Goal: Information Seeking & Learning: Learn about a topic

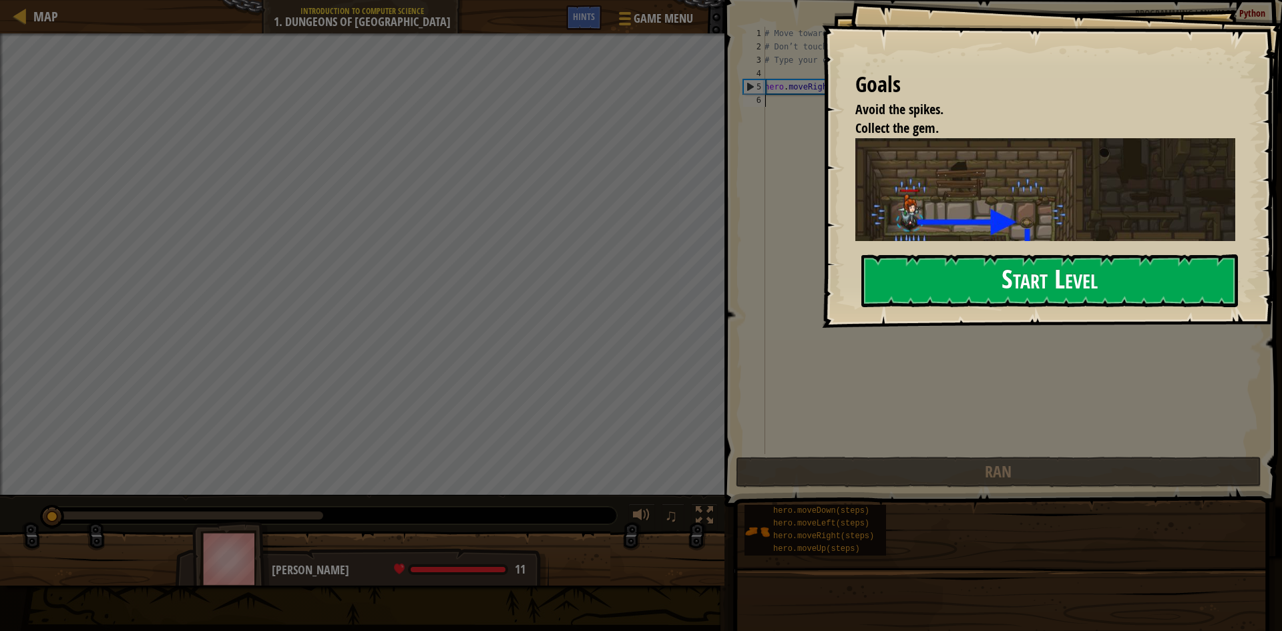
click at [929, 269] on button "Start Level" at bounding box center [1050, 280] width 377 height 53
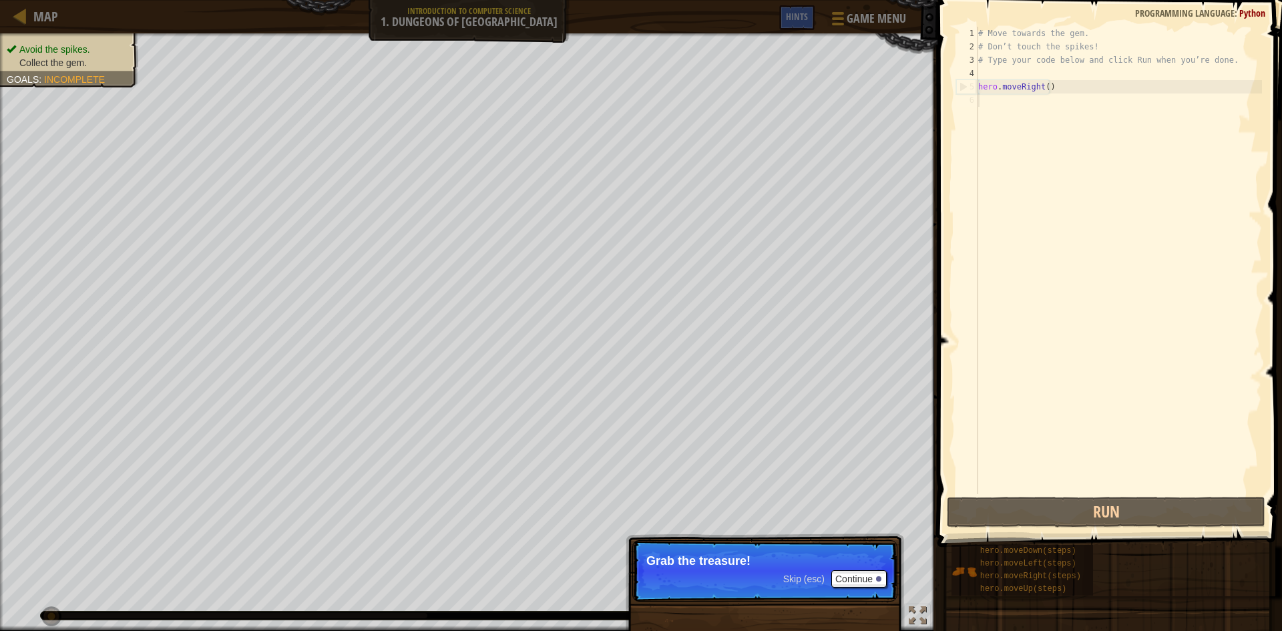
click at [803, 550] on p "Skip (esc) Continue Grab the treasure!" at bounding box center [764, 570] width 265 height 61
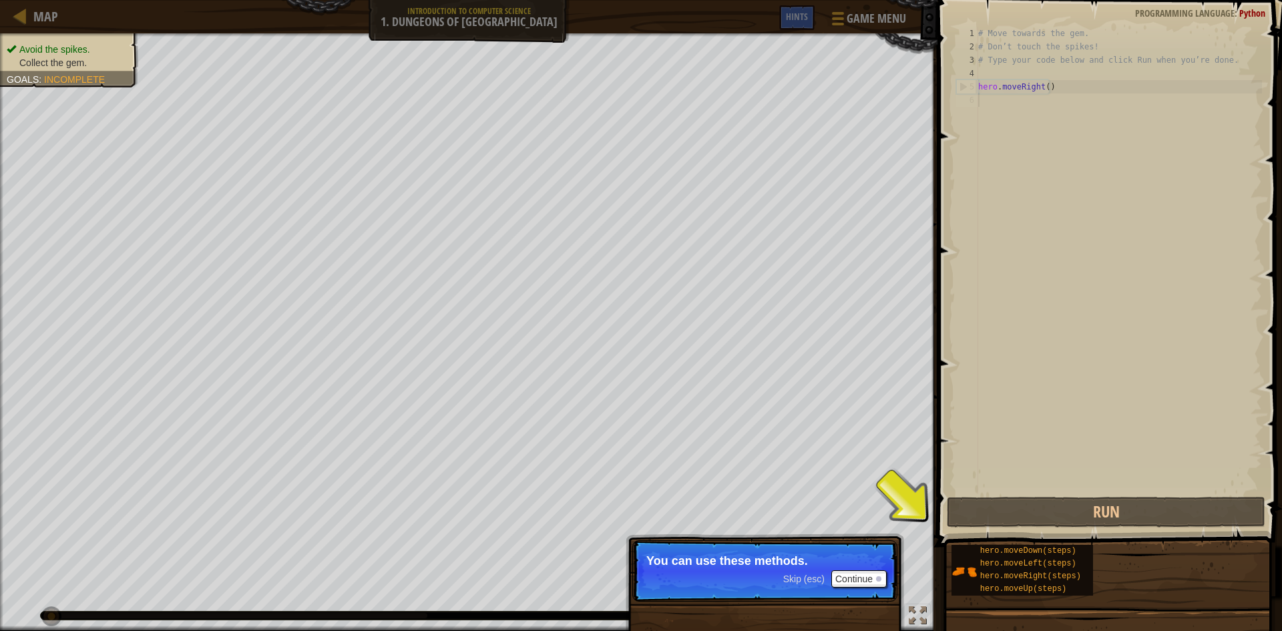
click at [823, 595] on p "Skip (esc) Continue You can use these methods." at bounding box center [764, 570] width 265 height 61
click at [870, 580] on button "Continue" at bounding box center [858, 578] width 55 height 17
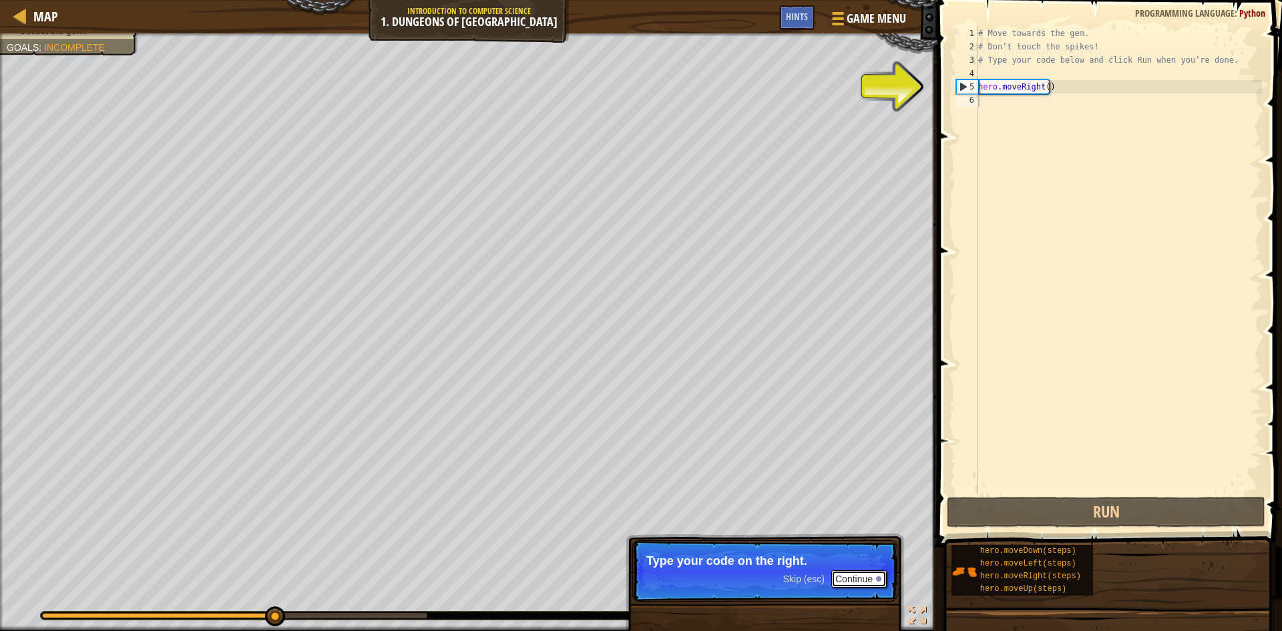
click at [861, 584] on button "Continue" at bounding box center [858, 578] width 55 height 17
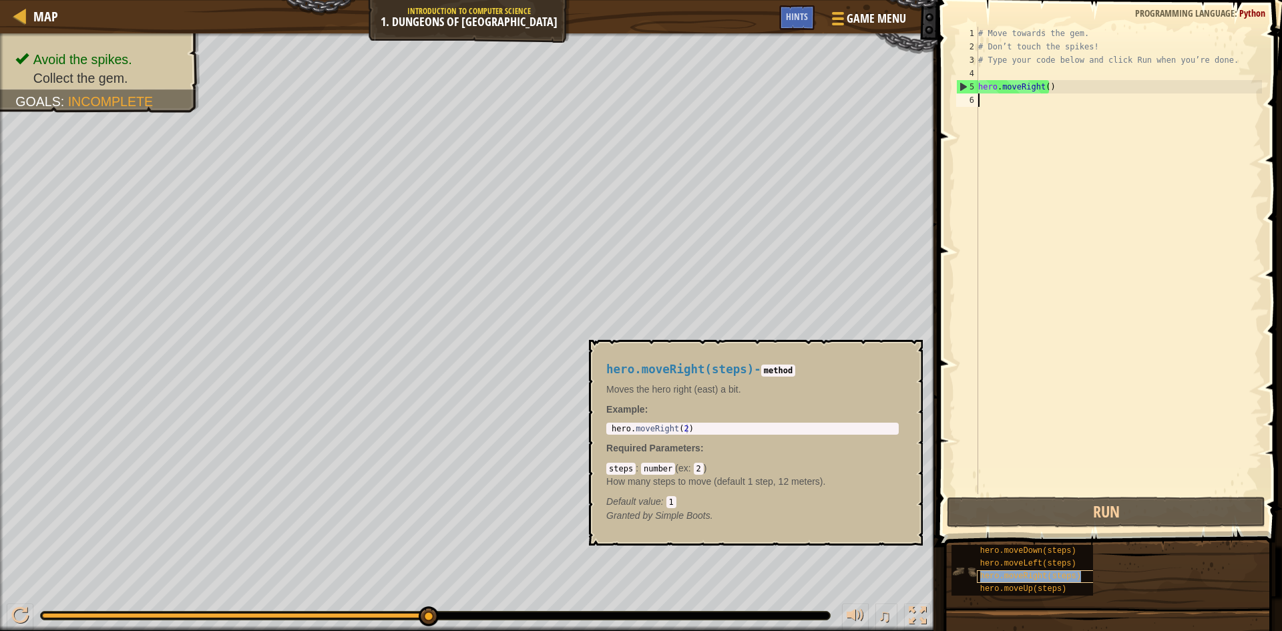
click at [1014, 578] on span "hero.moveRight(steps)" at bounding box center [1030, 576] width 101 height 9
click at [1018, 578] on span "hero.moveRight(steps)" at bounding box center [1030, 576] width 101 height 9
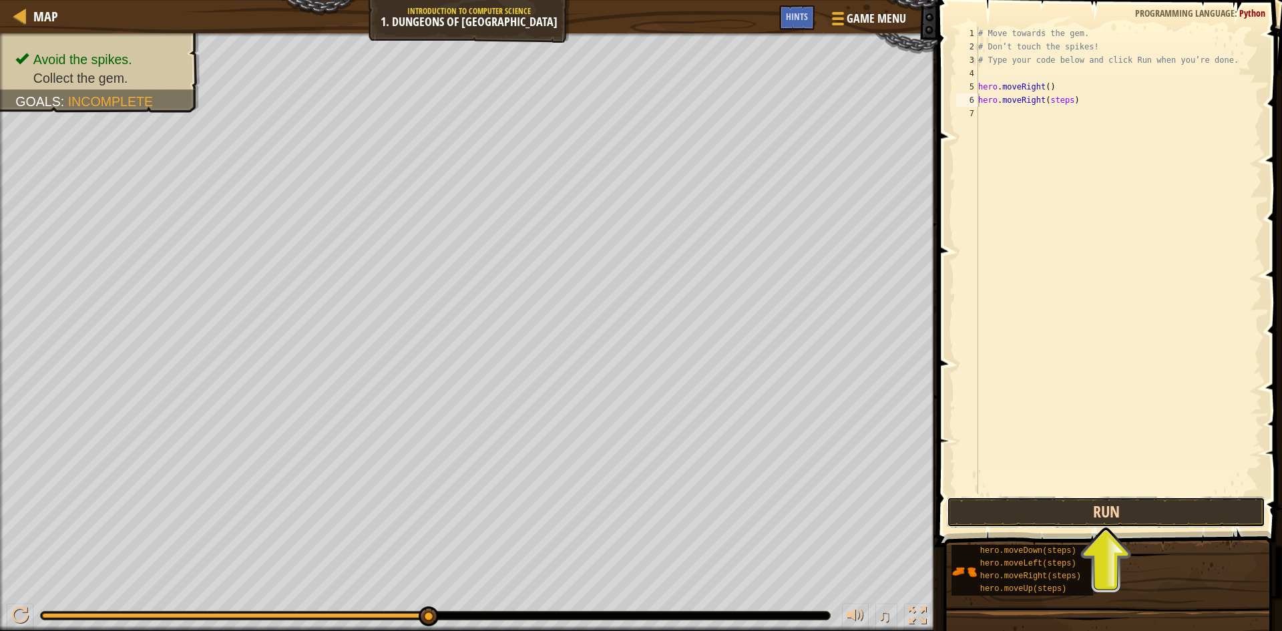
click at [1044, 508] on button "Run" at bounding box center [1106, 512] width 319 height 31
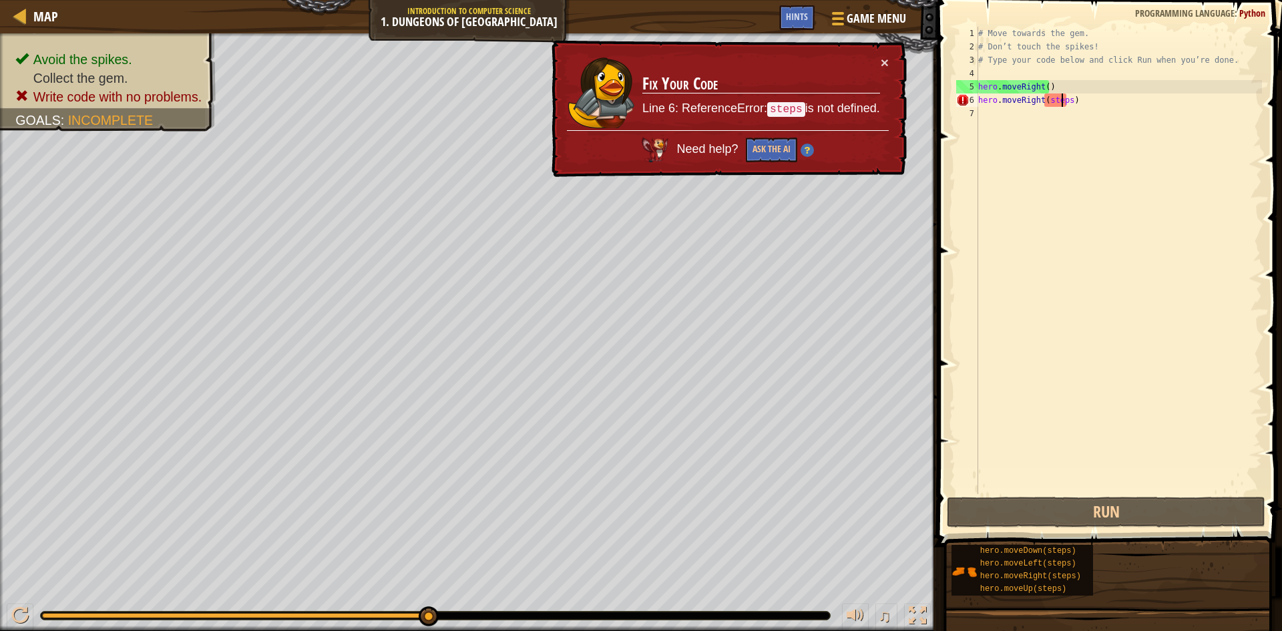
click at [1063, 103] on div "# Move towards the gem. # Don’t touch the spikes! # Type your code below and cl…" at bounding box center [1119, 274] width 287 height 494
click at [1071, 106] on div "# Move towards the gem. # Don’t touch the spikes! # Type your code below and cl…" at bounding box center [1119, 274] width 287 height 494
click at [1062, 102] on div "# Move towards the gem. # Don’t touch the spikes! # Type your code below and cl…" at bounding box center [1119, 274] width 287 height 494
click at [1065, 106] on div "# Move towards the gem. # Don’t touch the spikes! # Type your code below and cl…" at bounding box center [1119, 274] width 287 height 494
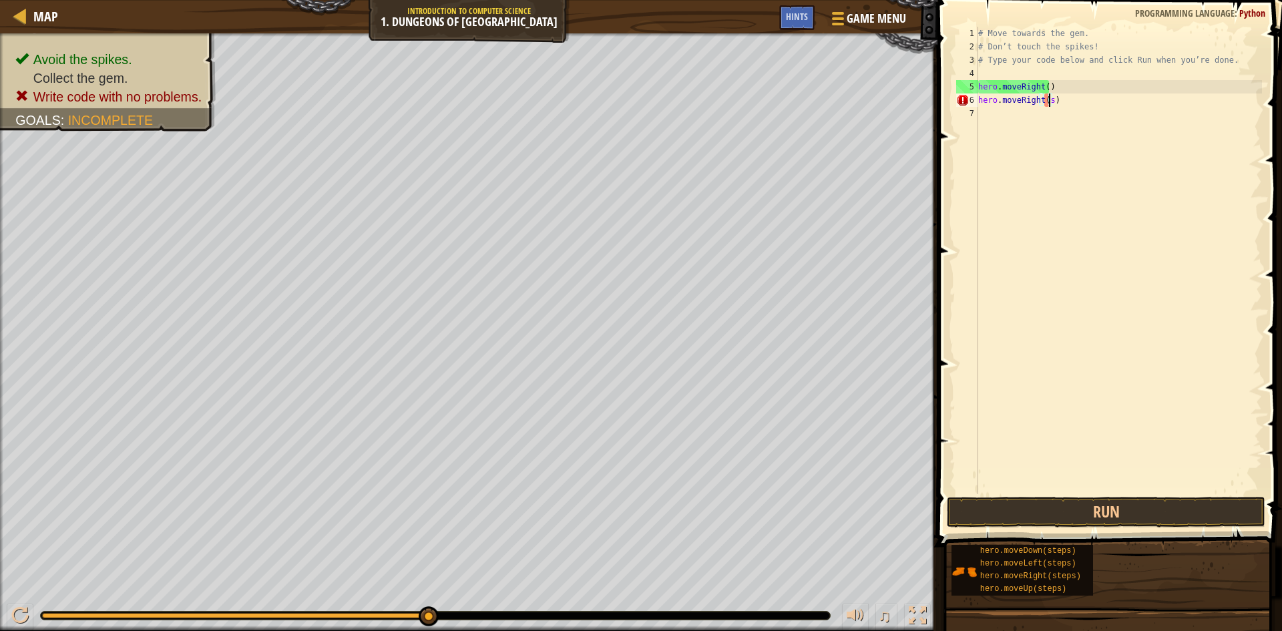
type textarea "hero.moveRight()"
click at [1065, 515] on button "Run" at bounding box center [1106, 512] width 319 height 31
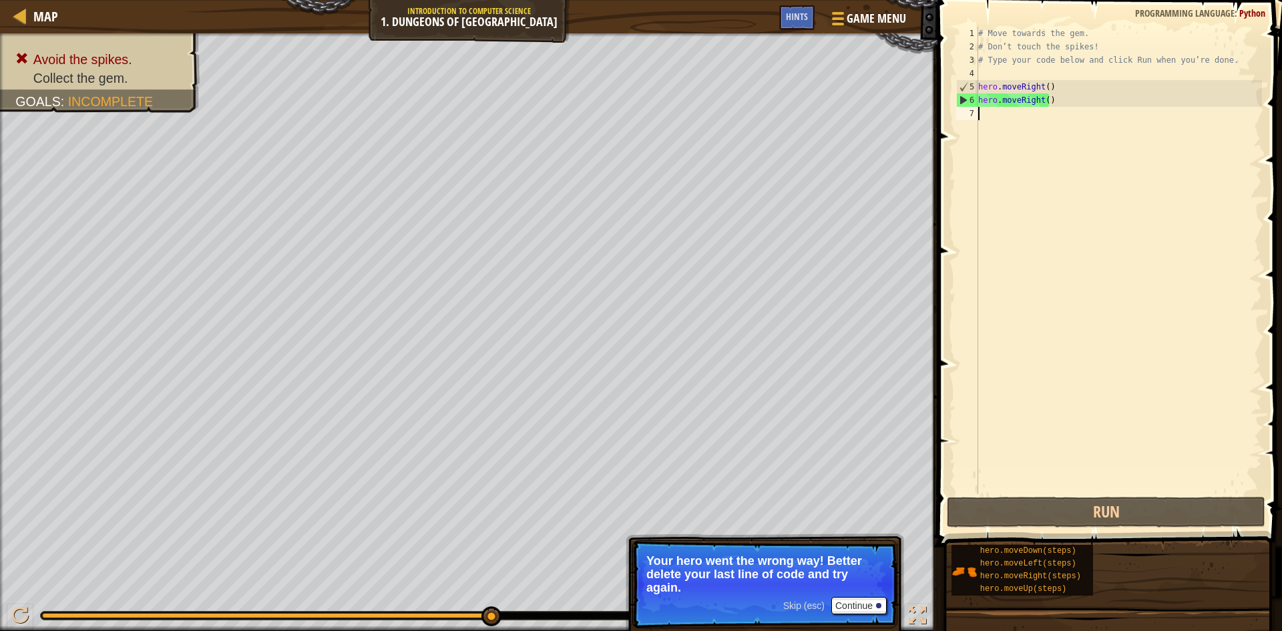
click at [1073, 108] on div "# Move towards the gem. # Don’t touch the spikes! # Type your code below and cl…" at bounding box center [1119, 274] width 287 height 494
click at [1039, 99] on div "# Move towards the gem. # Don’t touch the spikes! # Type your code below and cl…" at bounding box center [1119, 274] width 287 height 494
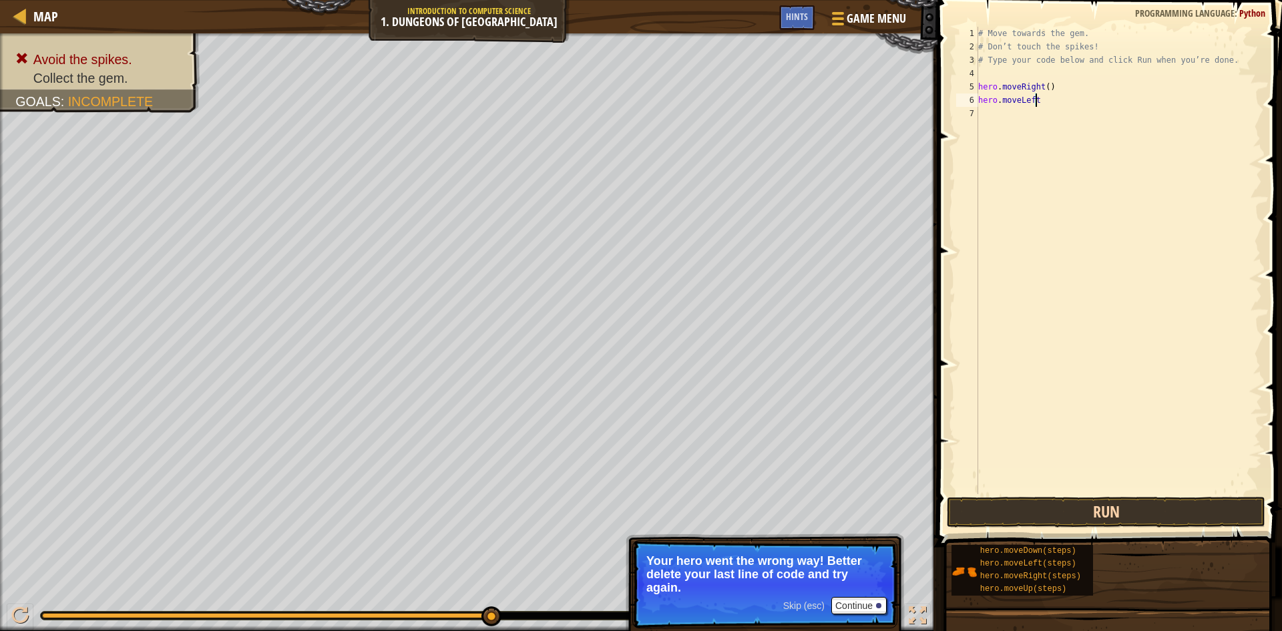
scroll to position [6, 4]
type textarea "hero.moveLeft"
click at [1034, 507] on button "Run" at bounding box center [1106, 512] width 319 height 31
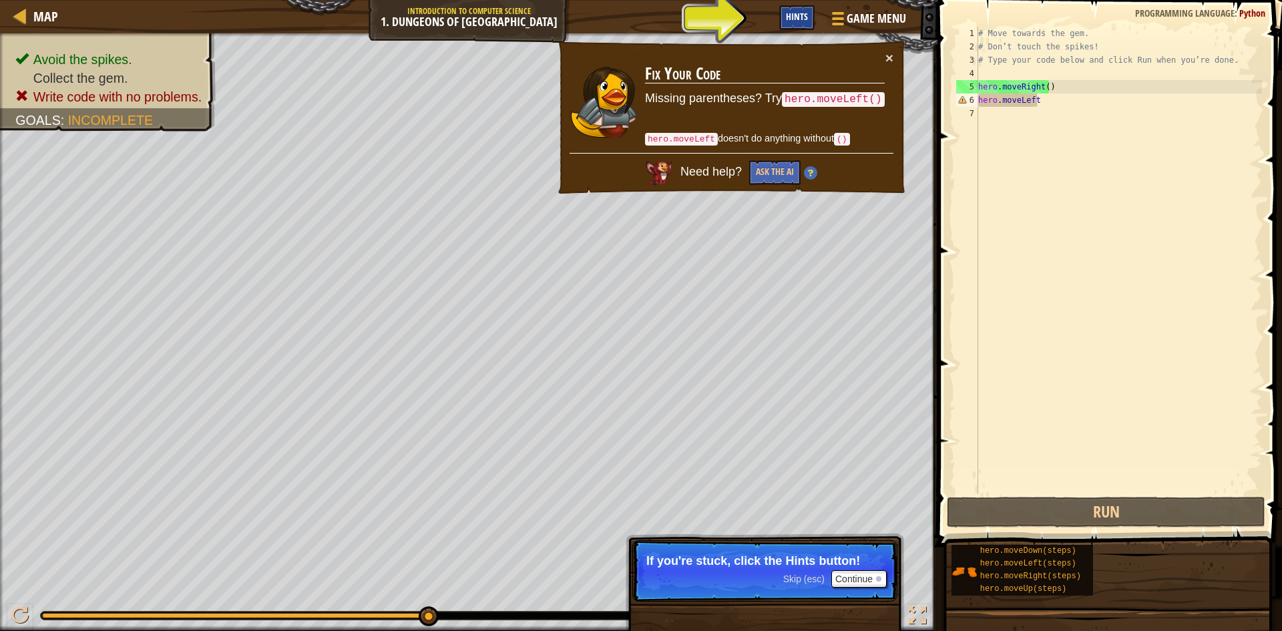
click at [807, 19] on span "Hints" at bounding box center [797, 16] width 22 height 13
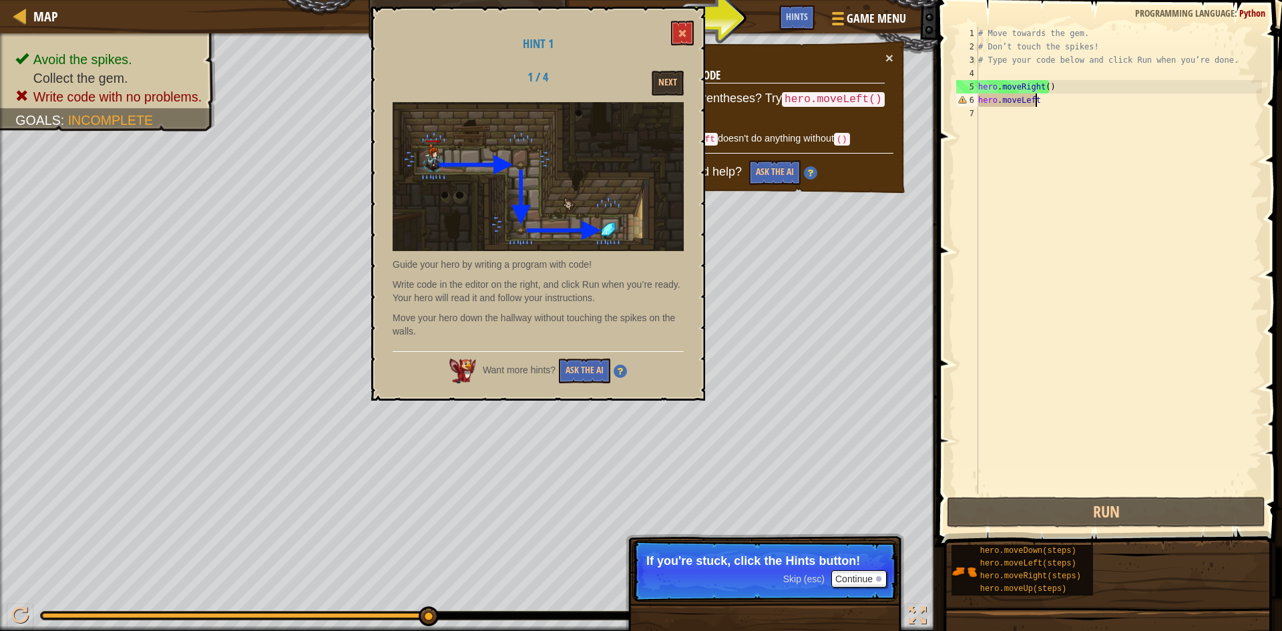
click at [852, 562] on p "If you're stuck, click the Hints button!" at bounding box center [764, 560] width 237 height 13
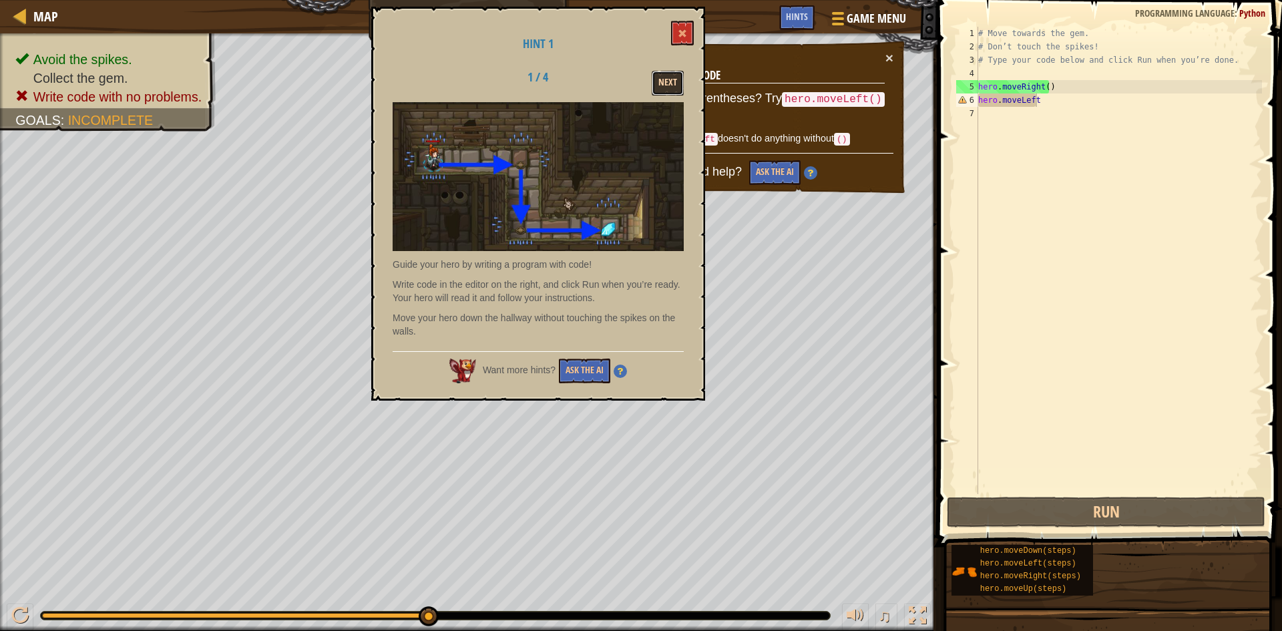
click at [674, 80] on button "Next" at bounding box center [668, 83] width 32 height 25
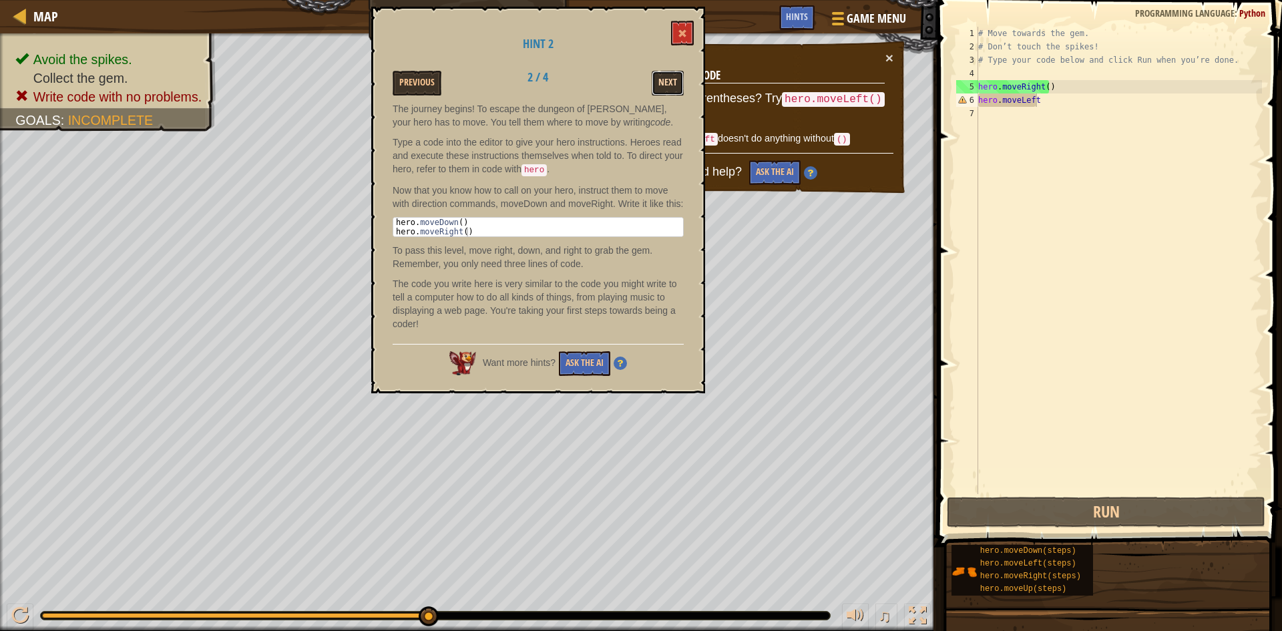
click at [674, 81] on button "Next" at bounding box center [668, 83] width 32 height 25
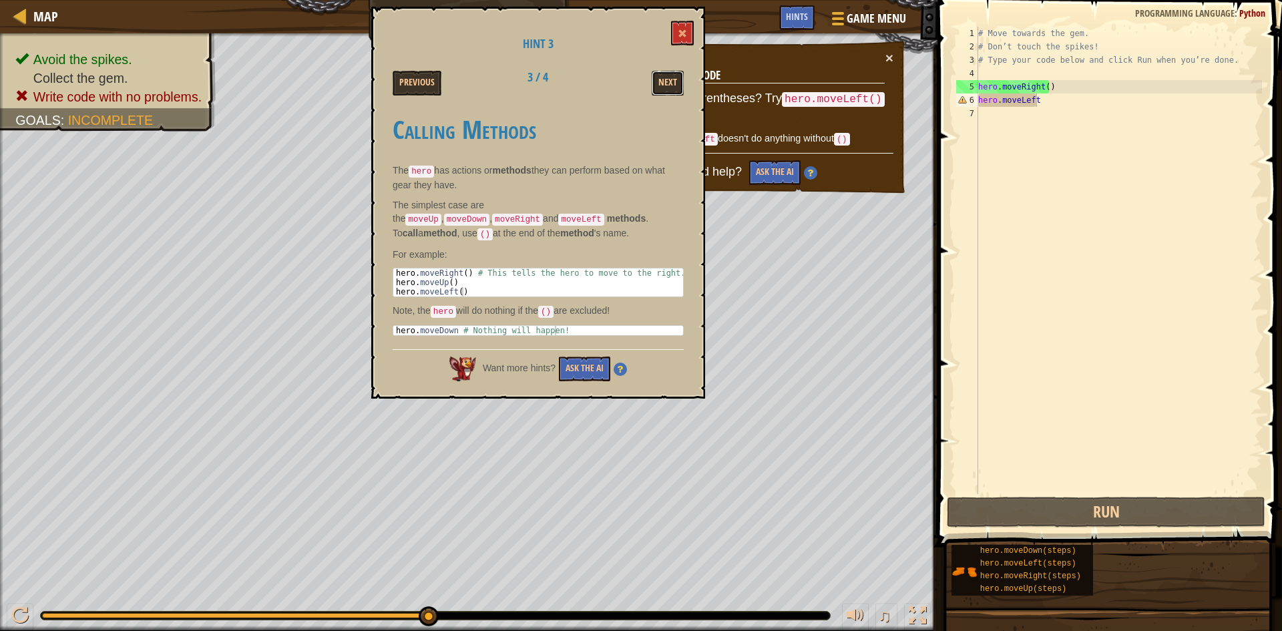
drag, startPoint x: 698, startPoint y: -30, endPoint x: 708, endPoint y: -27, distance: 10.6
click at [708, 0] on html "Map Introduction to Computer Science 1. Dungeons of Kithgard Game Menu Done Hin…" at bounding box center [641, 0] width 1282 height 0
click at [681, 37] on span at bounding box center [682, 33] width 9 height 9
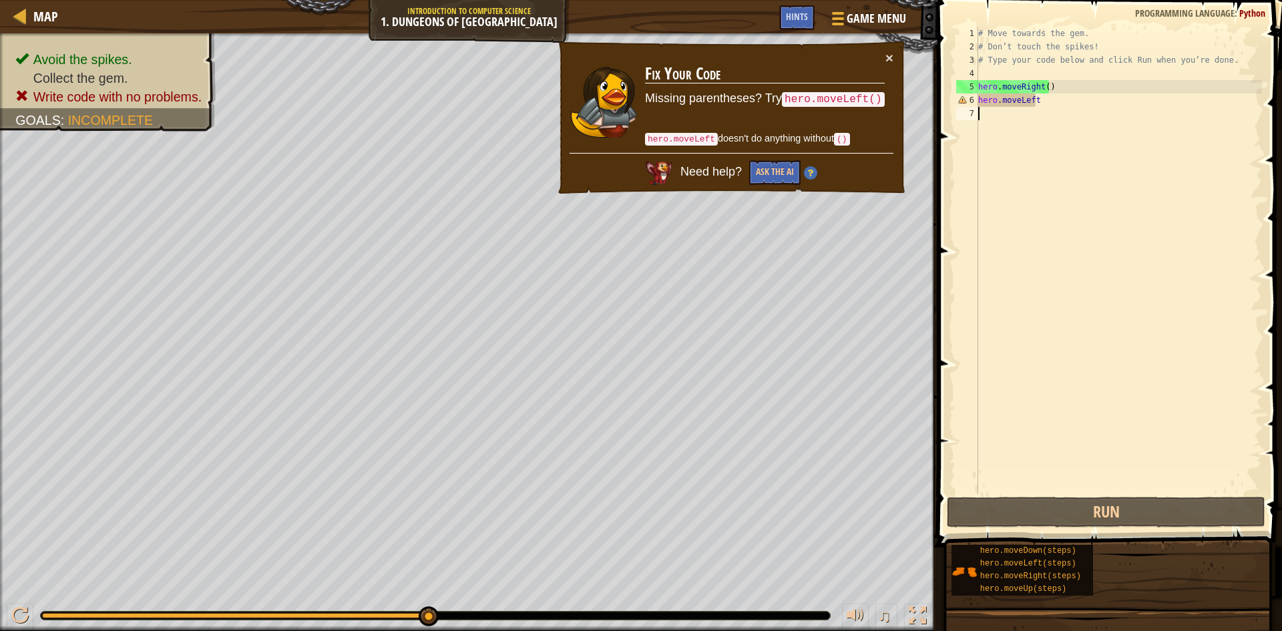
scroll to position [6, 0]
click at [1154, 144] on div "# Move towards the gem. # Don’t touch the spikes! # Type your code below and cl…" at bounding box center [1119, 274] width 287 height 494
click at [1044, 100] on div "# Move towards the gem. # Don’t touch the spikes! # Type your code below and cl…" at bounding box center [1119, 274] width 287 height 494
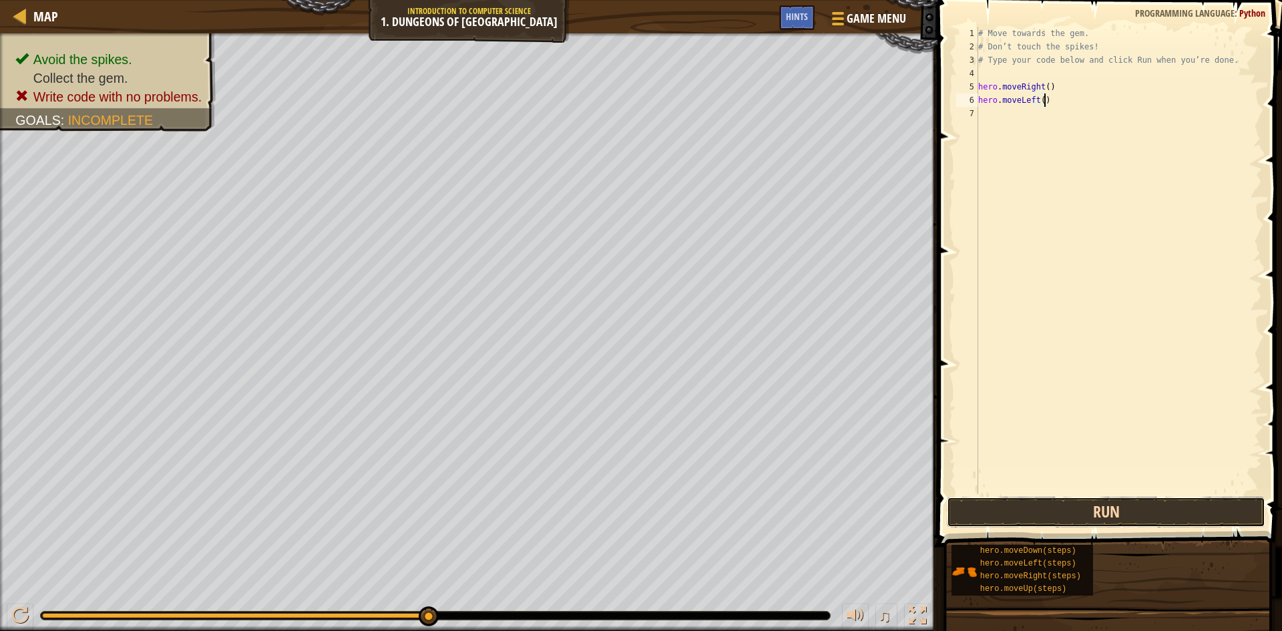
click at [1081, 502] on button "Run" at bounding box center [1106, 512] width 319 height 31
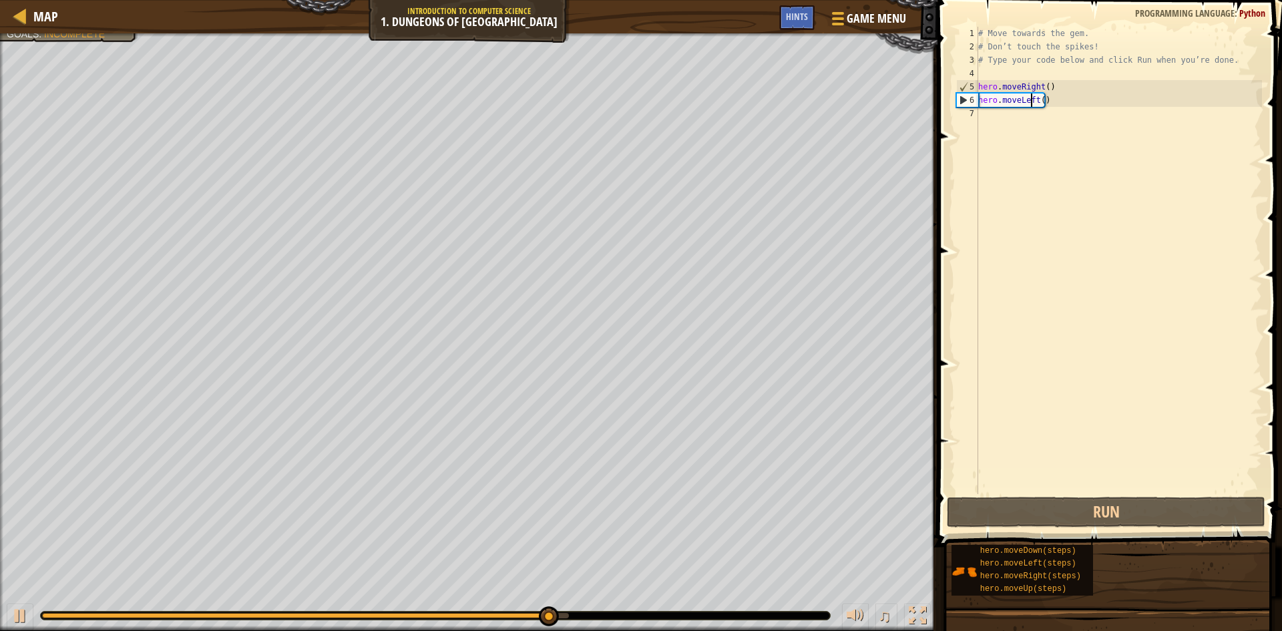
click at [1032, 103] on div "# Move towards the gem. # Don’t touch the spikes! # Type your code below and cl…" at bounding box center [1119, 274] width 287 height 494
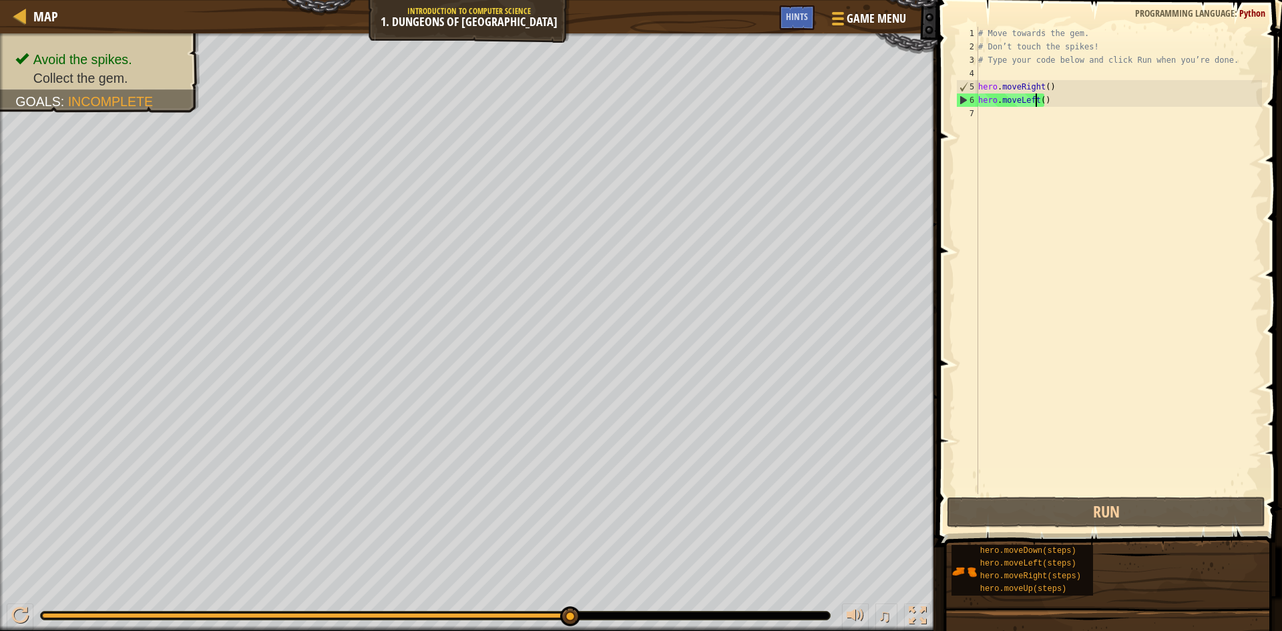
click at [1035, 103] on div "# Move towards the gem. # Don’t touch the spikes! # Type your code below and cl…" at bounding box center [1119, 274] width 287 height 494
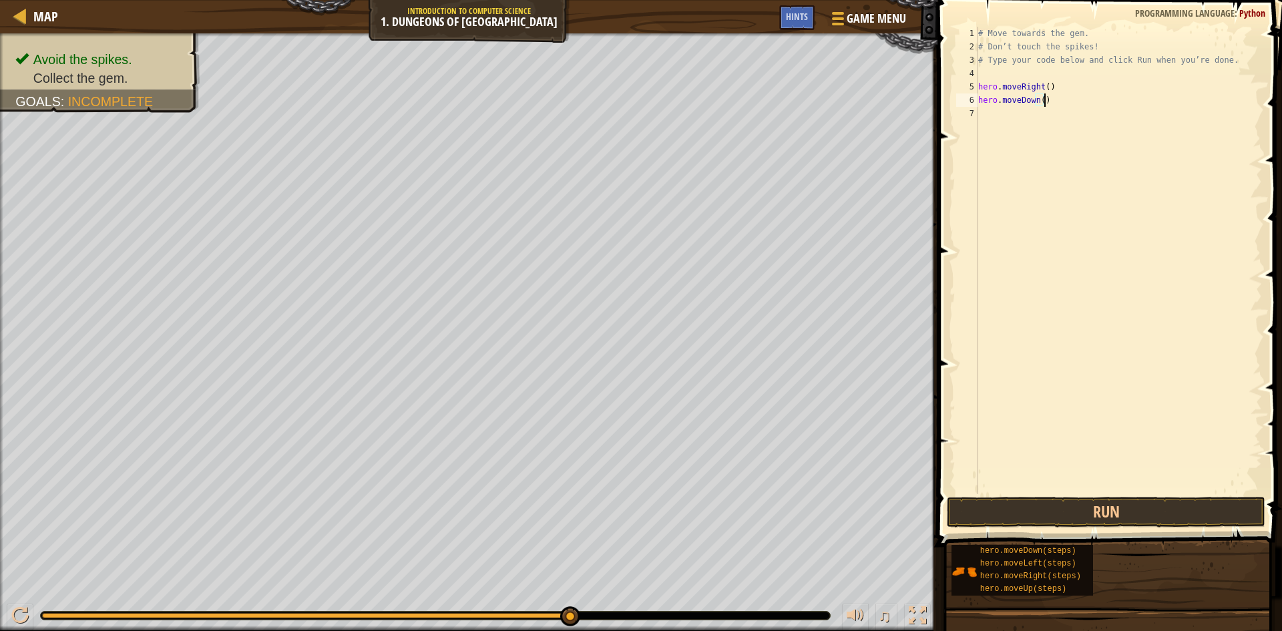
type textarea "hero.moveDown()"
click at [1071, 511] on button "Run" at bounding box center [1106, 512] width 319 height 31
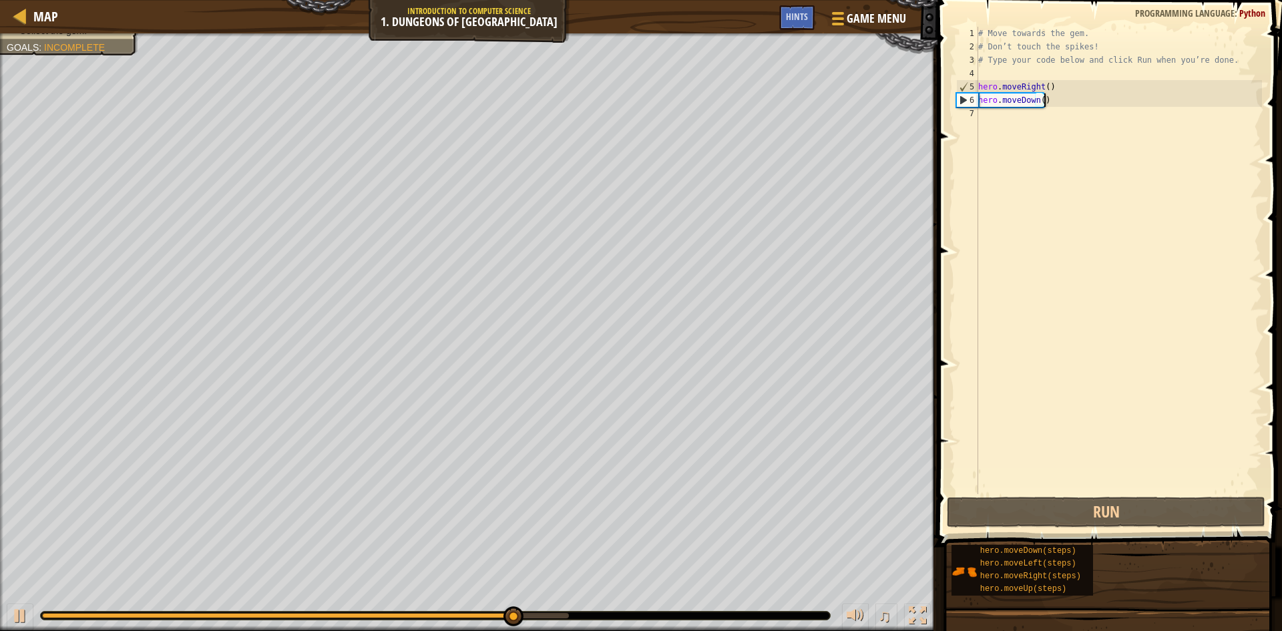
click at [1149, 185] on div "# Move towards the gem. # Don’t touch the spikes! # Type your code below and cl…" at bounding box center [1119, 274] width 287 height 494
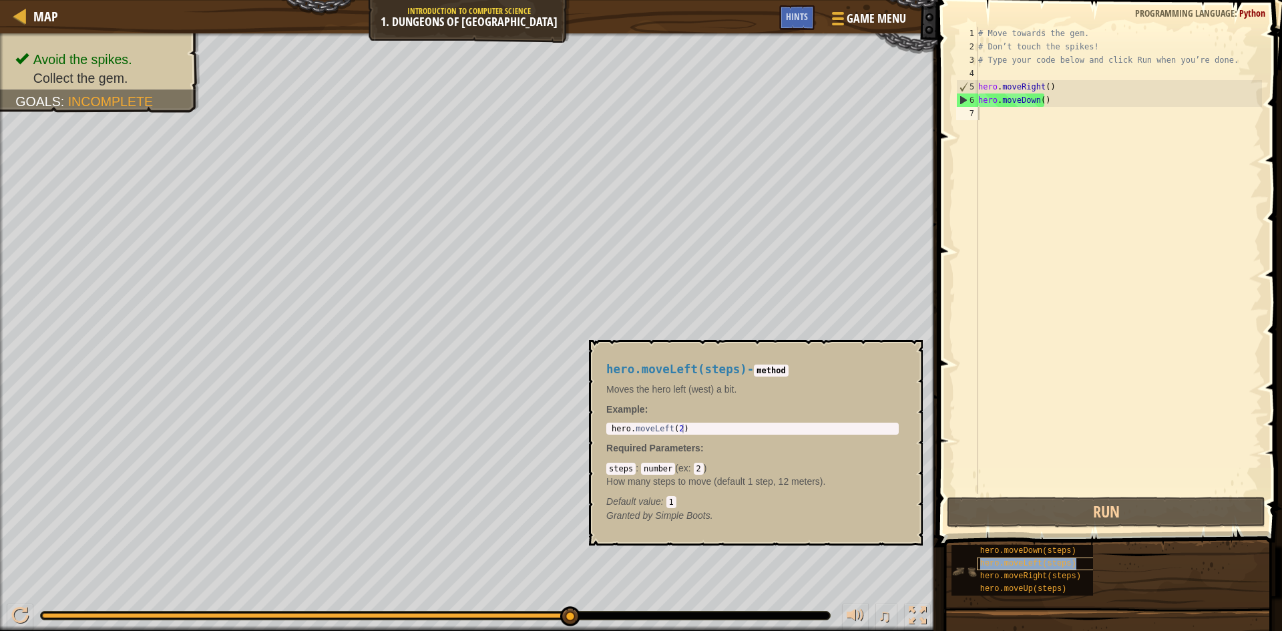
click at [998, 570] on div "hero.moveLeft(steps)" at bounding box center [1041, 564] width 128 height 13
click at [1004, 558] on div "hero.moveLeft(steps)" at bounding box center [1041, 564] width 128 height 13
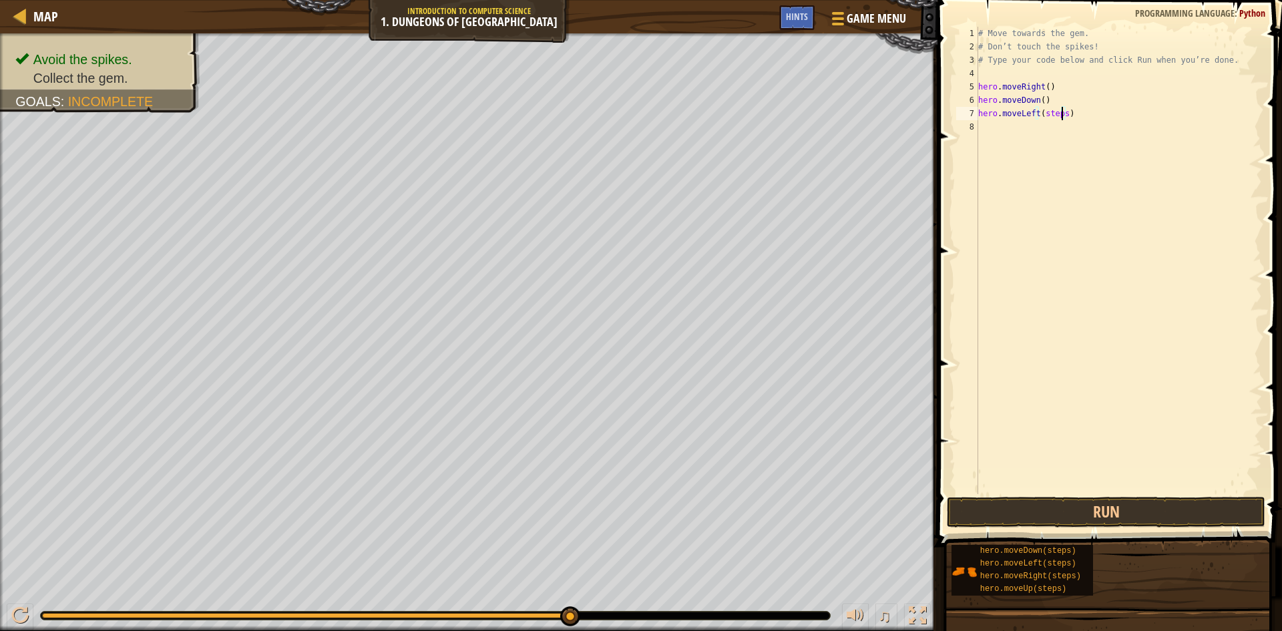
click at [1061, 116] on div "# Move towards the gem. # Don’t touch the spikes! # Type your code below and cl…" at bounding box center [1119, 274] width 287 height 494
click at [1167, 516] on button "Run" at bounding box center [1106, 512] width 319 height 31
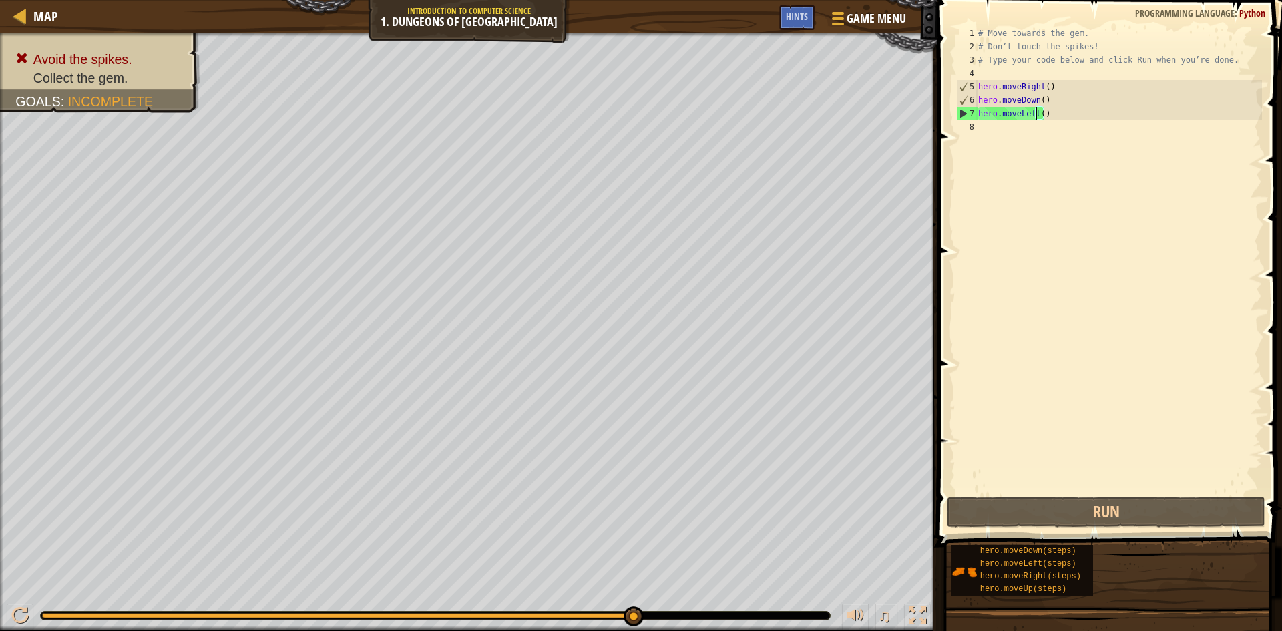
click at [1038, 114] on div "# Move towards the gem. # Don’t touch the spikes! # Type your code below and cl…" at bounding box center [1119, 274] width 287 height 494
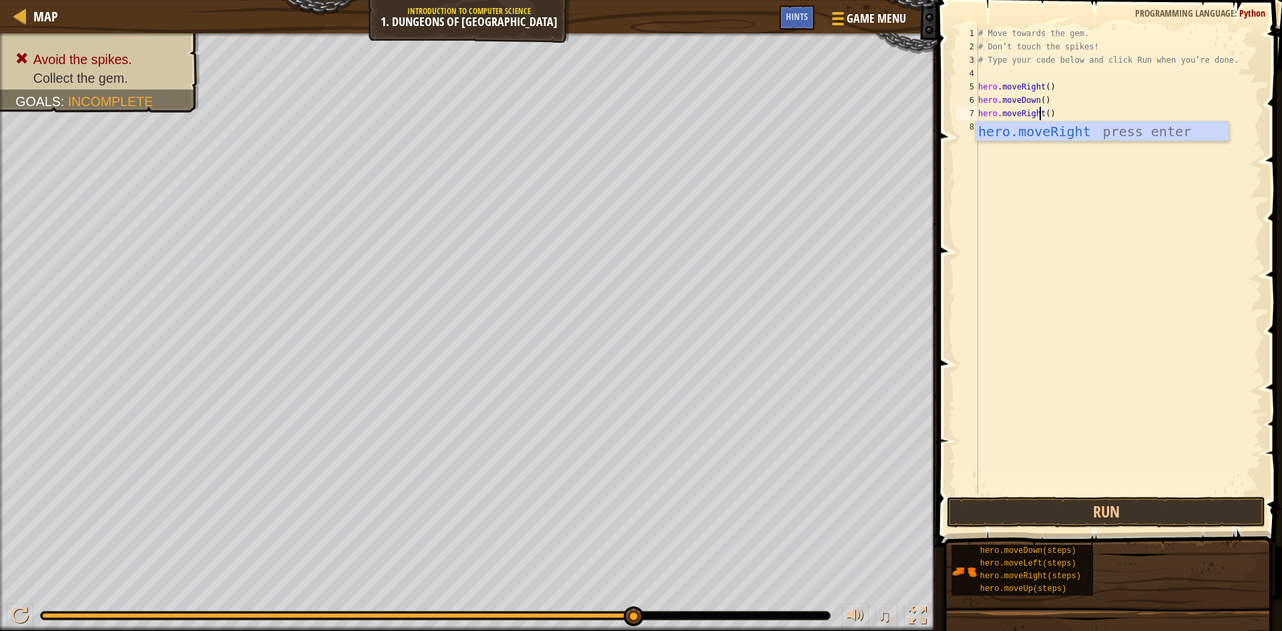
scroll to position [6, 5]
click at [1210, 520] on button "Run" at bounding box center [1106, 512] width 319 height 31
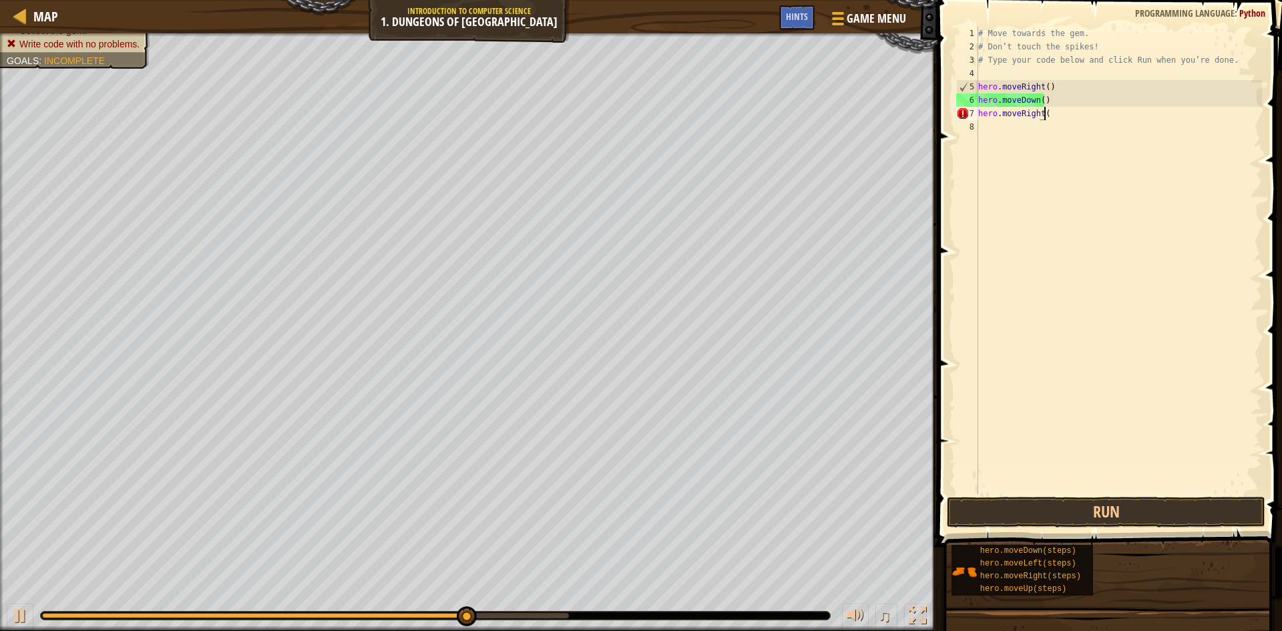
type textarea "hero.moveRight()"
click at [1111, 504] on div "hero.moveRight() 1 2 3 4 5 6 7 8 # Move towards the gem. # Don’t touch the spik…" at bounding box center [1108, 300] width 349 height 586
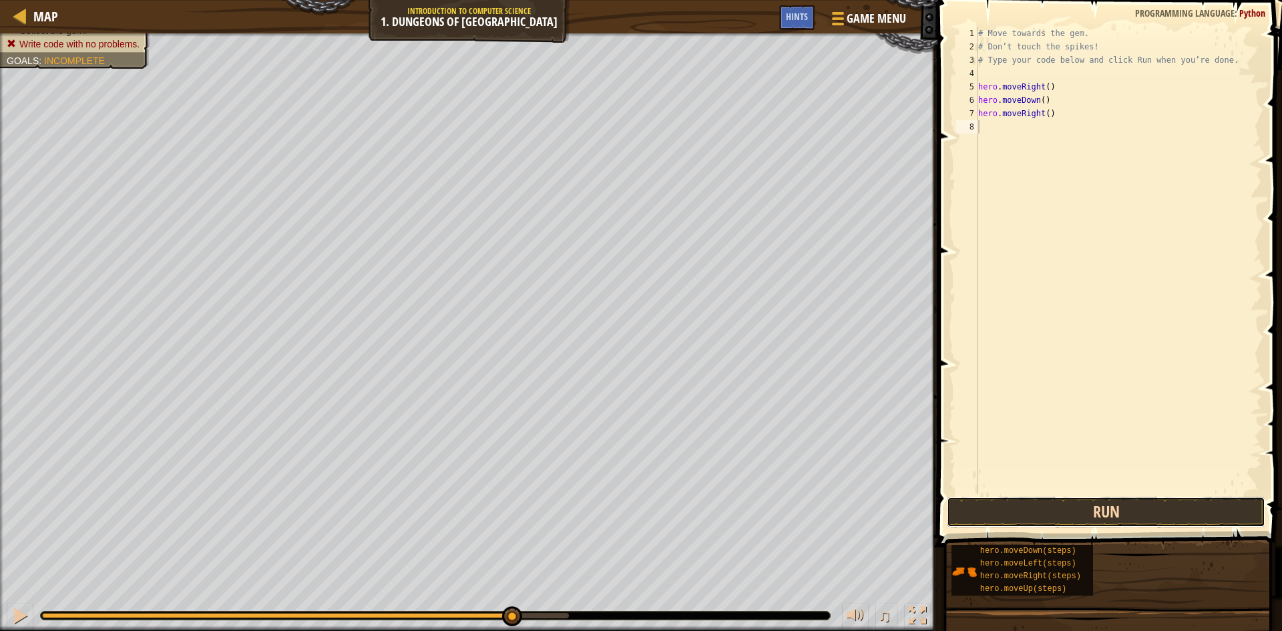
click at [1111, 504] on button "Run" at bounding box center [1106, 512] width 319 height 31
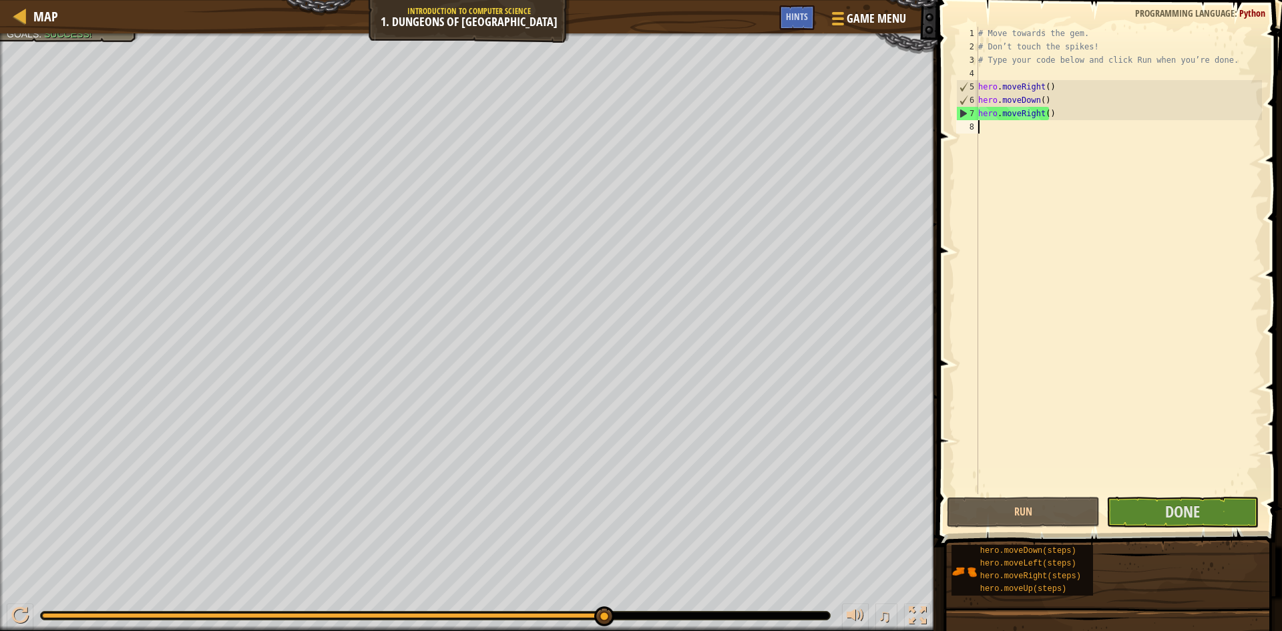
click at [1105, 372] on div "# Move towards the gem. # Don’t touch the spikes! # Type your code below and cl…" at bounding box center [1119, 274] width 287 height 494
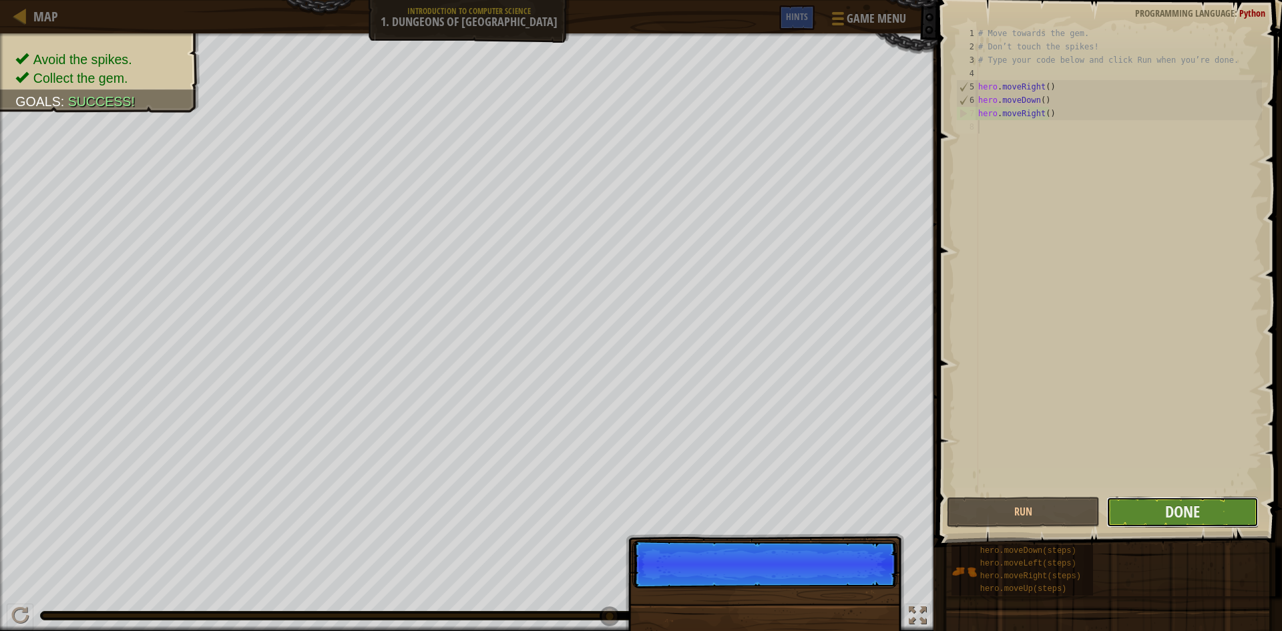
click at [1130, 514] on button "Done" at bounding box center [1183, 512] width 153 height 31
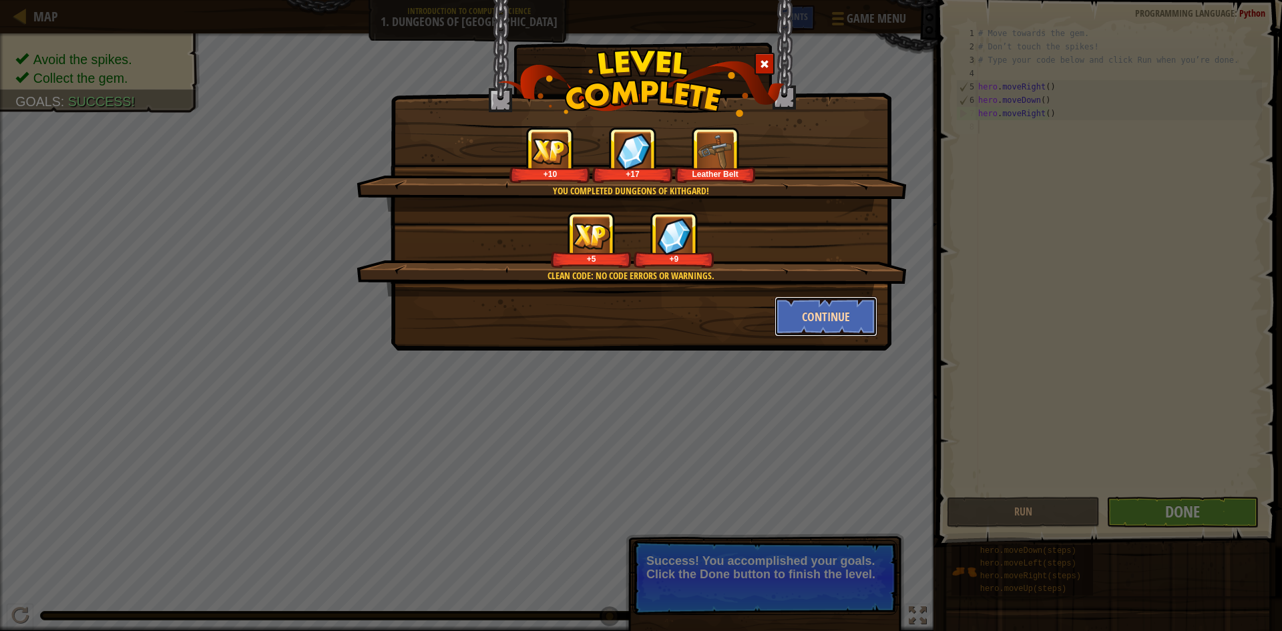
click at [845, 323] on button "Continue" at bounding box center [827, 317] width 104 height 40
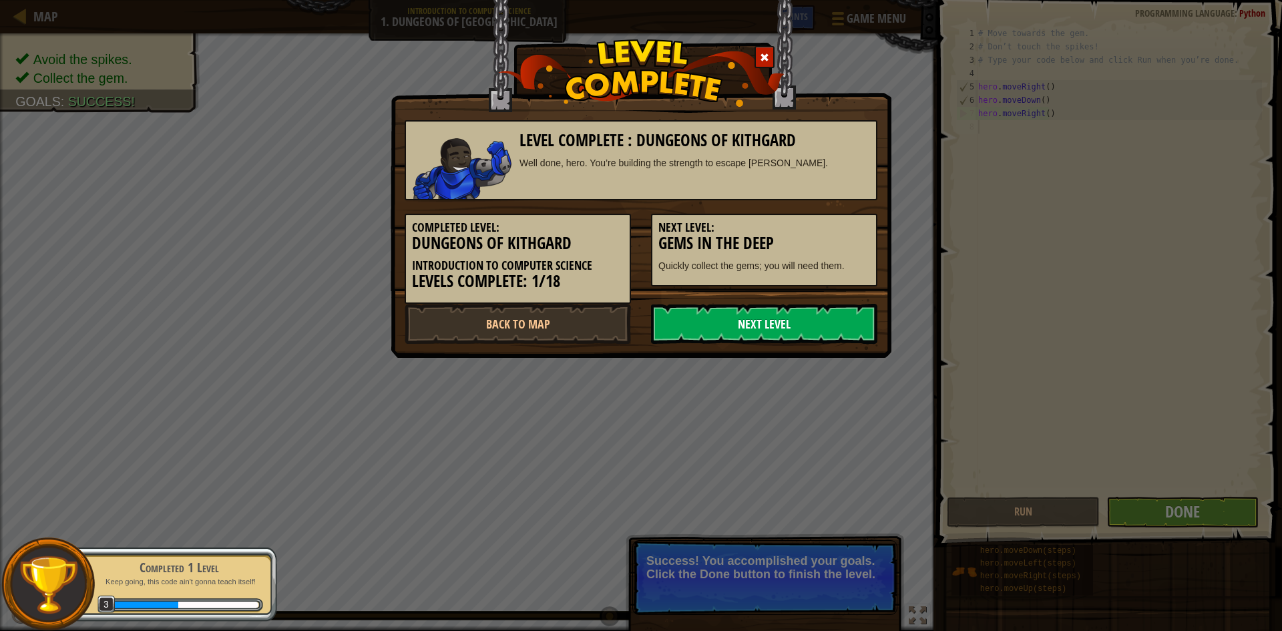
click at [818, 329] on link "Next Level" at bounding box center [764, 324] width 226 height 40
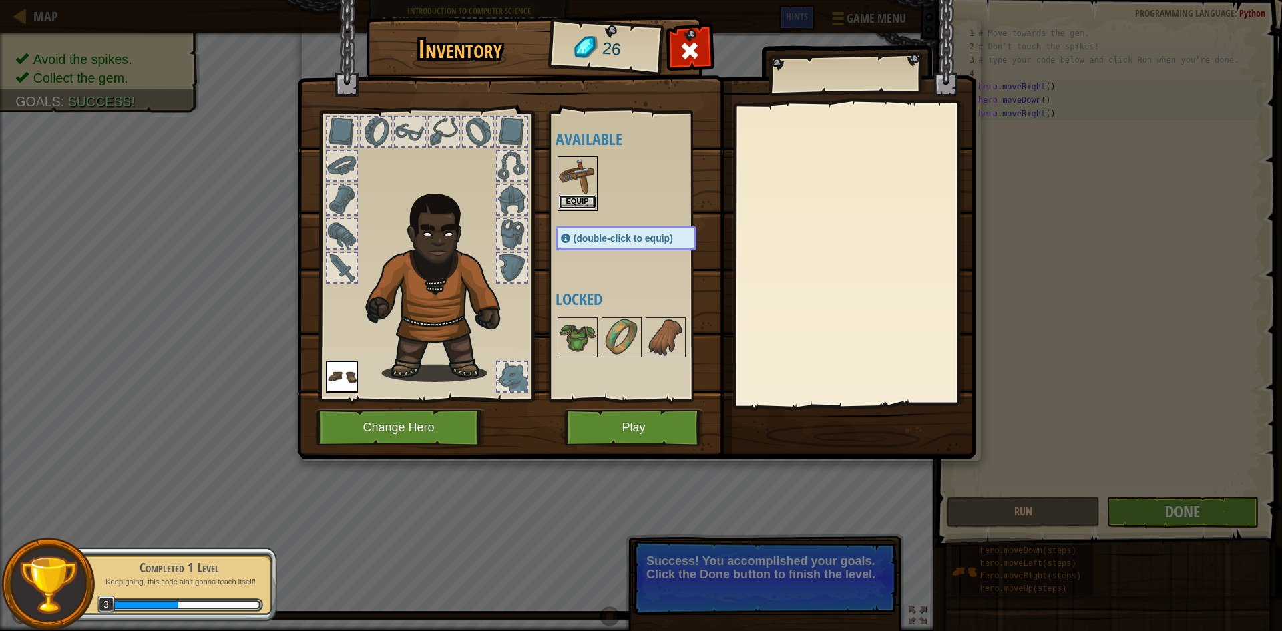
click at [584, 200] on button "Equip" at bounding box center [577, 202] width 37 height 14
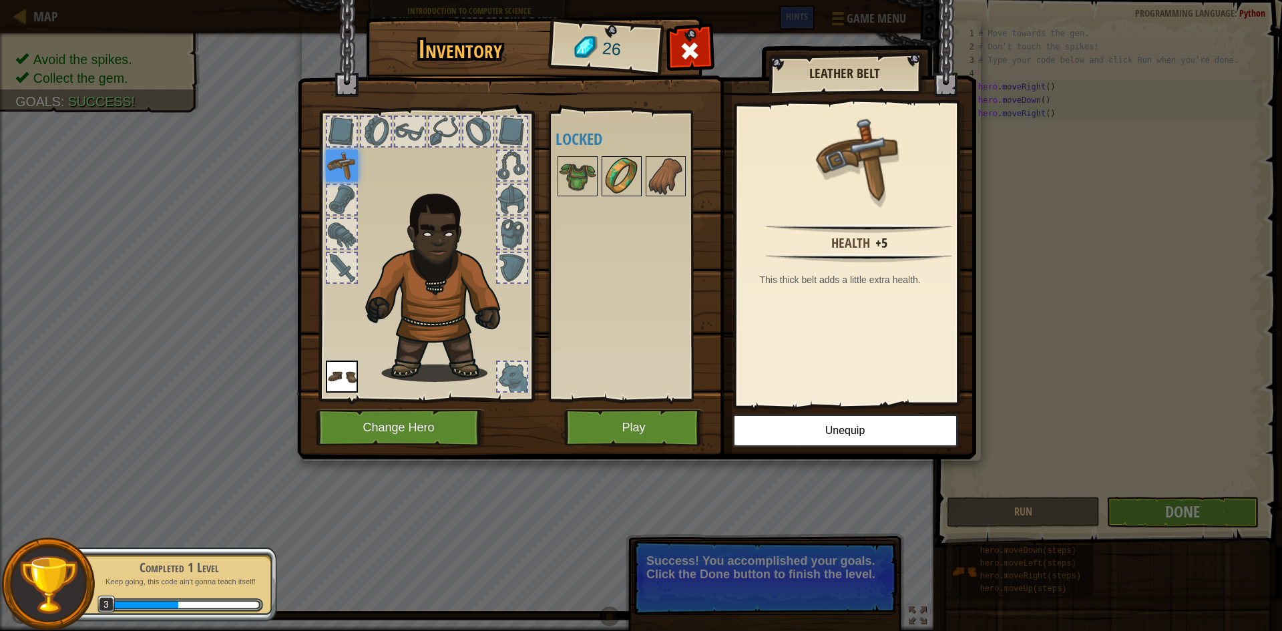
click at [615, 188] on img at bounding box center [621, 176] width 37 height 37
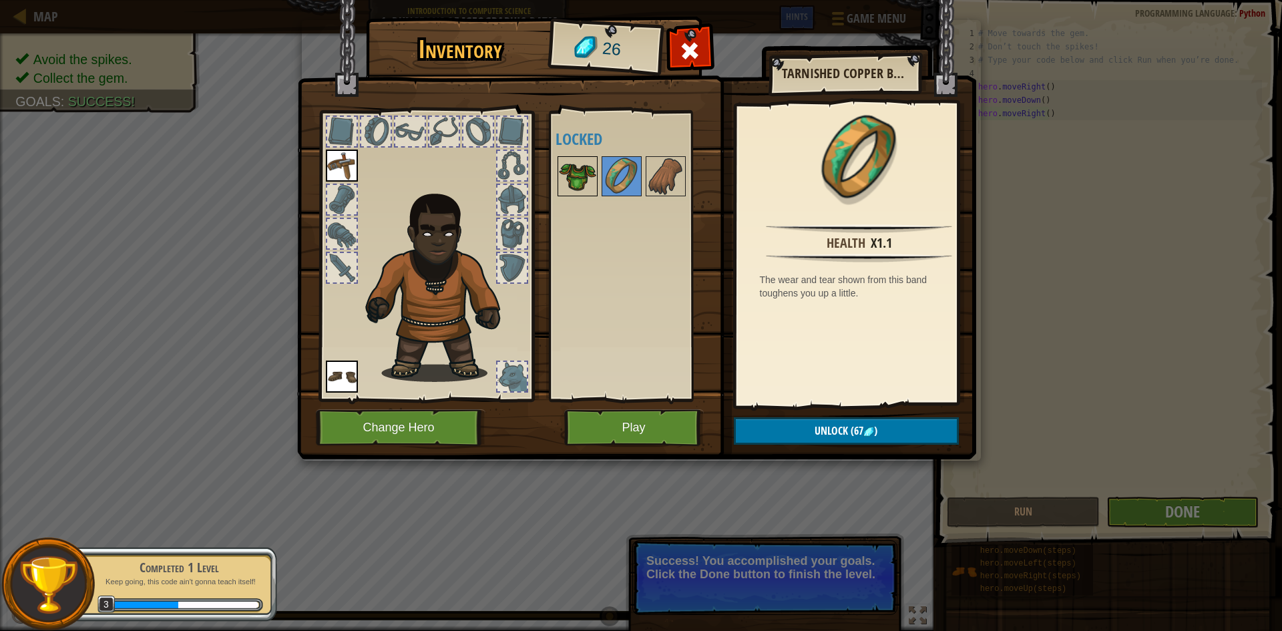
click at [572, 176] on img at bounding box center [577, 176] width 37 height 37
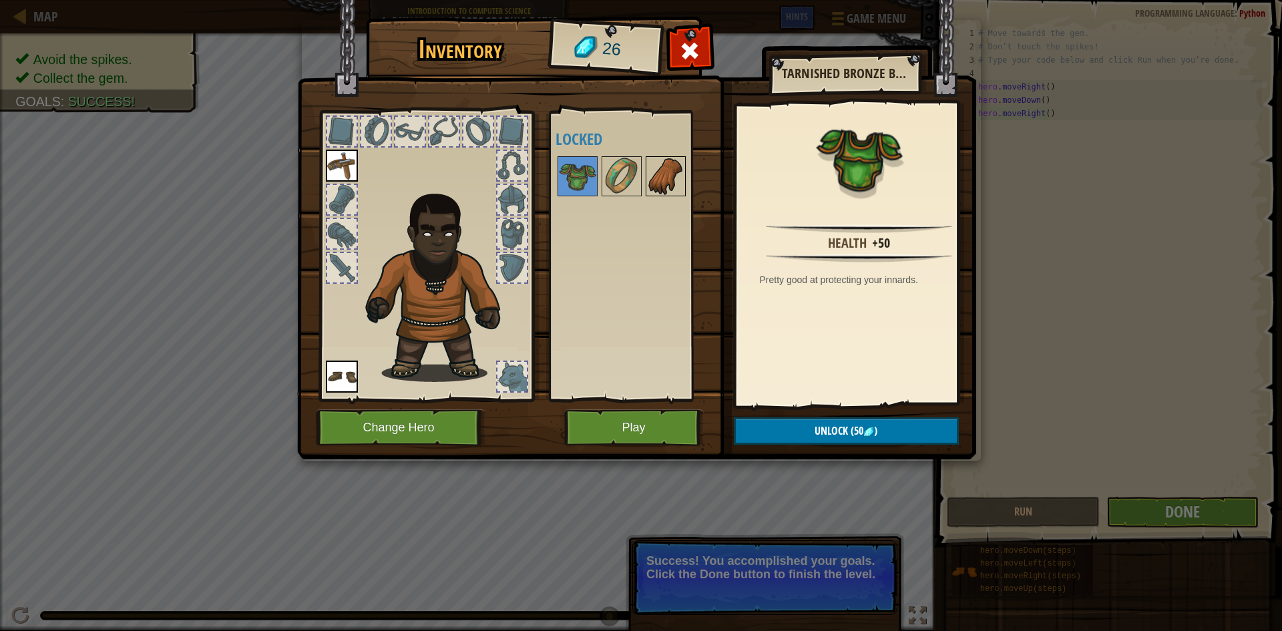
click at [656, 159] on img at bounding box center [665, 176] width 37 height 37
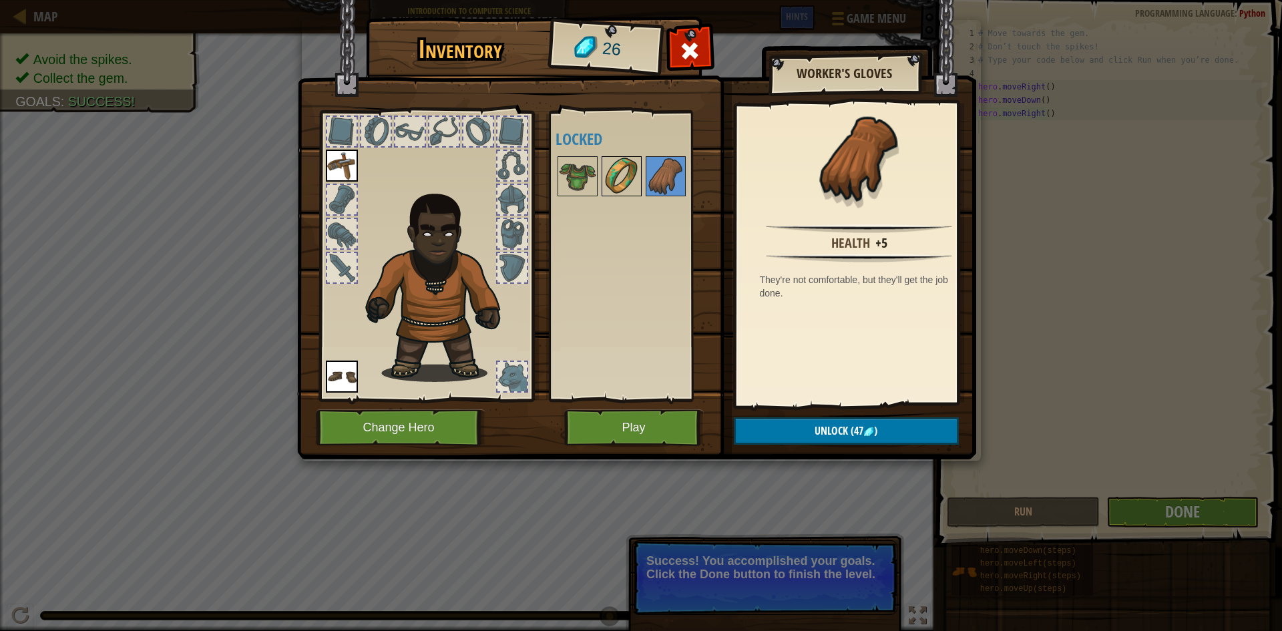
click at [632, 175] on img at bounding box center [621, 176] width 37 height 37
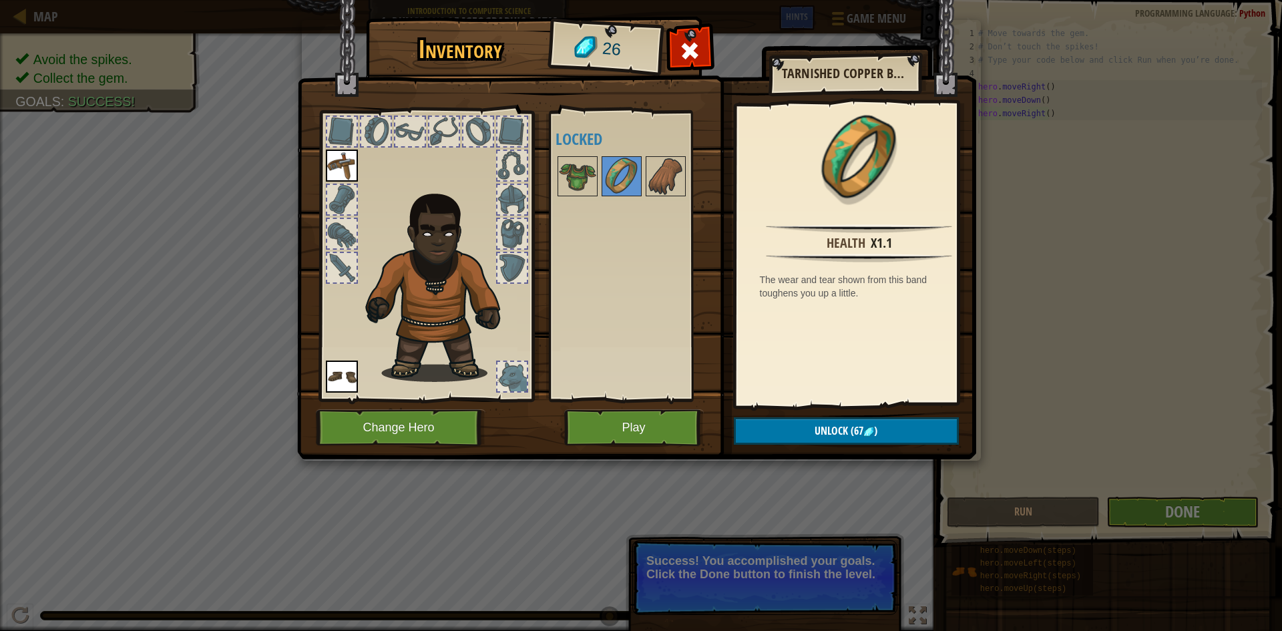
click at [345, 125] on div at bounding box center [341, 131] width 29 height 29
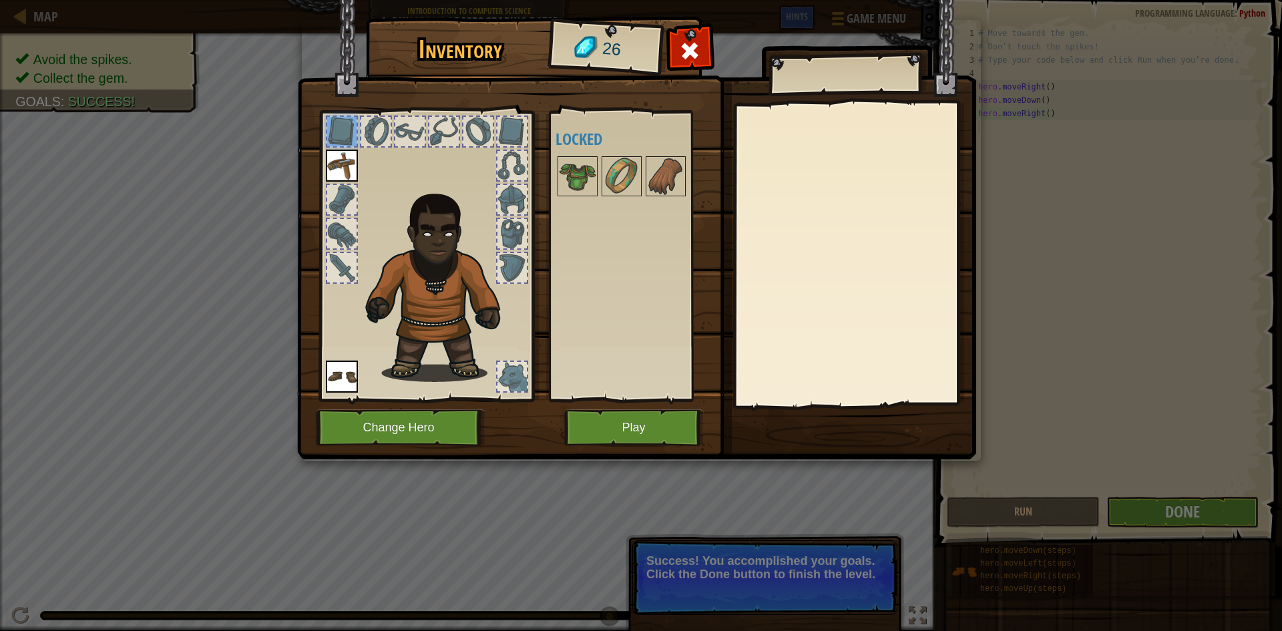
click at [335, 186] on div at bounding box center [341, 199] width 29 height 29
click at [326, 231] on div at bounding box center [342, 234] width 32 height 32
click at [334, 263] on div at bounding box center [341, 267] width 29 height 29
click at [513, 249] on div at bounding box center [512, 234] width 32 height 32
click at [512, 238] on div at bounding box center [512, 233] width 29 height 29
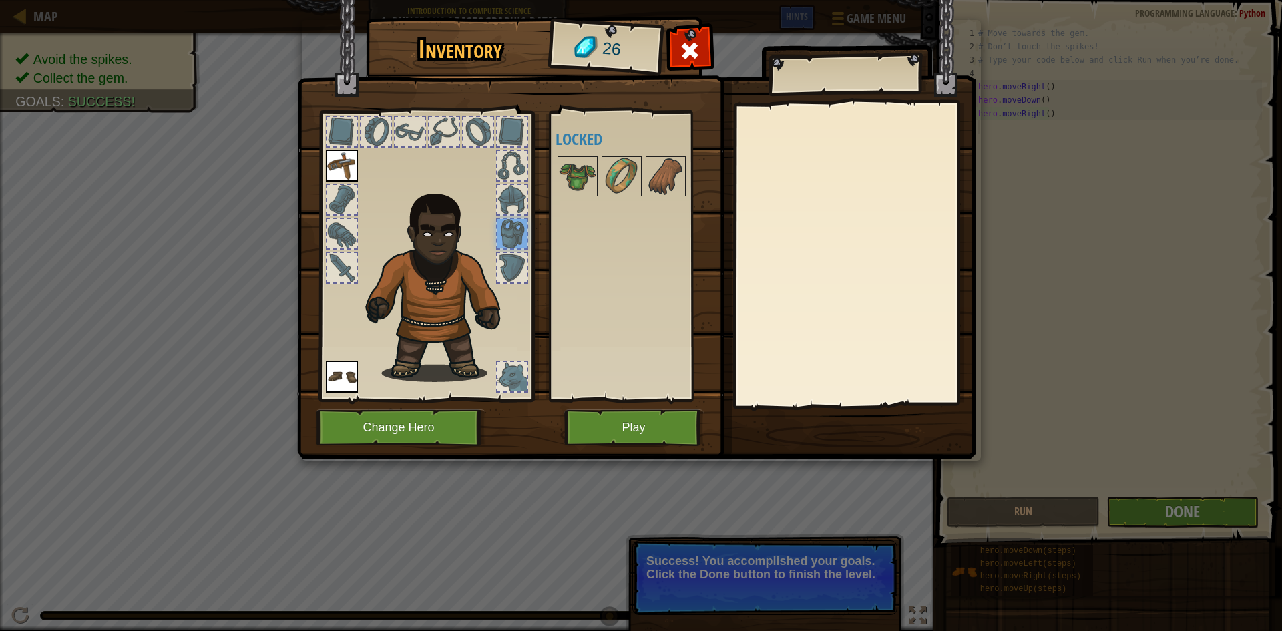
click at [494, 375] on img at bounding box center [441, 284] width 165 height 196
click at [500, 375] on div at bounding box center [512, 376] width 29 height 29
click at [612, 431] on button "Play" at bounding box center [634, 427] width 140 height 37
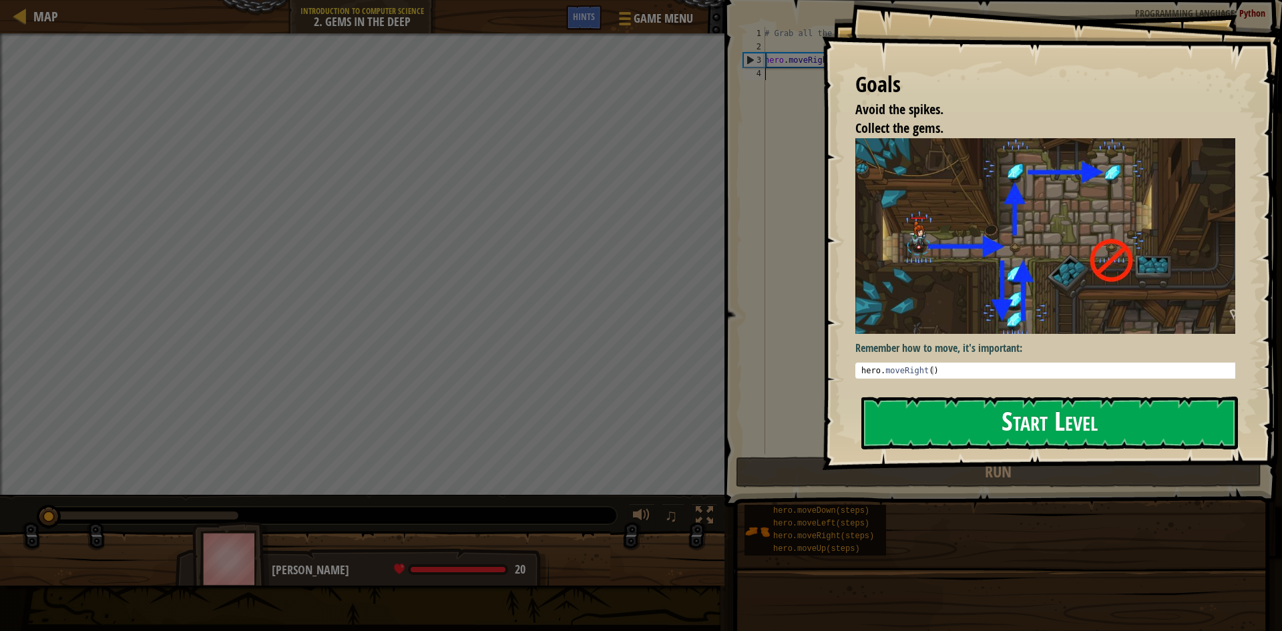
click at [917, 423] on button "Start Level" at bounding box center [1050, 423] width 377 height 53
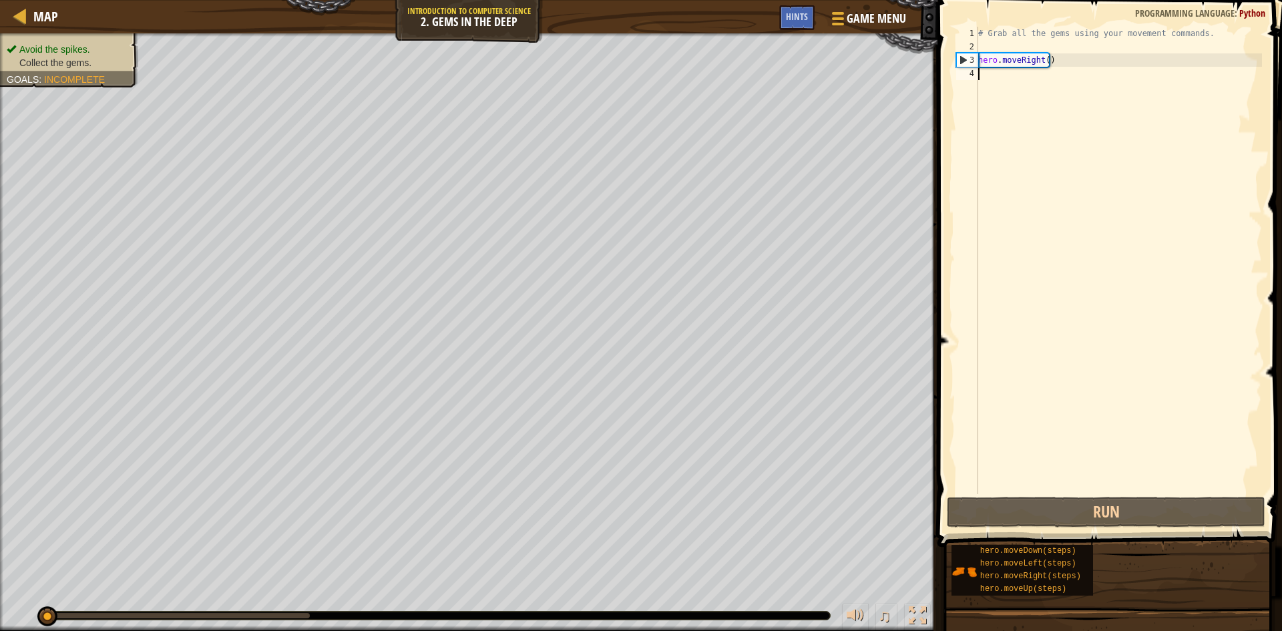
click at [958, 62] on div "3" at bounding box center [967, 59] width 21 height 13
click at [970, 55] on div "3" at bounding box center [967, 59] width 21 height 13
click at [966, 59] on div "3" at bounding box center [967, 59] width 21 height 13
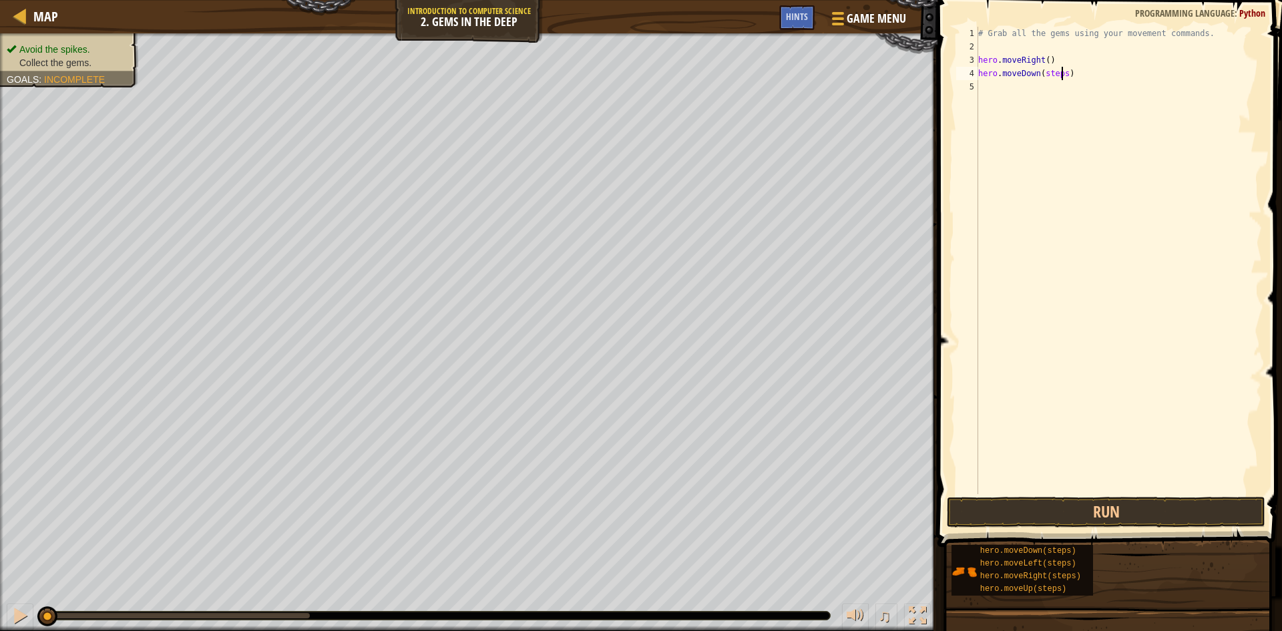
click at [1063, 79] on div "# Grab all the gems using your movement commands. hero . moveRight ( ) hero . m…" at bounding box center [1119, 274] width 287 height 494
type textarea "hero.moveDown()"
click at [1061, 508] on button "Run" at bounding box center [1106, 512] width 319 height 31
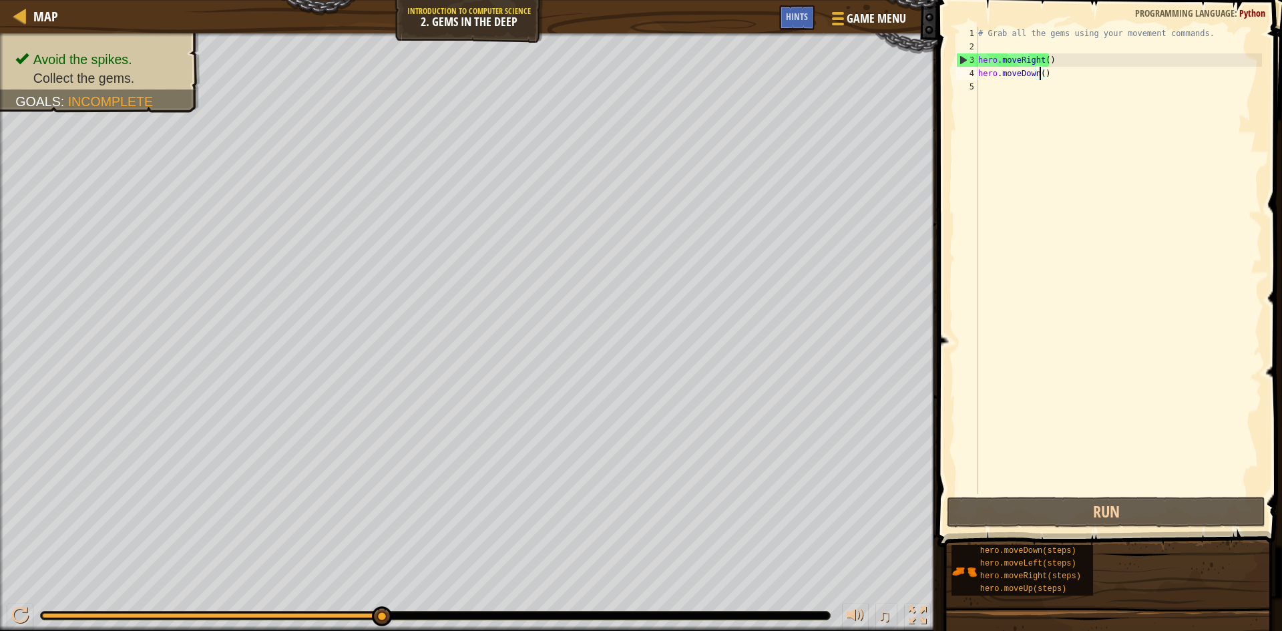
click at [1193, 218] on div "# Grab all the gems using your movement commands. hero . moveRight ( ) hero . m…" at bounding box center [1119, 274] width 287 height 494
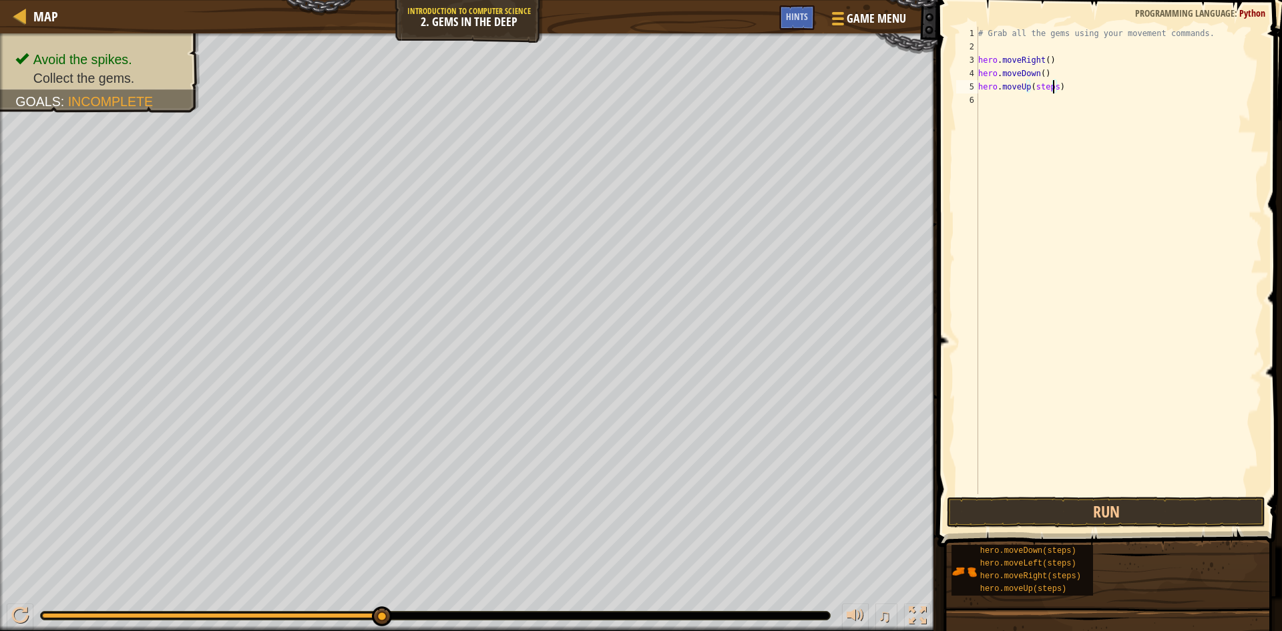
click at [1053, 91] on div "# Grab all the gems using your movement commands. hero . moveRight ( ) hero . m…" at bounding box center [1119, 274] width 287 height 494
click at [1065, 105] on div "# Grab all the gems using your movement commands. hero . moveRight ( ) hero . m…" at bounding box center [1119, 274] width 287 height 494
click at [1088, 516] on button "Run" at bounding box center [1106, 512] width 319 height 31
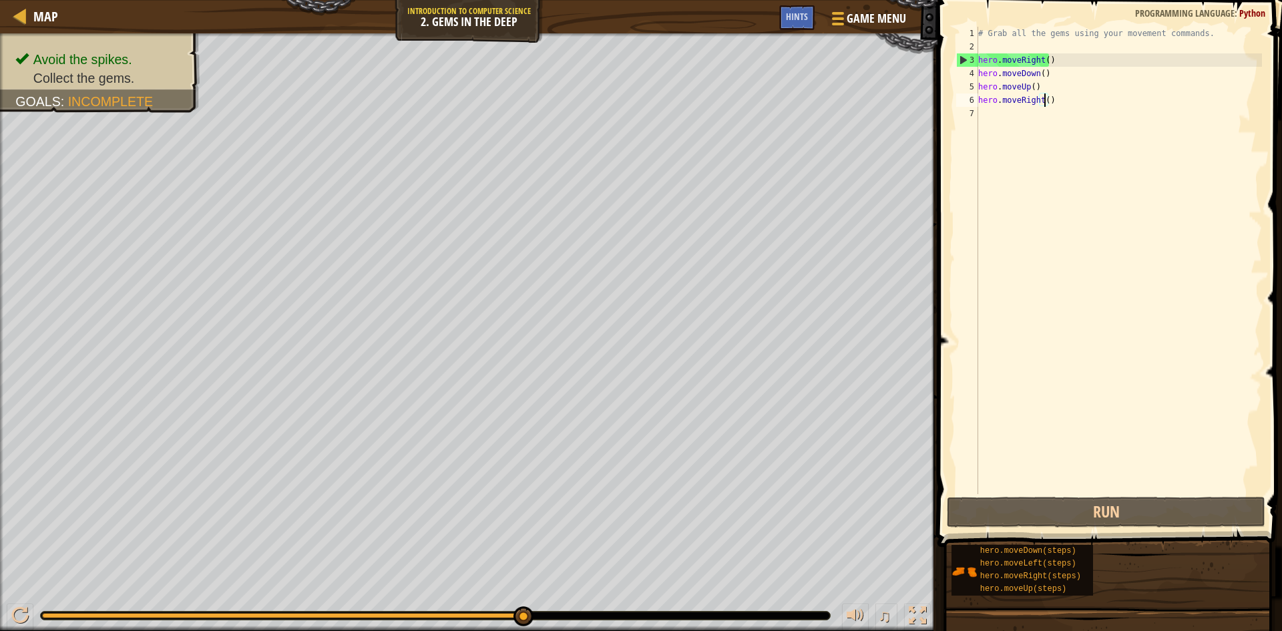
click at [1032, 103] on div "# Grab all the gems using your movement commands. hero . moveRight ( ) hero . m…" at bounding box center [1119, 274] width 287 height 494
click at [1041, 104] on div "# Grab all the gems using your movement commands. hero . moveRight ( ) hero . m…" at bounding box center [1119, 274] width 287 height 494
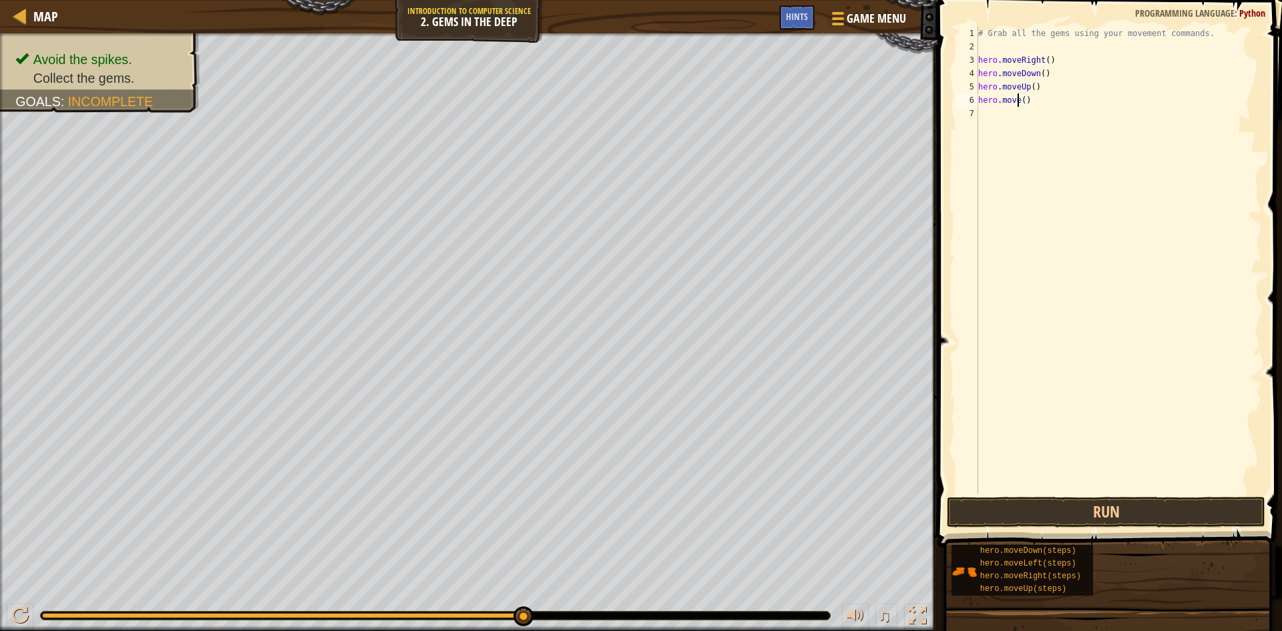
scroll to position [6, 4]
type textarea "hero.moveUp()"
click at [1046, 144] on div "# Grab all the gems using your movement commands. hero . moveRight ( ) hero . m…" at bounding box center [1119, 274] width 287 height 494
click at [1065, 112] on div "# Grab all the gems using your movement commands. hero . moveRight ( ) hero . m…" at bounding box center [1119, 274] width 287 height 494
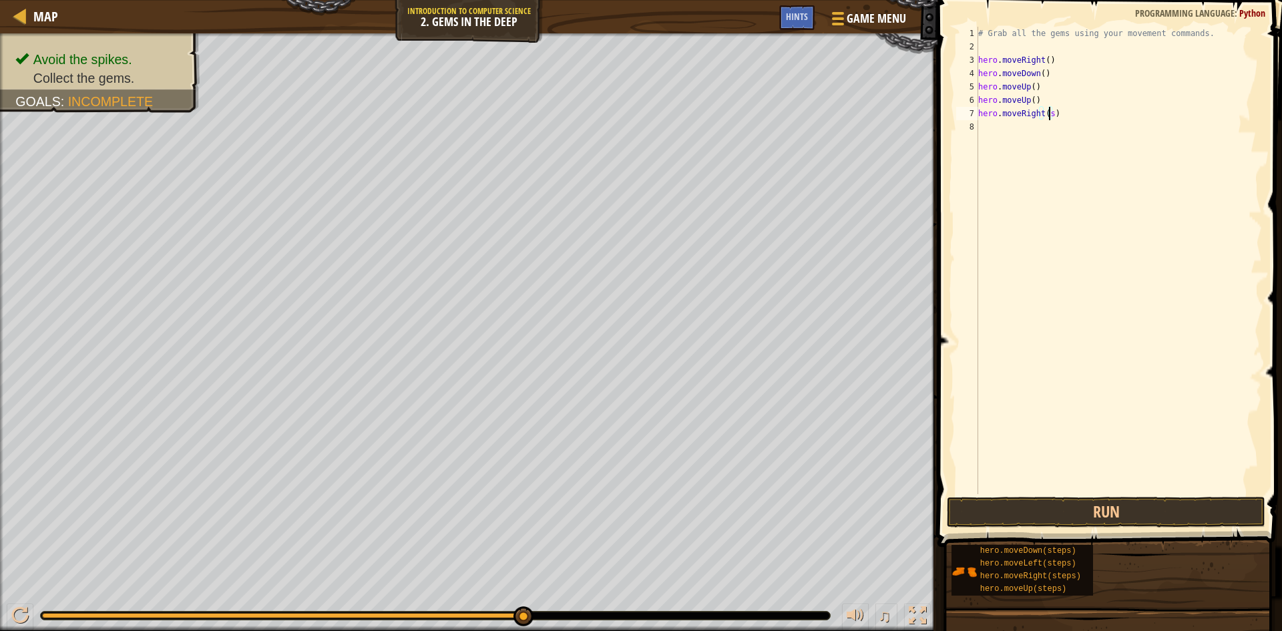
type textarea "hero.moveRight()"
click at [1122, 514] on button "Run" at bounding box center [1106, 512] width 319 height 31
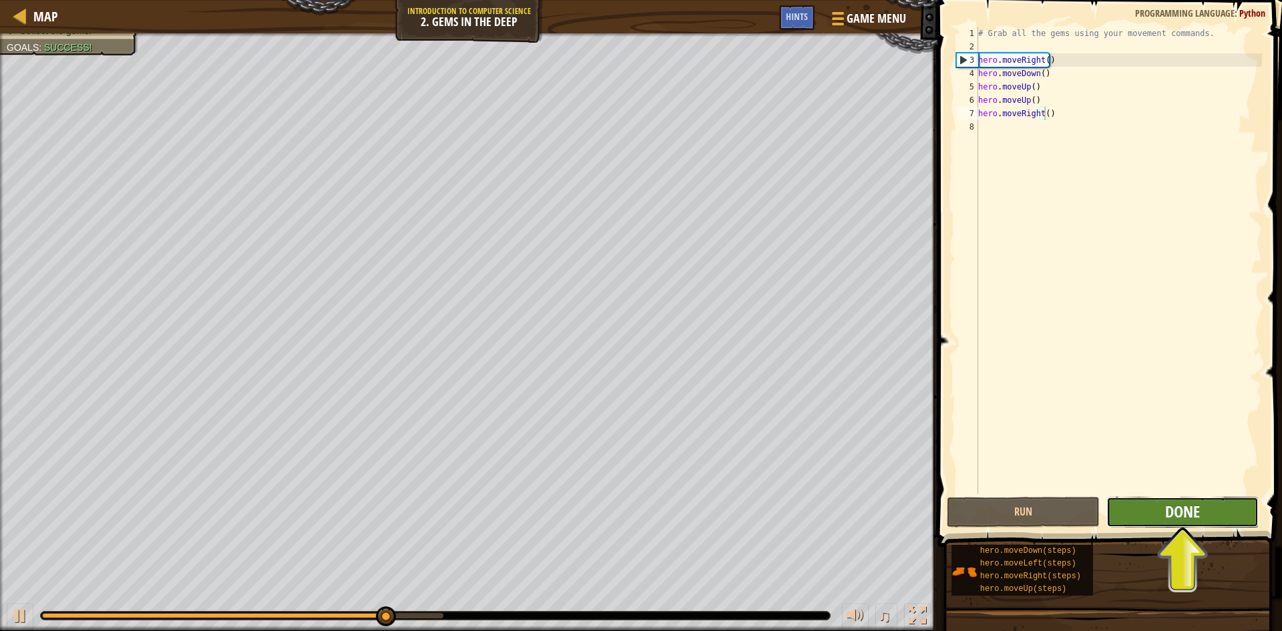
click at [1197, 506] on span "Done" at bounding box center [1182, 511] width 35 height 21
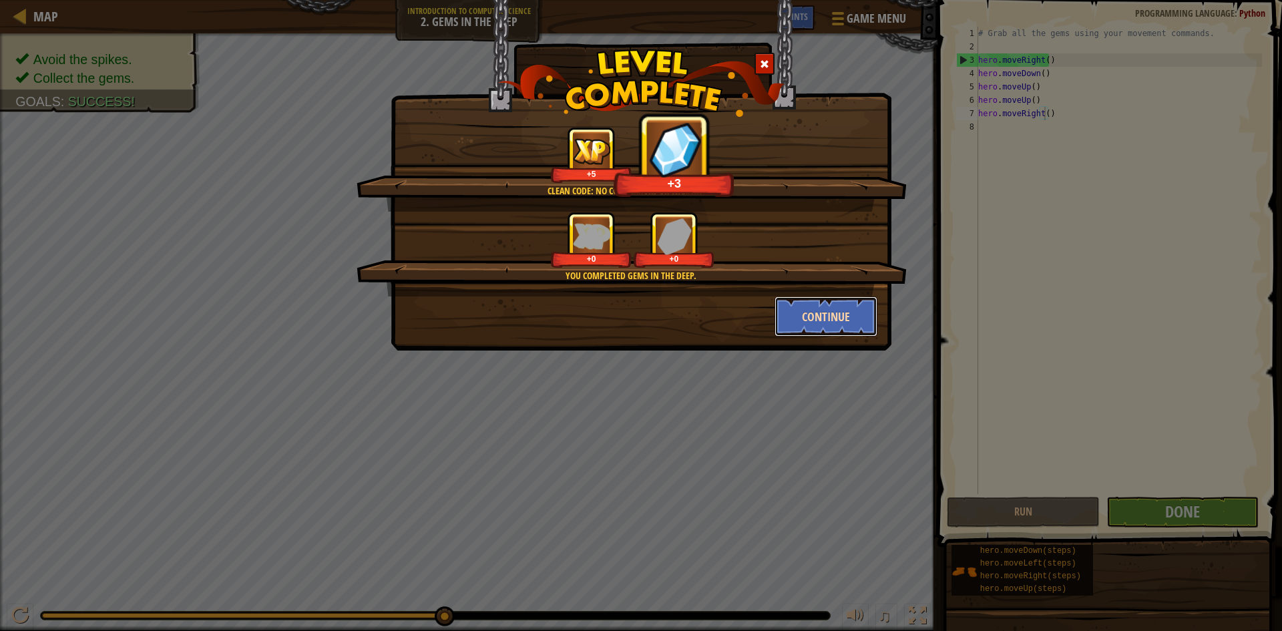
click at [814, 313] on button "Continue" at bounding box center [827, 317] width 104 height 40
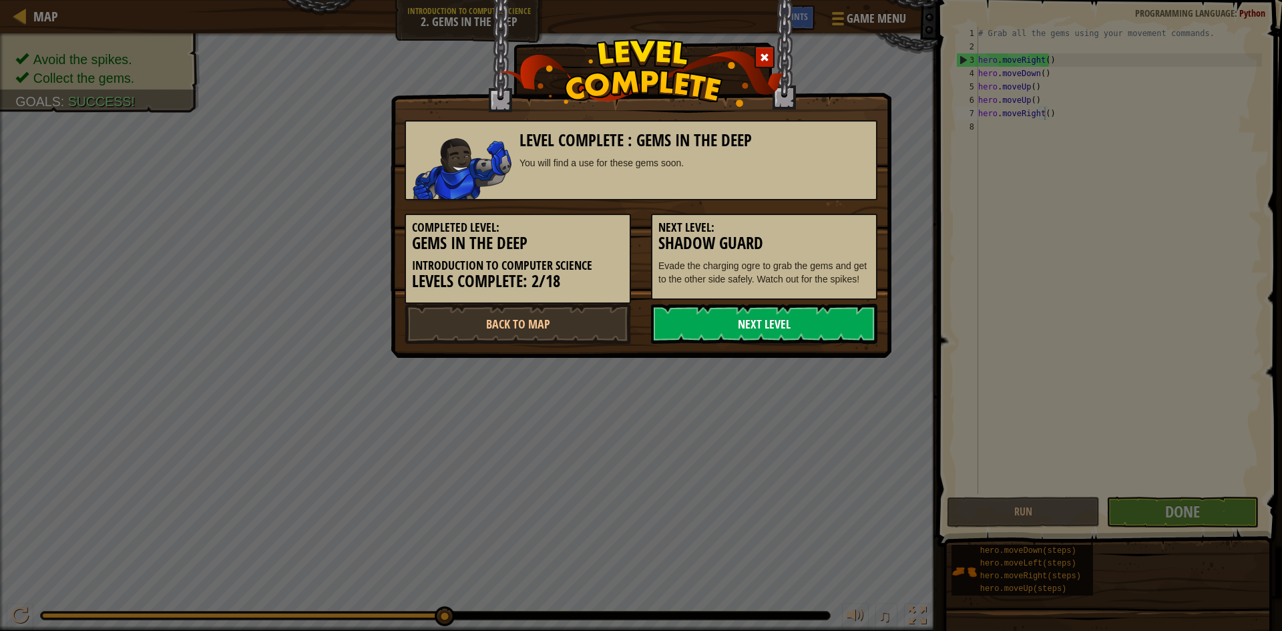
click at [826, 317] on link "Next Level" at bounding box center [764, 324] width 226 height 40
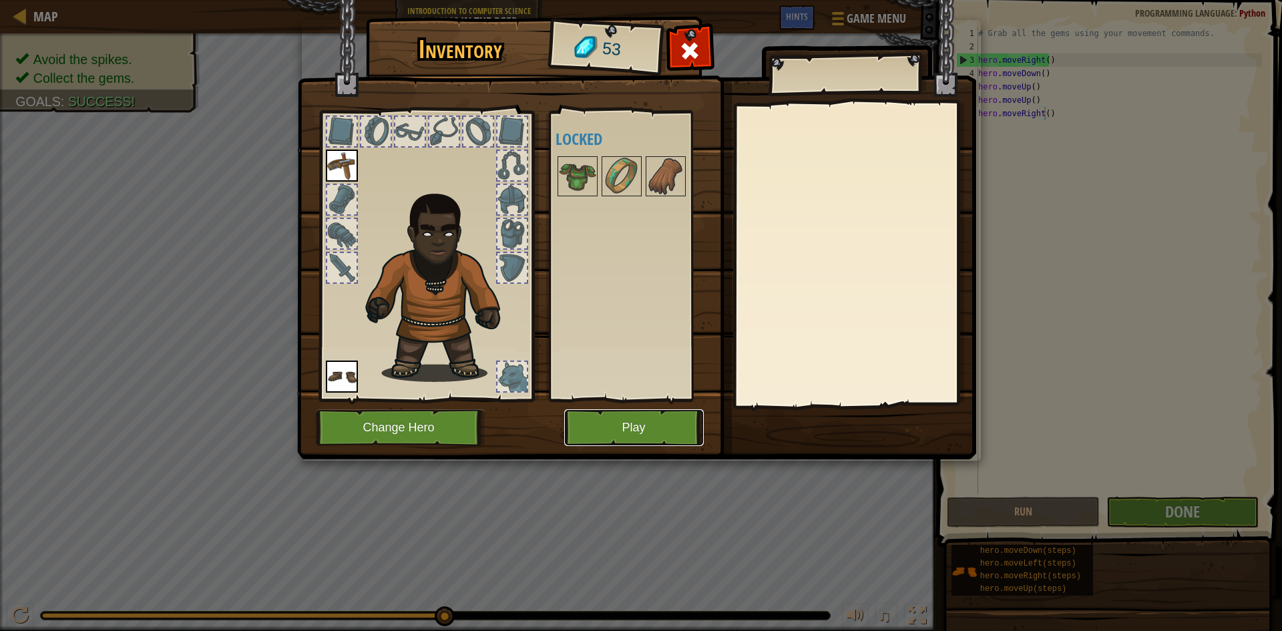
click at [654, 429] on button "Play" at bounding box center [634, 427] width 140 height 37
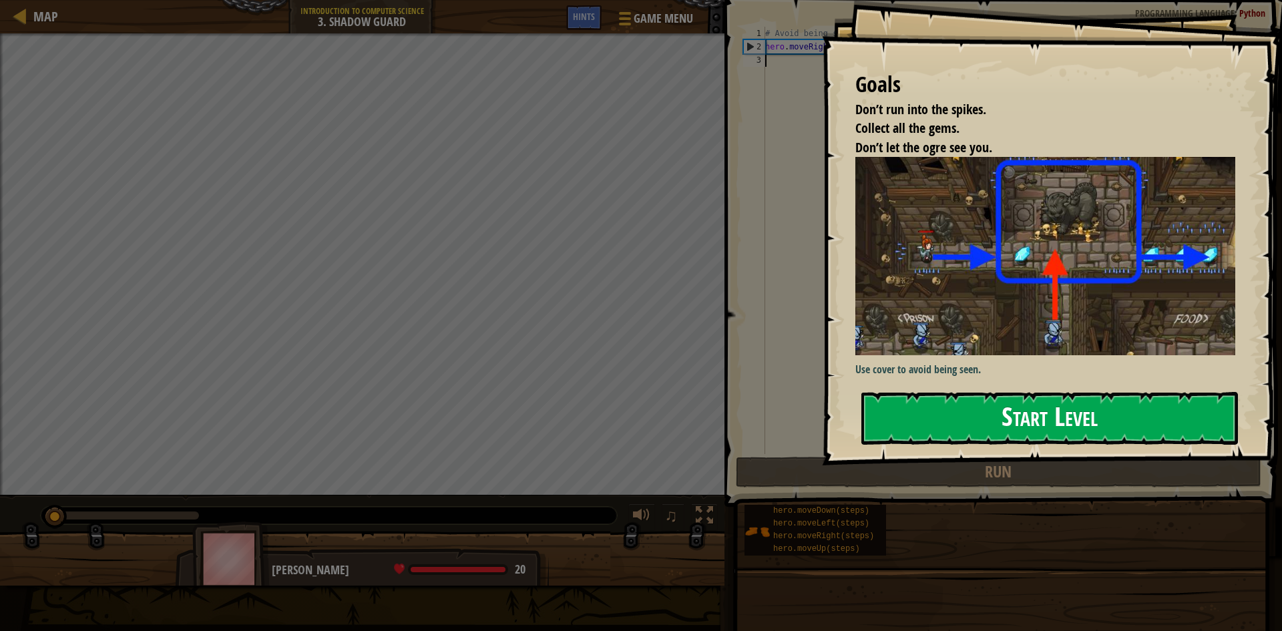
click at [949, 403] on button "Start Level" at bounding box center [1050, 418] width 377 height 53
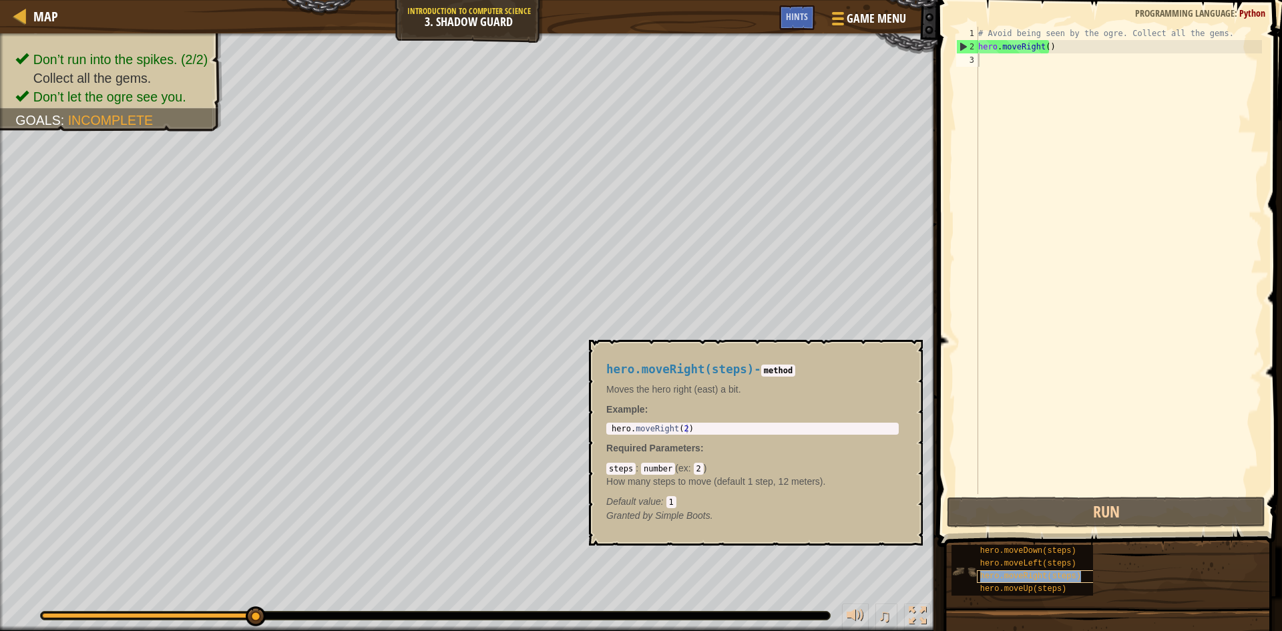
type textarea "hero.moveRight(steps)"
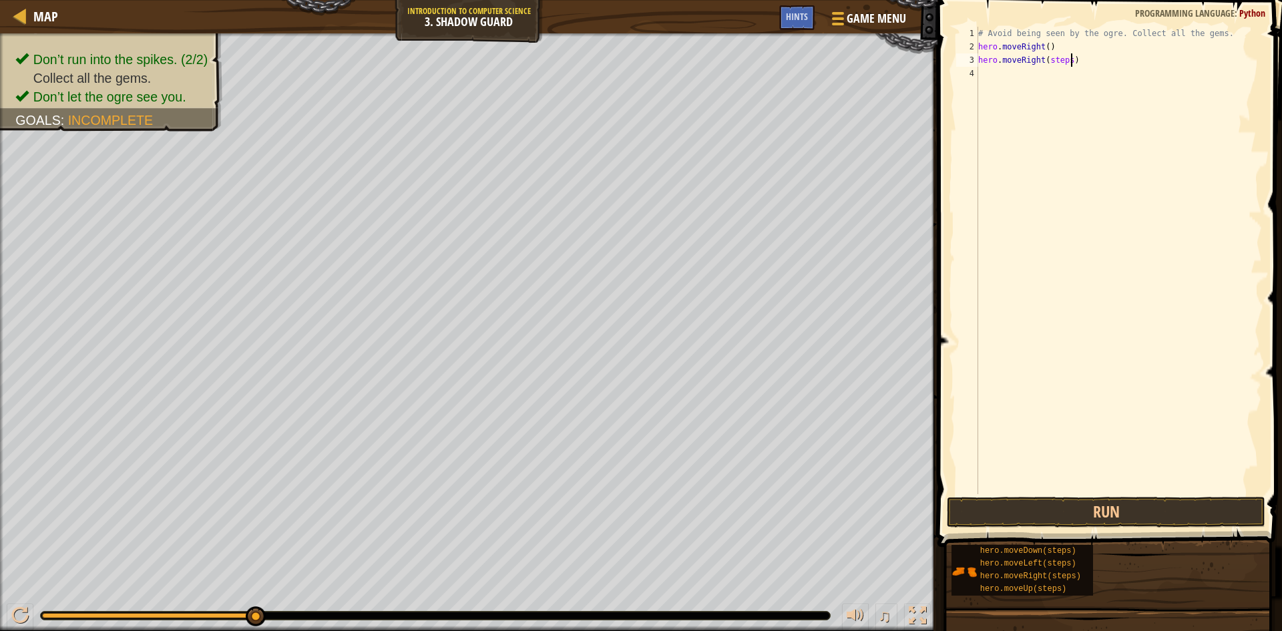
click at [1085, 55] on div "# Avoid being seen by the ogre. Collect all the gems. hero . moveRight ( ) hero…" at bounding box center [1119, 274] width 287 height 494
drag, startPoint x: 1076, startPoint y: 60, endPoint x: 1048, endPoint y: 59, distance: 28.1
click at [1046, 61] on div "# Avoid being seen by the ogre. Collect all the gems. hero . moveRight ( ) hero…" at bounding box center [1119, 274] width 287 height 494
click at [1050, 59] on div "# Avoid being seen by the ogre. Collect all the gems. hero . moveRight ( ) hero…" at bounding box center [1119, 260] width 287 height 467
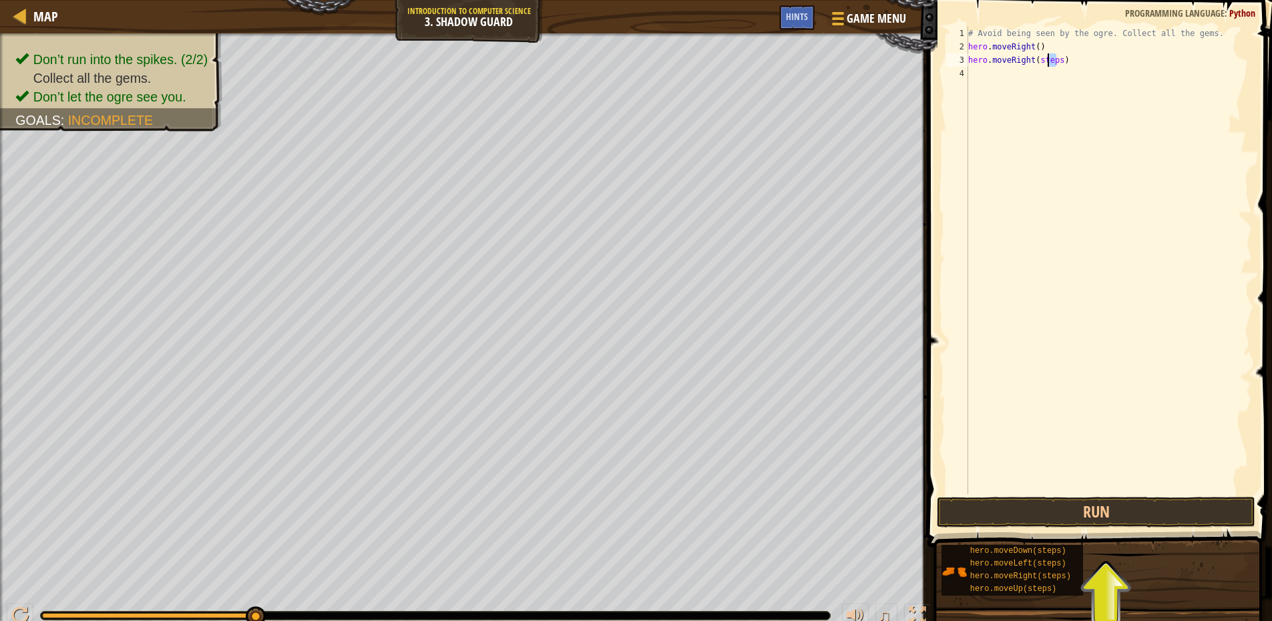
drag, startPoint x: 1066, startPoint y: 61, endPoint x: 1047, endPoint y: 59, distance: 19.5
click at [1047, 59] on div "# Avoid being seen by the ogre. Collect all the gems. hero . moveRight ( ) hero…" at bounding box center [1109, 274] width 287 height 494
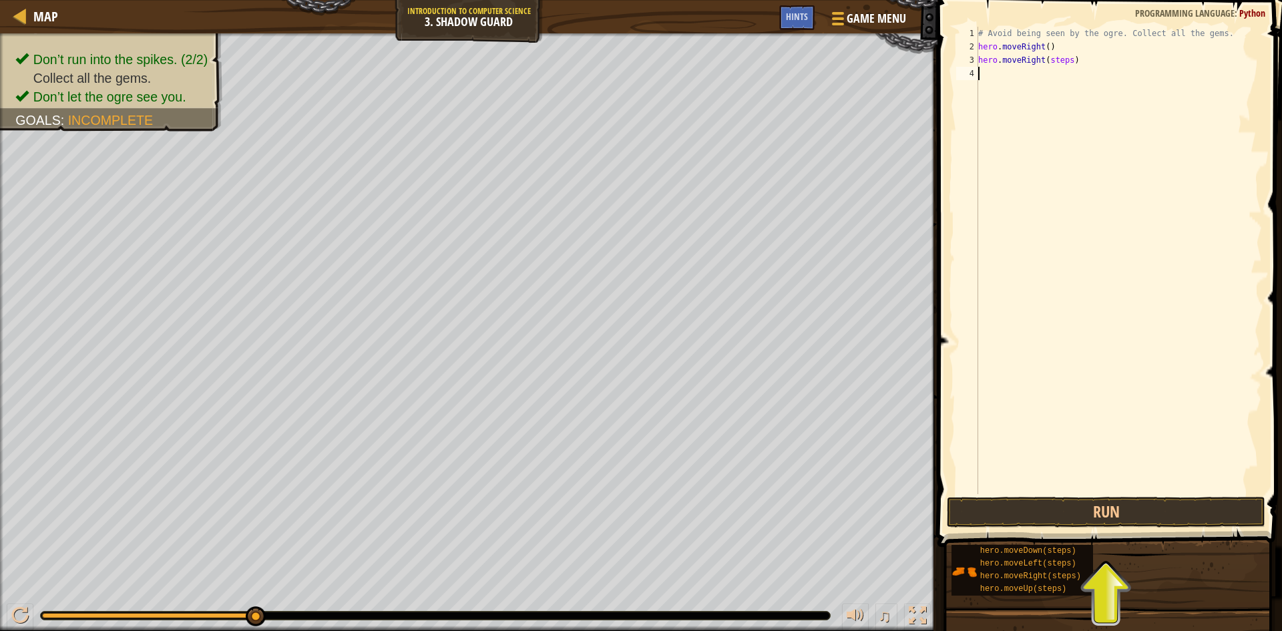
drag, startPoint x: 1067, startPoint y: 149, endPoint x: 1063, endPoint y: 124, distance: 25.8
click at [1067, 149] on div "# Avoid being seen by the ogre. Collect all the gems. hero . moveRight ( ) hero…" at bounding box center [1119, 274] width 287 height 494
drag, startPoint x: 1044, startPoint y: 59, endPoint x: 1065, endPoint y: 61, distance: 21.5
click at [1065, 61] on div "# Avoid being seen by the ogre. Collect all the gems. hero . moveRight ( ) hero…" at bounding box center [1119, 274] width 287 height 494
click at [1041, 64] on div "# Avoid being seen by the ogre. Collect all the gems. hero . moveRight ( ) hero…" at bounding box center [1119, 274] width 287 height 494
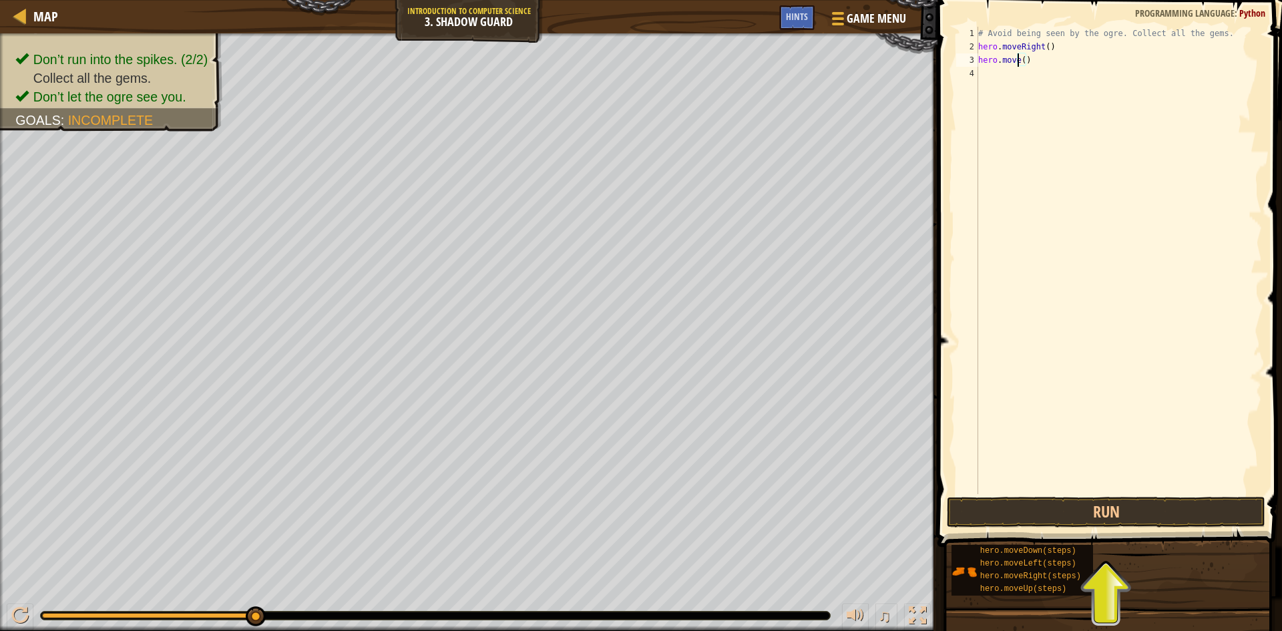
scroll to position [6, 4]
type textarea "hero.moveUp()"
click at [1010, 94] on div "# Avoid being seen by the ogre. Collect all the gems. hero . moveRight ( ) hero…" at bounding box center [1119, 274] width 287 height 494
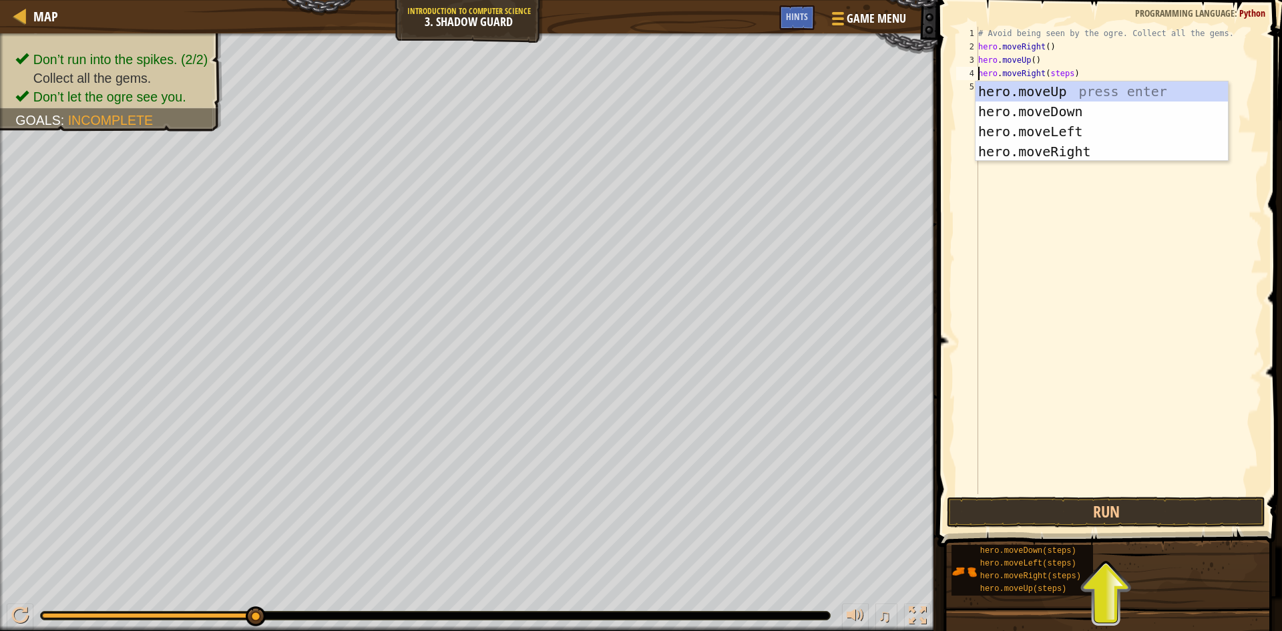
click at [1067, 73] on div "# Avoid being seen by the ogre. Collect all the gems. hero . moveRight ( ) hero…" at bounding box center [1119, 274] width 287 height 494
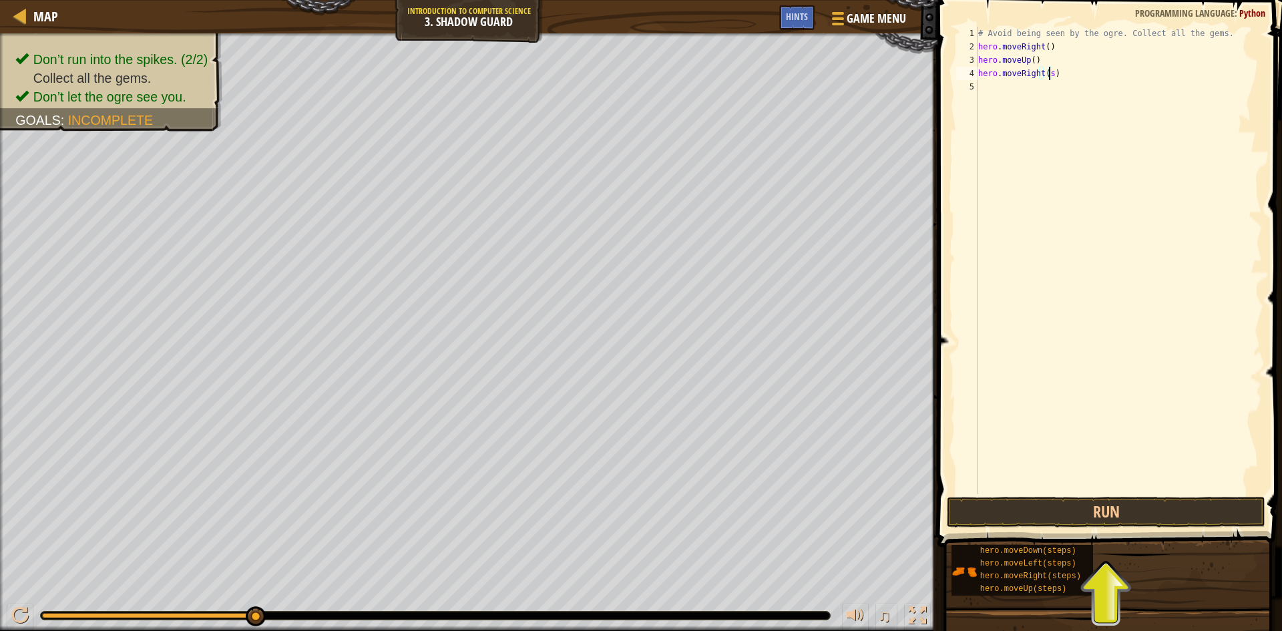
type textarea "hero.moveRight()"
click at [1069, 120] on div "# Avoid being seen by the ogre. Collect all the gems. hero . moveRight ( ) hero…" at bounding box center [1119, 274] width 287 height 494
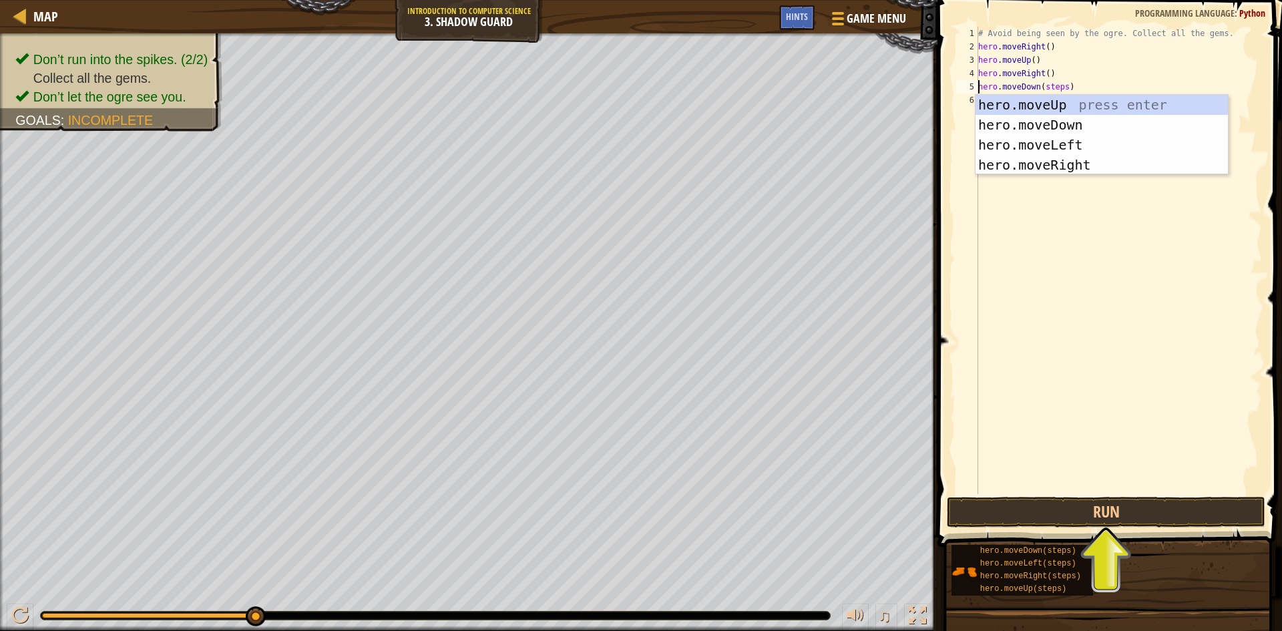
click at [1060, 90] on div "# Avoid being seen by the ogre. Collect all the gems. hero . moveRight ( ) hero…" at bounding box center [1119, 274] width 287 height 494
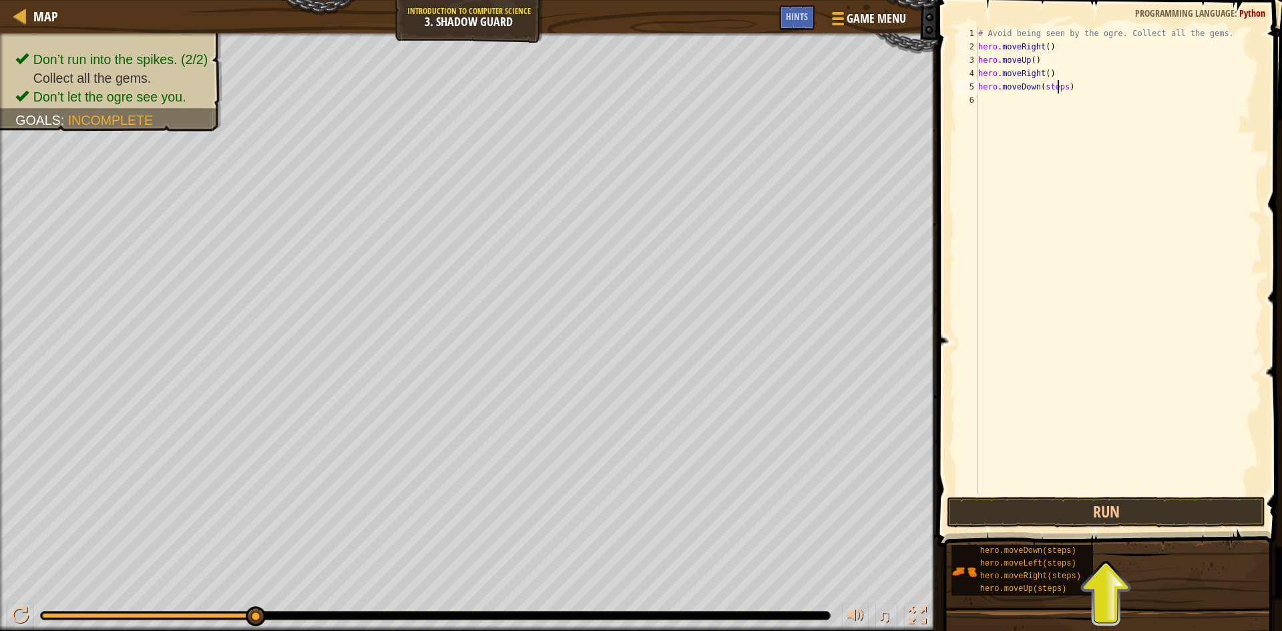
click at [1060, 90] on div "# Avoid being seen by the ogre. Collect all the gems. hero . moveRight ( ) hero…" at bounding box center [1119, 274] width 287 height 494
click at [1063, 89] on div "# Avoid being seen by the ogre. Collect all the gems. hero . moveRight ( ) hero…" at bounding box center [1119, 274] width 287 height 494
type textarea "hero.moveDown()"
click at [1009, 135] on div "# Avoid being seen by the ogre. Collect all the gems. hero . moveRight ( ) hero…" at bounding box center [1119, 274] width 287 height 494
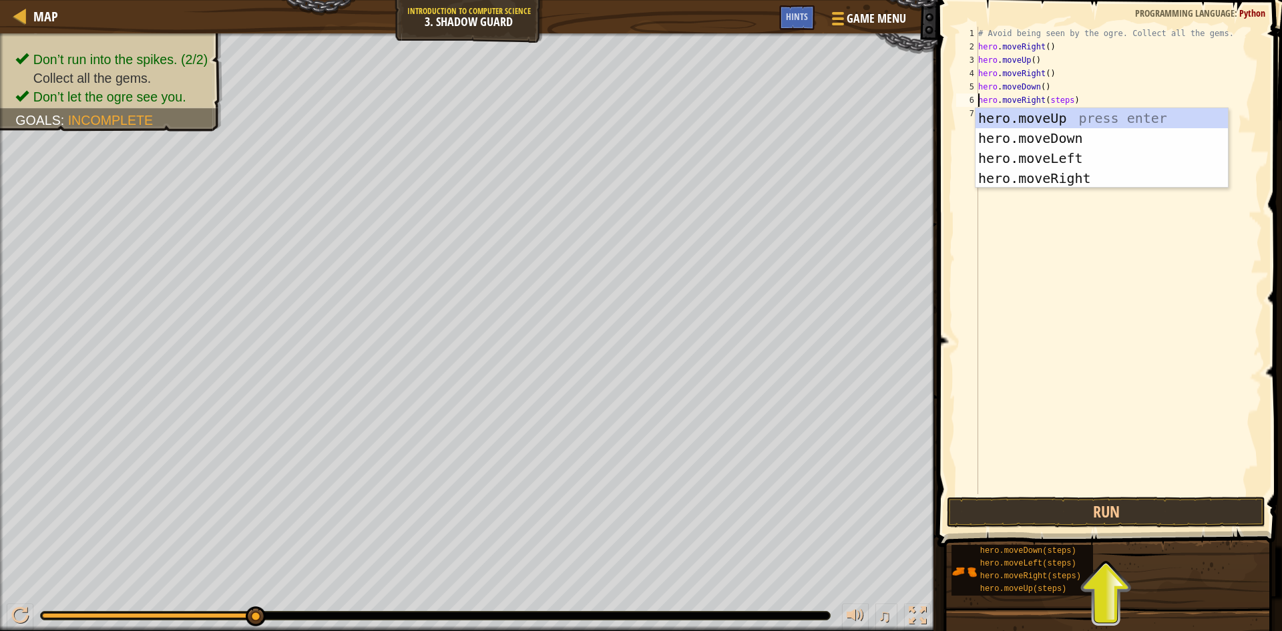
click at [1065, 98] on div "# Avoid being seen by the ogre. Collect all the gems. hero . moveRight ( ) hero…" at bounding box center [1119, 274] width 287 height 494
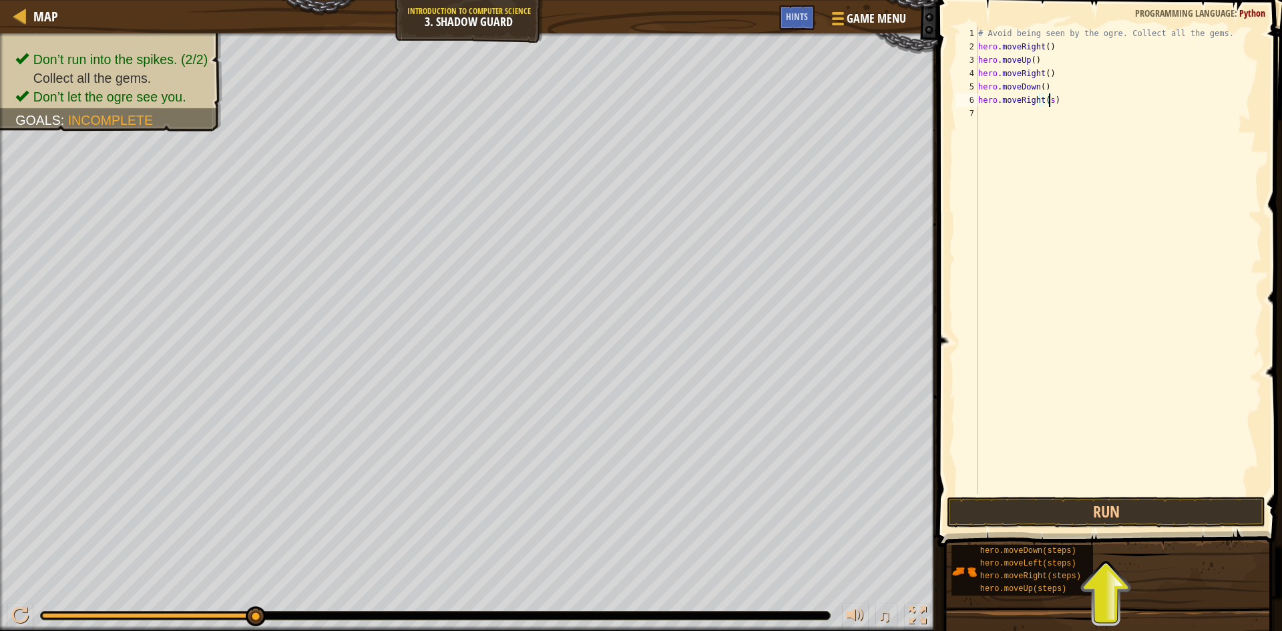
type textarea "hero.moveRight()"
click at [1075, 511] on button "Run" at bounding box center [1106, 512] width 319 height 31
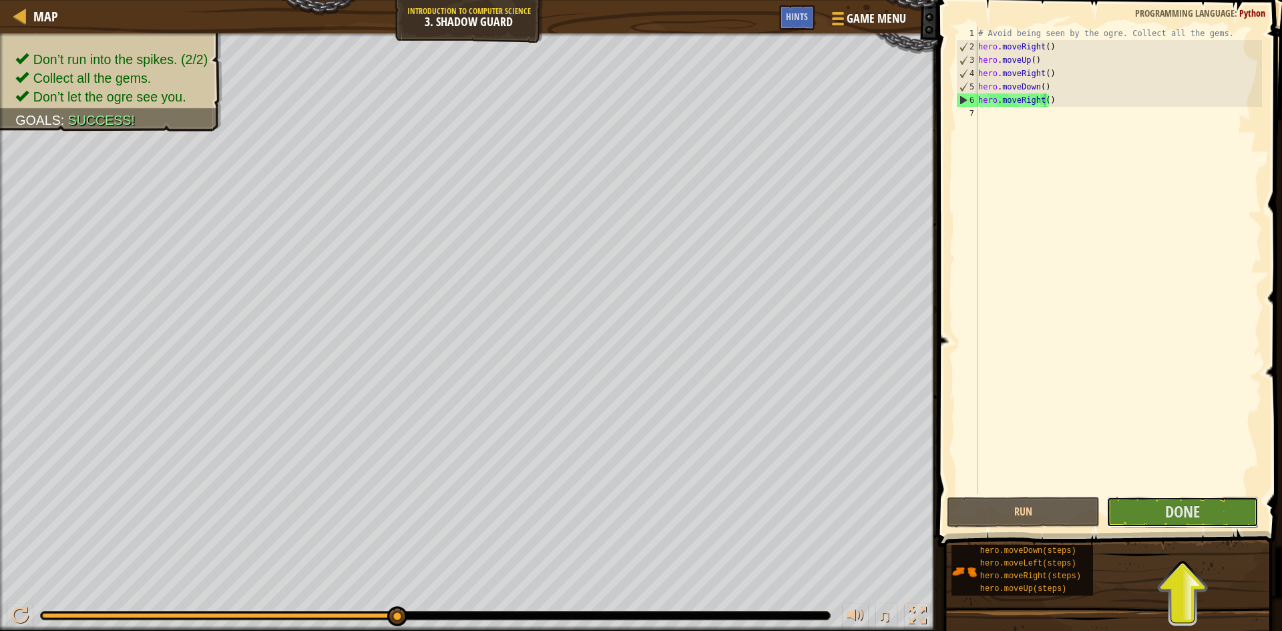
drag, startPoint x: 1134, startPoint y: 512, endPoint x: 1122, endPoint y: 545, distance: 34.9
click at [1122, 545] on div "Hints Videos hero.moveRight() 1 2 3 4 5 6 7 # Avoid being seen by the ogre. Col…" at bounding box center [1108, 312] width 349 height 624
click at [1127, 514] on button "Done" at bounding box center [1183, 512] width 153 height 31
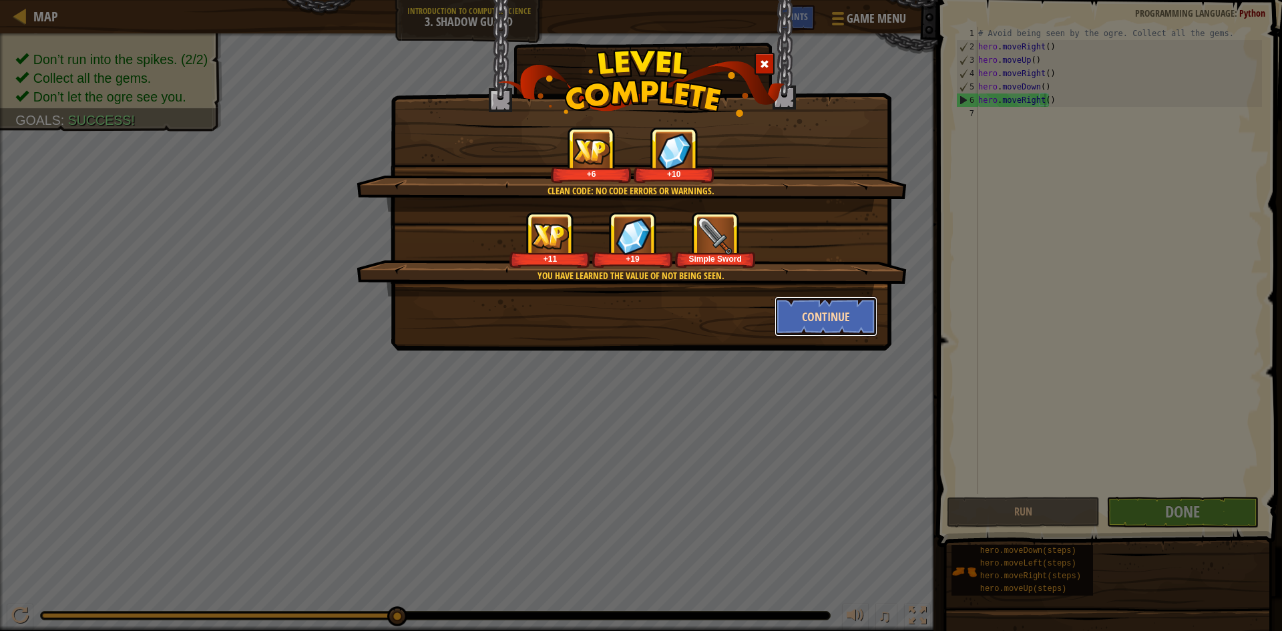
click at [807, 305] on button "Continue" at bounding box center [827, 317] width 104 height 40
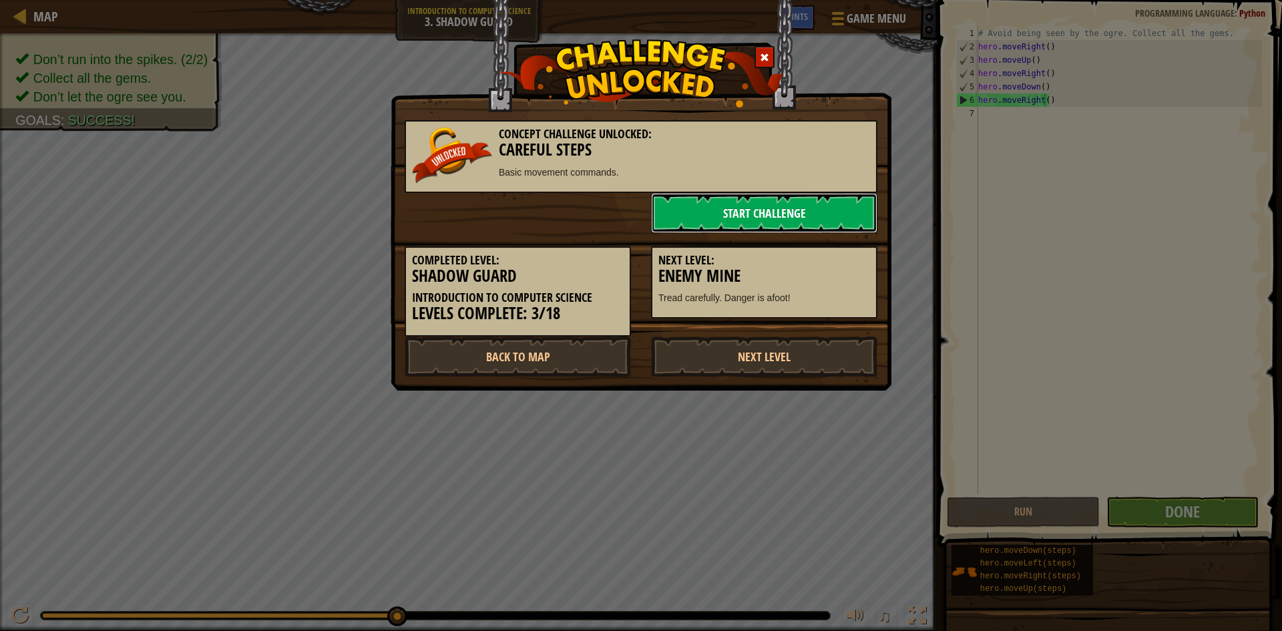
click at [723, 221] on link "Start Challenge" at bounding box center [764, 213] width 226 height 40
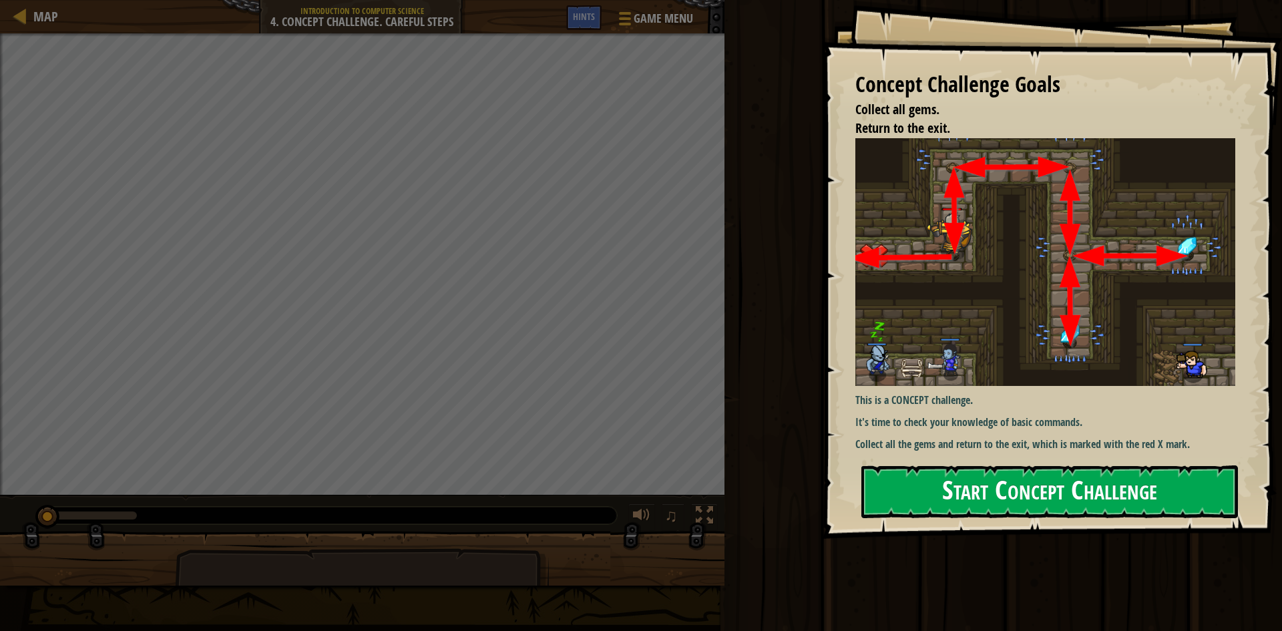
click at [906, 514] on button "Start Concept Challenge" at bounding box center [1050, 491] width 377 height 53
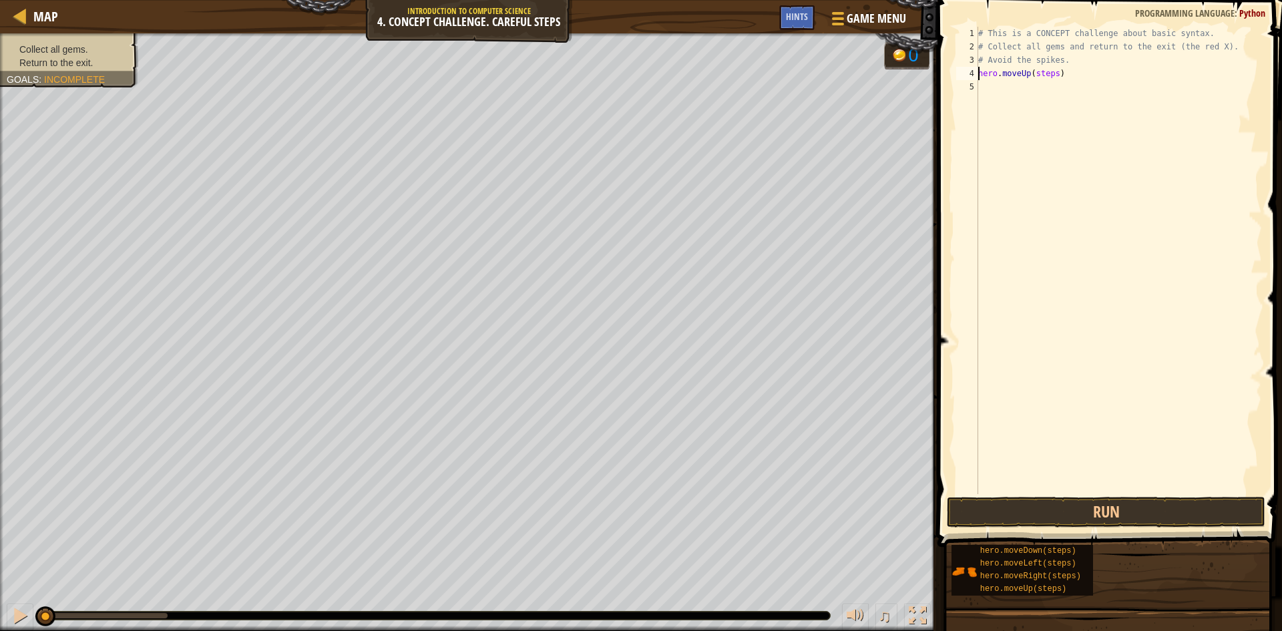
click at [1051, 79] on div "# This is a CONCEPT challenge about basic syntax. # Collect all gems and return…" at bounding box center [1119, 274] width 287 height 494
type textarea "hero.moveUp()"
click at [1030, 116] on div "# This is a CONCEPT challenge about basic syntax. # Collect all gems and return…" at bounding box center [1119, 274] width 287 height 494
click at [1071, 92] on div "# This is a CONCEPT challenge about basic syntax. # Collect all gems and return…" at bounding box center [1119, 274] width 287 height 494
click at [1065, 91] on div "# This is a CONCEPT challenge about basic syntax. # Collect all gems and return…" at bounding box center [1119, 274] width 287 height 494
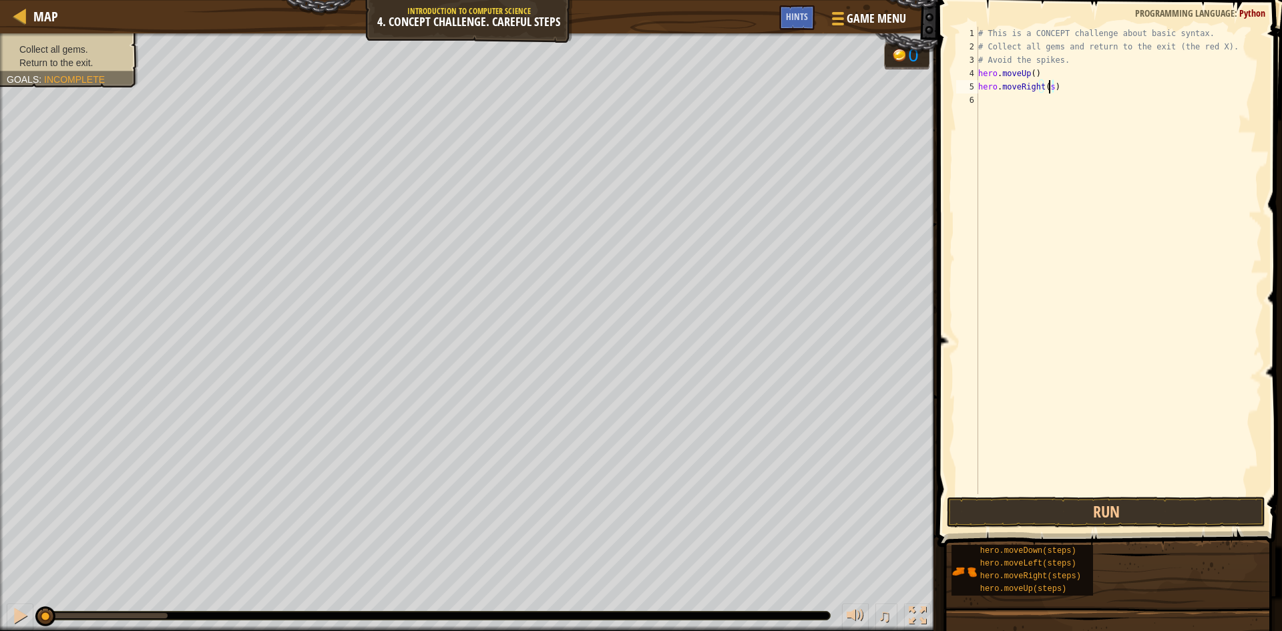
type textarea "hero.moveRight()"
click at [1071, 129] on div "# This is a CONCEPT challenge about basic syntax. # Collect all gems and return…" at bounding box center [1119, 274] width 287 height 494
click at [1062, 100] on div "# This is a CONCEPT challenge about basic syntax. # Collect all gems and return…" at bounding box center [1119, 274] width 287 height 494
click at [1063, 116] on div "# This is a CONCEPT challenge about basic syntax. # Collect all gems and return…" at bounding box center [1119, 274] width 287 height 494
type textarea "hero.moveDown()"
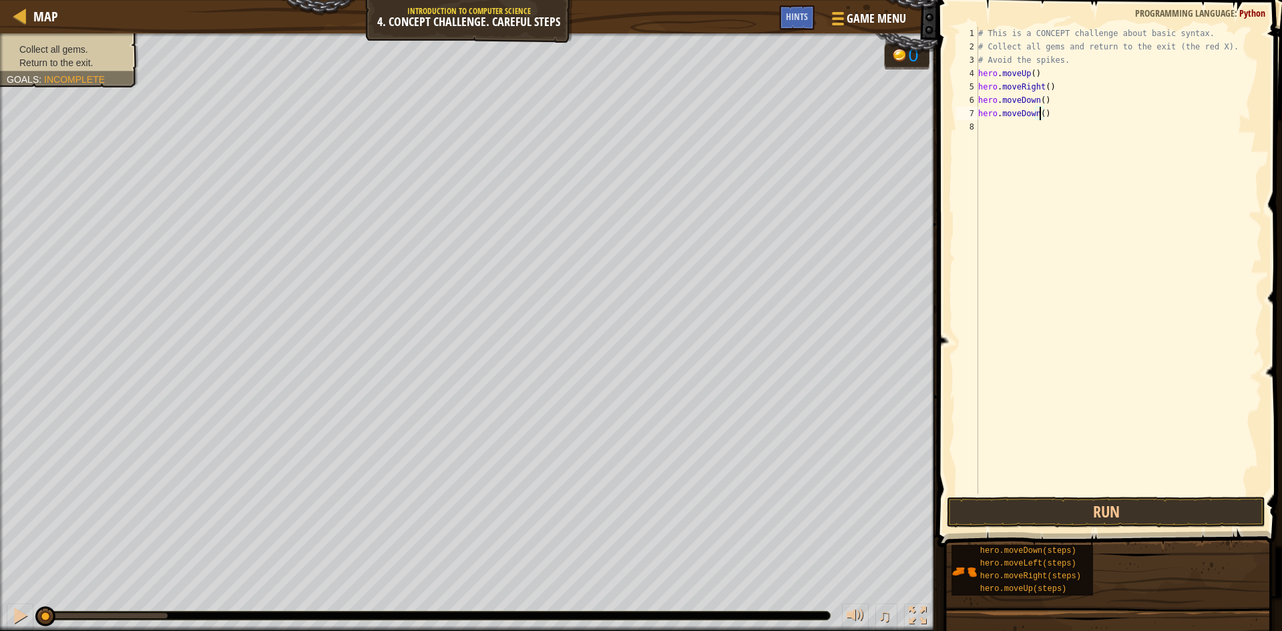
click at [1011, 144] on div "# This is a CONCEPT challenge about basic syntax. # Collect all gems and return…" at bounding box center [1119, 274] width 287 height 494
click at [1051, 130] on div "# This is a CONCEPT challenge about basic syntax. # Collect all gems and return…" at bounding box center [1119, 274] width 287 height 494
click at [1055, 128] on div "# This is a CONCEPT challenge about basic syntax. # Collect all gems and return…" at bounding box center [1119, 274] width 287 height 494
click at [1071, 144] on div "# This is a CONCEPT challenge about basic syntax. # Collect all gems and return…" at bounding box center [1121, 274] width 283 height 494
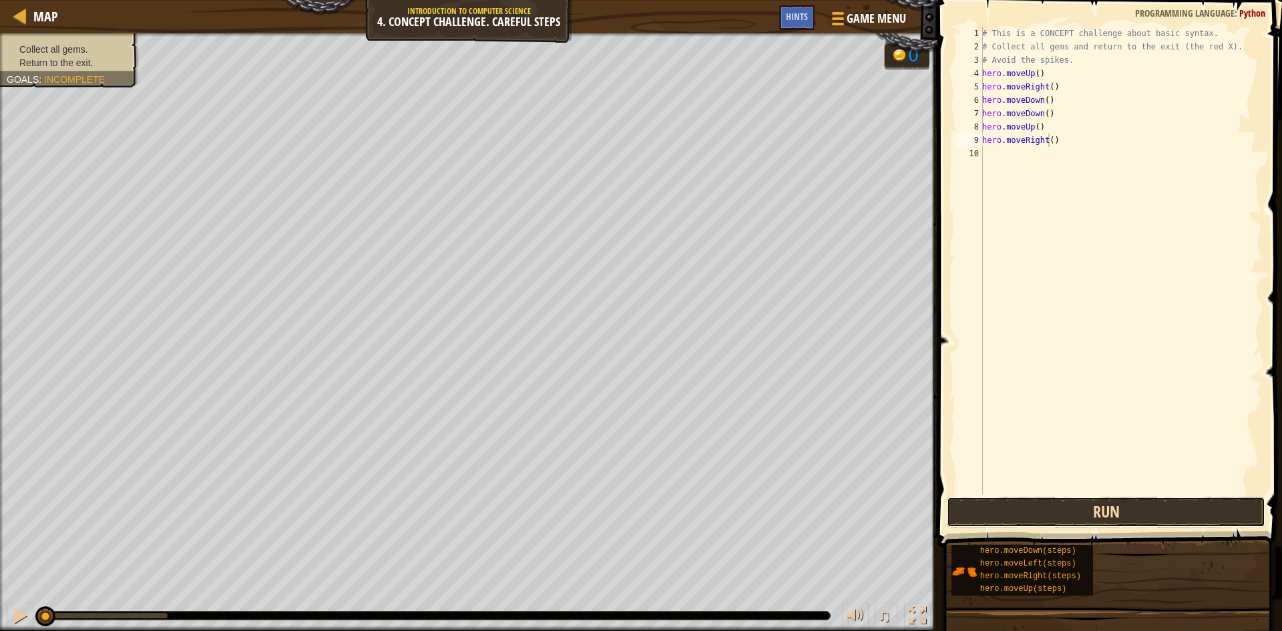
click at [1026, 518] on button "Run" at bounding box center [1106, 512] width 319 height 31
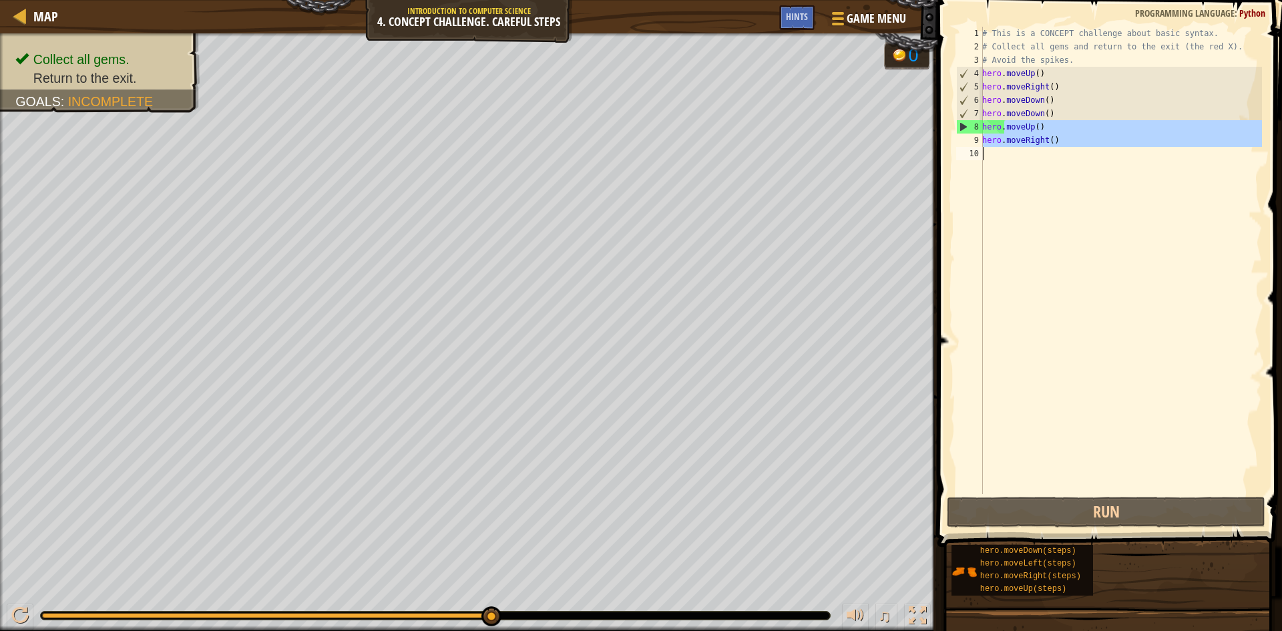
drag, startPoint x: 1006, startPoint y: 129, endPoint x: 1011, endPoint y: 152, distance: 23.8
click at [1010, 153] on div "# This is a CONCEPT challenge about basic syntax. # Collect all gems and return…" at bounding box center [1121, 274] width 283 height 494
type textarea "hero.moveRight()"
click at [1011, 152] on div "# This is a CONCEPT challenge about basic syntax. # Collect all gems and return…" at bounding box center [1121, 260] width 283 height 467
drag, startPoint x: 981, startPoint y: 129, endPoint x: 1043, endPoint y: 135, distance: 61.7
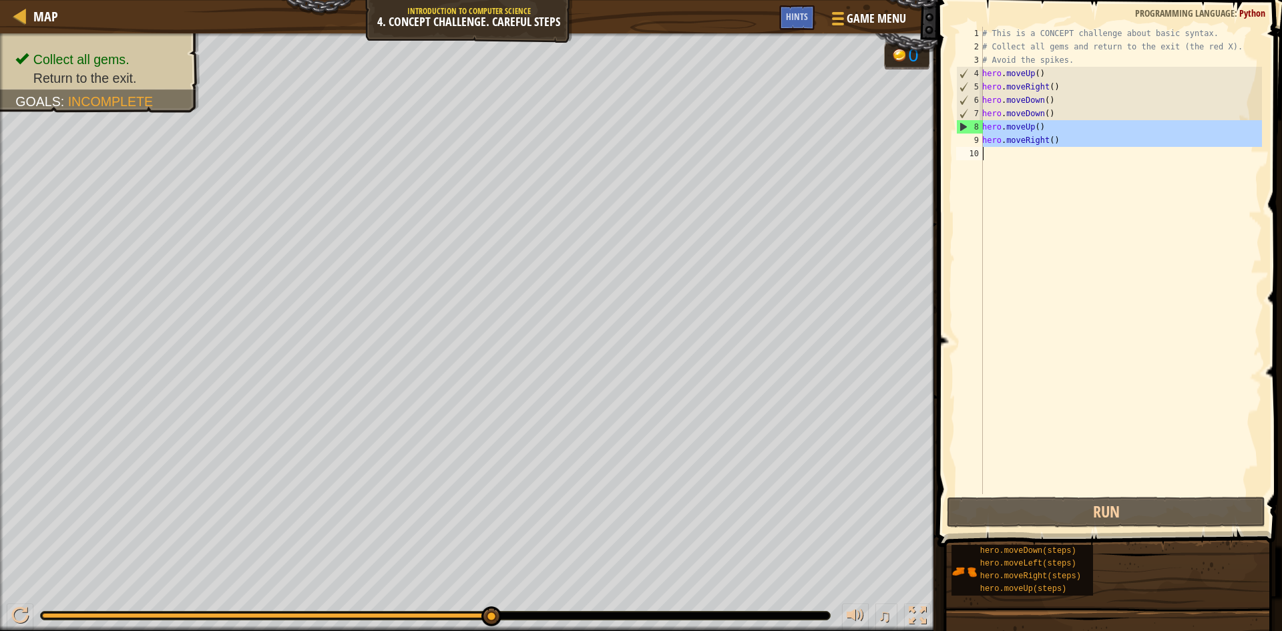
click at [1043, 135] on div "1 2 3 4 5 6 7 8 9 10 # This is a CONCEPT challenge about basic syntax. # Collec…" at bounding box center [1108, 260] width 309 height 467
click at [1043, 135] on div "# This is a CONCEPT challenge about basic syntax. # Collect all gems and return…" at bounding box center [1121, 260] width 283 height 467
drag, startPoint x: 1039, startPoint y: 128, endPoint x: 980, endPoint y: 123, distance: 59.0
click at [980, 123] on div "hero.moveRight() 1 2 3 4 5 6 7 8 9 10 # This is a CONCEPT challenge about basic…" at bounding box center [1108, 260] width 309 height 467
type textarea "hero.moveUp()"
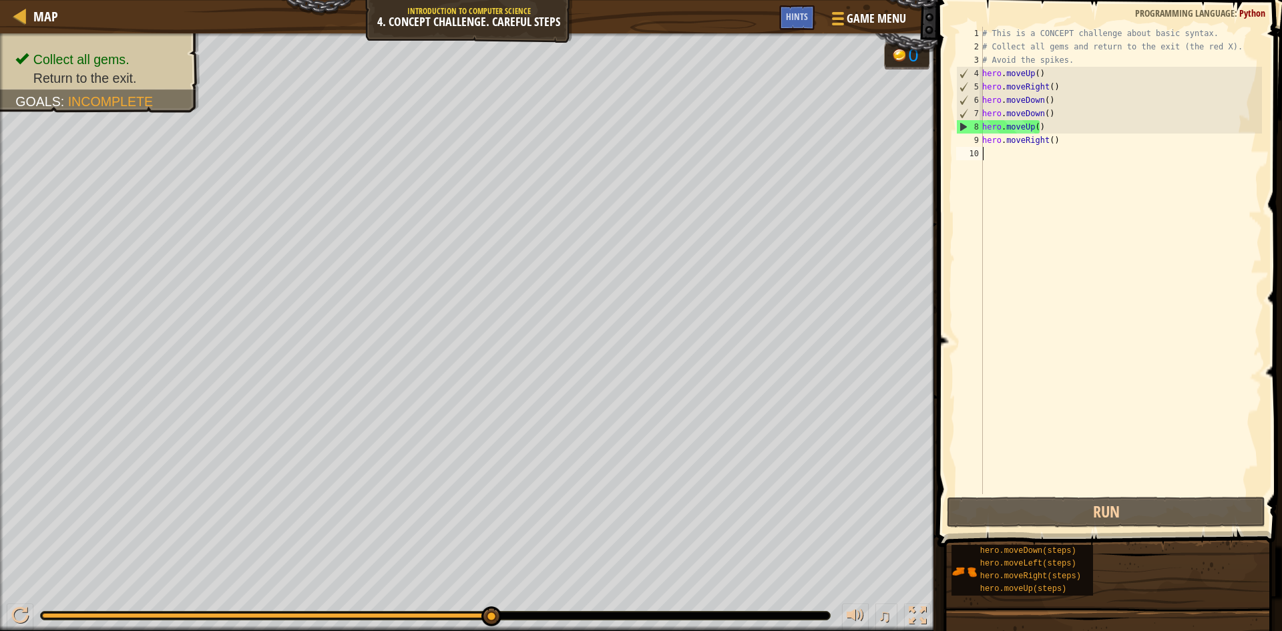
click at [1042, 152] on div "# This is a CONCEPT challenge about basic syntax. # Collect all gems and return…" at bounding box center [1121, 274] width 283 height 494
paste textarea "hero.moveUp()"
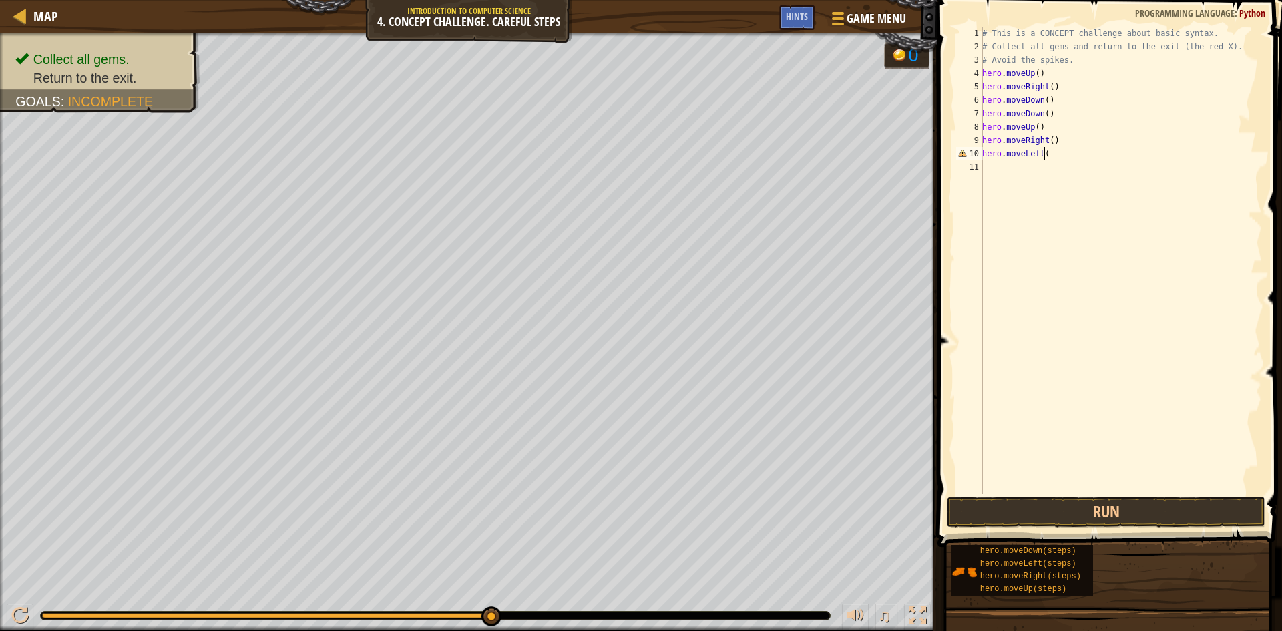
scroll to position [6, 5]
type textarea "hero.moveLeft()"
click at [1062, 224] on div "# This is a CONCEPT challenge about basic syntax. # Collect all gems and return…" at bounding box center [1121, 274] width 283 height 494
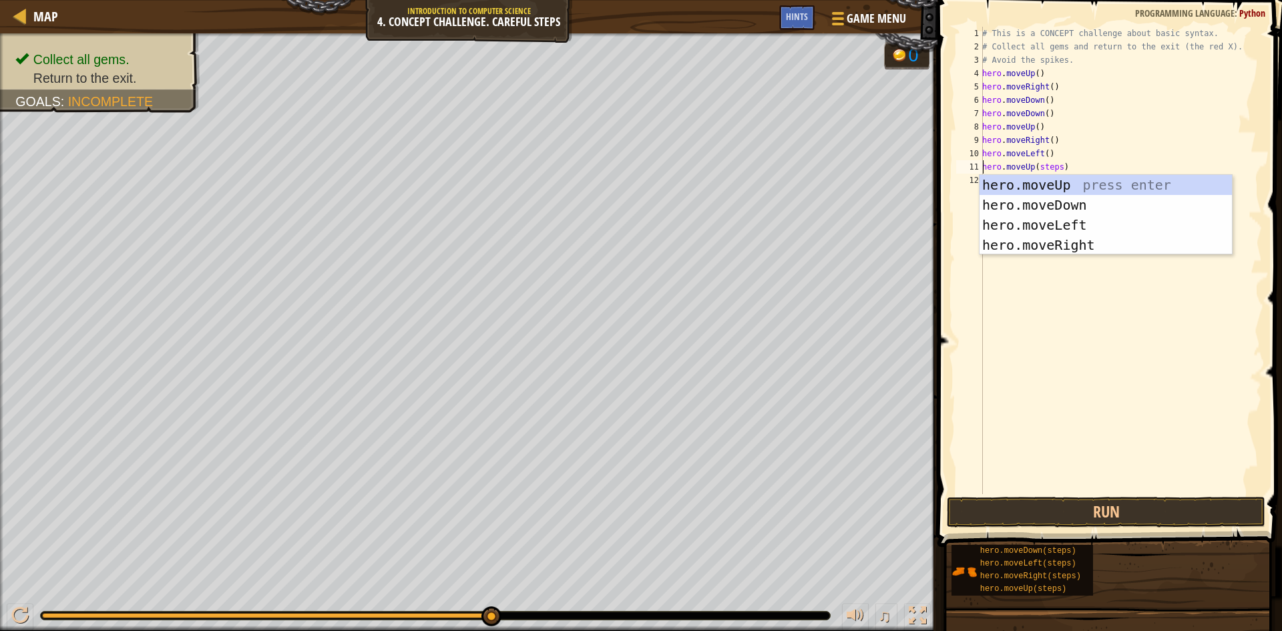
click at [1056, 164] on div "# This is a CONCEPT challenge about basic syntax. # Collect all gems and return…" at bounding box center [1121, 274] width 283 height 494
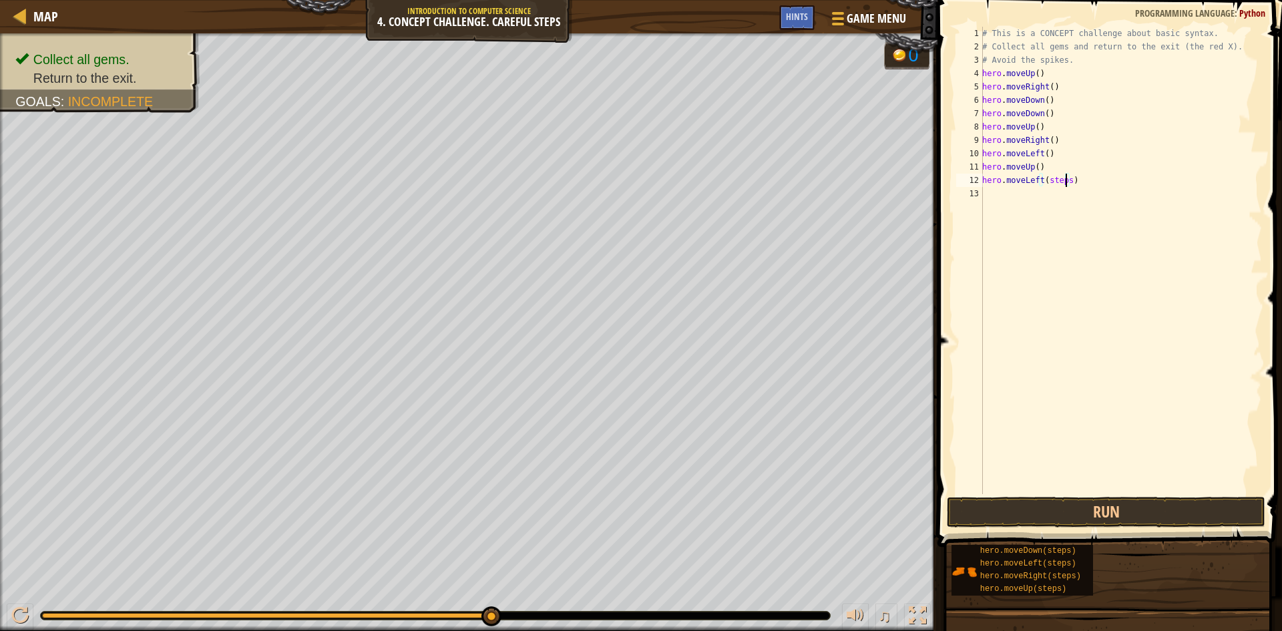
click at [1066, 178] on div "# This is a CONCEPT challenge about basic syntax. # Collect all gems and return…" at bounding box center [1121, 274] width 283 height 494
type textarea "hero.moveLeft()"
click at [1039, 200] on div "# This is a CONCEPT challenge about basic syntax. # Collect all gems and return…" at bounding box center [1121, 274] width 283 height 494
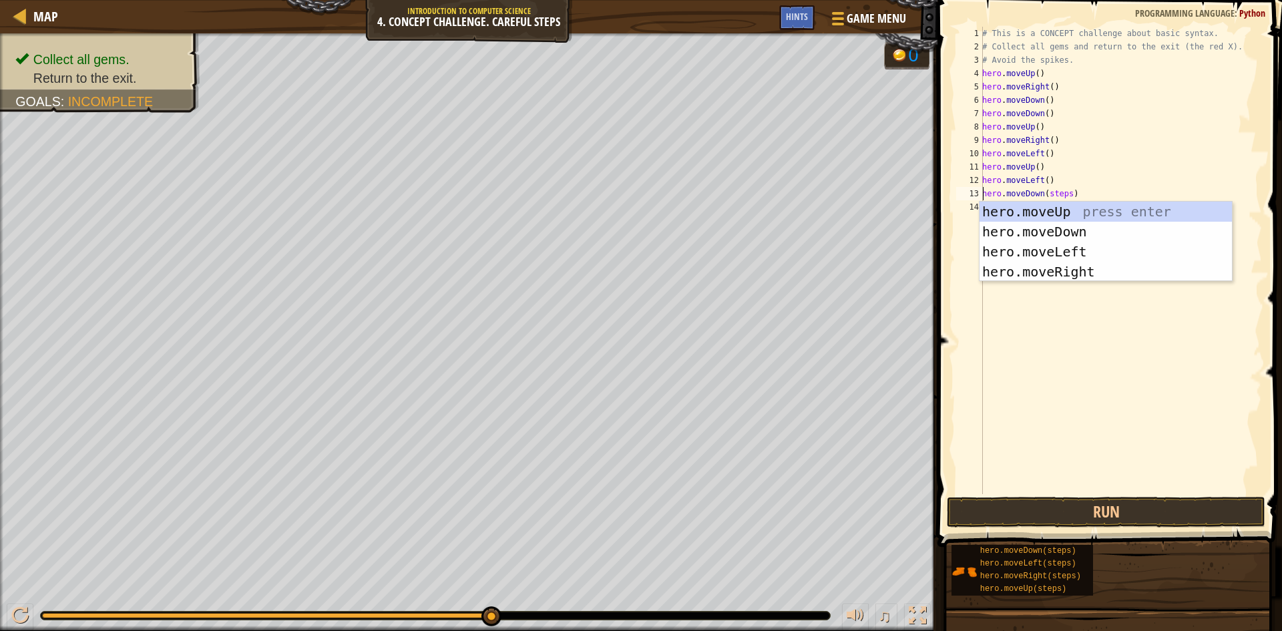
click at [1065, 195] on div "# This is a CONCEPT challenge about basic syntax. # Collect all gems and return…" at bounding box center [1121, 274] width 283 height 494
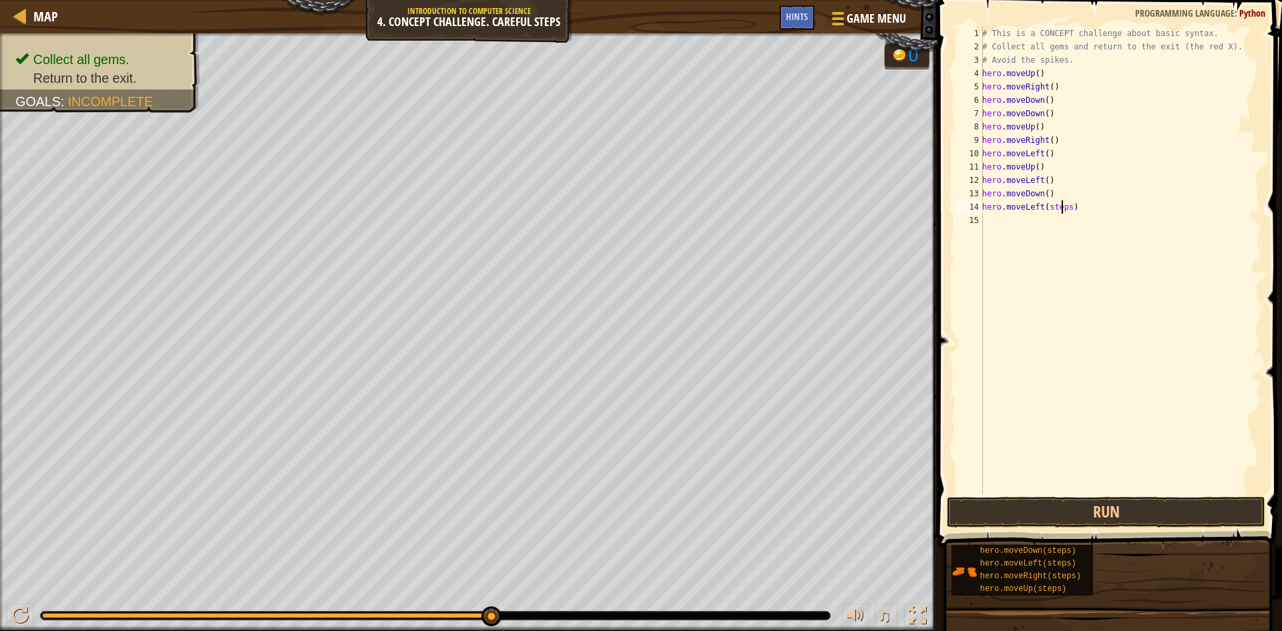
click at [1064, 212] on div "# This is a CONCEPT challenge about basic syntax. # Collect all gems and return…" at bounding box center [1121, 274] width 283 height 494
click at [1065, 212] on div "# This is a CONCEPT challenge about basic syntax. # Collect all gems and return…" at bounding box center [1121, 274] width 283 height 494
type textarea "hero.moveLeft()"
click at [1072, 508] on button "Run" at bounding box center [1106, 512] width 319 height 31
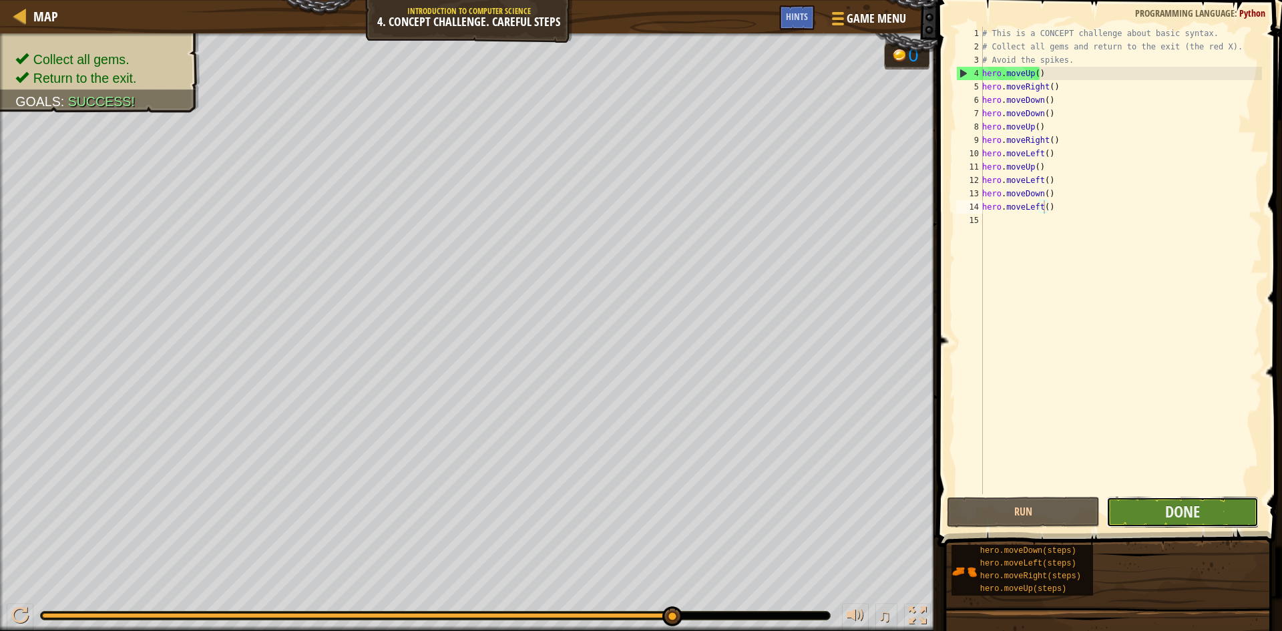
click at [1139, 515] on button "Done" at bounding box center [1183, 512] width 153 height 31
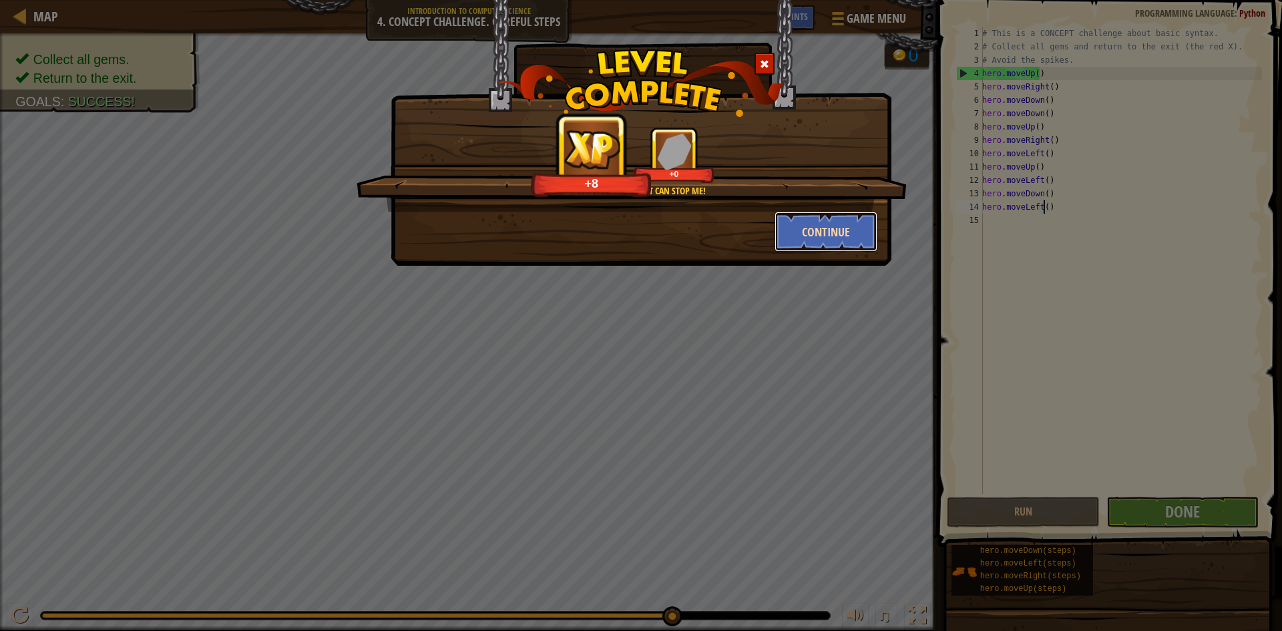
click at [836, 231] on button "Continue" at bounding box center [827, 232] width 104 height 40
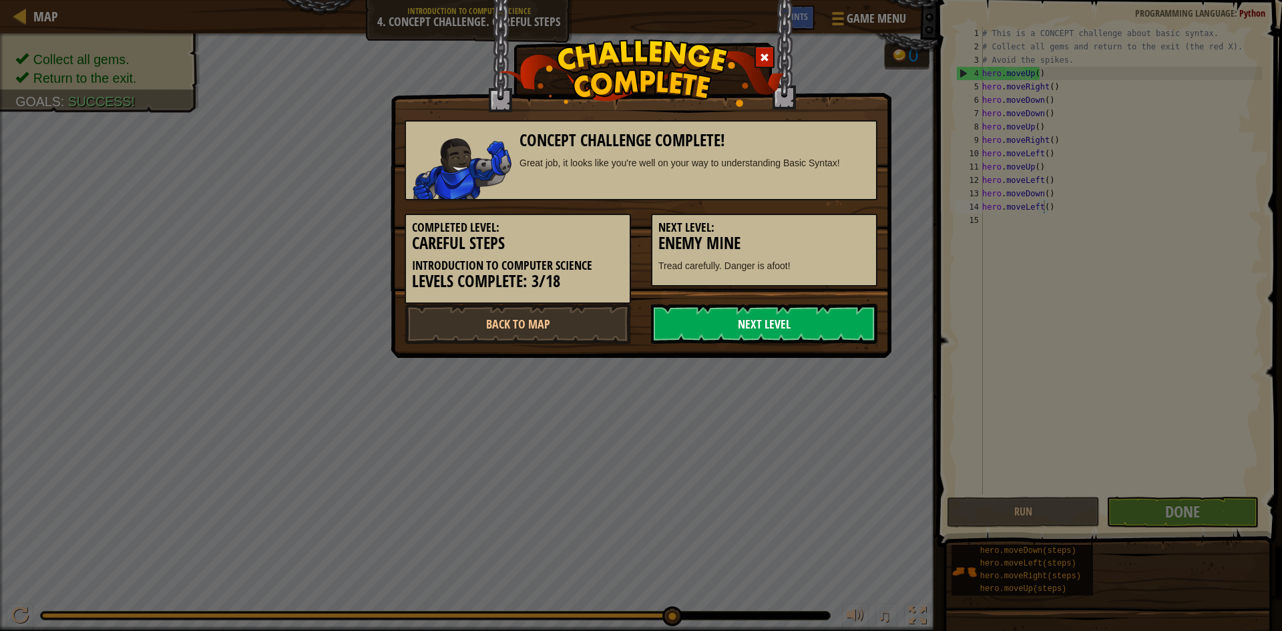
click at [817, 316] on link "Next Level" at bounding box center [764, 324] width 226 height 40
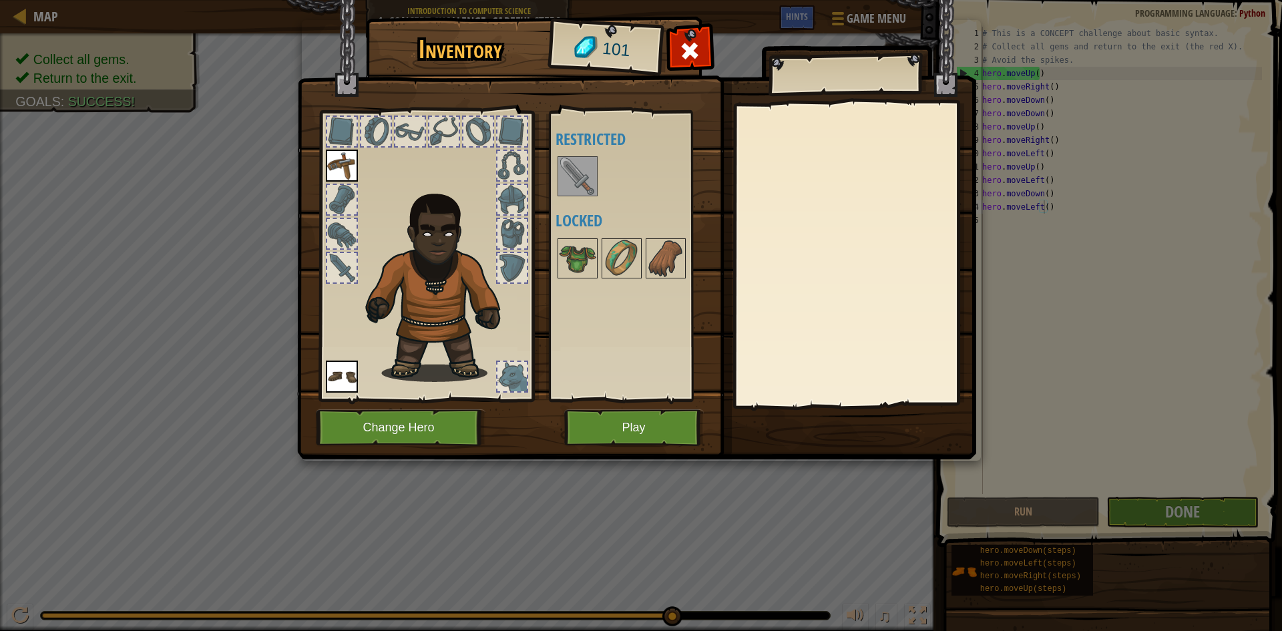
drag, startPoint x: 564, startPoint y: 162, endPoint x: 568, endPoint y: 172, distance: 10.6
click at [565, 164] on img at bounding box center [577, 176] width 37 height 37
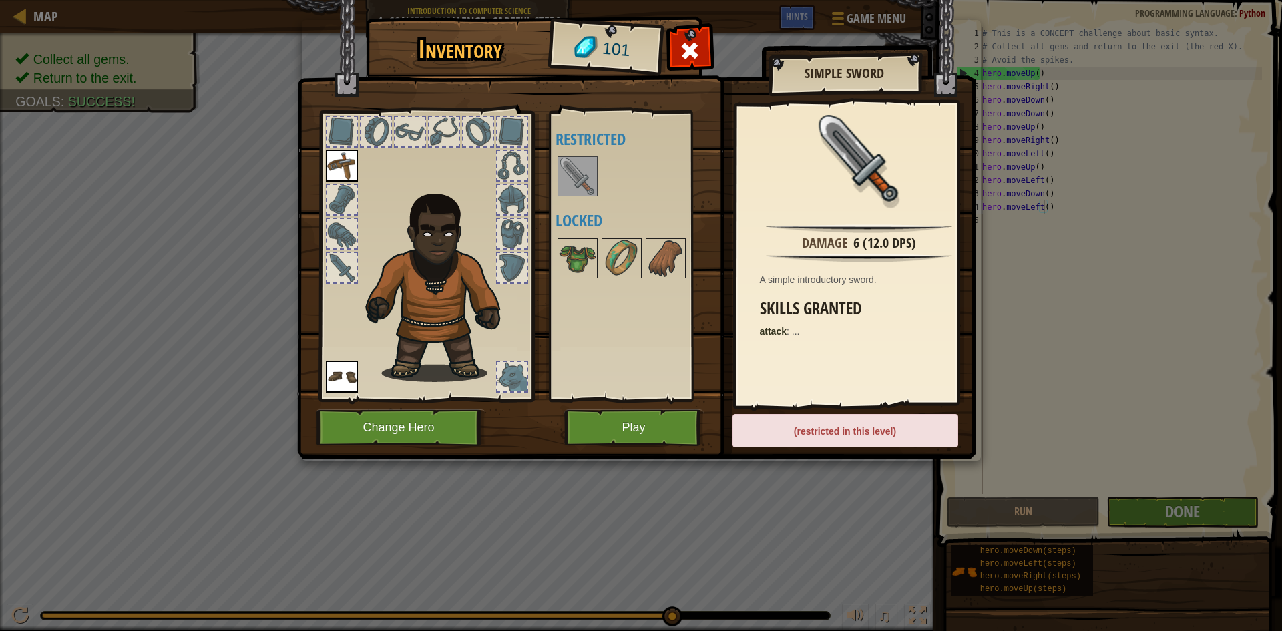
click at [581, 194] on img at bounding box center [577, 176] width 37 height 37
click at [561, 164] on img at bounding box center [577, 176] width 37 height 37
click at [564, 165] on img at bounding box center [577, 176] width 37 height 37
click at [566, 167] on img at bounding box center [577, 176] width 37 height 37
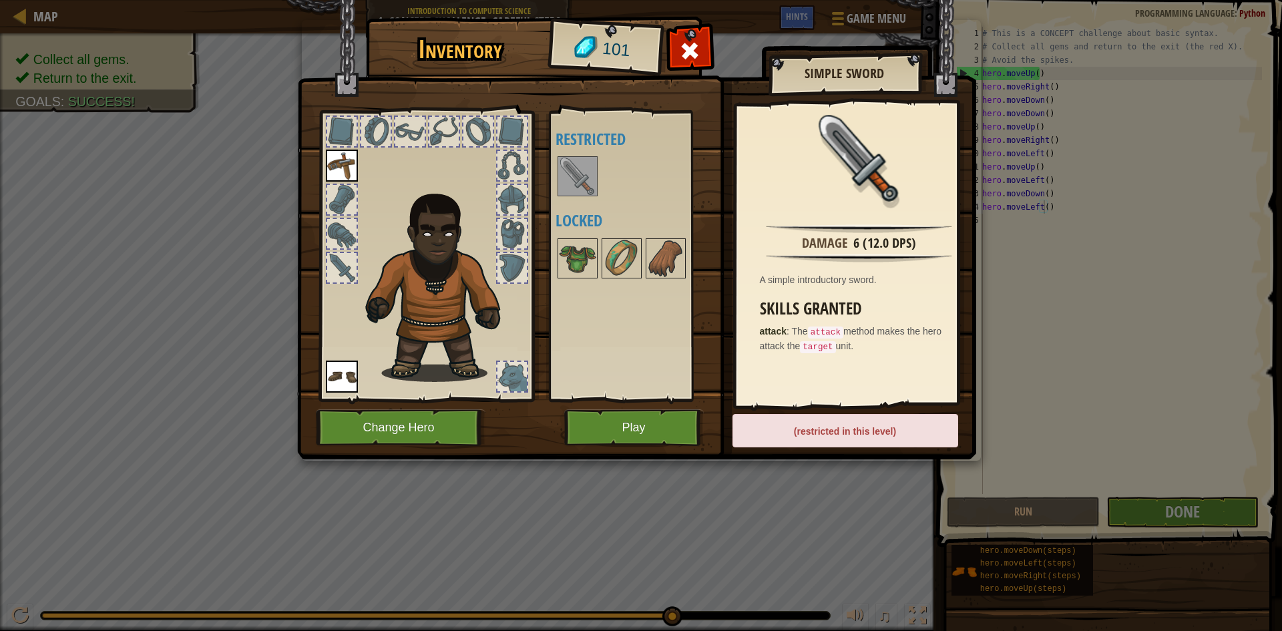
click at [567, 168] on img at bounding box center [577, 176] width 37 height 37
click at [579, 255] on img at bounding box center [577, 258] width 37 height 37
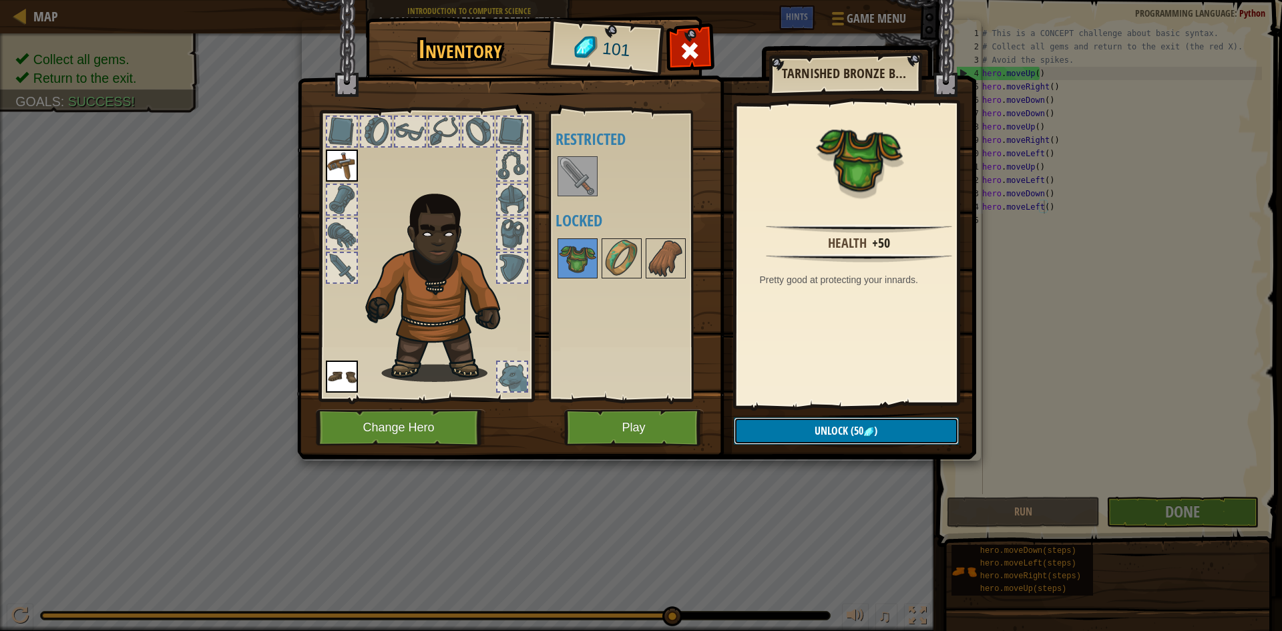
click at [792, 439] on button "Unlock (50 )" at bounding box center [846, 430] width 225 height 27
click at [618, 270] on img at bounding box center [621, 258] width 37 height 37
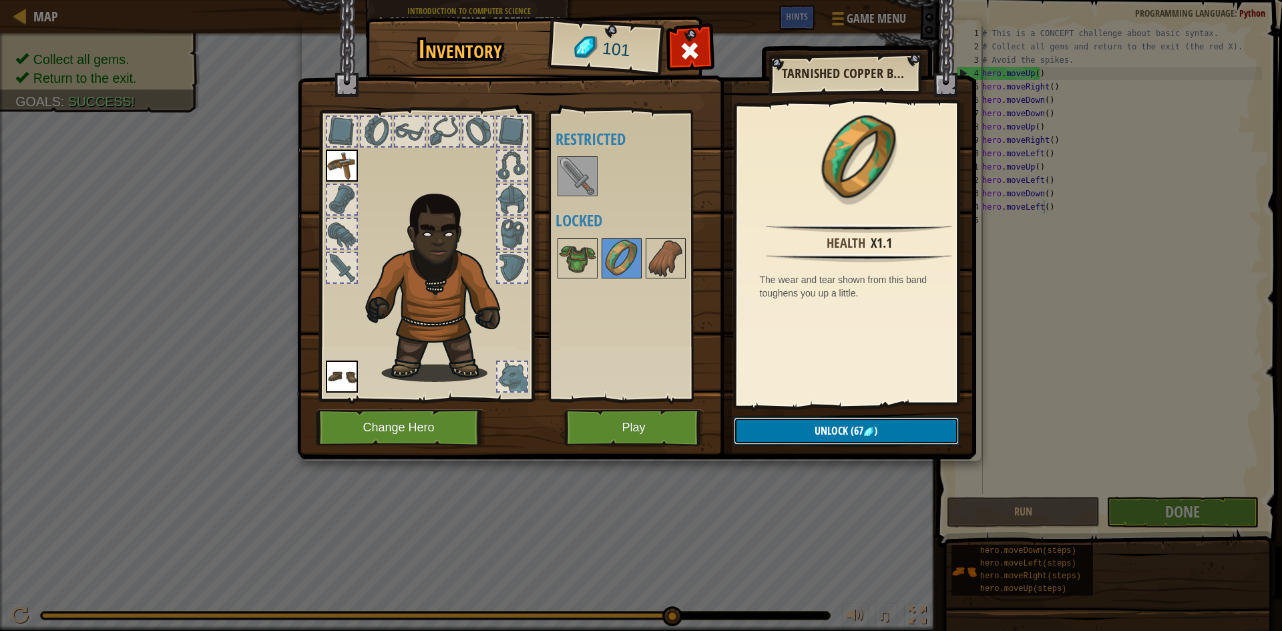
click at [790, 437] on button "Unlock (67 )" at bounding box center [846, 430] width 225 height 27
click at [659, 272] on img at bounding box center [665, 258] width 37 height 37
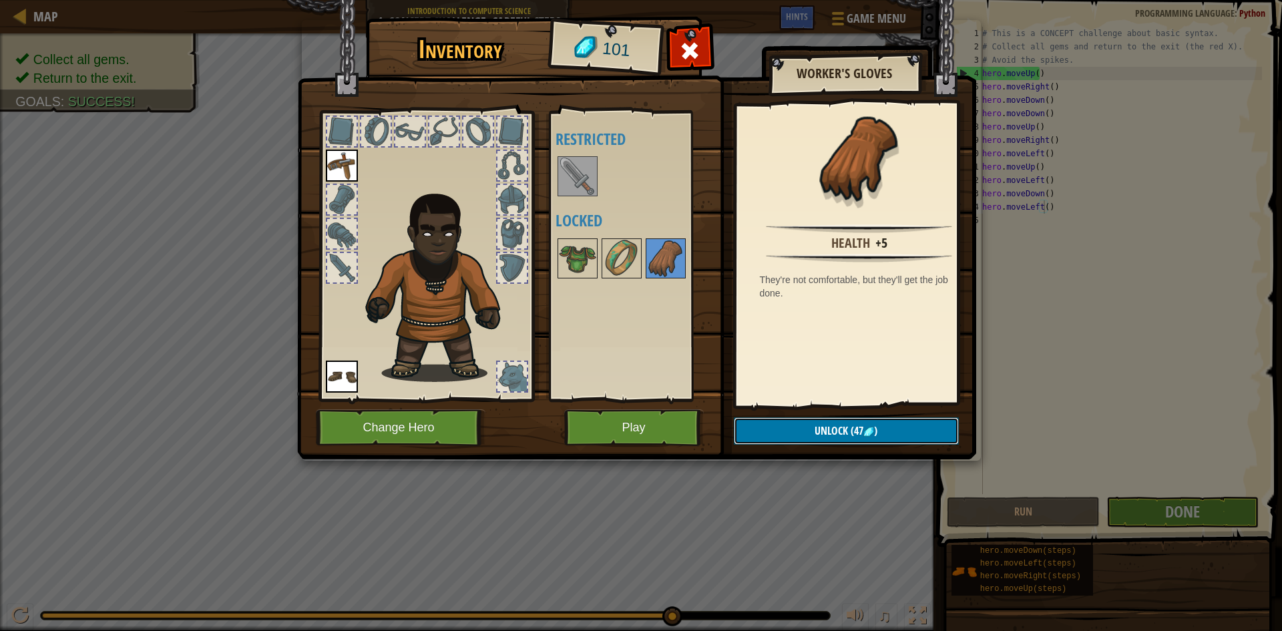
click at [769, 428] on button "Unlock (47 )" at bounding box center [846, 430] width 225 height 27
click at [770, 429] on button "Confirm" at bounding box center [846, 430] width 225 height 27
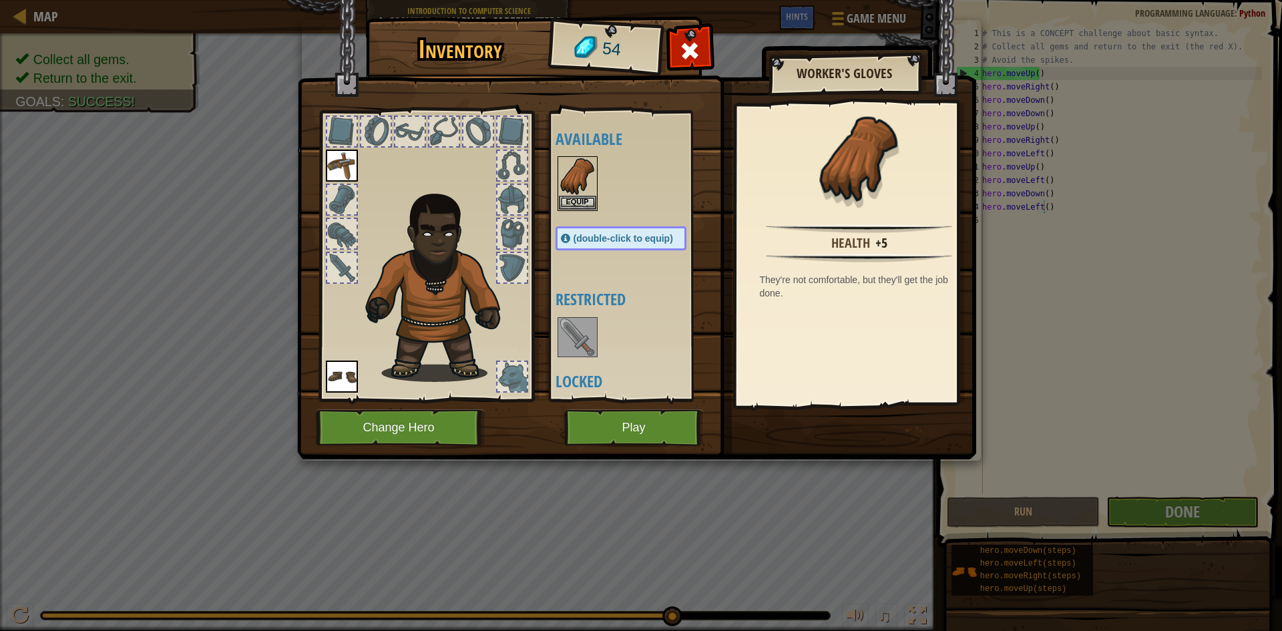
scroll to position [45, 0]
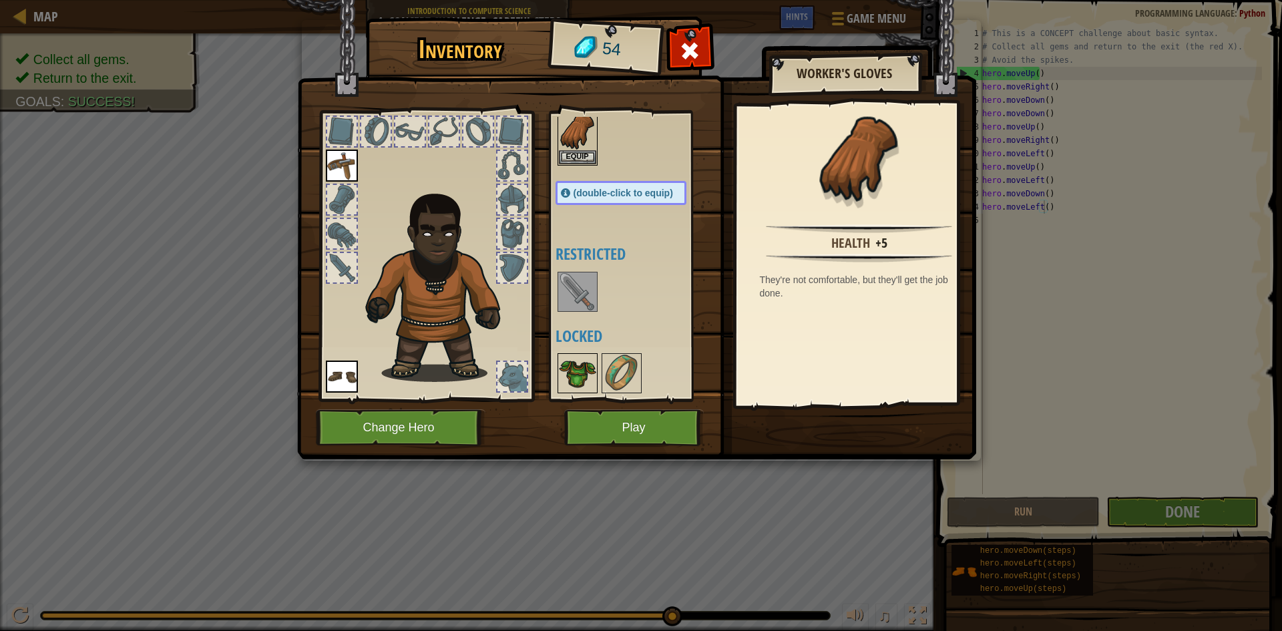
click at [576, 364] on img at bounding box center [577, 373] width 37 height 37
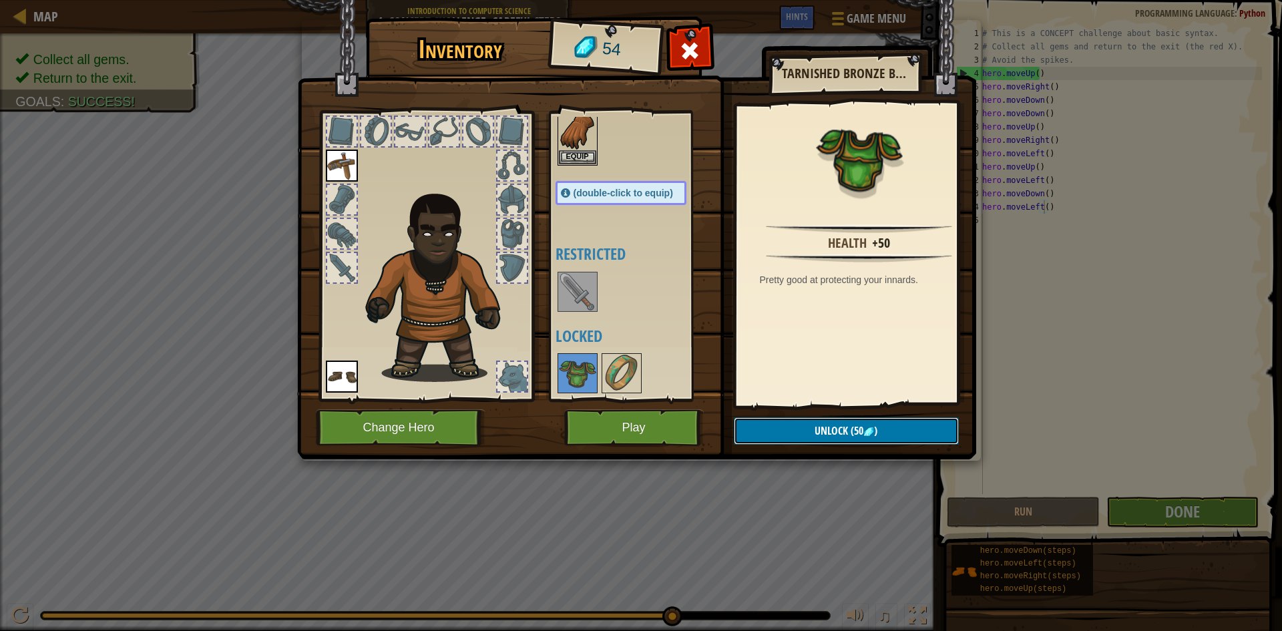
click at [777, 429] on button "Unlock (50 )" at bounding box center [846, 430] width 225 height 27
click at [779, 422] on button "Confirm" at bounding box center [846, 430] width 225 height 27
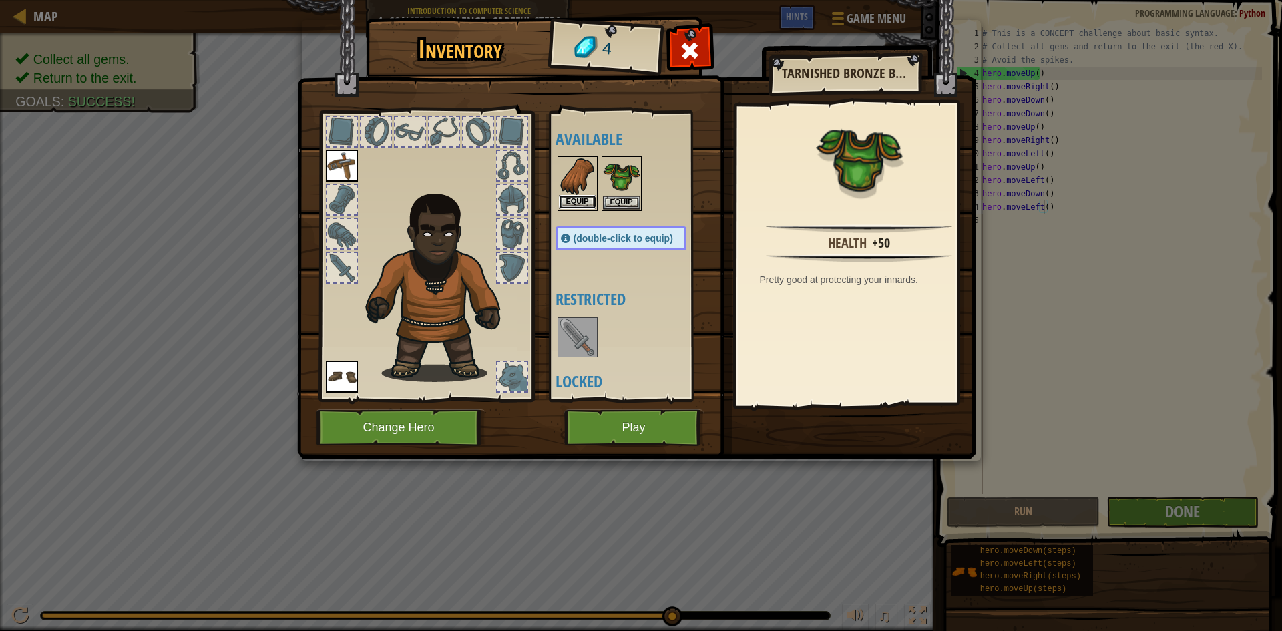
click at [572, 206] on button "Equip" at bounding box center [577, 202] width 37 height 14
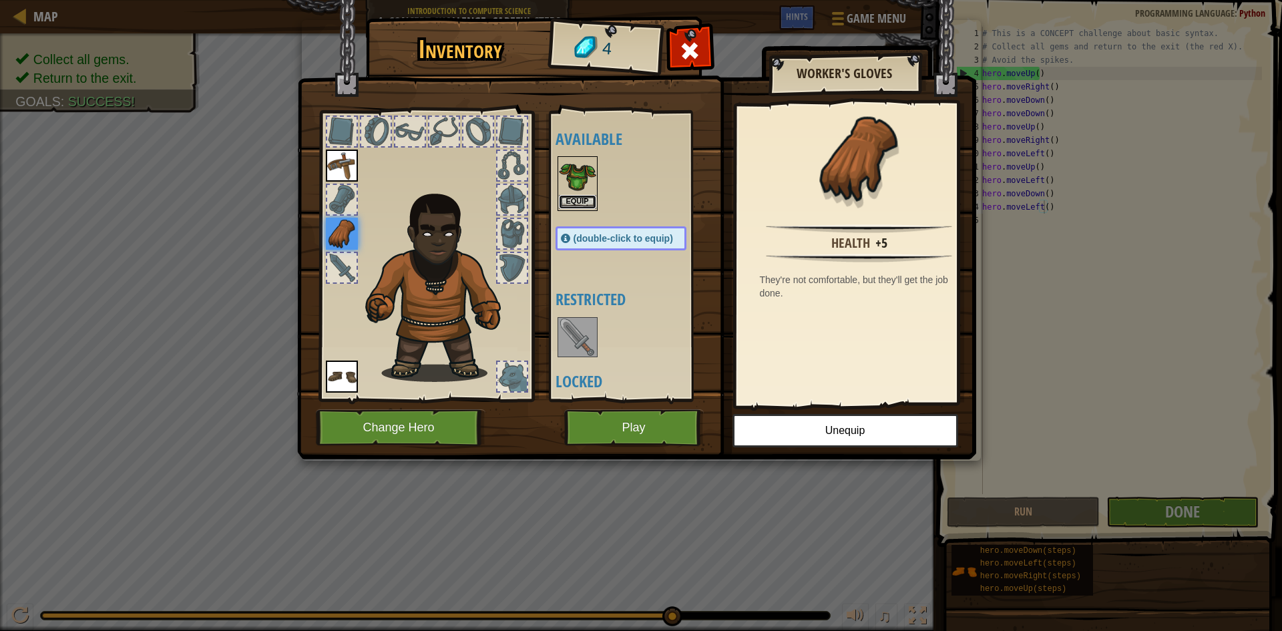
click at [589, 200] on button "Equip" at bounding box center [577, 202] width 37 height 14
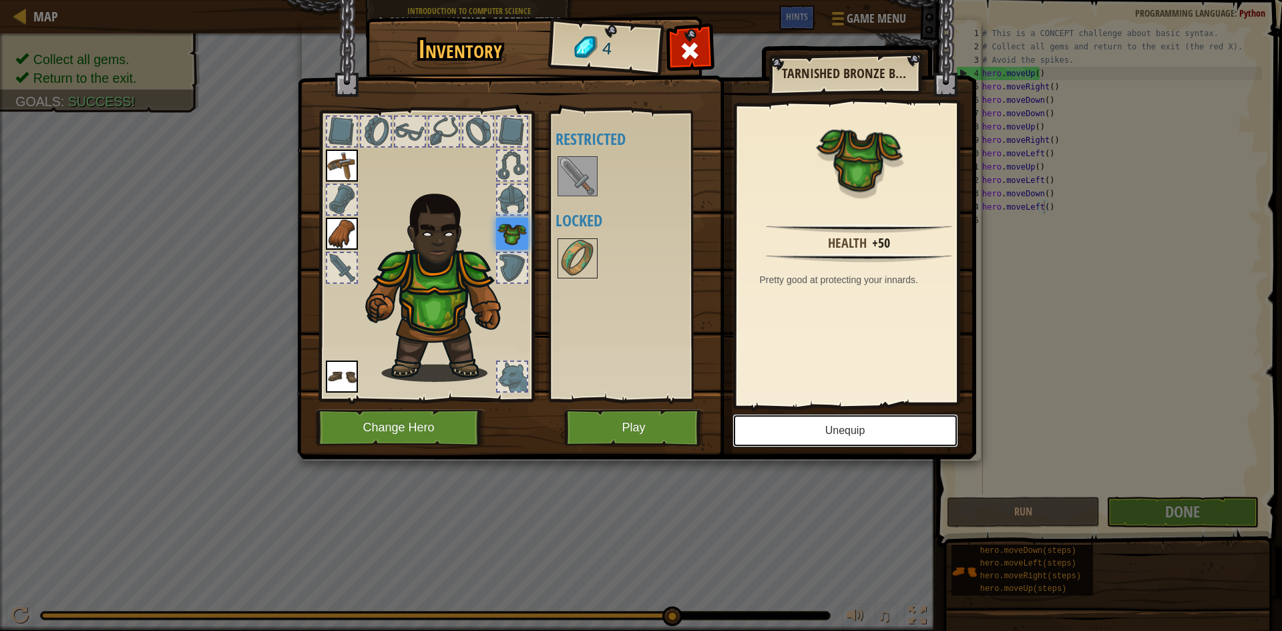
drag, startPoint x: 862, startPoint y: 423, endPoint x: 640, endPoint y: 425, distance: 222.4
click at [640, 425] on div "Inventory 4 Available Equip Equip Equip Equip (double-click to equip) Restricte…" at bounding box center [641, 240] width 679 height 441
click at [649, 426] on button "Play" at bounding box center [634, 427] width 140 height 37
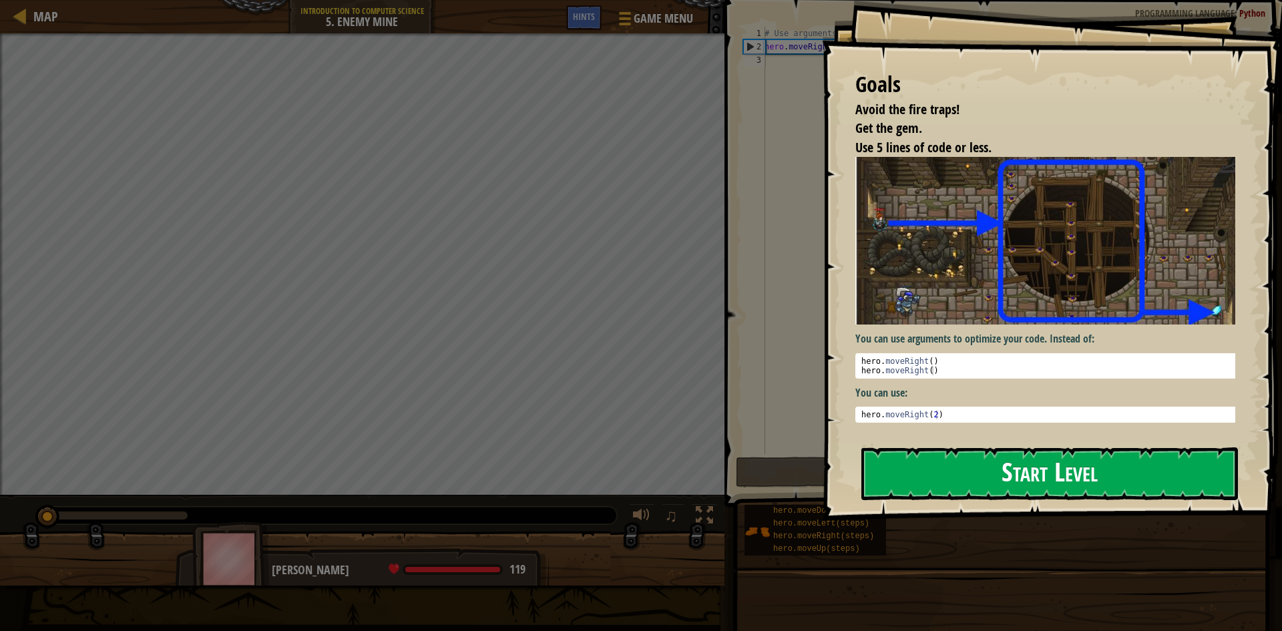
click at [942, 465] on button "Start Level" at bounding box center [1050, 473] width 377 height 53
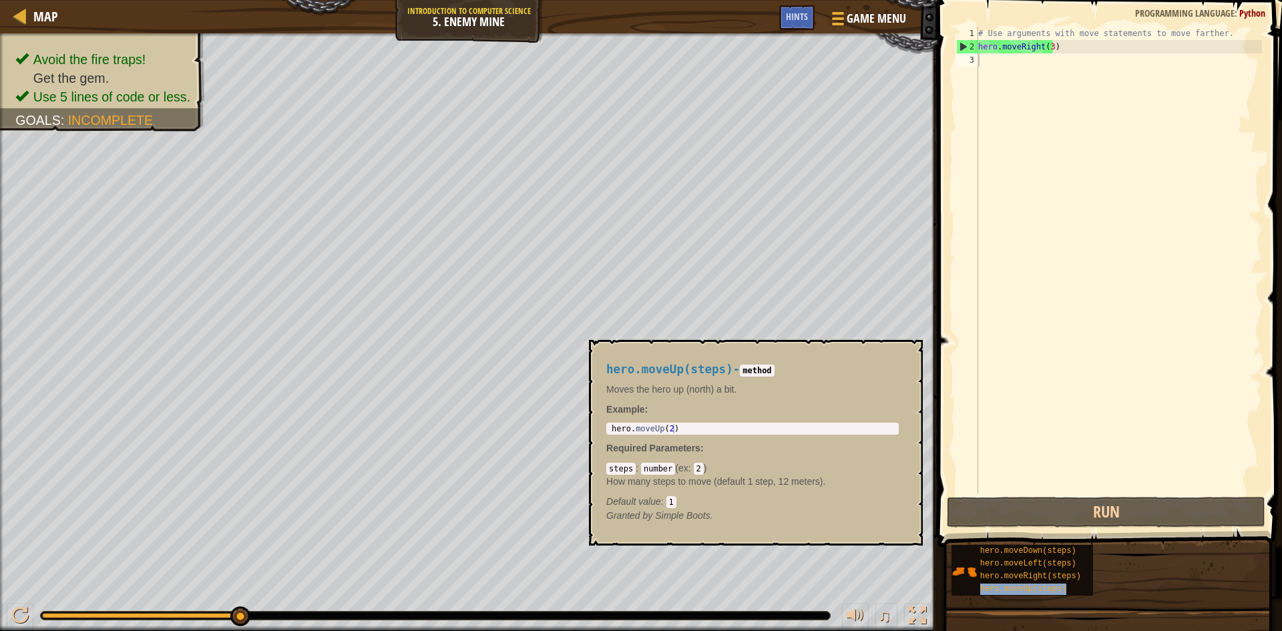
type textarea "hero.moveUp(steps)"
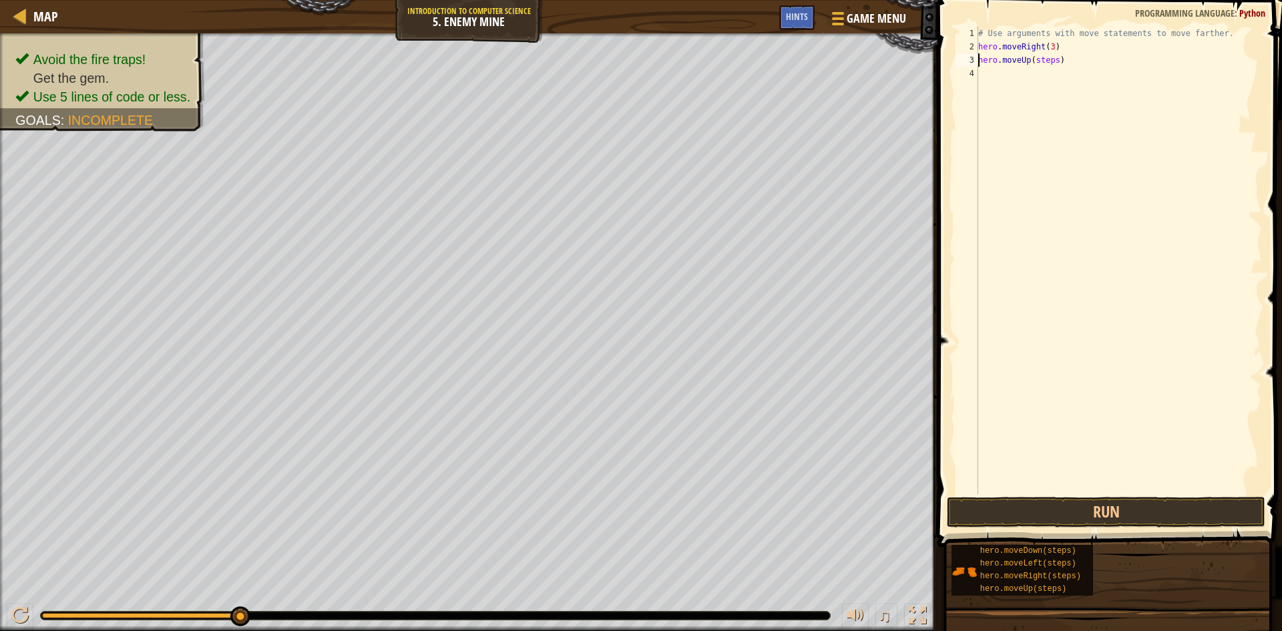
click at [1052, 67] on div "# Use arguments with move statements to move farther. hero . moveRight ( 3 ) he…" at bounding box center [1119, 274] width 287 height 494
click at [1054, 60] on div "# Use arguments with move statements to move farther. hero . moveRight ( 3 ) he…" at bounding box center [1119, 274] width 287 height 494
type textarea "hero.moveUp(1)"
click at [1028, 85] on div "# Use arguments with move statements to move farther. hero . moveRight ( 3 ) he…" at bounding box center [1119, 274] width 287 height 494
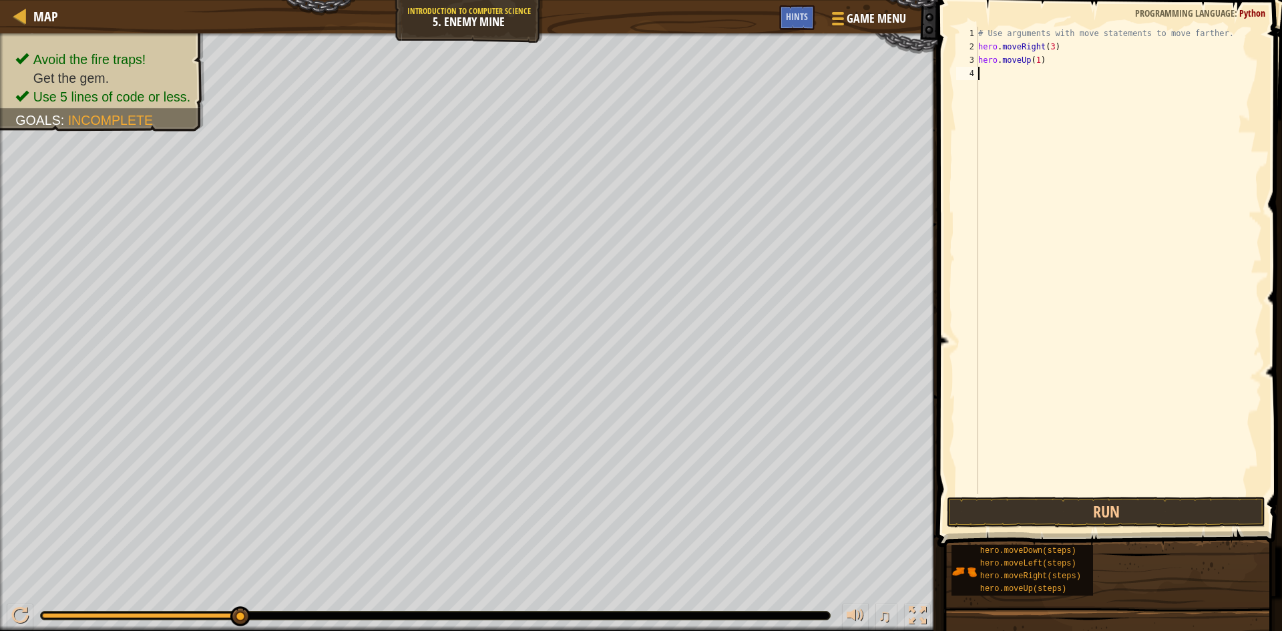
scroll to position [6, 0]
click at [1061, 77] on div "# Use arguments with move statements to move farther. hero . moveRight ( 3 ) he…" at bounding box center [1119, 274] width 287 height 494
type textarea "hero.moveDown(4)"
click at [1040, 128] on div "# Use arguments with move statements to move farther. hero . moveRight ( 3 ) he…" at bounding box center [1119, 274] width 287 height 494
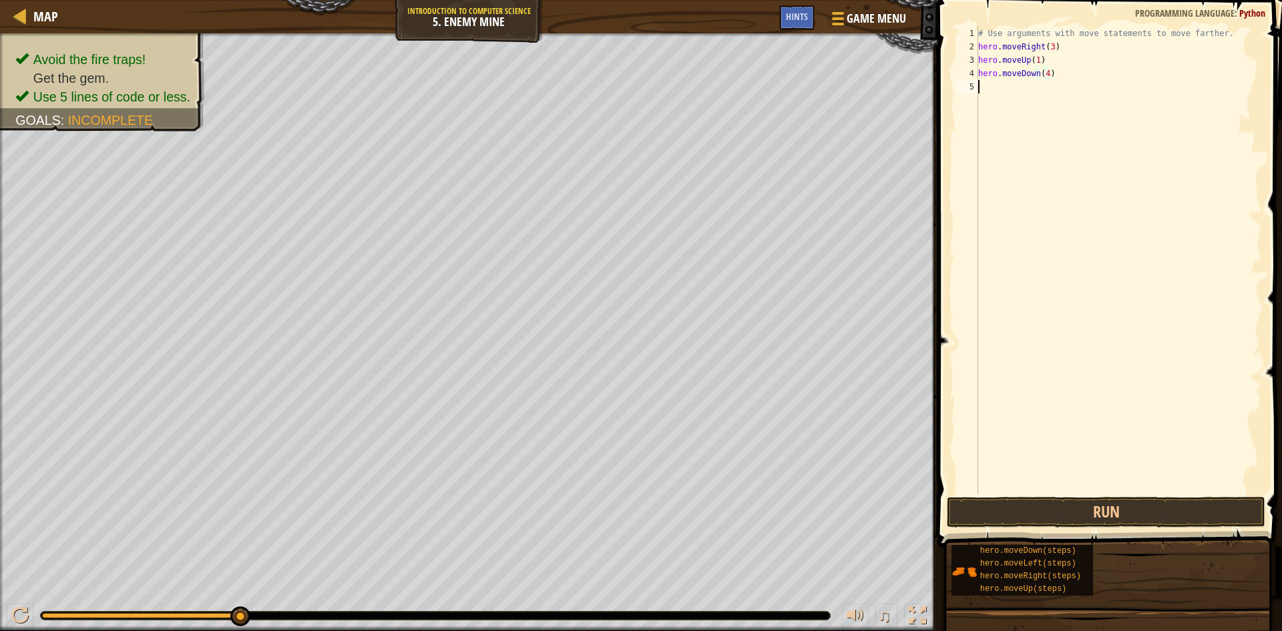
scroll to position [6, 0]
click at [1067, 85] on div "# Use arguments with move statements to move farther. hero . moveRight ( 3 ) he…" at bounding box center [1119, 274] width 287 height 494
click at [1153, 512] on button "Run" at bounding box center [1106, 512] width 319 height 31
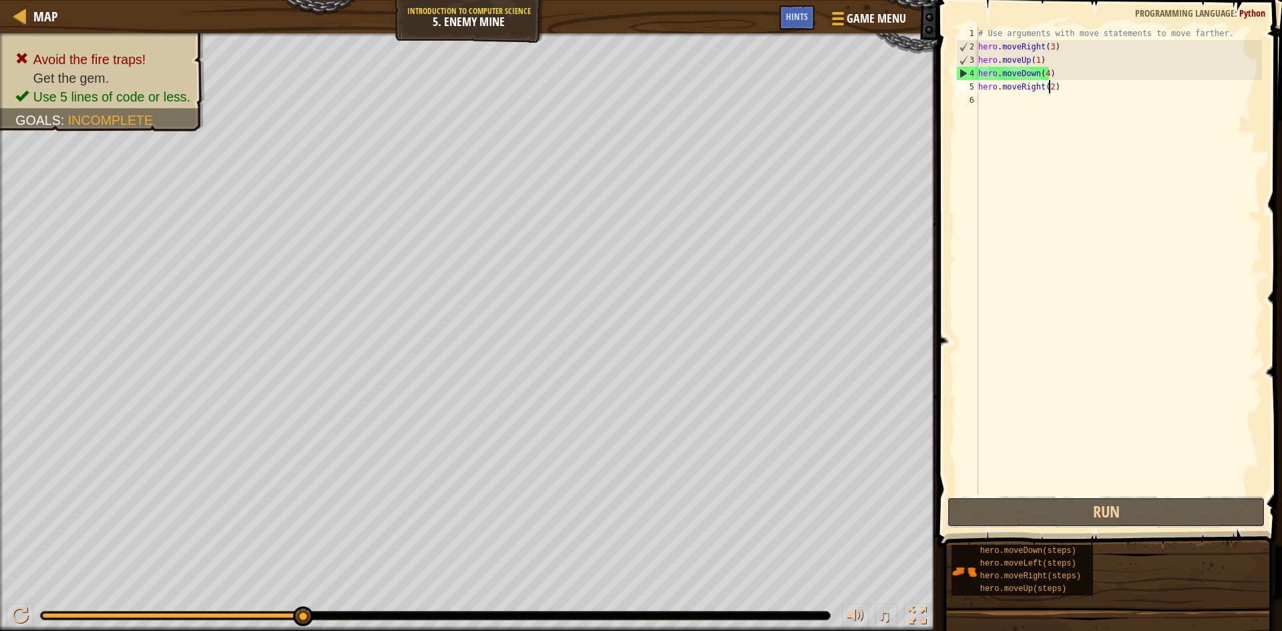
drag, startPoint x: 1175, startPoint y: 499, endPoint x: 1181, endPoint y: 494, distance: 8.0
click at [1180, 495] on div "hero.moveRight(2) 1 2 3 4 5 6 # Use arguments with move statements to move fart…" at bounding box center [1108, 300] width 349 height 586
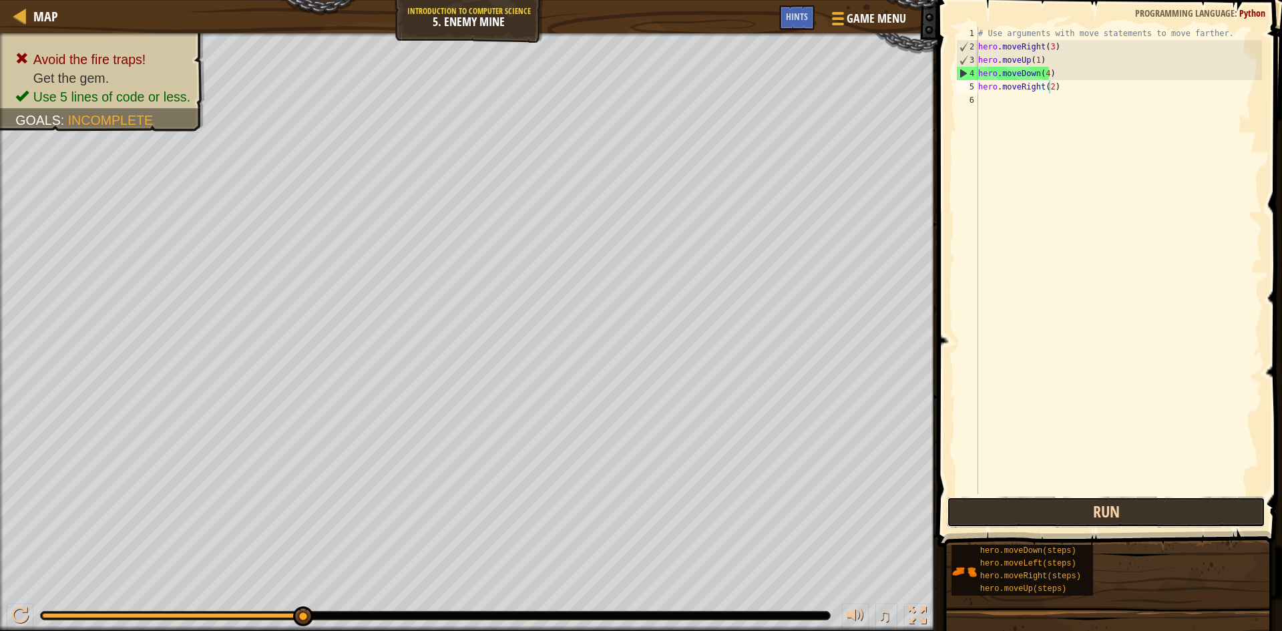
click at [1180, 498] on button "Run" at bounding box center [1106, 512] width 319 height 31
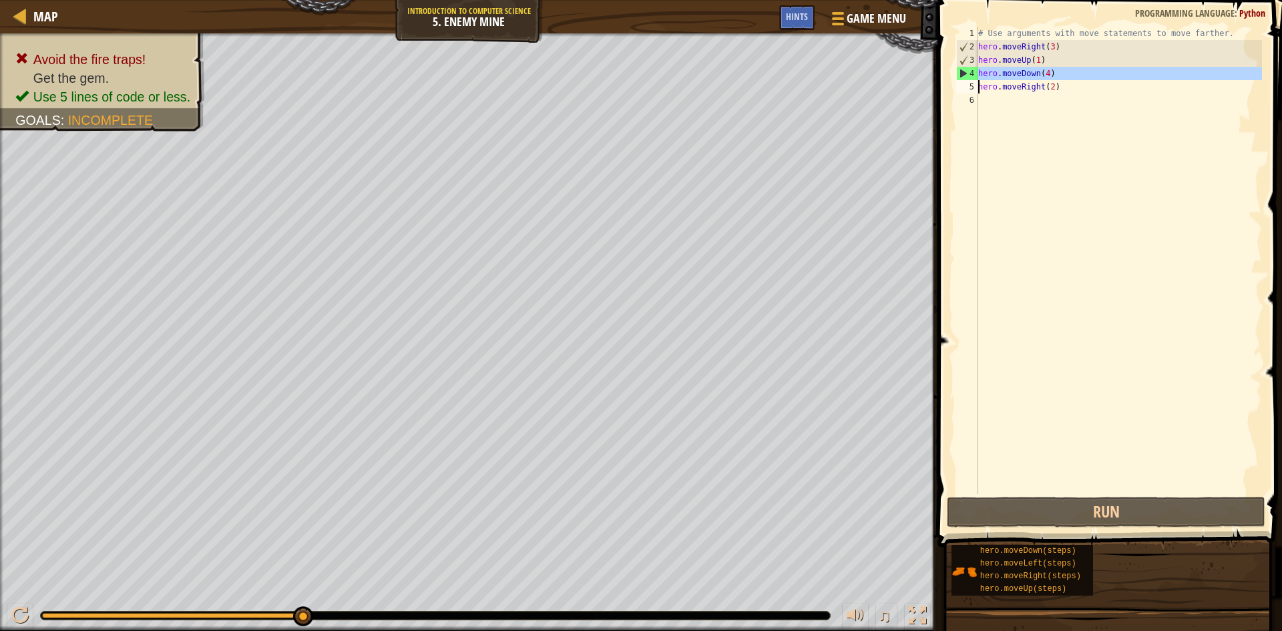
drag, startPoint x: 977, startPoint y: 72, endPoint x: 1055, endPoint y: 73, distance: 78.1
click at [1057, 73] on div "hero.moveRight(2) 1 2 3 4 5 6 # Use arguments with move statements to move fart…" at bounding box center [1108, 260] width 309 height 467
click at [1054, 72] on div "# Use arguments with move statements to move farther. hero . moveRight ( 3 ) he…" at bounding box center [1119, 260] width 287 height 467
type textarea "hero.moveDown(4)"
drag, startPoint x: 1054, startPoint y: 72, endPoint x: 974, endPoint y: 70, distance: 80.2
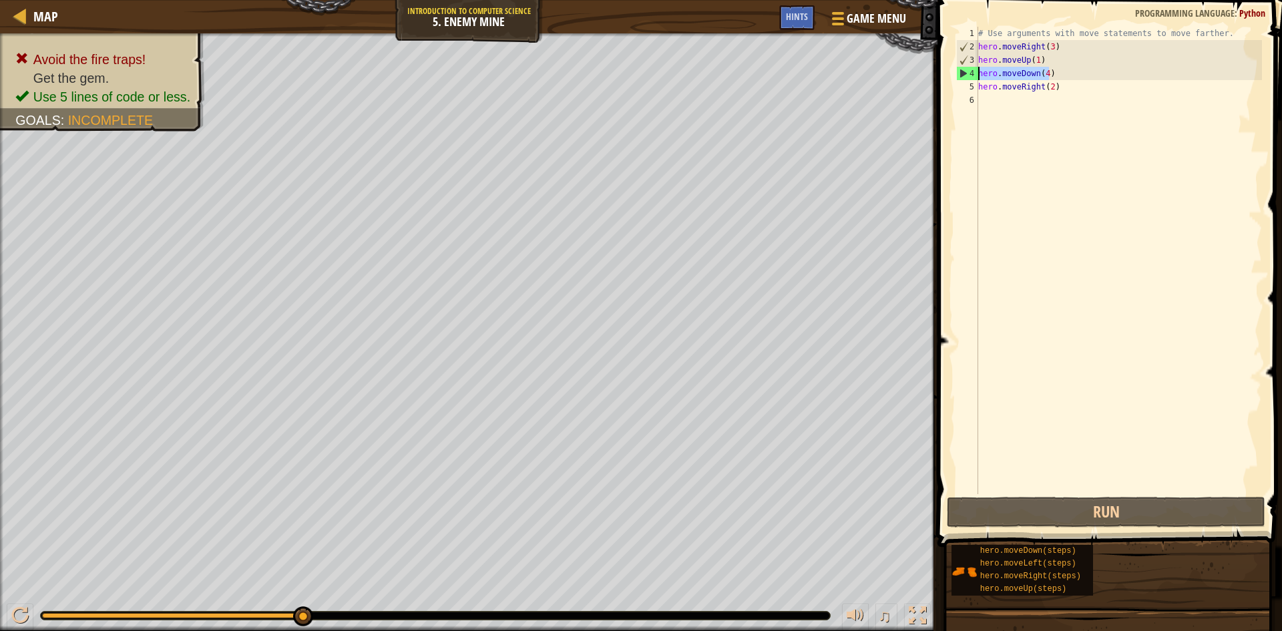
click at [974, 71] on div "hero.moveDown(4) 1 2 3 4 5 6 # Use arguments with move statements to move farth…" at bounding box center [1108, 260] width 309 height 467
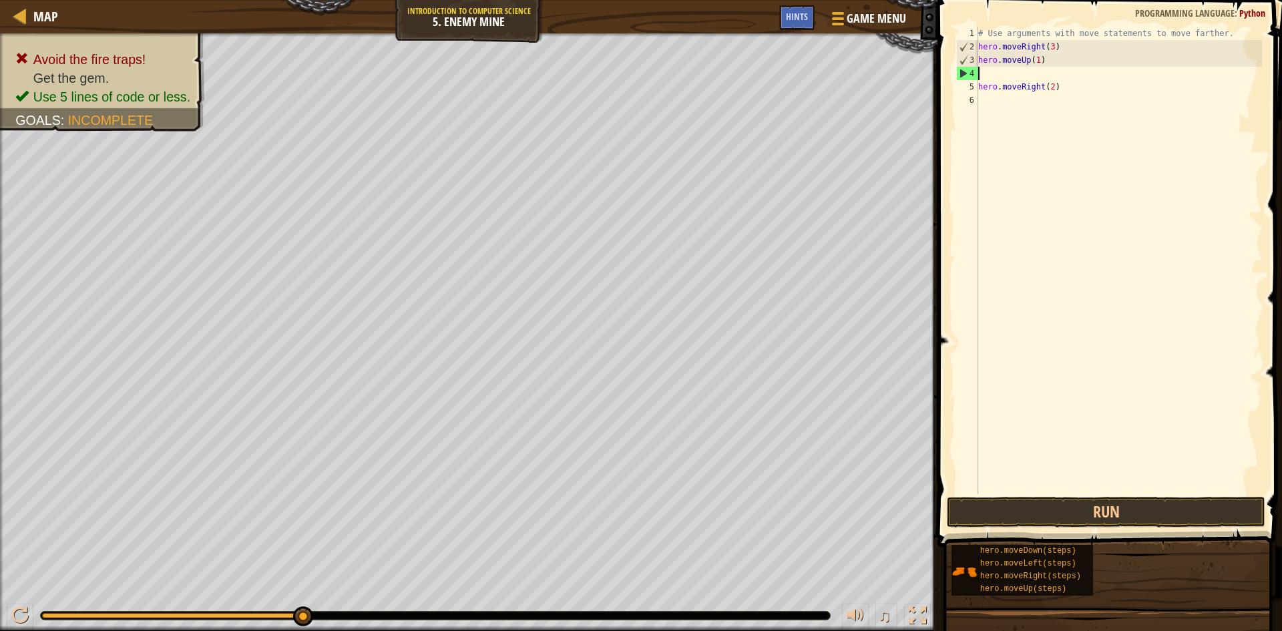
scroll to position [6, 0]
type textarea "hero.moveUp(1)"
click at [1020, 133] on div "# Use arguments with move statements to move farther. hero . moveRight ( 3 ) he…" at bounding box center [1119, 274] width 287 height 494
paste textarea "hero.moveDown(4)"
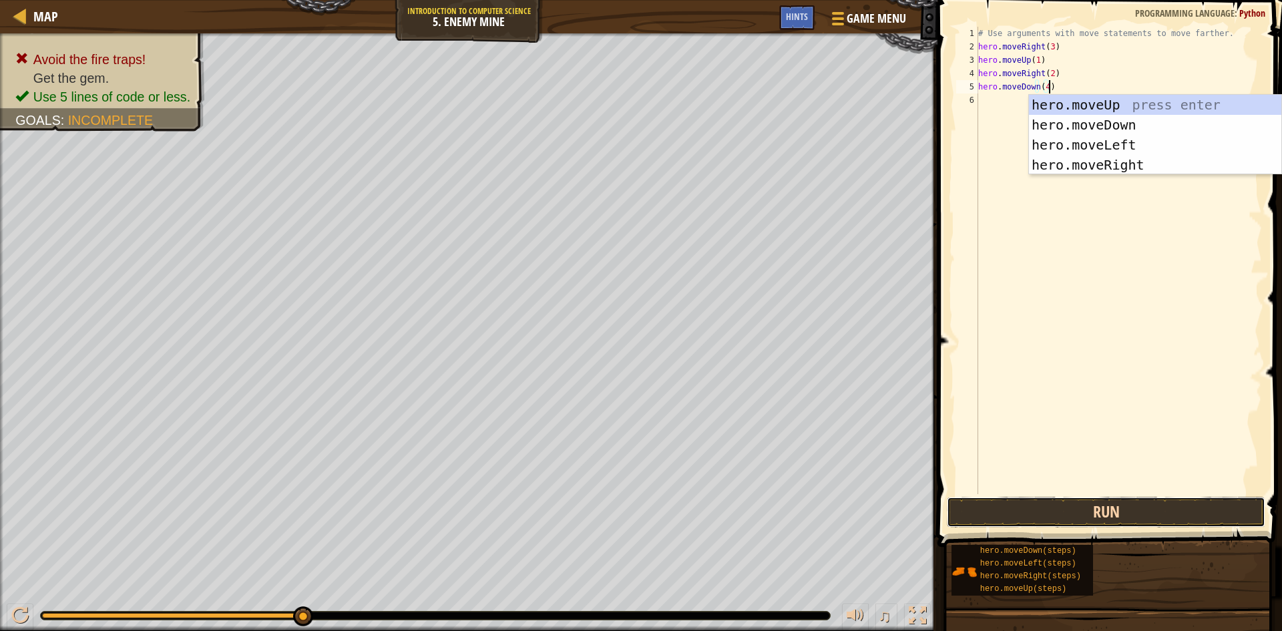
click at [1191, 516] on button "Run" at bounding box center [1106, 512] width 319 height 31
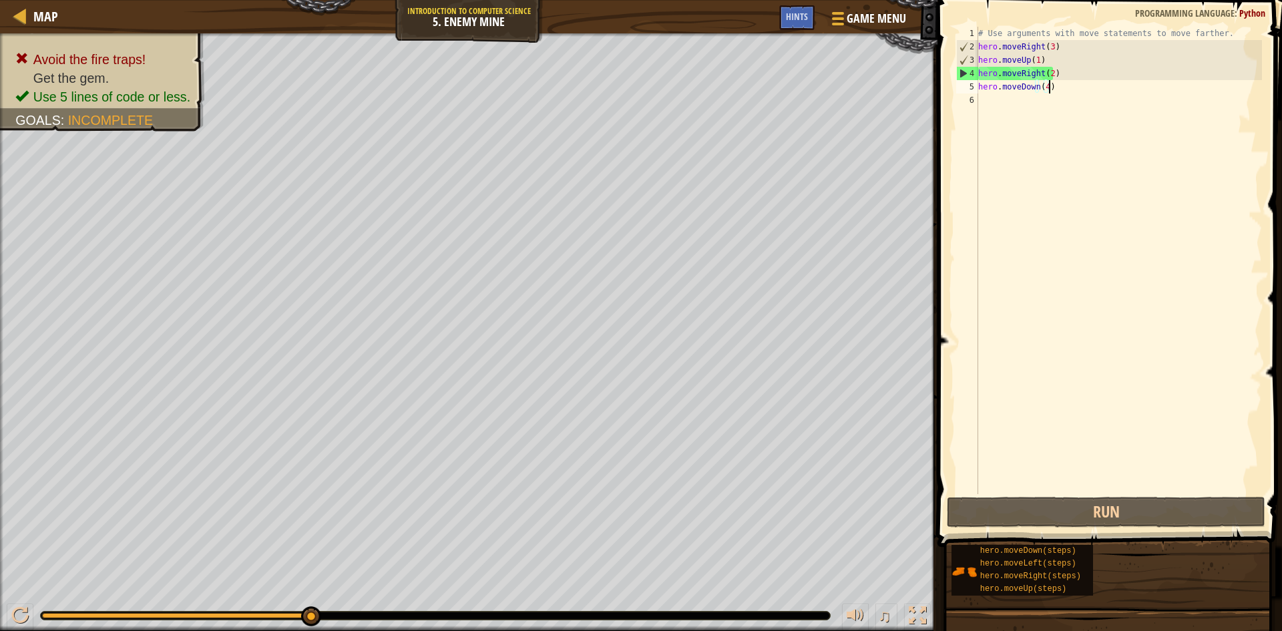
click at [1097, 70] on div "# Use arguments with move statements to move farther. hero . moveRight ( 3 ) he…" at bounding box center [1119, 274] width 287 height 494
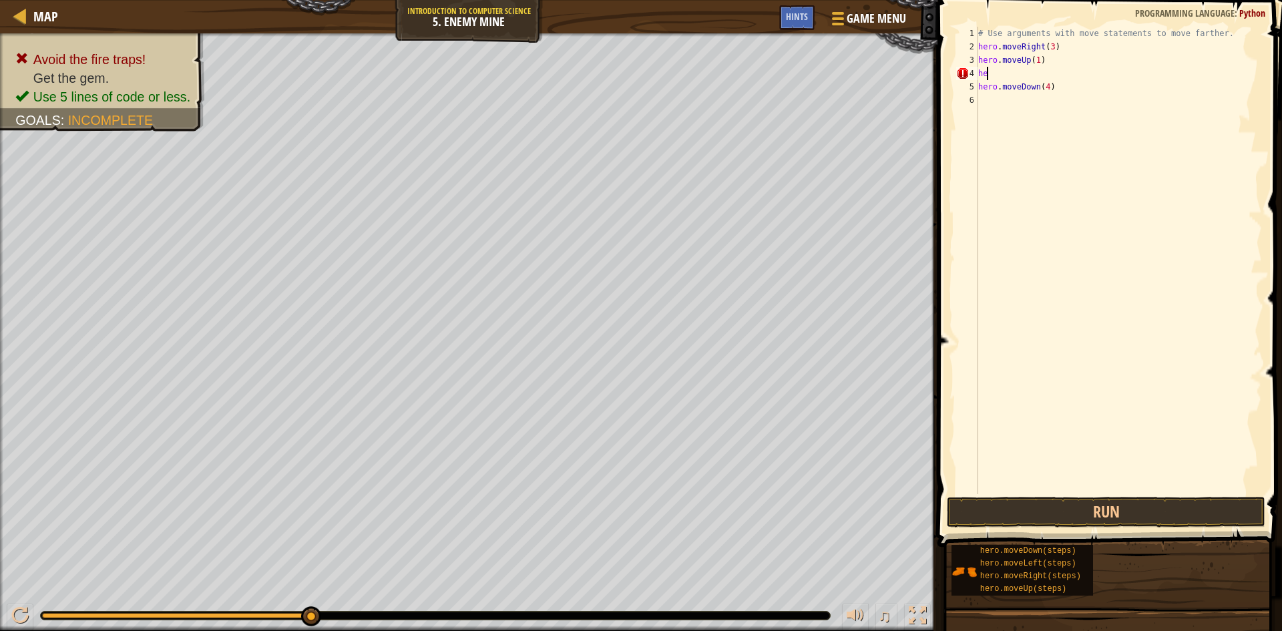
type textarea "h"
click at [1175, 501] on button "Run" at bounding box center [1106, 512] width 319 height 31
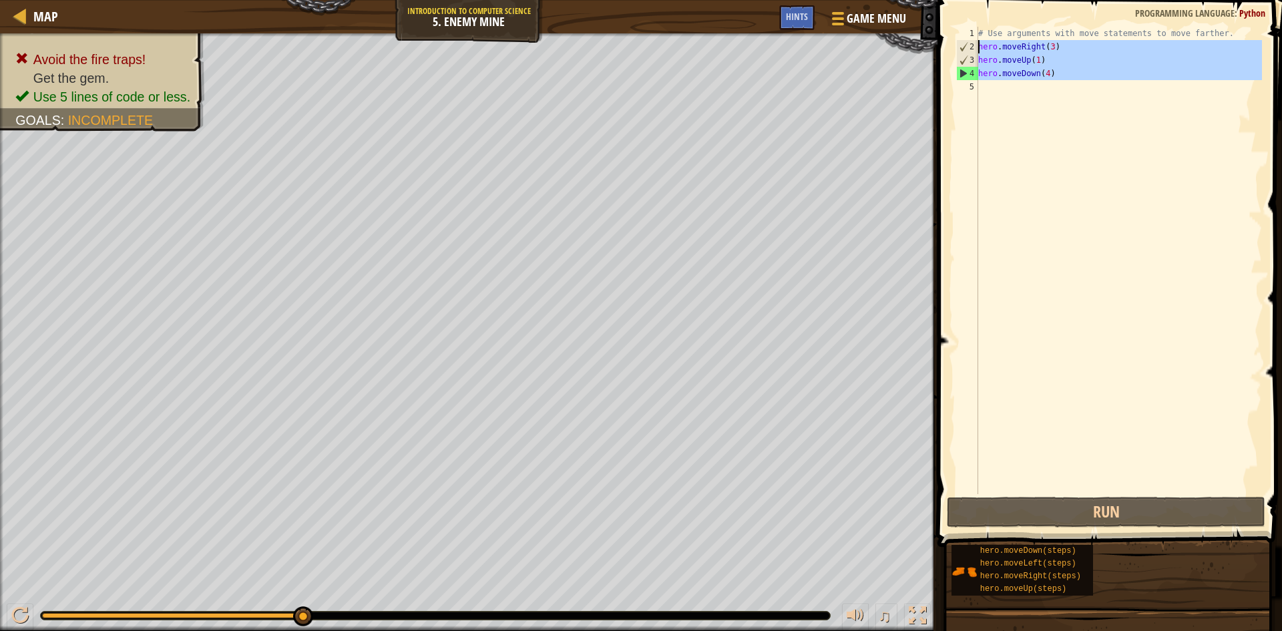
drag, startPoint x: 1172, startPoint y: 238, endPoint x: 978, endPoint y: 46, distance: 273.4
click at [978, 46] on div "hero.moveUp(1) 1 2 3 4 5 # Use arguments with move statements to move farther. …" at bounding box center [1108, 260] width 309 height 467
type textarea "hero.moveRight(3) hero.moveUp(1)"
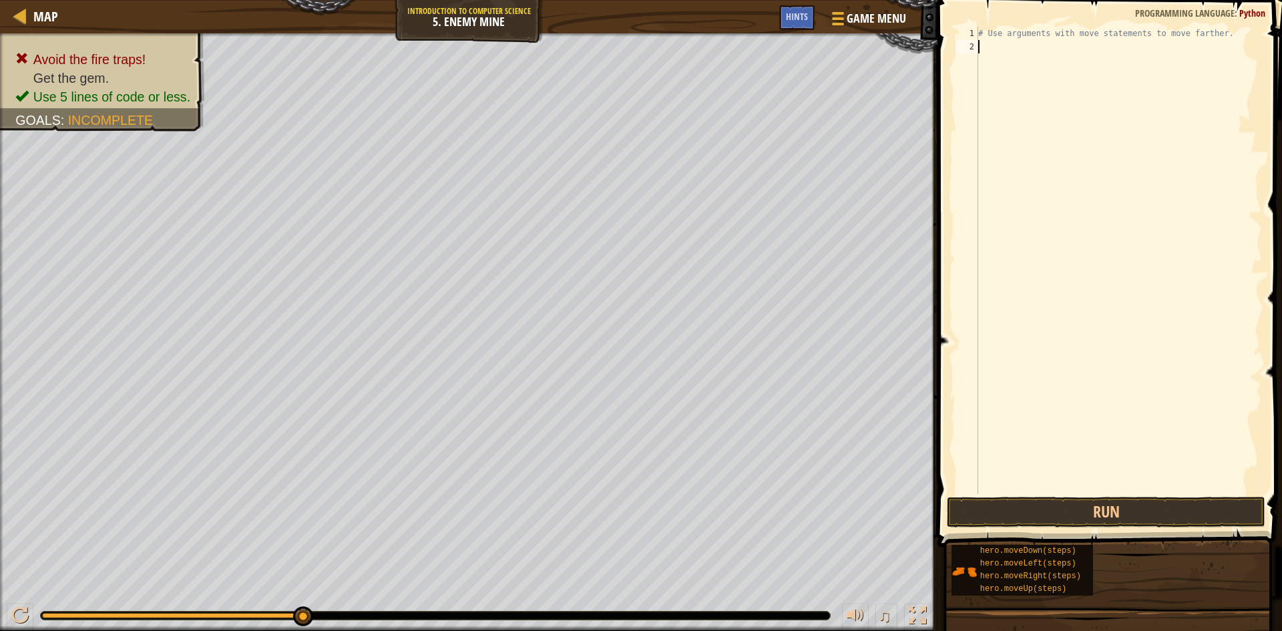
click at [987, 51] on div "# Use arguments with move statements to move farther." at bounding box center [1119, 274] width 287 height 494
click at [1072, 517] on button "Run" at bounding box center [1106, 512] width 319 height 31
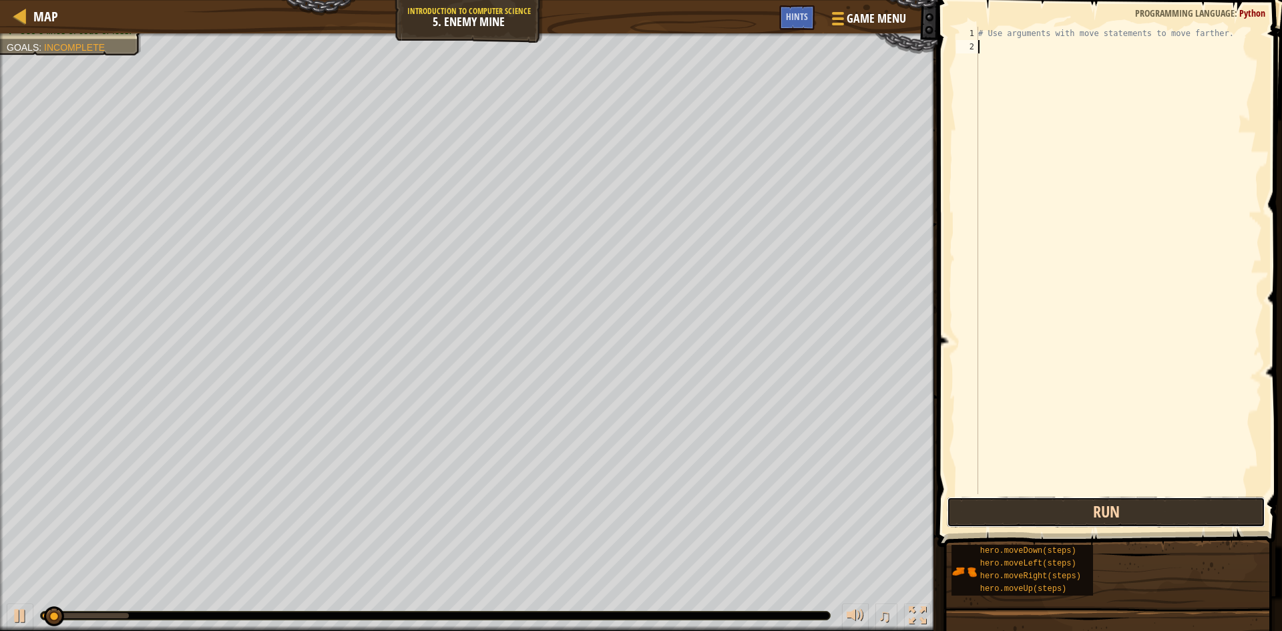
click at [1072, 518] on button "Run" at bounding box center [1106, 512] width 319 height 31
click at [1070, 517] on button "Run" at bounding box center [1106, 512] width 319 height 31
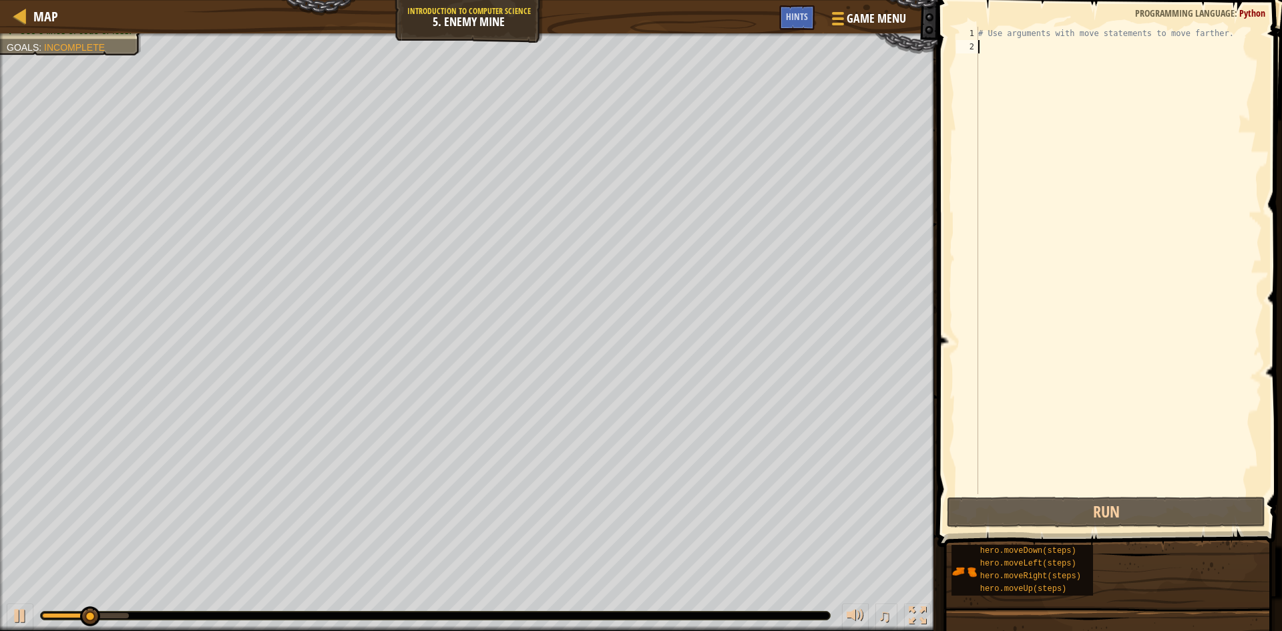
click at [1011, 418] on div "# Use arguments with move statements to move farther." at bounding box center [1119, 274] width 287 height 494
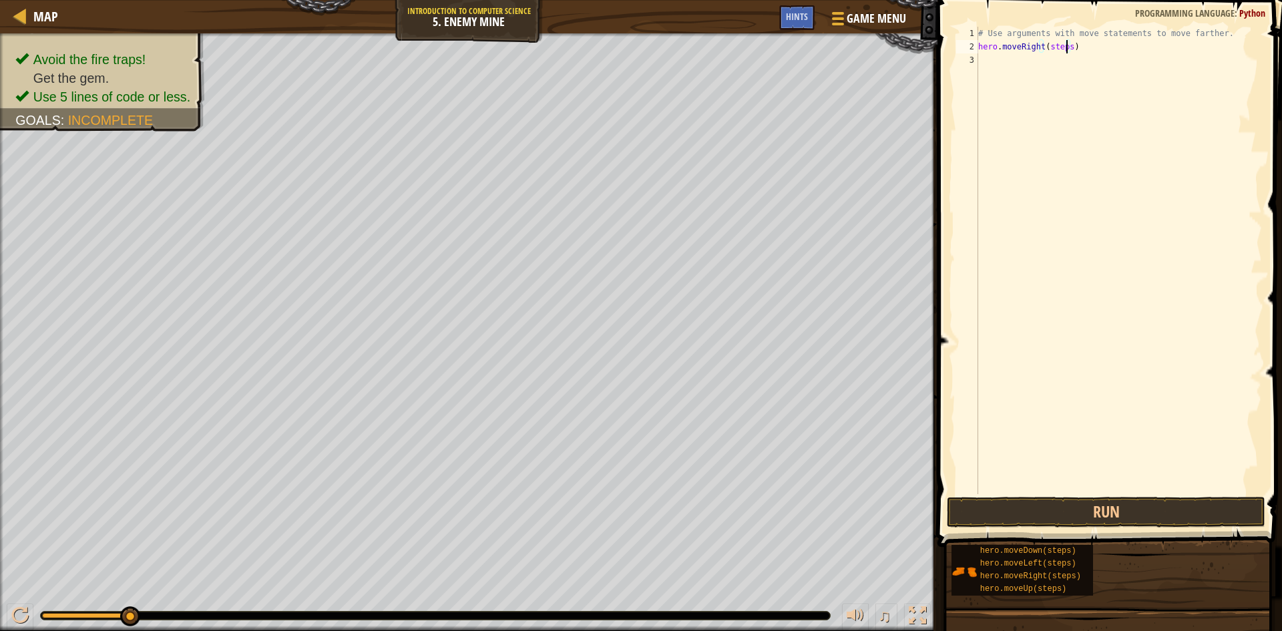
click at [1065, 47] on div "# Use arguments with move statements to move farther. hero . moveRight ( steps )" at bounding box center [1119, 274] width 287 height 494
click at [1155, 508] on button "Run" at bounding box center [1106, 512] width 319 height 31
type textarea "hero.moveRight(3)"
click at [1127, 524] on button "Run" at bounding box center [1106, 512] width 319 height 31
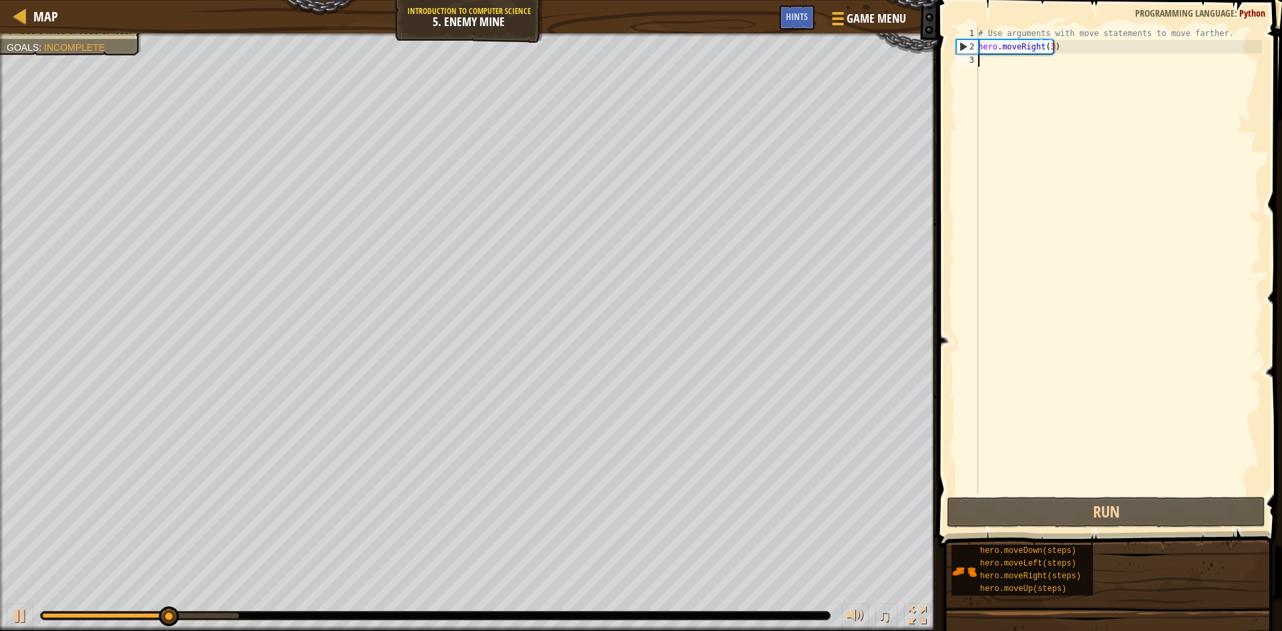
click at [1041, 242] on div "# Use arguments with move statements to move farther. hero . moveRight ( 3 )" at bounding box center [1119, 274] width 287 height 494
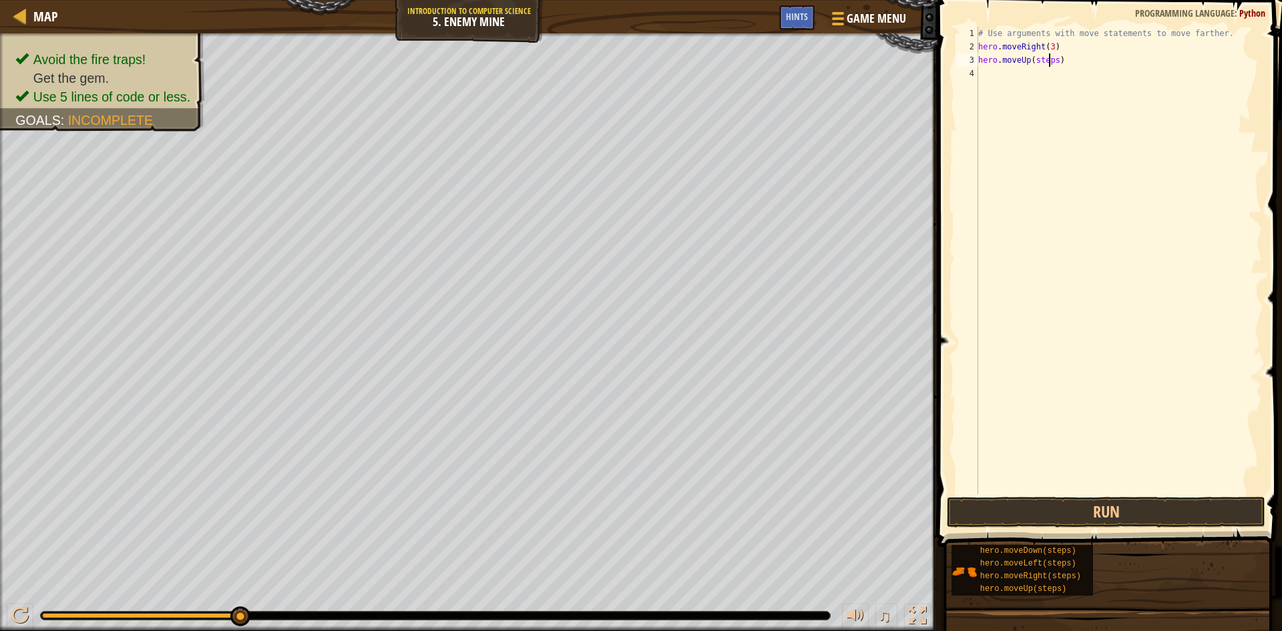
click at [1051, 64] on div "# Use arguments with move statements to move farther. hero . moveRight ( 3 ) he…" at bounding box center [1119, 274] width 287 height 494
click at [1054, 64] on div "# Use arguments with move statements to move farther. hero . moveRight ( 3 ) he…" at bounding box center [1119, 274] width 287 height 494
type textarea "hero.moveUp(1)"
click at [1207, 511] on button "Run" at bounding box center [1106, 512] width 319 height 31
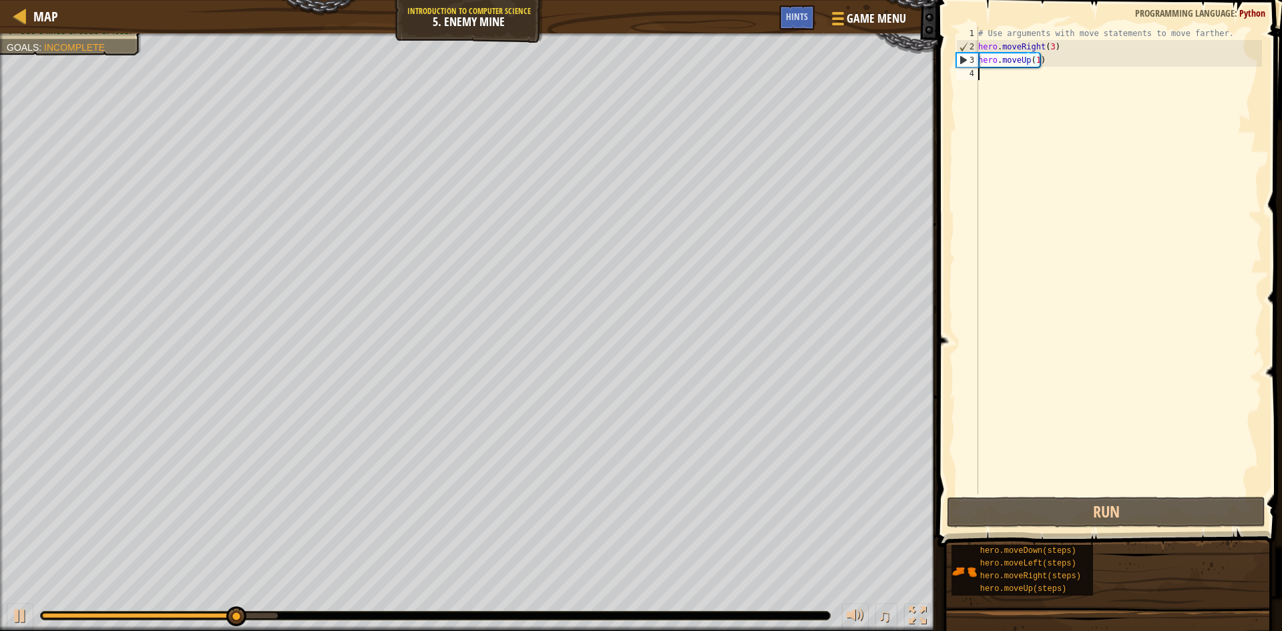
click at [1117, 315] on div "# Use arguments with move statements to move farther. hero . moveRight ( 3 ) he…" at bounding box center [1119, 274] width 287 height 494
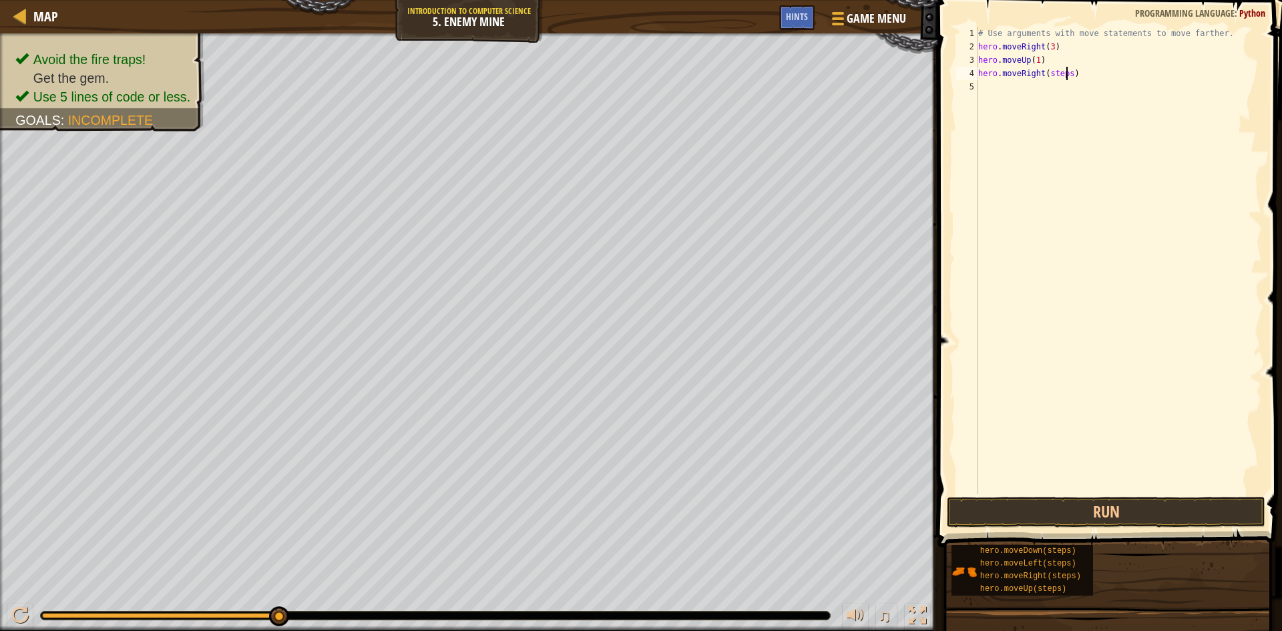
click at [1067, 73] on div "# Use arguments with move statements to move farther. hero . moveRight ( 3 ) he…" at bounding box center [1119, 274] width 287 height 494
type textarea "hero.moveRight(1)"
click at [1076, 502] on button "Run" at bounding box center [1106, 512] width 319 height 31
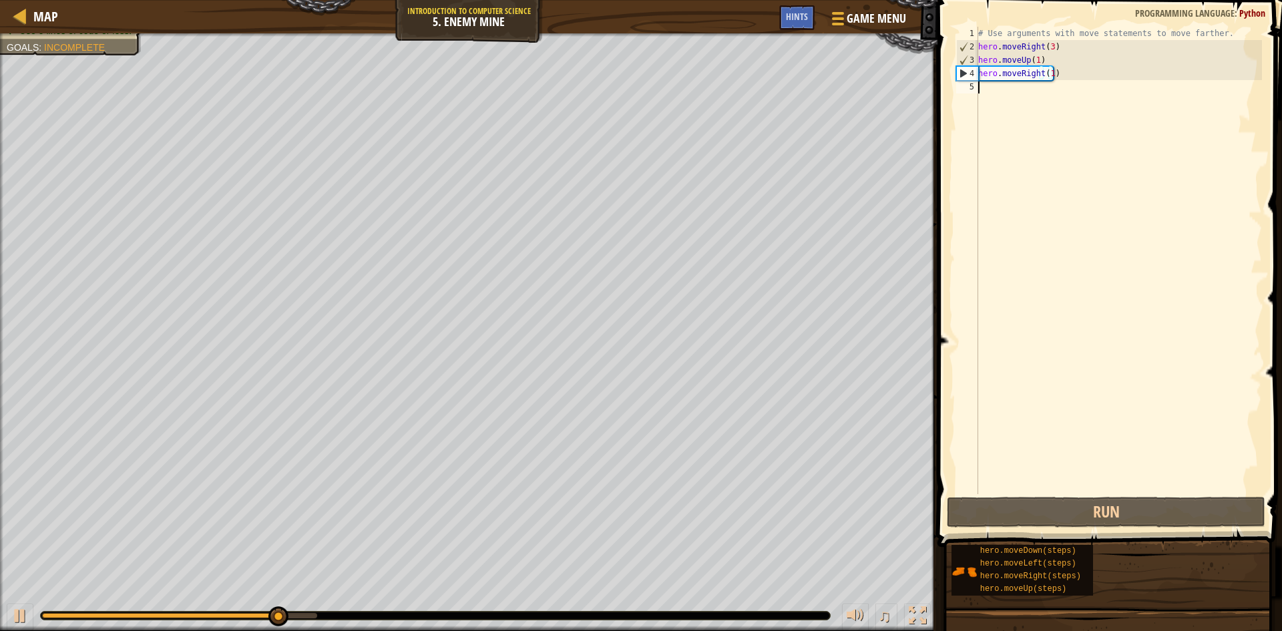
click at [1011, 106] on div "# Use arguments with move statements to move farther. hero . moveRight ( 3 ) he…" at bounding box center [1119, 274] width 287 height 494
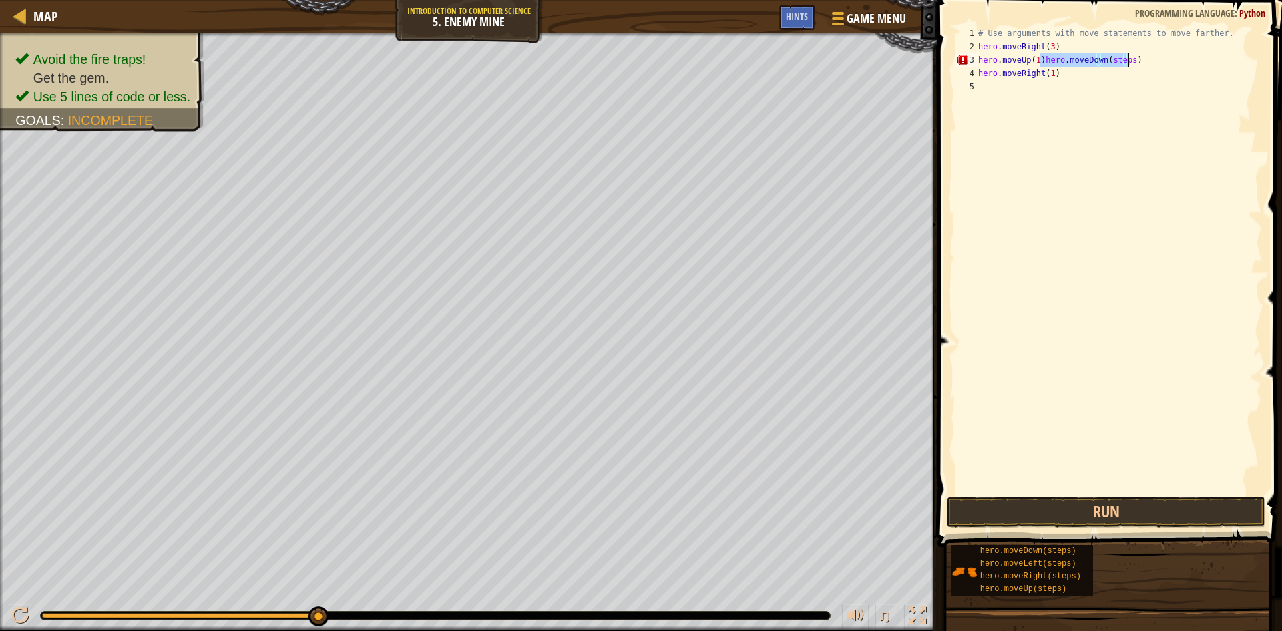
type textarea "hero.moveRight(1)"
click at [1061, 88] on div "# Use arguments with move statements to move farther. hero . moveRight ( 3 ) he…" at bounding box center [1119, 274] width 287 height 494
type textarea "hero.moveDown(3)"
click at [1111, 520] on button "Run" at bounding box center [1106, 512] width 319 height 31
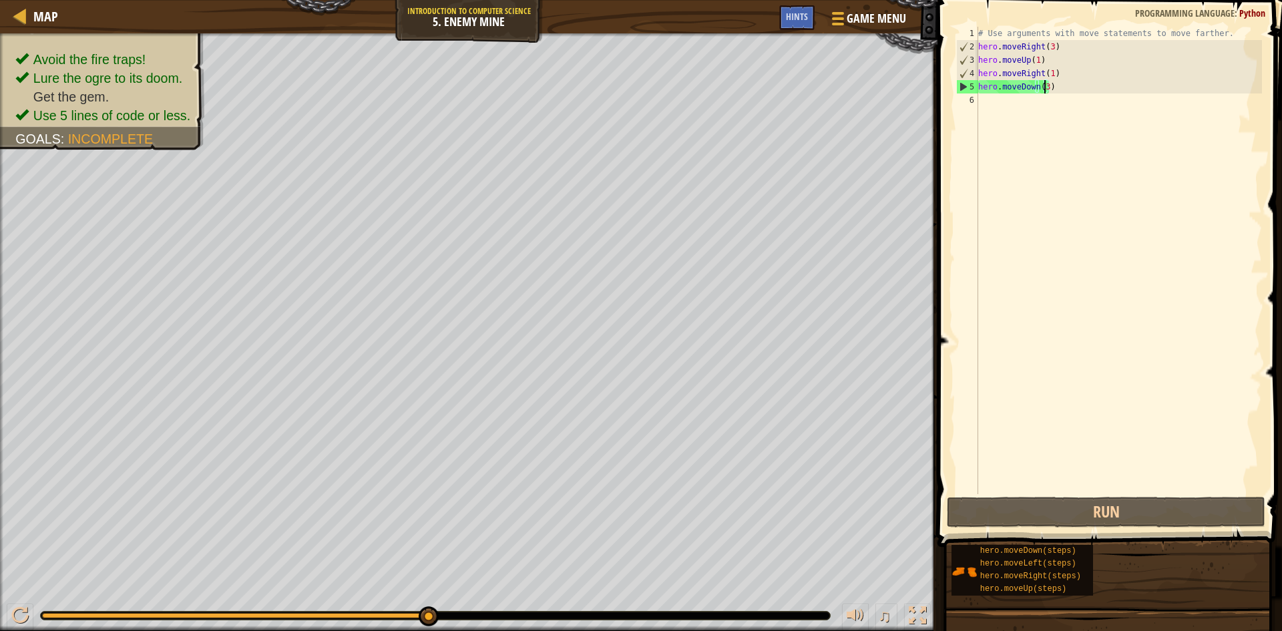
drag, startPoint x: 1082, startPoint y: 190, endPoint x: 1087, endPoint y: 198, distance: 9.9
click at [1083, 194] on div "# Use arguments with move statements to move farther. hero . moveRight ( 3 ) he…" at bounding box center [1119, 274] width 287 height 494
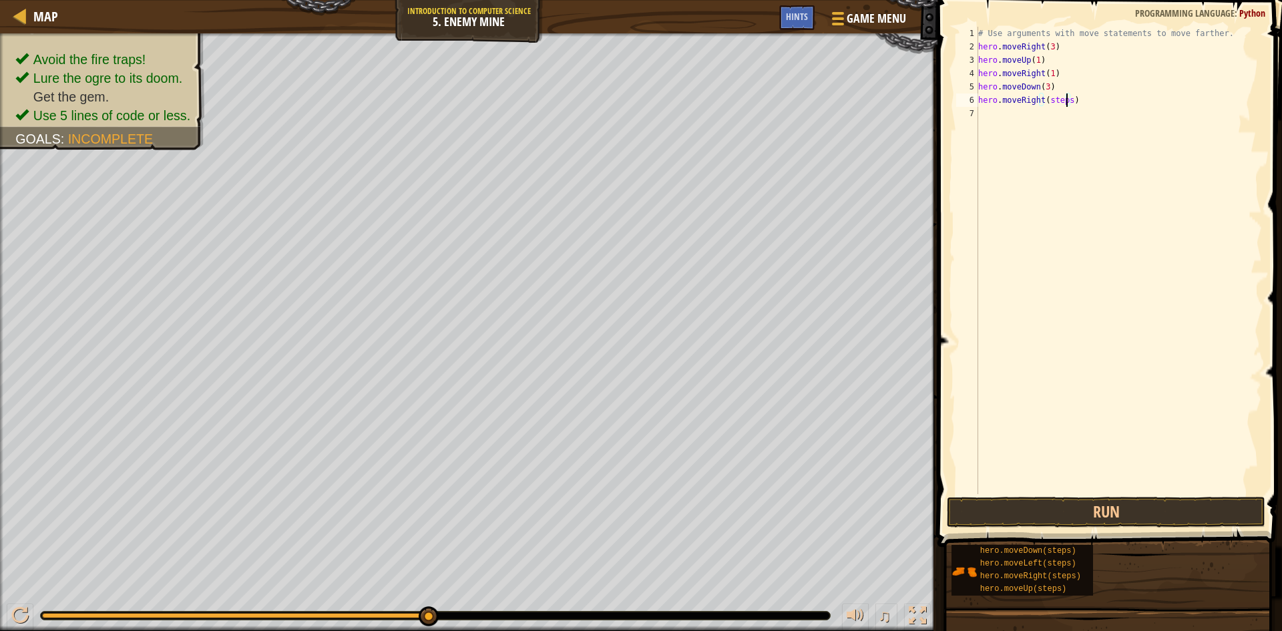
click at [1062, 98] on div "# Use arguments with move statements to move farther. hero . moveRight ( 3 ) he…" at bounding box center [1119, 274] width 287 height 494
type textarea "hero.moveRight(2)"
click at [1224, 513] on button "Run" at bounding box center [1106, 512] width 319 height 31
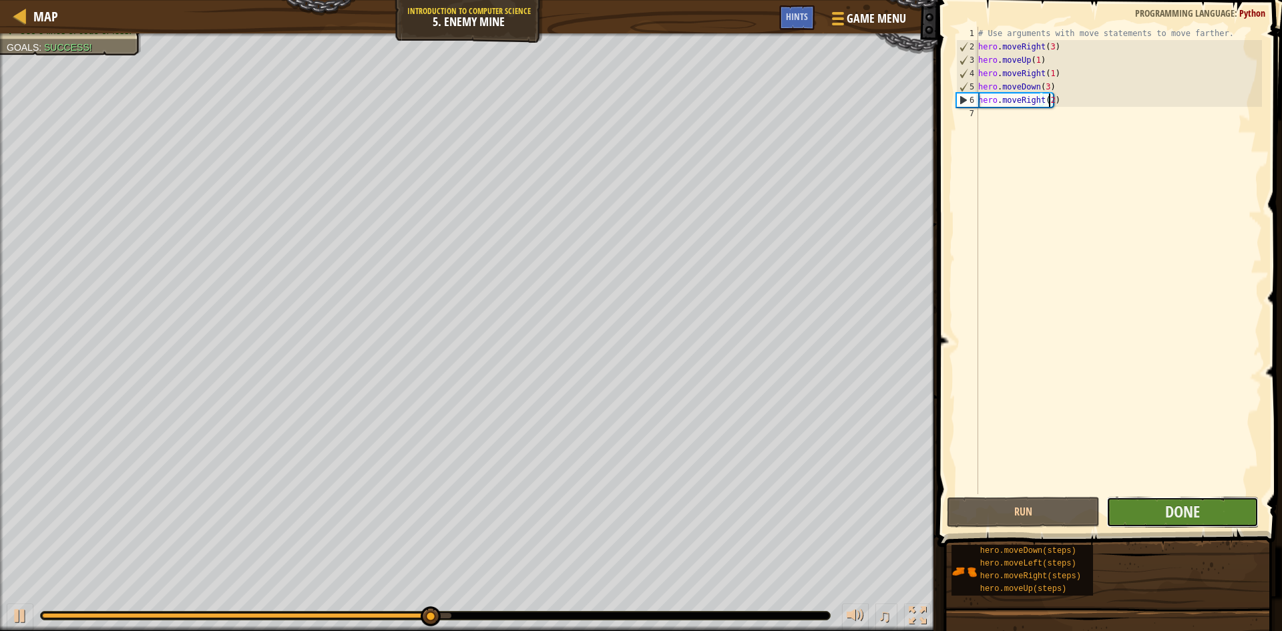
click at [1228, 506] on button "Done" at bounding box center [1183, 512] width 153 height 31
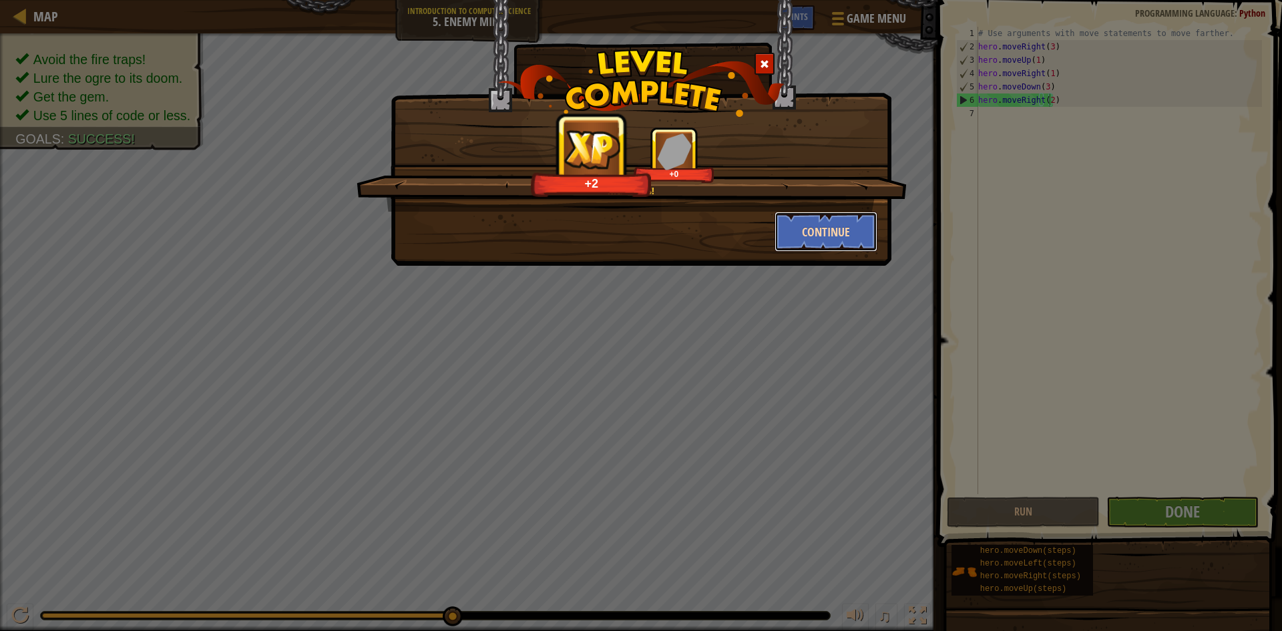
click at [795, 233] on button "Continue" at bounding box center [827, 232] width 104 height 40
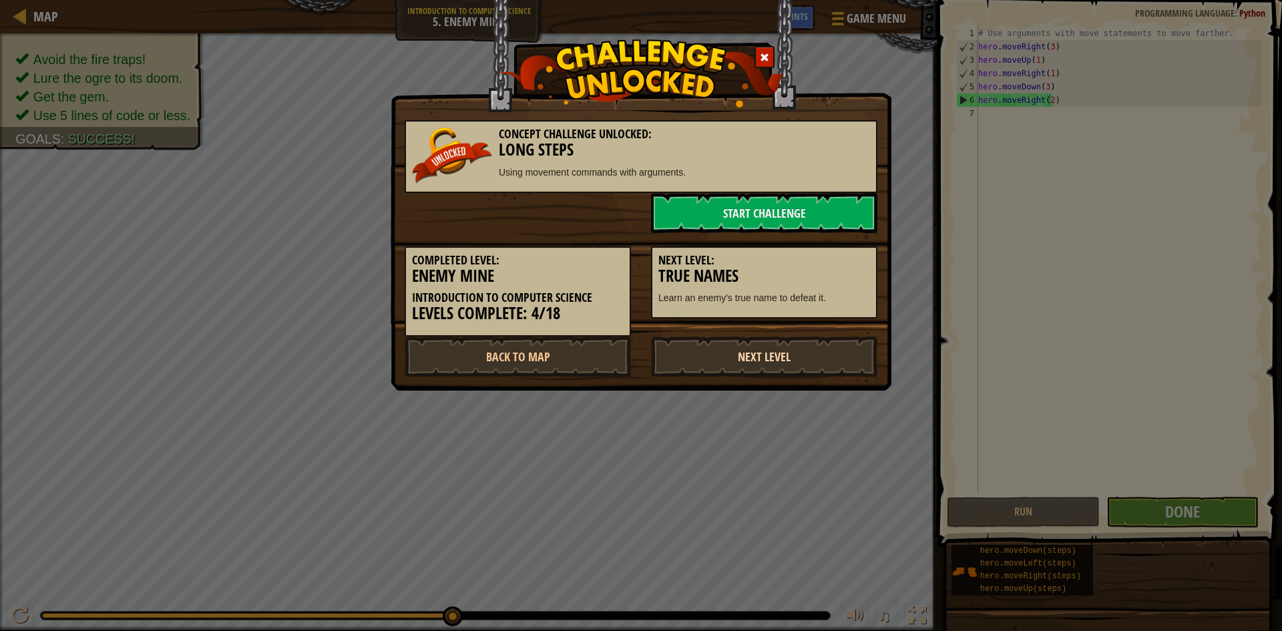
click at [769, 350] on link "Next Level" at bounding box center [764, 357] width 226 height 40
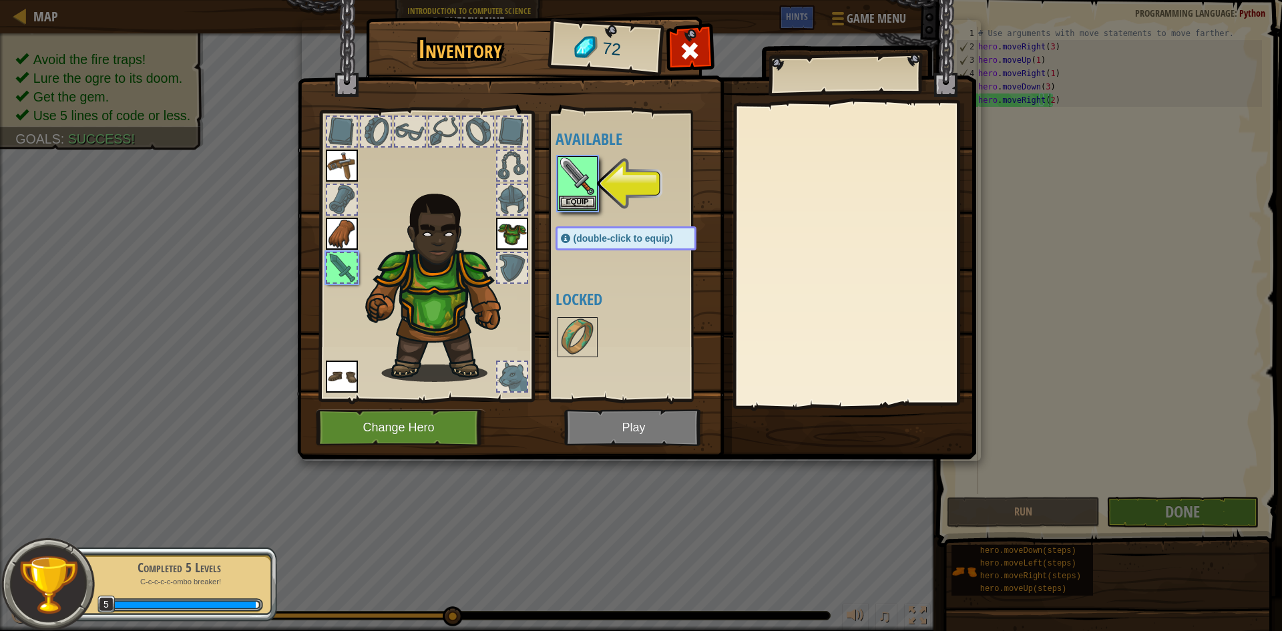
drag, startPoint x: 628, startPoint y: 219, endPoint x: 587, endPoint y: 221, distance: 41.5
click at [587, 220] on div "Available Equip Equip Equip Equip Equip (double-click to equip) Locked" at bounding box center [640, 256] width 168 height 278
click at [590, 192] on img at bounding box center [577, 176] width 37 height 37
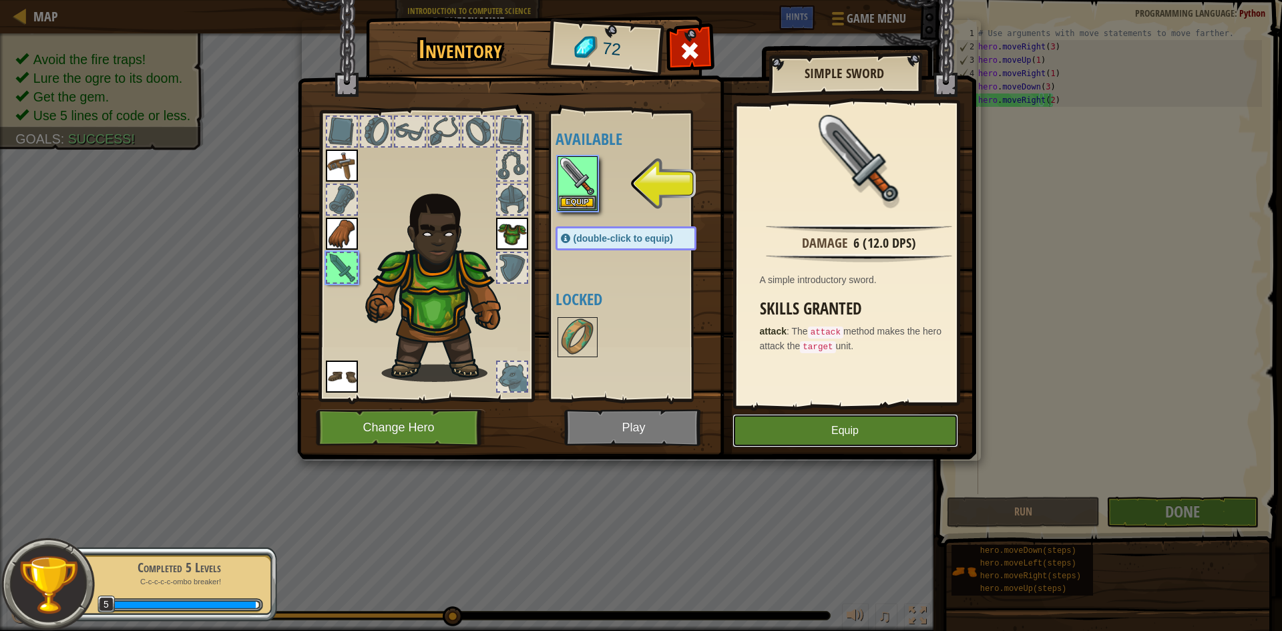
click at [878, 439] on button "Equip" at bounding box center [846, 430] width 226 height 33
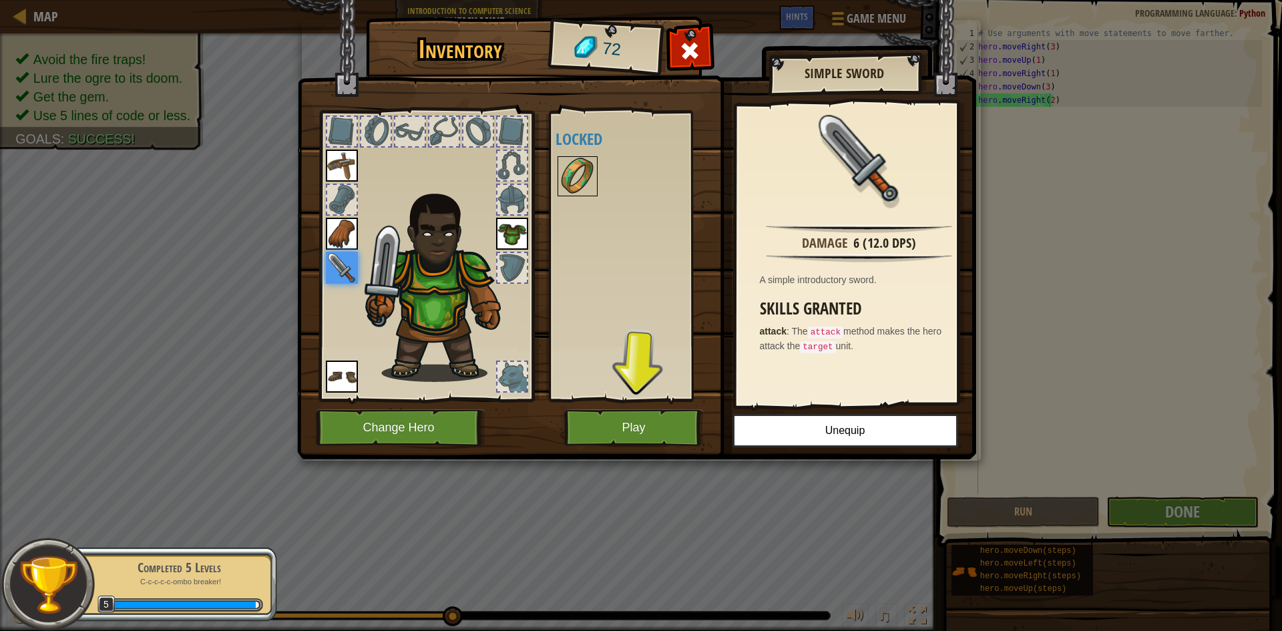
click at [582, 180] on img at bounding box center [577, 176] width 37 height 37
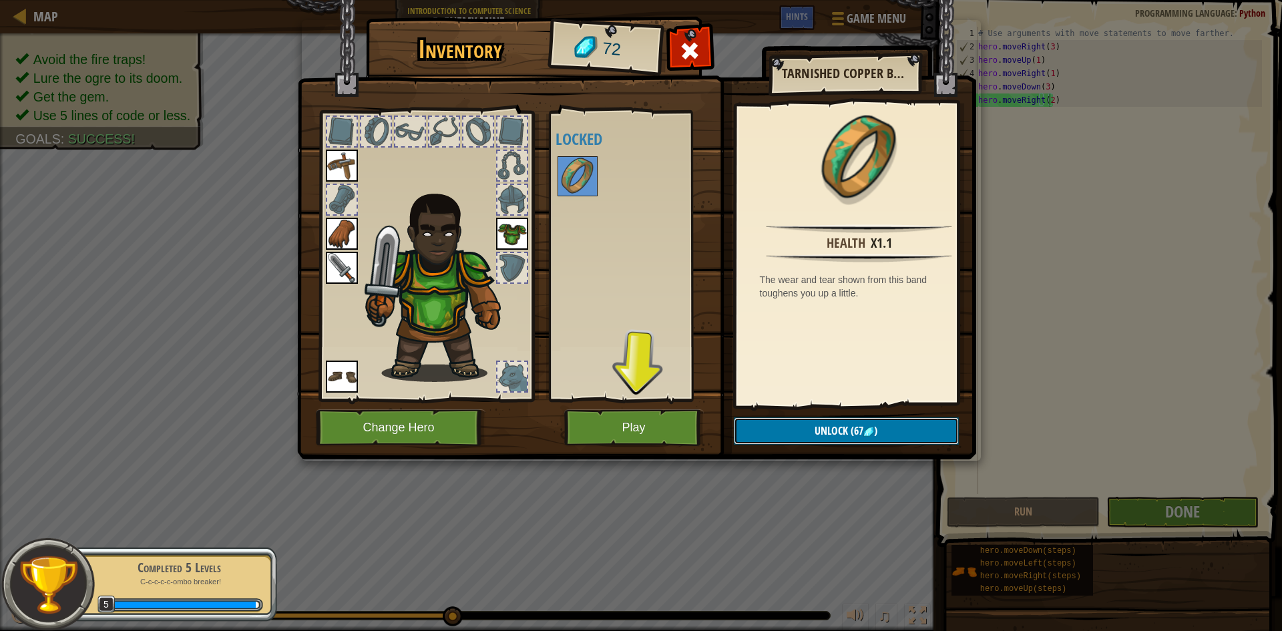
click at [804, 422] on button "Unlock (67 )" at bounding box center [846, 430] width 225 height 27
click at [801, 423] on button "Confirm" at bounding box center [846, 430] width 225 height 27
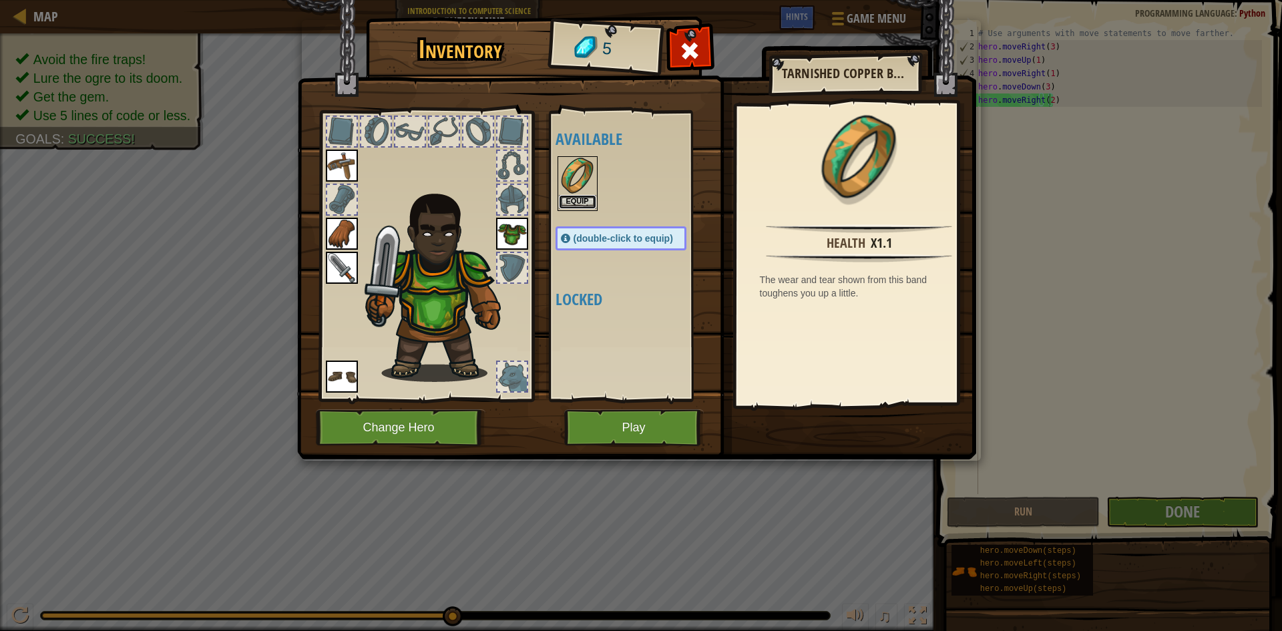
click at [586, 199] on button "Equip" at bounding box center [577, 202] width 37 height 14
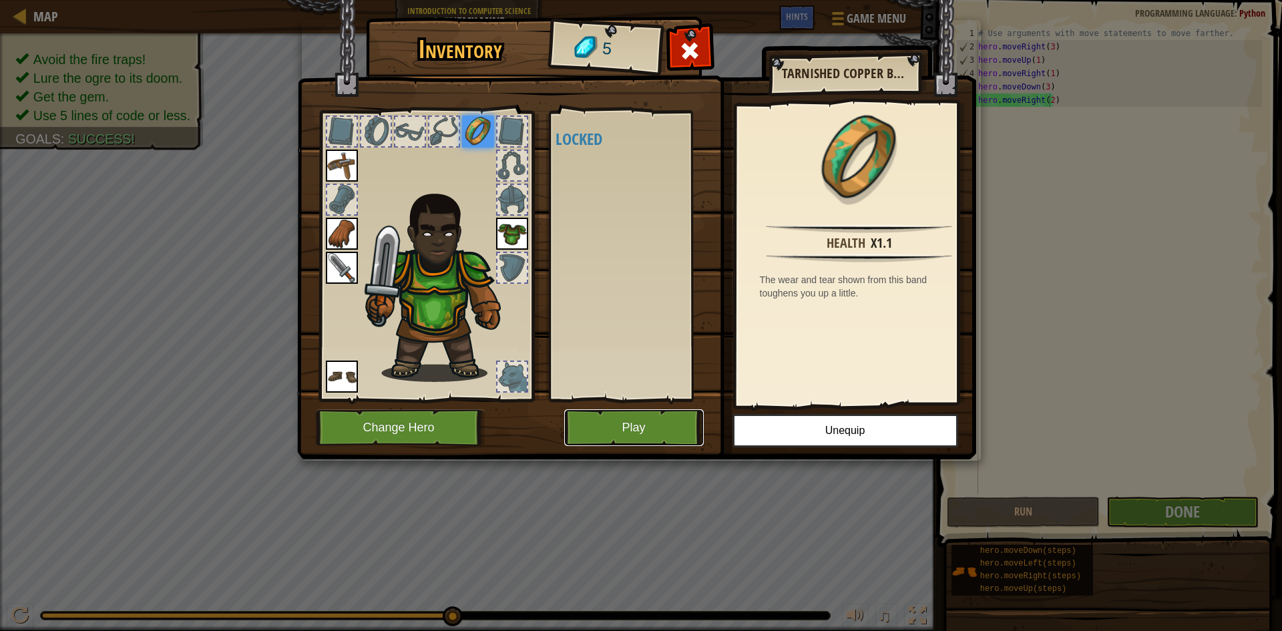
click at [660, 425] on button "Play" at bounding box center [634, 427] width 140 height 37
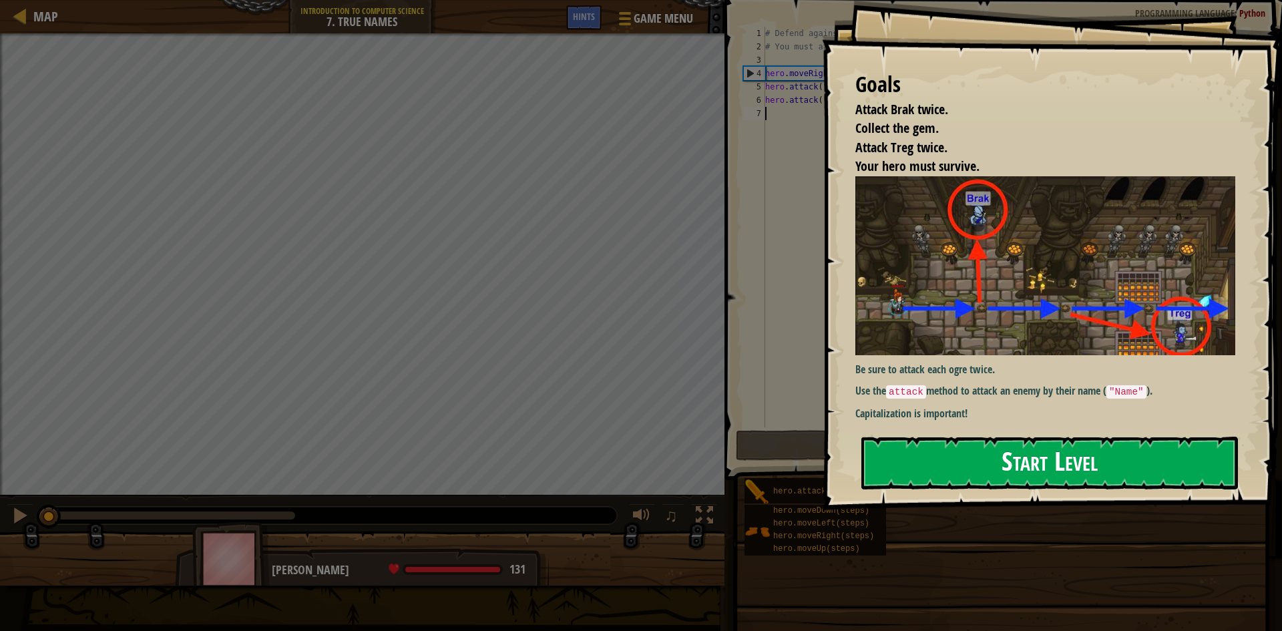
click at [952, 463] on button "Start Level" at bounding box center [1050, 463] width 377 height 53
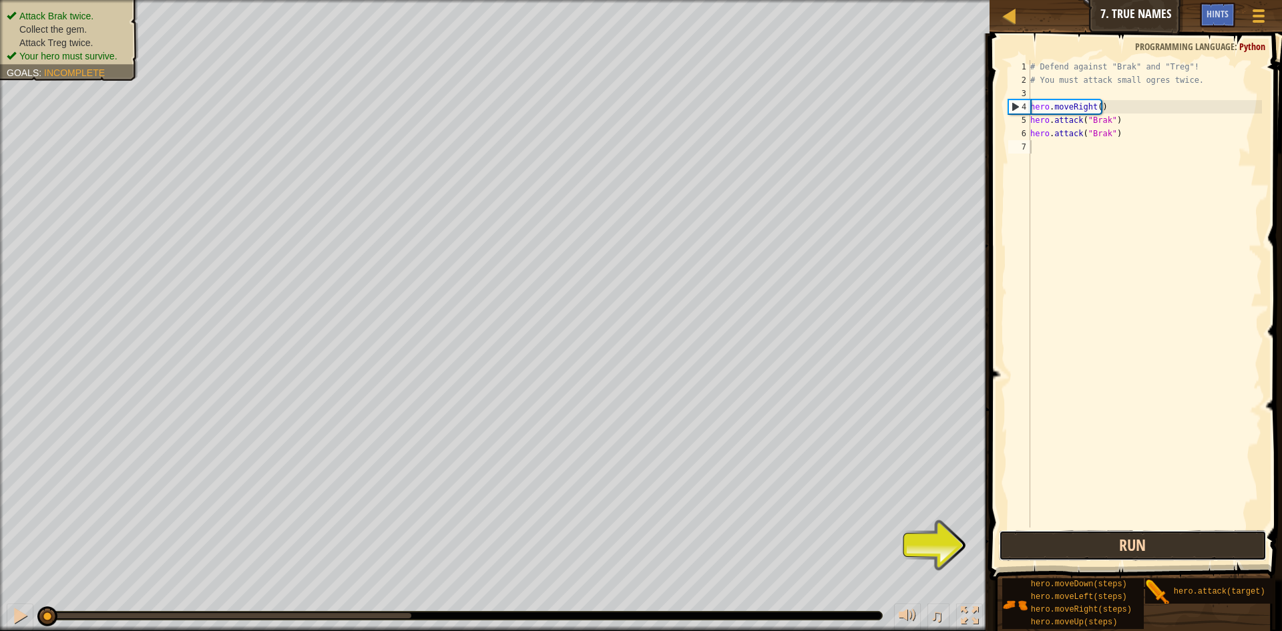
click at [1047, 548] on button "Run" at bounding box center [1133, 545] width 268 height 31
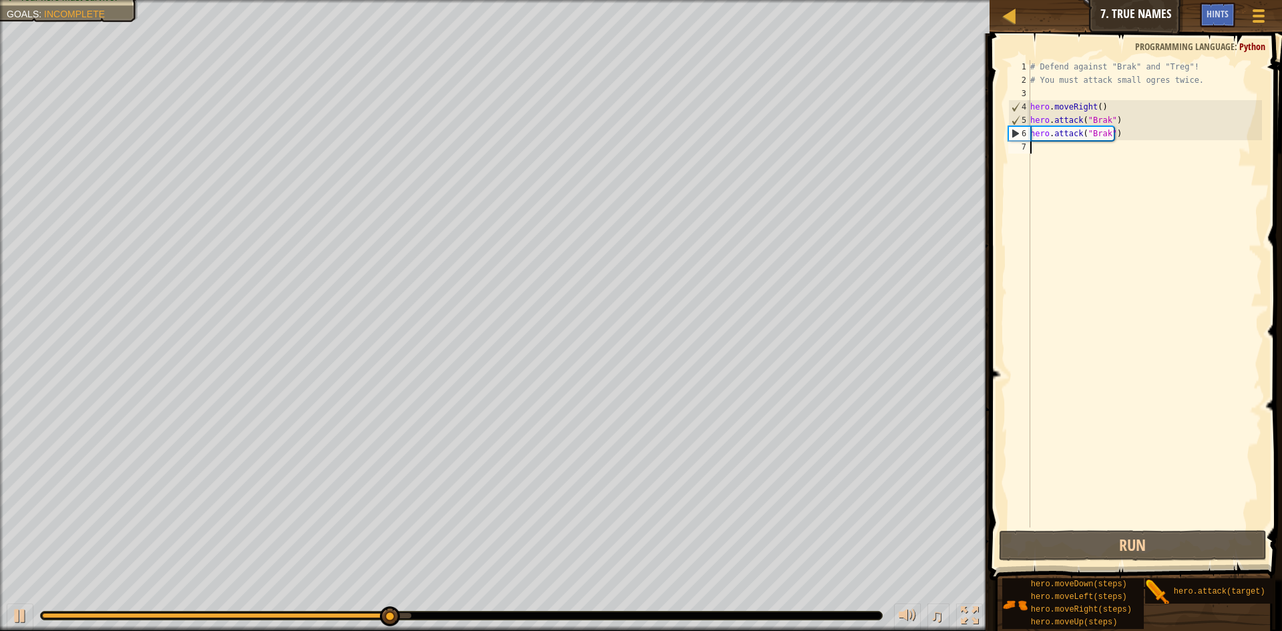
click at [1049, 258] on div "# Defend against "Brak" and "Treg"! # You must attack small ogres twice. hero .…" at bounding box center [1145, 307] width 234 height 494
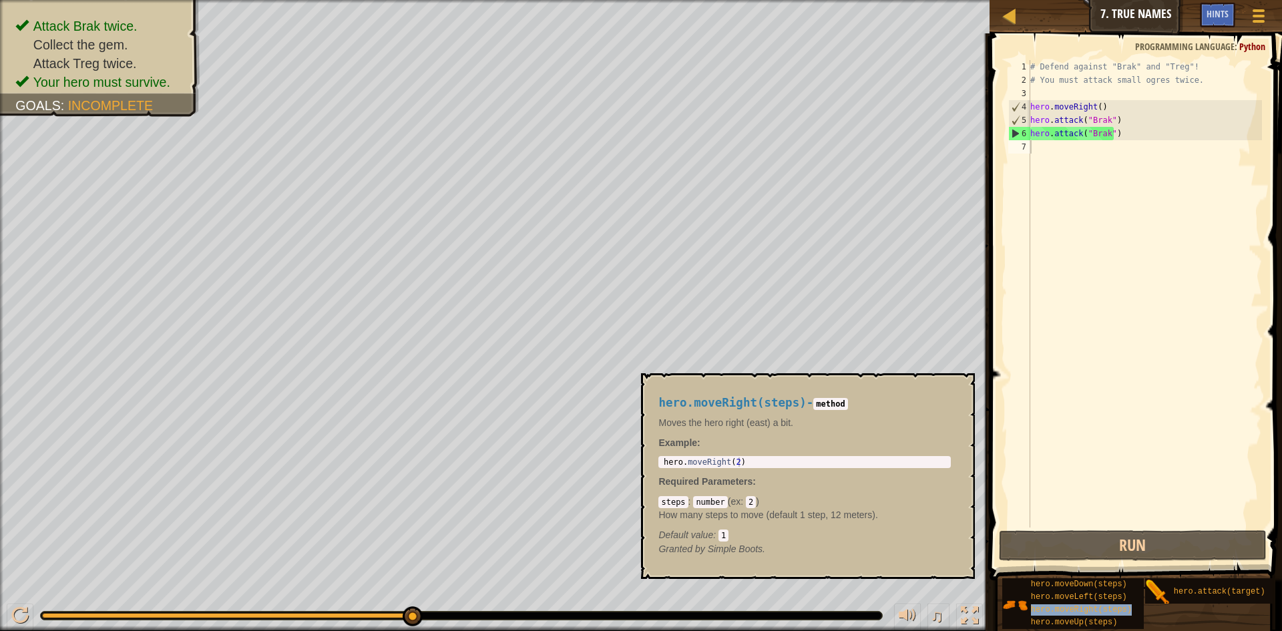
type textarea "hero.moveRight(steps)"
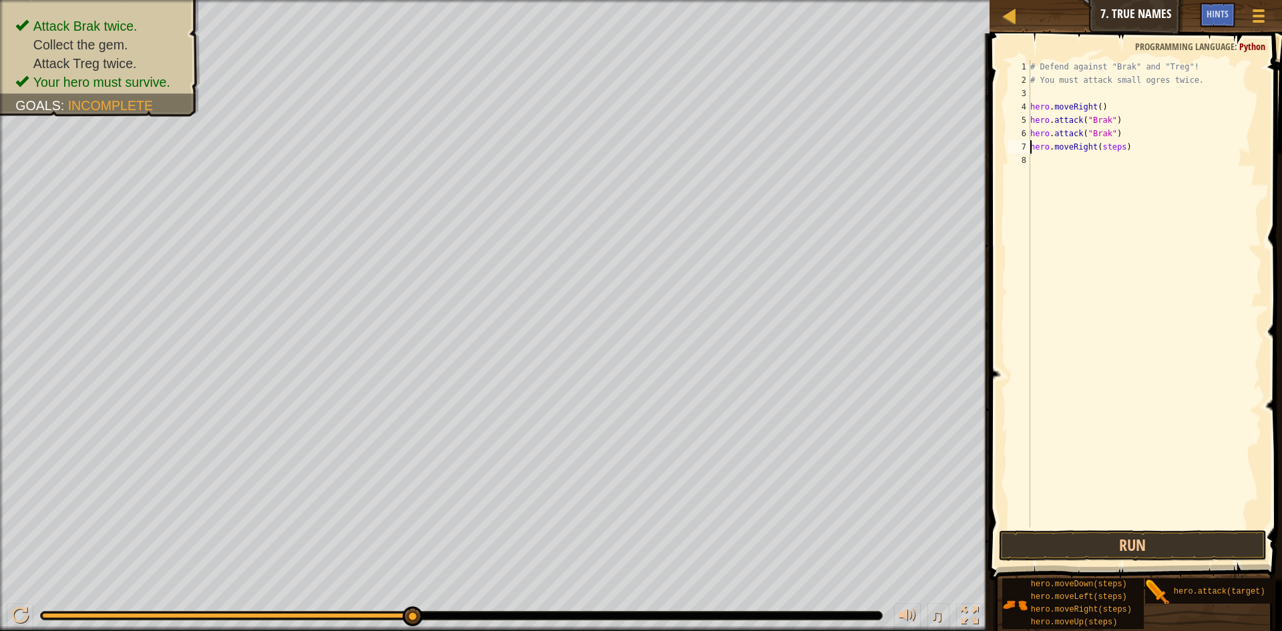
click at [1117, 158] on div "# Defend against "Brak" and "Treg"! # You must attack small ogres twice. hero .…" at bounding box center [1145, 307] width 234 height 494
click at [1118, 152] on div "# Defend against "Brak" and "Treg"! # You must attack small ogres twice. hero .…" at bounding box center [1145, 307] width 234 height 494
type textarea "hero.moveRight(2)"
click at [1070, 213] on div "# Defend against "Brak" and "Treg"! # You must attack small ogres twice. hero .…" at bounding box center [1145, 307] width 234 height 494
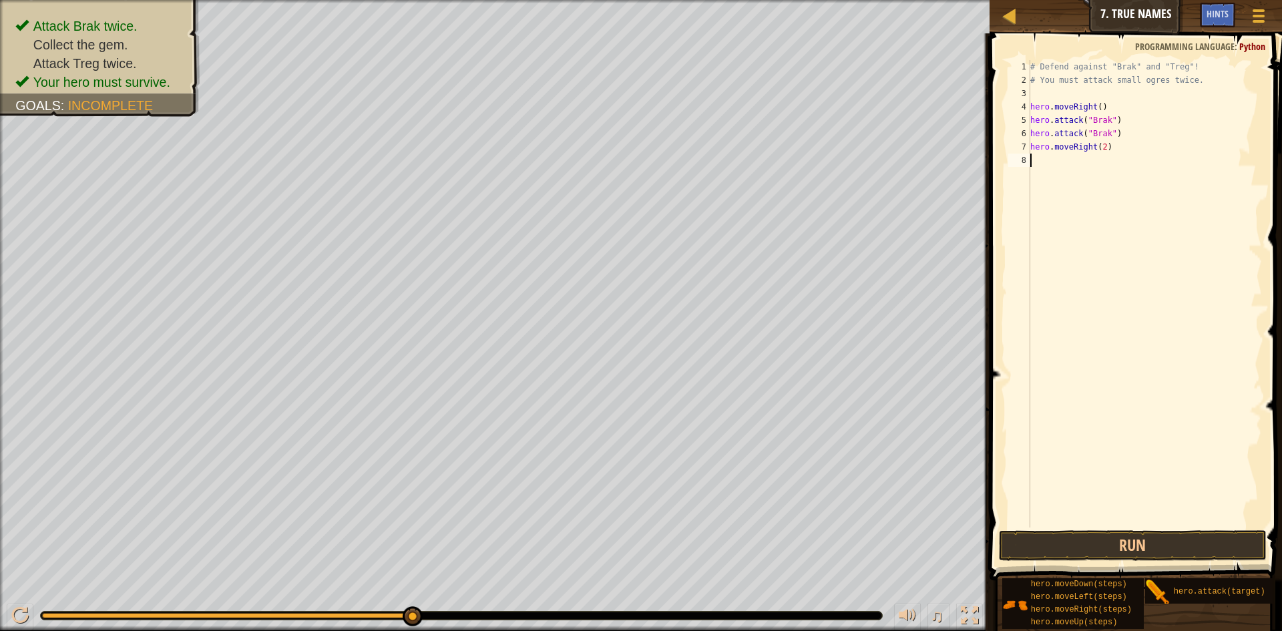
scroll to position [6, 0]
click at [1112, 157] on div "# Defend against "Brak" and "Treg"! # You must attack small ogres twice. hero .…" at bounding box center [1145, 307] width 234 height 494
type textarea "hero.attack(Brak)"
click at [1075, 198] on div "# Defend against "Brak" and "Treg"! # You must attack small ogres twice. hero .…" at bounding box center [1145, 307] width 234 height 494
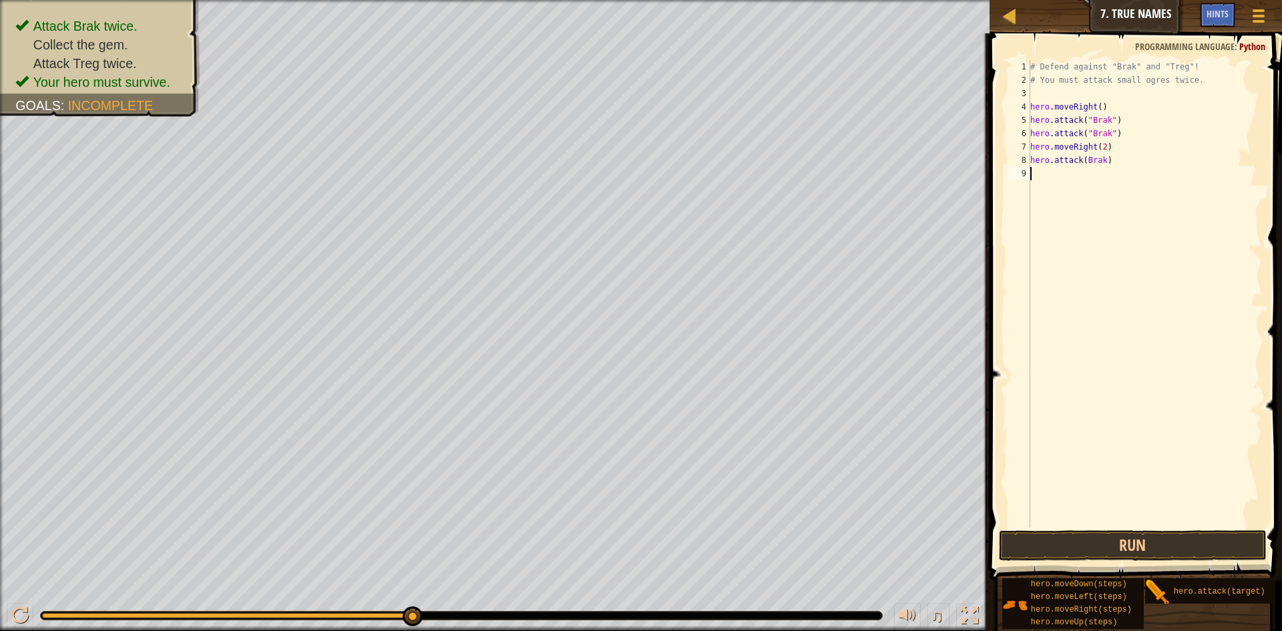
scroll to position [6, 0]
click at [1118, 173] on div "# Defend against "Brak" and "Treg"! # You must attack small ogres twice. hero .…" at bounding box center [1147, 307] width 230 height 494
click at [1114, 174] on div "# Defend against "Brak" and "Treg"! # You must attack small ogres twice. hero .…" at bounding box center [1147, 307] width 230 height 494
click at [1107, 158] on div "# Defend against "Brak" and "Treg"! # You must attack small ogres twice. hero .…" at bounding box center [1147, 307] width 230 height 494
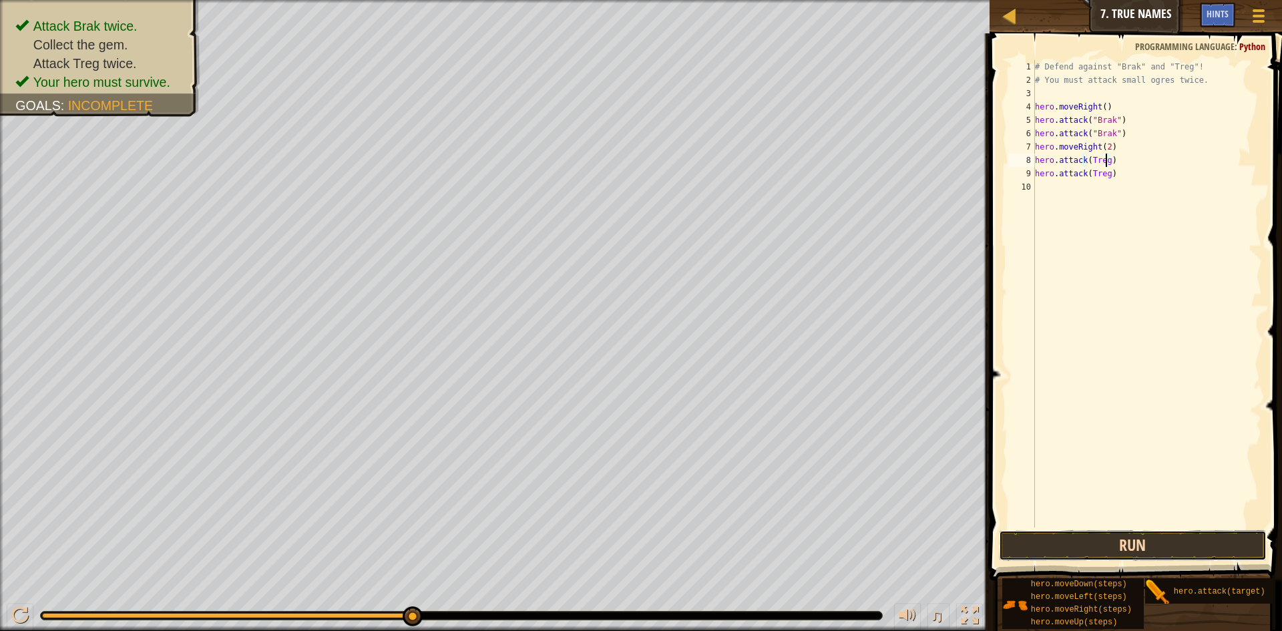
click at [1161, 546] on button "Run" at bounding box center [1133, 545] width 268 height 31
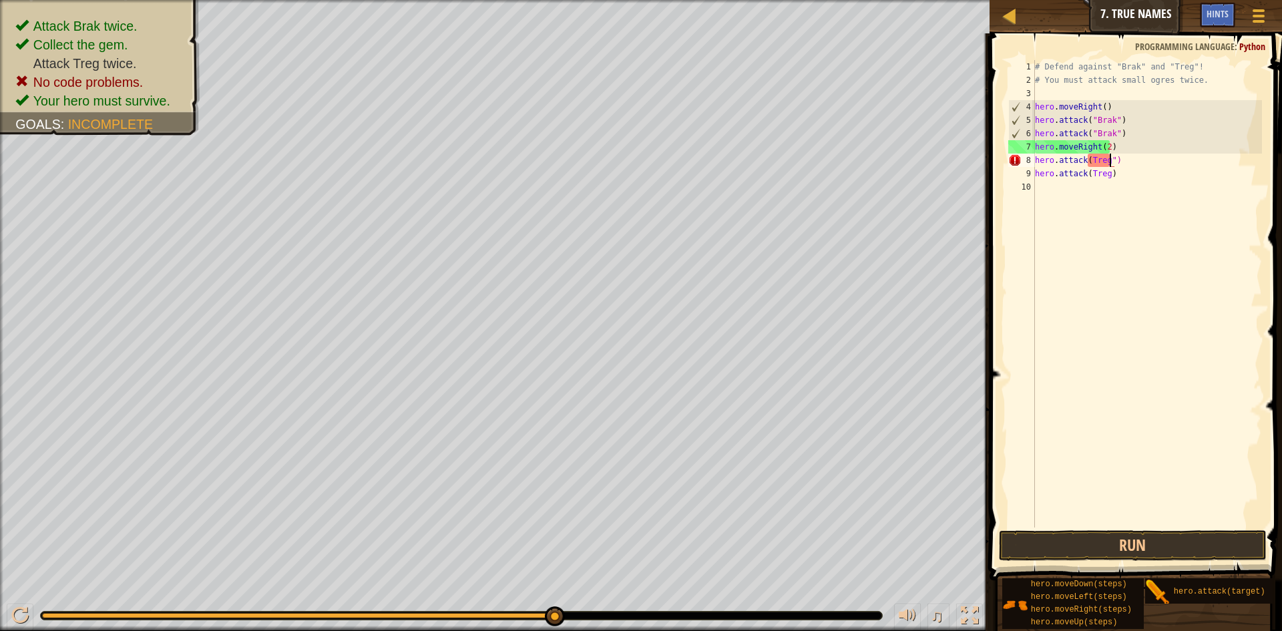
scroll to position [6, 6]
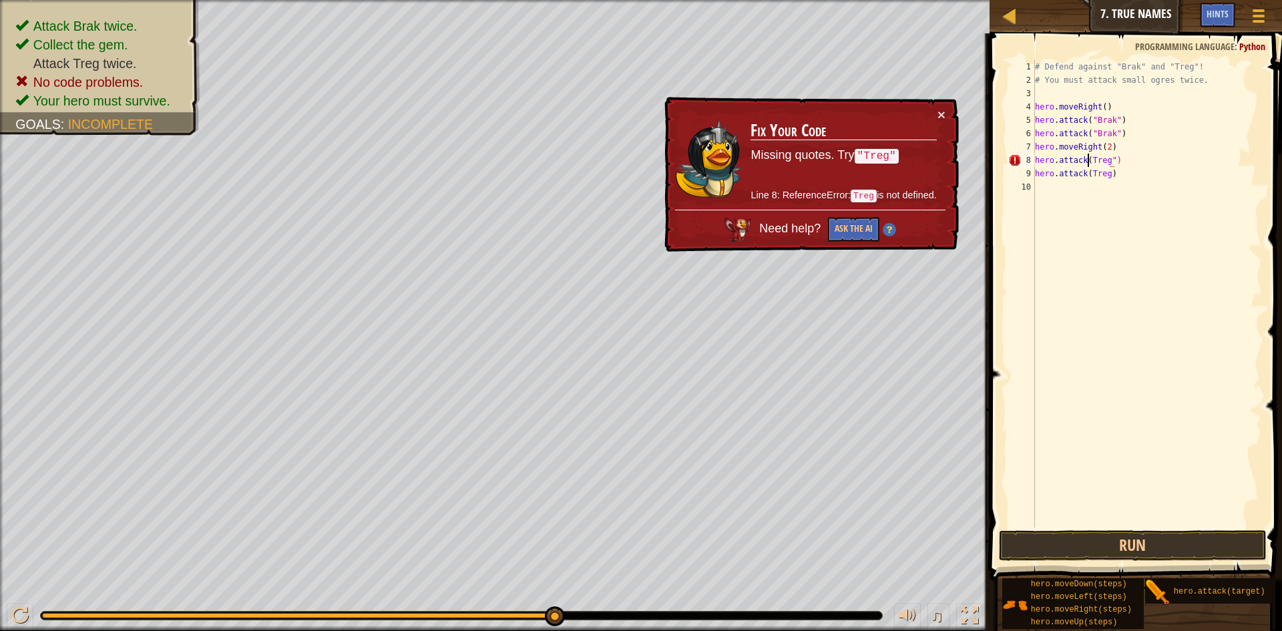
click at [1088, 162] on div "# Defend against "Brak" and "Treg"! # You must attack small ogres twice. hero .…" at bounding box center [1147, 307] width 230 height 494
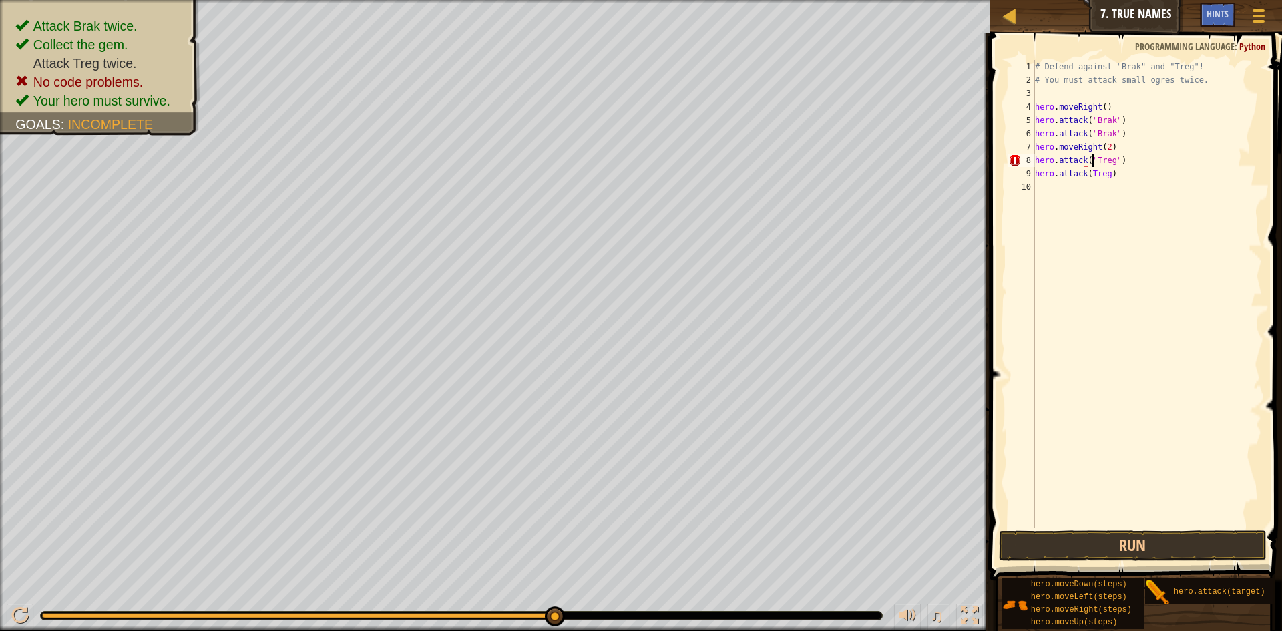
scroll to position [6, 5]
click at [1106, 176] on div "# Defend against "Brak" and "Treg"! # You must attack small ogres twice. hero .…" at bounding box center [1147, 307] width 230 height 494
type textarea "hero.attack(Treg")"
click at [1087, 181] on div "# Defend against "Brak" and "Treg"! # You must attack small ogres twice. hero .…" at bounding box center [1147, 307] width 230 height 494
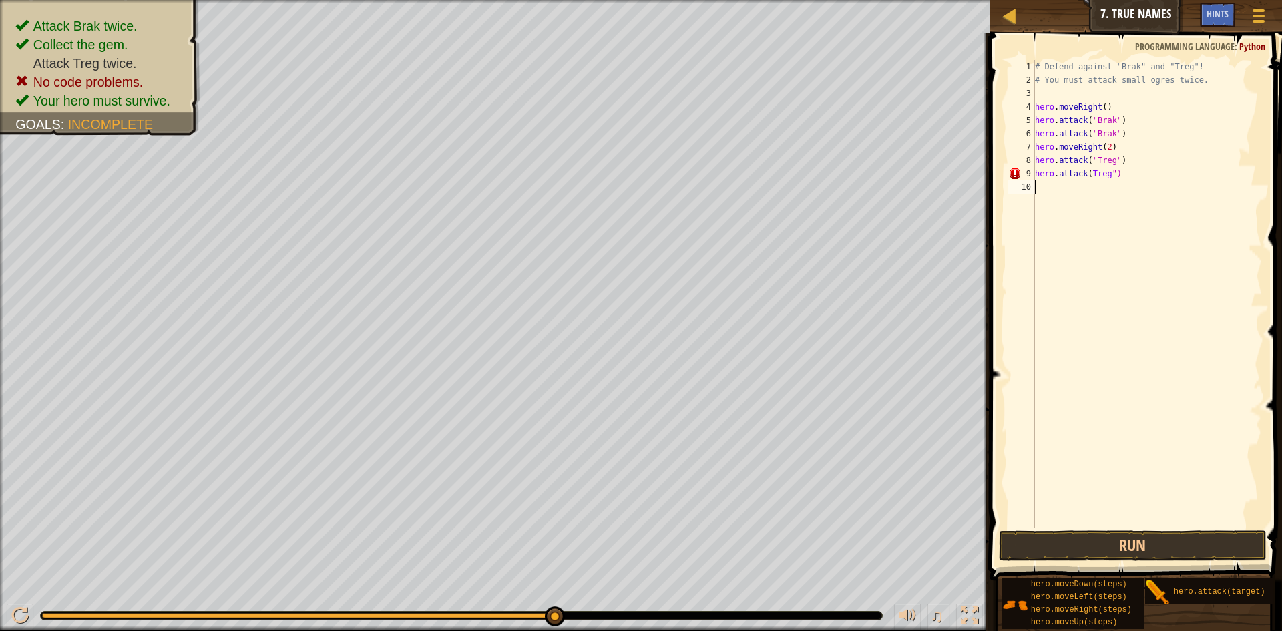
scroll to position [6, 0]
click at [1087, 174] on div "# Defend against "Brak" and "Treg"! # You must attack small ogres twice. hero .…" at bounding box center [1147, 307] width 230 height 494
type textarea "hero.attack("Treg")"
click at [1026, 540] on button "Run" at bounding box center [1133, 545] width 268 height 31
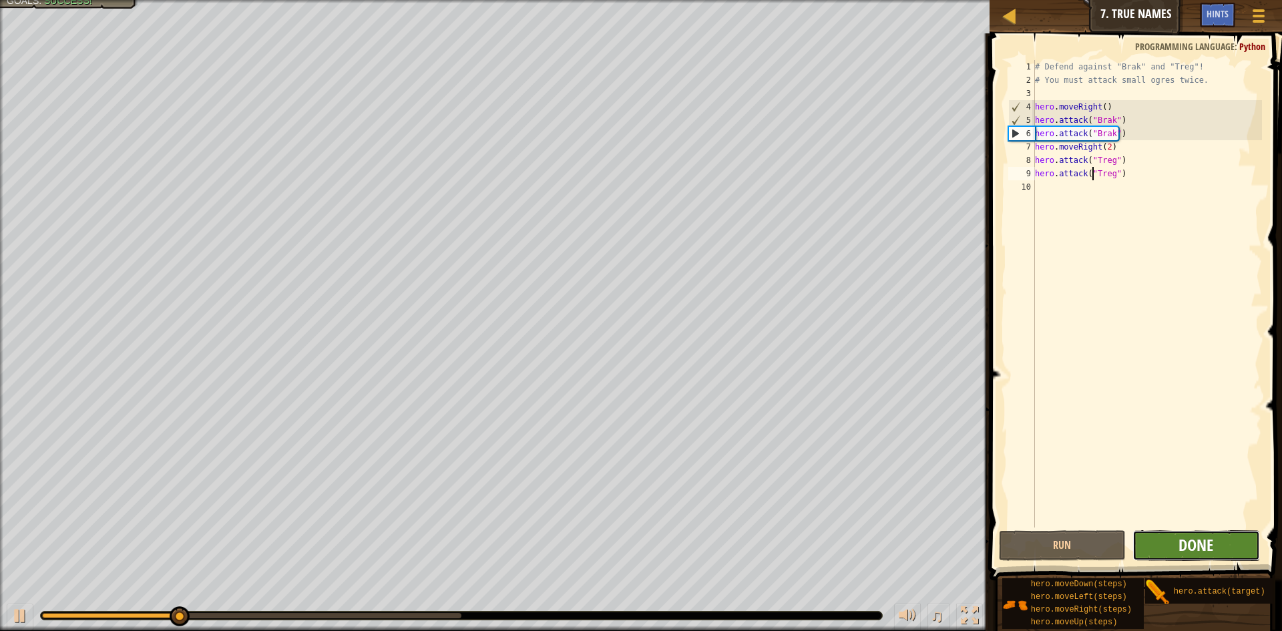
click at [1191, 550] on span "Done" at bounding box center [1196, 544] width 35 height 21
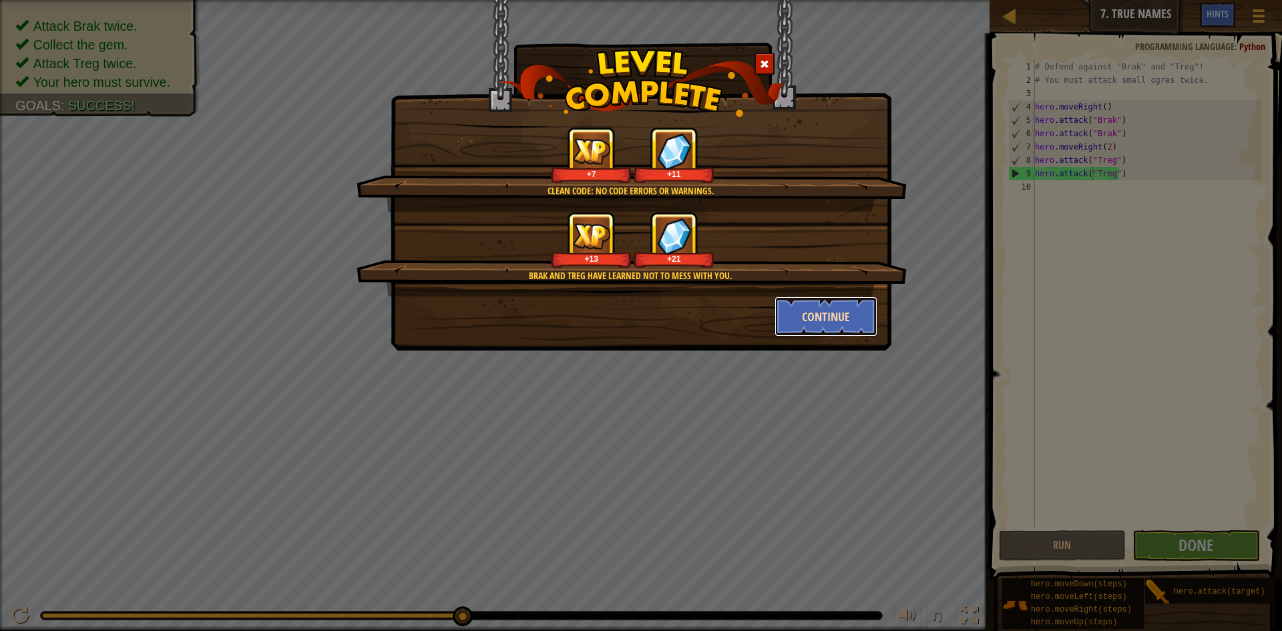
click at [827, 311] on button "Continue" at bounding box center [827, 317] width 104 height 40
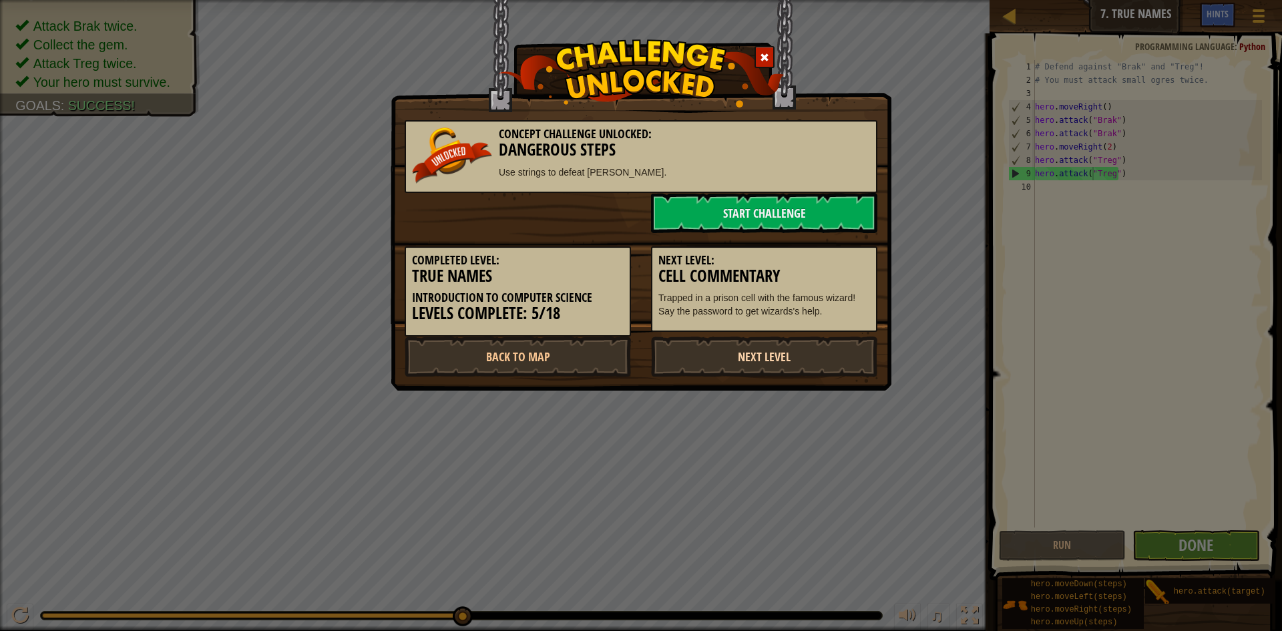
click at [712, 349] on link "Next Level" at bounding box center [764, 357] width 226 height 40
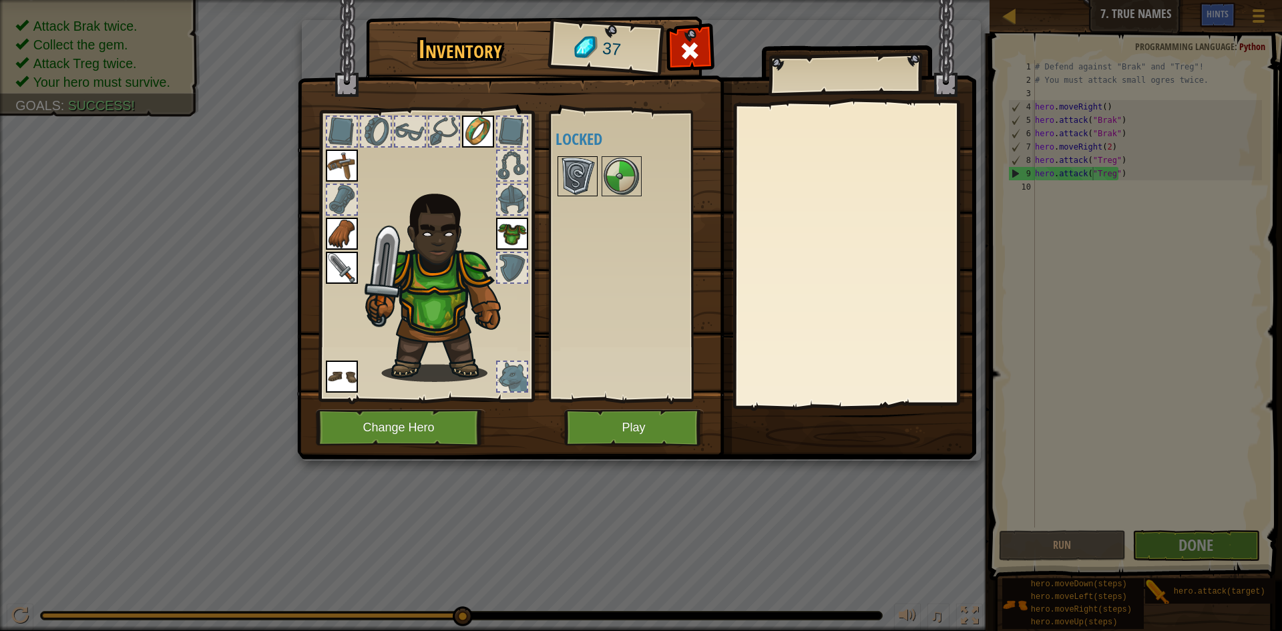
click at [590, 187] on img at bounding box center [577, 176] width 37 height 37
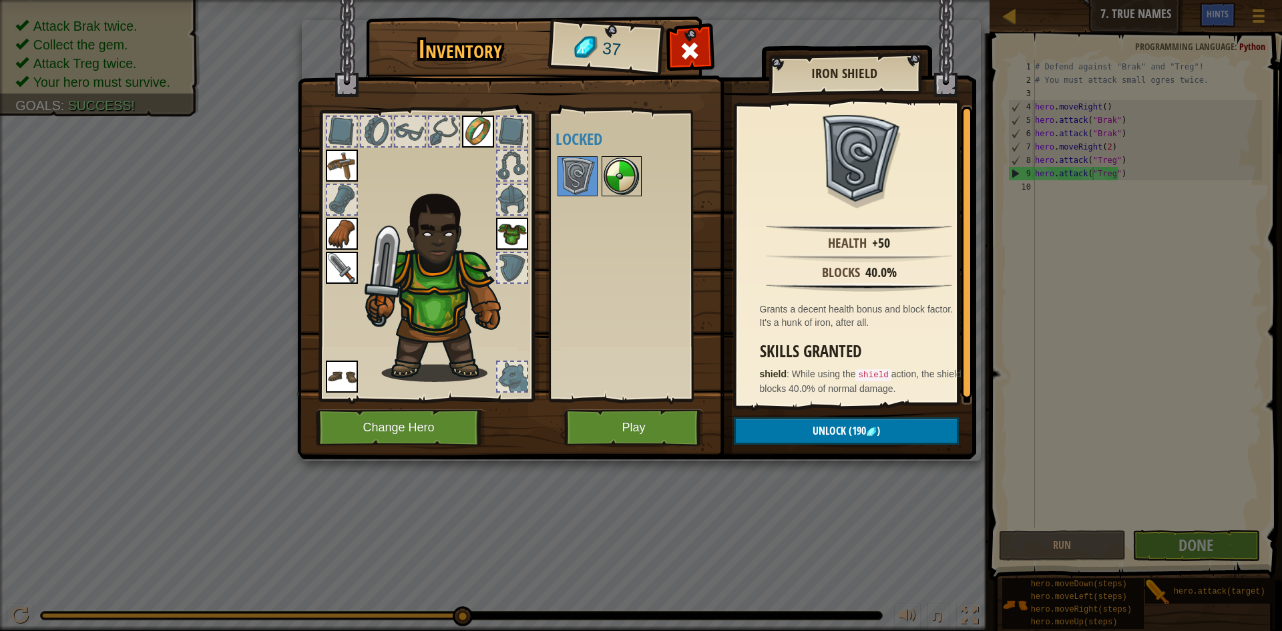
click at [614, 168] on img at bounding box center [621, 176] width 37 height 37
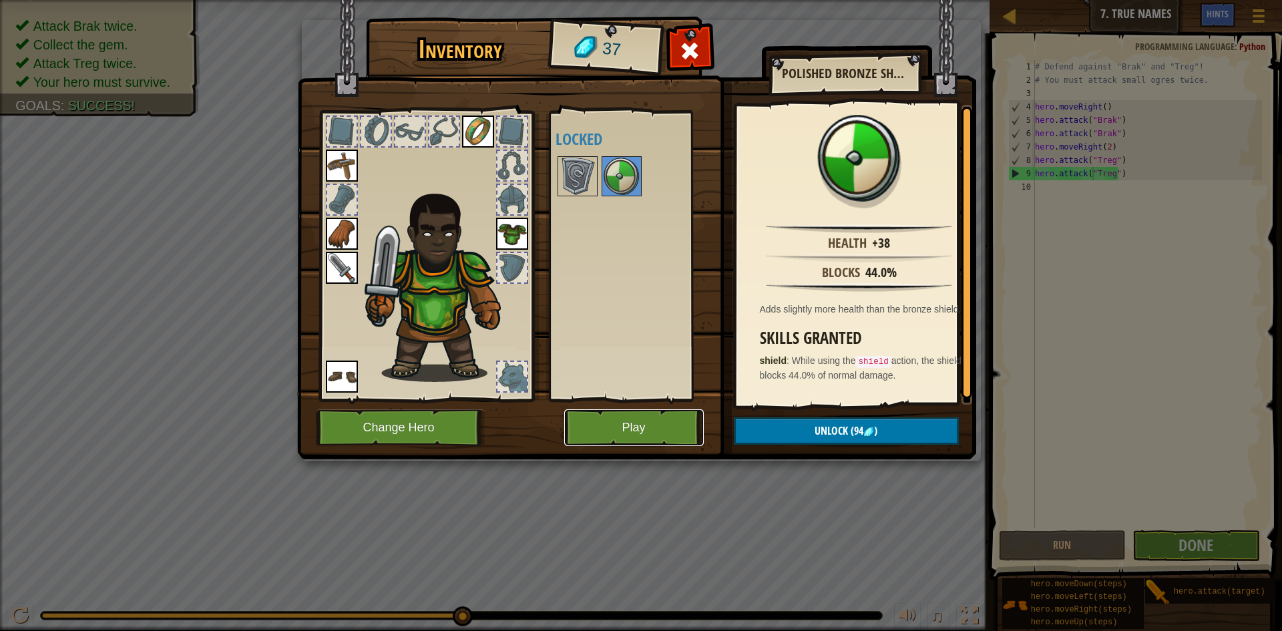
click at [631, 436] on button "Play" at bounding box center [634, 427] width 140 height 37
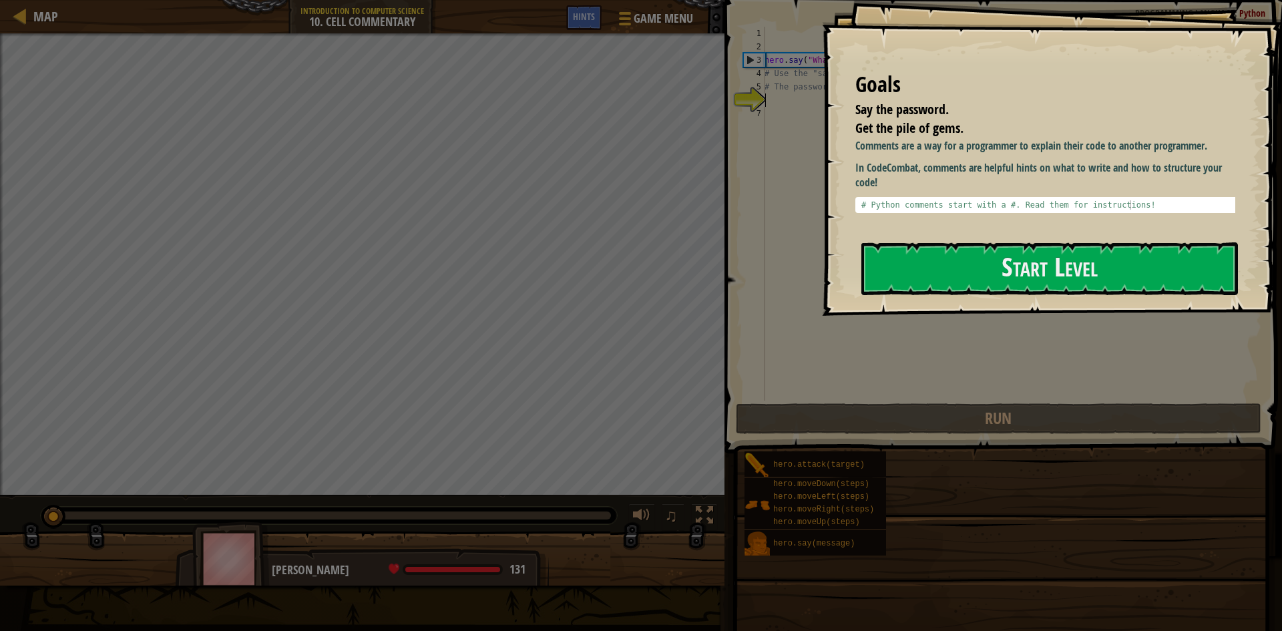
drag, startPoint x: 1099, startPoint y: 271, endPoint x: 1102, endPoint y: 305, distance: 33.5
click at [1105, 278] on button "Start Level" at bounding box center [1050, 268] width 377 height 53
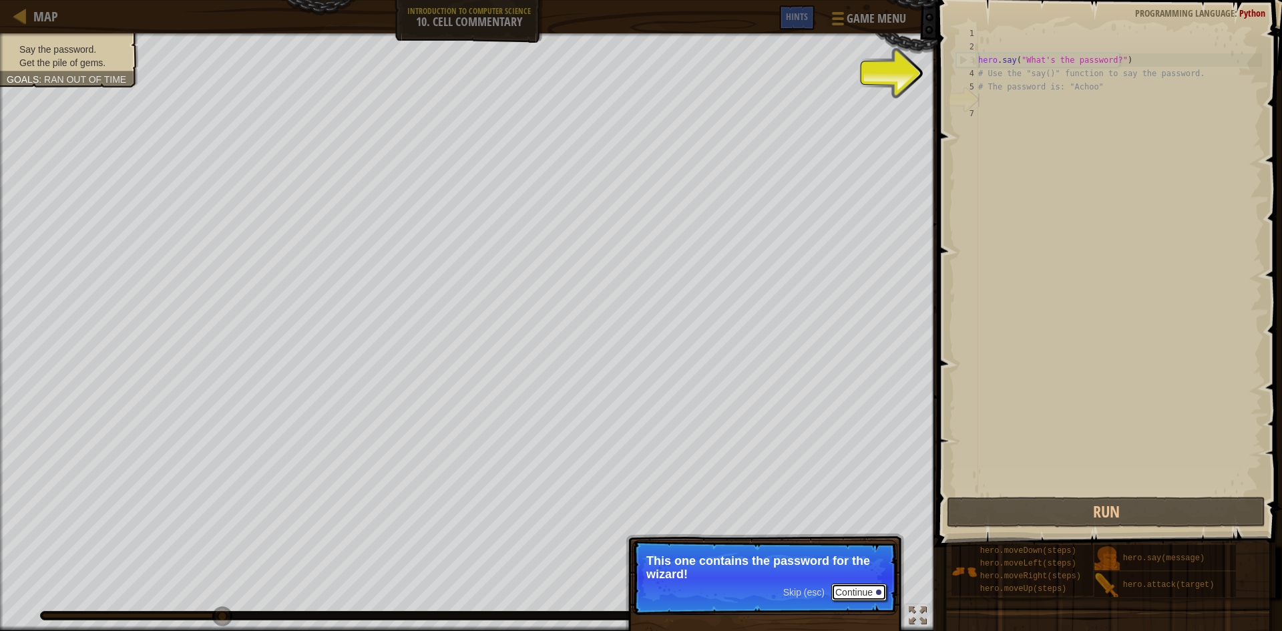
click at [854, 585] on button "Continue" at bounding box center [858, 592] width 55 height 17
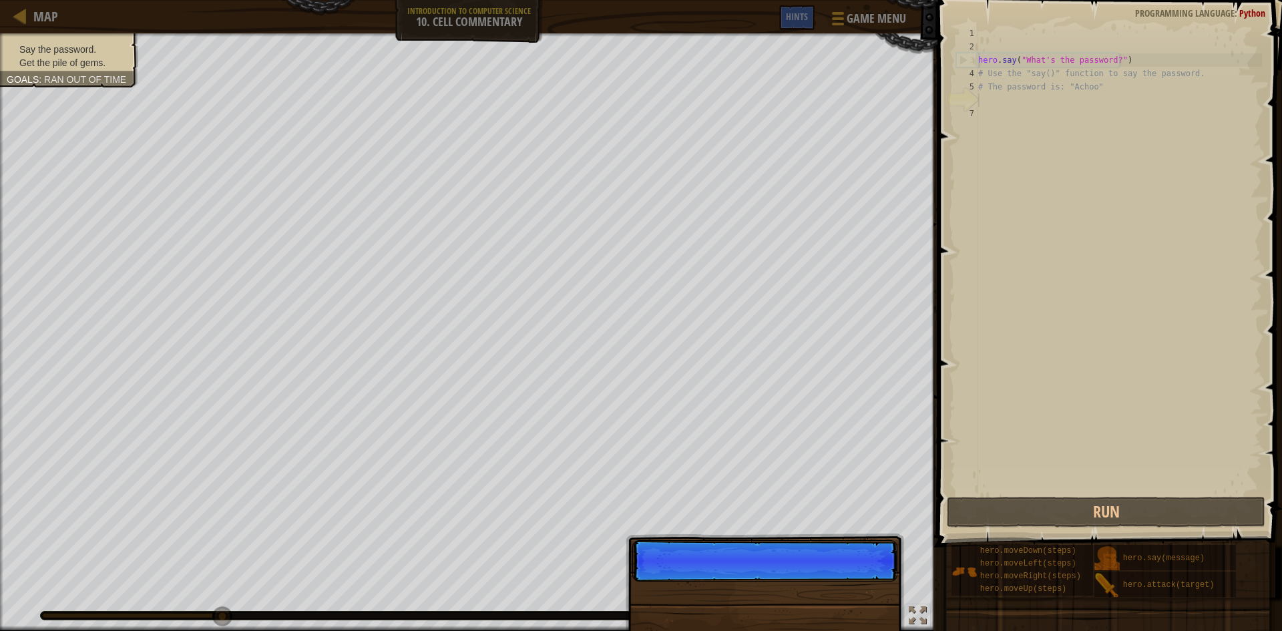
scroll to position [6, 0]
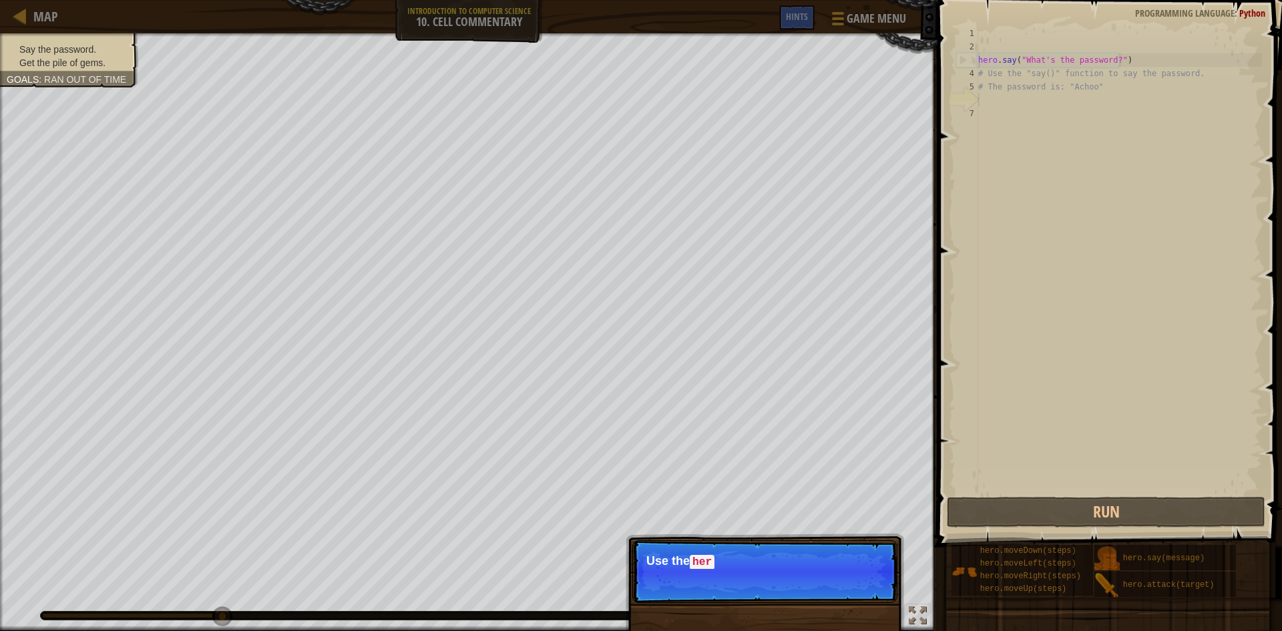
click at [854, 586] on p "Skip (esc) Continue Use the her" at bounding box center [764, 571] width 265 height 63
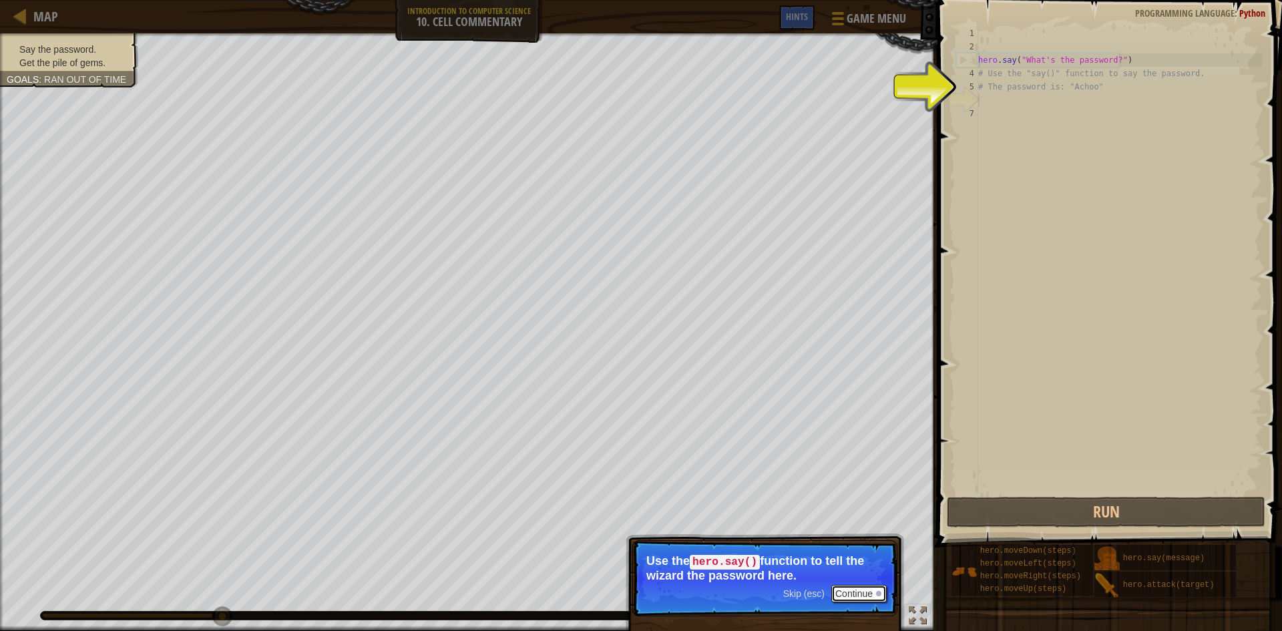
click at [848, 596] on button "Continue" at bounding box center [858, 593] width 55 height 17
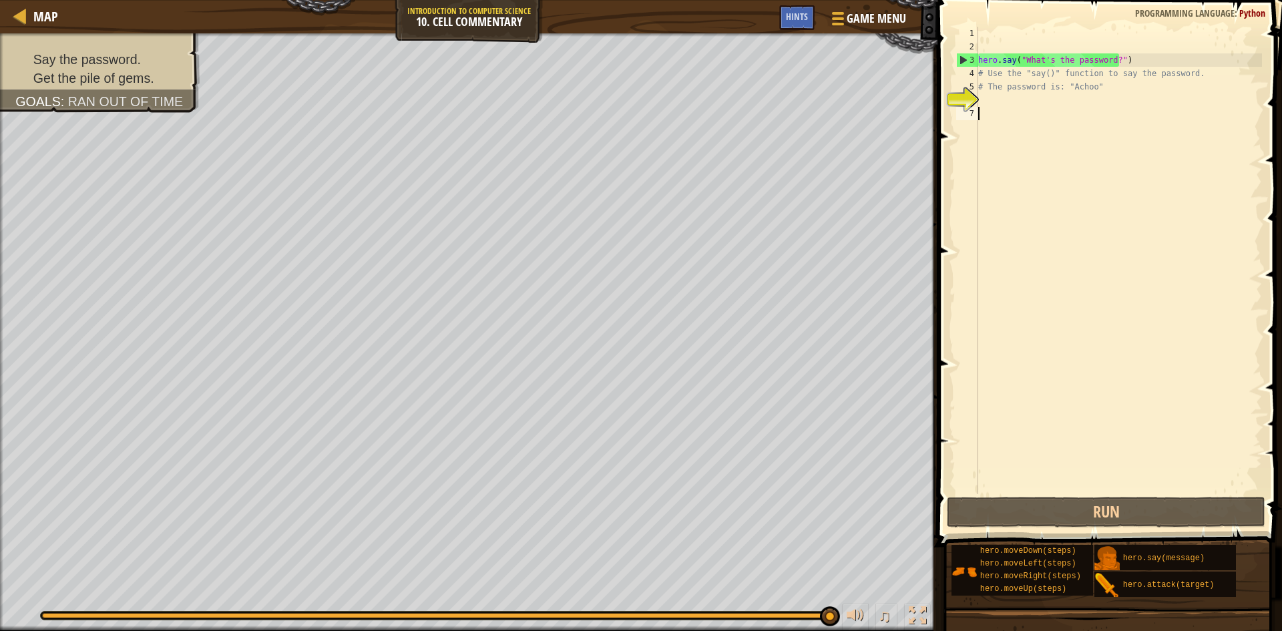
click at [1062, 132] on div "hero . say ( "What's the password?" ) # Use the "say()" function to say the pas…" at bounding box center [1119, 274] width 287 height 494
click at [1059, 115] on div "hero . say ( "What's the password?" ) # Use the "say()" function to say the pas…" at bounding box center [1119, 274] width 287 height 494
click at [1058, 105] on div "hero . say ( "What's the password?" ) # Use the "say()" function to say the pas…" at bounding box center [1119, 274] width 287 height 494
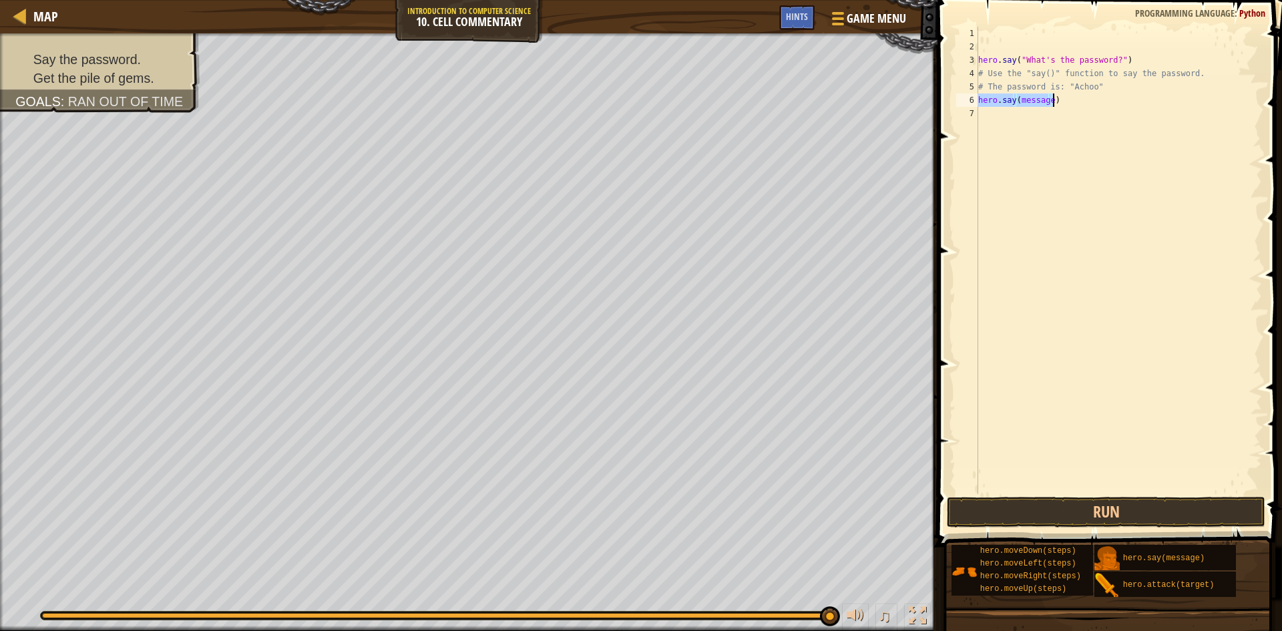
click at [1050, 101] on div "hero . say ( "What's the password?" ) # Use the "say()" function to say the pas…" at bounding box center [1119, 260] width 287 height 467
click at [1050, 101] on div "hero . say ( "What's the password?" ) # Use the "say()" function to say the pas…" at bounding box center [1119, 274] width 287 height 494
click at [1048, 100] on div "hero . say ( "What's the password?" ) # Use the "say()" function to say the pas…" at bounding box center [1119, 260] width 287 height 467
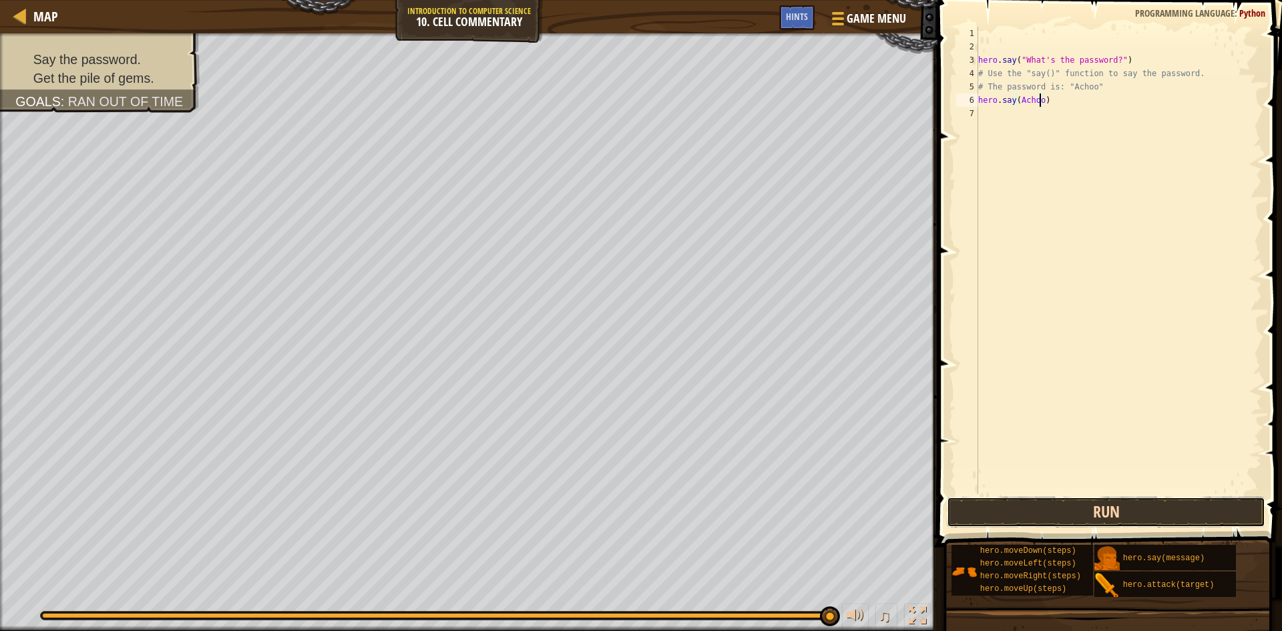
click at [1063, 502] on button "Run" at bounding box center [1106, 512] width 319 height 31
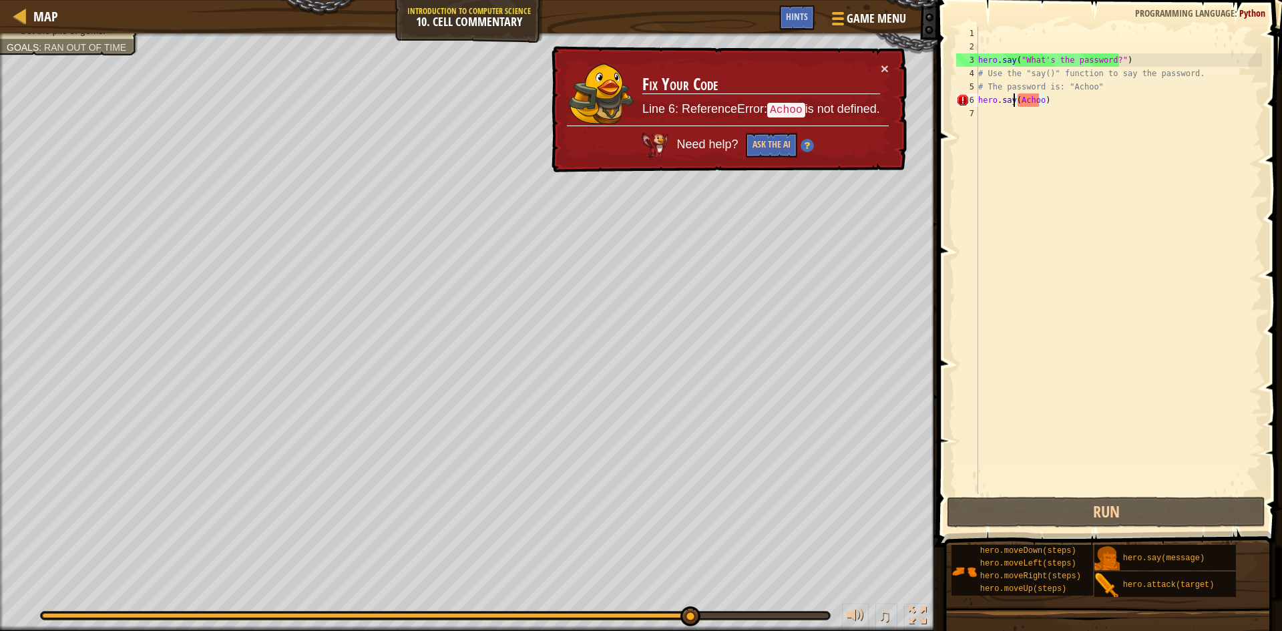
click at [1014, 102] on div "hero . say ( "What's the password?" ) # Use the "say()" function to say the pas…" at bounding box center [1119, 274] width 287 height 494
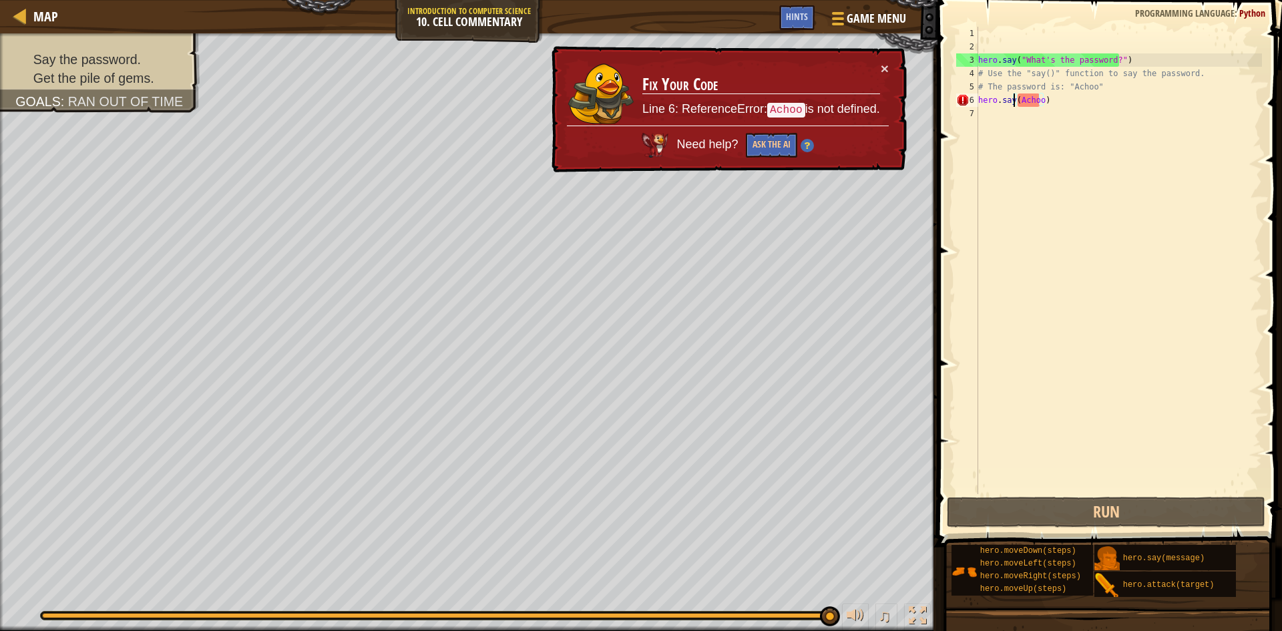
click at [1018, 102] on div "hero . say ( "What's the password?" ) # Use the "say()" function to say the pas…" at bounding box center [1119, 274] width 287 height 494
type textarea "hero.say("Achoo)"
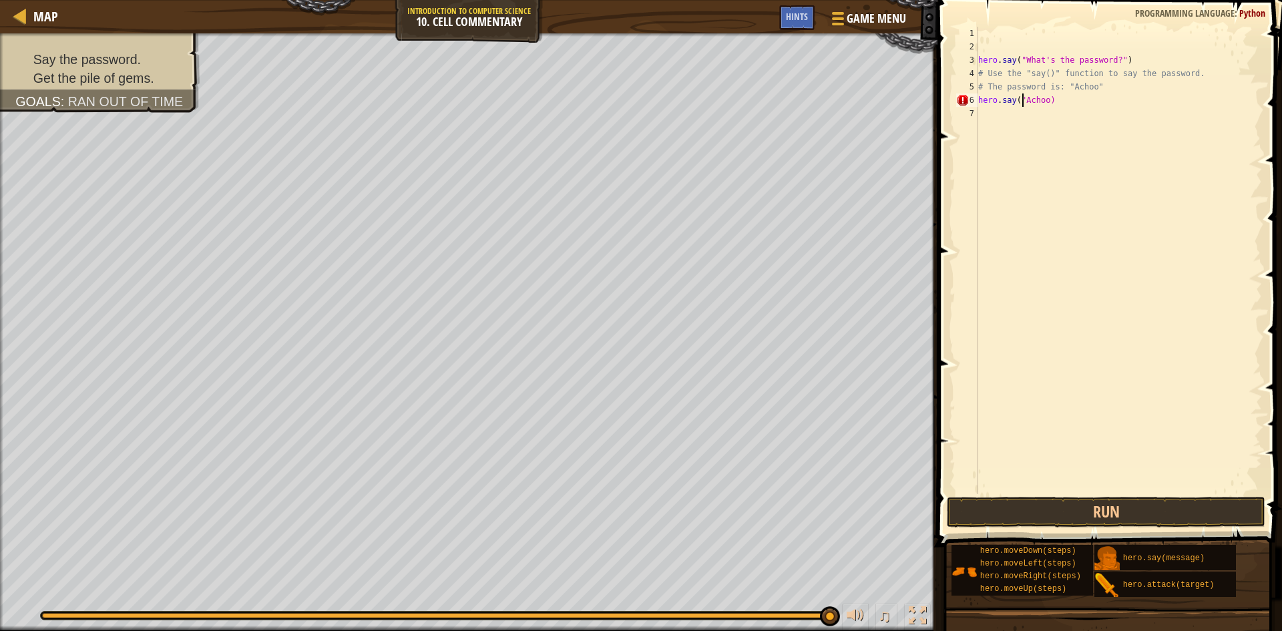
click at [1046, 108] on div "hero . say ( "What's the password?" ) # Use the "say()" function to say the pas…" at bounding box center [1119, 274] width 287 height 494
click at [1044, 104] on div "hero . say ( "What's the password?" ) # Use the "say()" function to say the pas…" at bounding box center [1119, 274] width 287 height 494
type textarea "hero.say("Achoo")"
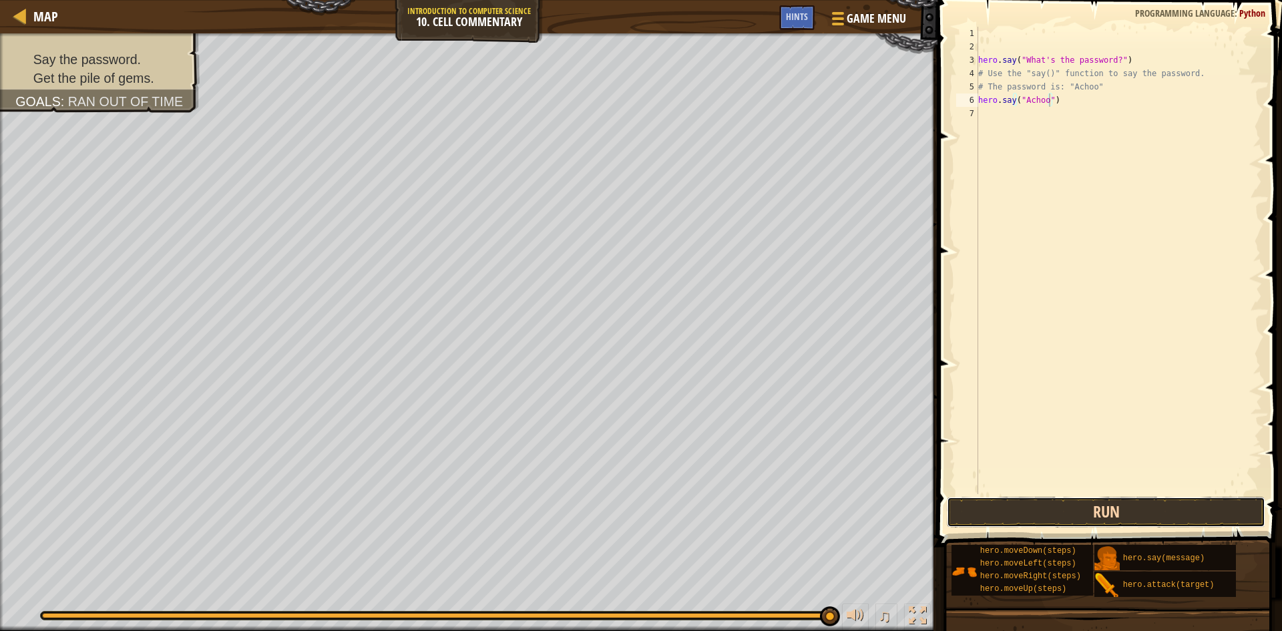
click at [1123, 499] on button "Run" at bounding box center [1106, 512] width 319 height 31
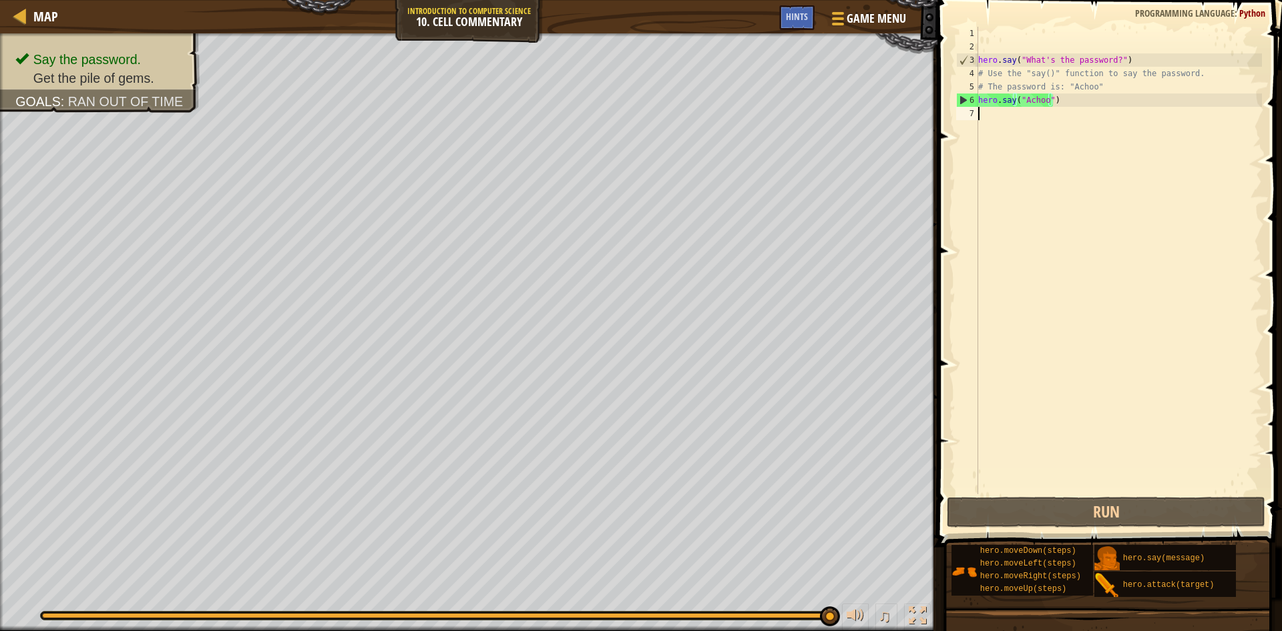
click at [1061, 188] on div "hero . say ( "What's the password?" ) # Use the "say()" function to say the pas…" at bounding box center [1119, 274] width 287 height 494
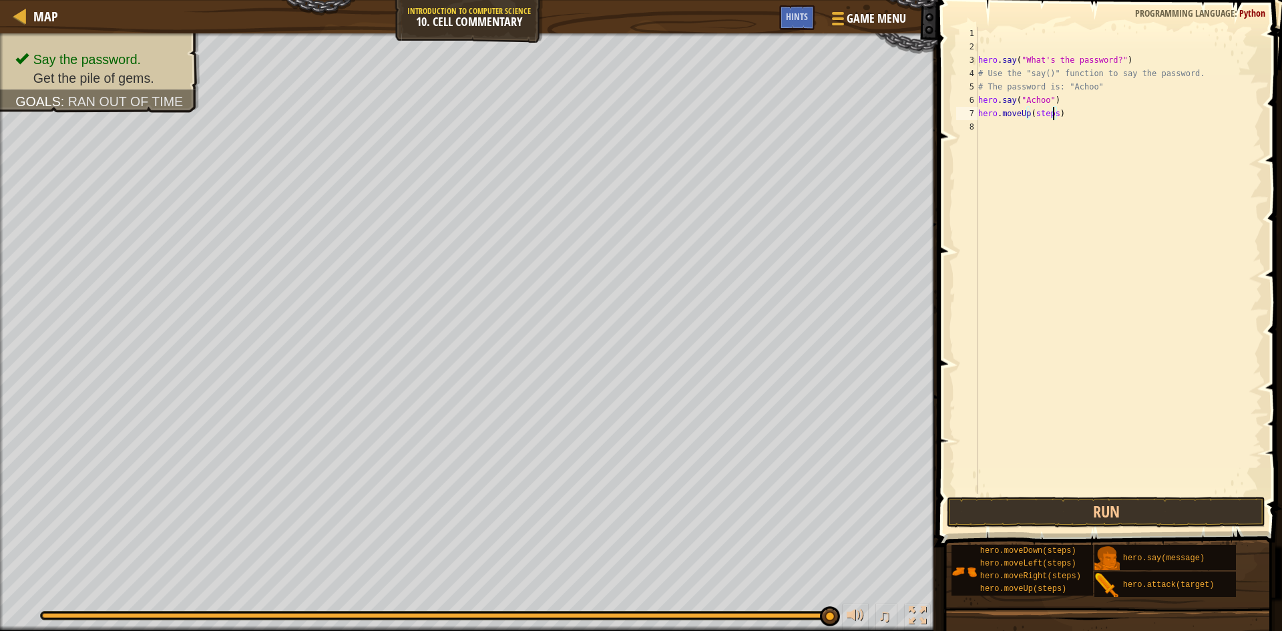
click at [1052, 115] on div "hero . say ( "What's the password?" ) # Use the "say()" function to say the pas…" at bounding box center [1119, 274] width 287 height 494
click at [1145, 514] on button "Run" at bounding box center [1106, 512] width 319 height 31
type textarea "hero.moveUp(2)"
click at [1067, 518] on button "Run" at bounding box center [1106, 512] width 319 height 31
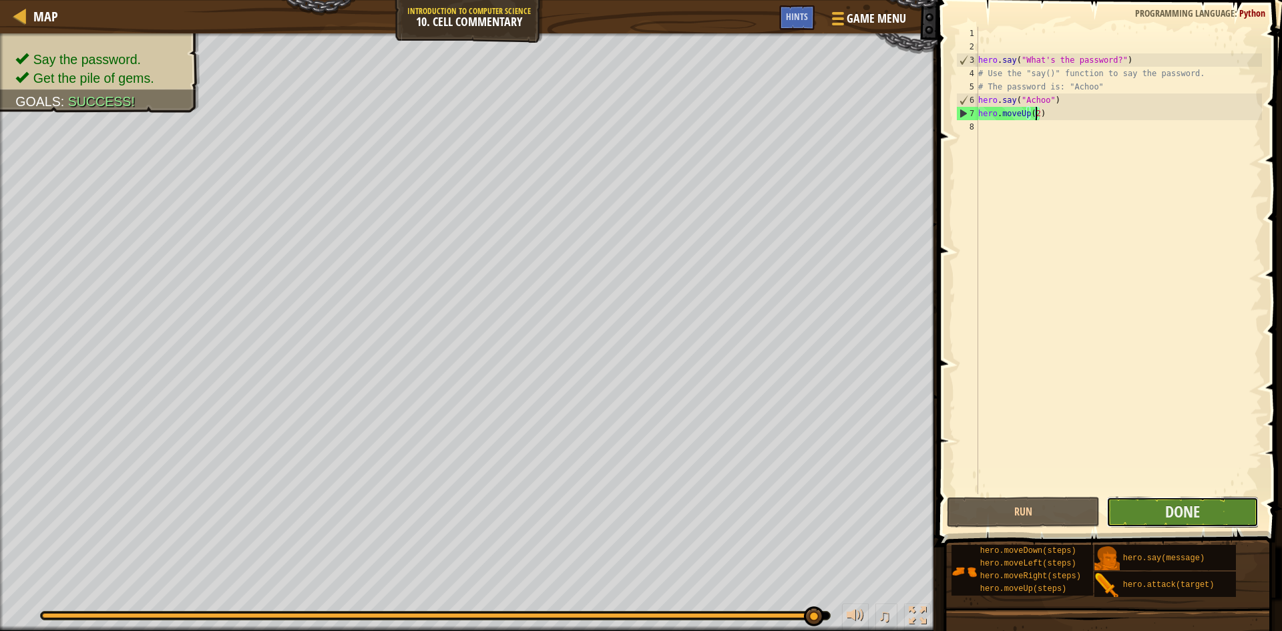
click at [1119, 510] on button "Done" at bounding box center [1183, 512] width 153 height 31
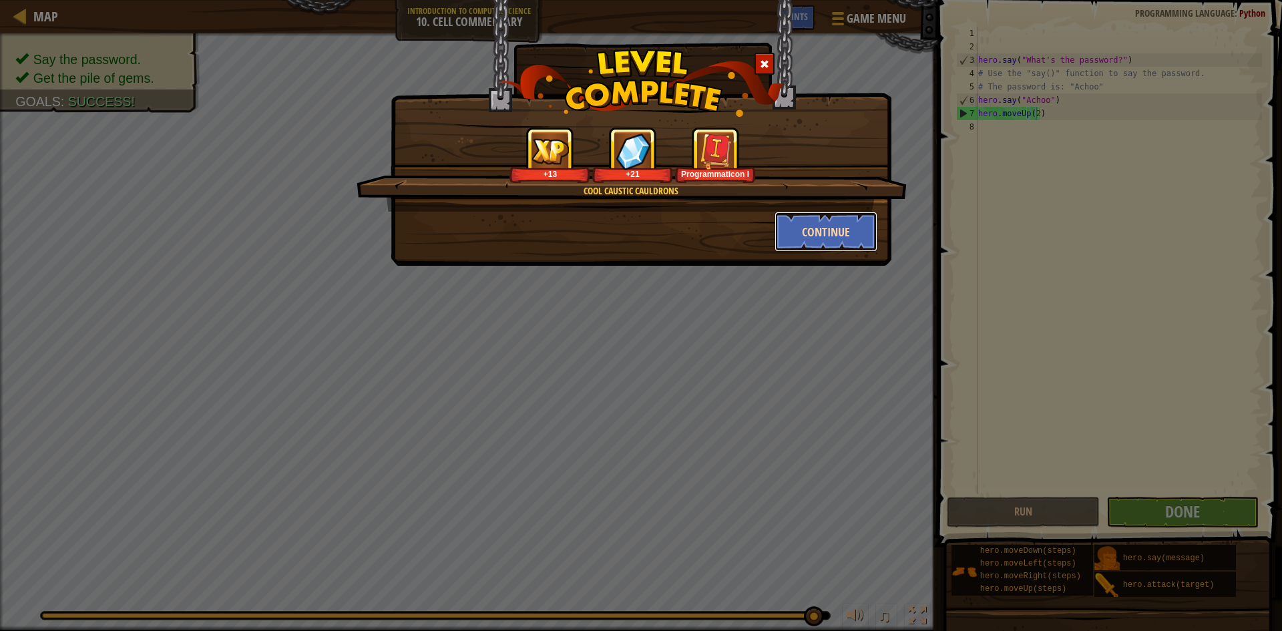
click at [819, 244] on button "Continue" at bounding box center [827, 232] width 104 height 40
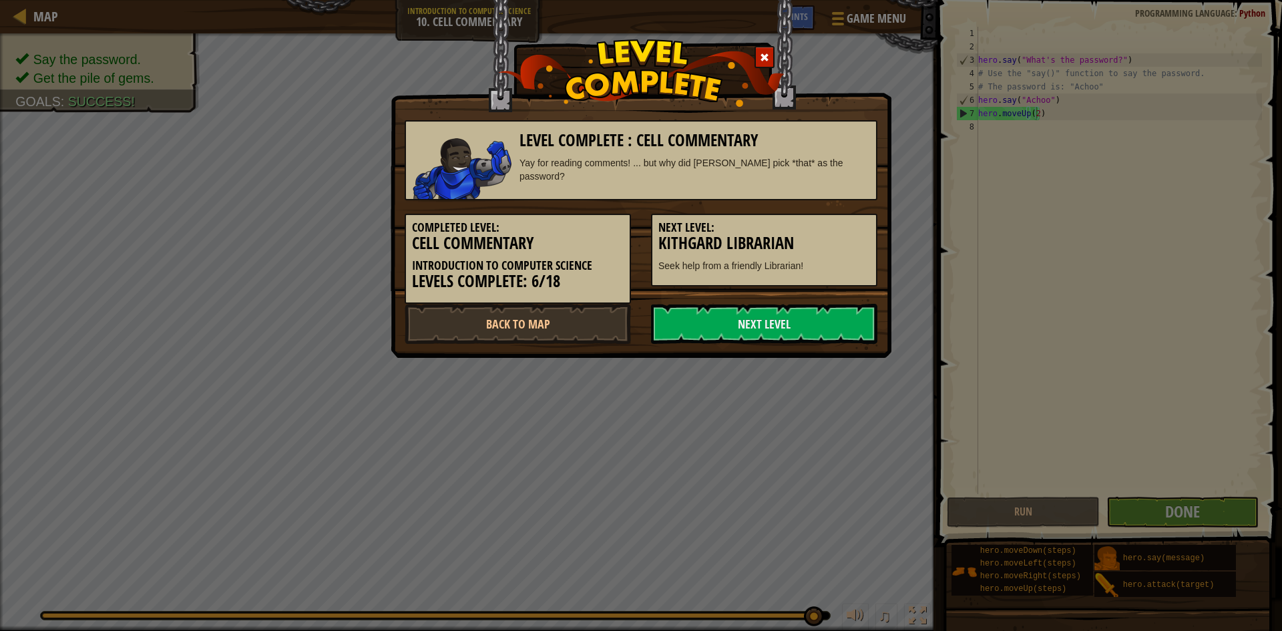
click at [803, 233] on div "Next Level: Kithgard Librarian Seek help from a friendly Librarian!" at bounding box center [764, 250] width 226 height 73
click at [721, 284] on div "Next Level: Kithgard Librarian Seek help from a friendly Librarian!" at bounding box center [764, 250] width 226 height 73
click at [714, 315] on link "Next Level" at bounding box center [764, 324] width 226 height 40
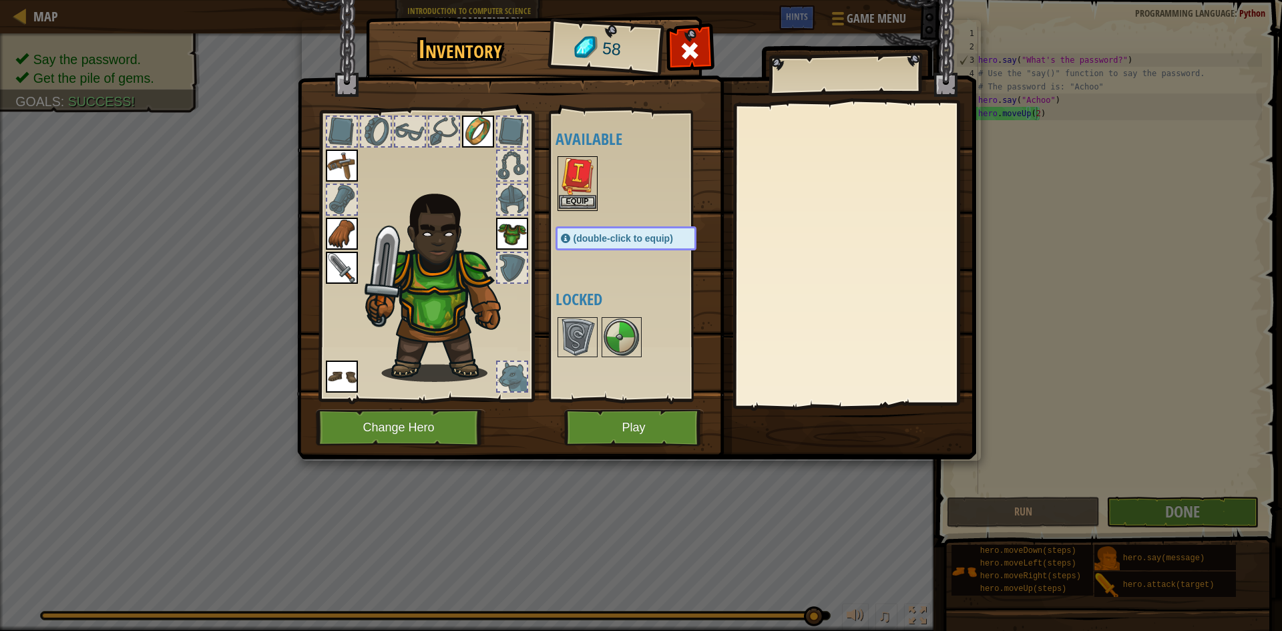
click at [586, 194] on img at bounding box center [577, 176] width 37 height 37
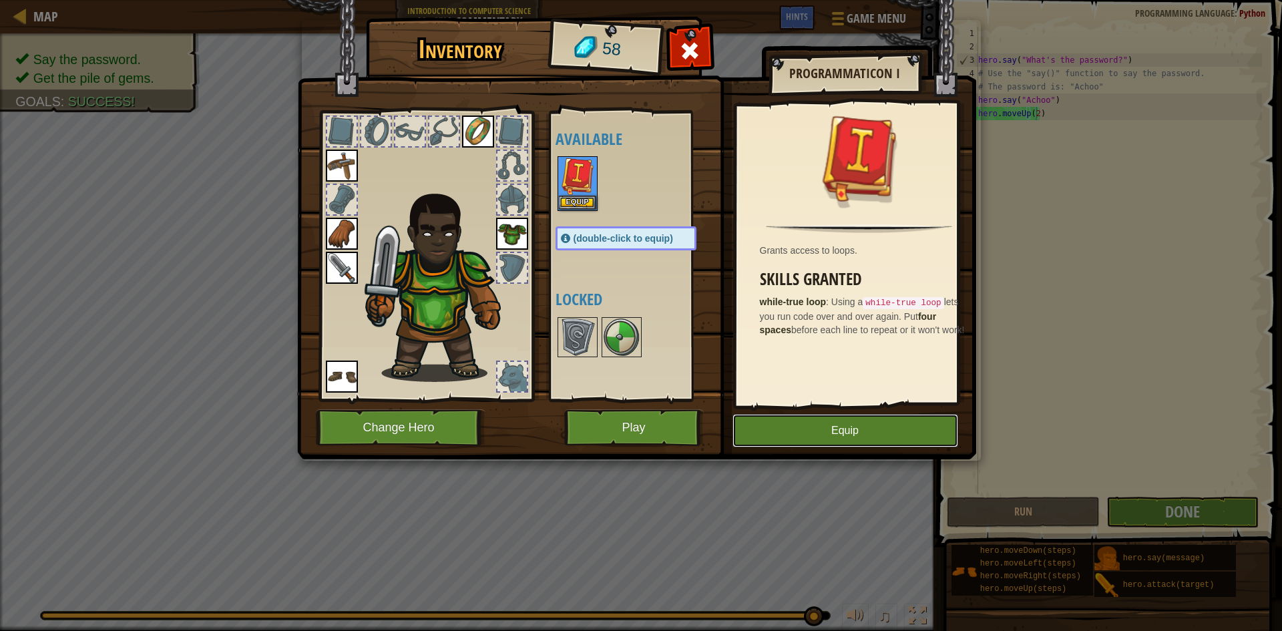
click at [768, 434] on button "Equip" at bounding box center [846, 430] width 226 height 33
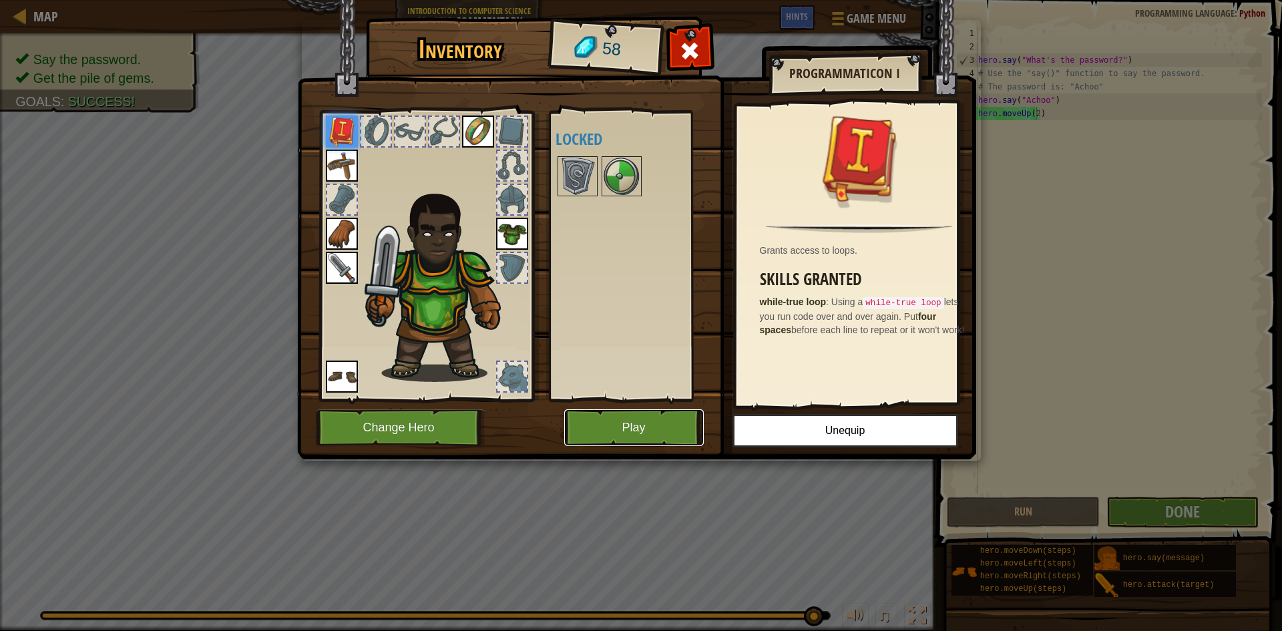
click at [677, 441] on button "Play" at bounding box center [634, 427] width 140 height 37
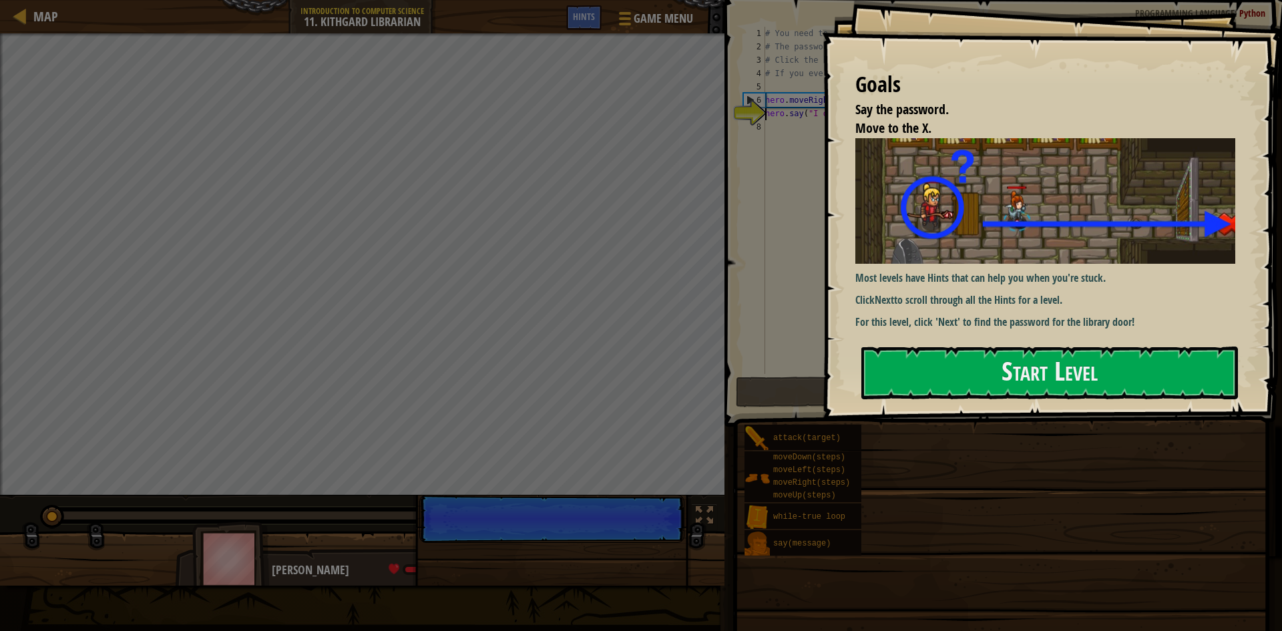
click at [966, 286] on div "Goals Say the password. Move to the X. Most levels have Hints that can help you…" at bounding box center [1052, 210] width 460 height 420
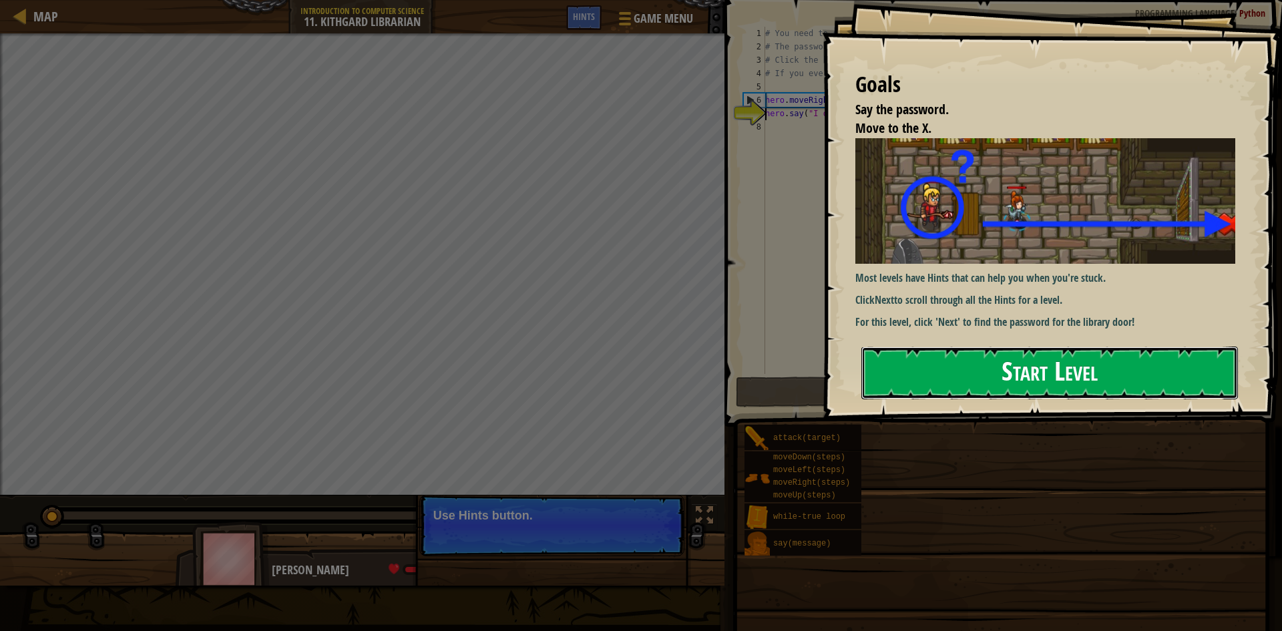
click at [942, 356] on button "Start Level" at bounding box center [1050, 373] width 377 height 53
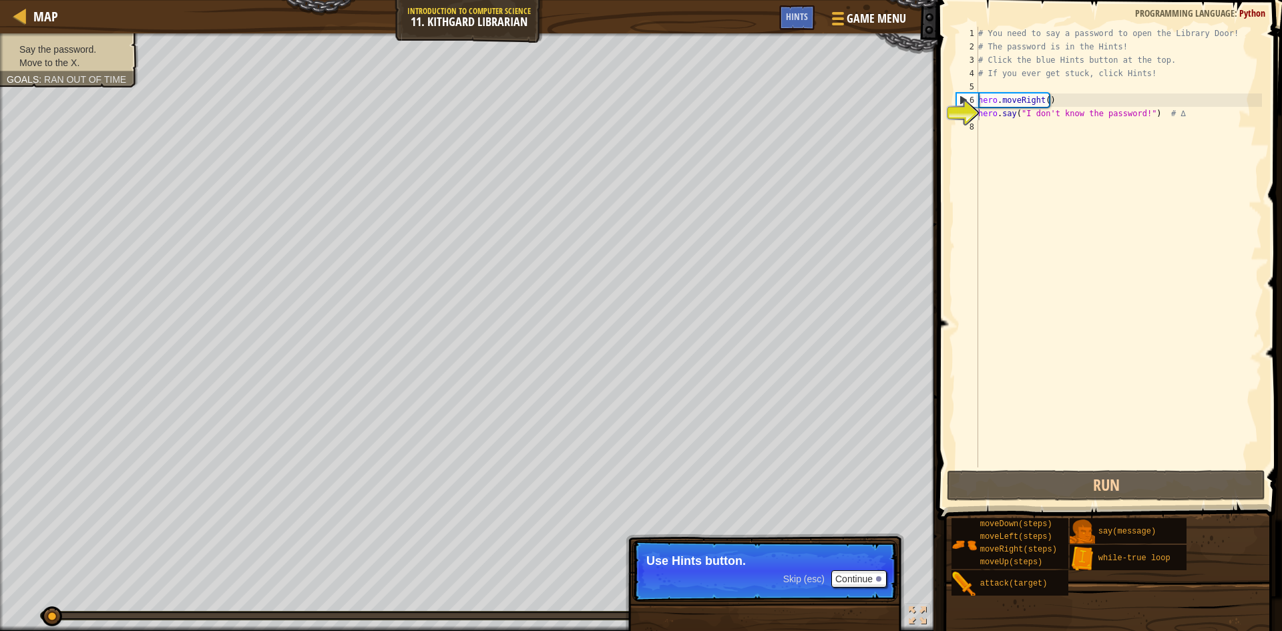
click at [1055, 134] on div "# You need to say a password to open the Library Door! # The password is in the…" at bounding box center [1119, 260] width 287 height 467
click at [787, 13] on span "Hints" at bounding box center [797, 16] width 22 height 13
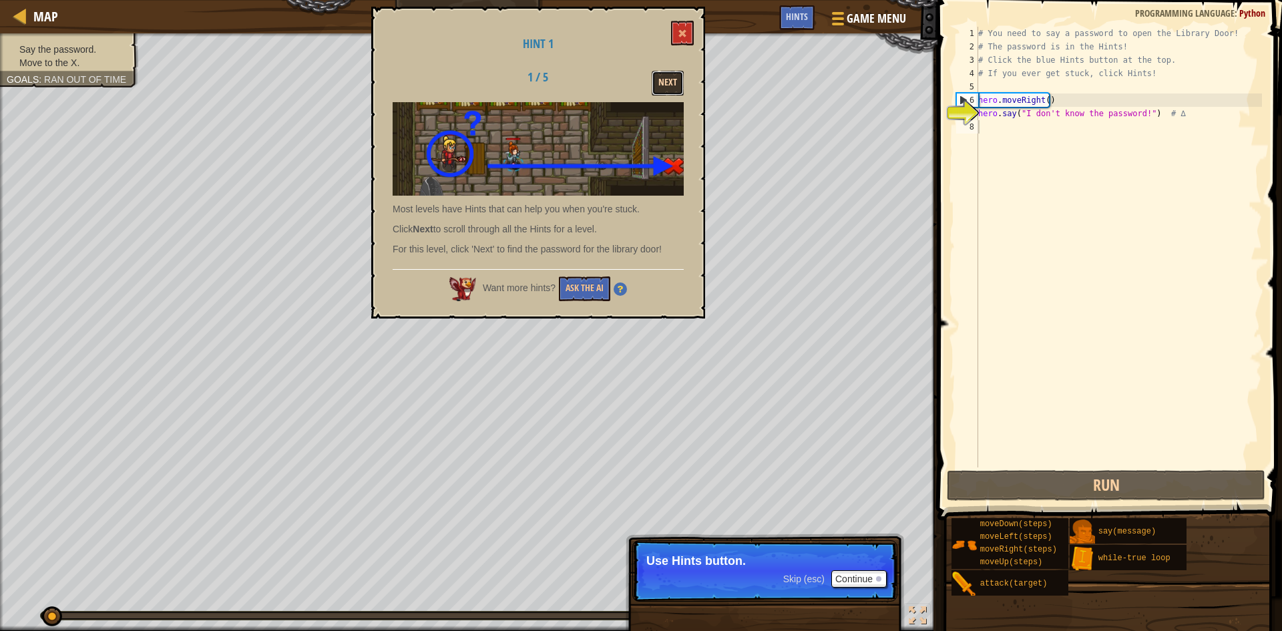
click at [663, 85] on button "Next" at bounding box center [668, 83] width 32 height 25
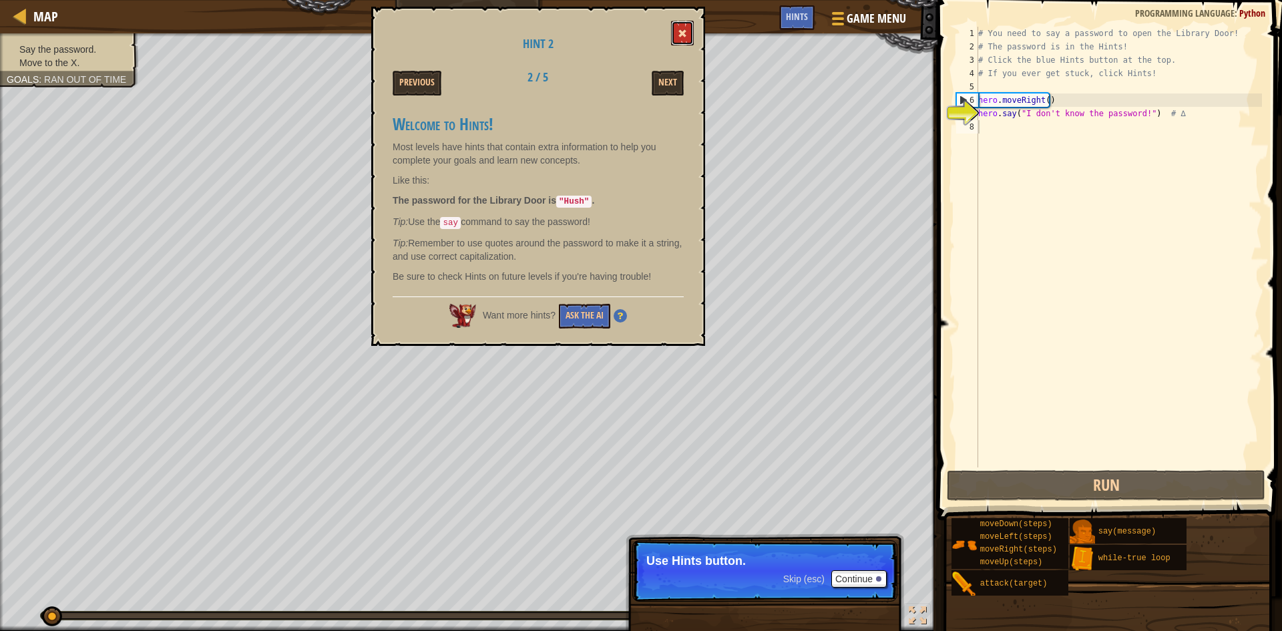
click at [678, 35] on button at bounding box center [682, 33] width 23 height 25
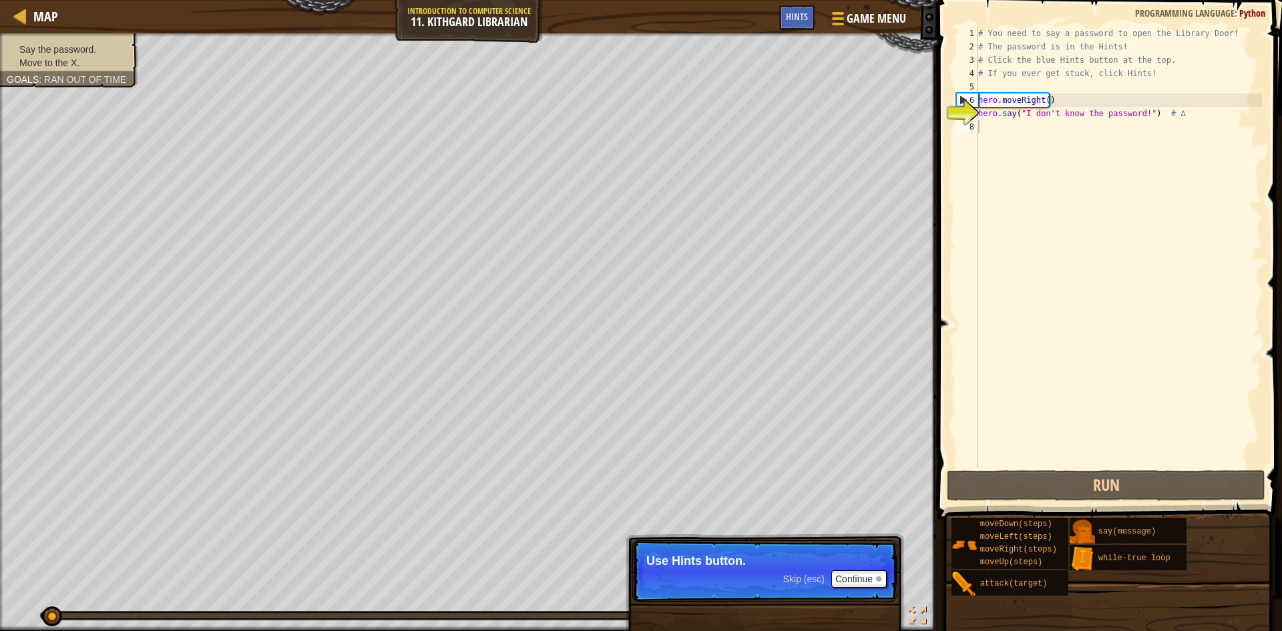
click at [1027, 152] on div "# You need to say a password to open the Library Door! # The password is in the…" at bounding box center [1119, 260] width 287 height 467
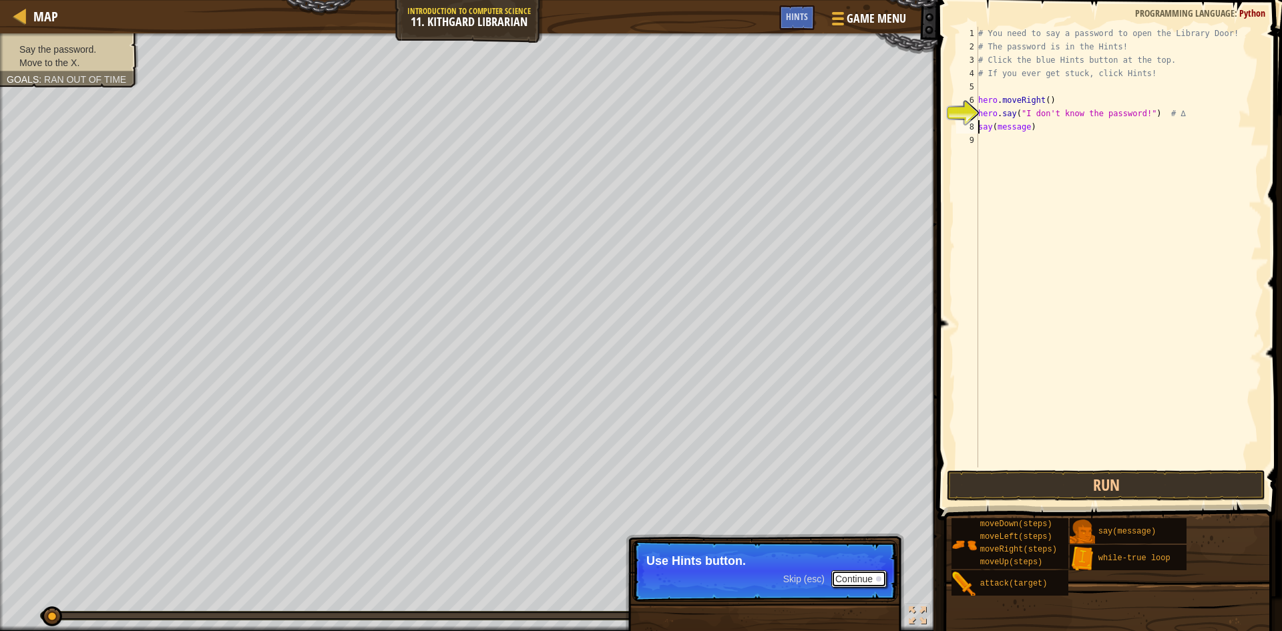
click at [866, 574] on button "Continue" at bounding box center [858, 578] width 55 height 17
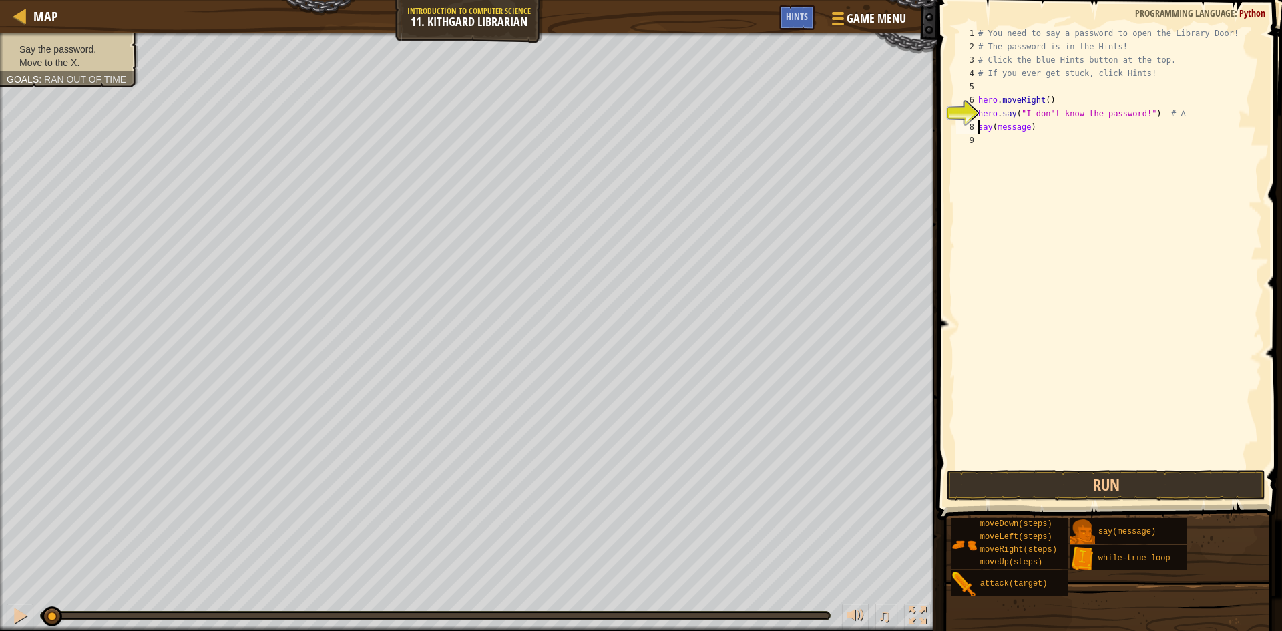
click at [1026, 128] on div "# You need to say a password to open the Library Door! # The password is in the…" at bounding box center [1119, 260] width 287 height 467
click at [1087, 483] on button "Run" at bounding box center [1106, 485] width 319 height 31
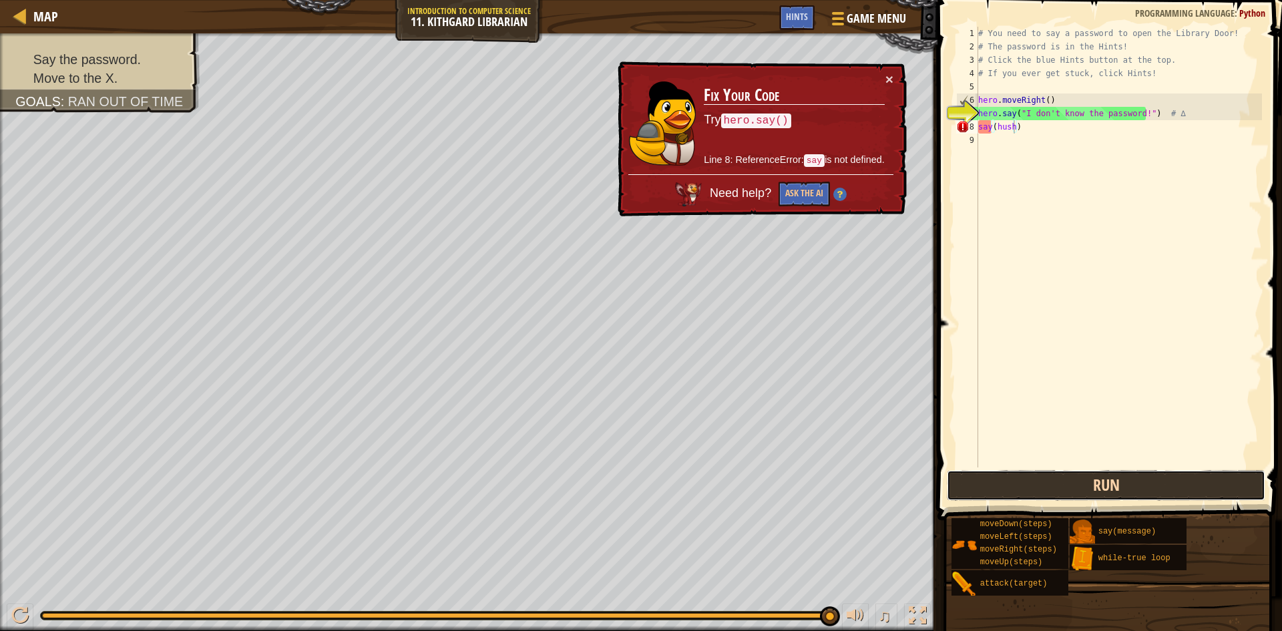
click at [1067, 491] on button "Run" at bounding box center [1106, 485] width 319 height 31
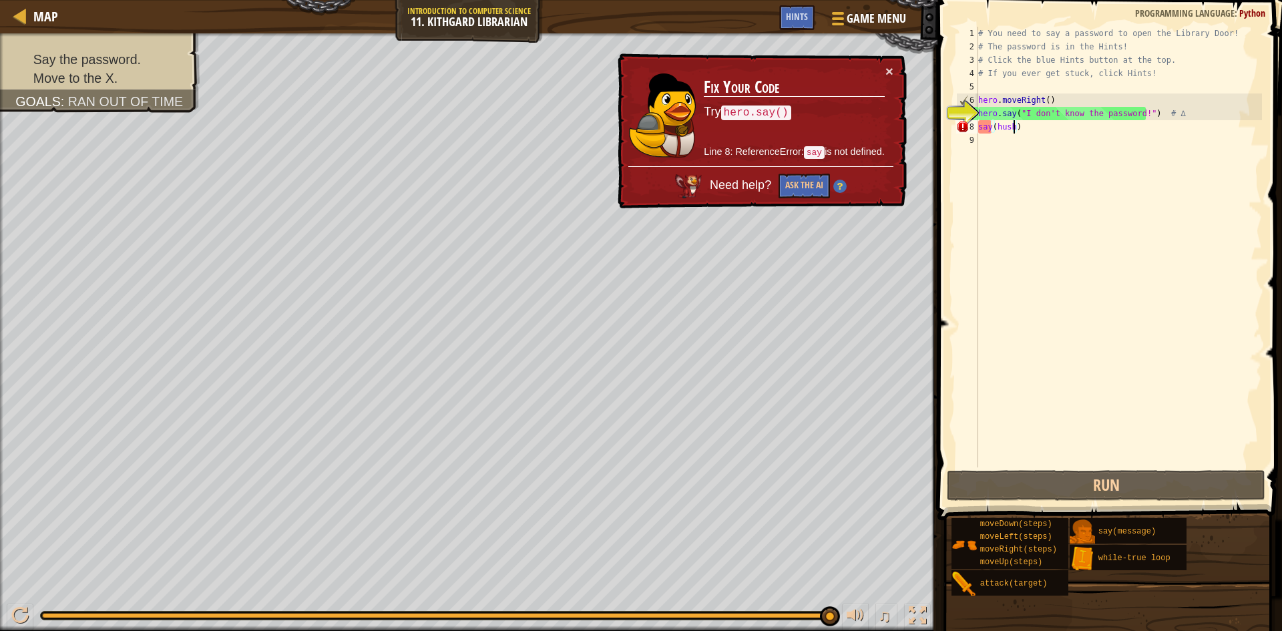
scroll to position [6, 3]
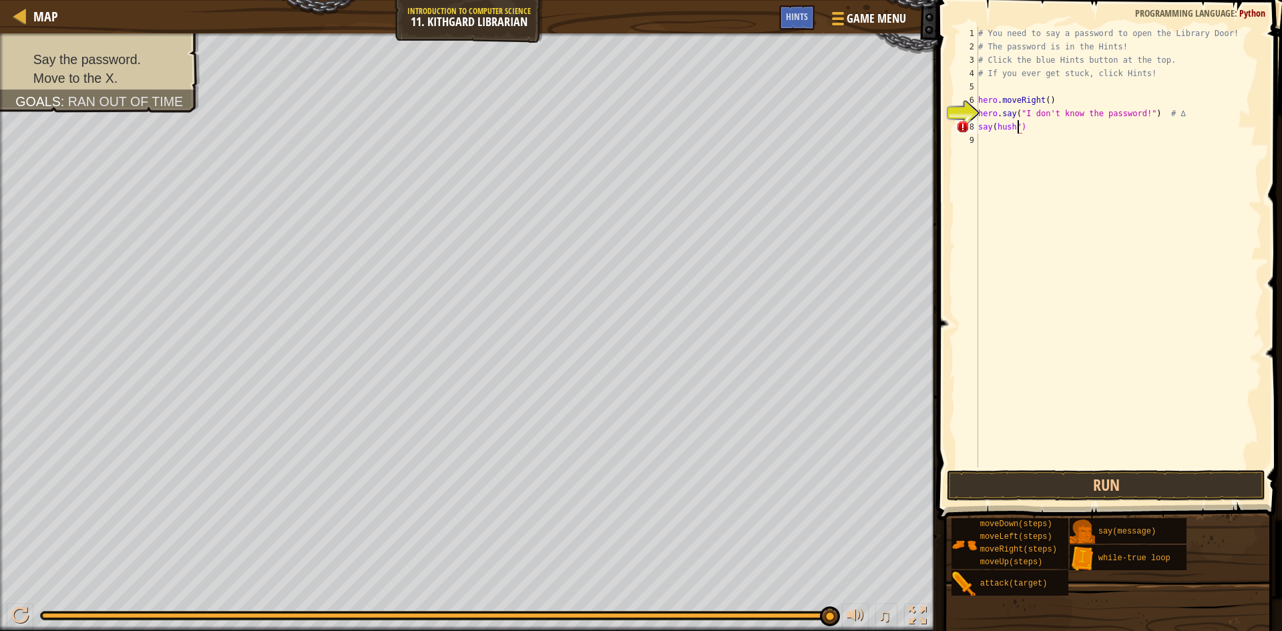
click at [994, 129] on div "# You need to say a password to open the Library Door! # The password is in the…" at bounding box center [1119, 260] width 287 height 467
type textarea "say("hush")"
drag, startPoint x: 1061, startPoint y: 443, endPoint x: 1065, endPoint y: 463, distance: 21.1
click at [1062, 446] on div "# You need to say a password to open the Library Door! # The password is in the…" at bounding box center [1119, 260] width 287 height 467
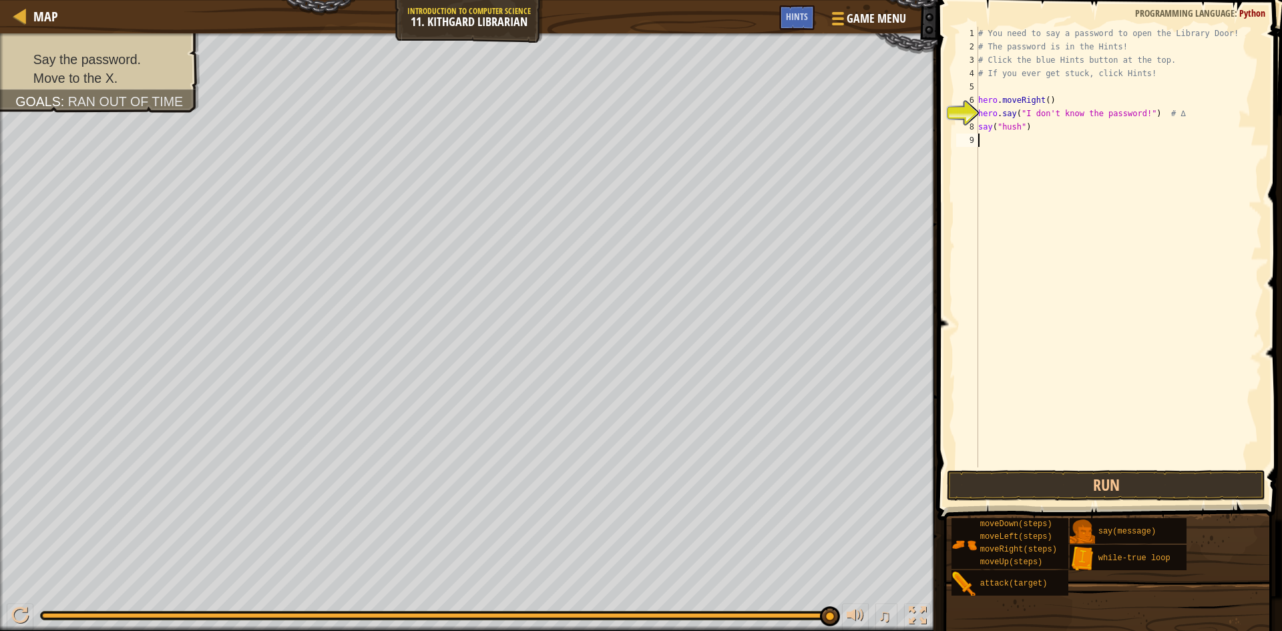
scroll to position [6, 0]
click at [1067, 474] on button "Run" at bounding box center [1106, 485] width 319 height 31
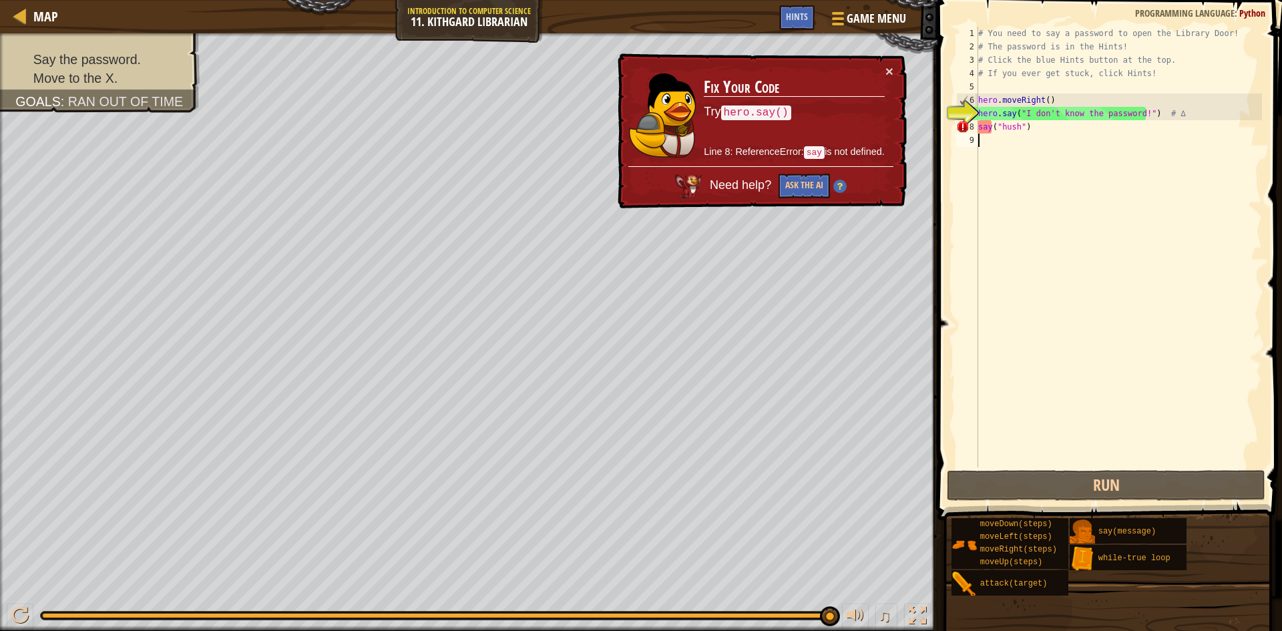
click at [1008, 130] on div "# You need to say a password to open the Library Door! # The password is in the…" at bounding box center [1119, 260] width 287 height 467
click at [978, 126] on div "# You need to say a password to open the Library Door! # The password is in the…" at bounding box center [1119, 260] width 287 height 467
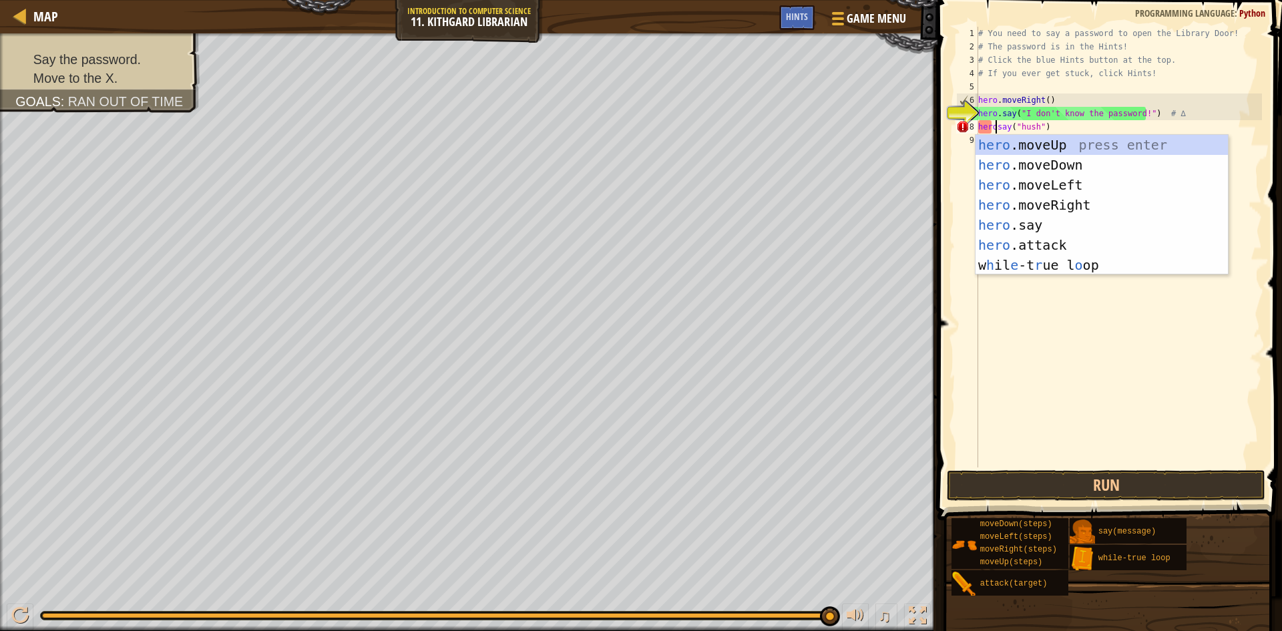
scroll to position [6, 2]
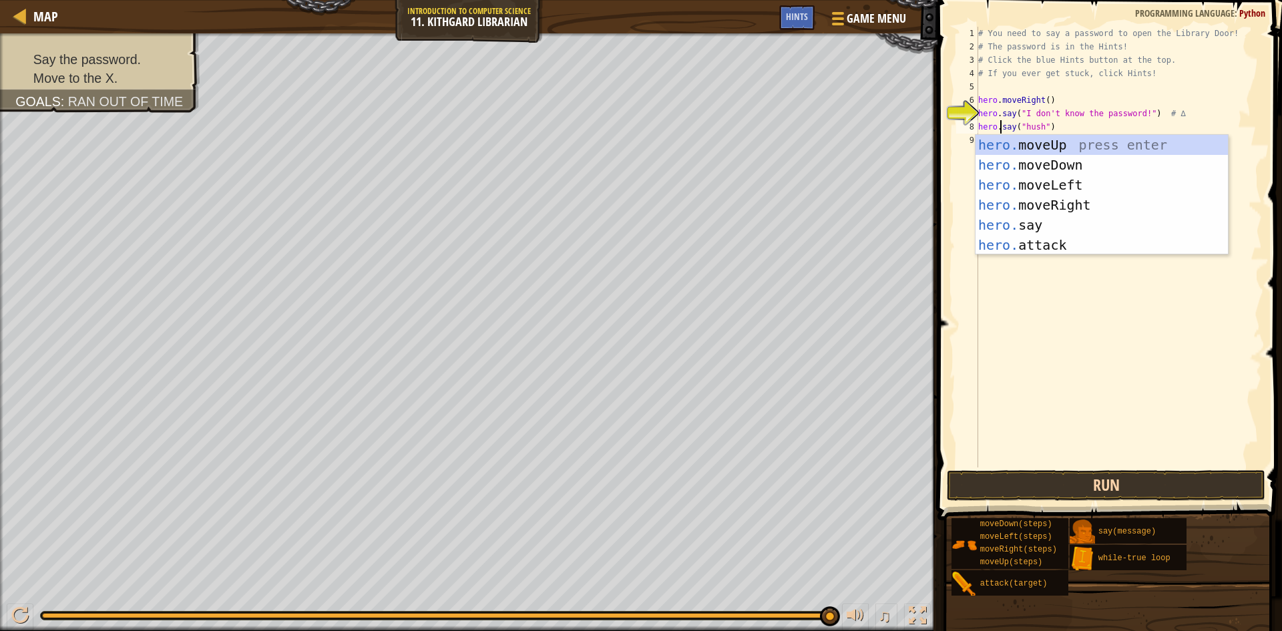
type textarea "hero.say("hush")"
click at [1106, 492] on button "Run" at bounding box center [1106, 485] width 319 height 31
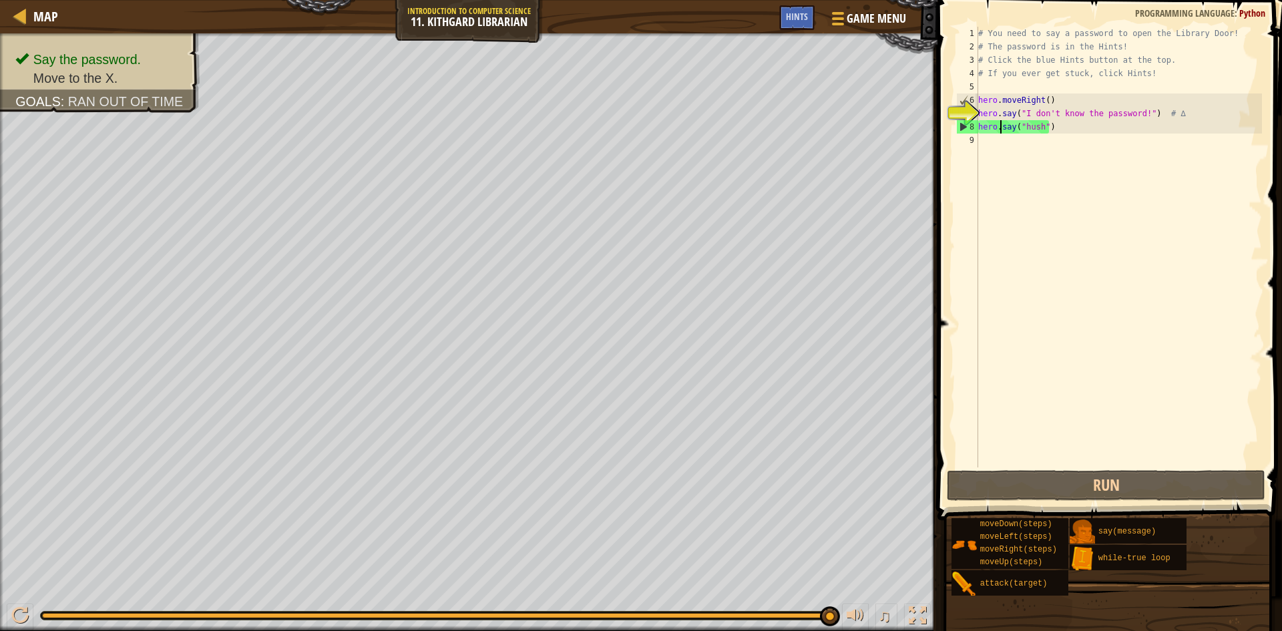
click at [1014, 311] on div "# You need to say a password to open the Library Door! # The password is in the…" at bounding box center [1119, 260] width 287 height 467
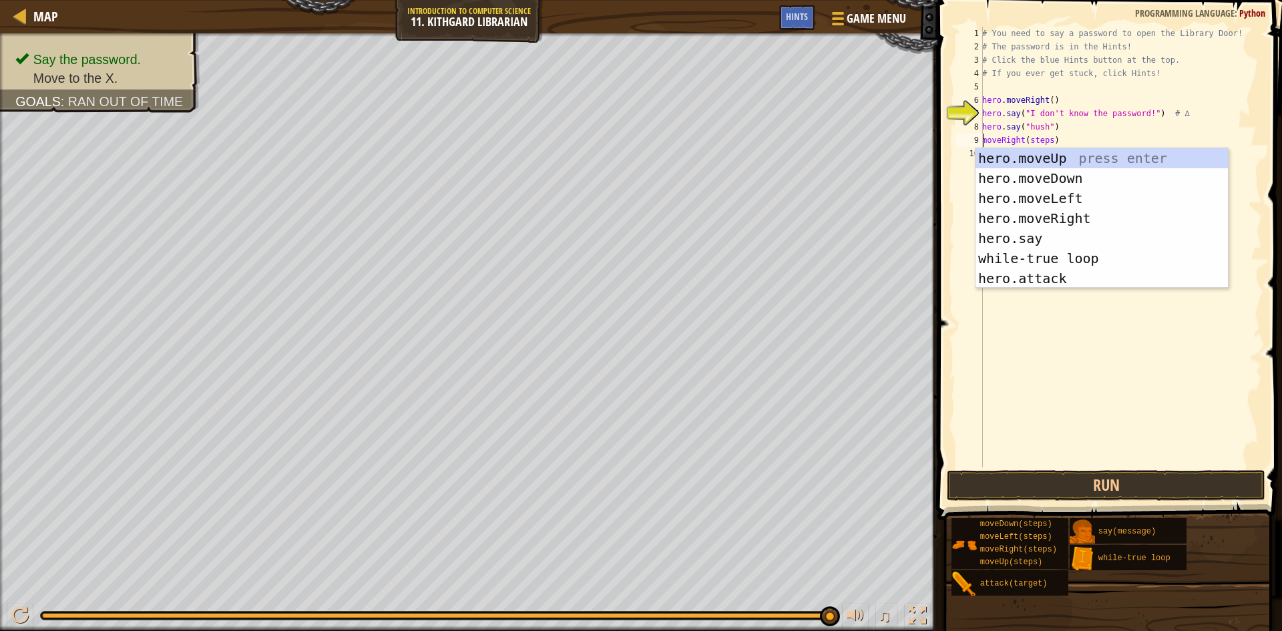
click at [1050, 141] on div "# You need to say a password to open the Library Door! # The password is in the…" at bounding box center [1121, 260] width 283 height 467
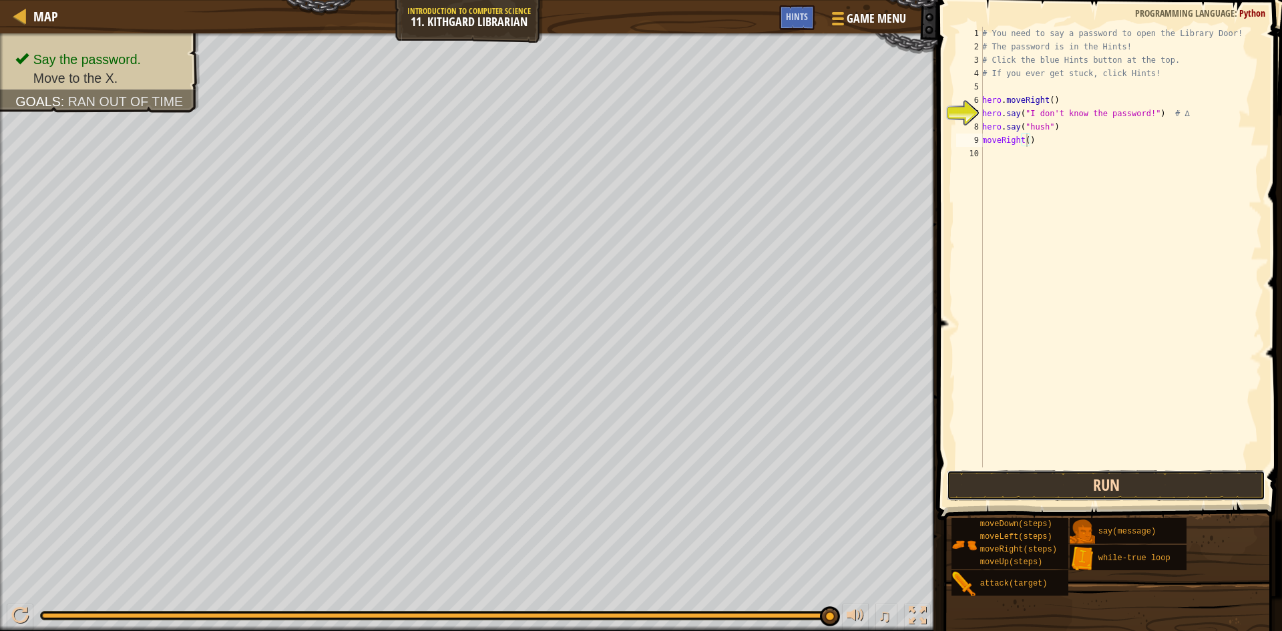
click at [1134, 474] on button "Run" at bounding box center [1106, 485] width 319 height 31
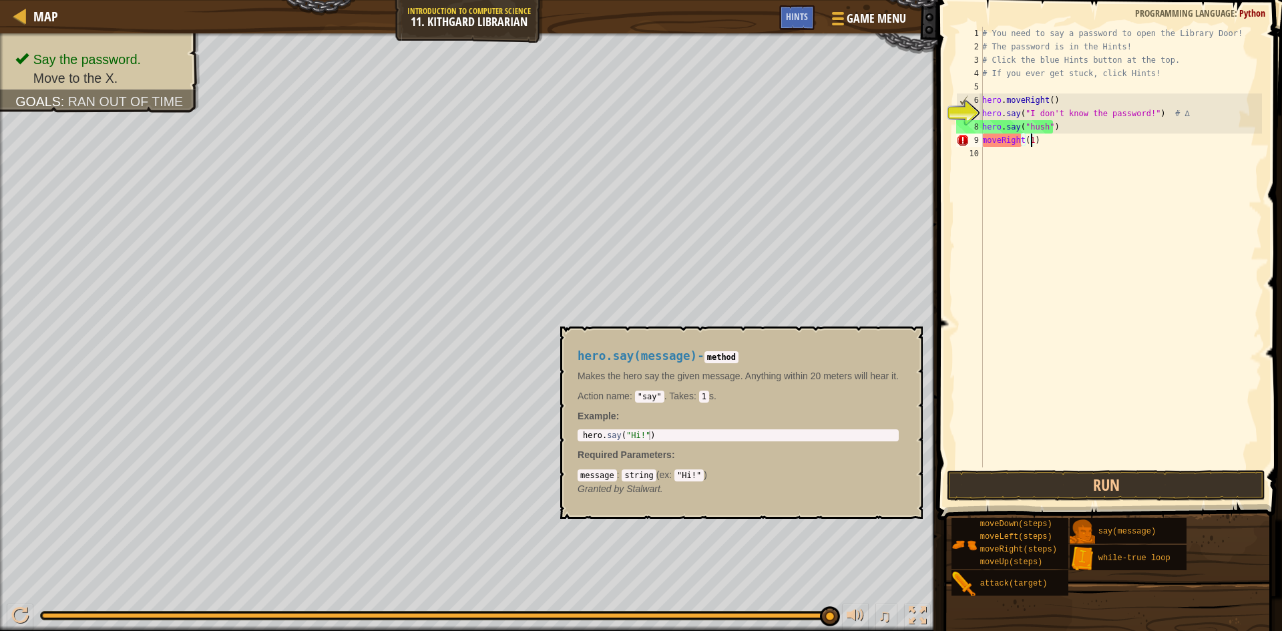
scroll to position [6, 4]
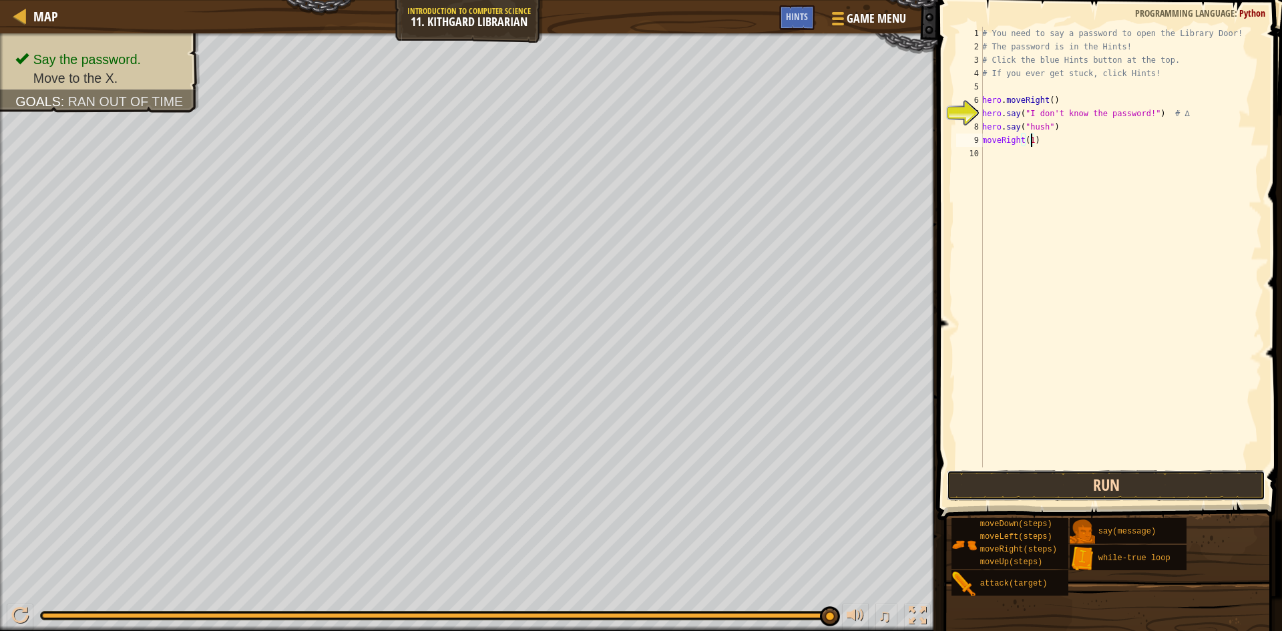
click at [1152, 479] on button "Run" at bounding box center [1106, 485] width 319 height 31
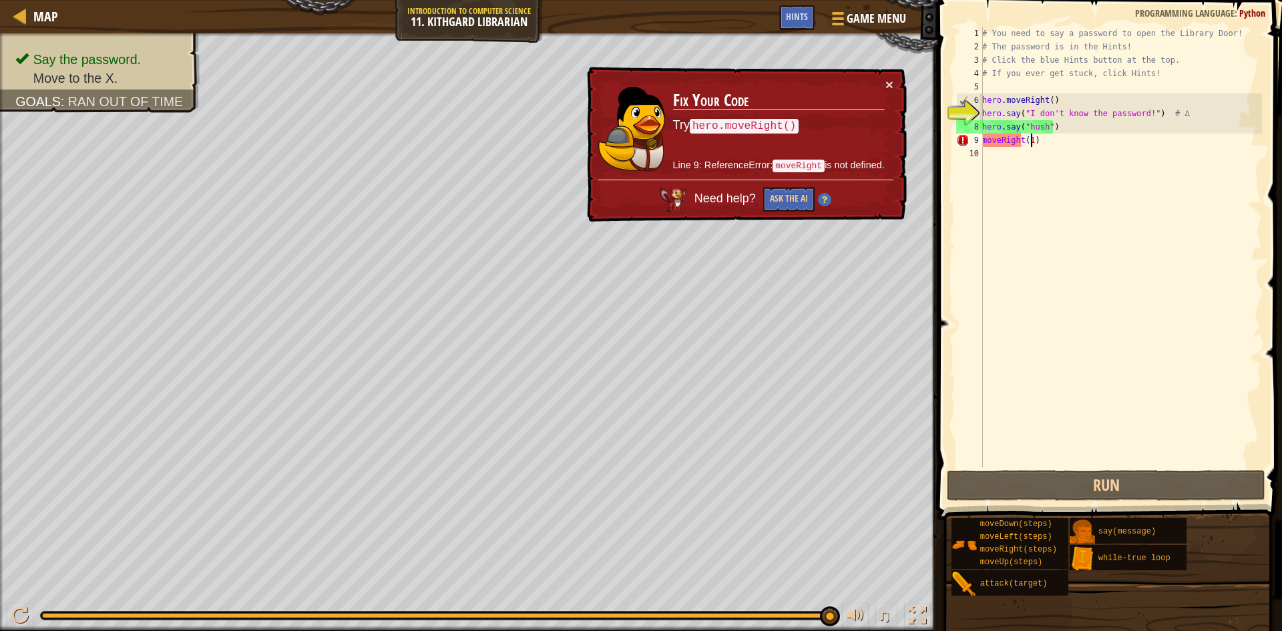
click at [984, 146] on div "# You need to say a password to open the Library Door! # The password is in the…" at bounding box center [1121, 260] width 283 height 467
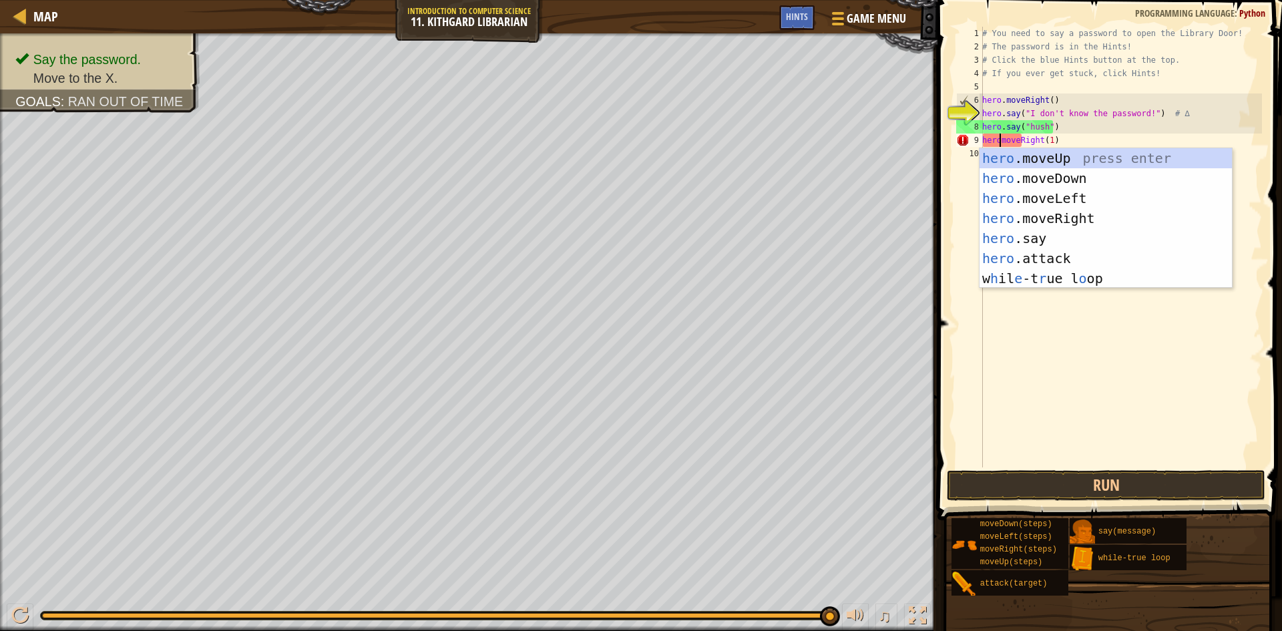
scroll to position [6, 2]
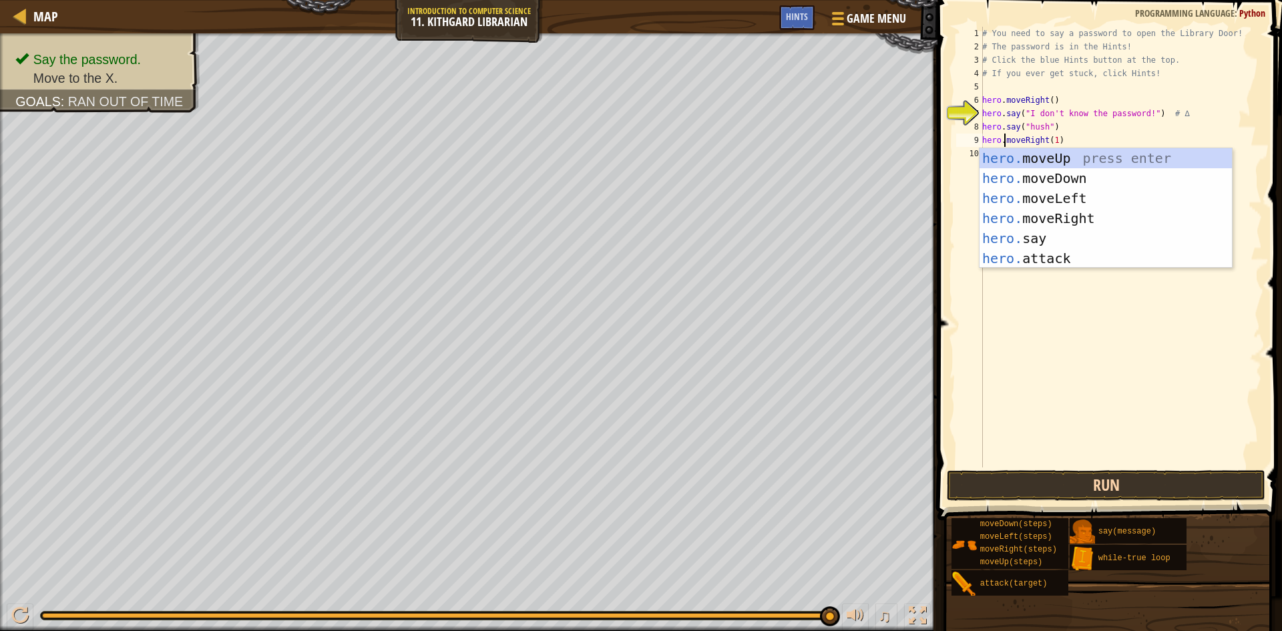
type textarea "hero.moveRight(1)"
click at [1149, 492] on button "Run" at bounding box center [1106, 485] width 319 height 31
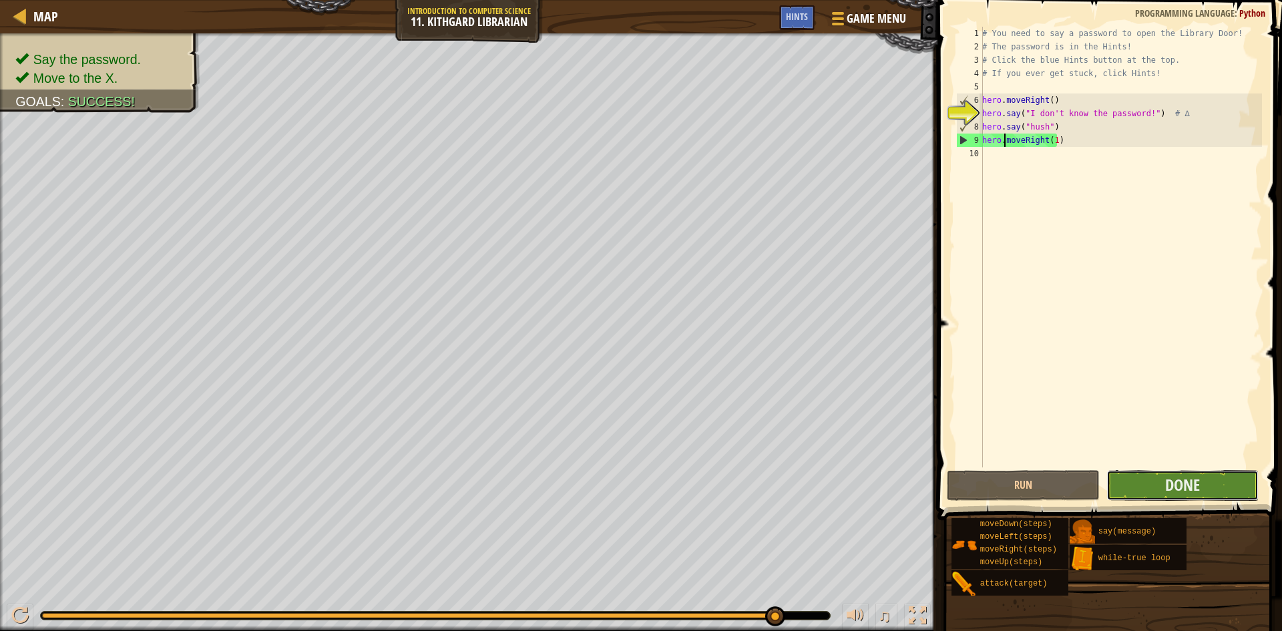
click at [1224, 498] on button "Done" at bounding box center [1183, 485] width 153 height 31
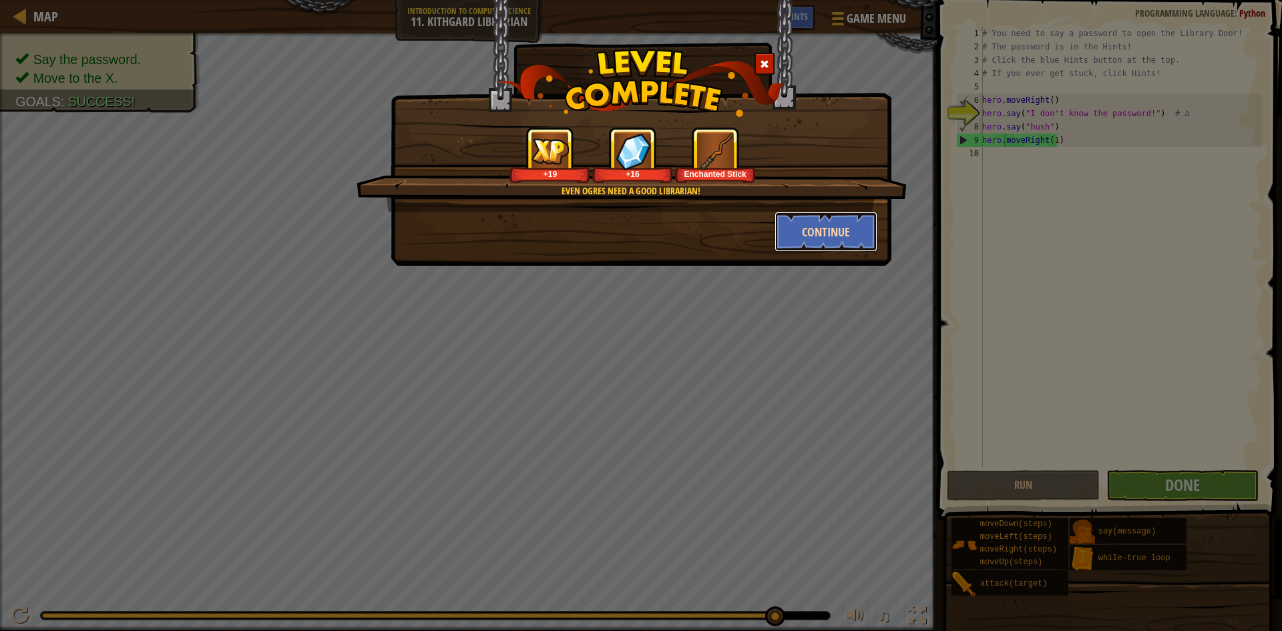
click at [798, 243] on button "Continue" at bounding box center [827, 232] width 104 height 40
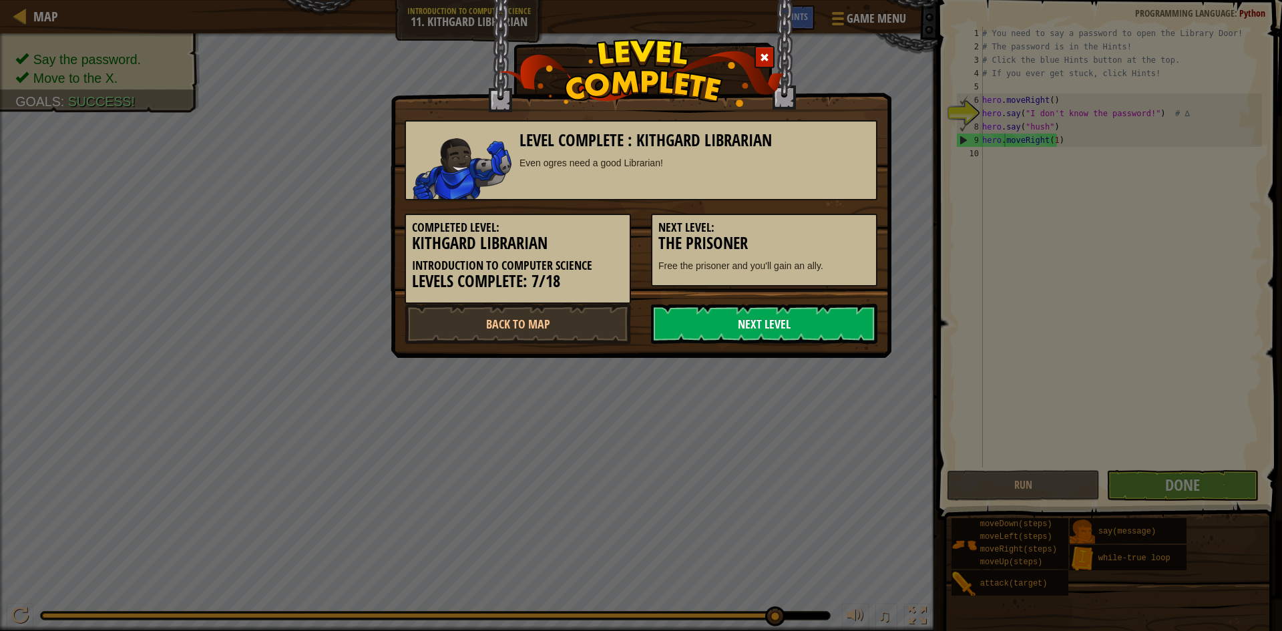
click at [757, 316] on link "Next Level" at bounding box center [764, 324] width 226 height 40
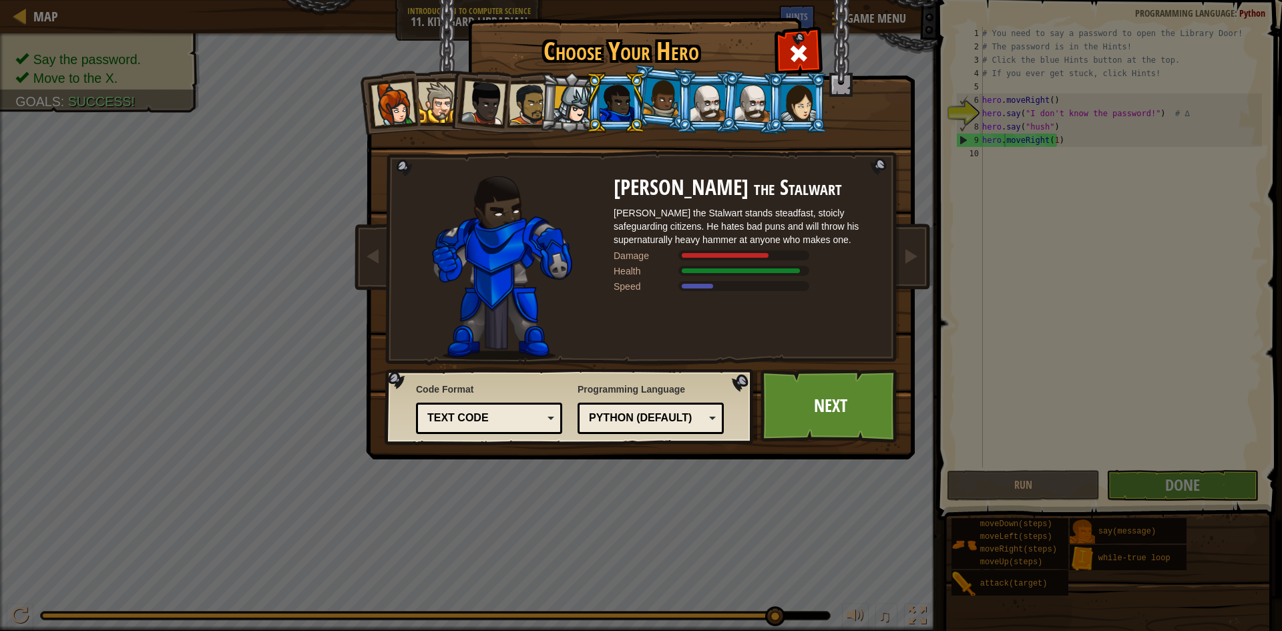
click at [660, 104] on div at bounding box center [662, 97] width 38 height 39
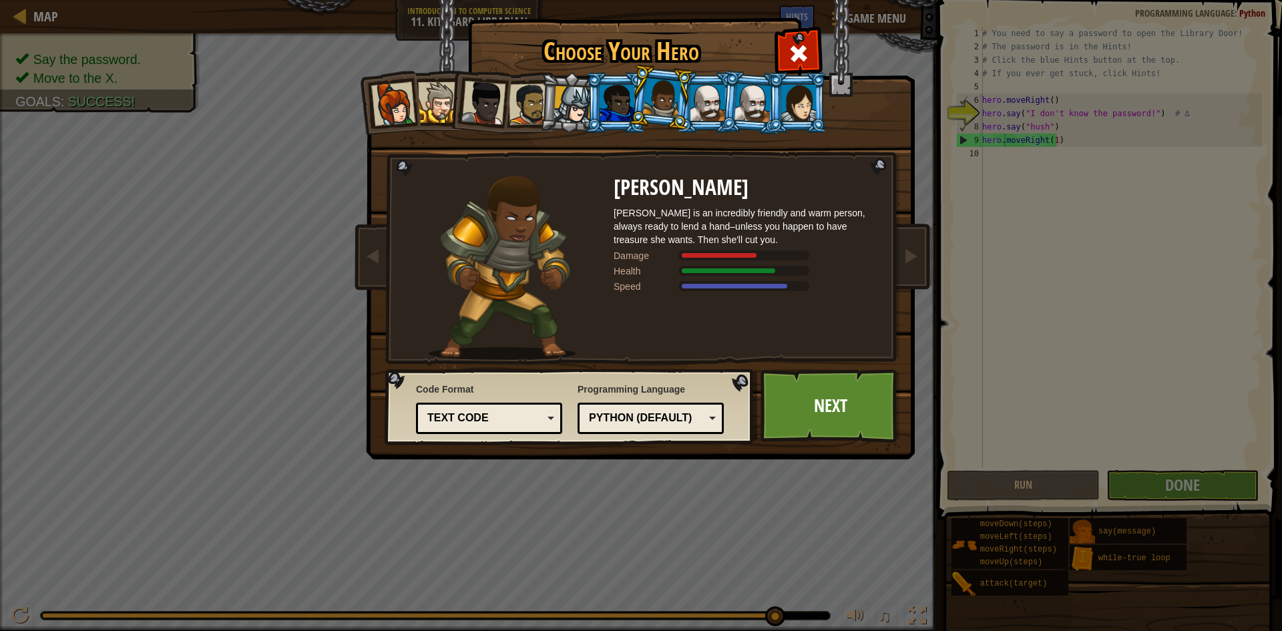
click at [709, 116] on div at bounding box center [708, 103] width 35 height 36
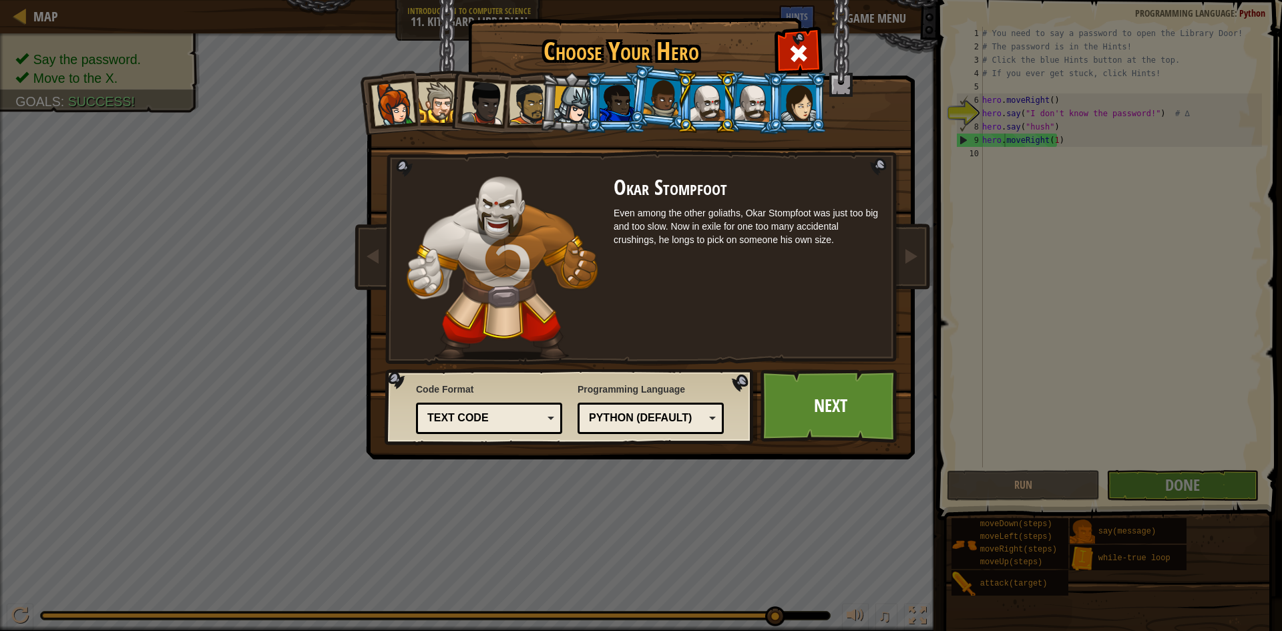
click at [375, 99] on div at bounding box center [393, 104] width 44 height 44
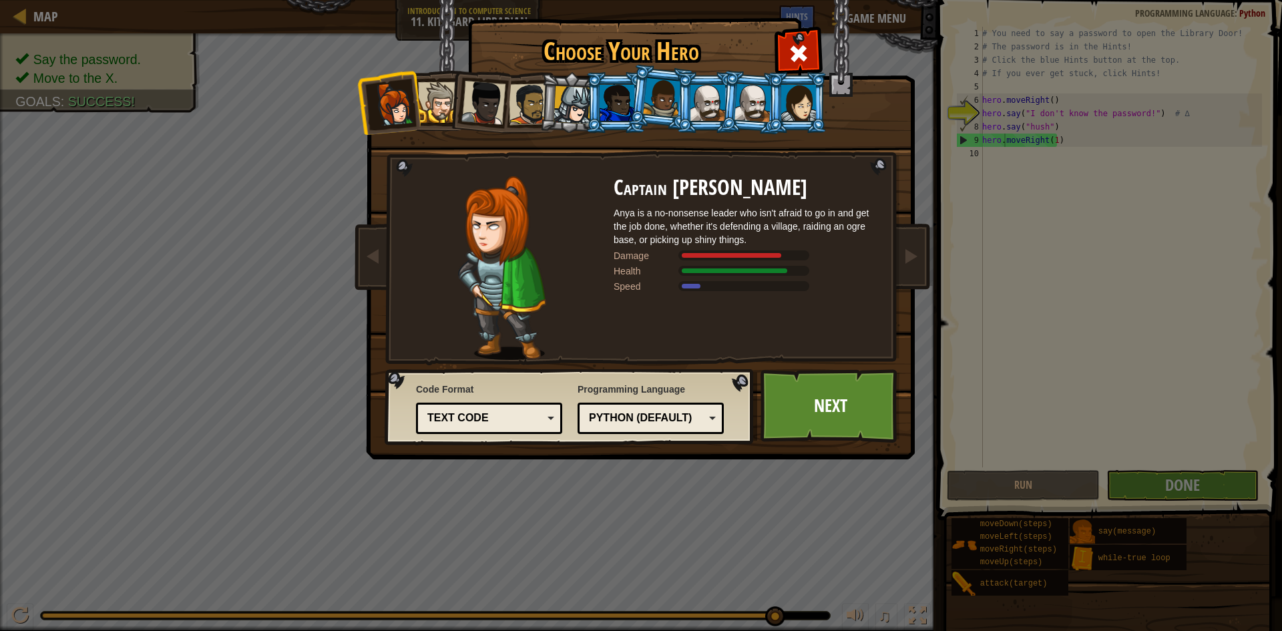
click at [445, 112] on div at bounding box center [438, 102] width 41 height 41
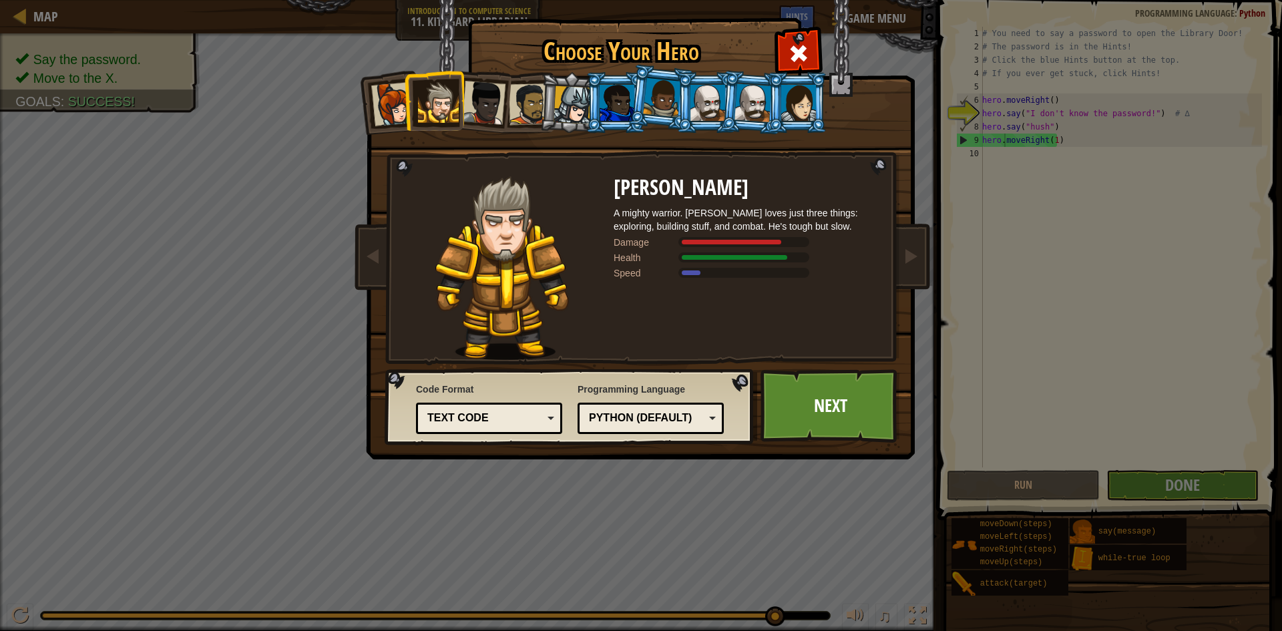
click at [504, 124] on li at bounding box center [479, 99] width 65 height 65
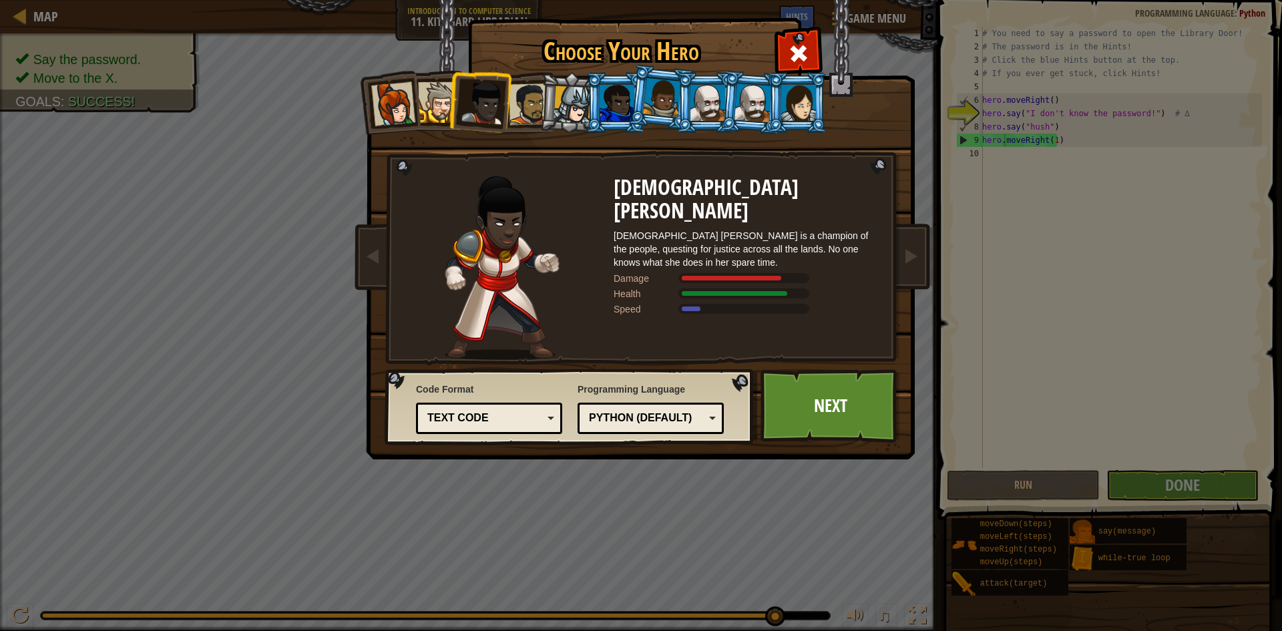
click at [529, 119] on div at bounding box center [529, 103] width 41 height 41
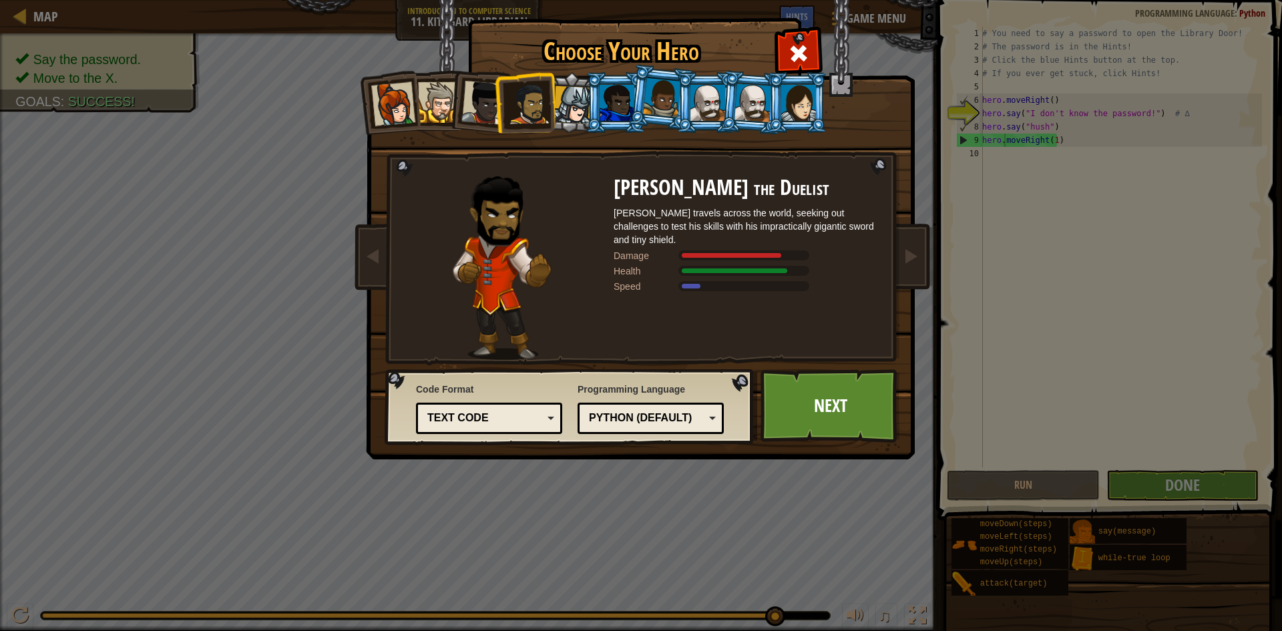
click at [613, 128] on li at bounding box center [616, 102] width 60 height 61
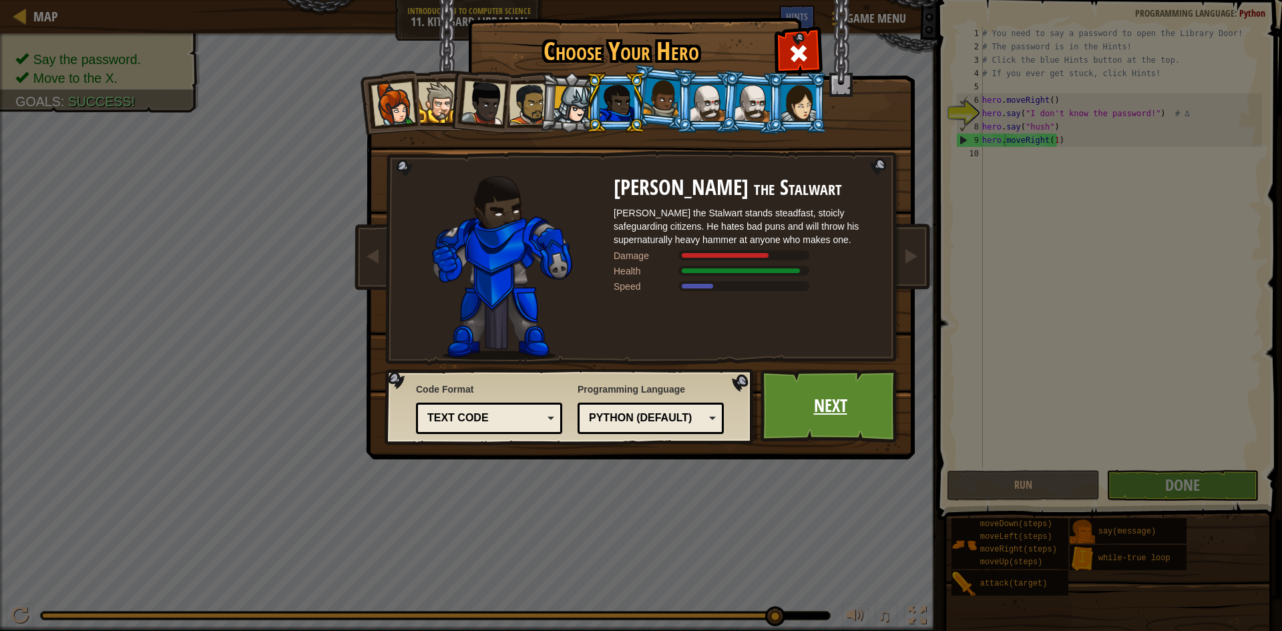
click at [858, 386] on link "Next" at bounding box center [831, 405] width 140 height 73
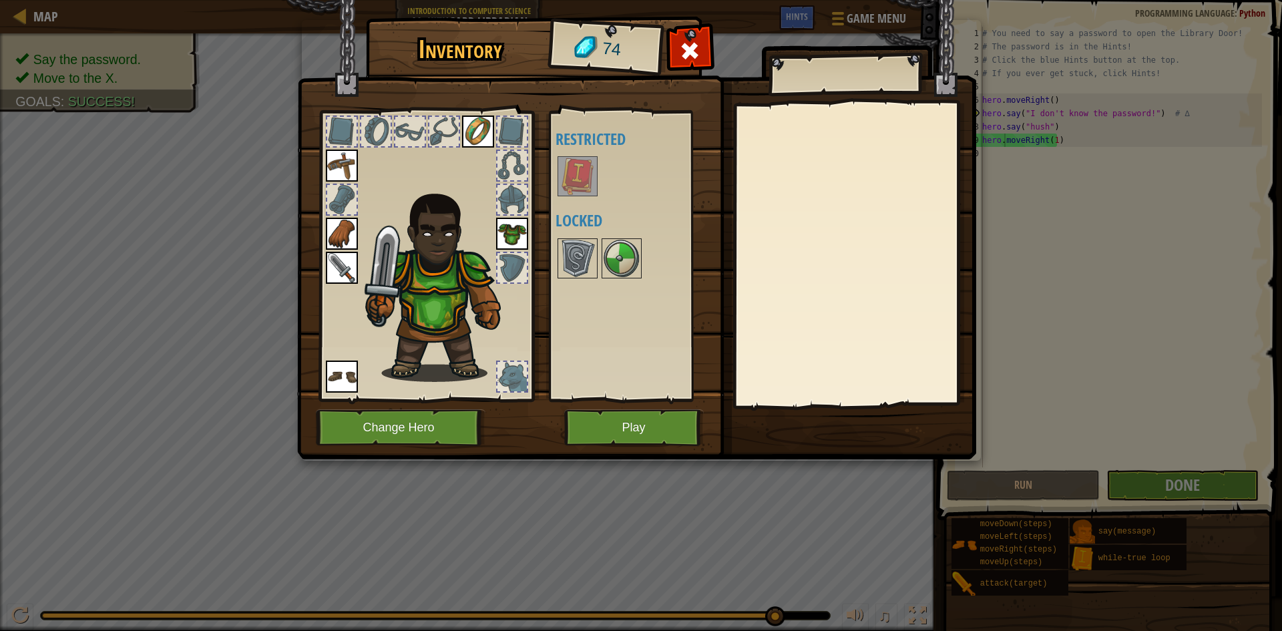
click at [586, 184] on img at bounding box center [577, 176] width 37 height 37
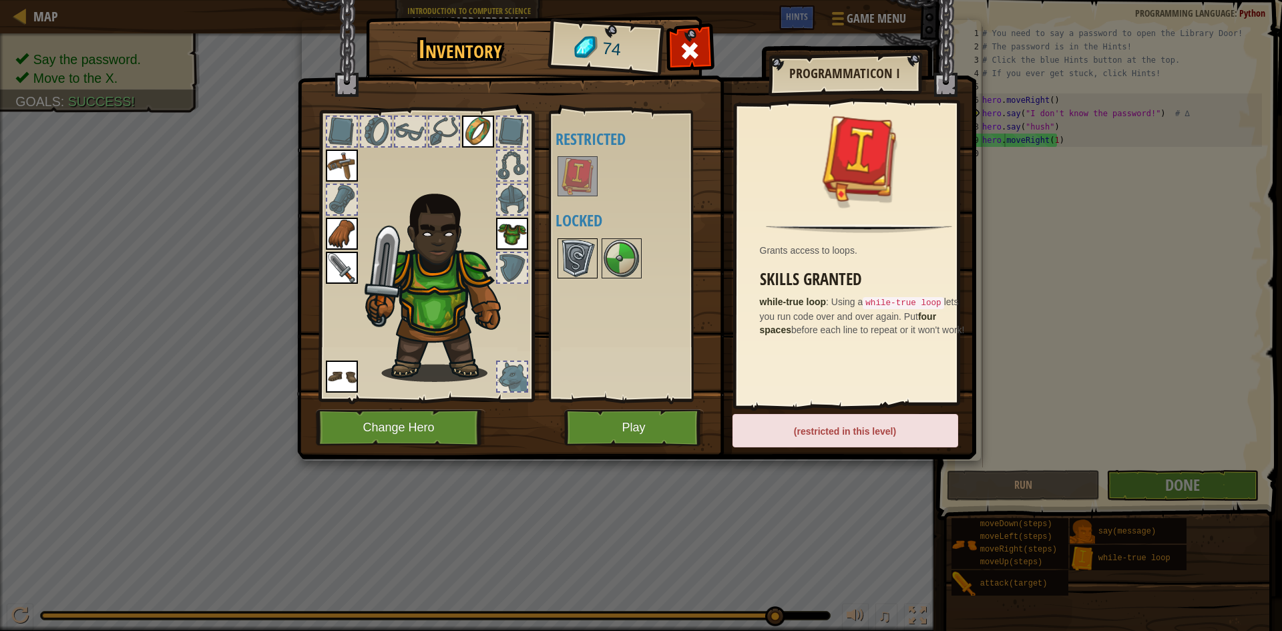
click at [582, 258] on img at bounding box center [577, 258] width 37 height 37
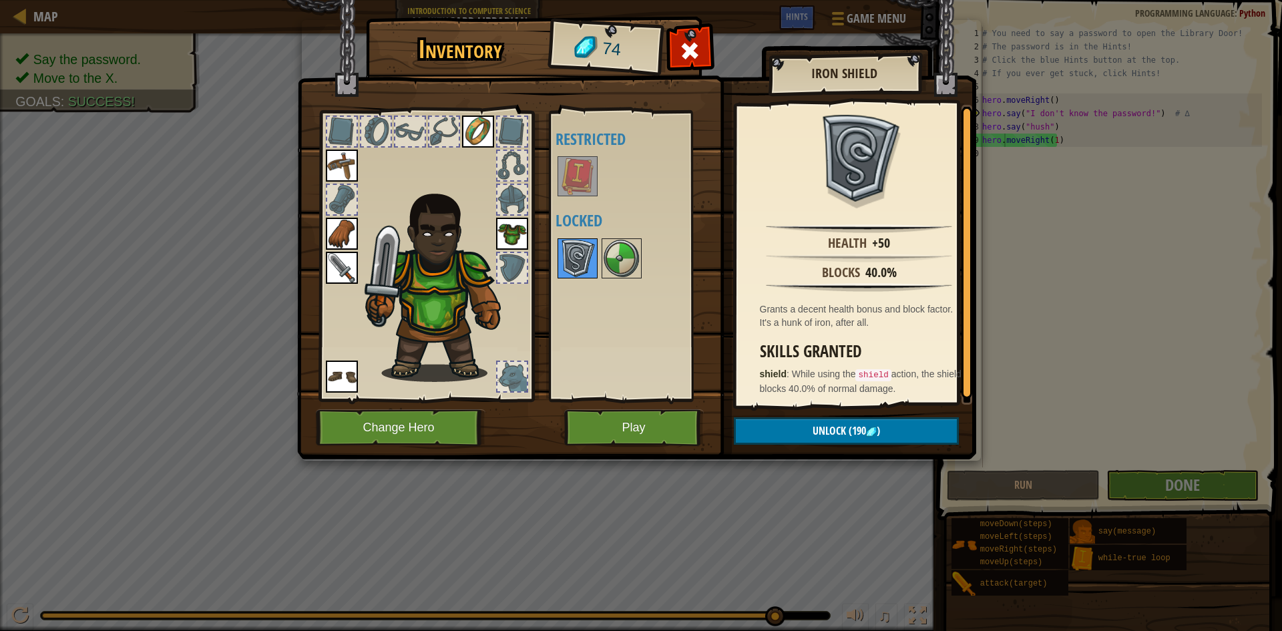
click at [582, 261] on img at bounding box center [577, 258] width 37 height 37
click at [606, 267] on img at bounding box center [621, 258] width 37 height 37
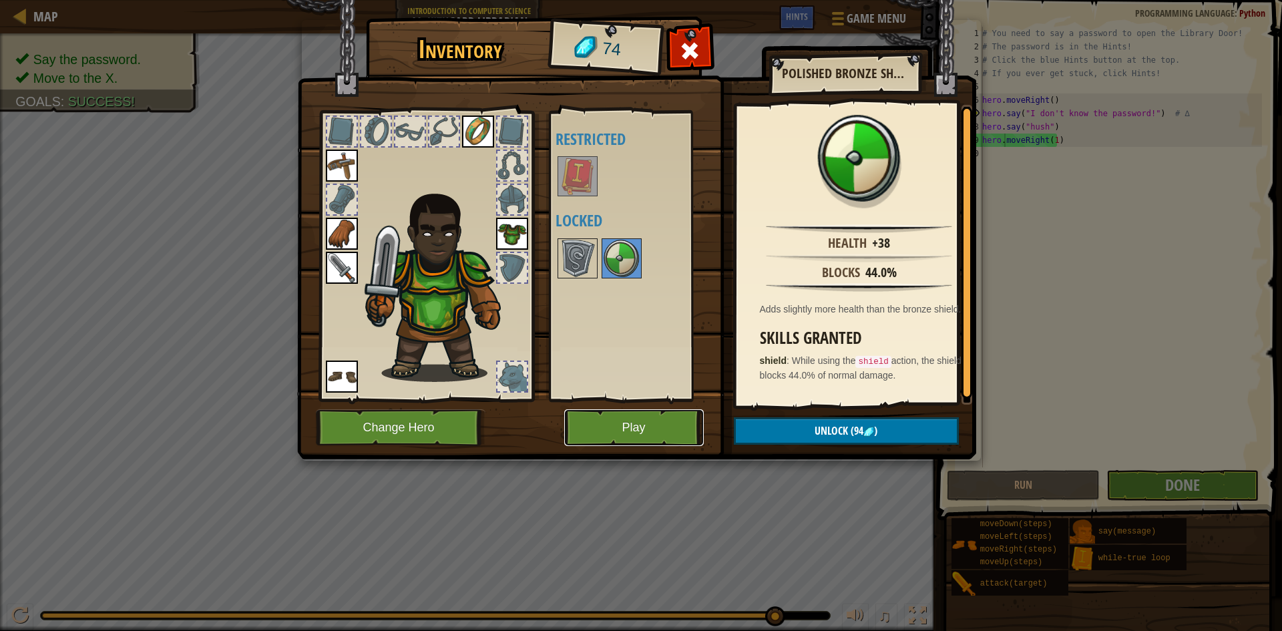
drag, startPoint x: 648, startPoint y: 433, endPoint x: 459, endPoint y: 407, distance: 191.4
click at [459, 407] on div "Inventory 74 Available Equip Equip Equip Equip Equip Equip (double-click to equ…" at bounding box center [641, 240] width 679 height 441
click at [456, 413] on div "Inventory 74 Available Equip Equip Equip Equip Equip Equip (double-click to equ…" at bounding box center [641, 240] width 679 height 441
click at [458, 415] on button "Change Hero" at bounding box center [401, 427] width 170 height 37
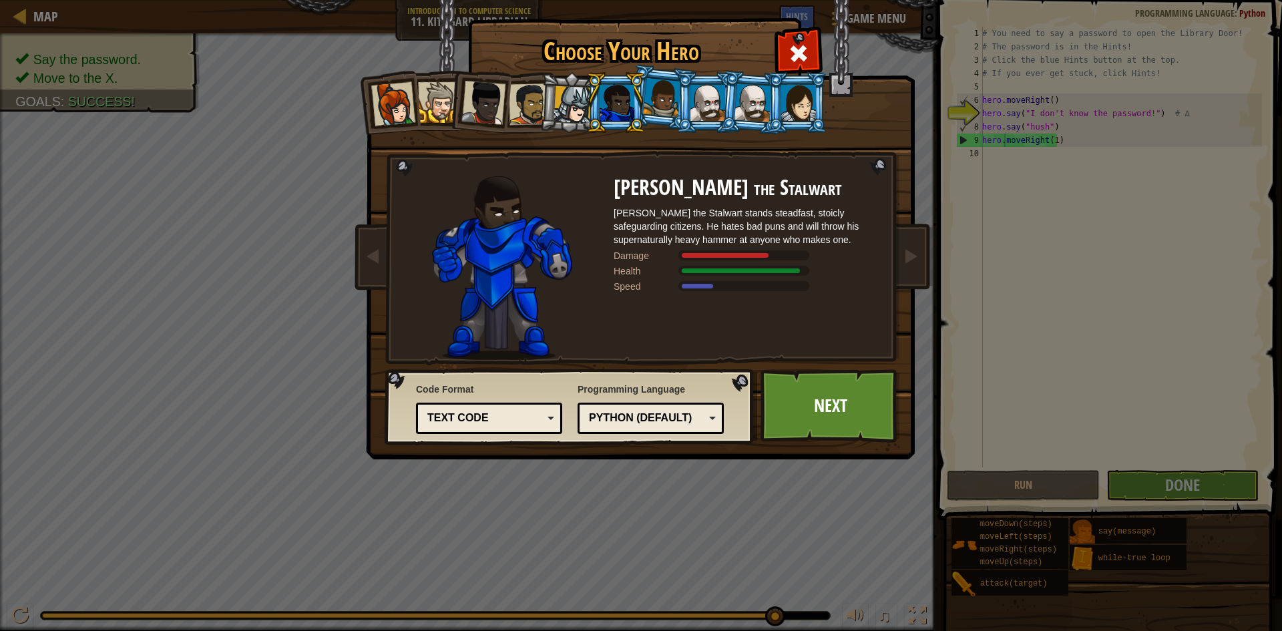
click at [411, 122] on div at bounding box center [393, 104] width 44 height 44
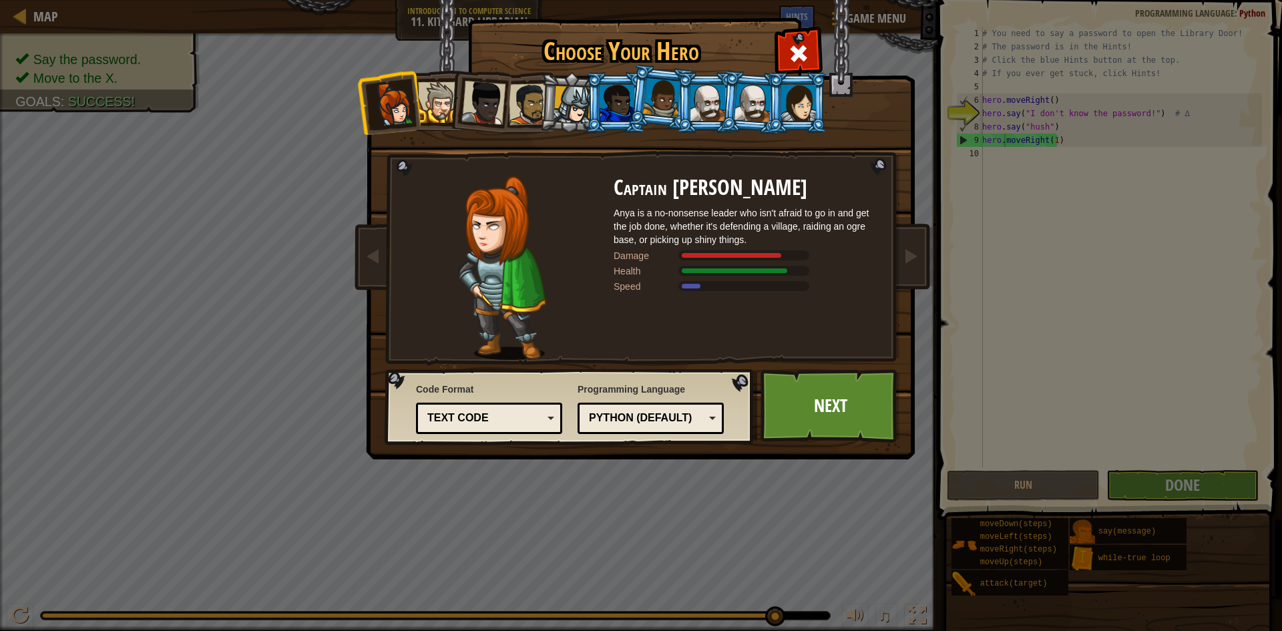
click at [464, 126] on li at bounding box center [479, 99] width 65 height 65
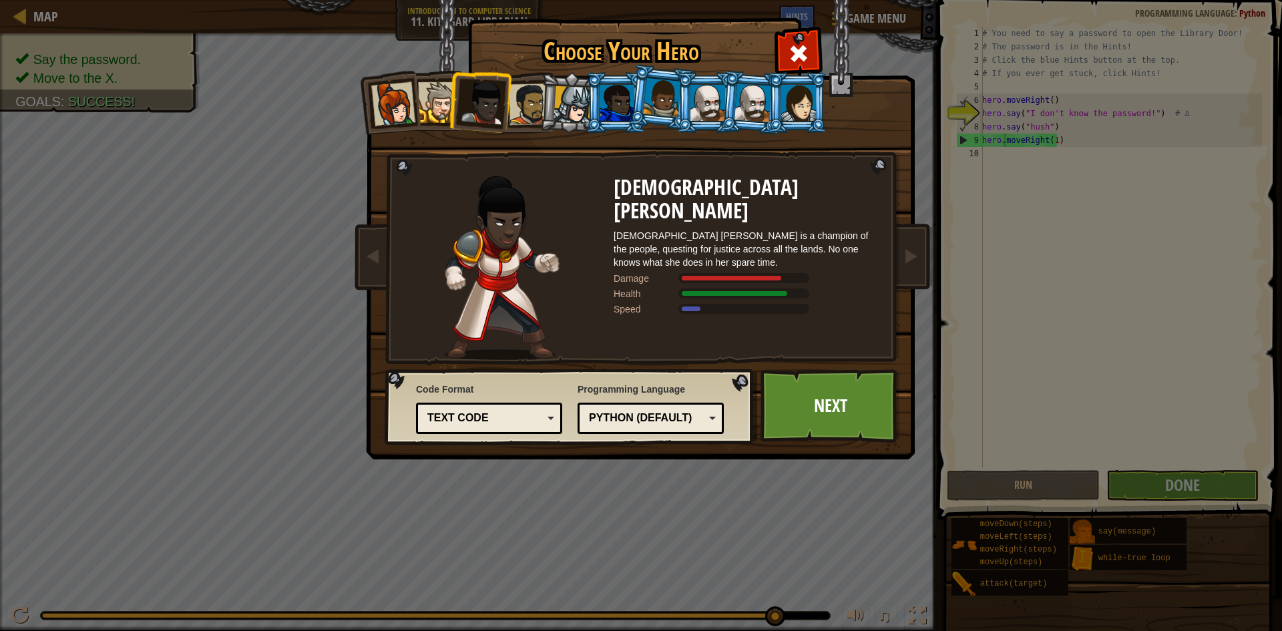
click at [531, 124] on div at bounding box center [529, 103] width 41 height 41
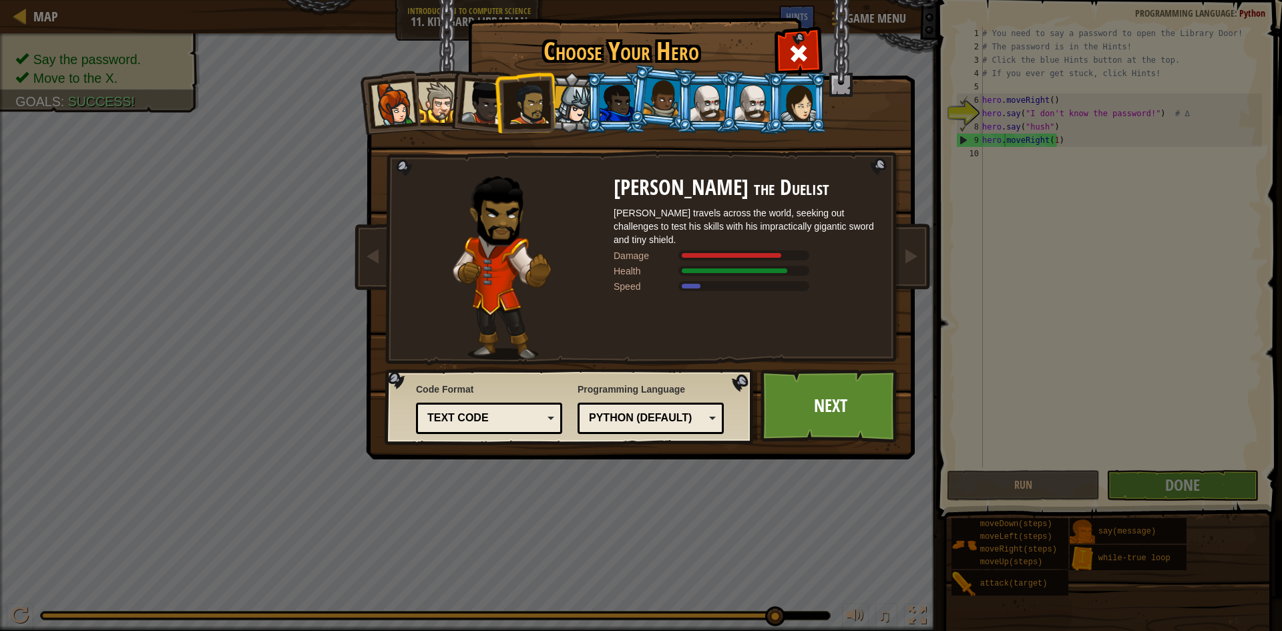
click at [612, 116] on div at bounding box center [617, 103] width 35 height 36
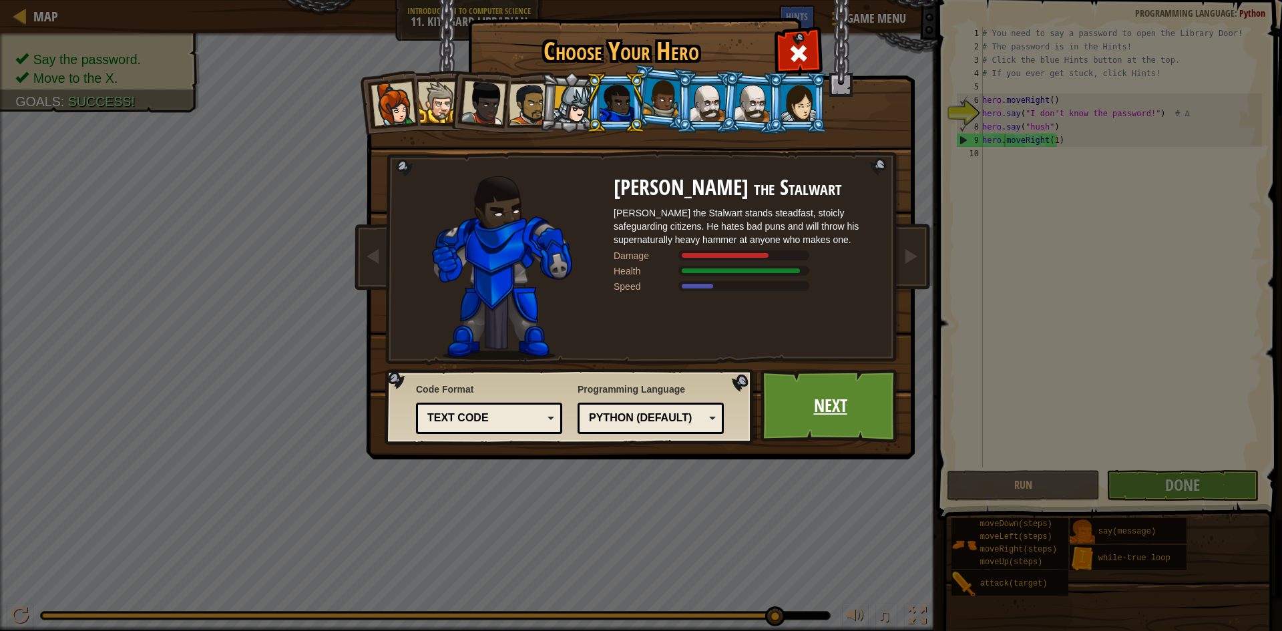
click at [771, 400] on link "Next" at bounding box center [831, 405] width 140 height 73
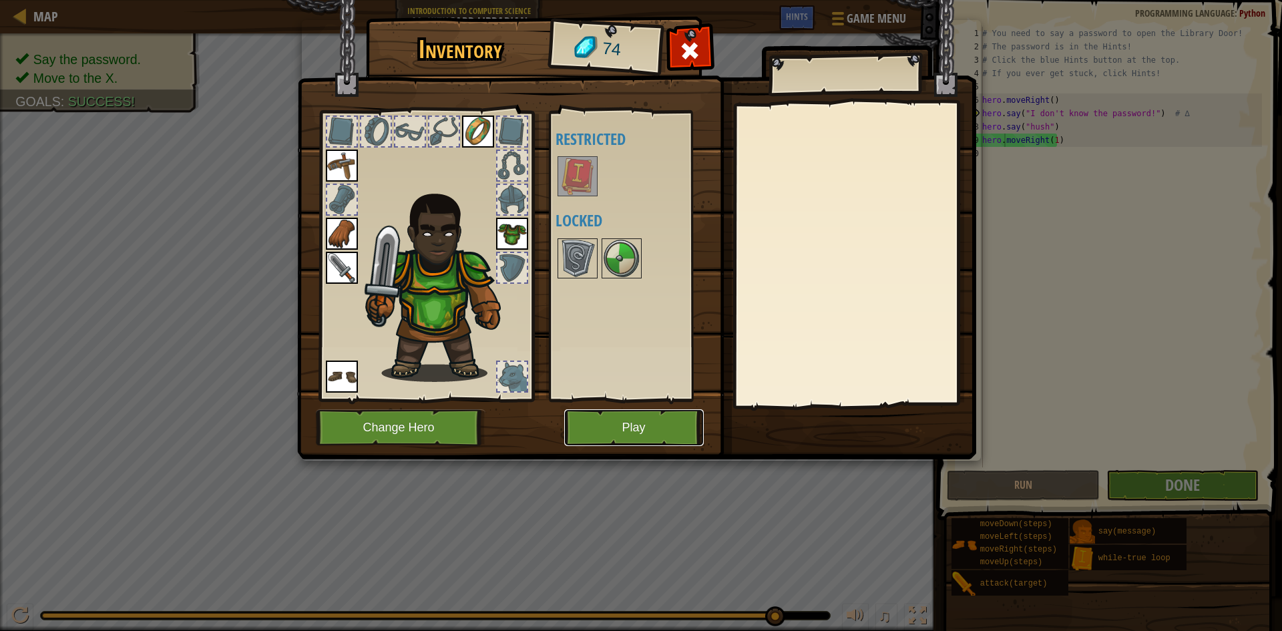
click at [611, 420] on button "Play" at bounding box center [634, 427] width 140 height 37
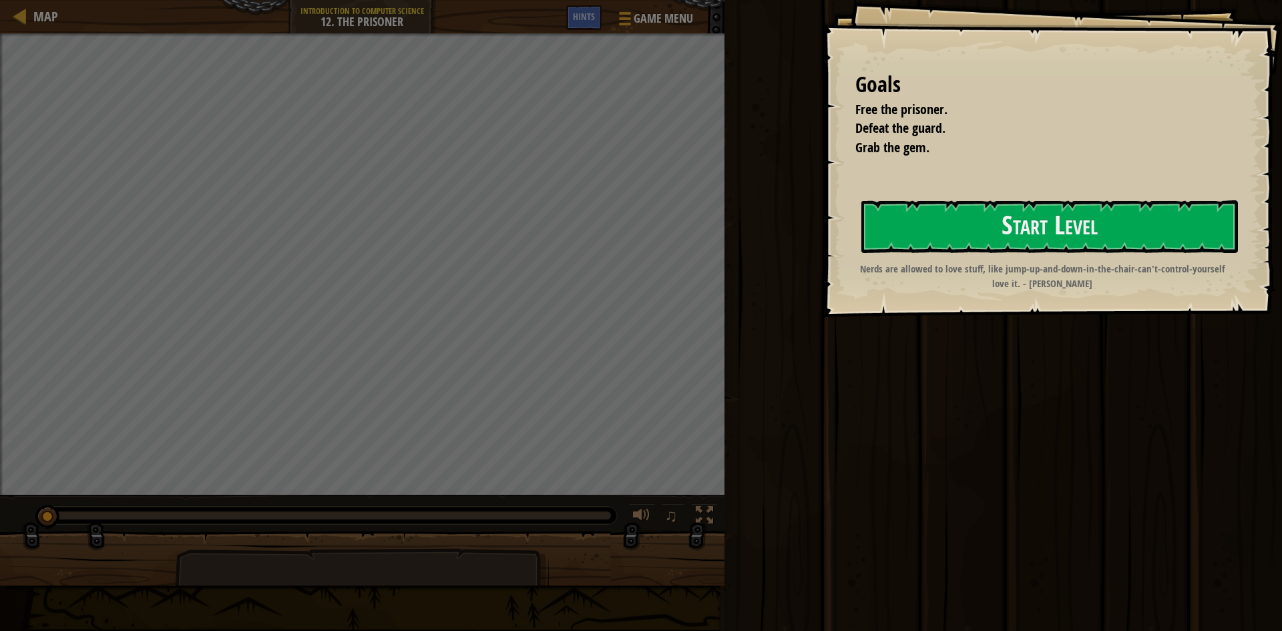
click at [1104, 261] on div "Goals Free the prisoner. Defeat the guard. Grab the gem. Start Level Error load…" at bounding box center [1052, 158] width 460 height 317
click at [1061, 197] on div "Goals Free the prisoner. Defeat the guard. Grab the gem. Start Level Error load…" at bounding box center [1052, 158] width 460 height 317
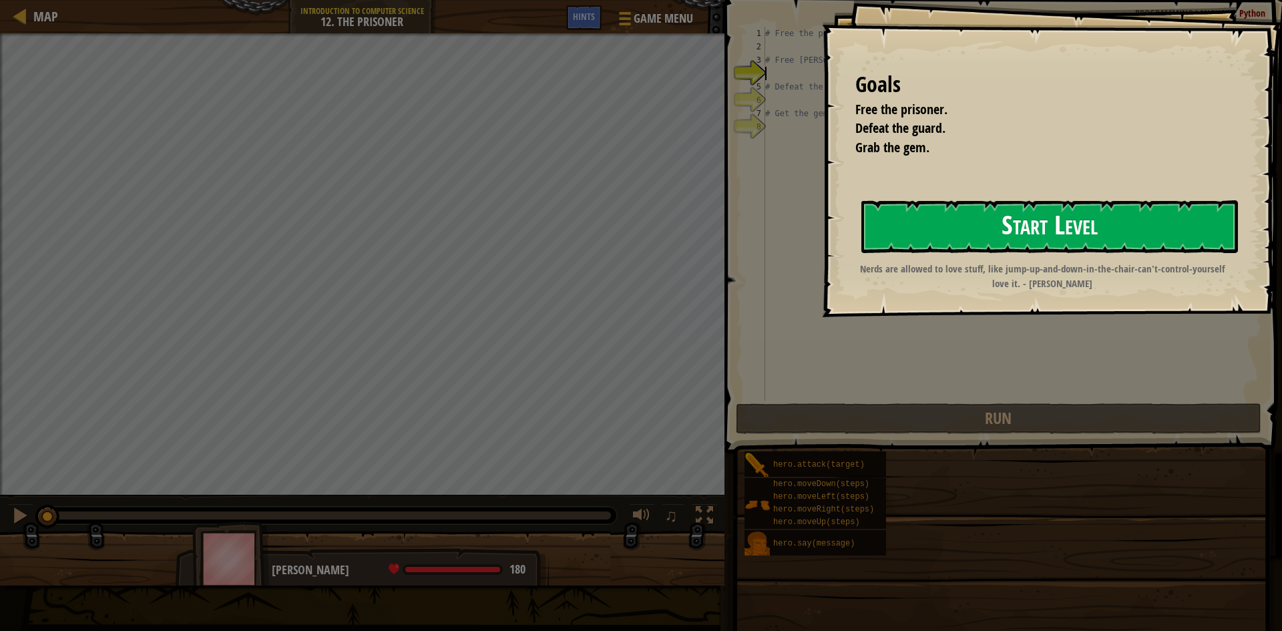
click at [1055, 221] on button "Start Level" at bounding box center [1050, 226] width 377 height 53
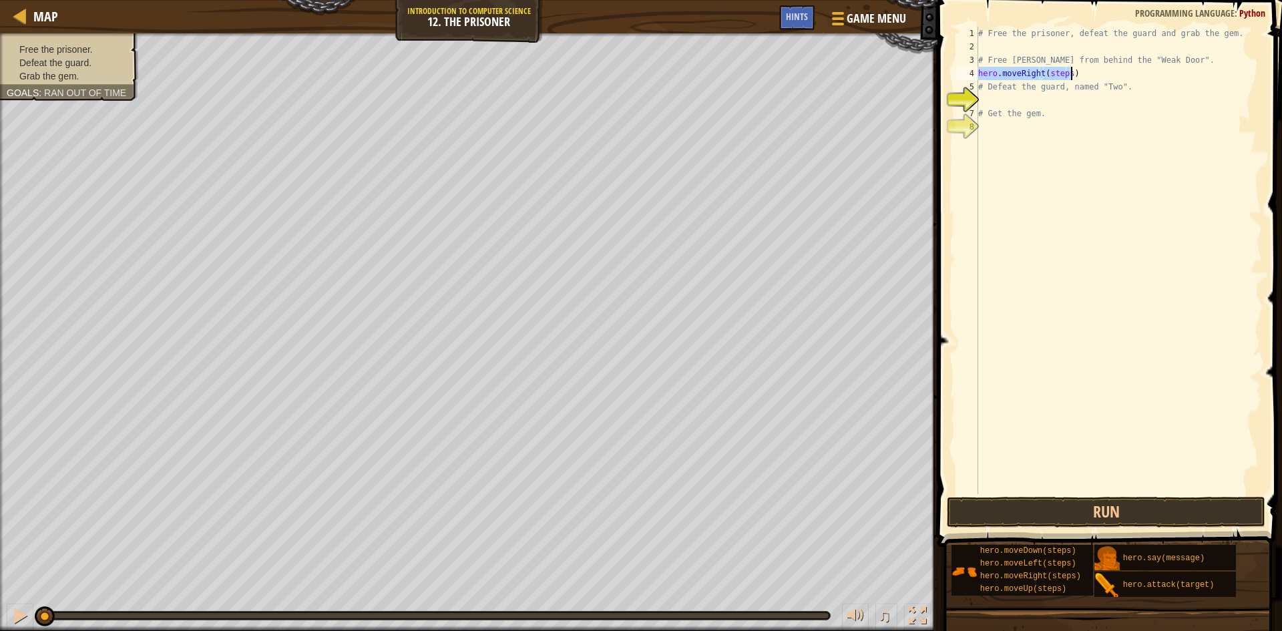
click at [1071, 78] on div "# Free the prisoner, defeat the guard and grab the gem. # Free [PERSON_NAME] fr…" at bounding box center [1119, 260] width 287 height 467
click at [1110, 497] on button "Run" at bounding box center [1106, 512] width 319 height 31
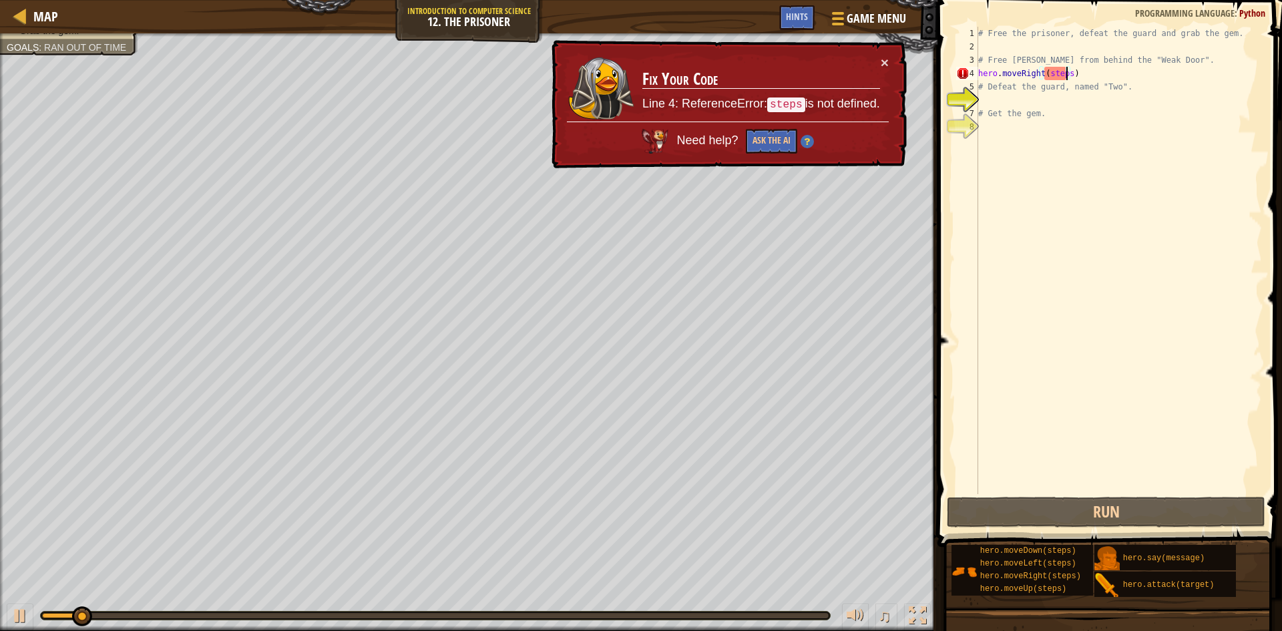
click at [1065, 74] on div "# Free the prisoner, defeat the guard and grab the gem. # Free [PERSON_NAME] fr…" at bounding box center [1119, 274] width 287 height 494
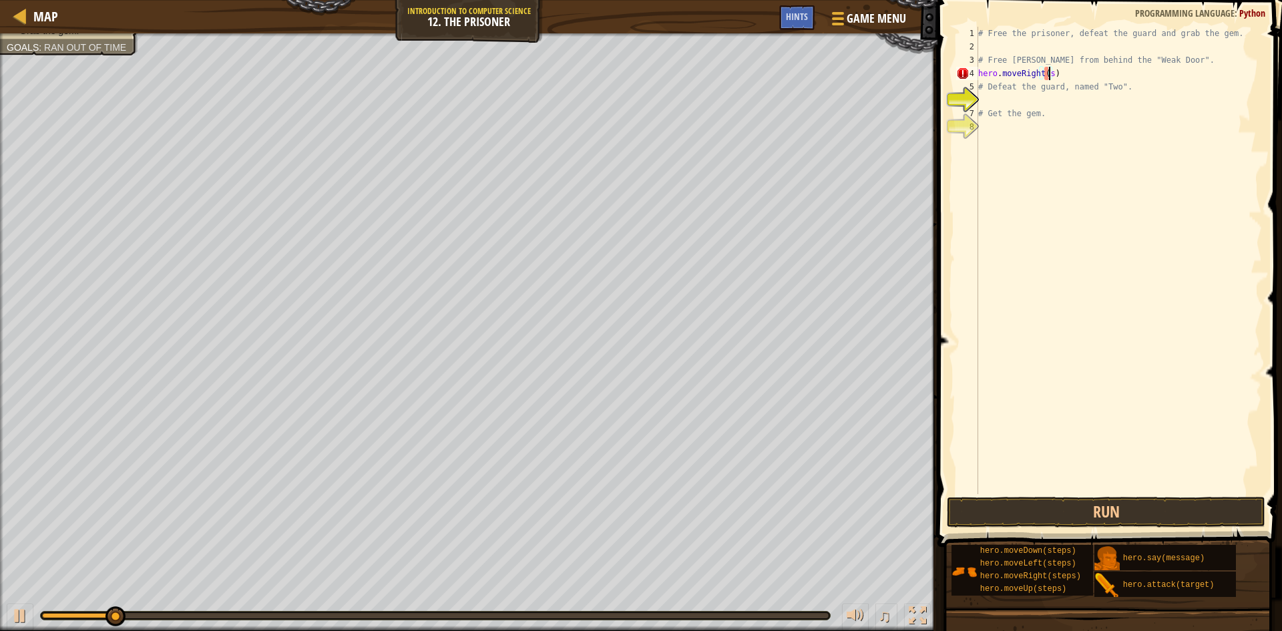
type textarea "hero.moveRight()"
click at [1093, 517] on button "Run" at bounding box center [1106, 512] width 319 height 31
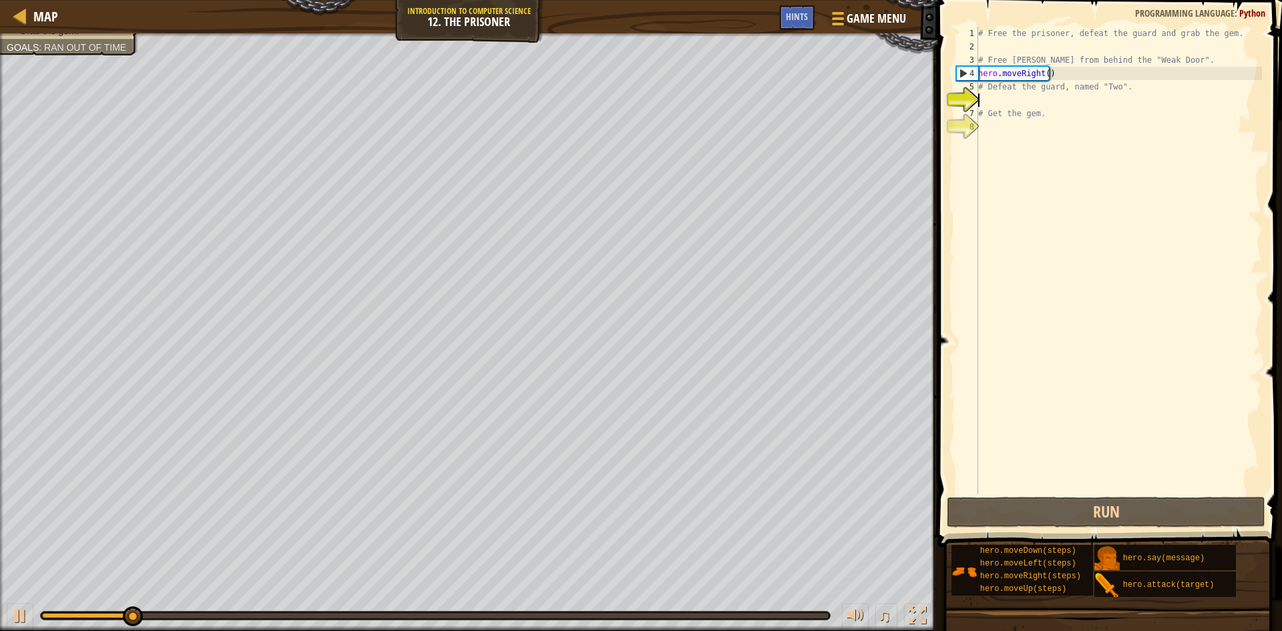
click at [1010, 105] on div "# Free the prisoner, defeat the guard and grab the gem. # Free [PERSON_NAME] fr…" at bounding box center [1119, 274] width 287 height 494
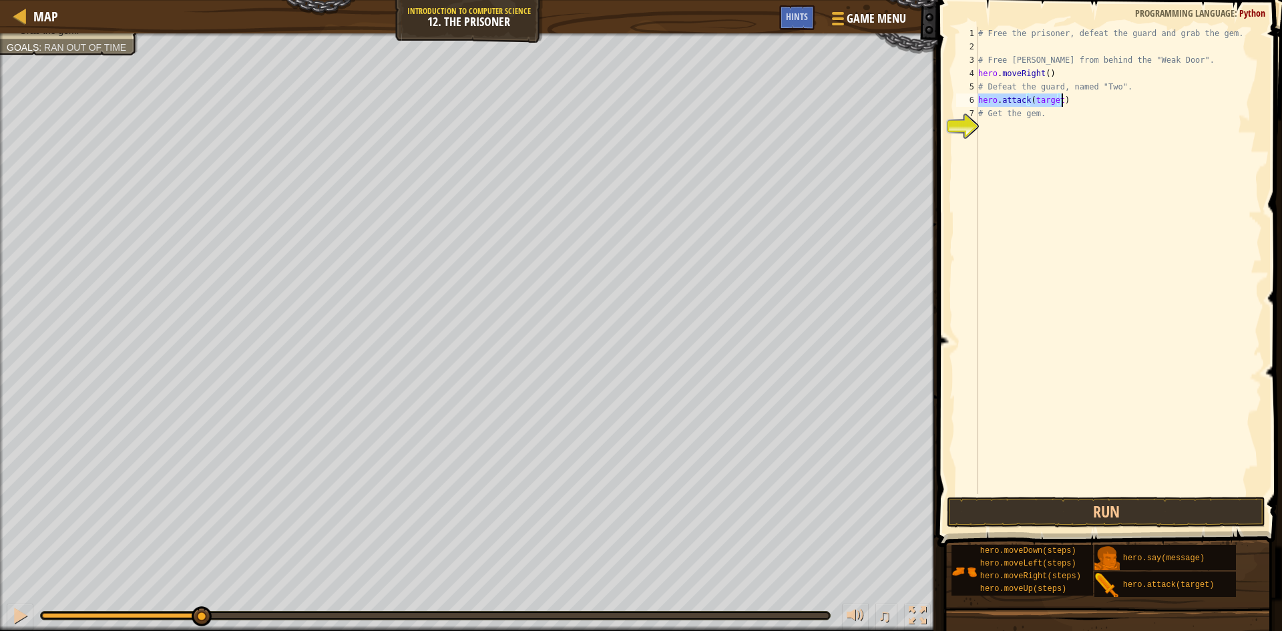
click at [1056, 100] on div "# Free the prisoner, defeat the guard and grab the gem. # Free [PERSON_NAME] fr…" at bounding box center [1119, 260] width 287 height 467
click at [1038, 100] on div "# Free the prisoner, defeat the guard and grab the gem. # Free [PERSON_NAME] fr…" at bounding box center [1119, 274] width 287 height 494
click at [1039, 103] on div "# Free the prisoner, defeat the guard and grab the gem. # Free [PERSON_NAME] fr…" at bounding box center [1119, 274] width 287 height 494
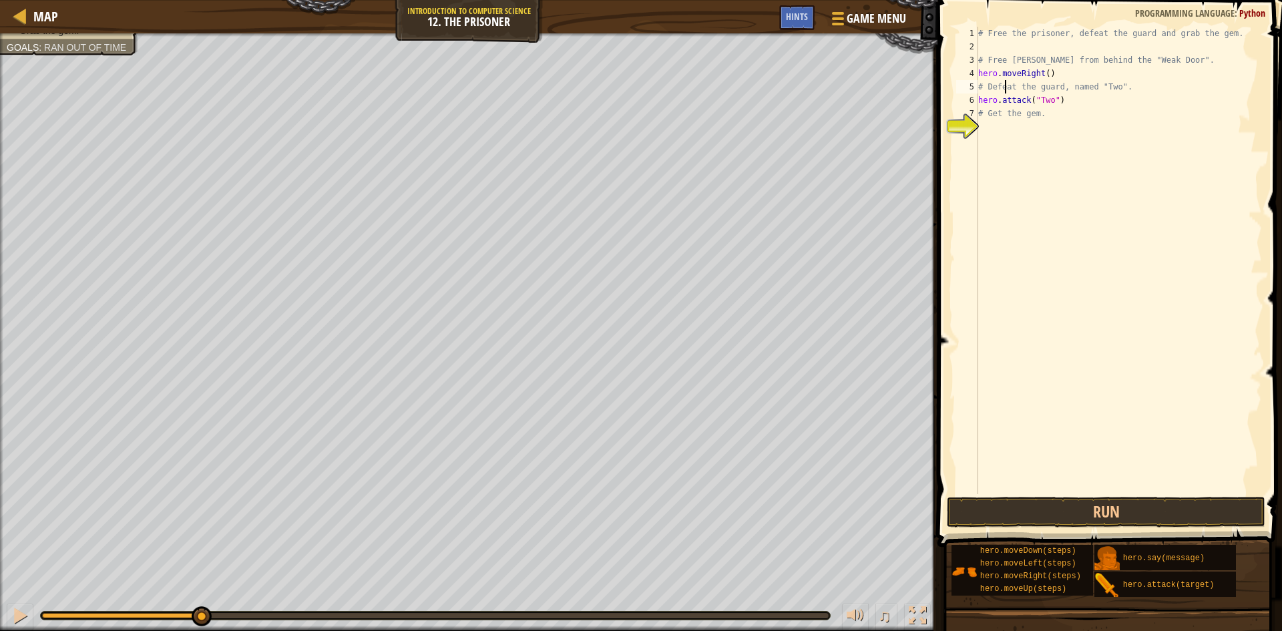
click at [1004, 81] on div "# Free the prisoner, defeat the guard and grab the gem. # Free [PERSON_NAME] fr…" at bounding box center [1119, 274] width 287 height 494
drag, startPoint x: 1049, startPoint y: 73, endPoint x: 1059, endPoint y: 72, distance: 10.7
click at [1056, 72] on div "# Free the prisoner, defeat the guard and grab the gem. # Free [PERSON_NAME] fr…" at bounding box center [1119, 274] width 287 height 494
drag, startPoint x: 1062, startPoint y: 83, endPoint x: 1219, endPoint y: 89, distance: 157.0
click at [1219, 89] on div "# Free the prisoner, defeat the guard and grab the gem. # Free [PERSON_NAME] fr…" at bounding box center [1119, 274] width 287 height 494
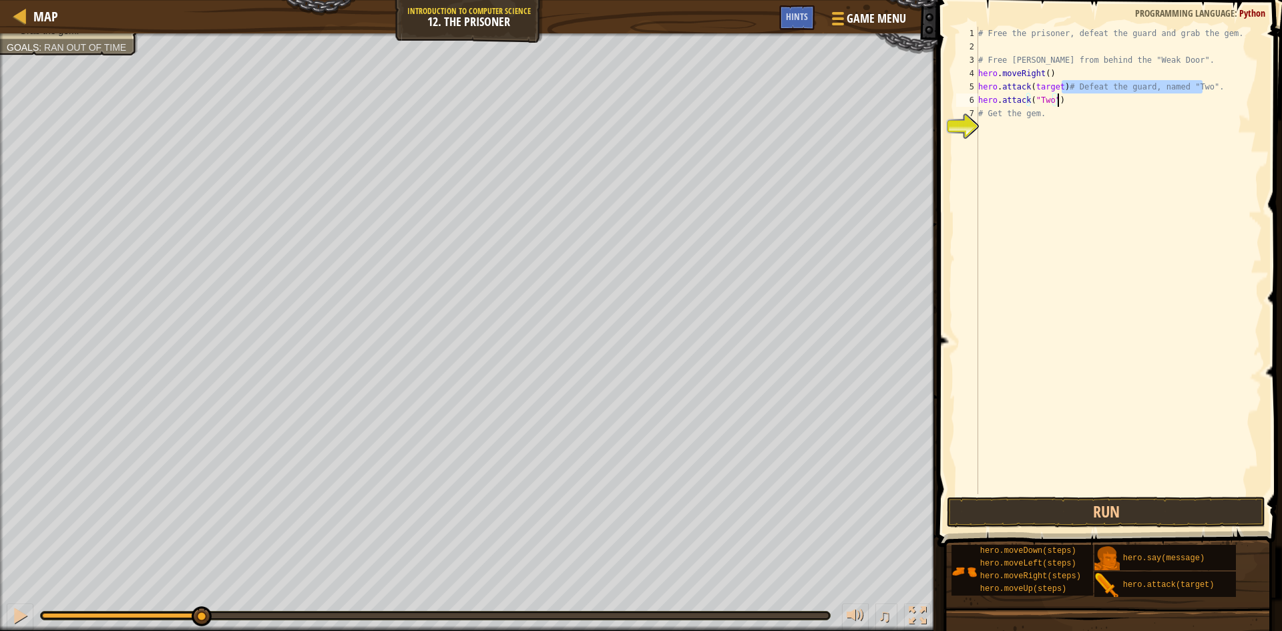
type textarea "# Get the gem."
click at [1120, 102] on div "# Free the prisoner, defeat the guard and grab the gem. # Free [PERSON_NAME] fr…" at bounding box center [1119, 274] width 287 height 494
drag, startPoint x: 1119, startPoint y: 100, endPoint x: 1211, endPoint y: 104, distance: 92.9
click at [1211, 104] on div "# Free the prisoner, defeat the guard and grab the gem. # Free [PERSON_NAME] fr…" at bounding box center [1119, 274] width 287 height 494
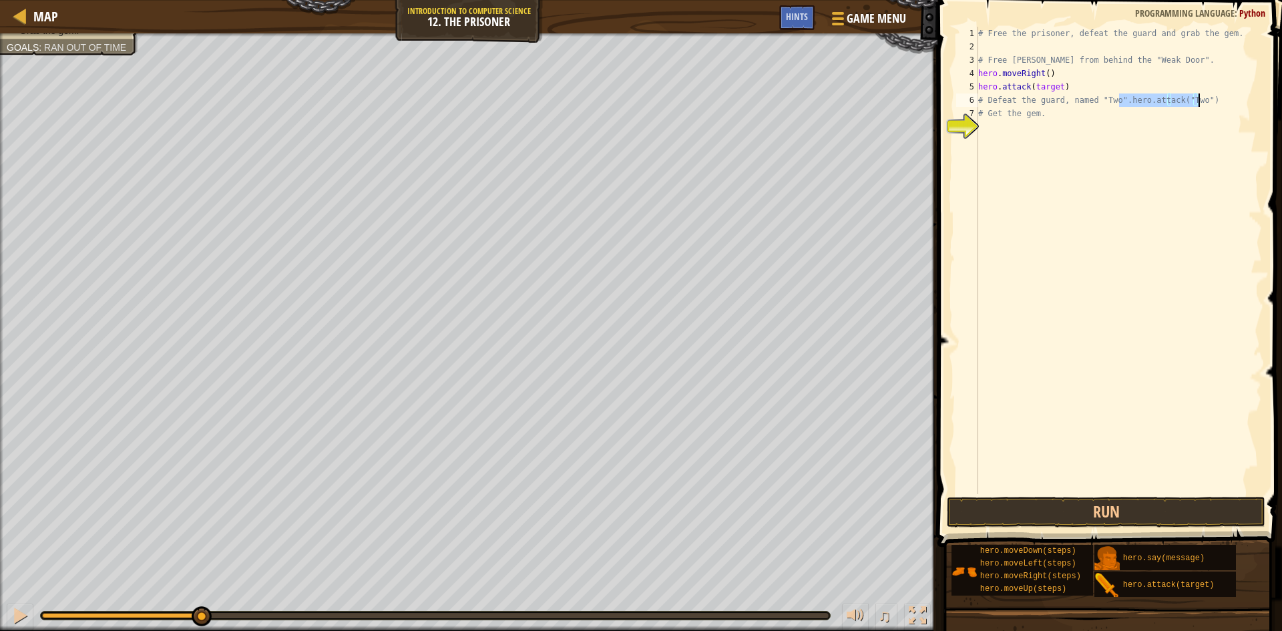
type textarea "# Get the gem."
type textarea "hero.attack("Two")# Get the gem."
click at [1057, 125] on div "# Free the prisoner, defeat the guard and grab the gem. # Free [PERSON_NAME] fr…" at bounding box center [1119, 274] width 287 height 494
click at [1058, 114] on div "# Free the prisoner, defeat the guard and grab the gem. # Free [PERSON_NAME] fr…" at bounding box center [1119, 274] width 287 height 494
type textarea "hero.attack("Two")# Get the gem."
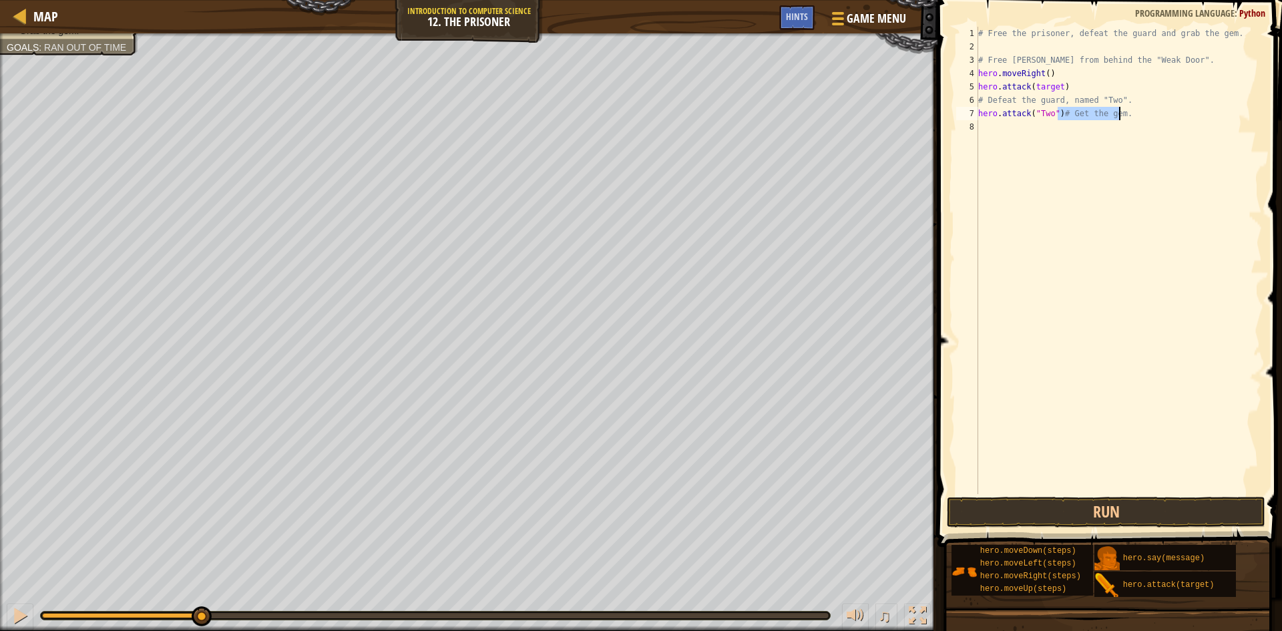
drag, startPoint x: 1057, startPoint y: 111, endPoint x: 1120, endPoint y: 114, distance: 62.8
click at [1124, 115] on div "# Free the prisoner, defeat the guard and grab the gem. # Free [PERSON_NAME] fr…" at bounding box center [1119, 274] width 287 height 494
click at [1091, 134] on div "# Free the prisoner, defeat the guard and grab the gem. # Free [PERSON_NAME] fr…" at bounding box center [1119, 274] width 287 height 494
type textarea "# Get the gem."
click at [1091, 501] on button "Run" at bounding box center [1106, 512] width 319 height 31
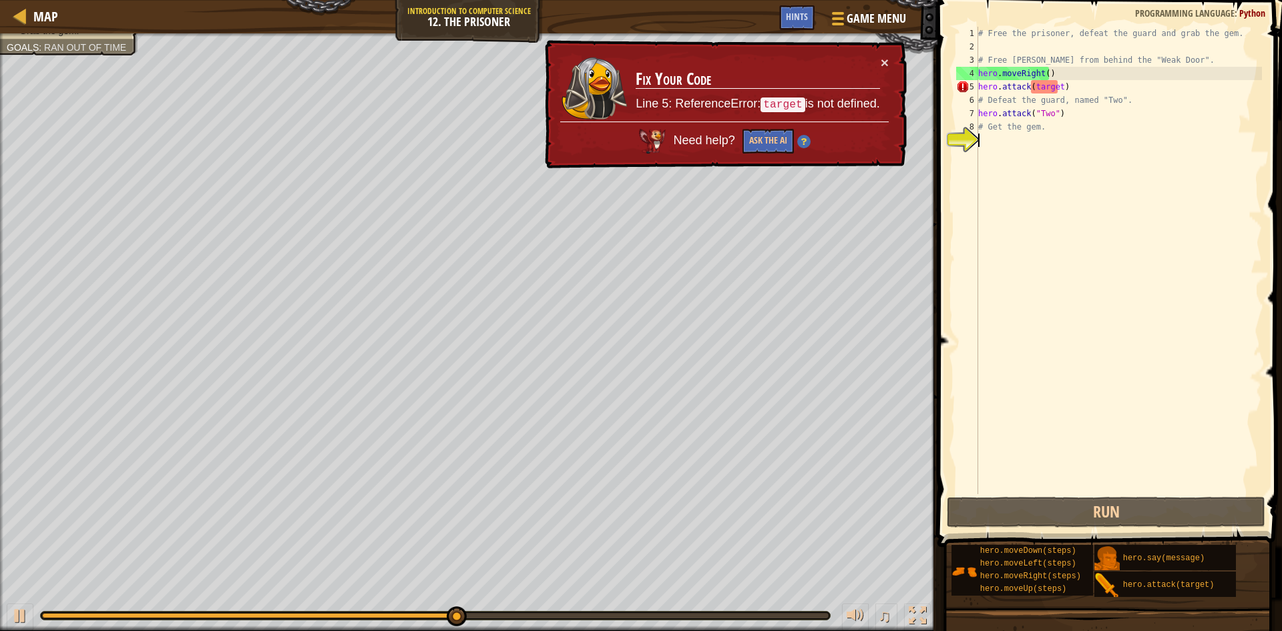
click at [1052, 91] on div "# Free the prisoner, defeat the guard and grab the gem. # Free [PERSON_NAME] fr…" at bounding box center [1119, 274] width 287 height 494
click at [1060, 90] on div "# Free the prisoner, defeat the guard and grab the gem. # Free [PERSON_NAME] fr…" at bounding box center [1119, 274] width 287 height 494
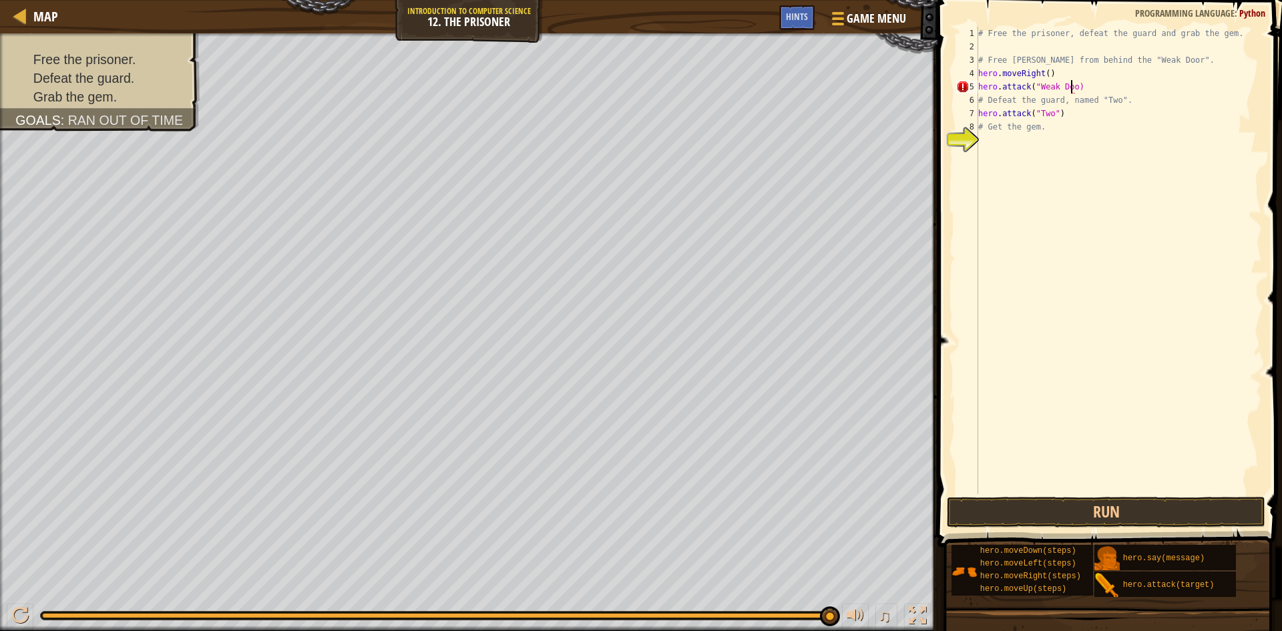
scroll to position [6, 8]
type textarea "hero.attack("Weak Door")"
click at [1159, 503] on button "Run" at bounding box center [1106, 512] width 319 height 31
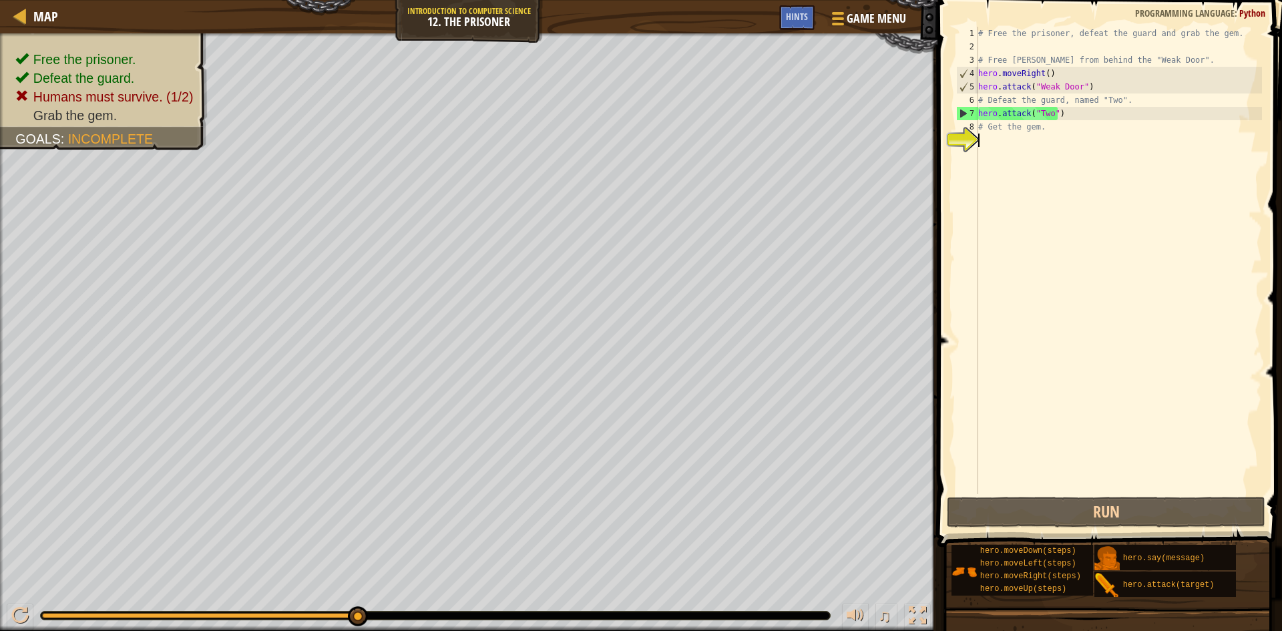
click at [1053, 142] on div "# Free the prisoner, defeat the guard and grab the gem. # Free [PERSON_NAME] fr…" at bounding box center [1119, 274] width 287 height 494
click at [1053, 134] on div "# Free the prisoner, defeat the guard and grab the gem. # Free [PERSON_NAME] fr…" at bounding box center [1119, 274] width 287 height 494
click at [1053, 128] on div "# Free the prisoner, defeat the guard and grab the gem. # Free [PERSON_NAME] fr…" at bounding box center [1119, 274] width 287 height 494
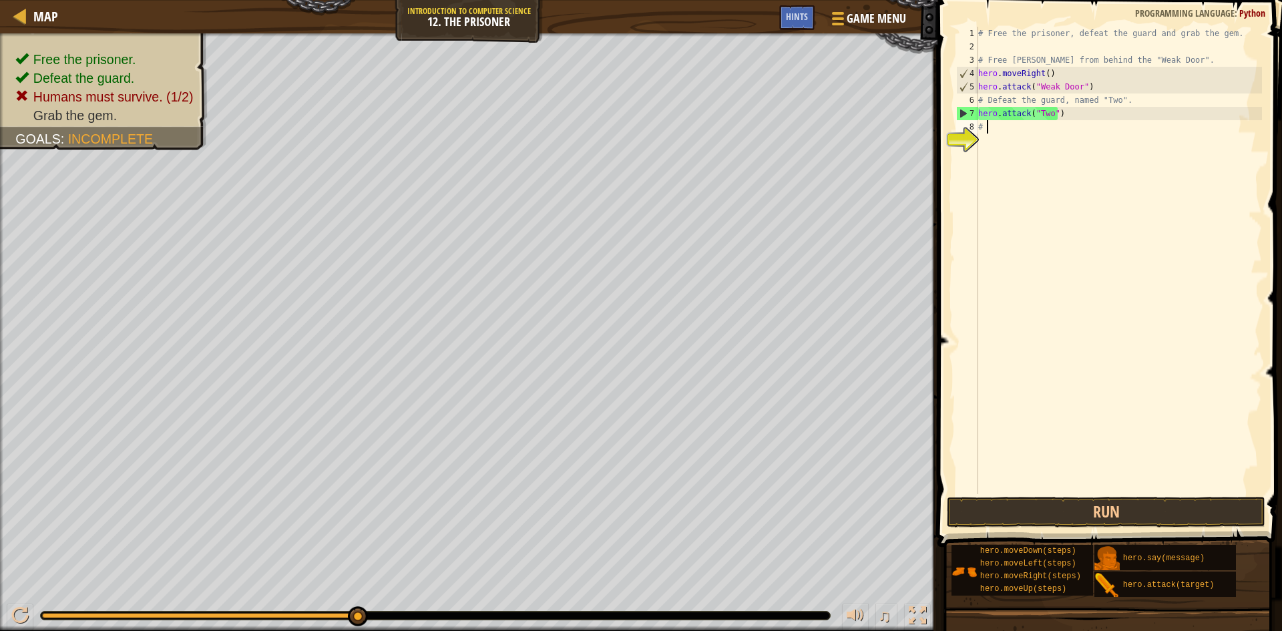
type textarea "#"
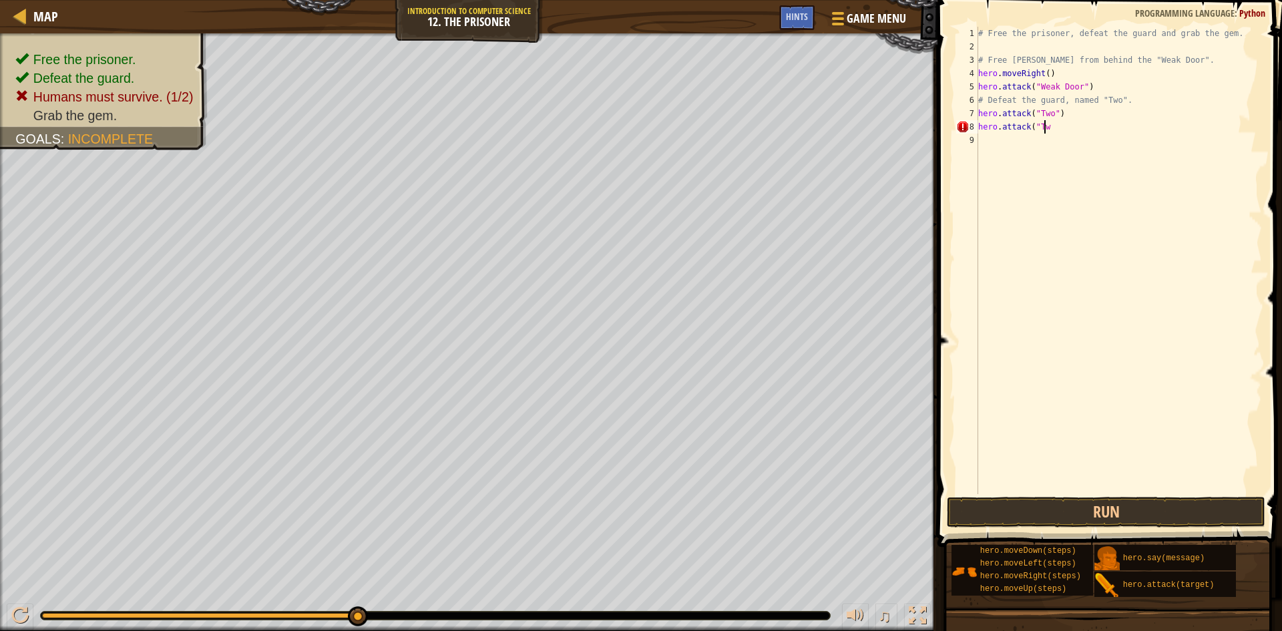
scroll to position [6, 5]
type textarea "hero.attack("Two")"
click at [1021, 220] on div "# Free the prisoner, defeat the guard and grab the gem. # Free [PERSON_NAME] fr…" at bounding box center [1119, 274] width 287 height 494
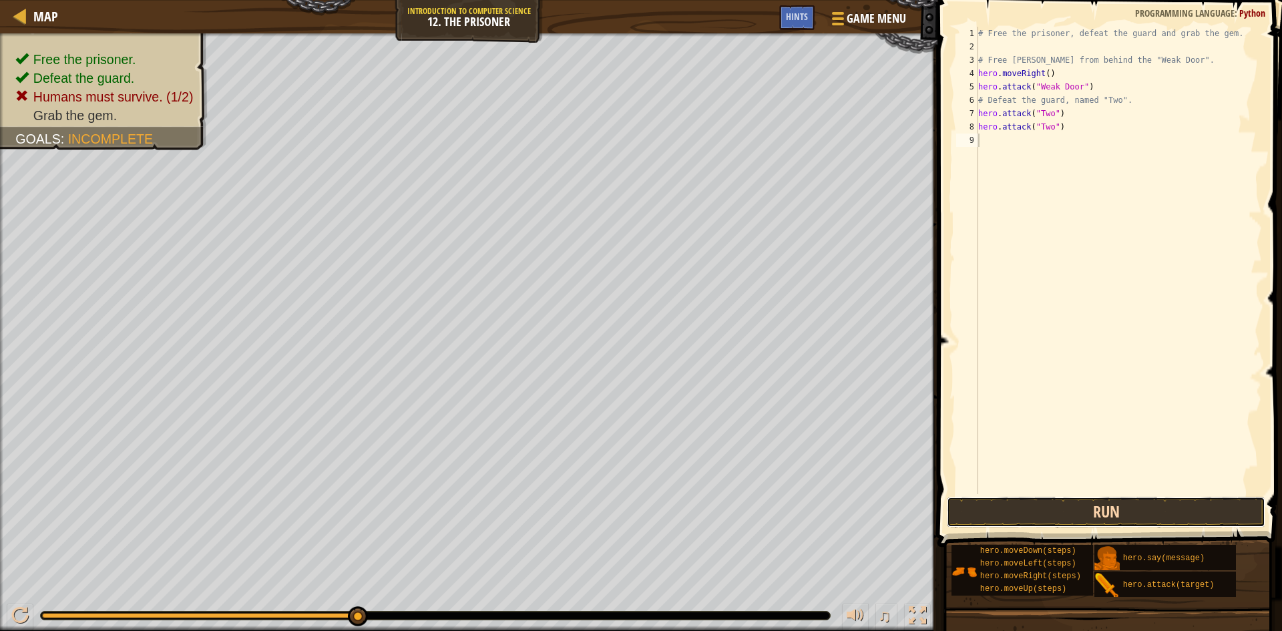
click at [1167, 524] on button "Run" at bounding box center [1106, 512] width 319 height 31
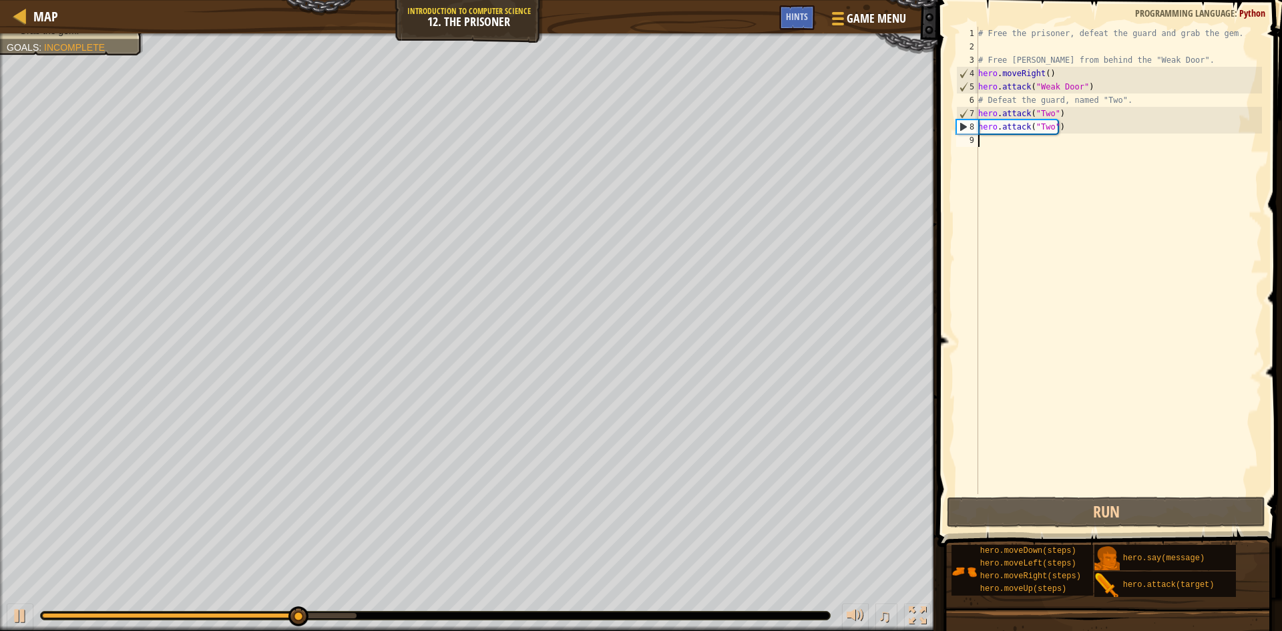
drag, startPoint x: 1108, startPoint y: 478, endPoint x: 987, endPoint y: 611, distance: 180.1
click at [1020, 285] on div "# Free the prisoner, defeat the guard and grab the gem. # Free [PERSON_NAME] fr…" at bounding box center [1119, 274] width 287 height 494
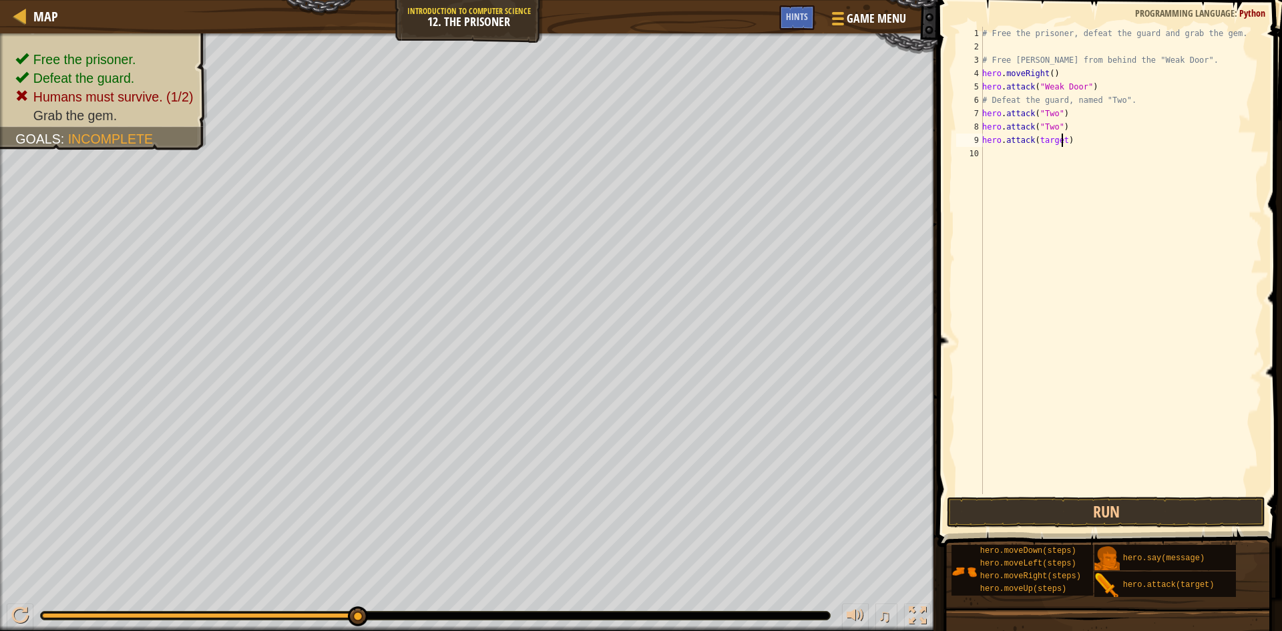
click at [1061, 138] on div "# Free the prisoner, defeat the guard and grab the gem. # Free [PERSON_NAME] fr…" at bounding box center [1121, 274] width 283 height 494
type textarea "hero.attack("Two")"
click at [1223, 518] on button "Run" at bounding box center [1106, 512] width 319 height 31
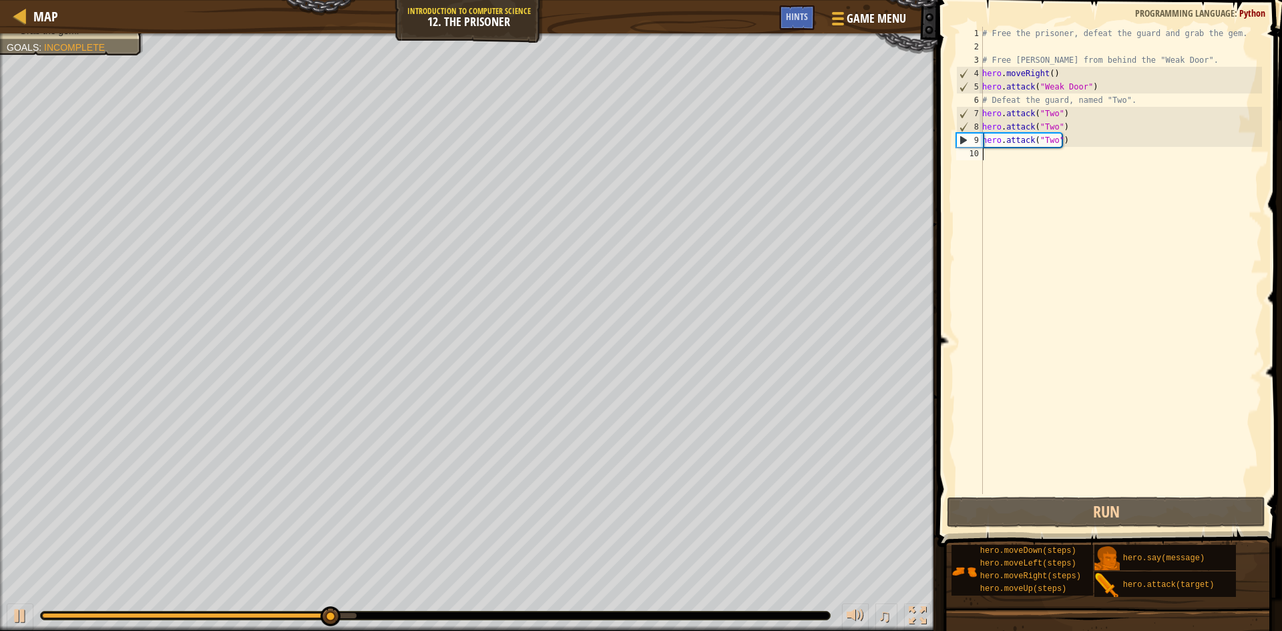
click at [1079, 280] on div "# Free the prisoner, defeat the guard and grab the gem. # Free [PERSON_NAME] fr…" at bounding box center [1121, 274] width 283 height 494
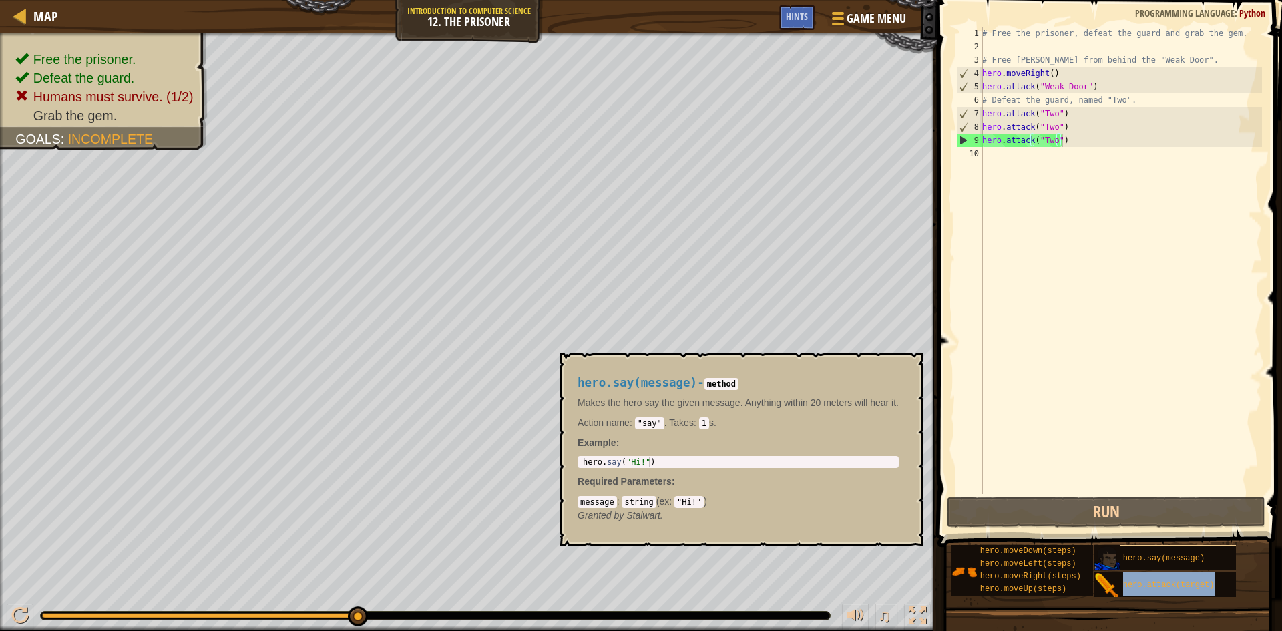
type textarea "hero.attack("Two")hero.attack(target)"
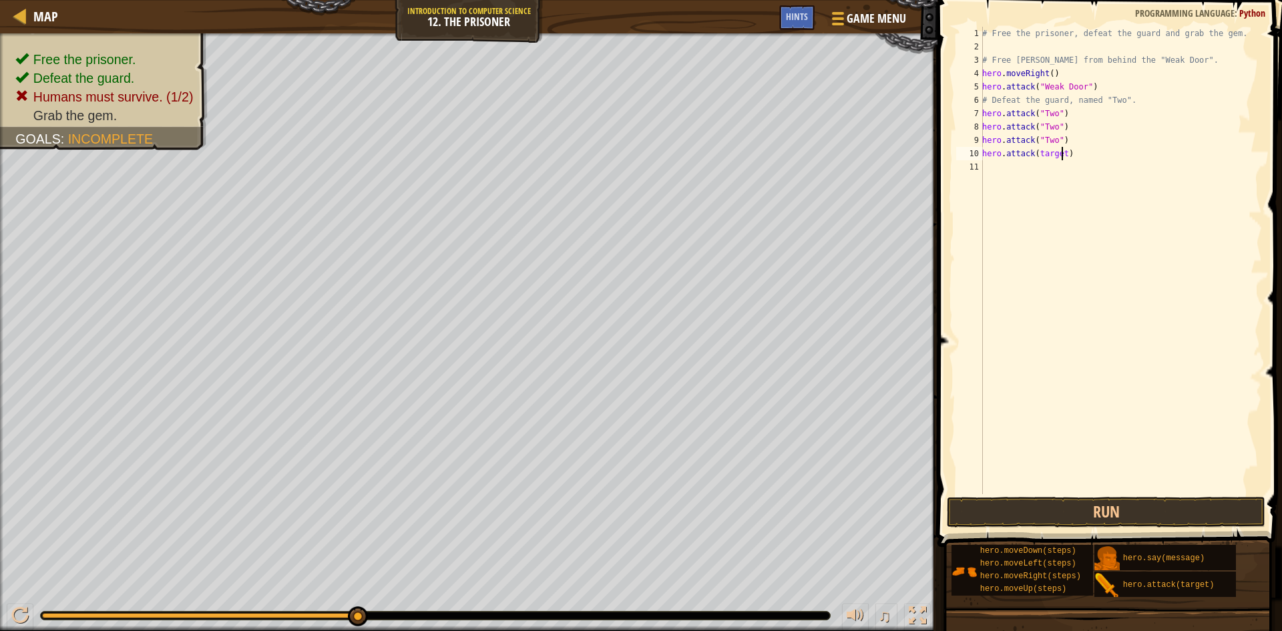
click at [1061, 154] on div "# Free the prisoner, defeat the guard and grab the gem. # Free [PERSON_NAME] fr…" at bounding box center [1121, 274] width 283 height 494
type textarea "hero.attack("Two")"
click at [1161, 524] on button "Run" at bounding box center [1106, 512] width 319 height 31
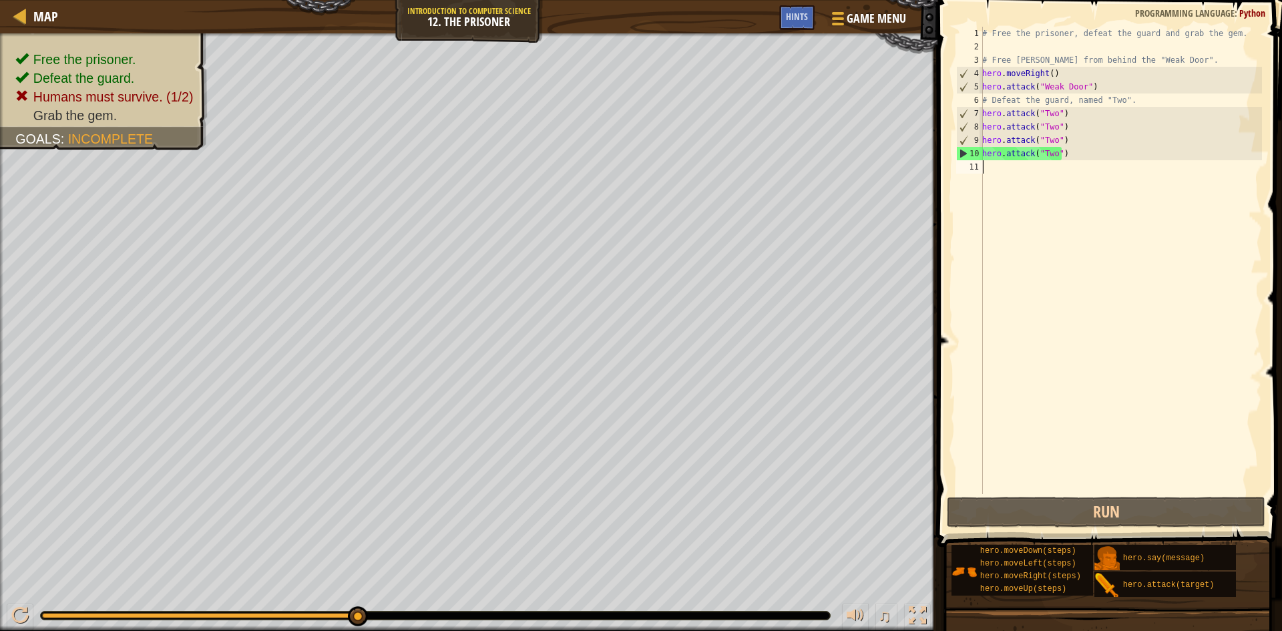
click at [1033, 362] on div "# Free the prisoner, defeat the guard and grab the gem. # Free [PERSON_NAME] fr…" at bounding box center [1121, 274] width 283 height 494
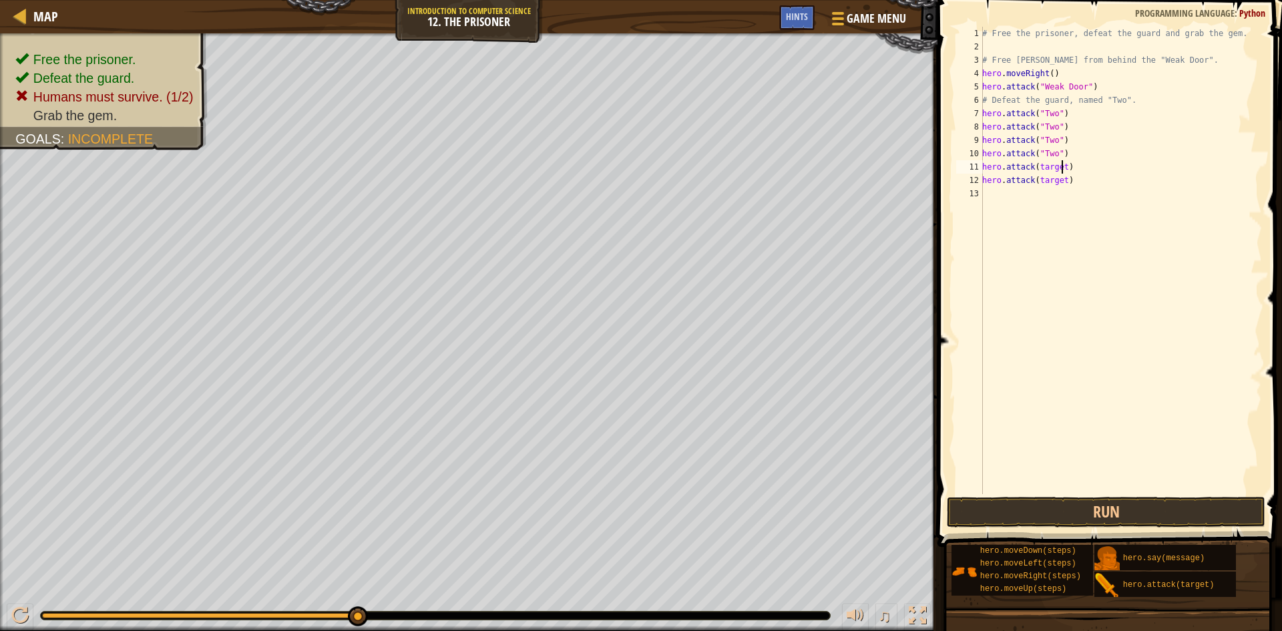
click at [1060, 169] on div "# Free the prisoner, defeat the guard and grab the gem. # Free [PERSON_NAME] fr…" at bounding box center [1121, 274] width 283 height 494
drag, startPoint x: 1034, startPoint y: 153, endPoint x: 1059, endPoint y: 156, distance: 25.5
click at [1059, 156] on div "# Free the prisoner, defeat the guard and grab the gem. # Free [PERSON_NAME] fr…" at bounding box center [1121, 274] width 283 height 494
click at [1063, 172] on div "# Free the prisoner, defeat the guard and grab the gem. # Free [PERSON_NAME] fr…" at bounding box center [1121, 274] width 283 height 494
paste textarea ""Two""
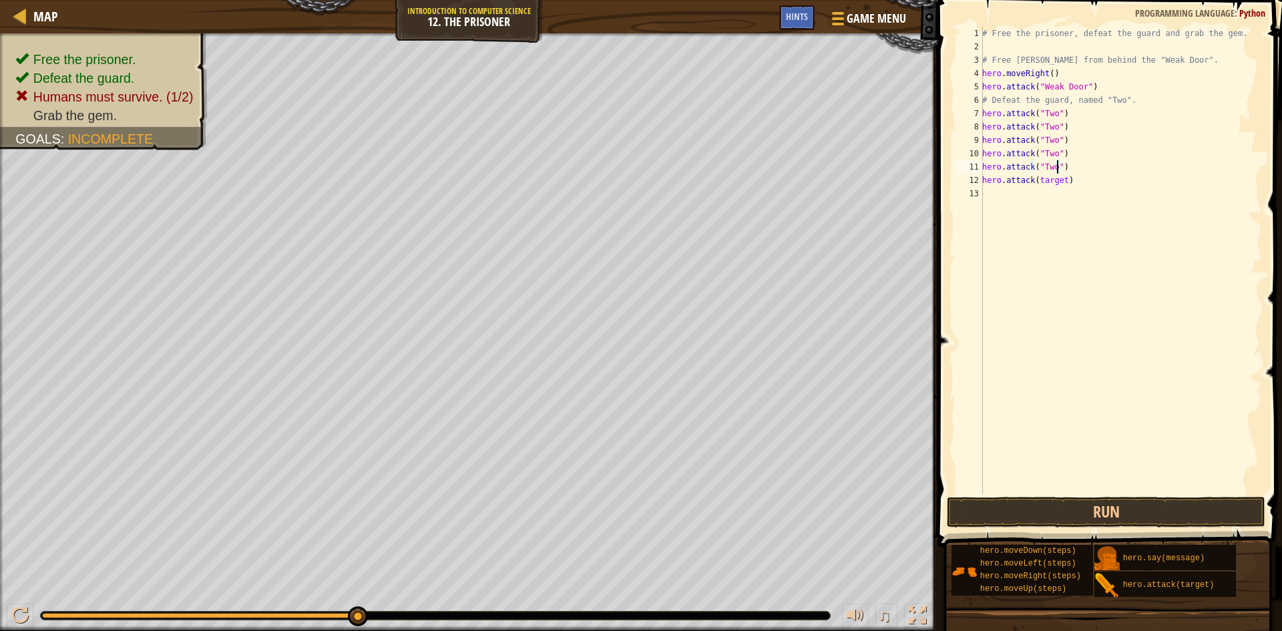
click at [1059, 182] on div "# Free the prisoner, defeat the guard and grab the gem. # Free [PERSON_NAME] fr…" at bounding box center [1121, 274] width 283 height 494
click at [1063, 180] on div "# Free the prisoner, defeat the guard and grab the gem. # Free [PERSON_NAME] fr…" at bounding box center [1121, 274] width 283 height 494
paste textarea ""Two""
type textarea "hero.attack("Two")"
click at [1143, 507] on button "Run" at bounding box center [1106, 512] width 319 height 31
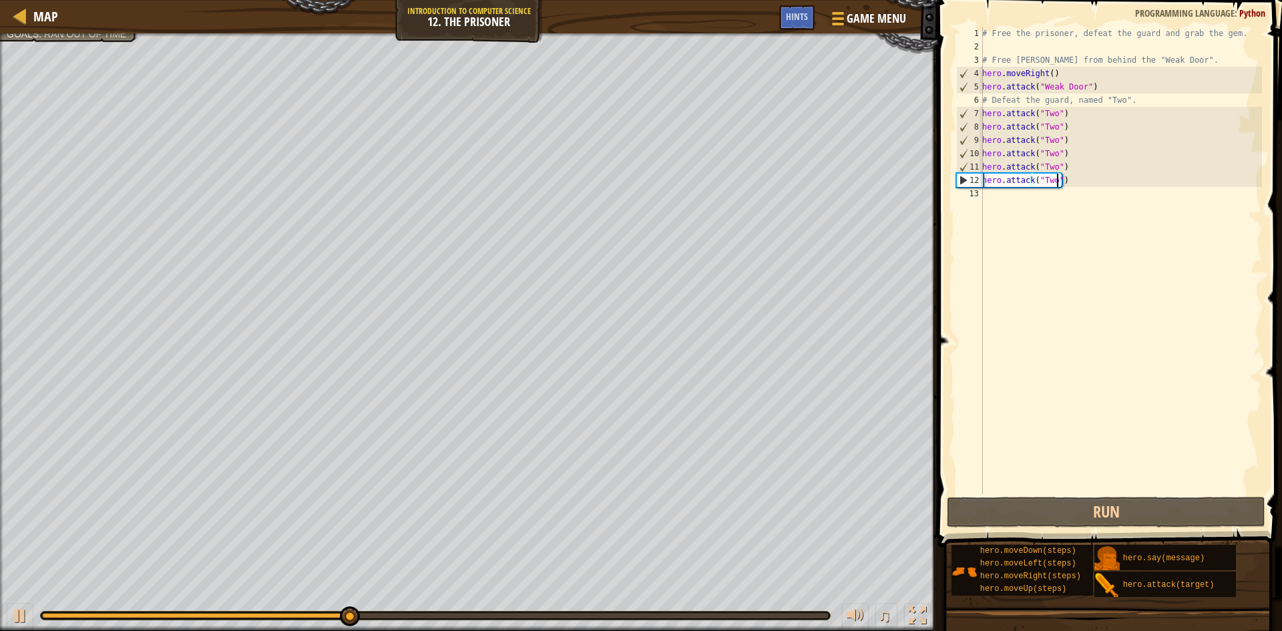
click at [1129, 408] on div "# Free the prisoner, defeat the guard and grab the gem. # Free [PERSON_NAME] fr…" at bounding box center [1121, 274] width 283 height 494
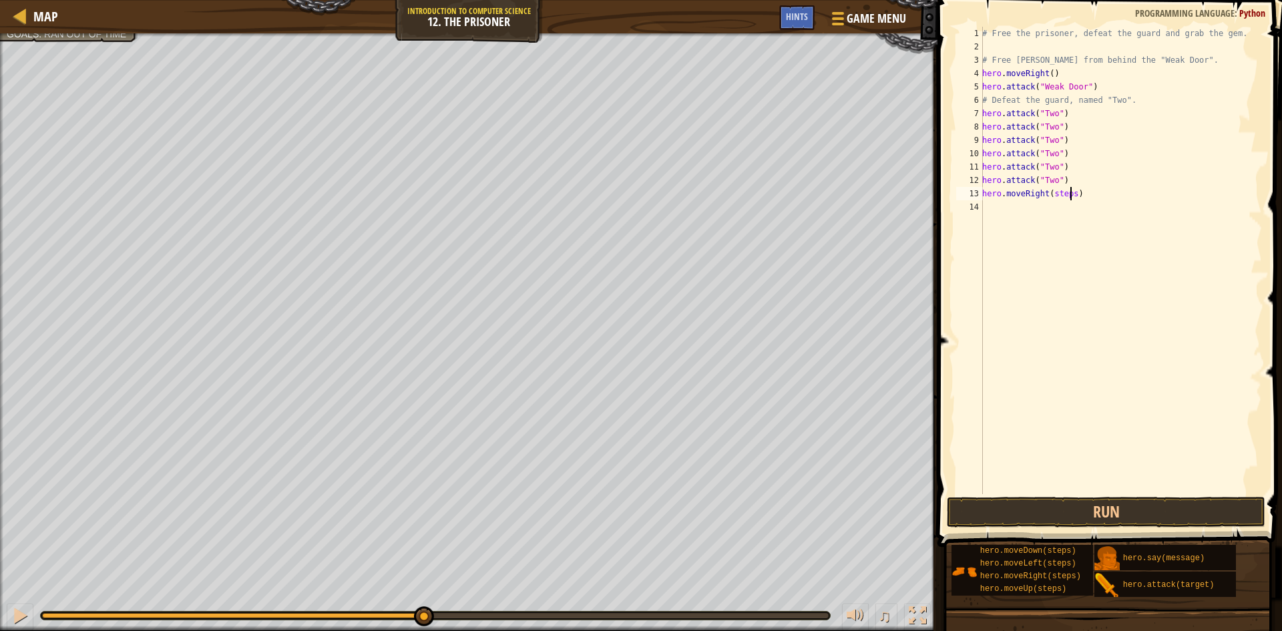
click at [1070, 198] on div "# Free the prisoner, defeat the guard and grab the gem. # Free [PERSON_NAME] fr…" at bounding box center [1121, 274] width 283 height 494
type textarea "hero.moveRight()"
click at [1169, 502] on button "Run" at bounding box center [1106, 512] width 319 height 31
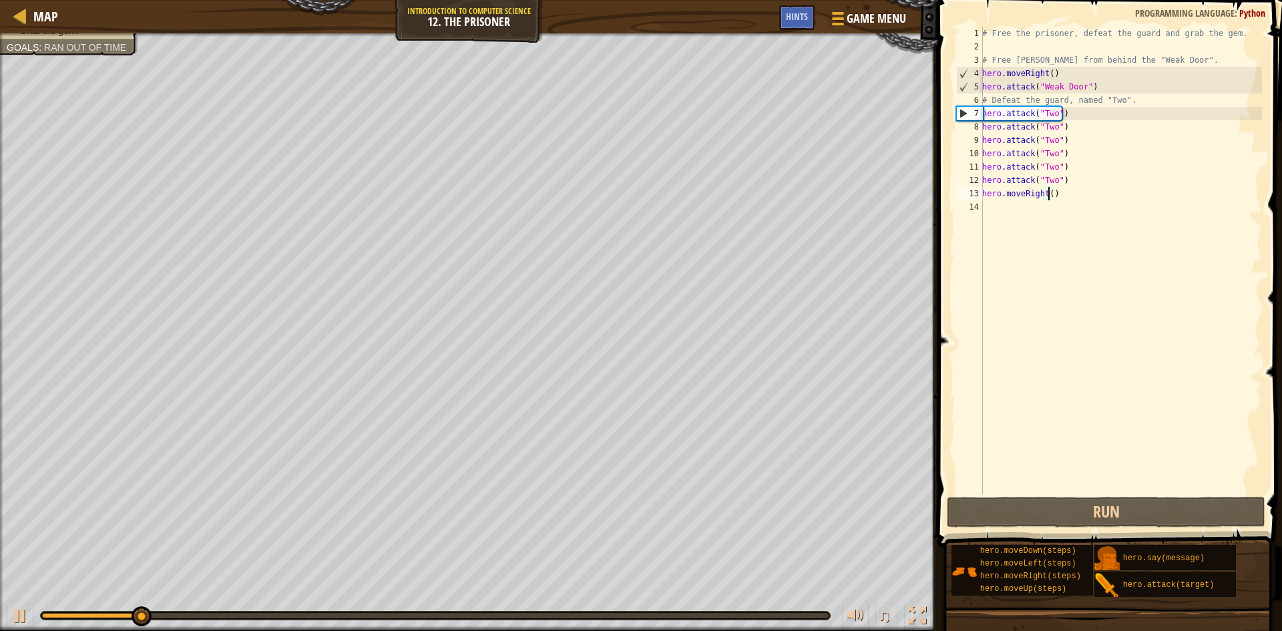
click at [1077, 323] on div "# Free the prisoner, defeat the guard and grab the gem. # Free [PERSON_NAME] fr…" at bounding box center [1121, 274] width 283 height 494
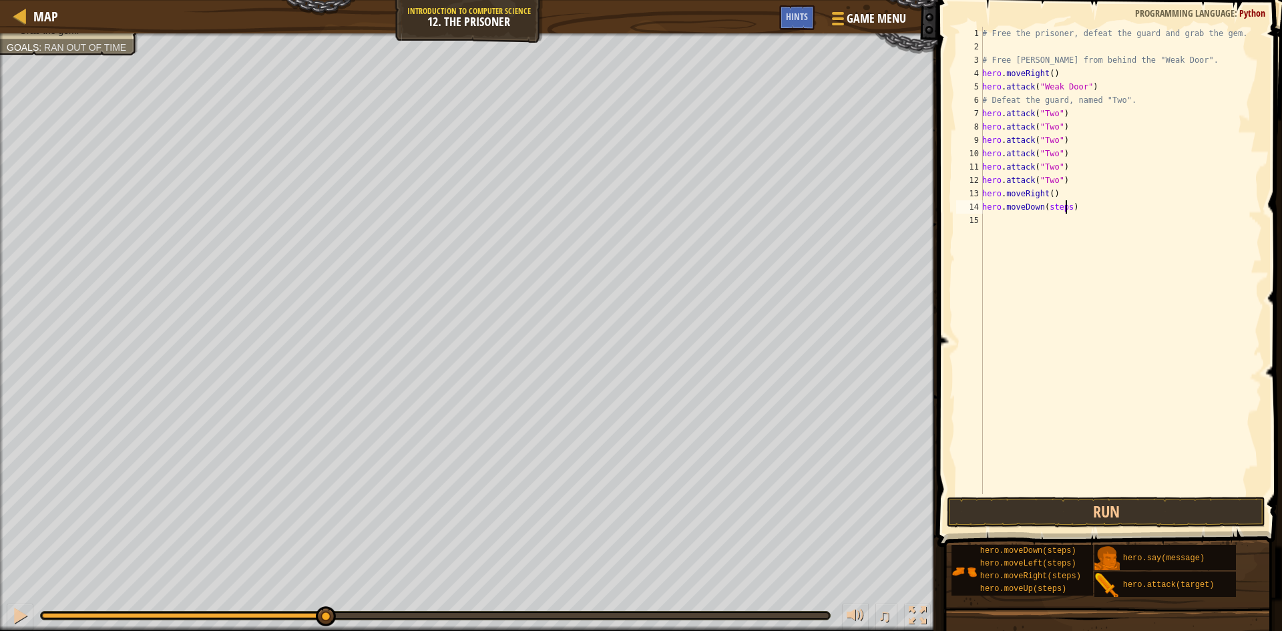
click at [1067, 212] on div "# Free the prisoner, defeat the guard and grab the gem. # Free [PERSON_NAME] fr…" at bounding box center [1121, 274] width 283 height 494
type textarea "hero.moveDown()"
click at [1131, 513] on button "Run" at bounding box center [1106, 512] width 319 height 31
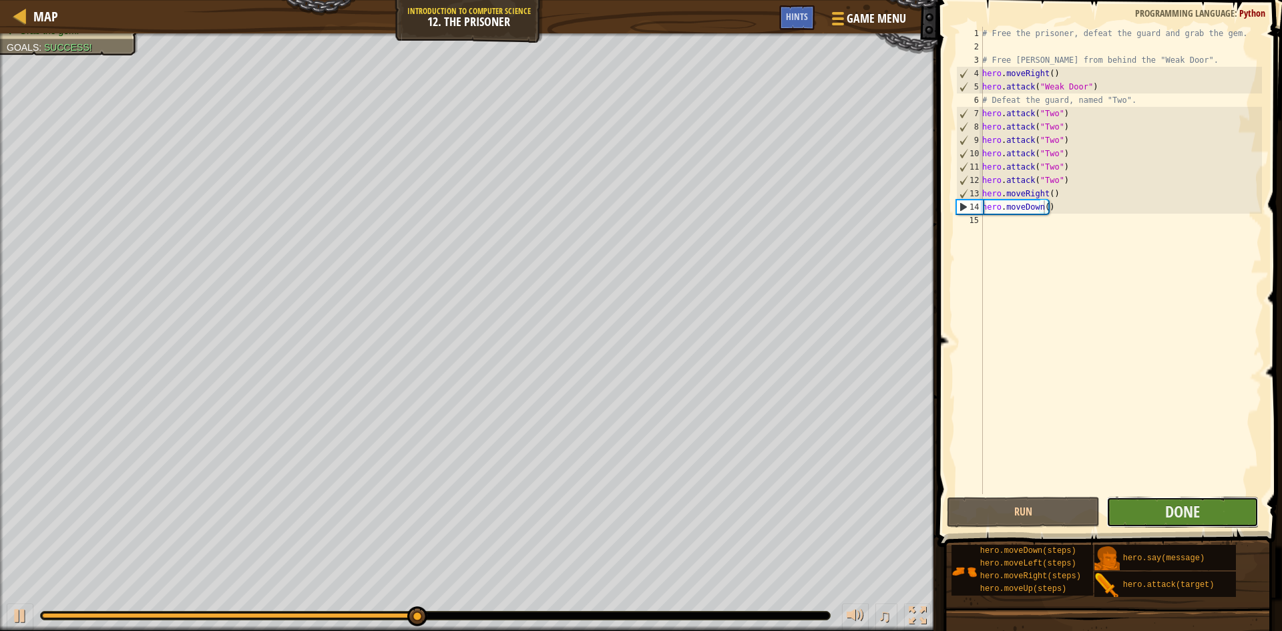
click at [1132, 518] on button "Done" at bounding box center [1183, 512] width 153 height 31
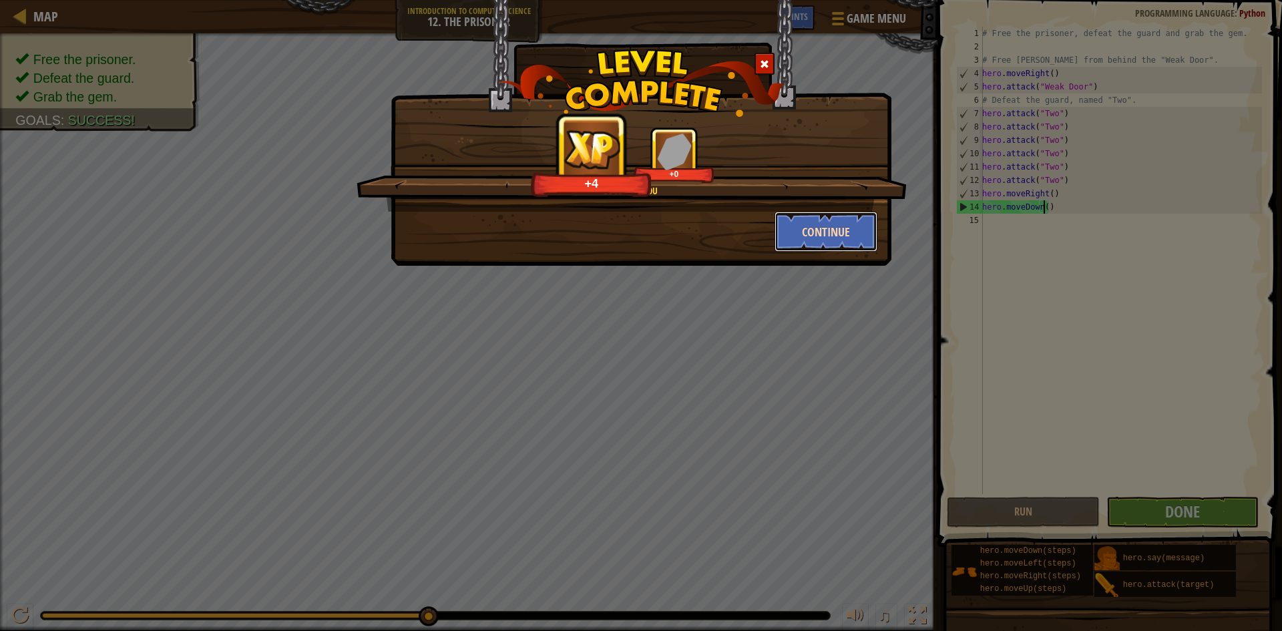
click at [823, 237] on button "Continue" at bounding box center [827, 232] width 104 height 40
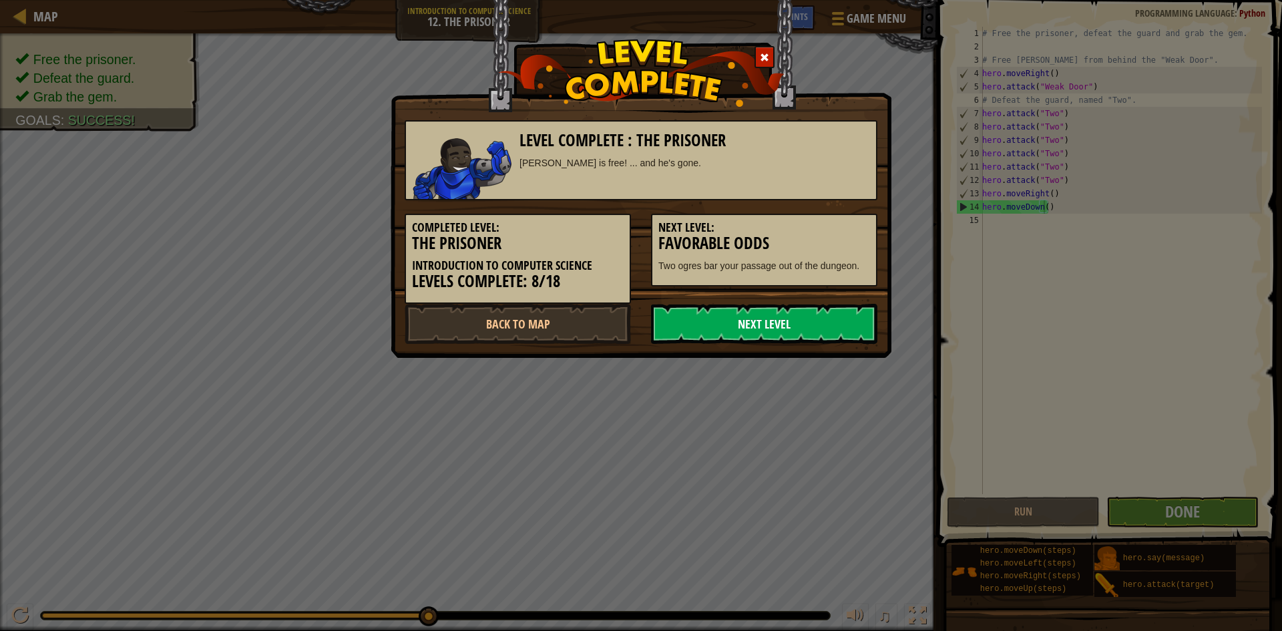
click at [756, 329] on link "Next Level" at bounding box center [764, 324] width 226 height 40
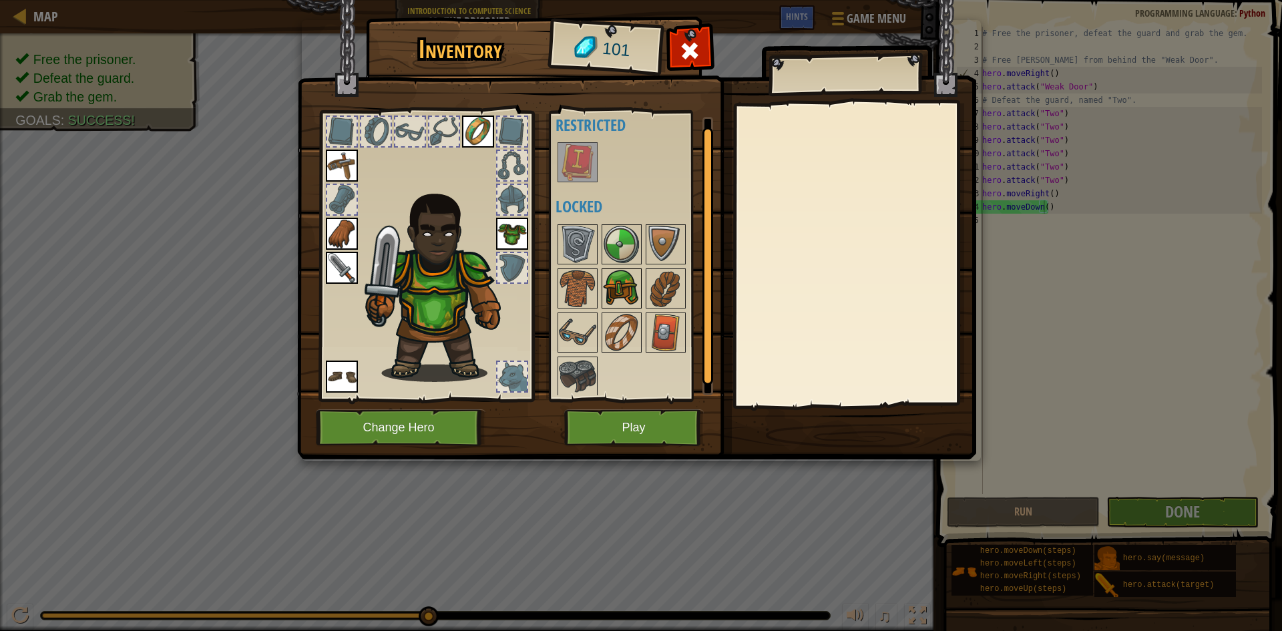
scroll to position [17, 0]
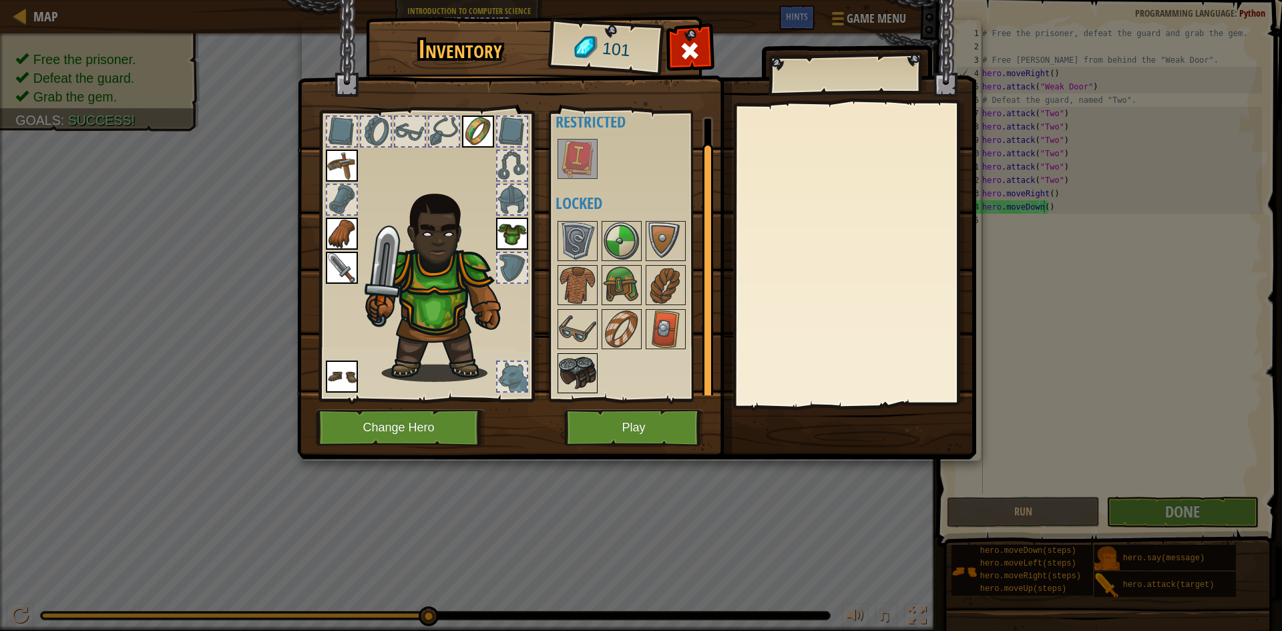
click at [574, 363] on img at bounding box center [577, 373] width 37 height 37
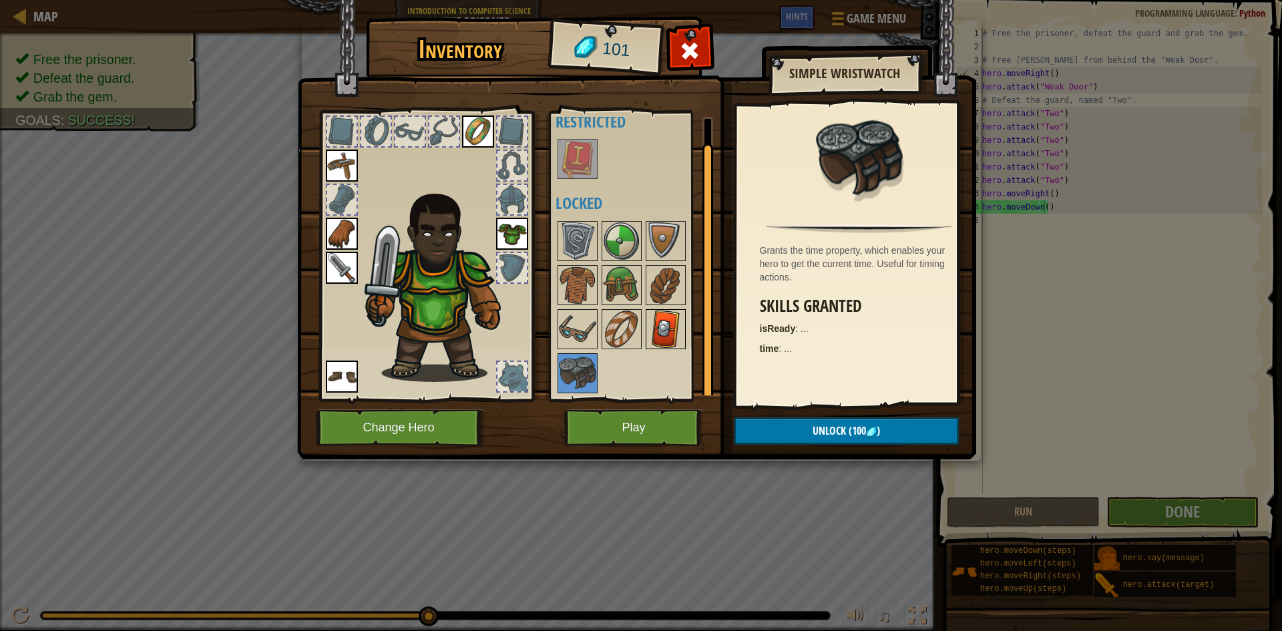
click at [674, 337] on img at bounding box center [665, 329] width 37 height 37
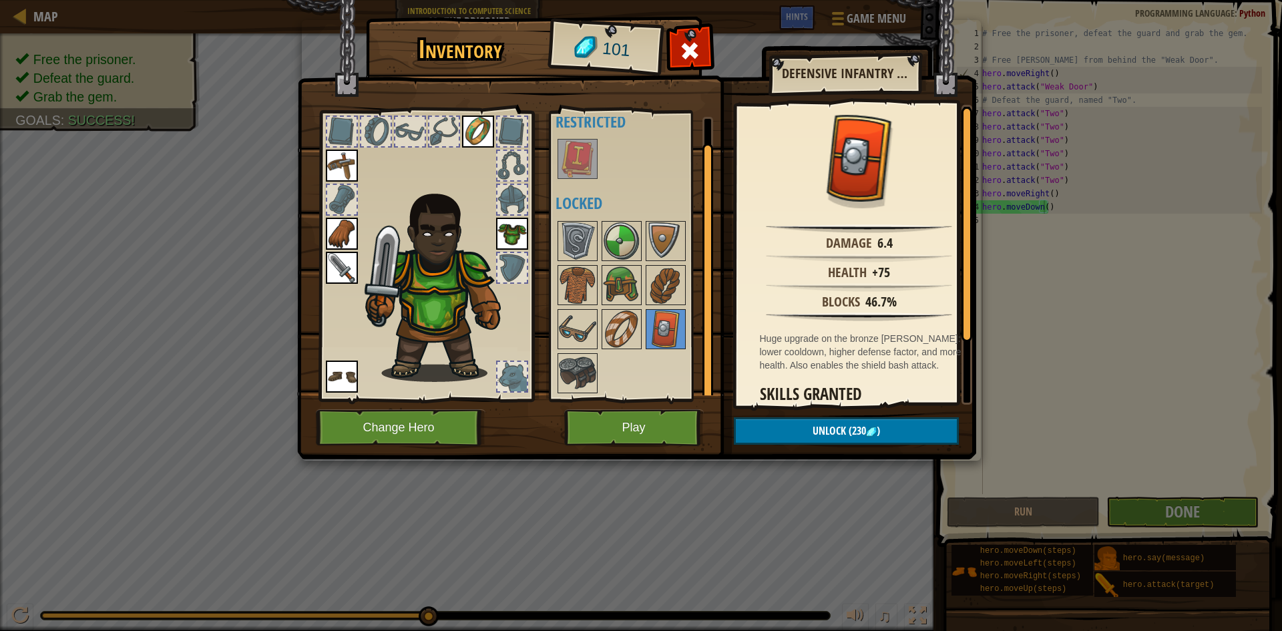
click at [644, 323] on div at bounding box center [640, 307] width 168 height 176
click at [626, 321] on img at bounding box center [621, 329] width 37 height 37
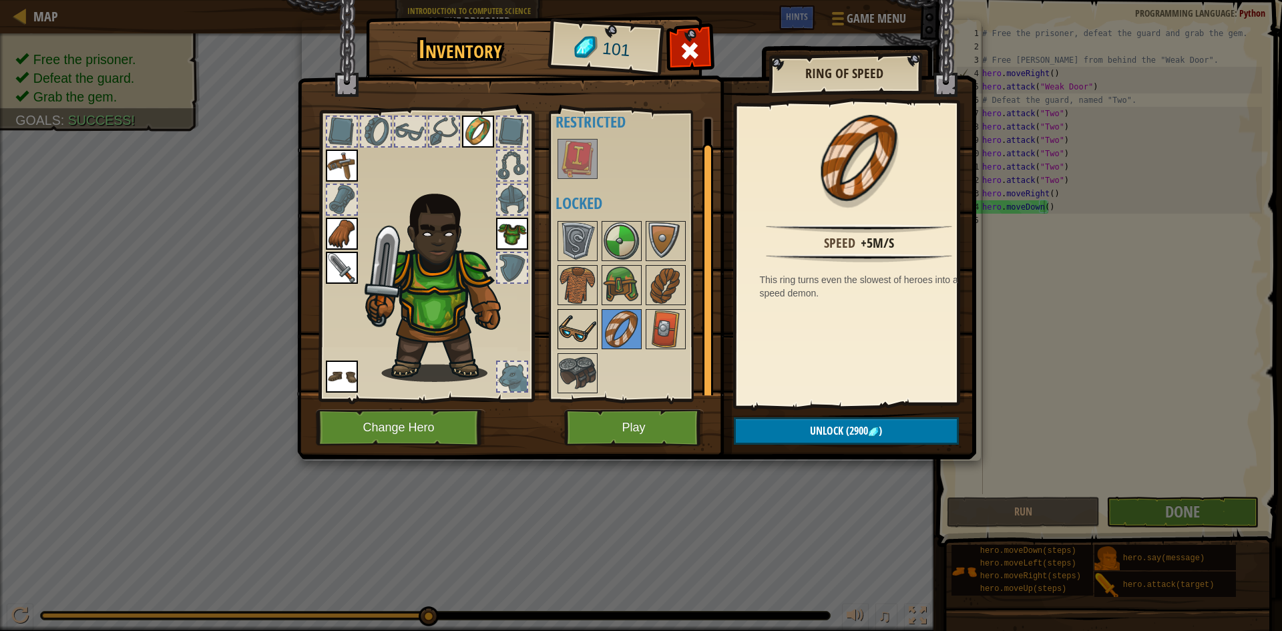
click at [583, 317] on img at bounding box center [577, 329] width 37 height 37
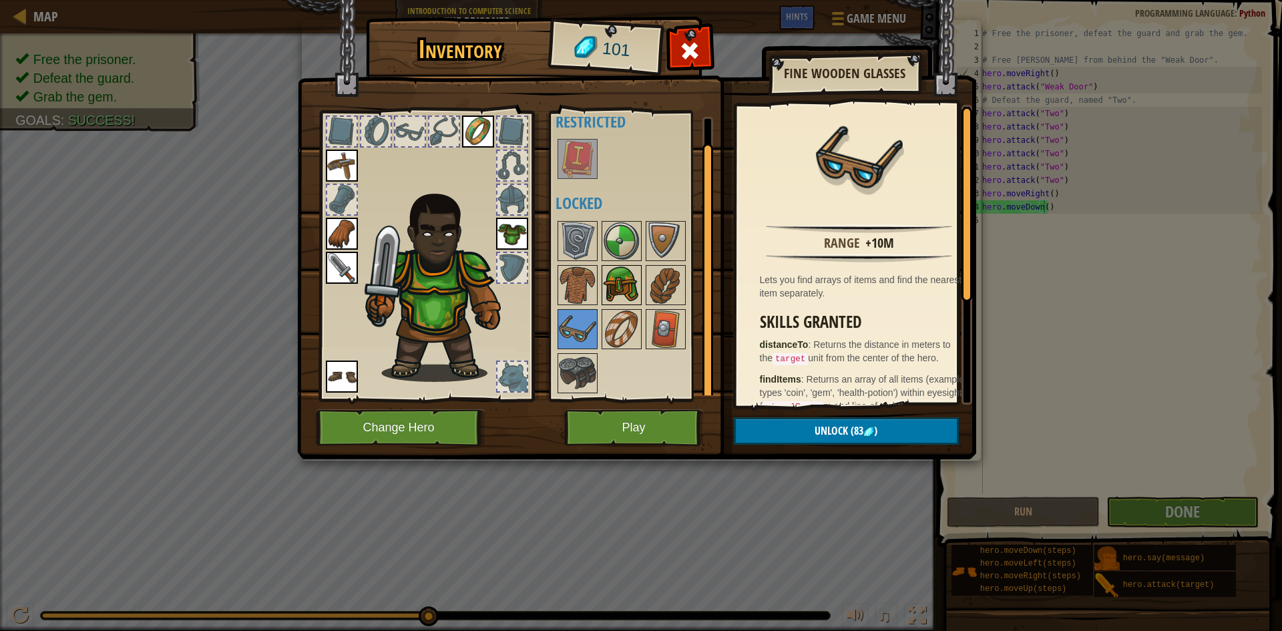
click at [630, 298] on img at bounding box center [621, 284] width 37 height 37
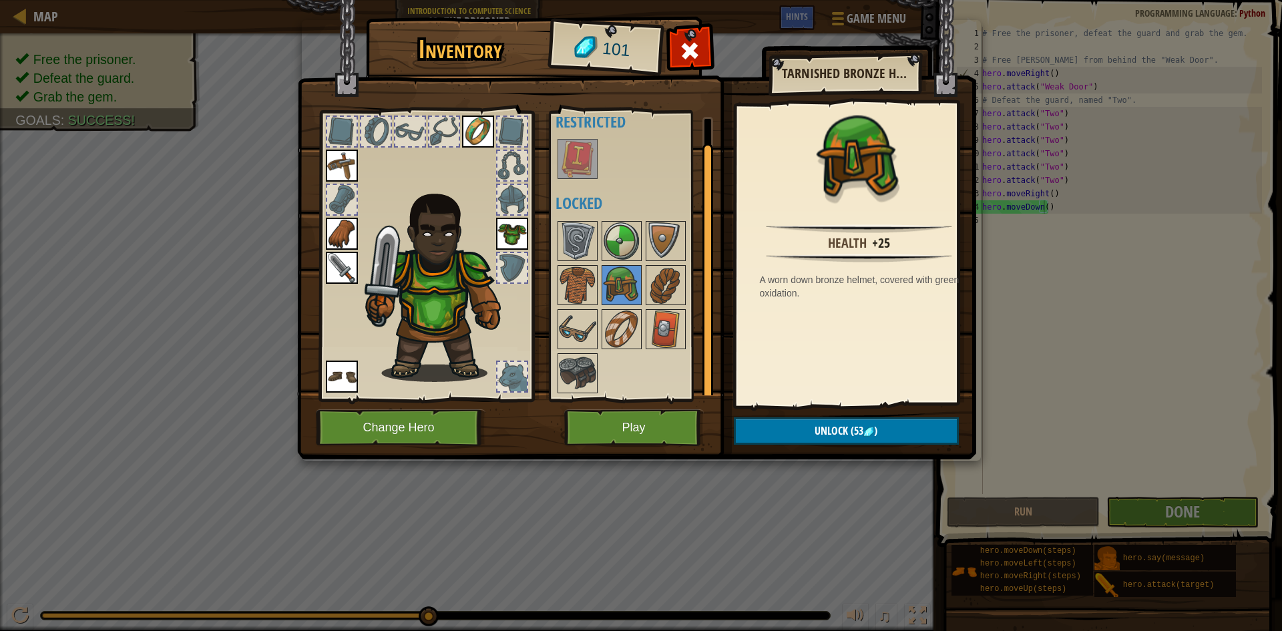
click at [882, 415] on img at bounding box center [636, 217] width 679 height 485
click at [882, 424] on button "Unlock (53 )" at bounding box center [846, 430] width 225 height 27
click at [664, 275] on img at bounding box center [665, 284] width 37 height 37
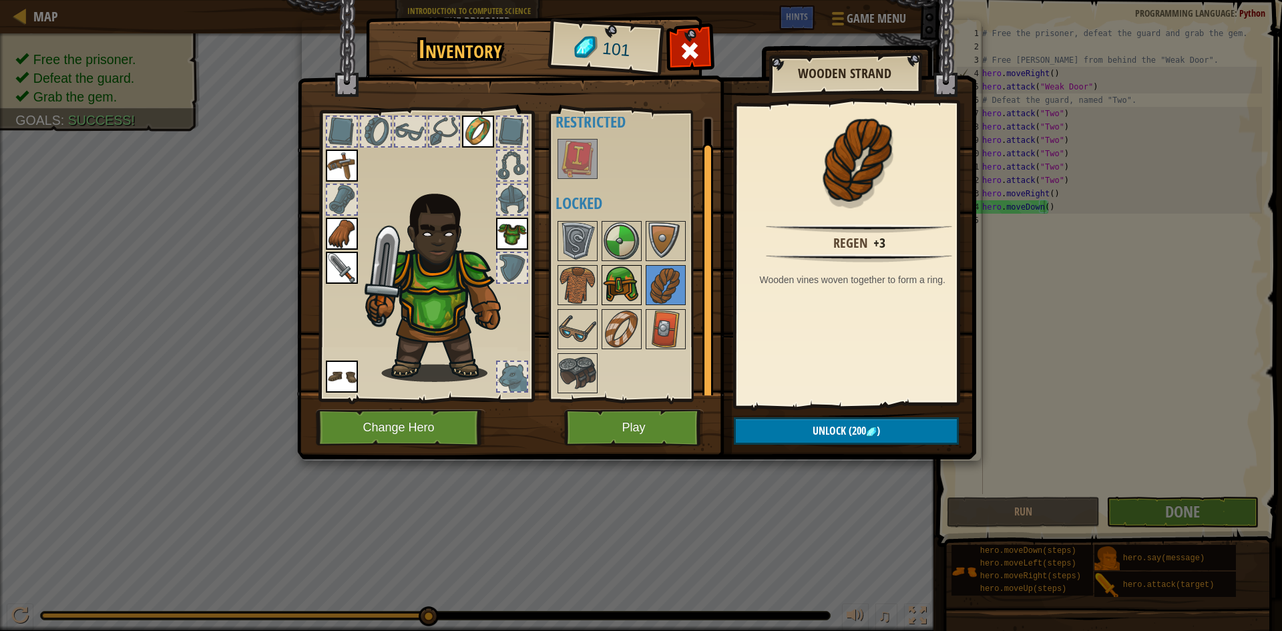
click at [633, 280] on img at bounding box center [621, 284] width 37 height 37
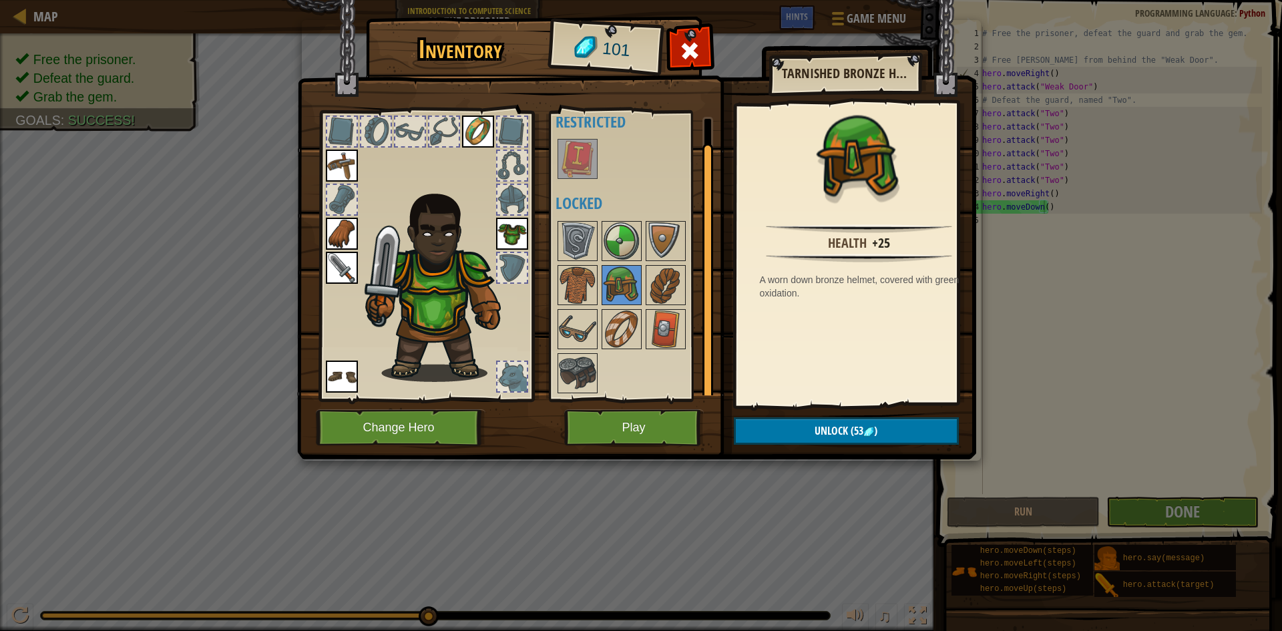
click at [556, 272] on div at bounding box center [640, 307] width 168 height 176
click at [577, 276] on img at bounding box center [577, 284] width 37 height 37
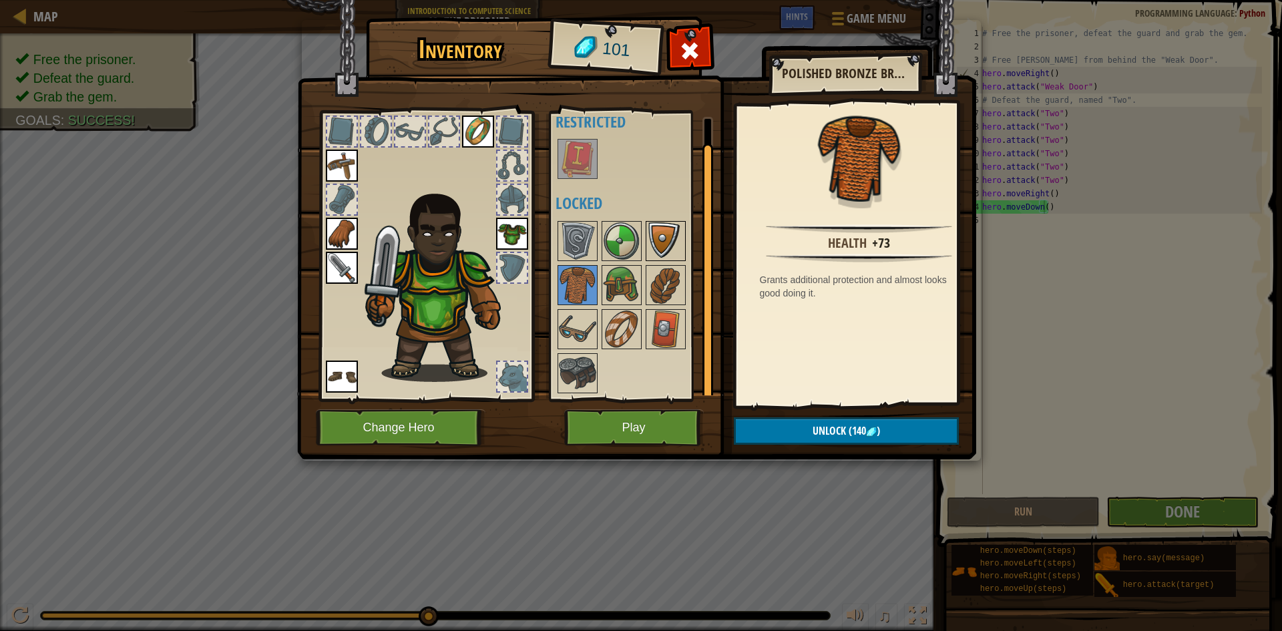
click at [663, 252] on img at bounding box center [665, 240] width 37 height 37
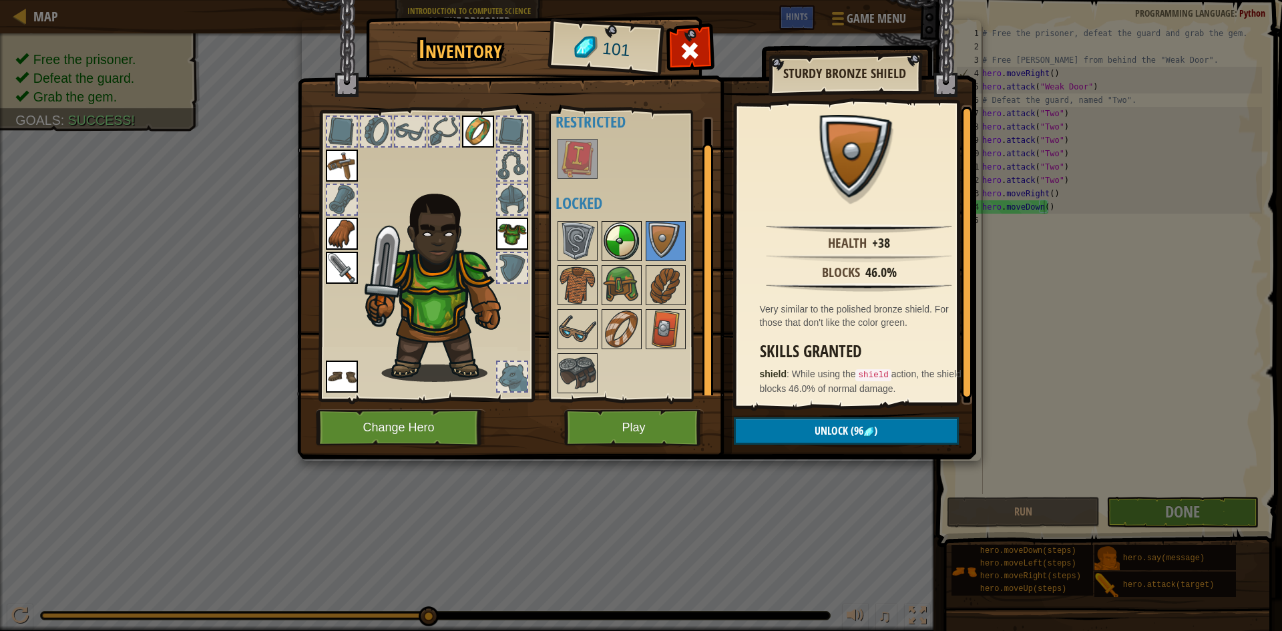
click at [626, 239] on img at bounding box center [621, 240] width 37 height 37
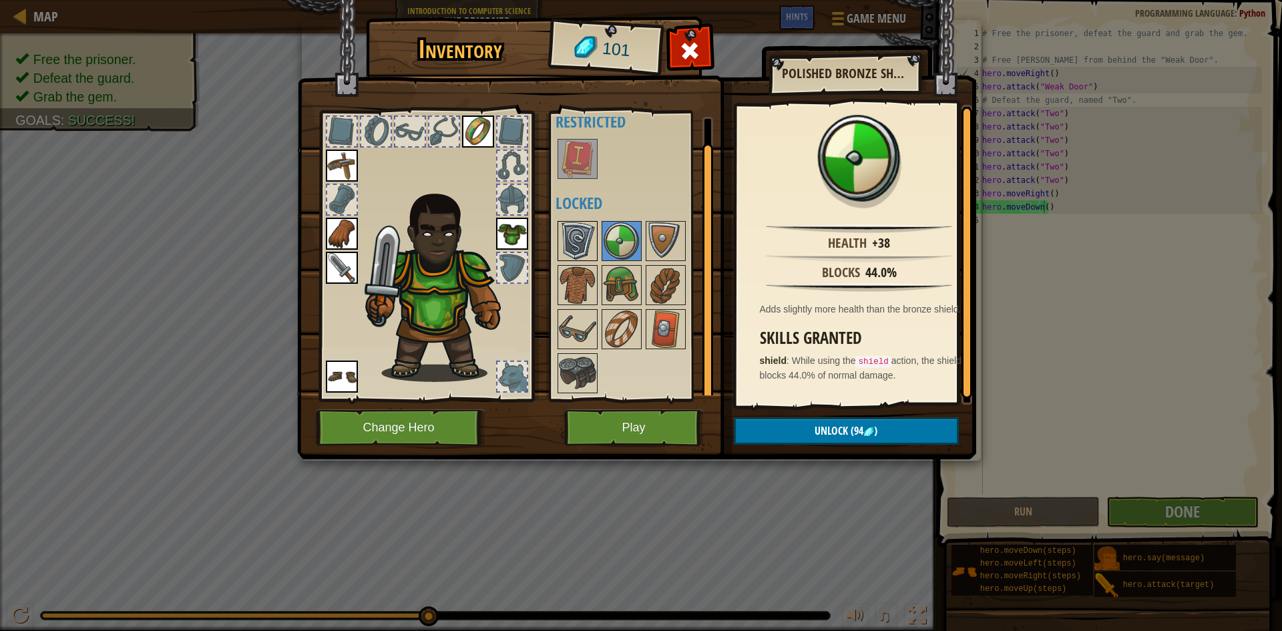
click at [574, 240] on img at bounding box center [577, 240] width 37 height 37
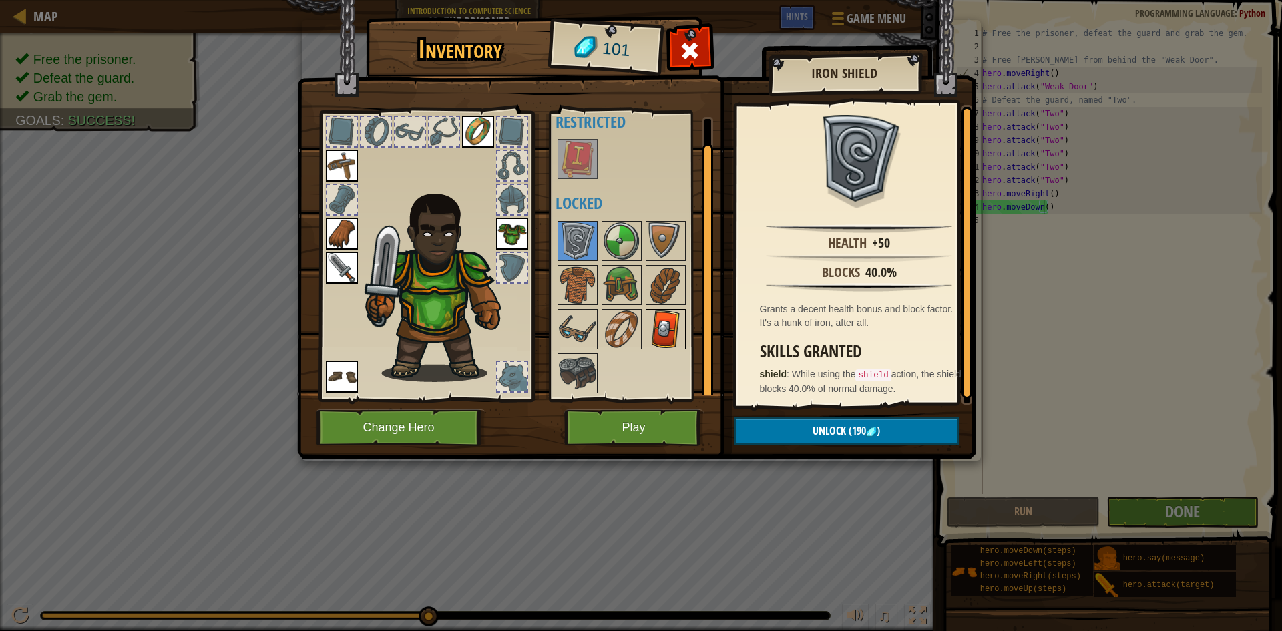
drag, startPoint x: 630, startPoint y: 287, endPoint x: 663, endPoint y: 331, distance: 55.3
click at [630, 287] on img at bounding box center [621, 284] width 37 height 37
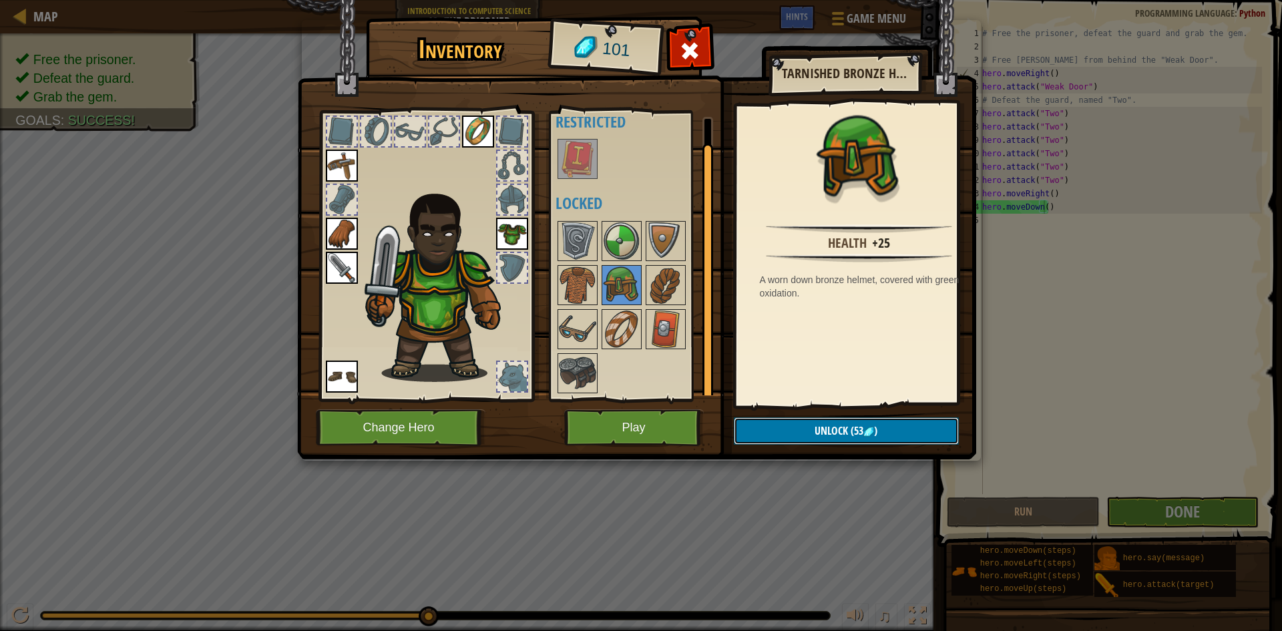
click at [758, 436] on button "Unlock (53 )" at bounding box center [846, 430] width 225 height 27
click at [763, 429] on button "Confirm" at bounding box center [846, 430] width 225 height 27
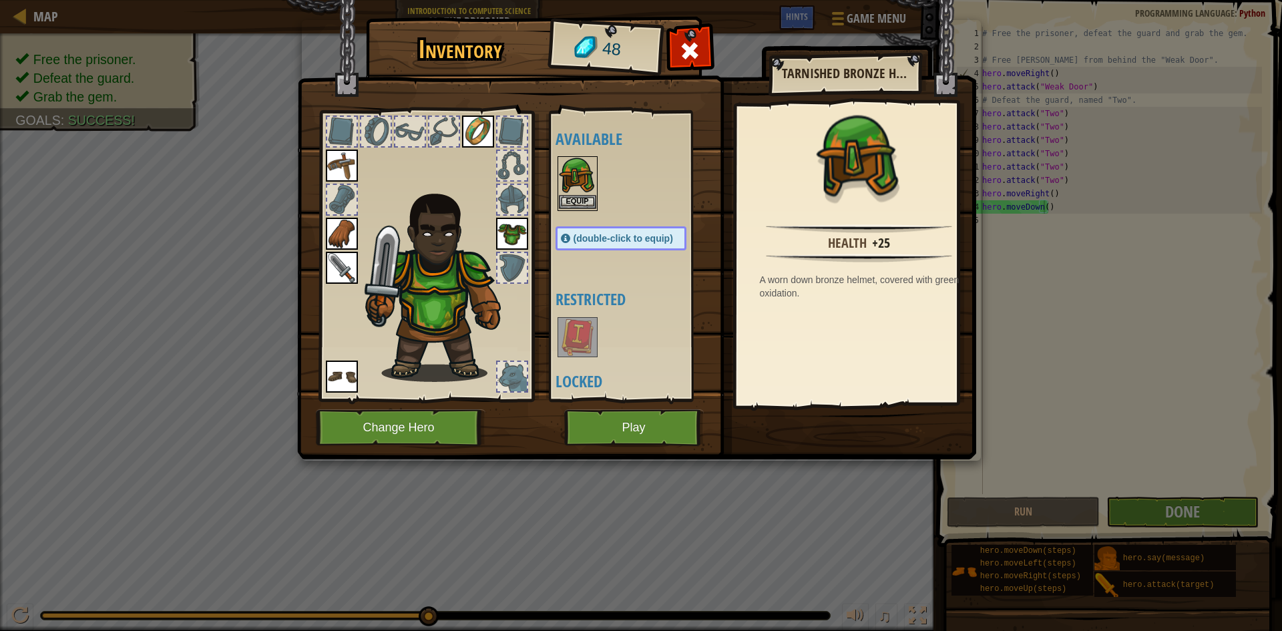
click at [594, 194] on img at bounding box center [577, 176] width 37 height 37
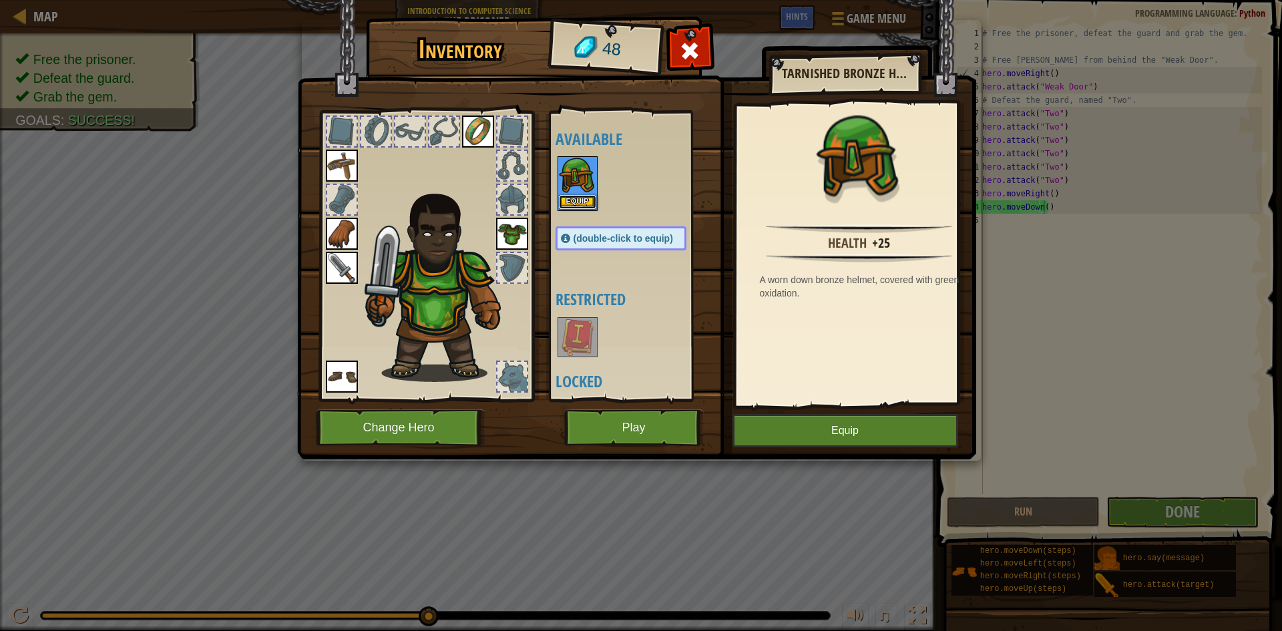
click at [590, 202] on button "Equip" at bounding box center [577, 202] width 37 height 14
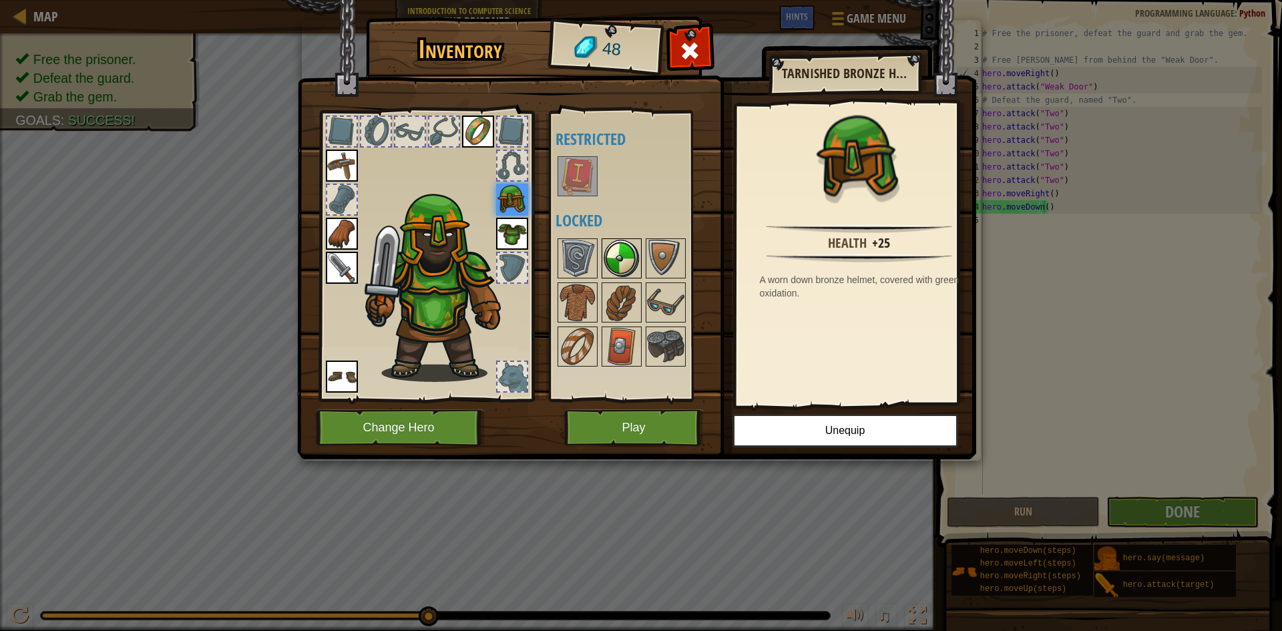
click at [609, 265] on img at bounding box center [621, 258] width 37 height 37
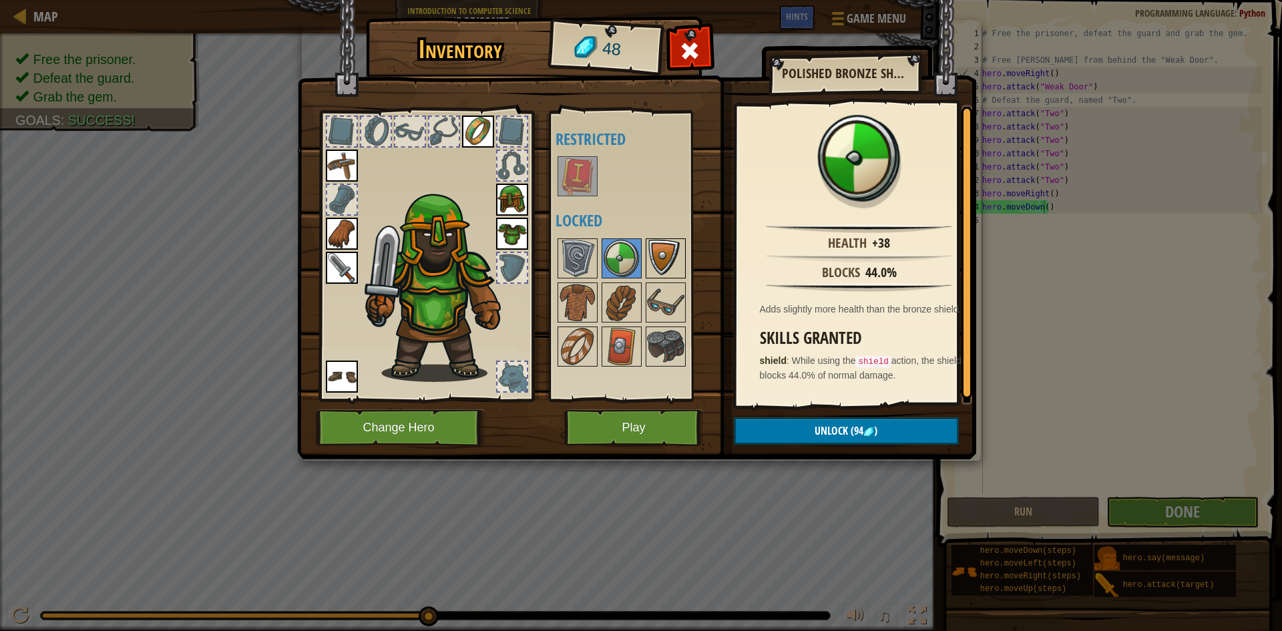
click at [665, 270] on img at bounding box center [665, 258] width 37 height 37
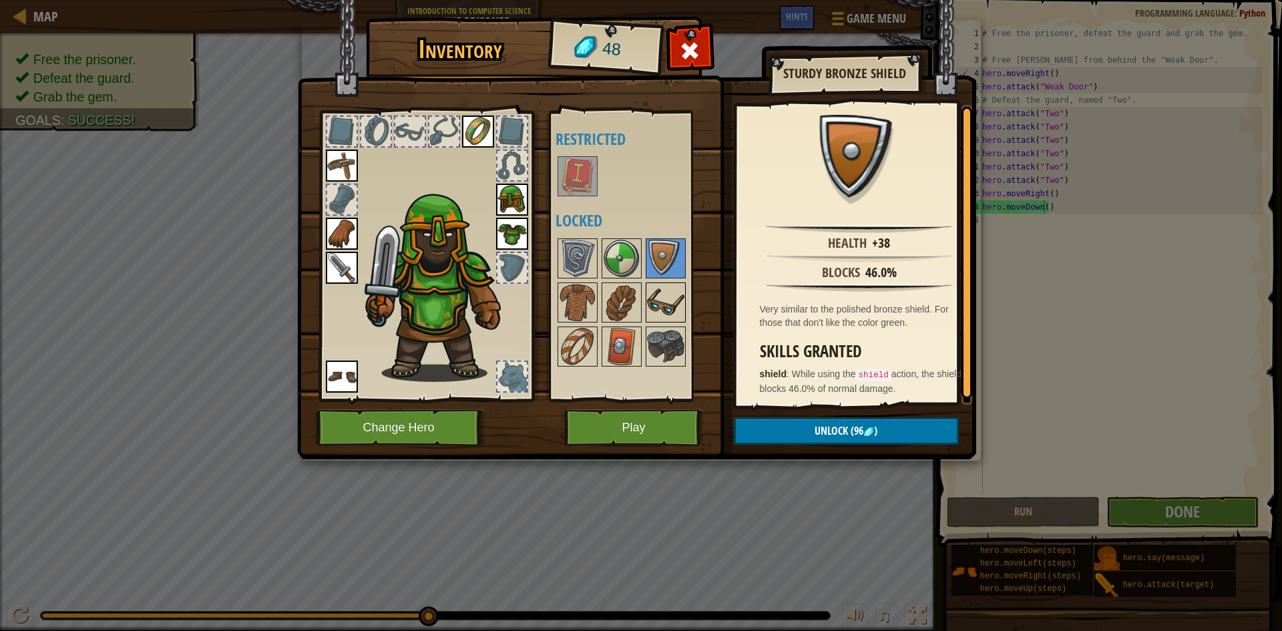
click at [663, 285] on img at bounding box center [665, 302] width 37 height 37
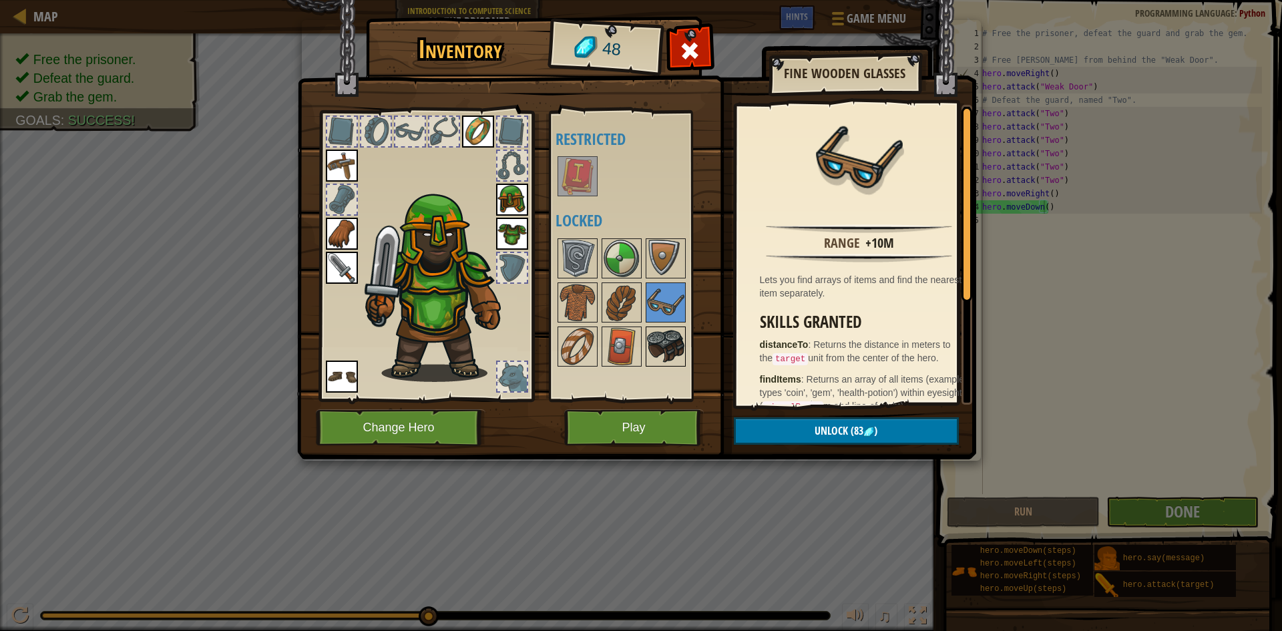
click at [653, 327] on div at bounding box center [666, 347] width 40 height 40
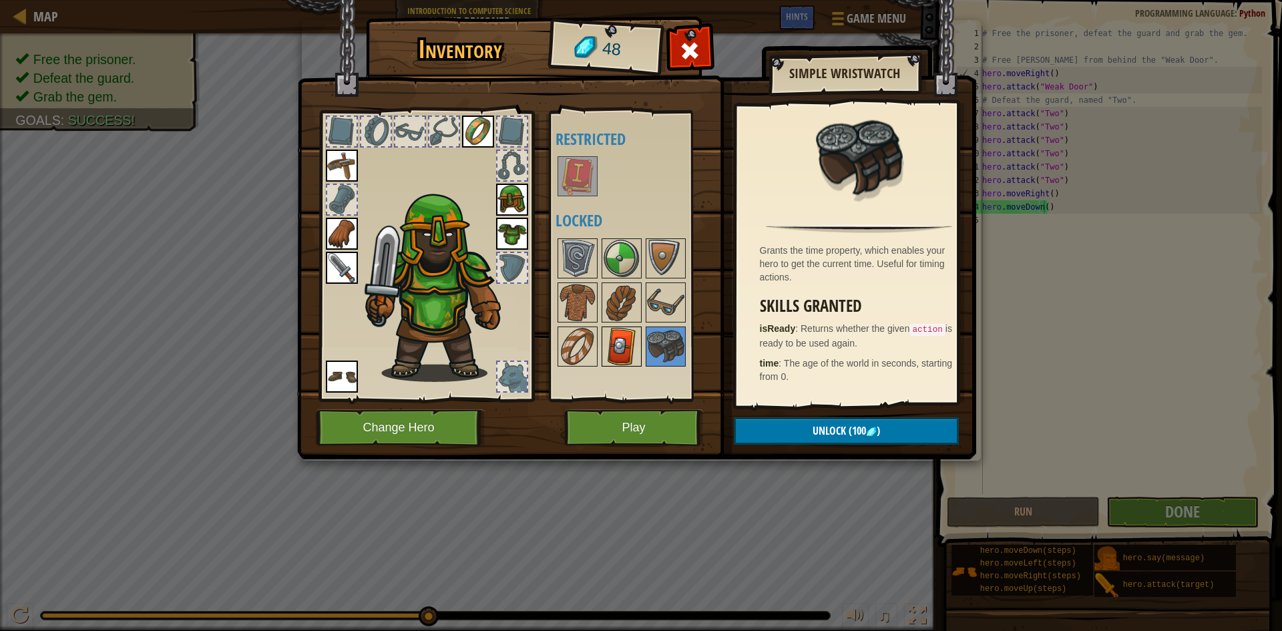
click at [629, 333] on img at bounding box center [621, 346] width 37 height 37
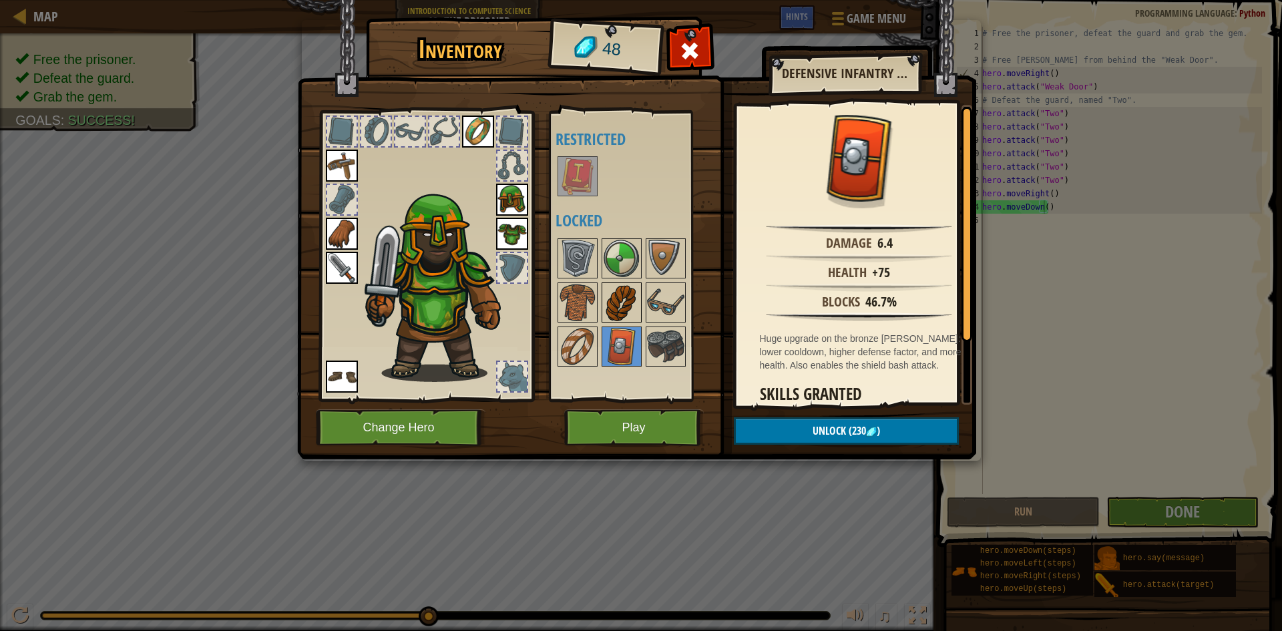
click at [610, 306] on img at bounding box center [621, 302] width 37 height 37
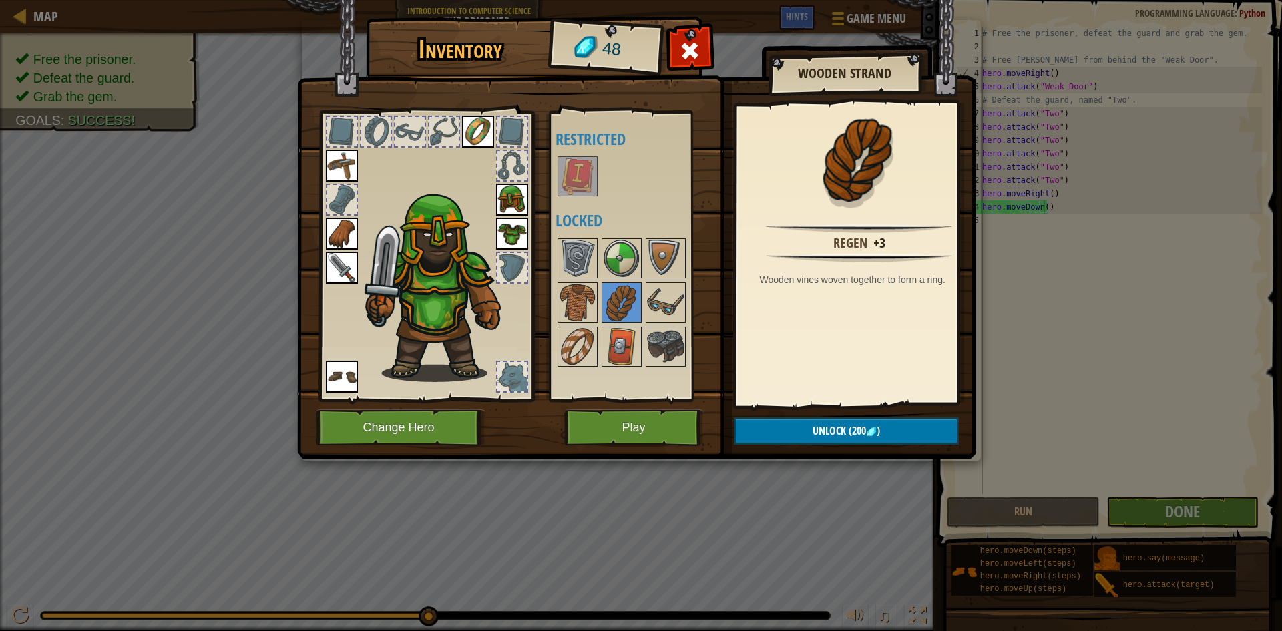
click at [552, 335] on div "Available Equip Equip Equip Equip Equip Equip Equip (double-click to equip) Res…" at bounding box center [632, 256] width 164 height 291
click at [671, 430] on button "Play" at bounding box center [634, 427] width 140 height 37
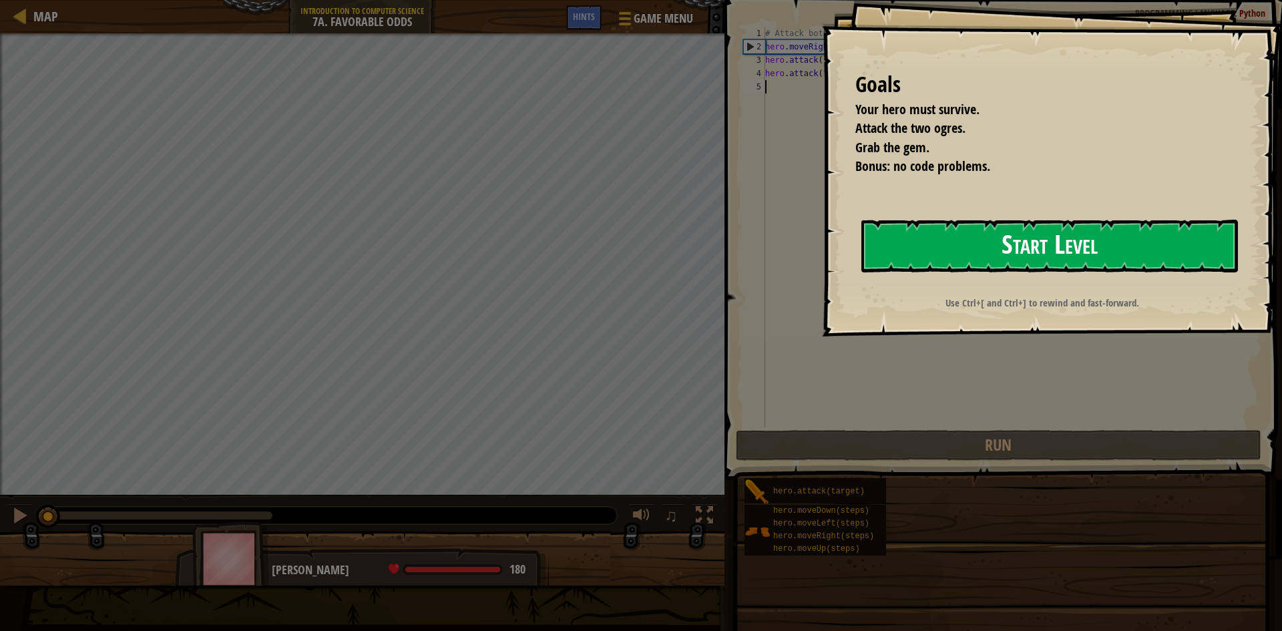
click at [1076, 260] on button "Start Level" at bounding box center [1050, 246] width 377 height 53
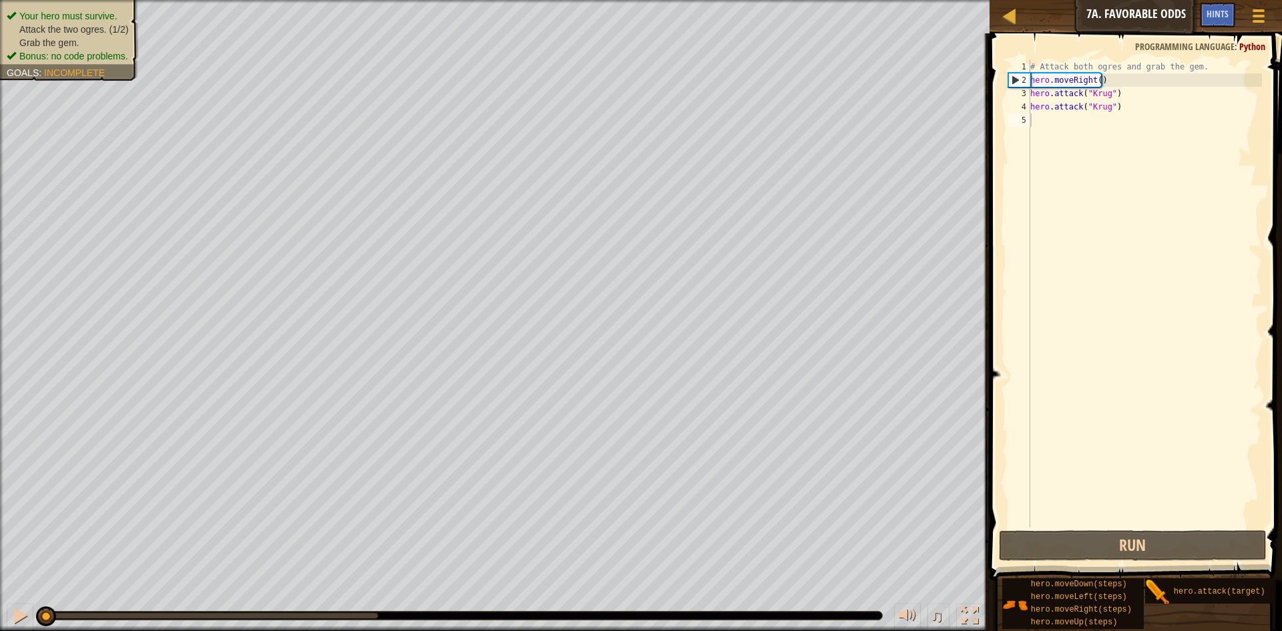
click at [1061, 562] on span at bounding box center [1137, 288] width 303 height 586
click at [1053, 542] on button "Run" at bounding box center [1133, 545] width 268 height 31
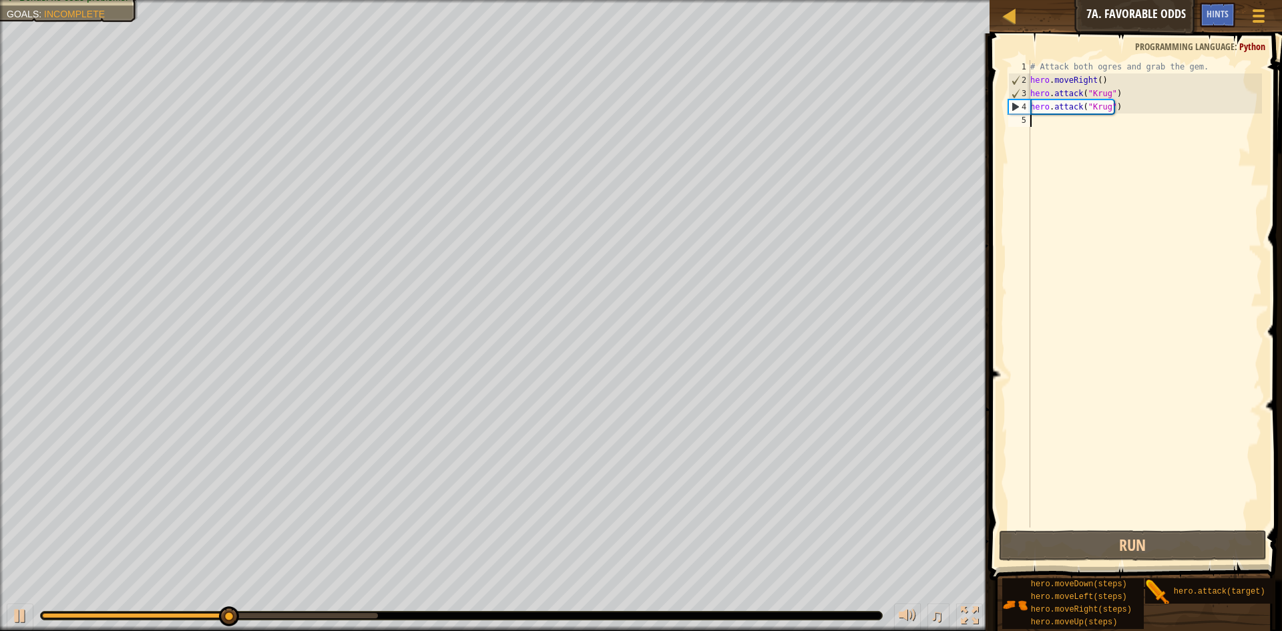
click at [1083, 212] on div "# Attack both ogres and grab the gem. hero . moveRight ( ) hero . attack ( "[PE…" at bounding box center [1145, 307] width 234 height 494
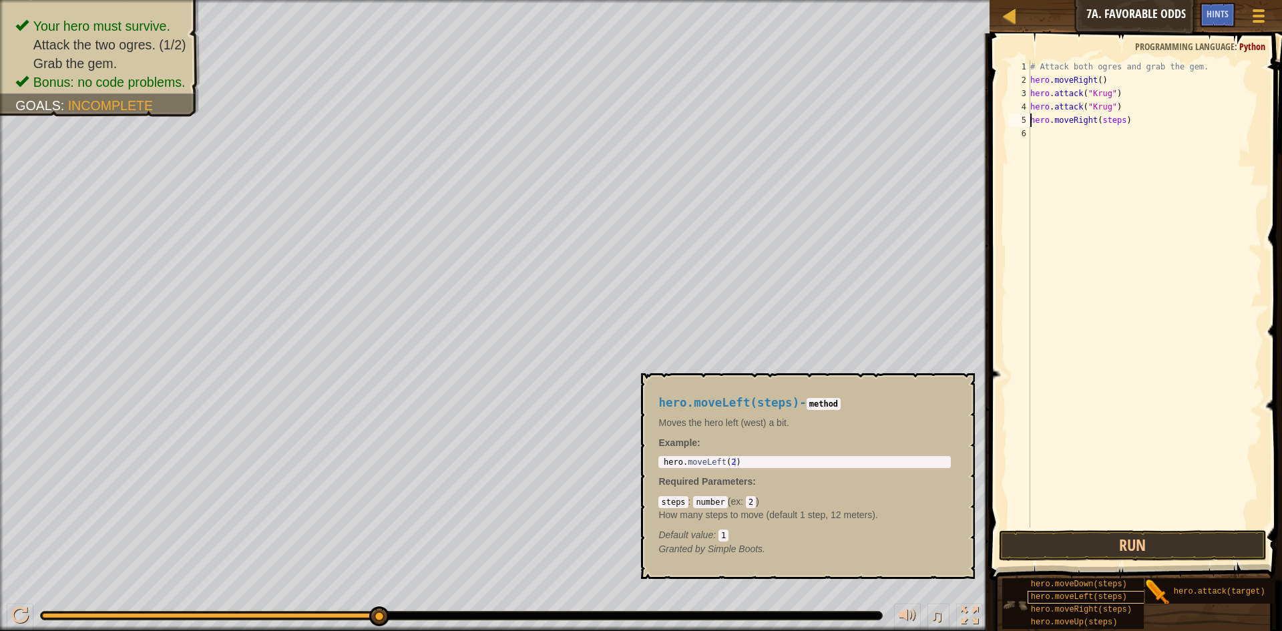
scroll to position [10, 0]
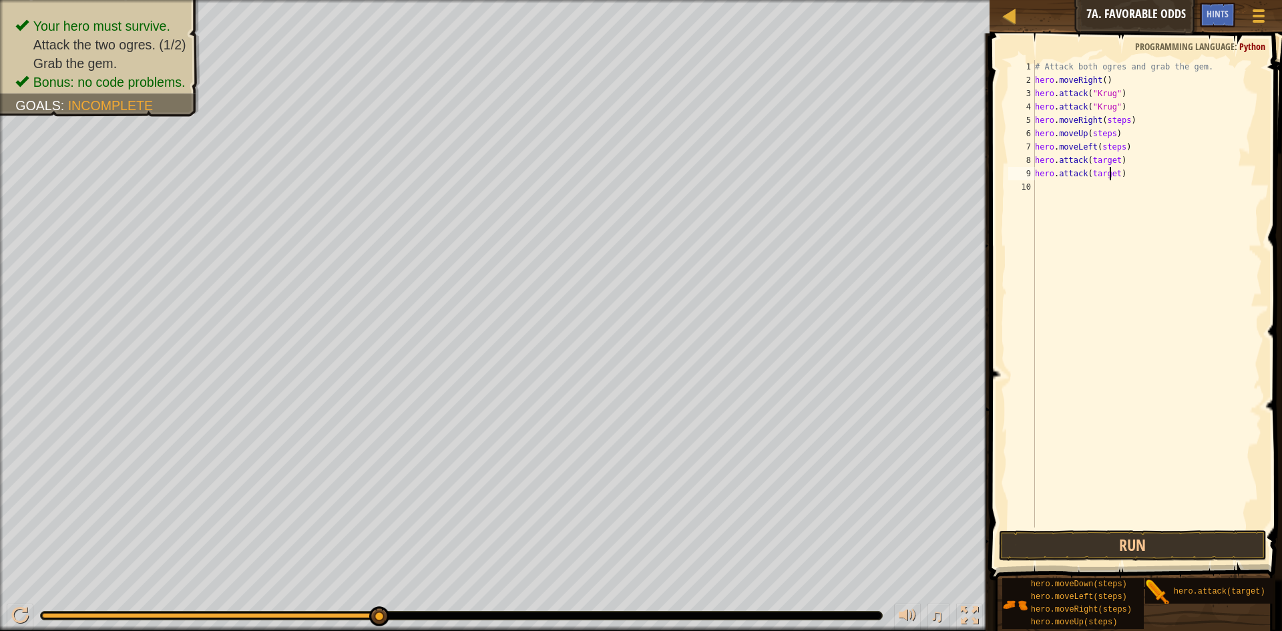
click at [1111, 167] on div "# Attack both ogres and grab the gem. hero . moveRight ( ) hero . attack ( "[PE…" at bounding box center [1147, 307] width 230 height 494
click at [1113, 172] on div "# Attack both ogres and grab the gem. hero . moveRight ( ) hero . attack ( "[PE…" at bounding box center [1147, 307] width 230 height 494
click at [1116, 160] on div "# Attack both ogres and grab the gem. hero . moveRight ( ) hero . attack ( "[PE…" at bounding box center [1147, 307] width 230 height 494
drag, startPoint x: 1119, startPoint y: 148, endPoint x: 1100, endPoint y: 132, distance: 24.6
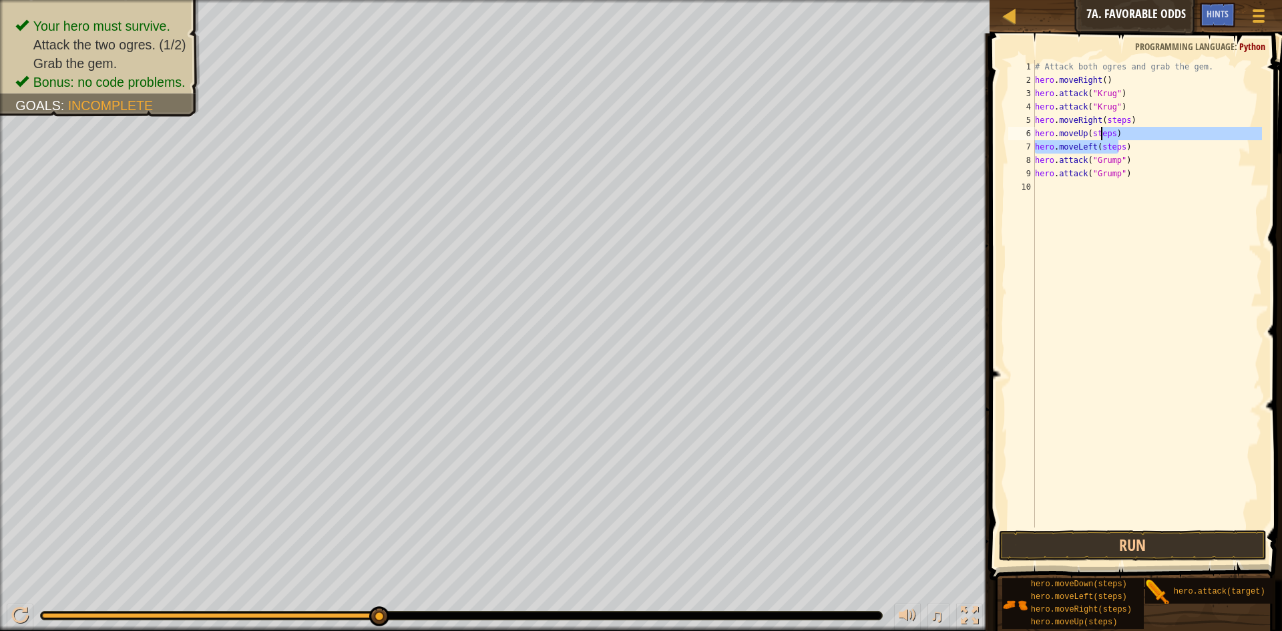
click at [1100, 132] on div "# Attack both ogres and grab the gem. hero . moveRight ( ) hero . attack ( "[PE…" at bounding box center [1147, 307] width 230 height 494
click at [1098, 132] on div "# Attack both ogres and grab the gem. hero . moveRight ( ) hero . attack ( "[PE…" at bounding box center [1147, 307] width 230 height 494
drag, startPoint x: 1101, startPoint y: 120, endPoint x: 1124, endPoint y: 120, distance: 23.4
click at [1124, 120] on div "# Attack both ogres and grab the gem. hero . moveRight ( ) hero . attack ( "[PE…" at bounding box center [1147, 307] width 230 height 494
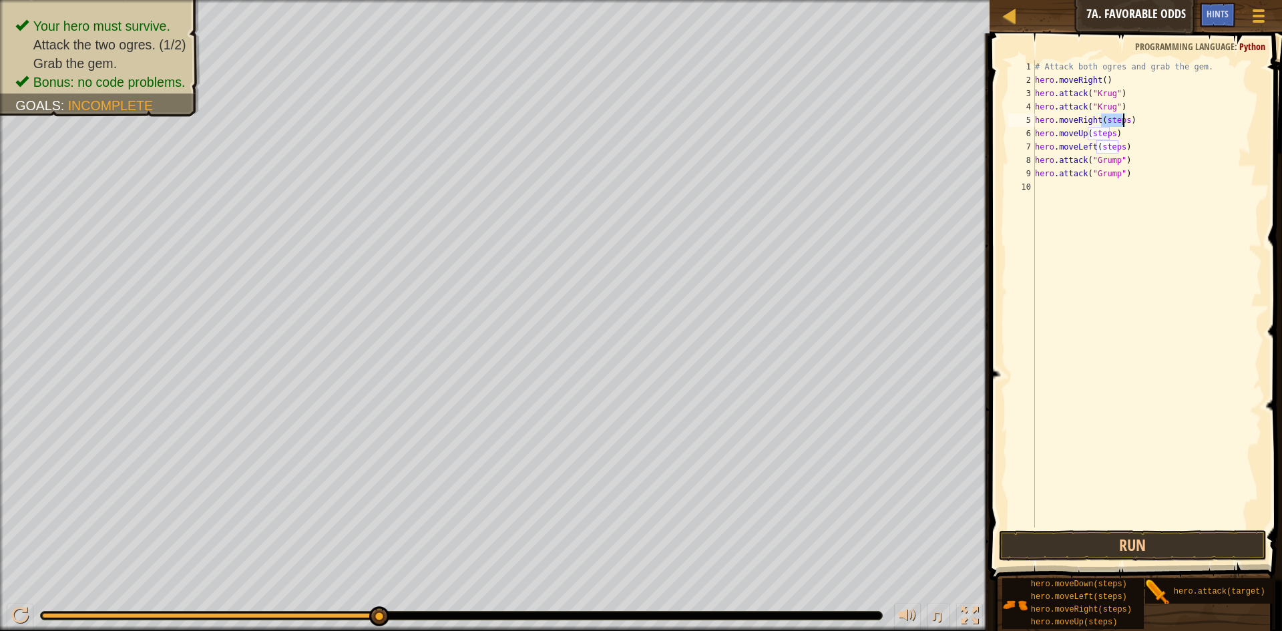
scroll to position [6, 5]
click at [1105, 131] on div "# Attack both ogres and grab the gem. hero . moveRight ( ) hero . attack ( "[PE…" at bounding box center [1147, 307] width 230 height 494
click at [1111, 132] on div "# Attack both ogres and grab the gem. hero . moveRight ( ) hero . attack ( "[PE…" at bounding box center [1147, 307] width 230 height 494
click at [1119, 147] on div "# Attack both ogres and grab the gem. hero . moveRight ( ) hero . attack ( "[PE…" at bounding box center [1147, 307] width 230 height 494
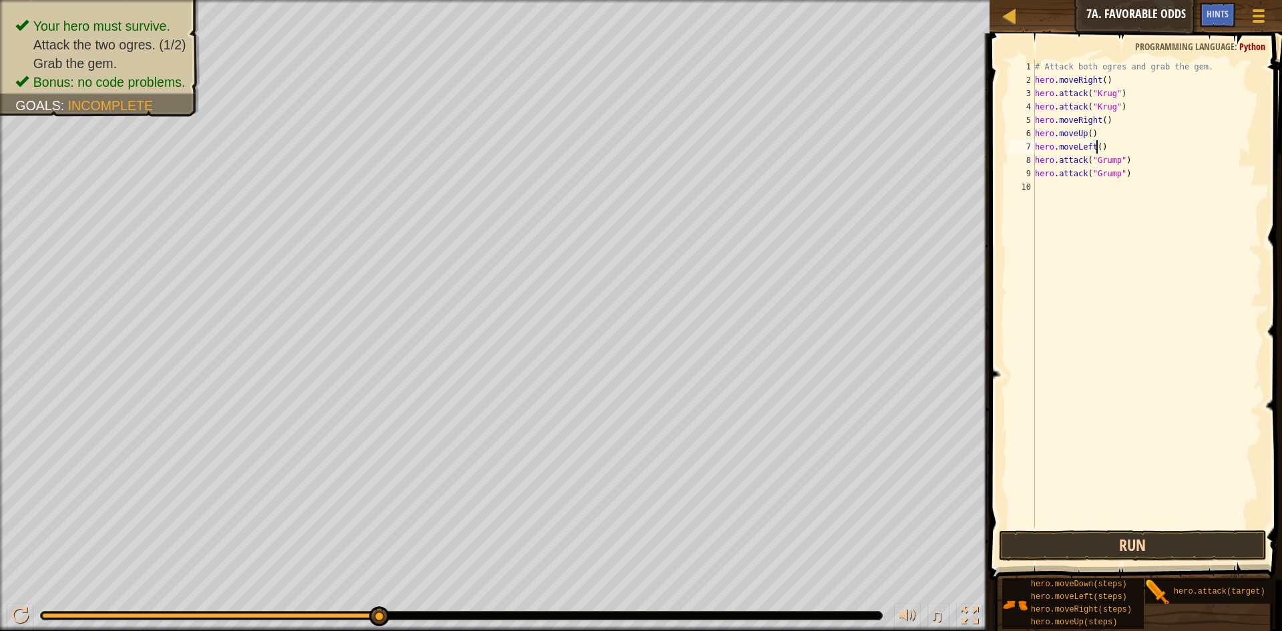
type textarea "hero.moveLeft()"
click at [1201, 547] on button "Run" at bounding box center [1133, 545] width 268 height 31
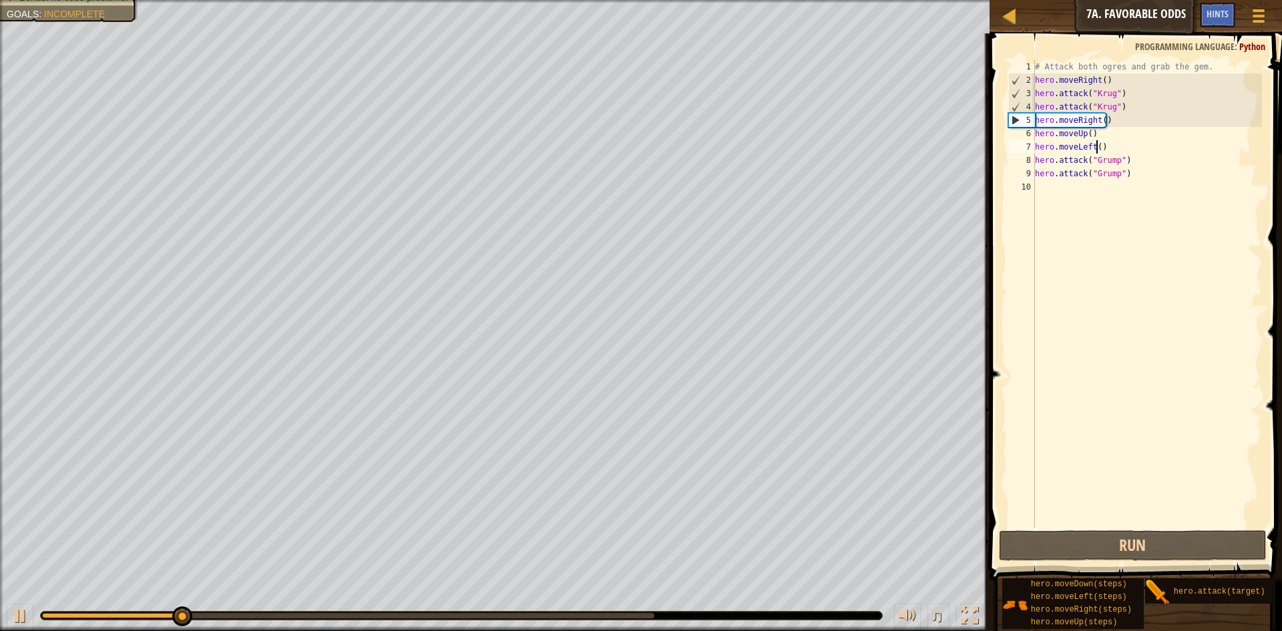
click at [1178, 323] on div "# Attack both ogres and grab the gem. hero . moveRight ( ) hero . attack ( "[PE…" at bounding box center [1147, 307] width 230 height 494
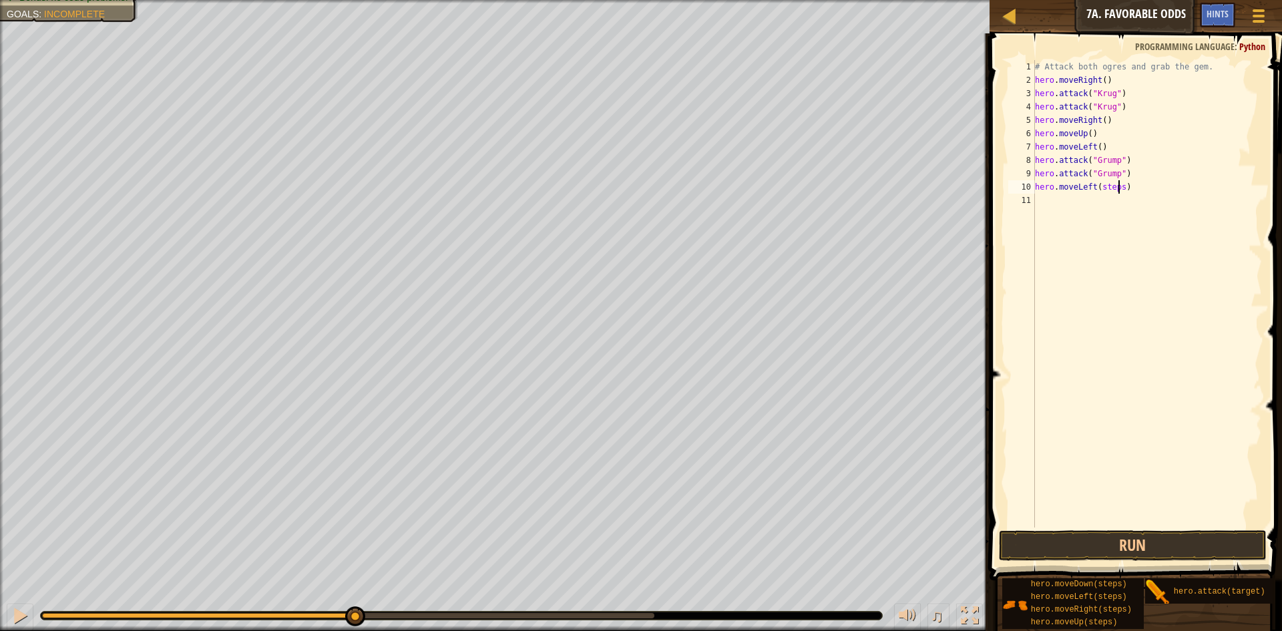
click at [1118, 184] on div "# Attack both ogres and grab the gem. hero . moveRight ( ) hero . attack ( "[PE…" at bounding box center [1147, 307] width 230 height 494
type textarea "hero.moveLeft(1)"
click at [1193, 560] on button "Run" at bounding box center [1133, 545] width 268 height 31
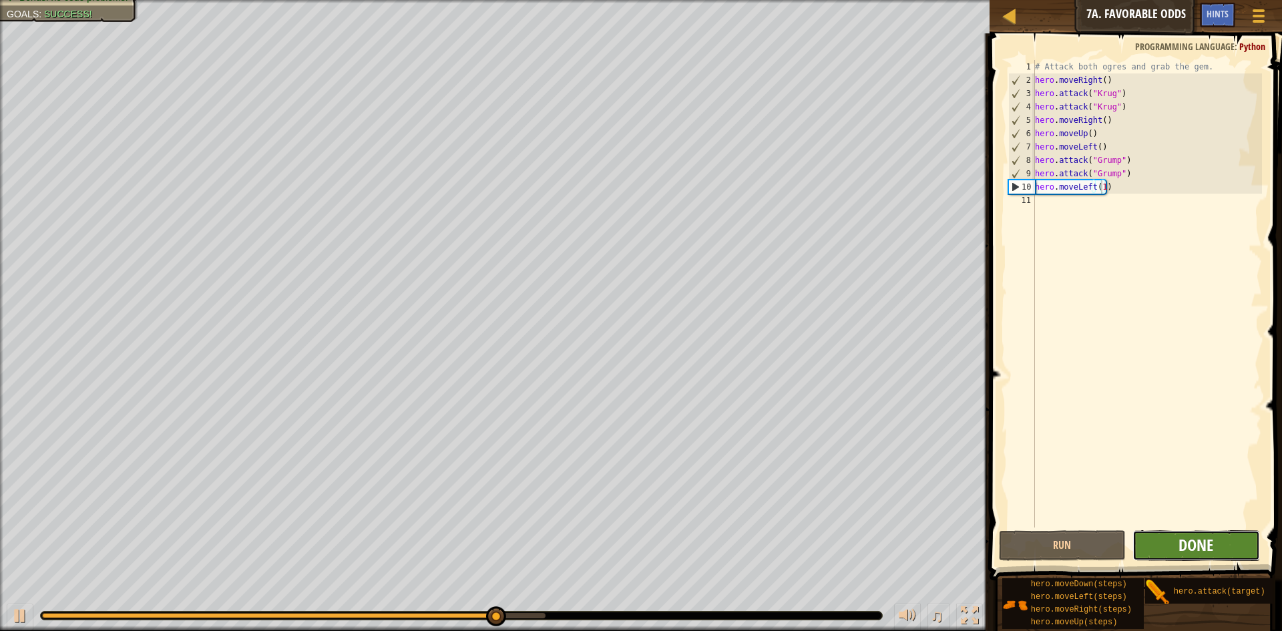
click at [1189, 544] on span "Done" at bounding box center [1196, 544] width 35 height 21
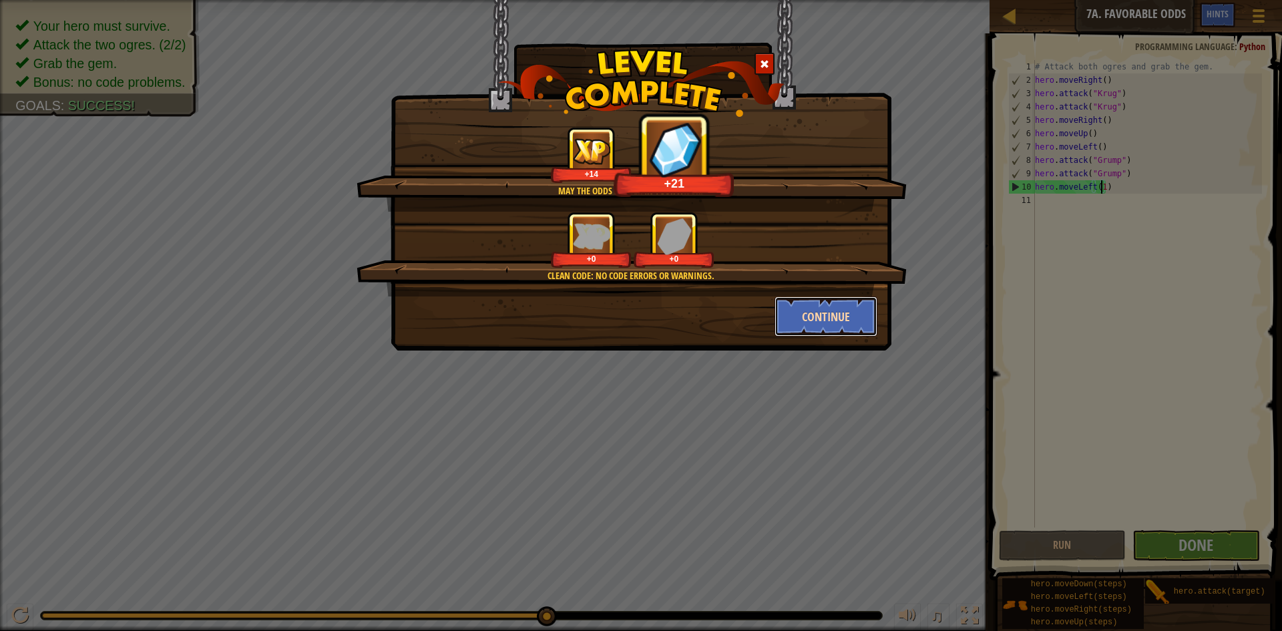
click at [864, 321] on button "Continue" at bounding box center [827, 317] width 104 height 40
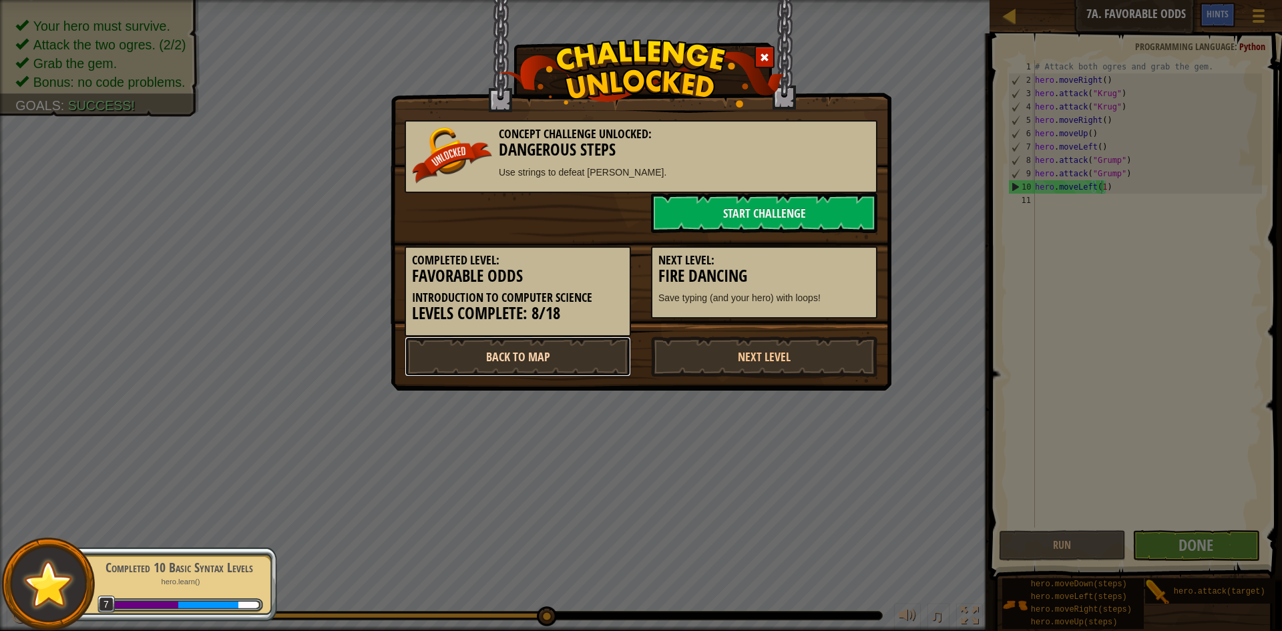
click at [563, 376] on link "Back to Map" at bounding box center [518, 357] width 226 height 40
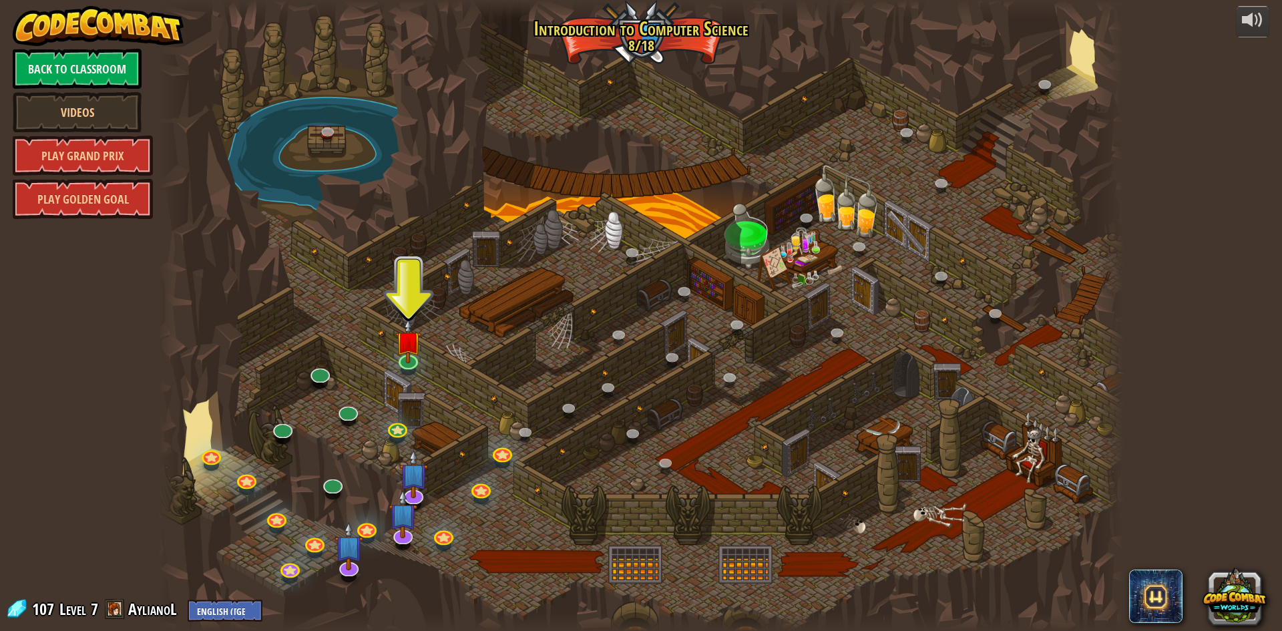
click at [114, 608] on span at bounding box center [115, 609] width 20 height 20
click at [341, 560] on img at bounding box center [349, 535] width 28 height 65
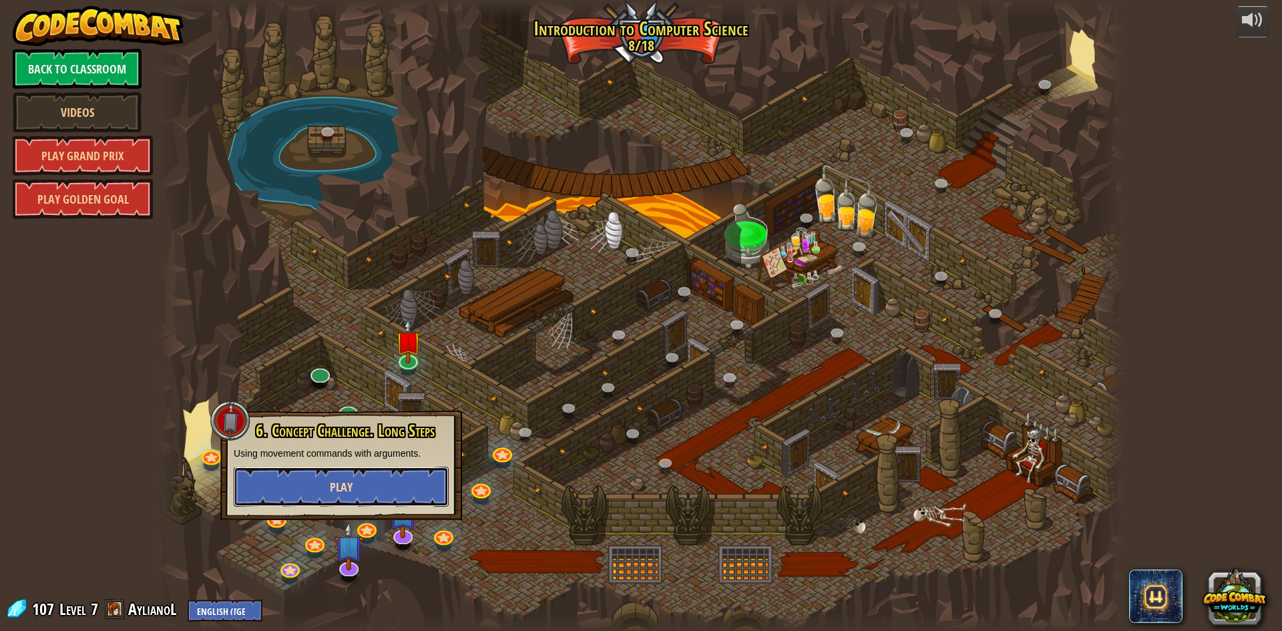
click at [393, 483] on button "Play" at bounding box center [341, 487] width 215 height 40
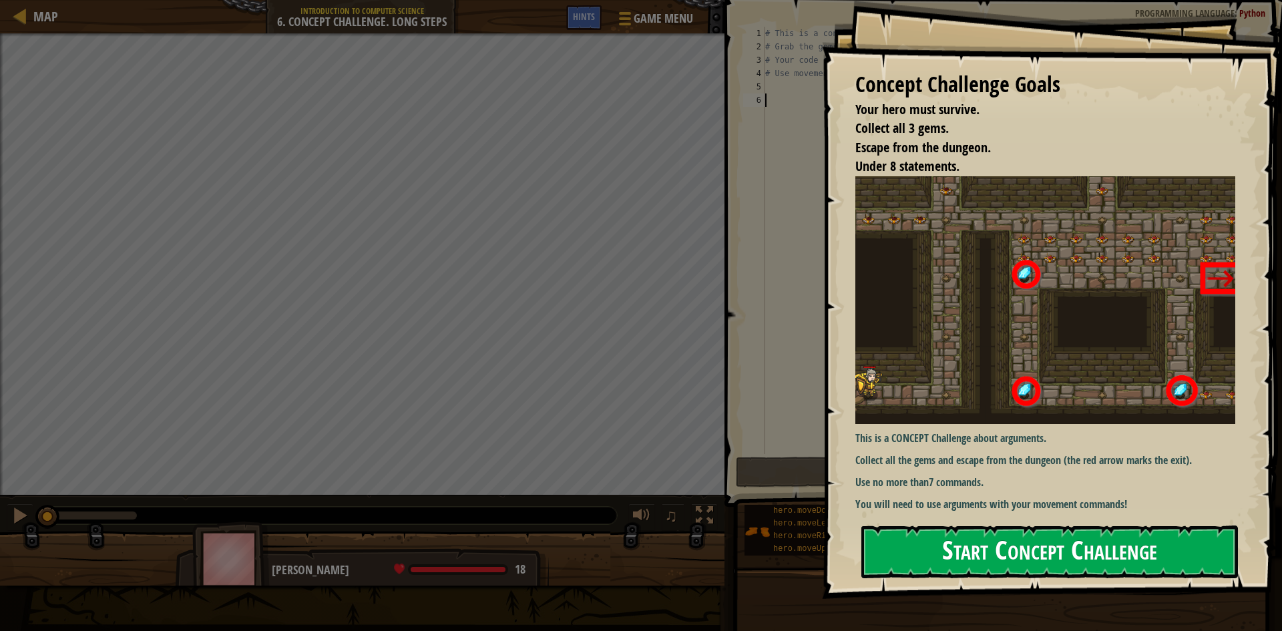
click at [980, 554] on button "Start Concept Challenge" at bounding box center [1050, 552] width 377 height 53
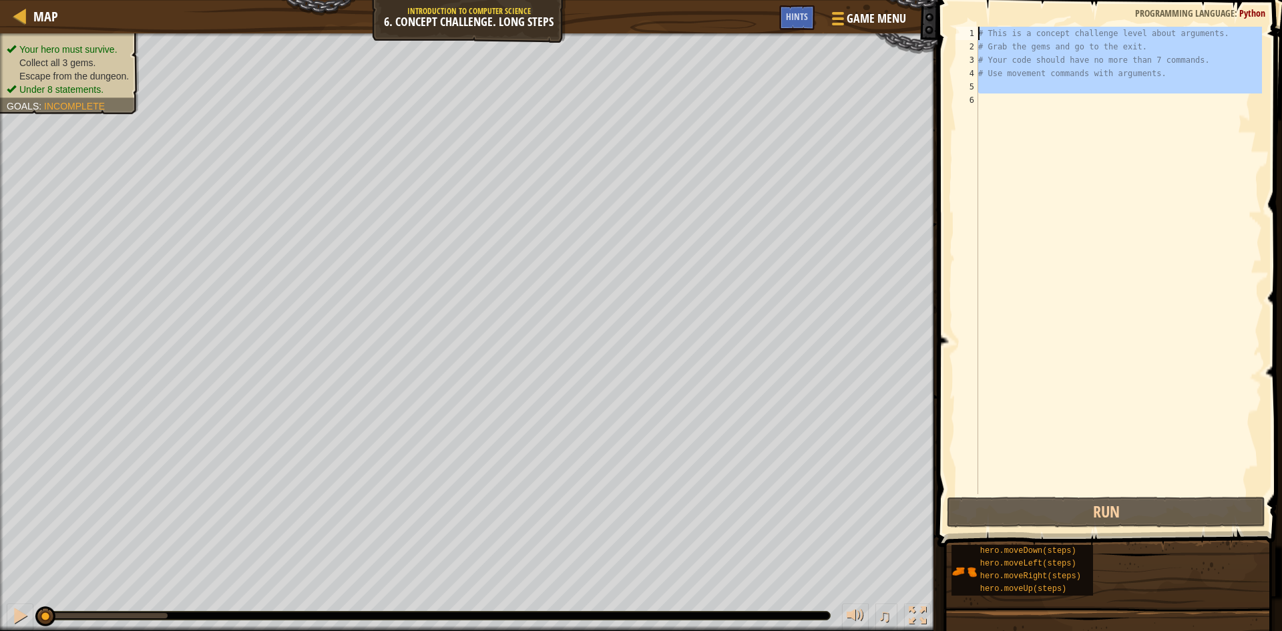
drag, startPoint x: 1202, startPoint y: 101, endPoint x: 968, endPoint y: 17, distance: 248.8
click at [968, 18] on div "1 2 3 4 5 6 # This is a concept challenge level about arguments. # Grab the gem…" at bounding box center [1108, 300] width 349 height 586
type textarea "# This is a concept challenge level about arguments. # Grab the gems and go to …"
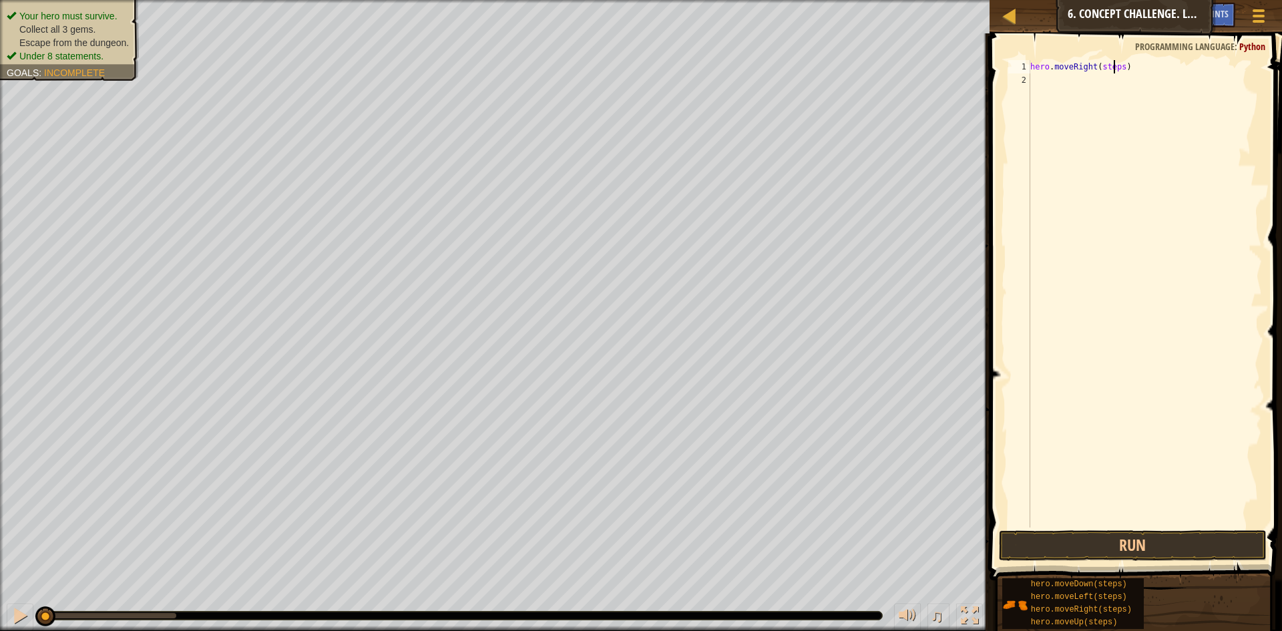
click at [1116, 71] on div "hero . moveRight ( steps )" at bounding box center [1145, 307] width 234 height 494
click at [1119, 67] on div "hero . moveRight ( steps )" at bounding box center [1145, 307] width 234 height 494
type textarea "hero.moveRight()"
click at [1103, 188] on div "hero . moveRight ( )" at bounding box center [1145, 307] width 234 height 494
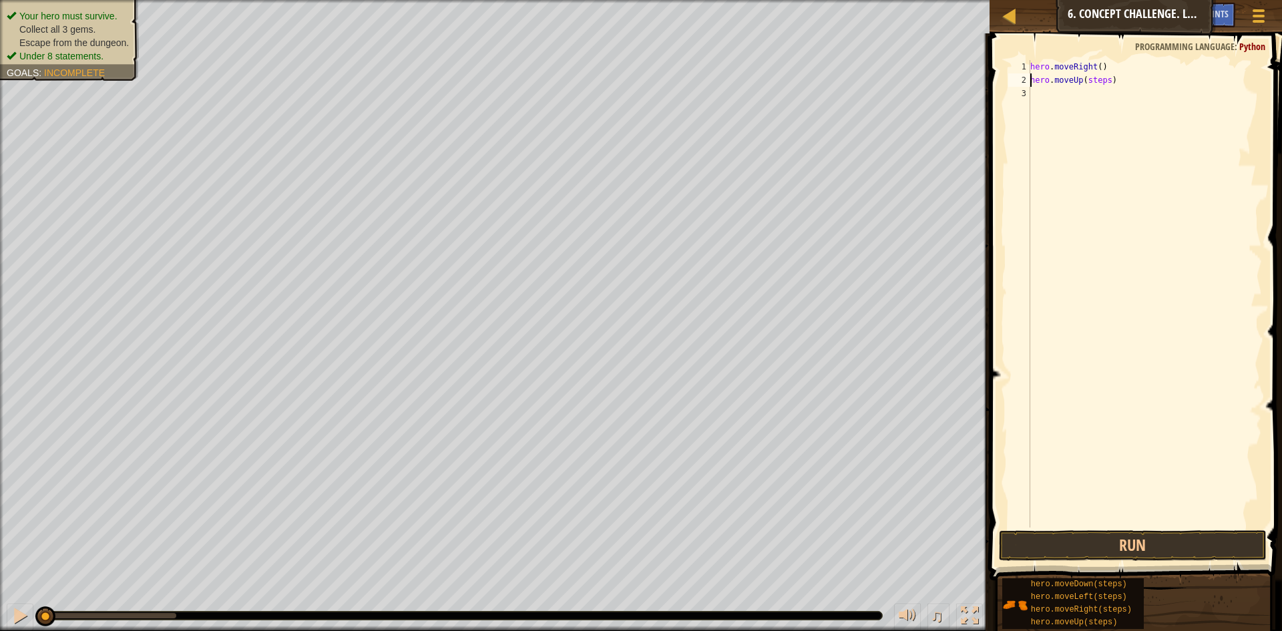
click at [1106, 79] on div "hero . moveRight ( ) hero . moveUp ( steps )" at bounding box center [1145, 307] width 234 height 494
type textarea "hero.moveUp(3)"
drag, startPoint x: 1118, startPoint y: 246, endPoint x: 1127, endPoint y: 244, distance: 9.6
click at [1125, 245] on div "hero . moveRight ( ) hero . moveUp ( 3 )" at bounding box center [1145, 307] width 234 height 494
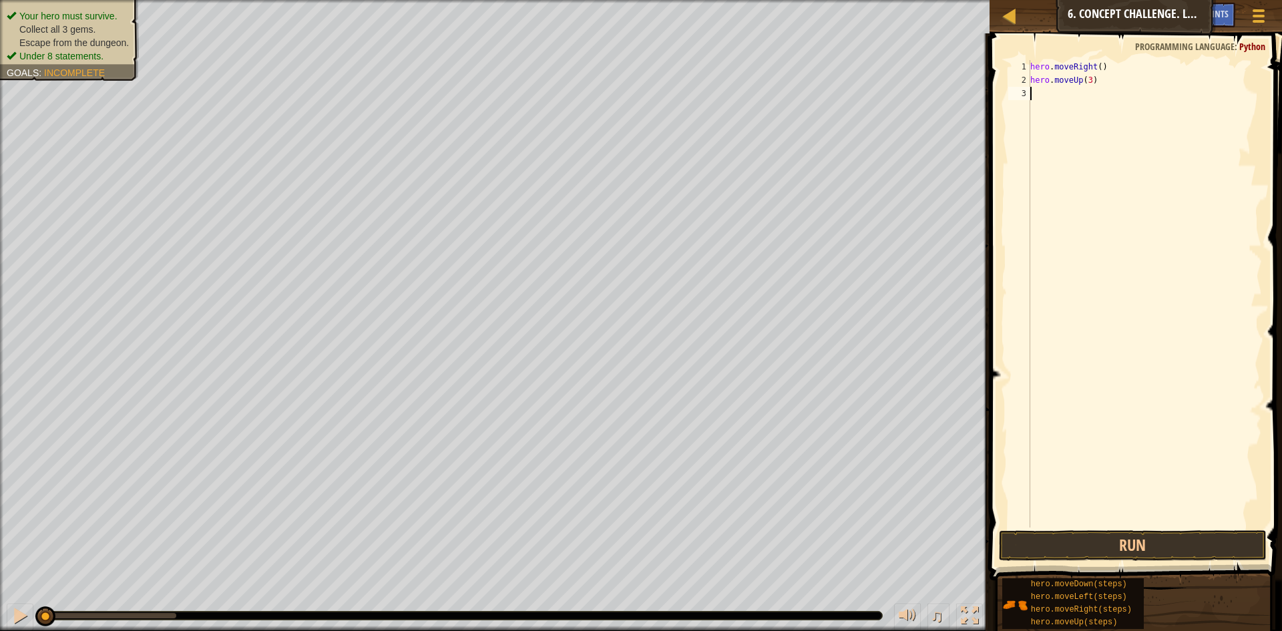
scroll to position [6, 0]
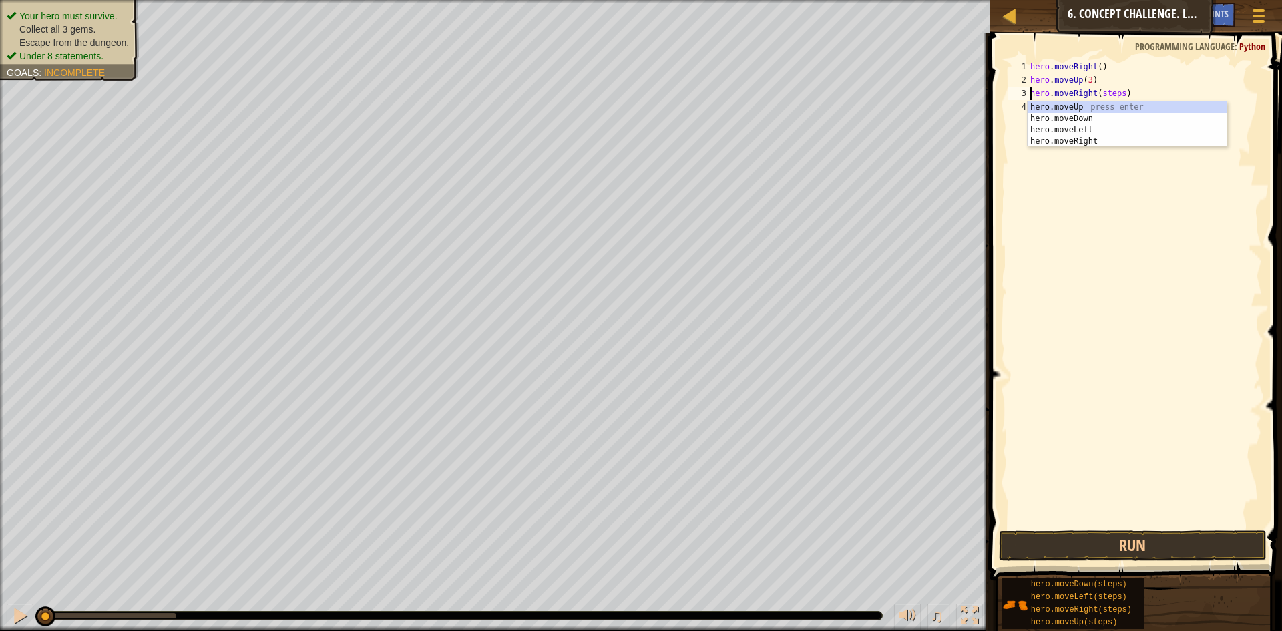
click at [1119, 96] on div "hero . moveRight ( ) hero . moveUp ( 3 ) hero . moveRight ( steps )" at bounding box center [1145, 307] width 234 height 494
type textarea "hero.moveRight(2)"
click at [1085, 200] on div "hero . moveRight ( ) hero . moveUp ( 3 ) hero . moveRight ( 2 )" at bounding box center [1145, 307] width 234 height 494
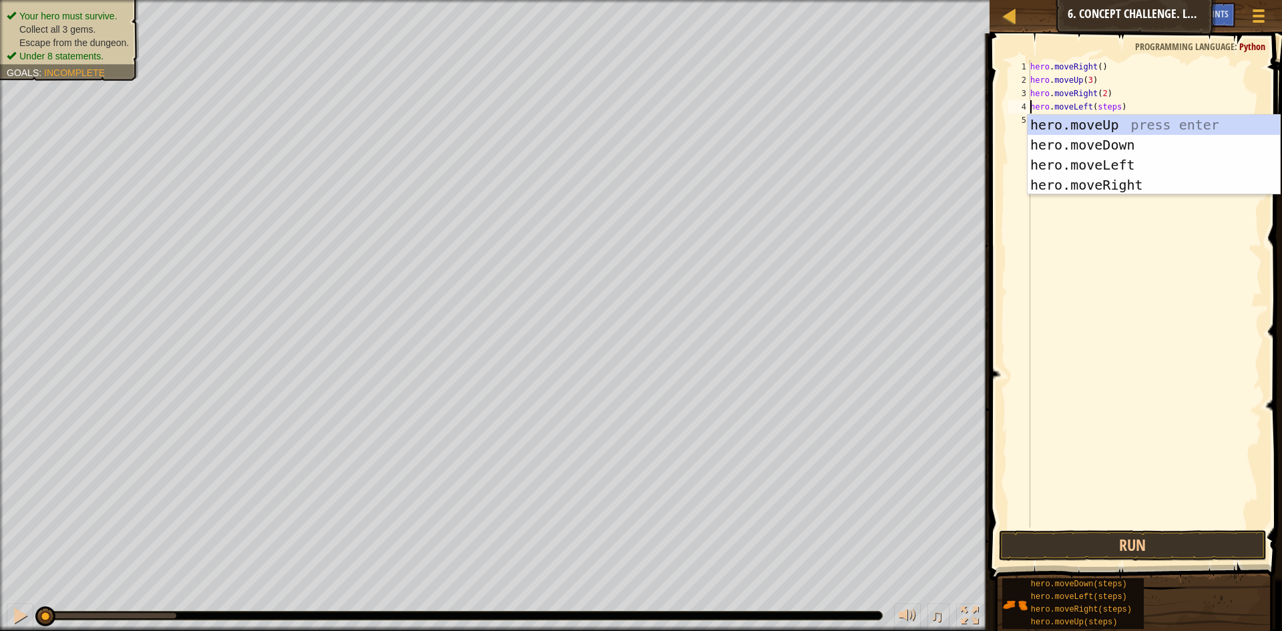
click at [1113, 103] on div "hero . moveRight ( ) hero . moveUp ( 3 ) hero . moveRight ( 2 ) hero . moveLeft…" at bounding box center [1145, 307] width 234 height 494
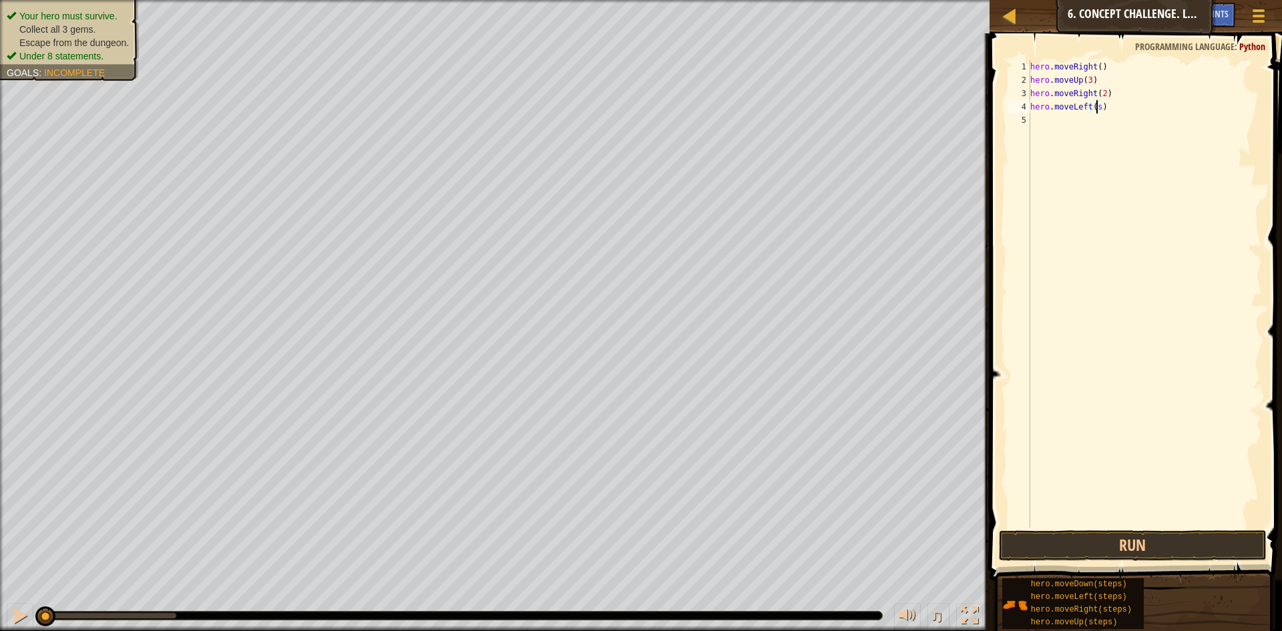
type textarea "hero.moveLeft()"
click at [1128, 222] on div "hero . moveRight ( ) hero . moveUp ( 3 ) hero . moveRight ( 2 ) hero . moveLeft…" at bounding box center [1145, 307] width 234 height 494
click at [1114, 122] on div "hero . moveRight ( ) hero . moveUp ( 3 ) hero . moveRight ( 2 ) hero . moveLeft…" at bounding box center [1145, 307] width 234 height 494
type textarea "hero.moveDown(2)"
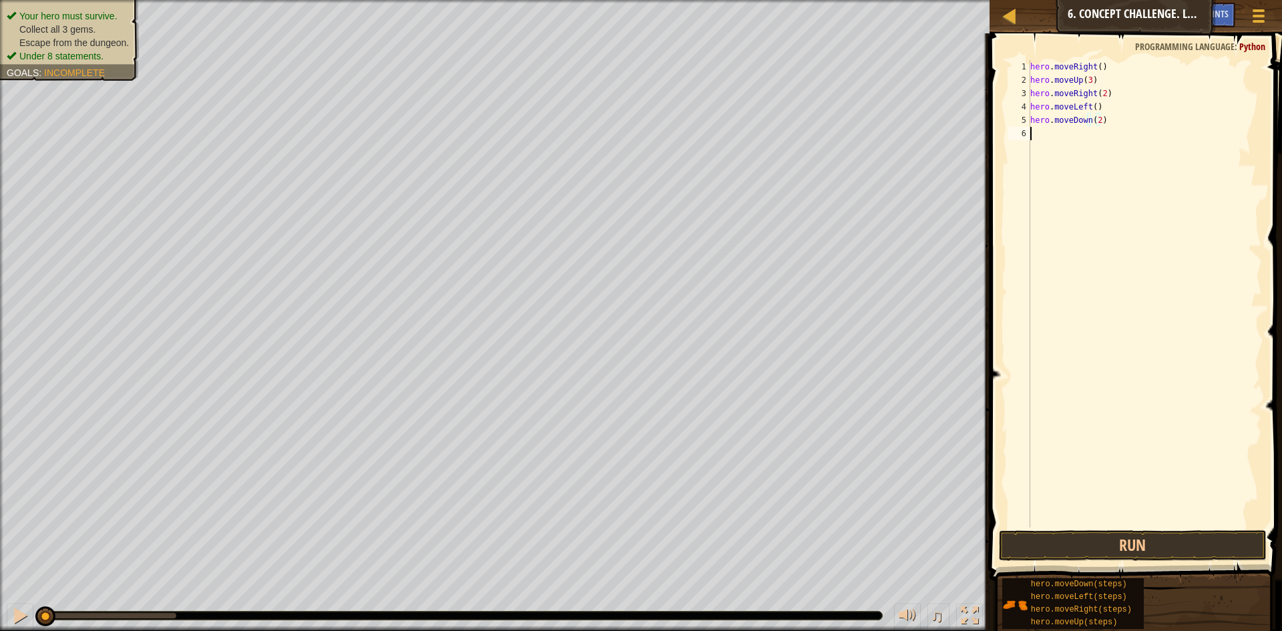
click at [1195, 392] on div "hero . moveRight ( ) hero . moveUp ( 3 ) hero . moveRight ( 2 ) hero . moveLeft…" at bounding box center [1145, 307] width 234 height 494
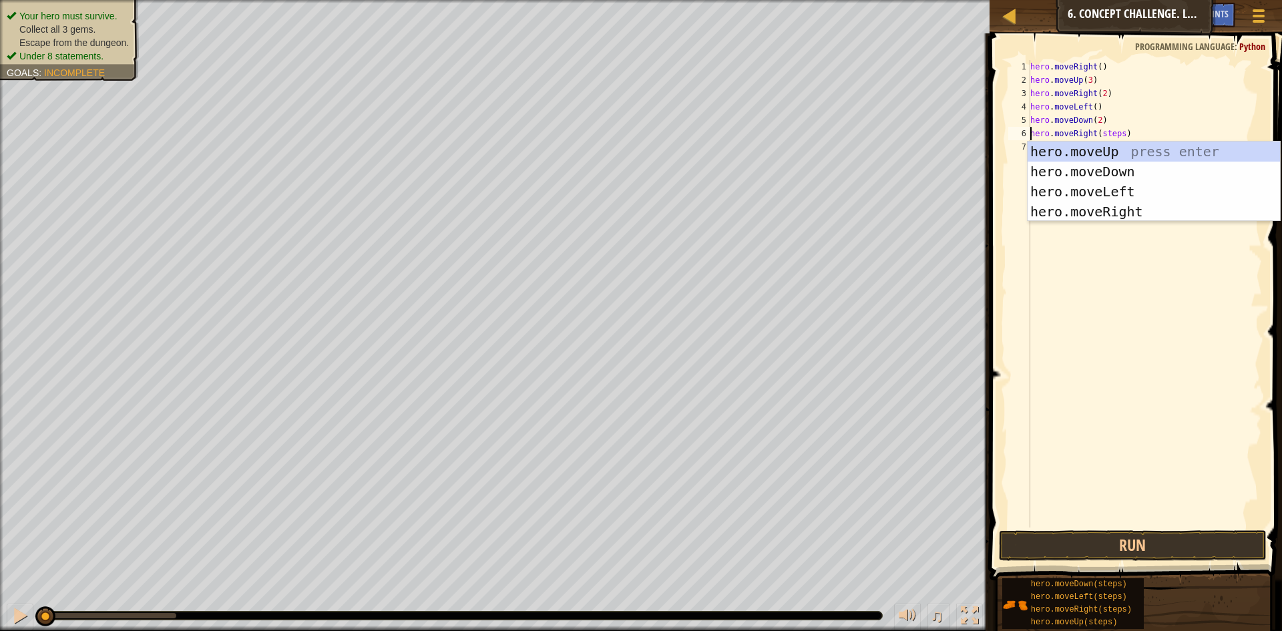
click at [1119, 134] on div "hero . moveRight ( ) hero . moveUp ( 3 ) hero . moveRight ( 2 ) hero . moveLeft…" at bounding box center [1145, 307] width 234 height 494
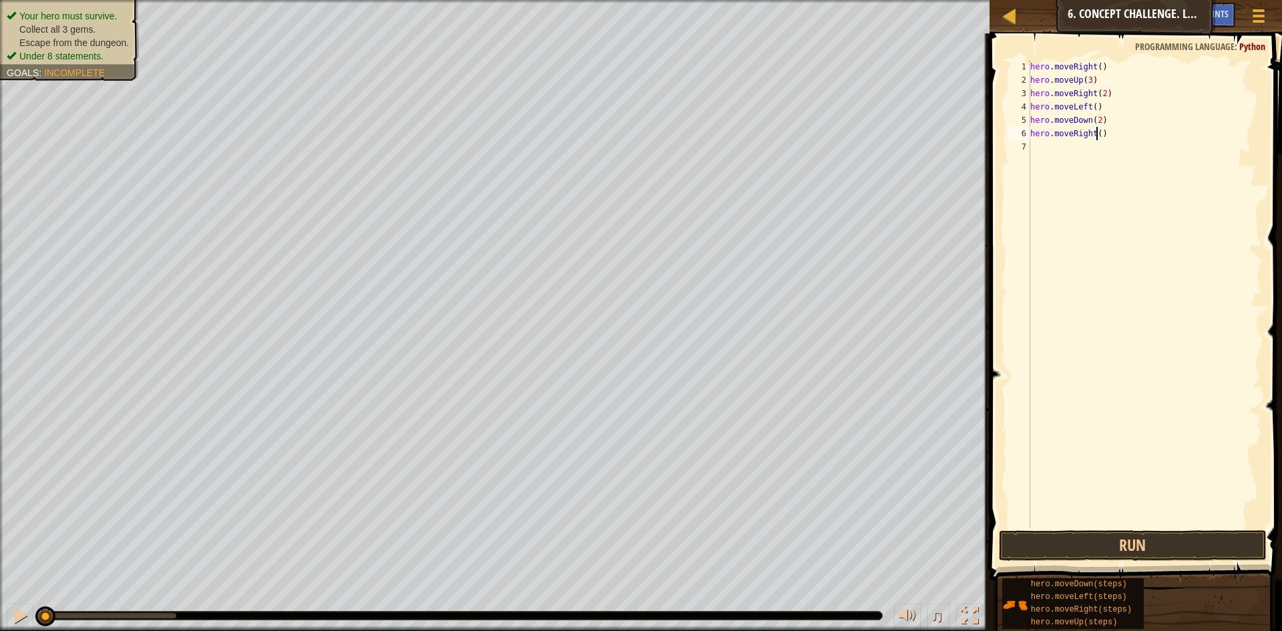
type textarea "hero.moveRight(2)"
click at [1156, 254] on div "hero . moveRight ( ) hero . moveUp ( 3 ) hero . moveRight ( 2 ) hero . moveLeft…" at bounding box center [1145, 307] width 234 height 494
click at [1108, 148] on div "hero . moveRight ( ) hero . moveUp ( 3 ) hero . moveRight ( 2 ) hero . moveLeft…" at bounding box center [1145, 307] width 234 height 494
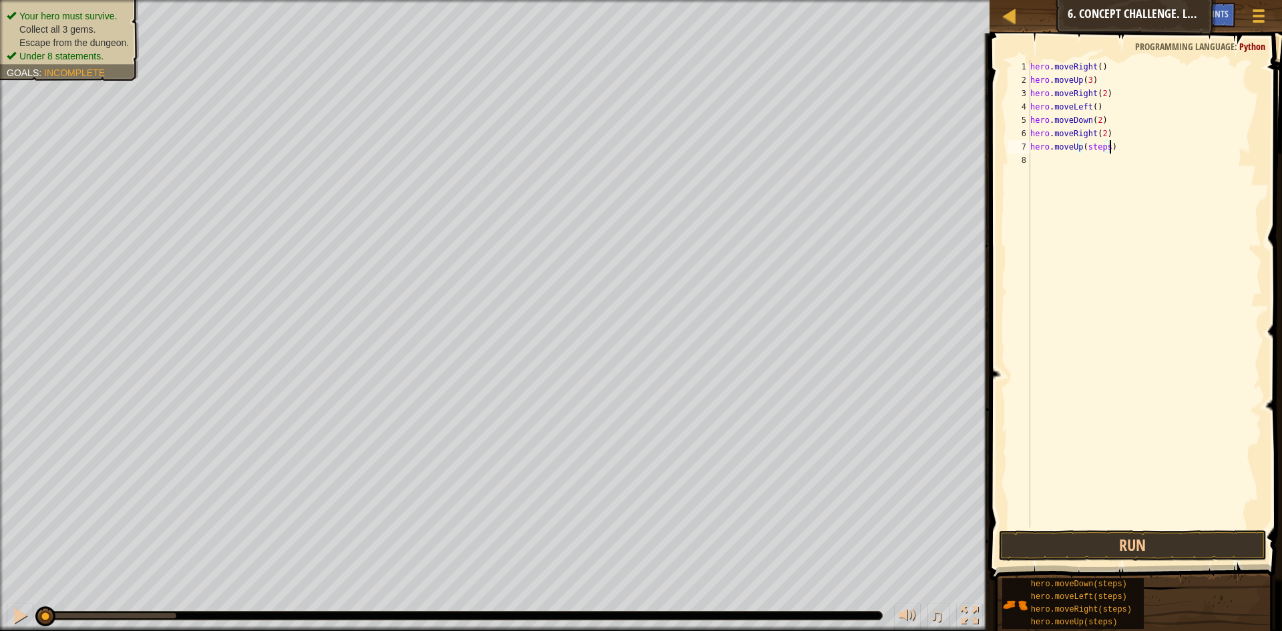
click at [1104, 148] on div "hero . moveRight ( ) hero . moveUp ( 3 ) hero . moveRight ( 2 ) hero . moveLeft…" at bounding box center [1145, 307] width 234 height 494
type textarea "hero.moveUp(2)"
click at [1107, 250] on div "hero . moveRight ( ) hero . moveUp ( 3 ) hero . moveRight ( 2 ) hero . moveLeft…" at bounding box center [1145, 307] width 234 height 494
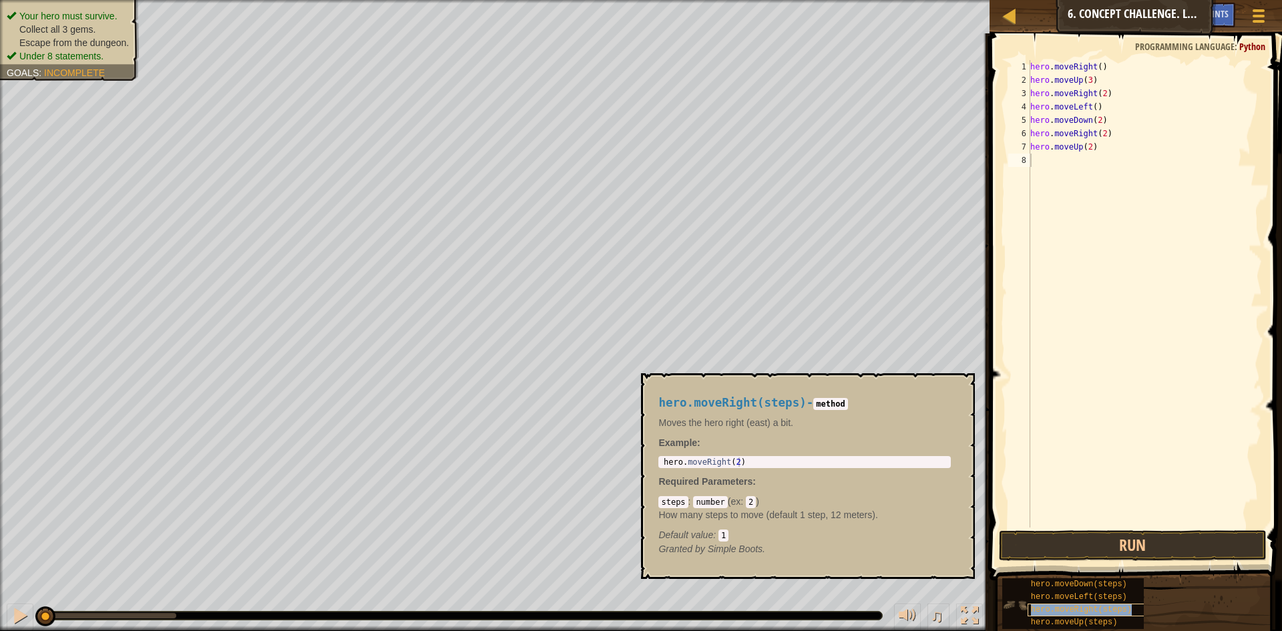
type textarea "hero.moveRight(steps)"
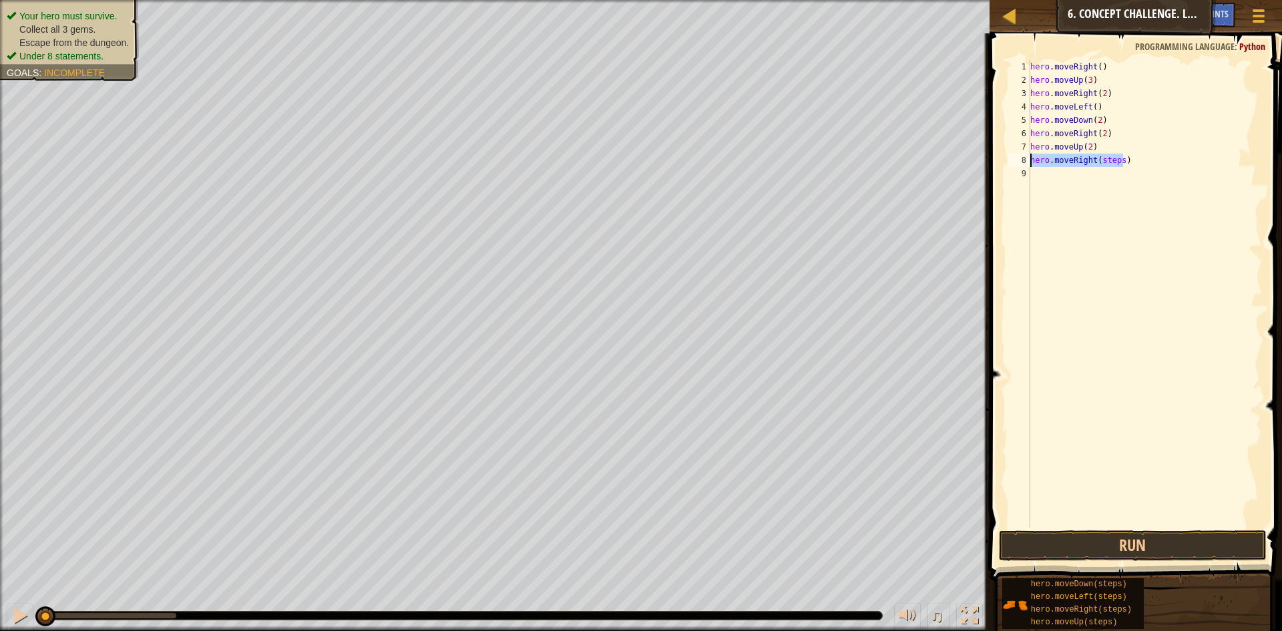
drag, startPoint x: 1140, startPoint y: 162, endPoint x: 1001, endPoint y: 159, distance: 138.9
click at [1004, 159] on div "hero.moveRight(steps) 1 2 3 4 5 6 7 8 9 hero . moveRight ( ) hero . moveUp ( 3 …" at bounding box center [1134, 333] width 297 height 586
click at [1175, 535] on div "1 2 3 4 5 6 7 8 9 hero . moveRight ( ) hero . moveUp ( 3 ) hero . moveRight ( 2…" at bounding box center [1134, 333] width 297 height 586
click at [1175, 536] on button "Run" at bounding box center [1133, 545] width 268 height 31
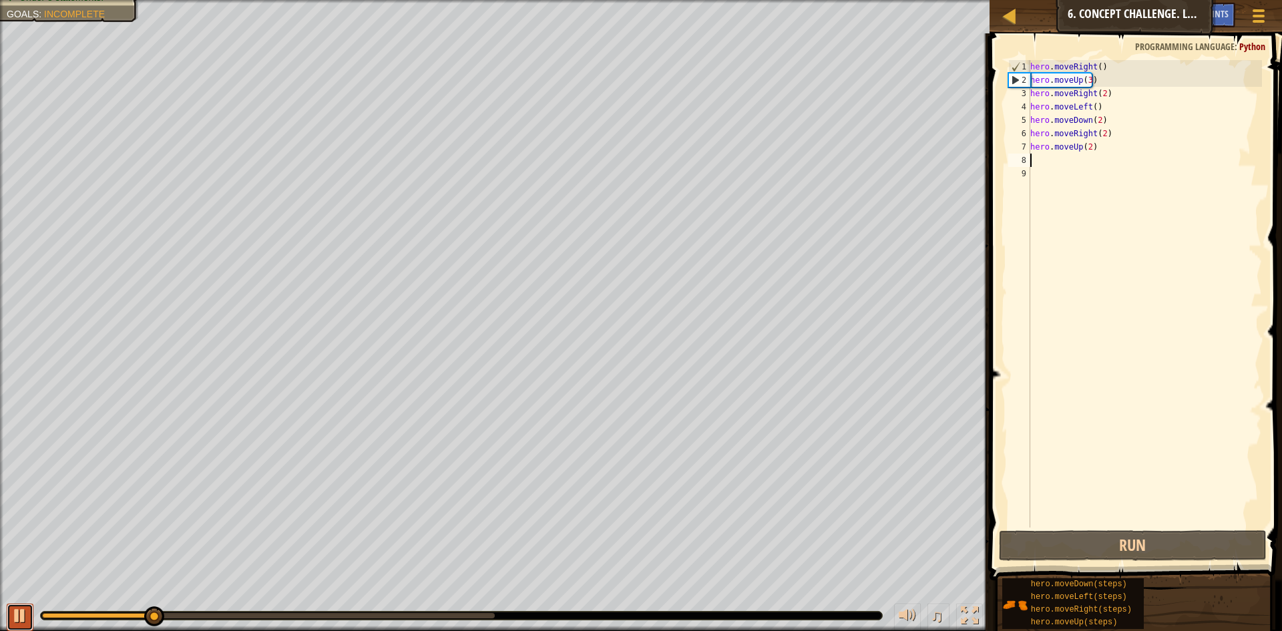
click at [27, 622] on div at bounding box center [19, 615] width 17 height 17
click at [17, 617] on div at bounding box center [19, 615] width 17 height 17
click at [25, 618] on div at bounding box center [19, 615] width 17 height 17
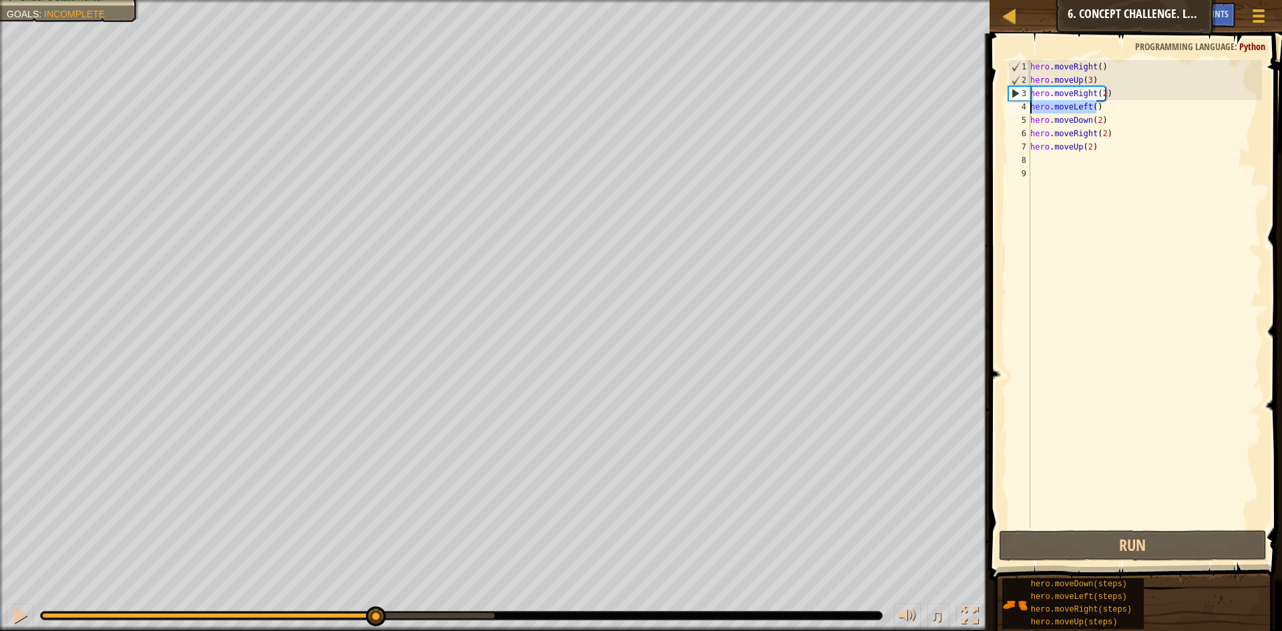
drag, startPoint x: 1111, startPoint y: 107, endPoint x: 996, endPoint y: 111, distance: 114.9
click at [996, 111] on div "1 2 3 4 5 6 7 8 9 hero . moveRight ( ) hero . moveUp ( 3 ) hero . moveRight ( 2…" at bounding box center [1134, 333] width 297 height 586
type textarea "hero.moveLeft()"
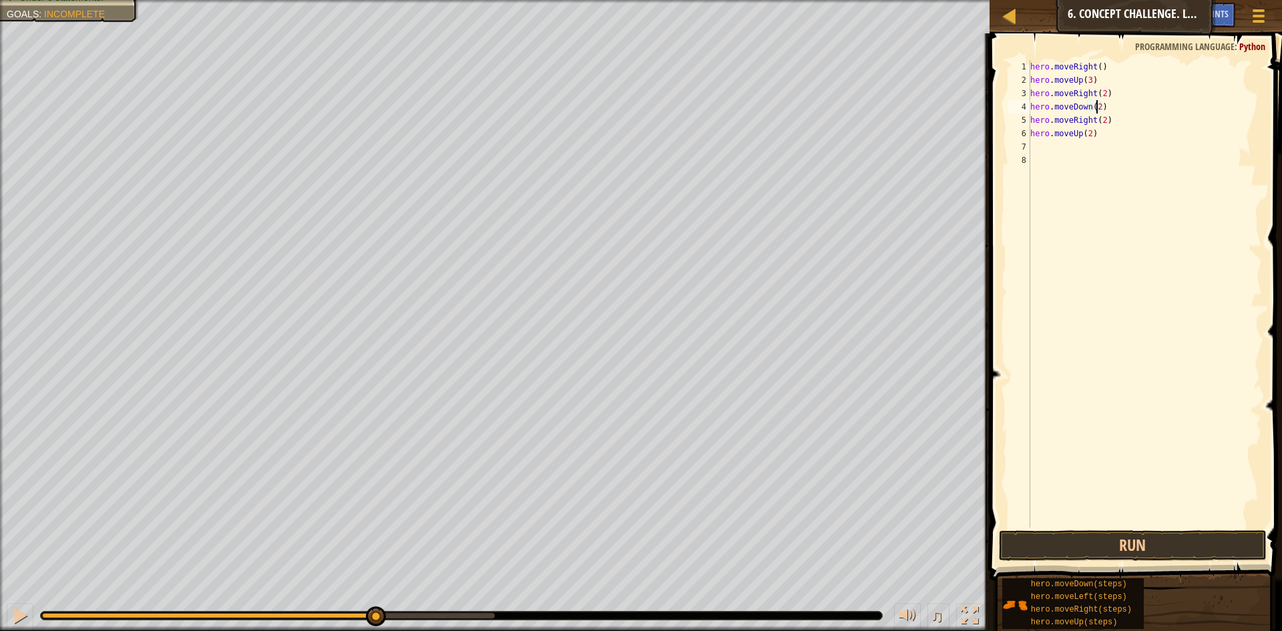
click at [1096, 105] on div "hero . moveRight ( ) hero . moveUp ( 3 ) hero . moveRight ( 2 ) hero . moveDown…" at bounding box center [1145, 307] width 234 height 494
click at [1101, 124] on div "hero . moveRight ( ) hero . moveUp ( 3 ) hero . moveRight ( 2 ) hero . moveDown…" at bounding box center [1145, 307] width 234 height 494
click at [1090, 130] on div "hero . moveRight ( ) hero . moveUp ( 3 ) hero . moveRight ( 2 ) hero . moveDown…" at bounding box center [1145, 307] width 234 height 494
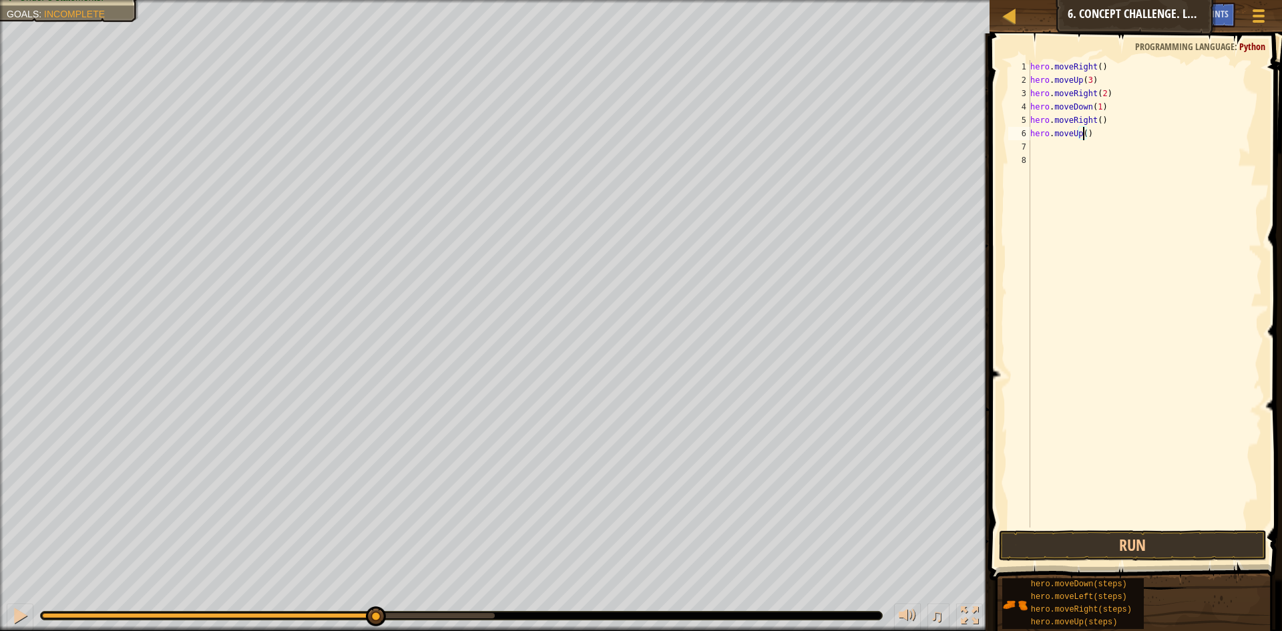
type textarea "hero.moveUp(2)"
click at [1081, 142] on div "hero . moveRight ( ) hero . moveUp ( 3 ) hero . moveRight ( 2 ) hero . moveDown…" at bounding box center [1145, 307] width 234 height 494
click at [1080, 140] on div "hero . moveRight ( ) hero . moveUp ( 3 ) hero . moveRight ( 2 ) hero . moveDown…" at bounding box center [1145, 307] width 234 height 494
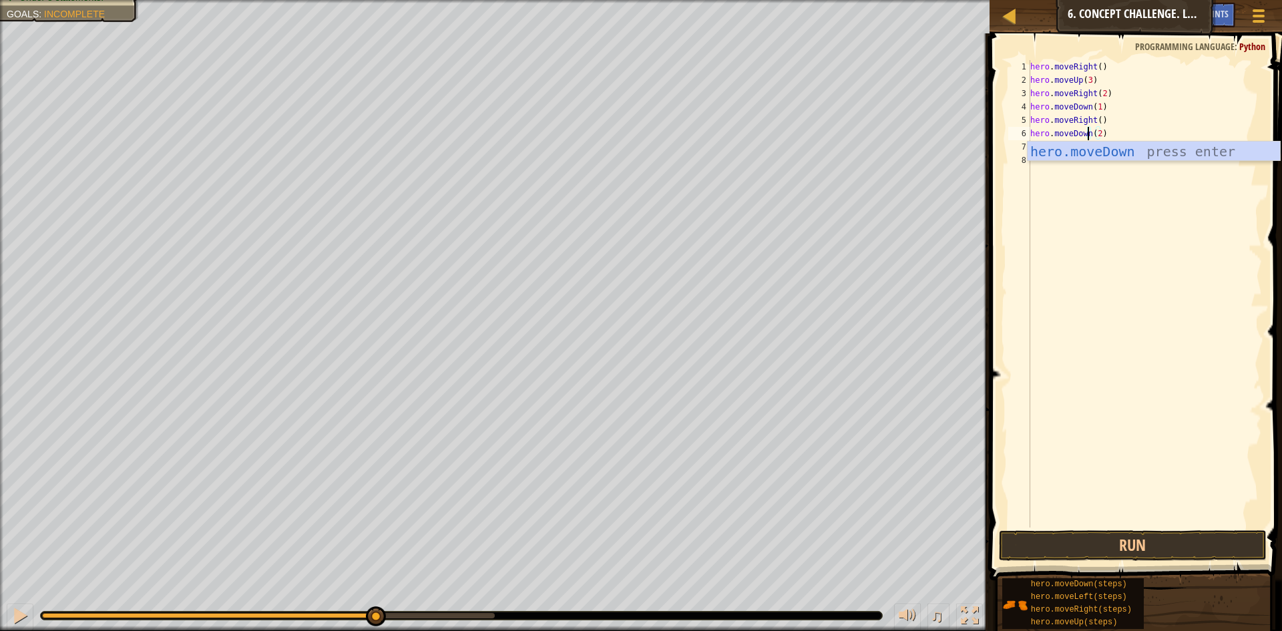
scroll to position [6, 5]
click at [1092, 116] on div "hero . moveRight ( ) hero . moveUp ( 3 ) hero . moveRight ( 2 ) hero . moveDown…" at bounding box center [1145, 307] width 234 height 494
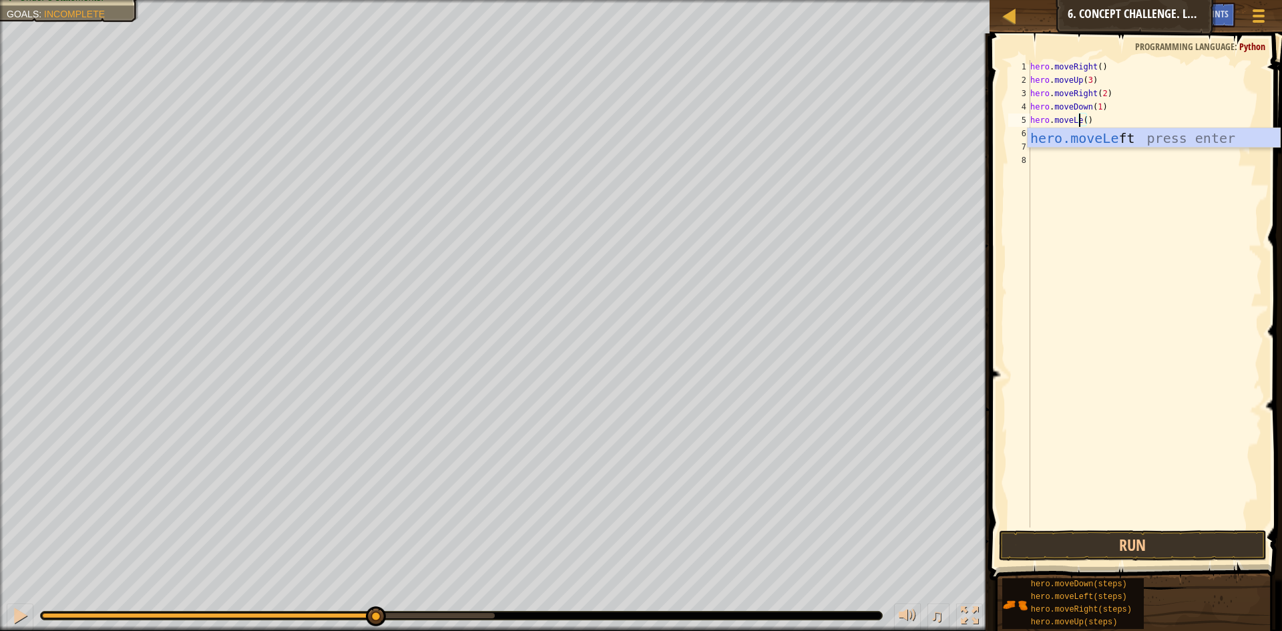
scroll to position [6, 5]
type textarea "hero.moveLeft()"
click at [1153, 296] on div "hero . moveRight ( ) hero . moveUp ( 3 ) hero . moveRight ( 2 ) hero . moveDown…" at bounding box center [1145, 307] width 234 height 494
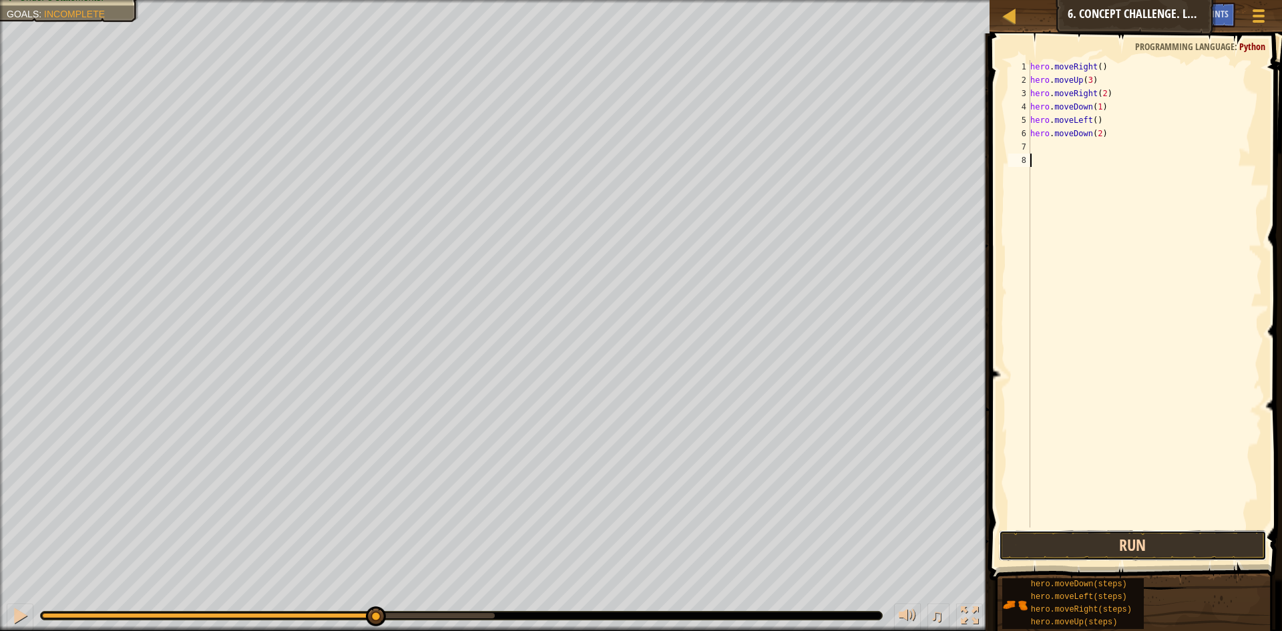
click at [1114, 533] on button "Run" at bounding box center [1133, 545] width 268 height 31
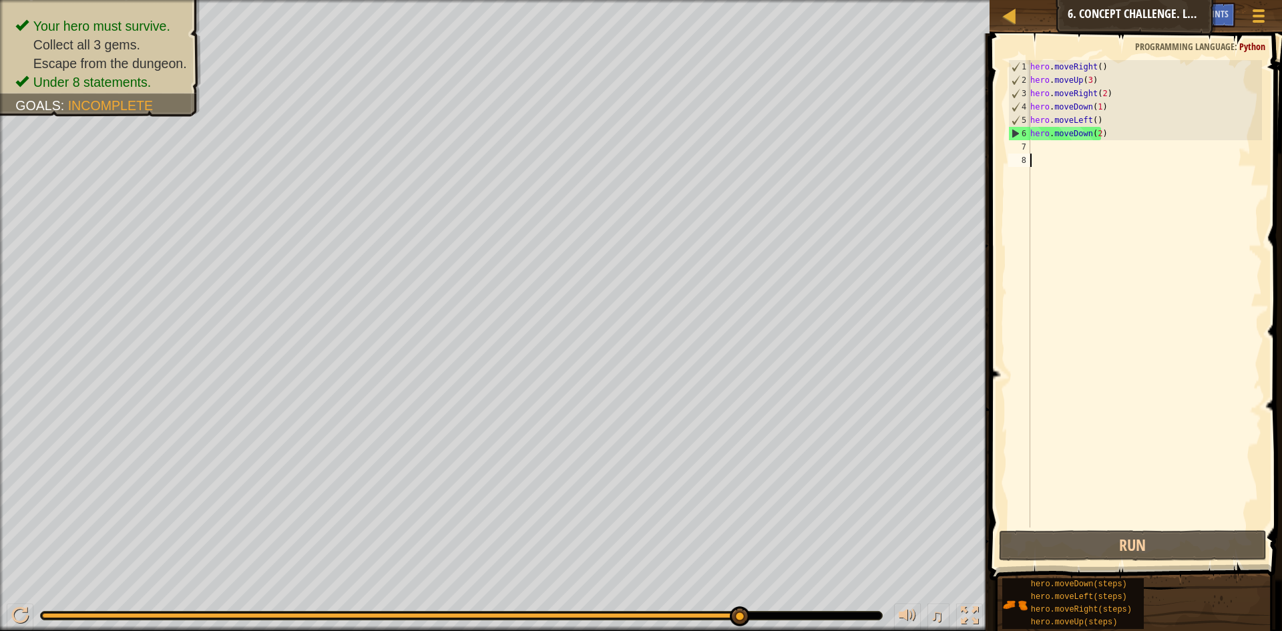
click at [1049, 154] on div "hero . moveRight ( ) hero . moveUp ( 3 ) hero . moveRight ( 2 ) hero . moveDown…" at bounding box center [1145, 307] width 234 height 494
click at [1051, 148] on div "hero . moveRight ( ) hero . moveUp ( 3 ) hero . moveRight ( 2 ) hero . moveDown…" at bounding box center [1145, 307] width 234 height 494
drag, startPoint x: 1125, startPoint y: 142, endPoint x: 1135, endPoint y: 116, distance: 27.3
click at [1135, 116] on div "hero . moveRight ( ) hero . moveUp ( 3 ) hero . moveRight ( 2 ) hero . moveDown…" at bounding box center [1145, 307] width 234 height 494
click at [1135, 116] on div "hero . moveRight ( ) hero . moveUp ( 3 ) hero . moveRight ( 2 ) hero . moveDown…" at bounding box center [1145, 293] width 234 height 467
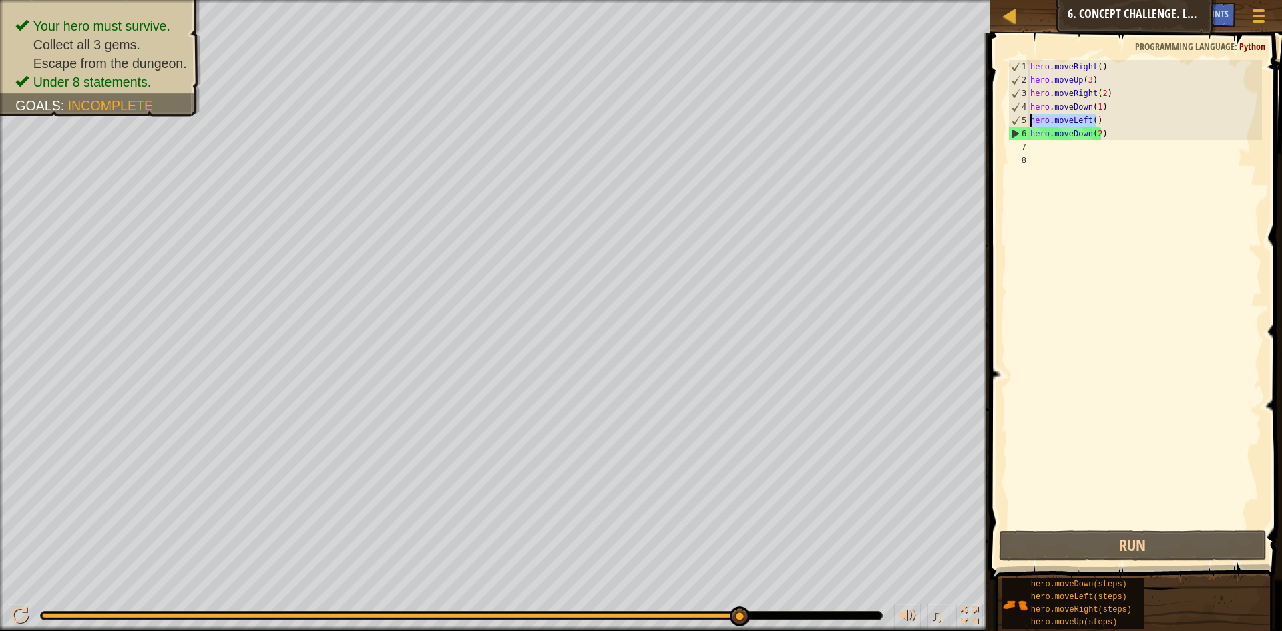
drag, startPoint x: 1110, startPoint y: 117, endPoint x: 1024, endPoint y: 116, distance: 86.2
click at [1024, 116] on div "hero.moveLeft() 1 2 3 4 5 6 7 8 hero . moveRight ( ) hero . moveUp ( 3 ) hero .…" at bounding box center [1134, 293] width 256 height 467
click at [1098, 110] on div "hero . moveRight ( ) hero . moveUp ( 3 ) hero . moveRight ( 2 ) hero . moveDown…" at bounding box center [1145, 307] width 234 height 494
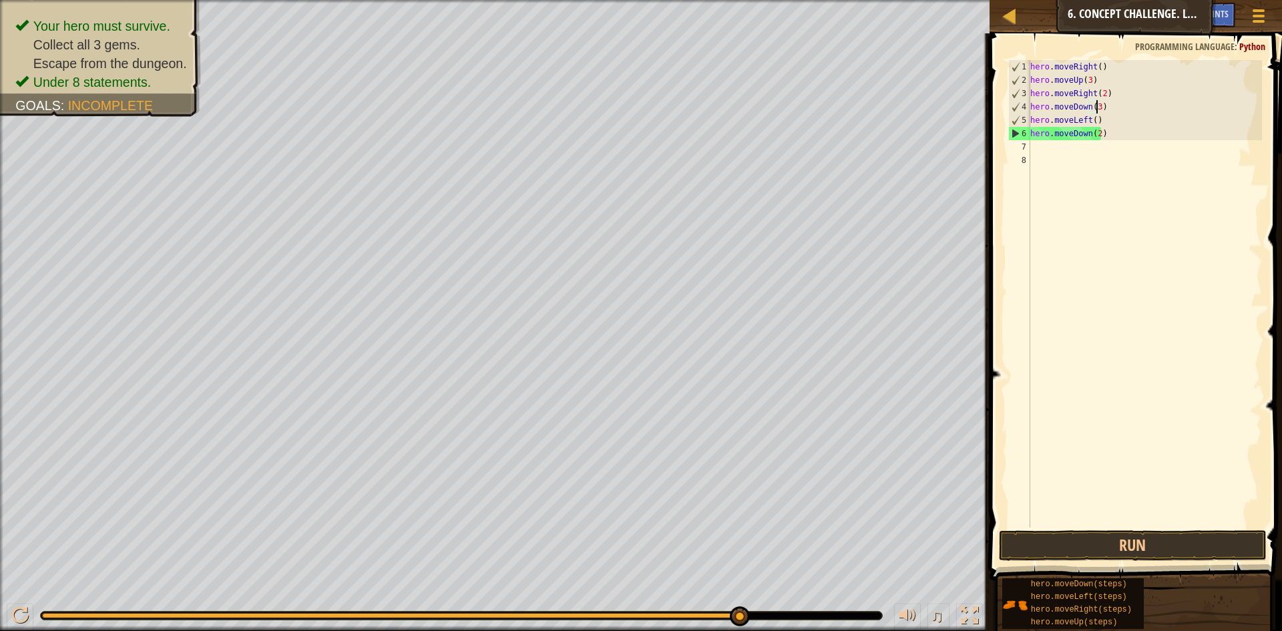
scroll to position [6, 5]
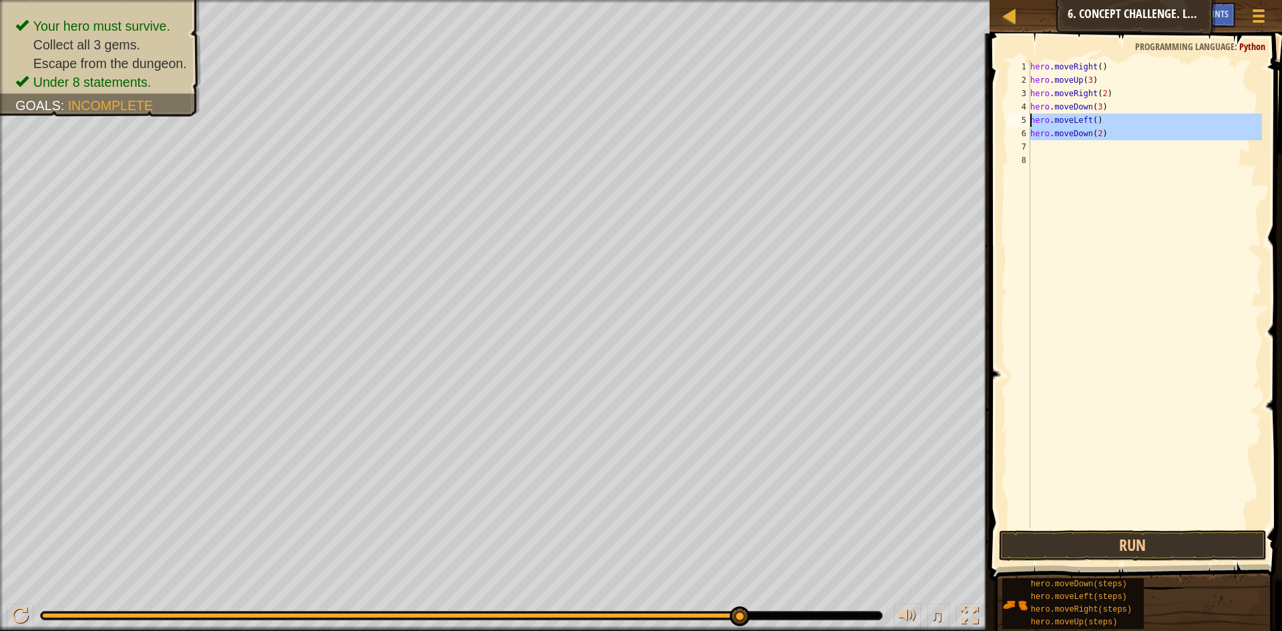
drag, startPoint x: 1167, startPoint y: 152, endPoint x: 1021, endPoint y: 124, distance: 148.3
click at [1021, 124] on div "hero.moveDown(3) 1 2 3 4 5 6 7 8 hero . moveRight ( ) hero . moveUp ( 3 ) hero …" at bounding box center [1134, 293] width 256 height 467
type textarea "hero.moveLeft() hero.moveDown(2)"
drag, startPoint x: 1081, startPoint y: 134, endPoint x: 1065, endPoint y: 124, distance: 18.9
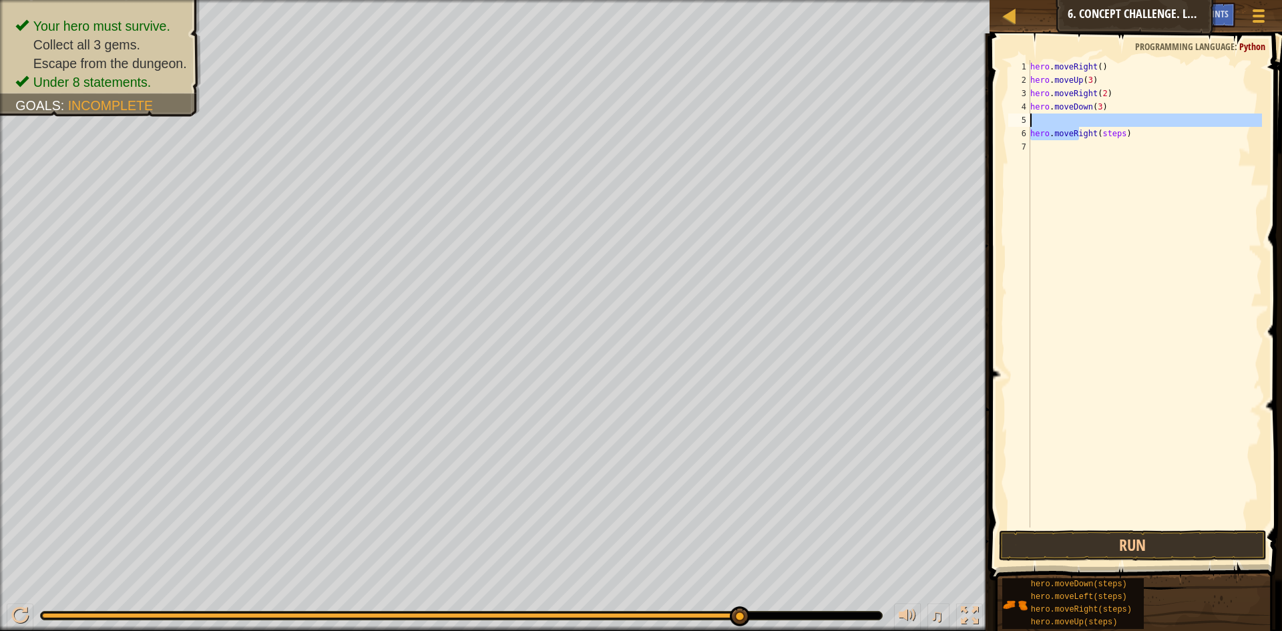
click at [1065, 124] on div "hero . moveRight ( ) hero . moveUp ( 3 ) hero . moveRight ( 2 ) hero . moveDown…" at bounding box center [1145, 307] width 234 height 494
type textarea "hero.moveRight(steps)"
drag, startPoint x: 1150, startPoint y: 137, endPoint x: 1018, endPoint y: 132, distance: 132.3
click at [1018, 132] on div "hero.moveRight(steps) 1 2 3 4 5 6 7 hero . moveRight ( ) hero . moveUp ( 3 ) he…" at bounding box center [1134, 293] width 256 height 467
type textarea "hero.moveRight(steps)"
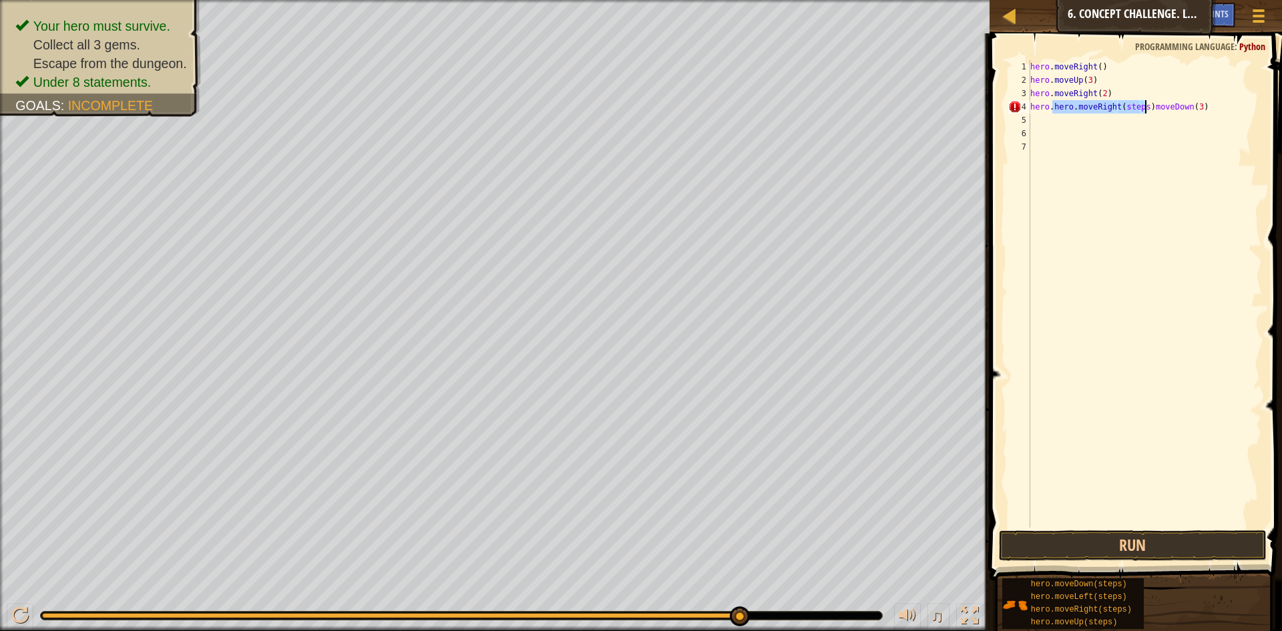
drag, startPoint x: 1053, startPoint y: 106, endPoint x: 1144, endPoint y: 114, distance: 91.1
click at [1144, 114] on div "hero . moveRight ( ) hero . moveUp ( 3 ) hero . moveRight ( 2 ) hero . hero . m…" at bounding box center [1145, 307] width 234 height 494
click at [1122, 112] on div "hero . moveRight ( ) hero . moveUp ( 3 ) hero . moveRight ( 2 ) hero . hero . m…" at bounding box center [1145, 293] width 234 height 467
type textarea "hero.hero.moveRight(steps)moveDown(3)"
drag, startPoint x: 1144, startPoint y: 108, endPoint x: 1051, endPoint y: 105, distance: 92.9
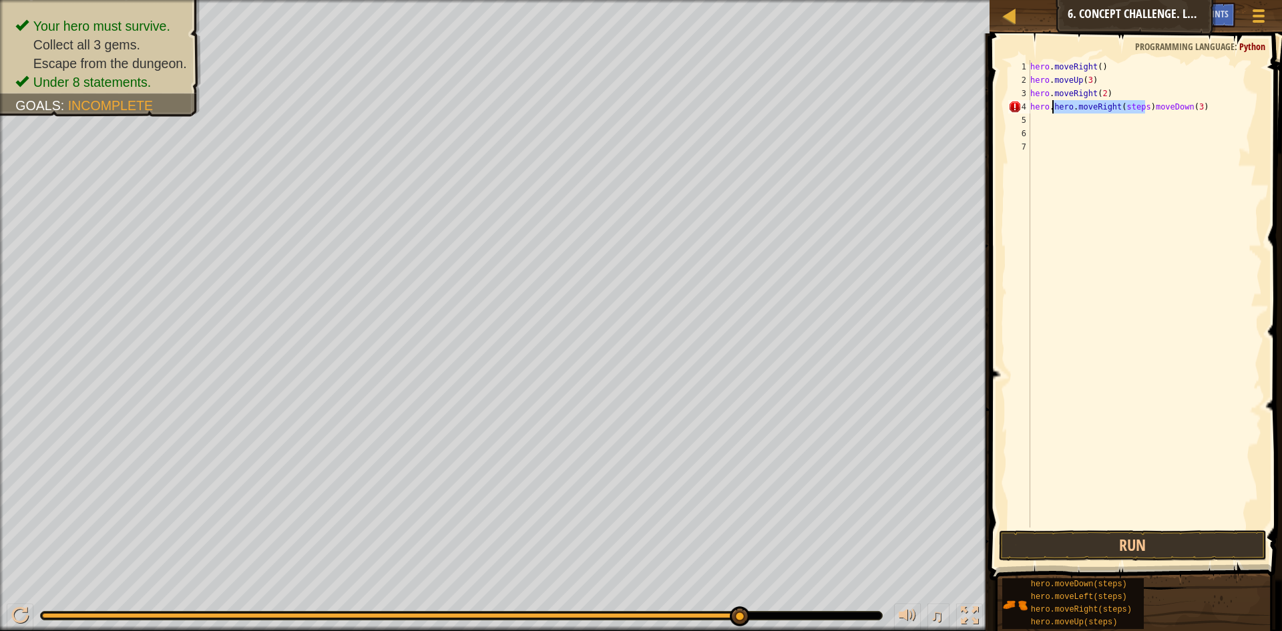
click at [1051, 105] on div "hero . moveRight ( ) hero . moveUp ( 3 ) hero . moveRight ( 2 ) hero . hero . m…" at bounding box center [1145, 307] width 234 height 494
type textarea "hero.moveRight(steps)"
click at [1047, 134] on div "hero . moveRight ( ) hero . moveUp ( 3 ) hero . moveRight ( 2 ) hero . moveDown…" at bounding box center [1145, 307] width 234 height 494
click at [1116, 120] on div "hero . moveRight ( ) hero . moveUp ( 3 ) hero . moveRight ( 2 ) hero . moveDown…" at bounding box center [1145, 307] width 234 height 494
click at [1118, 120] on div "hero . moveRight ( ) hero . moveUp ( 3 ) hero . moveRight ( 2 ) hero . moveDown…" at bounding box center [1145, 307] width 234 height 494
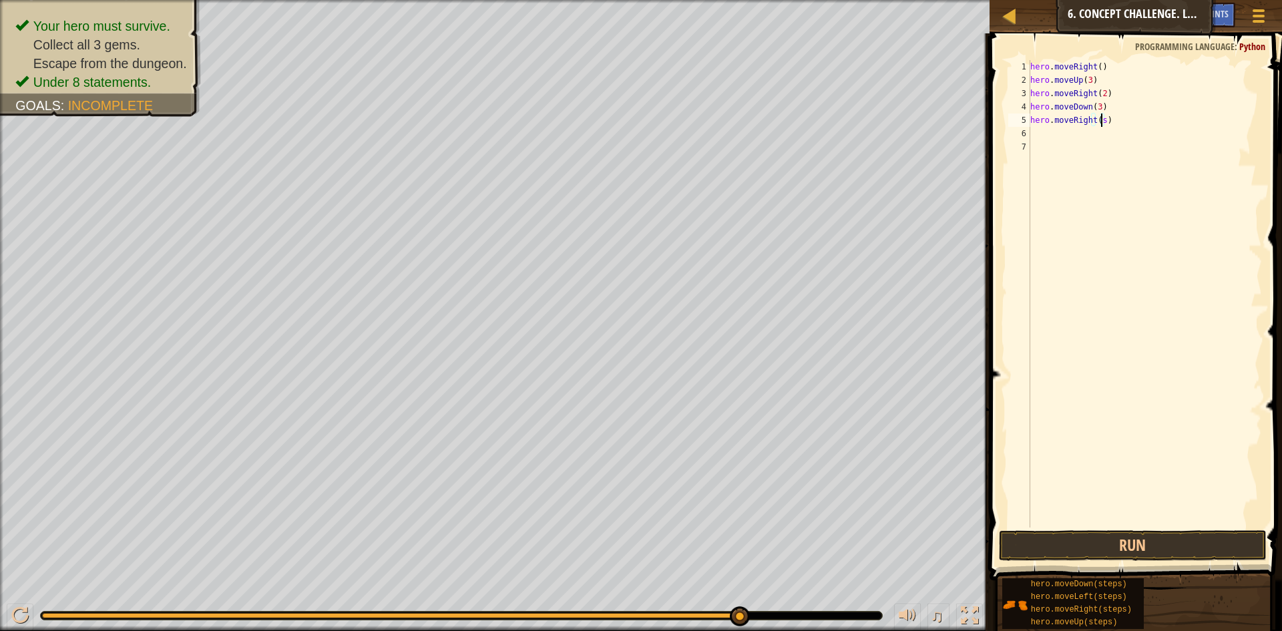
type textarea "hero.moveRight()"
click at [1094, 147] on div "hero . moveRight ( ) hero . moveUp ( 3 ) hero . moveRight ( 2 ) hero . moveDown…" at bounding box center [1145, 307] width 234 height 494
click at [1071, 130] on div "hero . moveRight ( ) hero . moveUp ( 3 ) hero . moveRight ( 2 ) hero . moveDown…" at bounding box center [1145, 307] width 234 height 494
click at [1107, 138] on div "hero . moveRight ( ) hero . moveUp ( 3 ) hero . moveRight ( 2 ) hero . moveDown…" at bounding box center [1145, 307] width 234 height 494
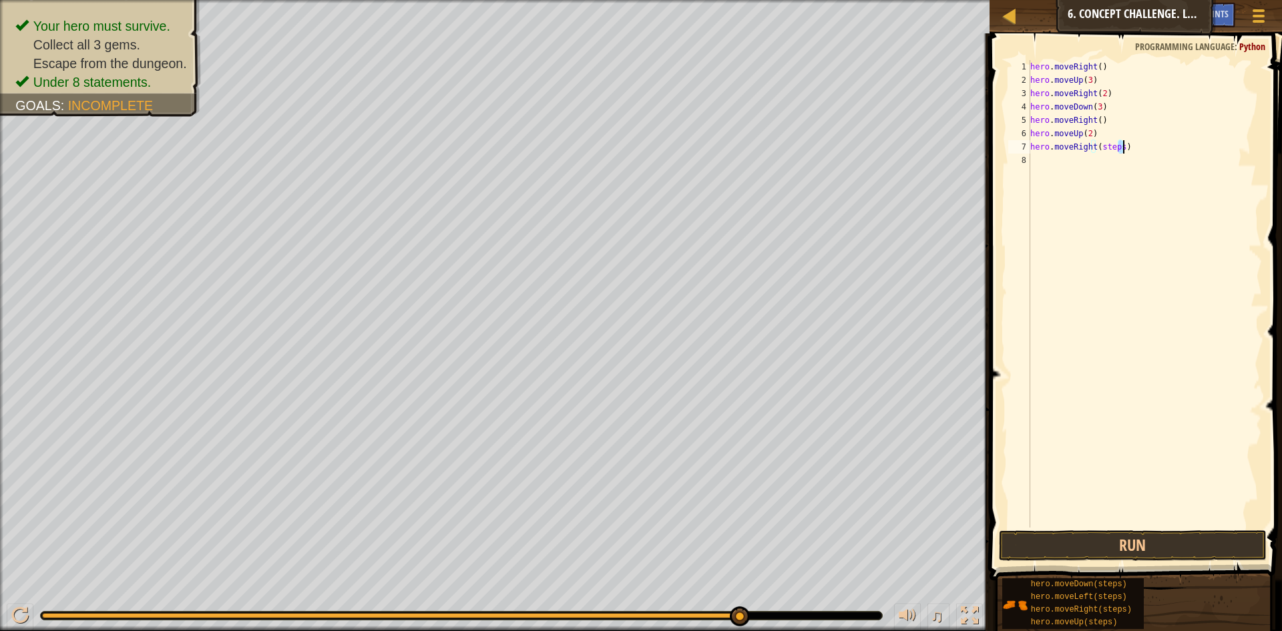
click at [1121, 152] on div "hero . moveRight ( ) hero . moveUp ( 3 ) hero . moveRight ( 2 ) hero . moveDown…" at bounding box center [1145, 307] width 234 height 494
click at [1139, 540] on button "Run" at bounding box center [1133, 545] width 268 height 31
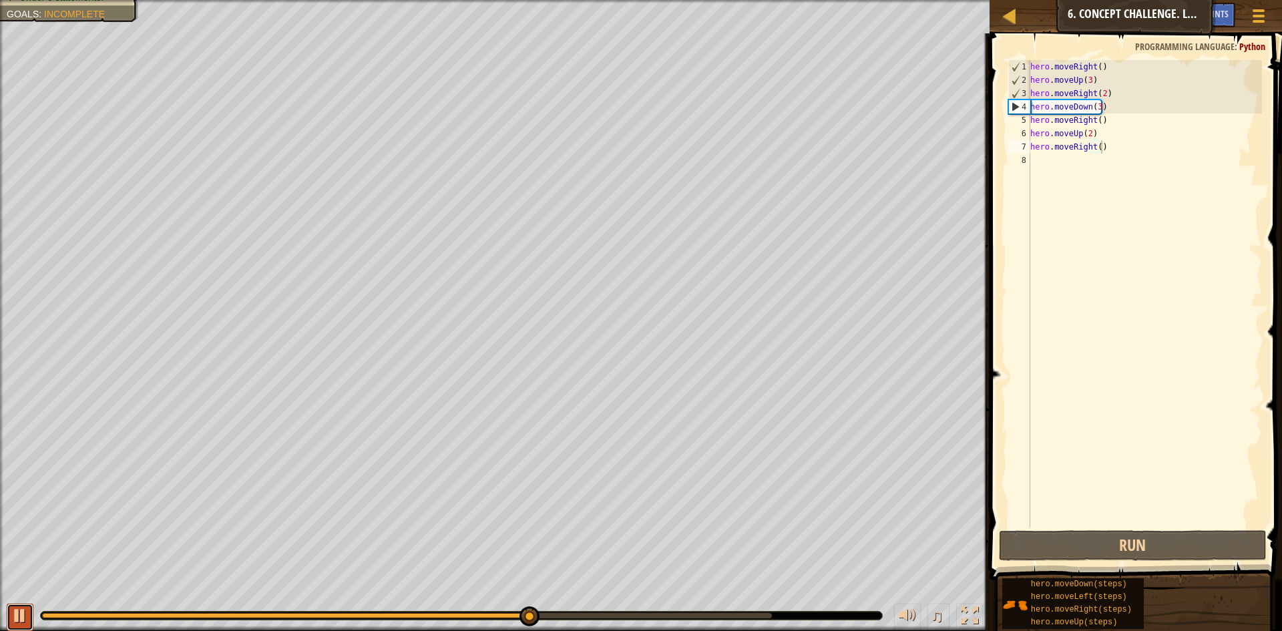
click at [25, 624] on div at bounding box center [19, 615] width 17 height 17
drag, startPoint x: 1121, startPoint y: 108, endPoint x: 1104, endPoint y: 129, distance: 26.6
click at [1101, 130] on div "hero . moveRight ( ) hero . moveUp ( 3 ) hero . moveRight ( 2 ) hero . moveDown…" at bounding box center [1145, 307] width 234 height 494
click at [1105, 129] on div "hero . moveRight ( ) hero . moveUp ( 3 ) hero . moveRight ( 2 ) hero . moveDown…" at bounding box center [1145, 293] width 234 height 467
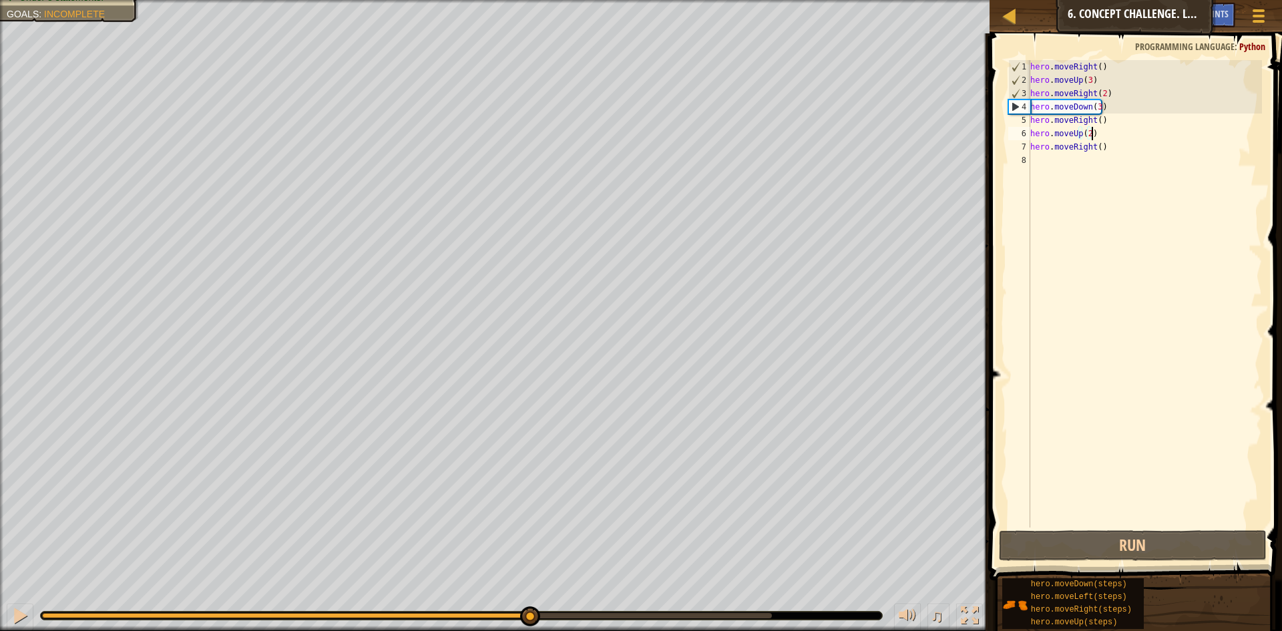
click at [1091, 120] on div "hero . moveRight ( ) hero . moveUp ( 3 ) hero . moveRight ( 2 ) hero . moveDown…" at bounding box center [1145, 307] width 234 height 494
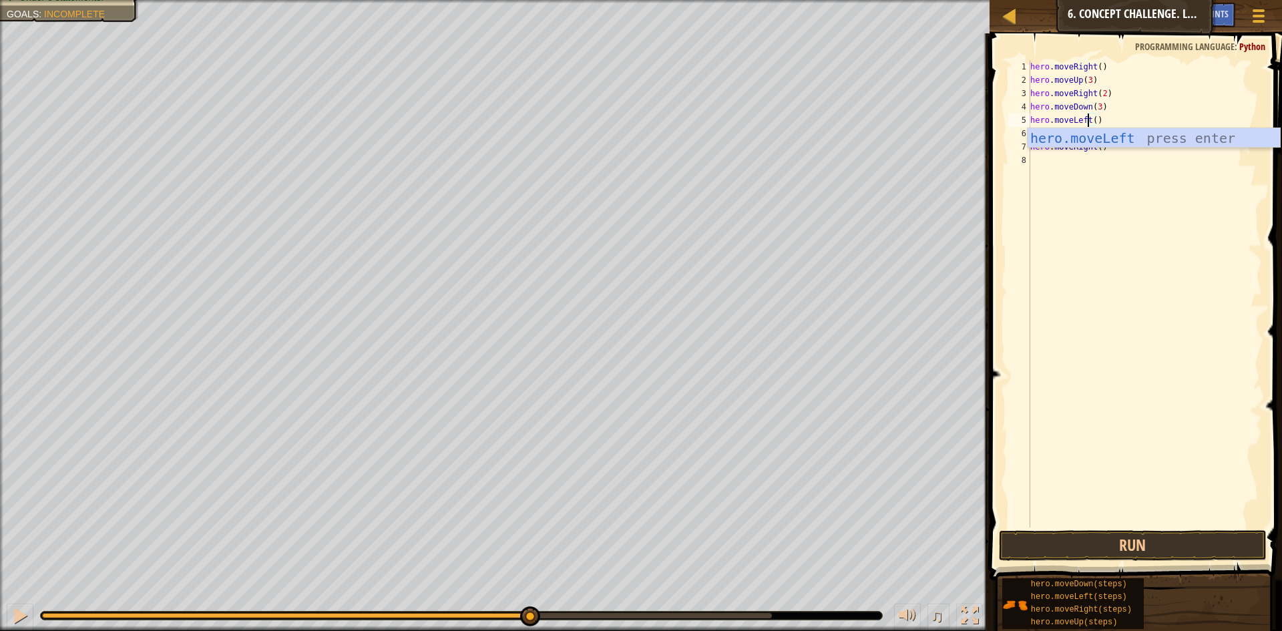
click at [1099, 107] on div "hero . moveRight ( ) hero . moveUp ( 3 ) hero . moveRight ( 2 ) hero . moveDown…" at bounding box center [1145, 307] width 234 height 494
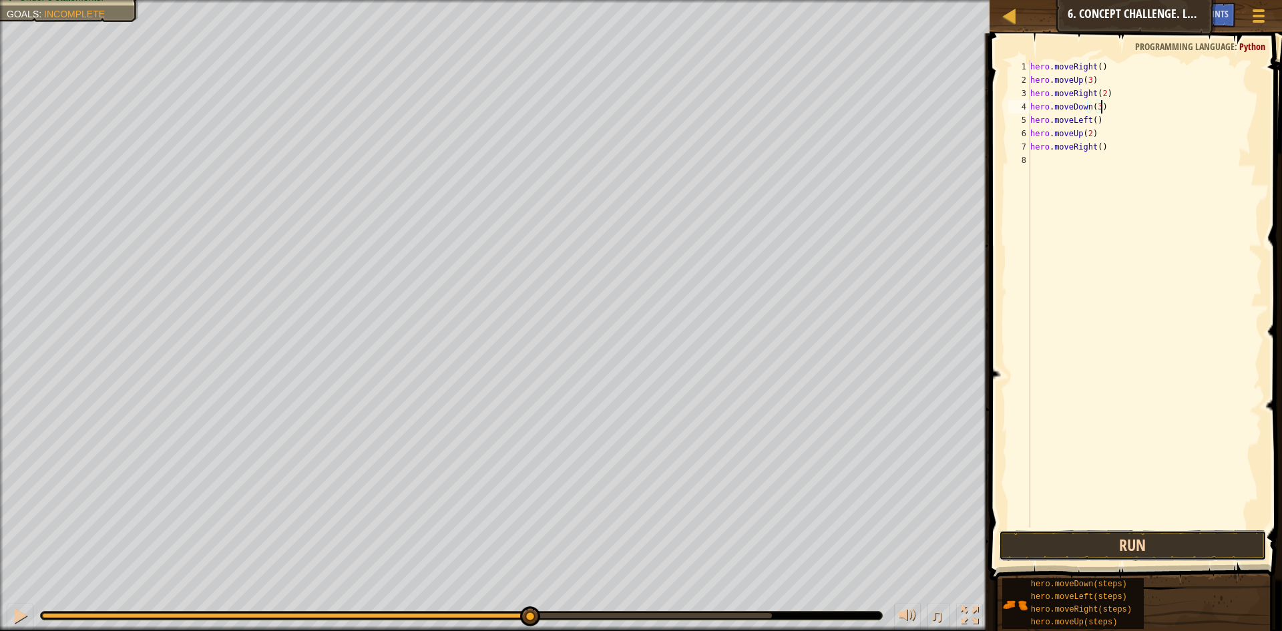
click at [1096, 545] on button "Run" at bounding box center [1133, 545] width 268 height 31
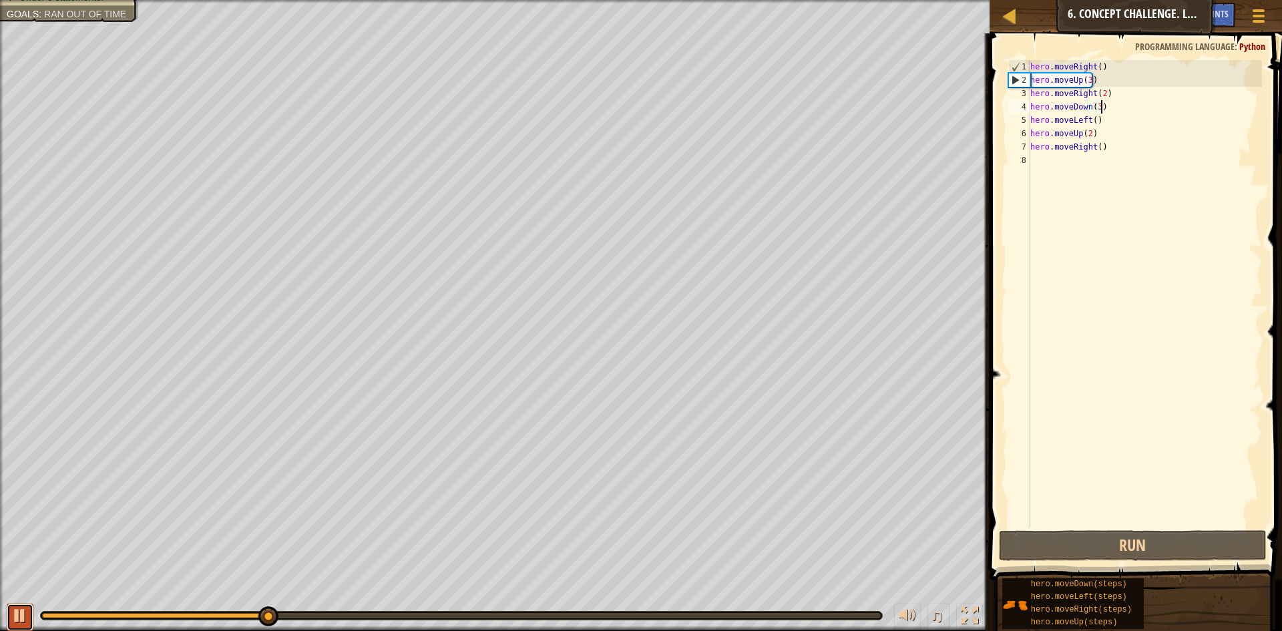
click at [17, 617] on div at bounding box center [19, 615] width 17 height 17
click at [9, 614] on button at bounding box center [20, 617] width 27 height 27
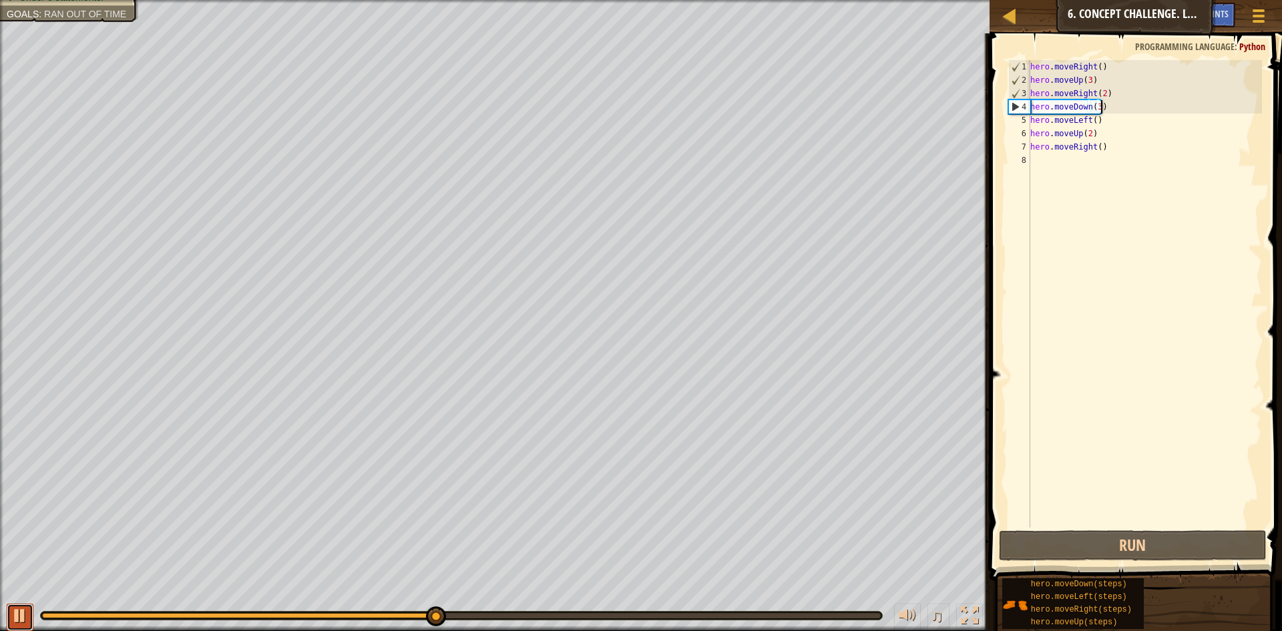
click at [13, 615] on div at bounding box center [19, 615] width 17 height 17
click at [1099, 113] on div "hero . moveRight ( ) hero . moveUp ( 3 ) hero . moveRight ( 2 ) hero . moveDown…" at bounding box center [1145, 307] width 234 height 494
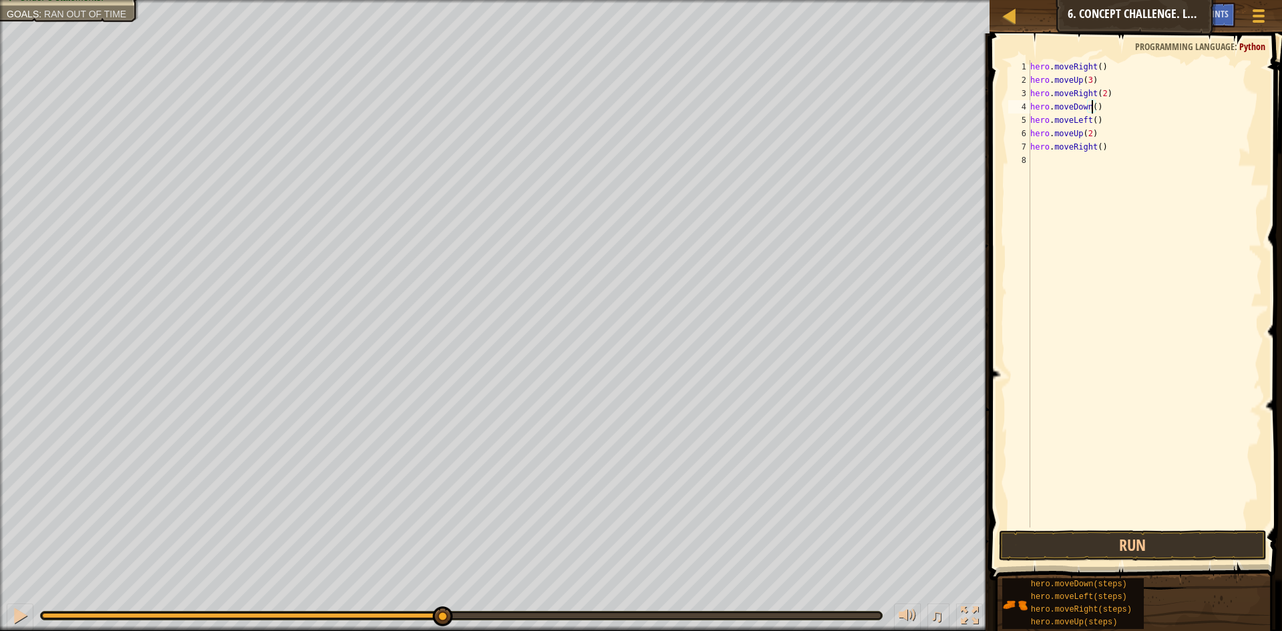
click at [1121, 117] on div "hero . moveRight ( ) hero . moveUp ( 3 ) hero . moveRight ( 2 ) hero . moveDown…" at bounding box center [1145, 307] width 234 height 494
click at [1042, 554] on button "Run" at bounding box center [1133, 545] width 268 height 31
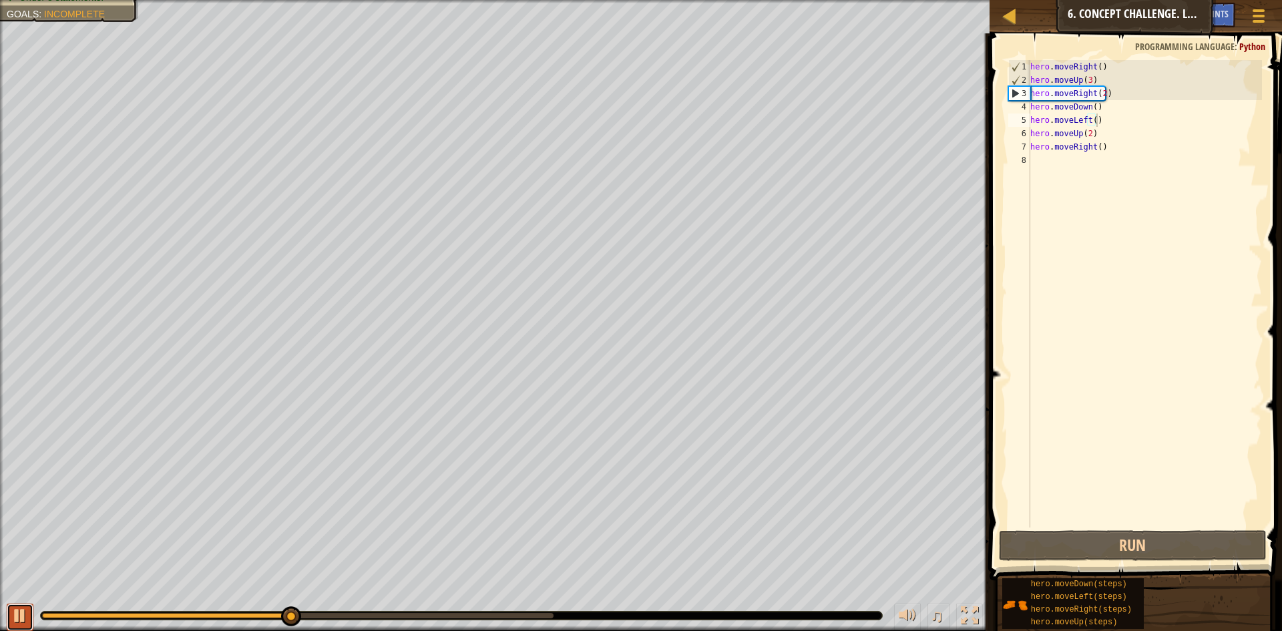
click at [16, 618] on div at bounding box center [19, 615] width 17 height 17
drag, startPoint x: 1102, startPoint y: 139, endPoint x: 1069, endPoint y: 138, distance: 33.4
click at [1069, 138] on div "hero . moveRight ( ) hero . moveUp ( 3 ) hero . moveRight ( 2 ) hero . moveDown…" at bounding box center [1145, 307] width 234 height 494
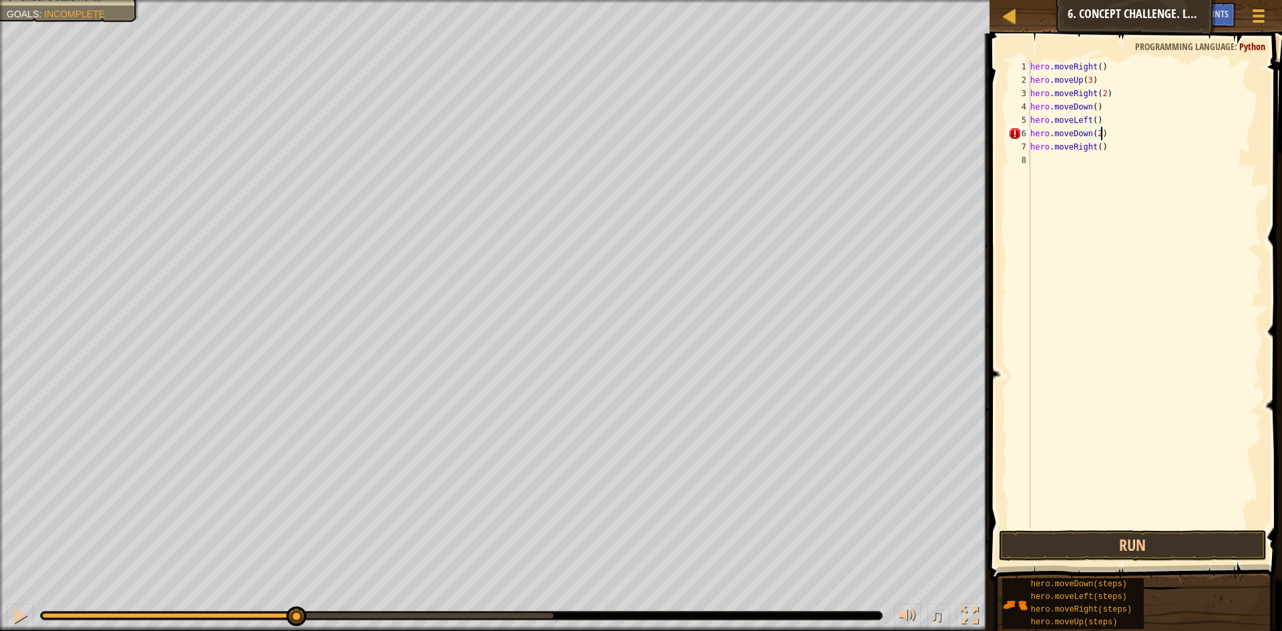
scroll to position [6, 5]
click at [1205, 545] on button "Run" at bounding box center [1133, 545] width 268 height 31
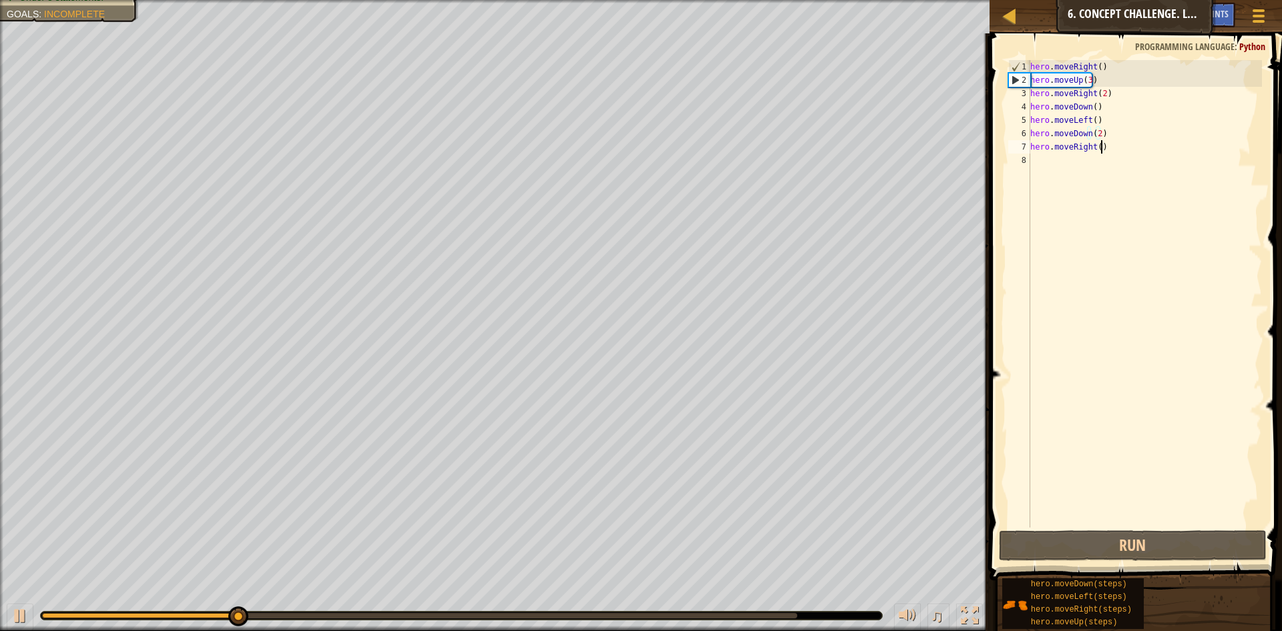
click at [1100, 152] on div "hero . moveRight ( ) hero . moveUp ( 3 ) hero . moveRight ( 2 ) hero . moveDown…" at bounding box center [1145, 307] width 234 height 494
click at [1093, 148] on div "hero . moveRight ( ) hero . moveUp ( 3 ) hero . moveRight ( 2 ) hero . moveDown…" at bounding box center [1145, 307] width 234 height 494
click at [1100, 147] on div "hero . moveRight ( ) hero . moveUp ( 3 ) hero . moveRight ( 2 ) hero . moveDown…" at bounding box center [1145, 307] width 234 height 494
click at [1095, 148] on div "hero . moveRight ( ) hero . moveUp ( 3 ) hero . moveRight ( 2 ) hero . moveDown…" at bounding box center [1145, 307] width 234 height 494
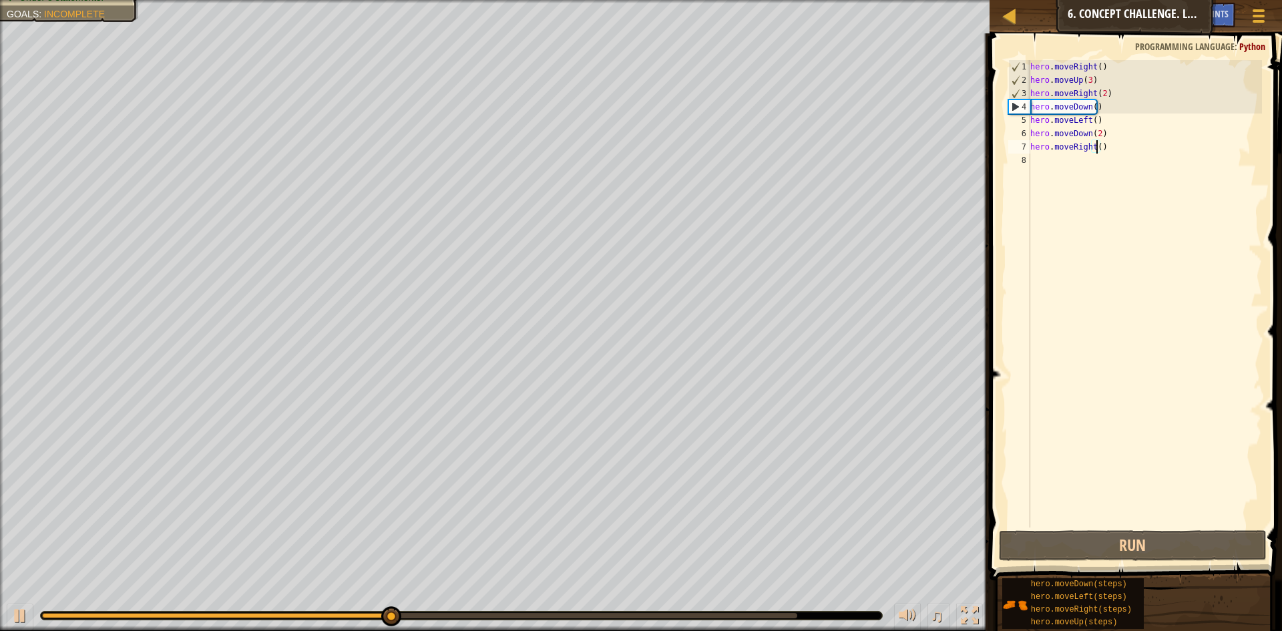
click at [1098, 148] on div "hero . moveRight ( ) hero . moveUp ( 3 ) hero . moveRight ( 2 ) hero . moveDown…" at bounding box center [1145, 307] width 234 height 494
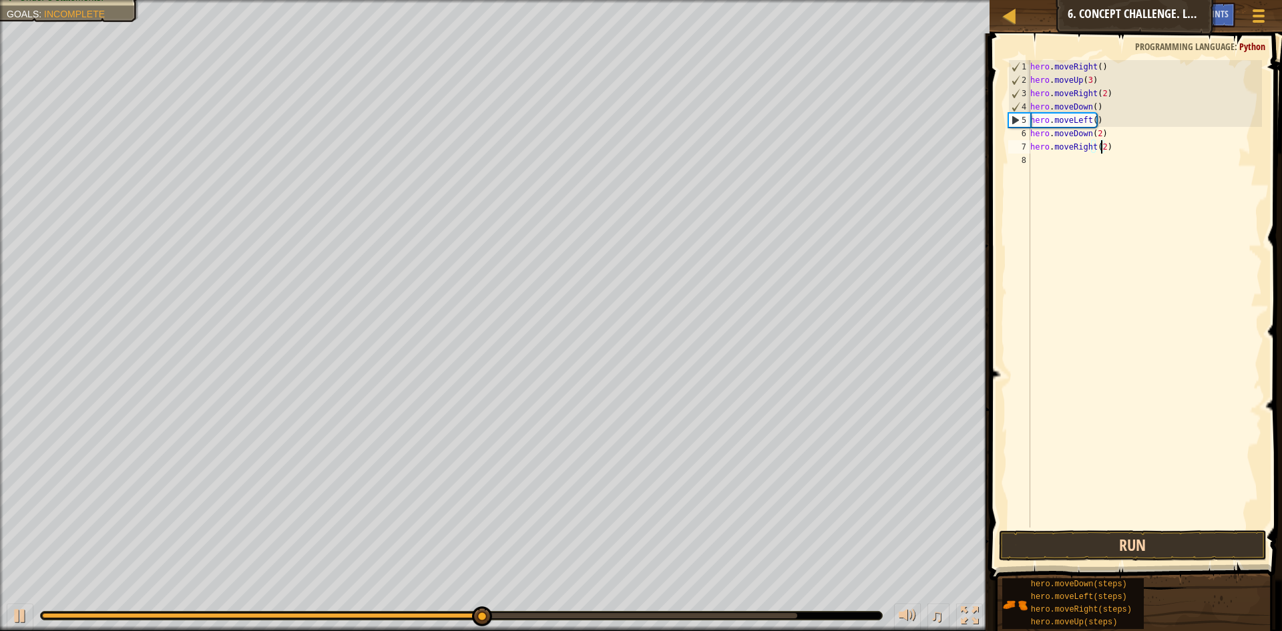
type textarea "hero.moveRight(2)"
click at [1153, 552] on button "Run" at bounding box center [1133, 545] width 268 height 31
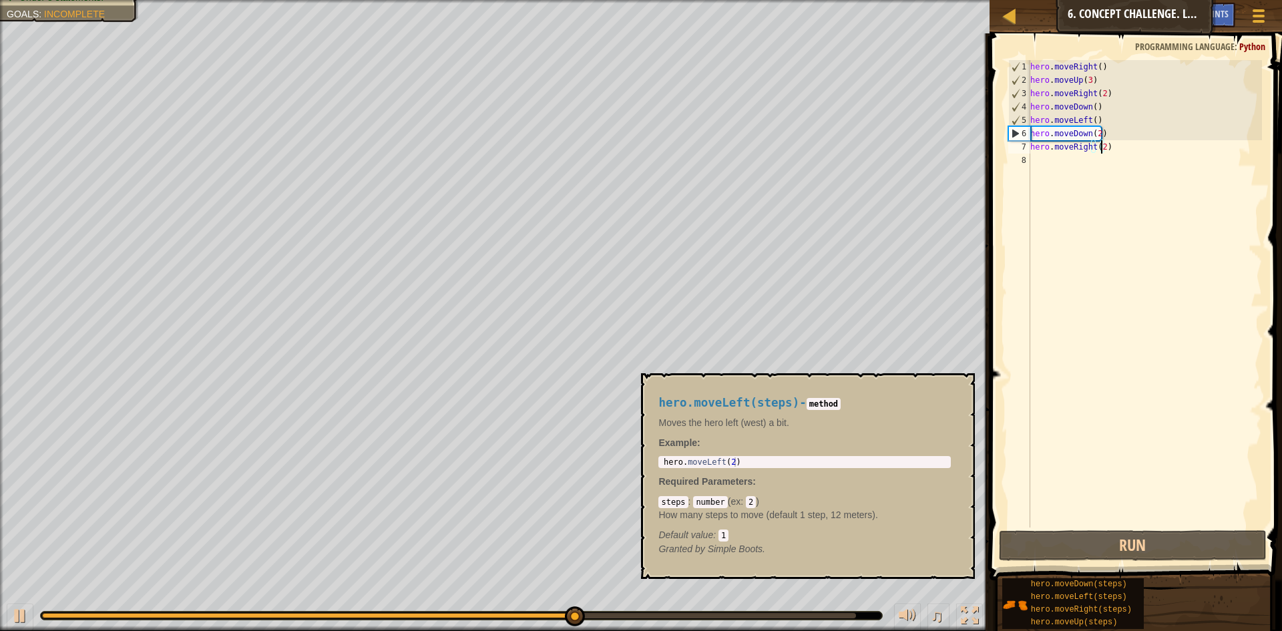
scroll to position [6, 5]
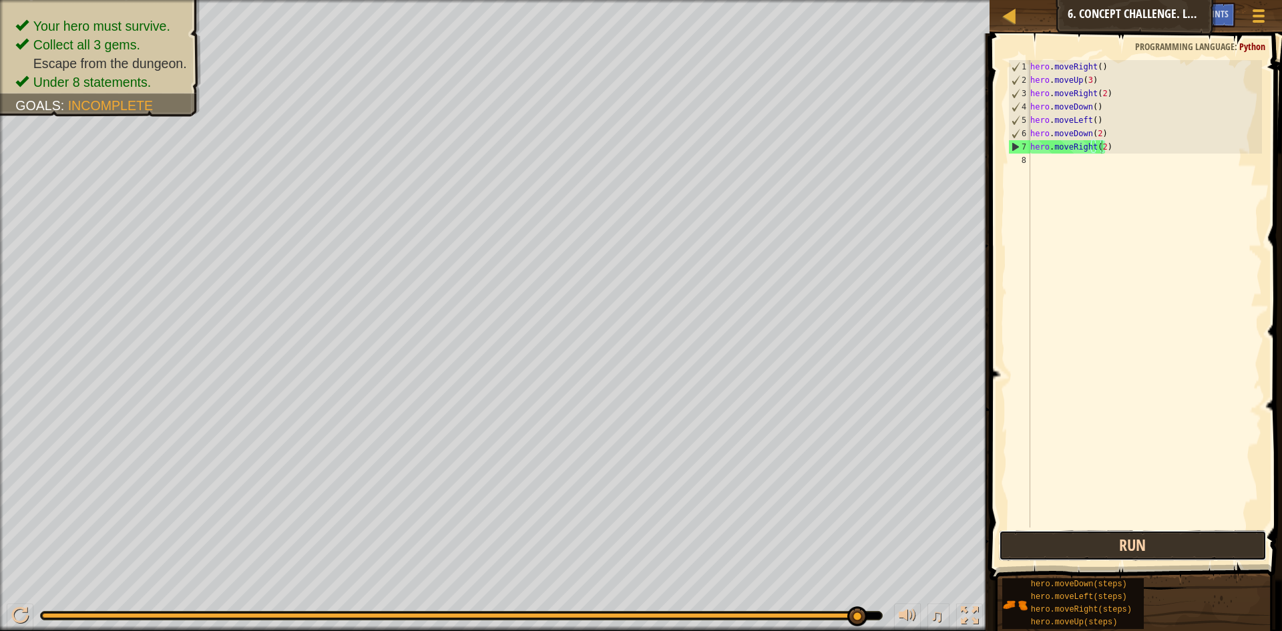
click at [1124, 545] on button "Run" at bounding box center [1133, 545] width 268 height 31
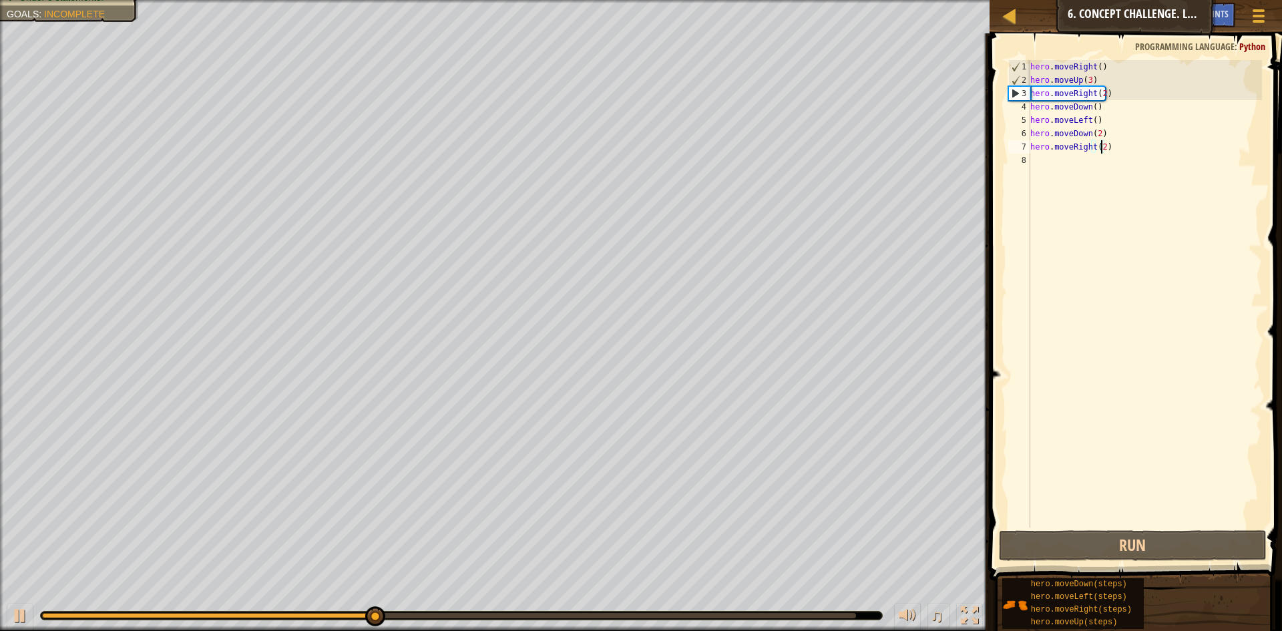
click at [58, 606] on div "♫" at bounding box center [495, 612] width 990 height 40
click at [11, 622] on button at bounding box center [20, 617] width 27 height 27
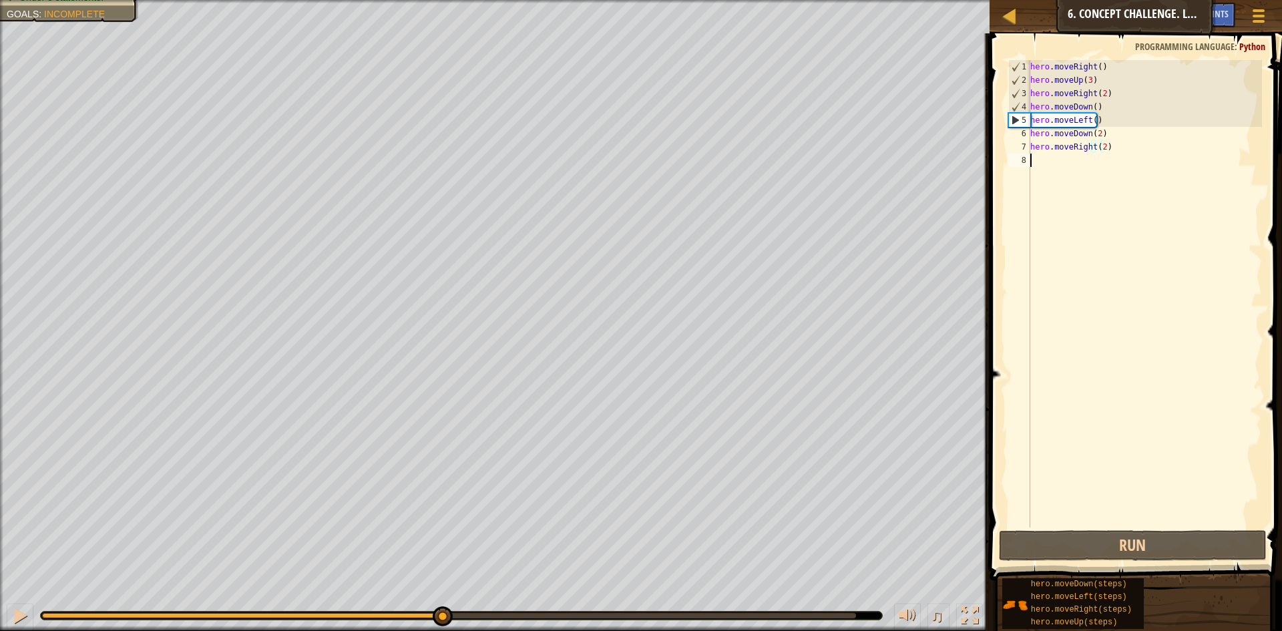
click at [1179, 185] on div "hero . moveRight ( ) hero . moveUp ( 3 ) hero . moveRight ( 2 ) hero . moveDown…" at bounding box center [1145, 307] width 234 height 494
click at [1070, 534] on button "Run" at bounding box center [1133, 545] width 268 height 31
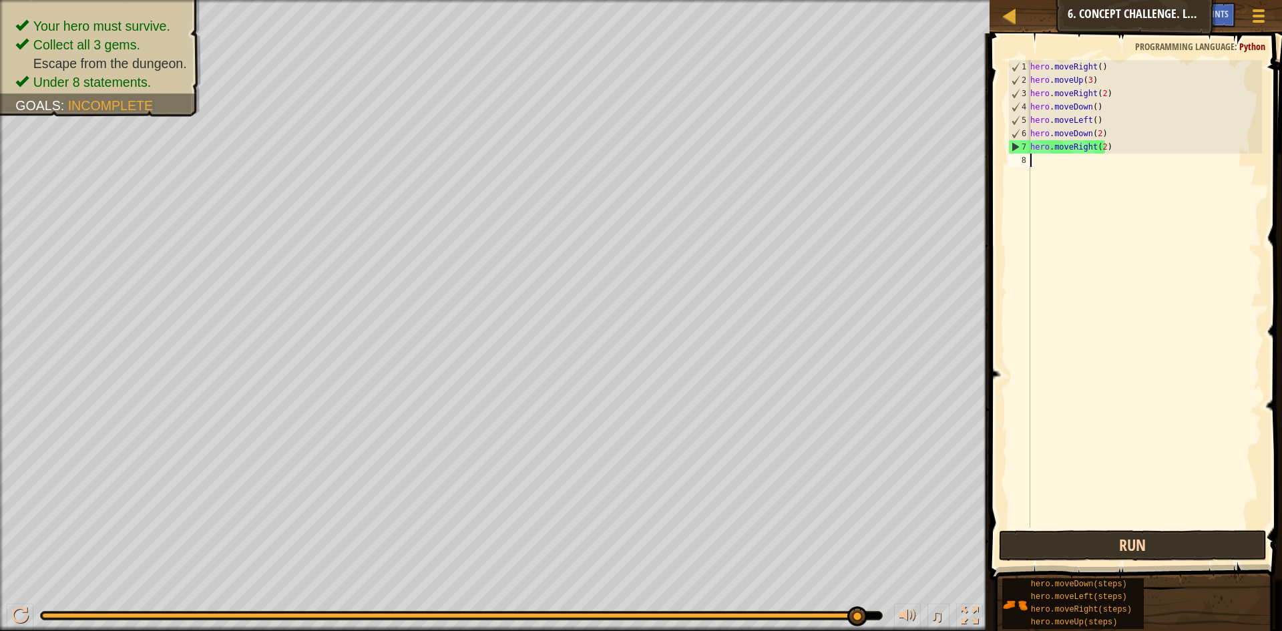
drag, startPoint x: 819, startPoint y: 614, endPoint x: 1153, endPoint y: 545, distance: 340.9
click at [1135, 554] on div "Map Introduction to Computer Science 6. Concept Challenge. Long Steps Game Menu…" at bounding box center [641, 315] width 1282 height 631
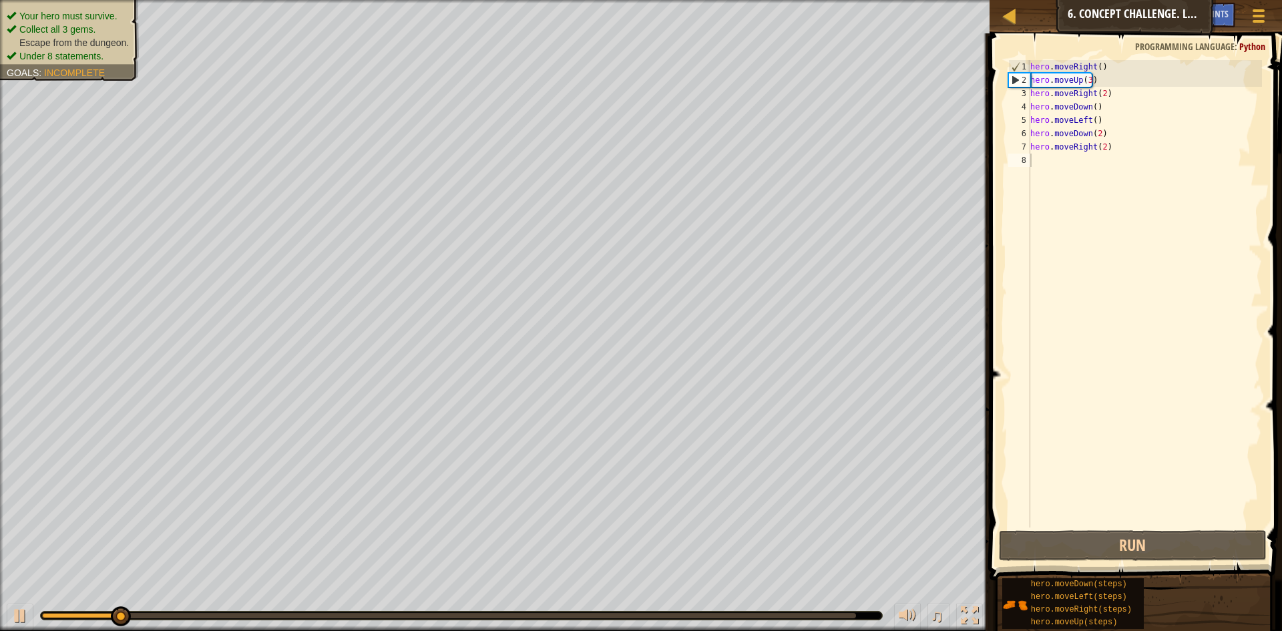
click at [55, 9] on ul "Your hero must survive. Collect all 3 gems. Escape from the dungeon. Under 8 st…" at bounding box center [70, 35] width 126 height 53
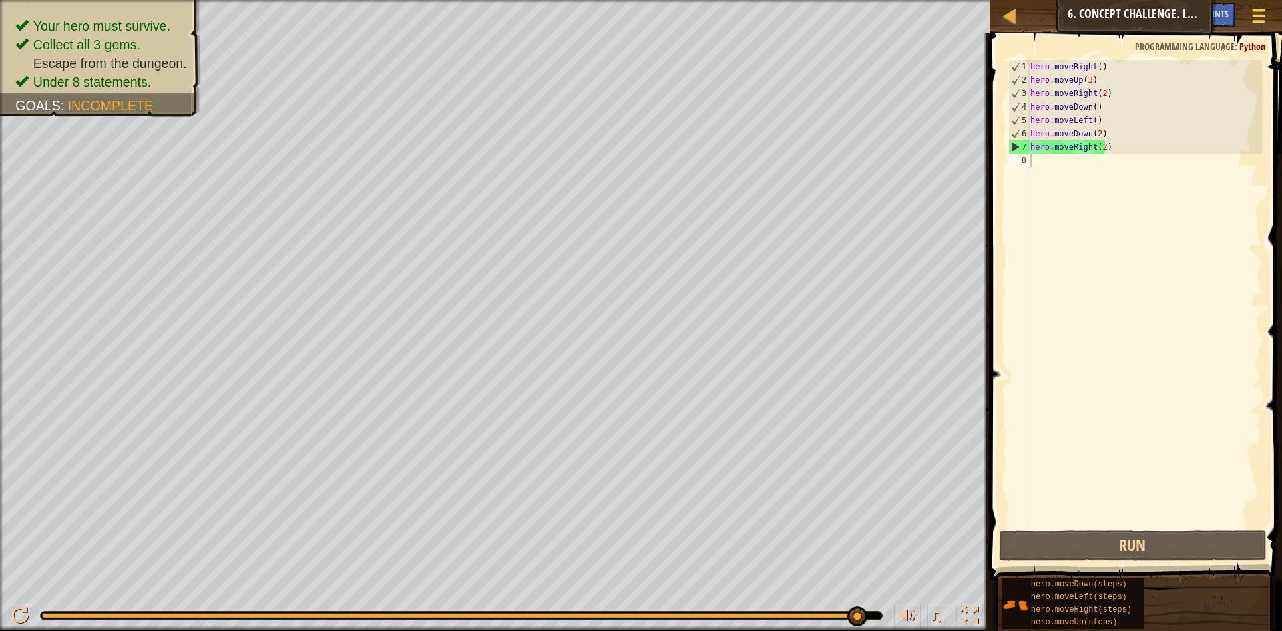
click at [1255, 18] on div at bounding box center [1259, 15] width 18 height 19
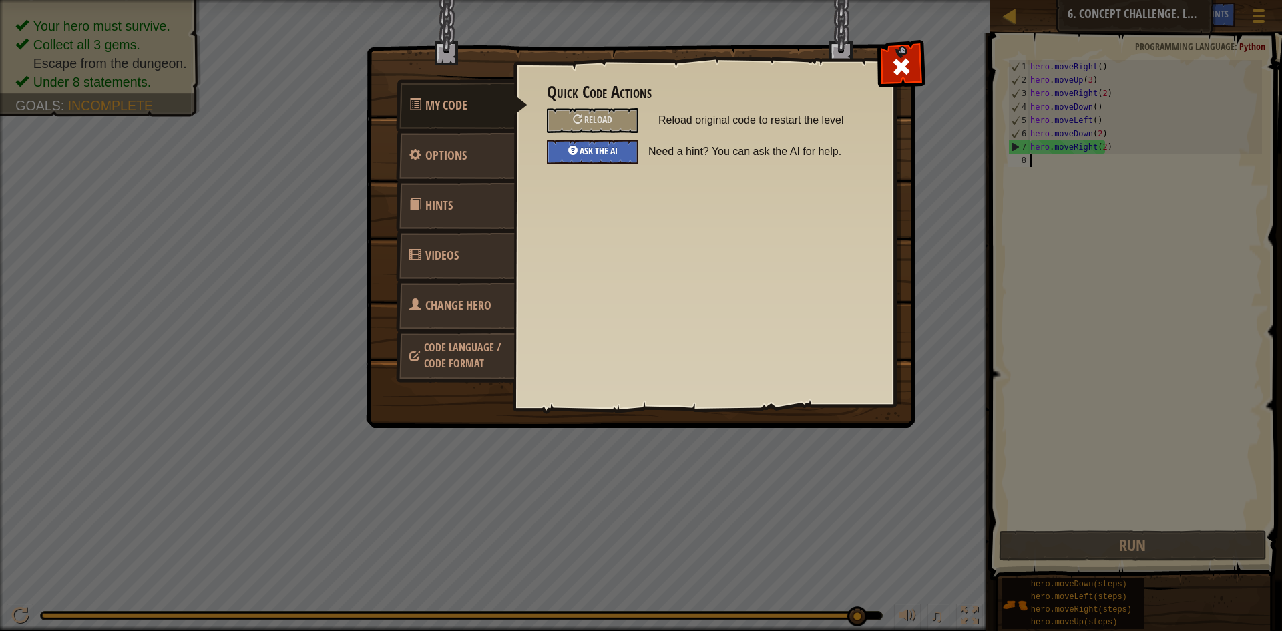
click at [616, 162] on div "Ask the AI" at bounding box center [592, 152] width 91 height 25
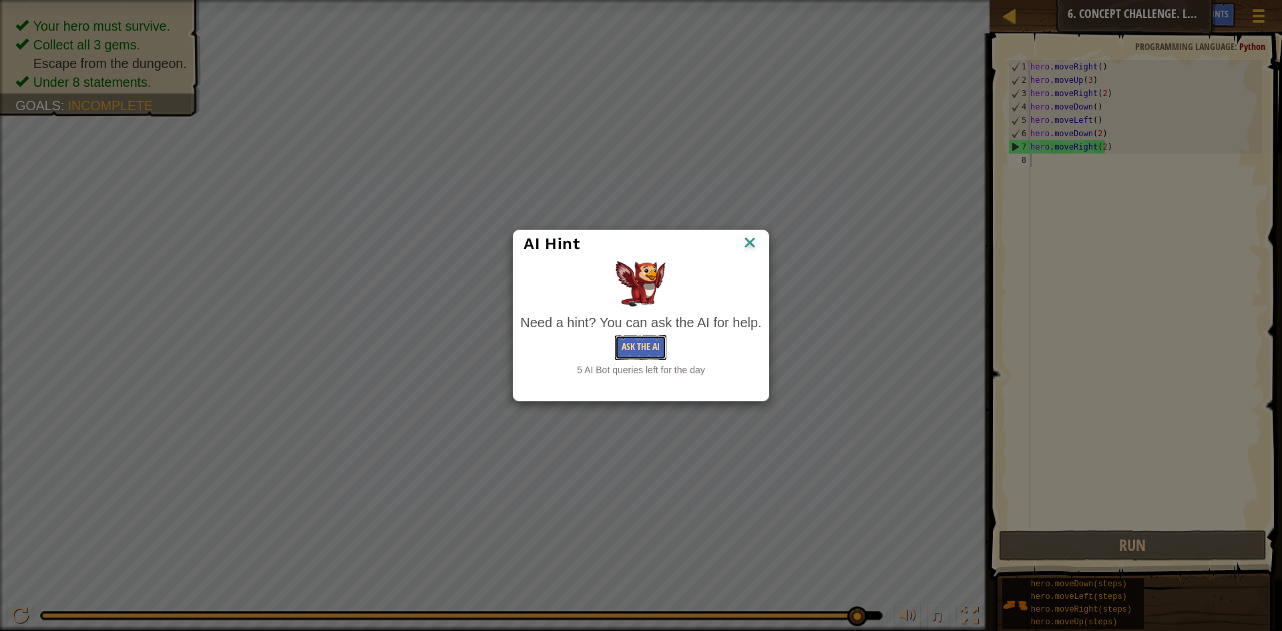
click at [645, 350] on button "Ask the AI" at bounding box center [640, 347] width 51 height 25
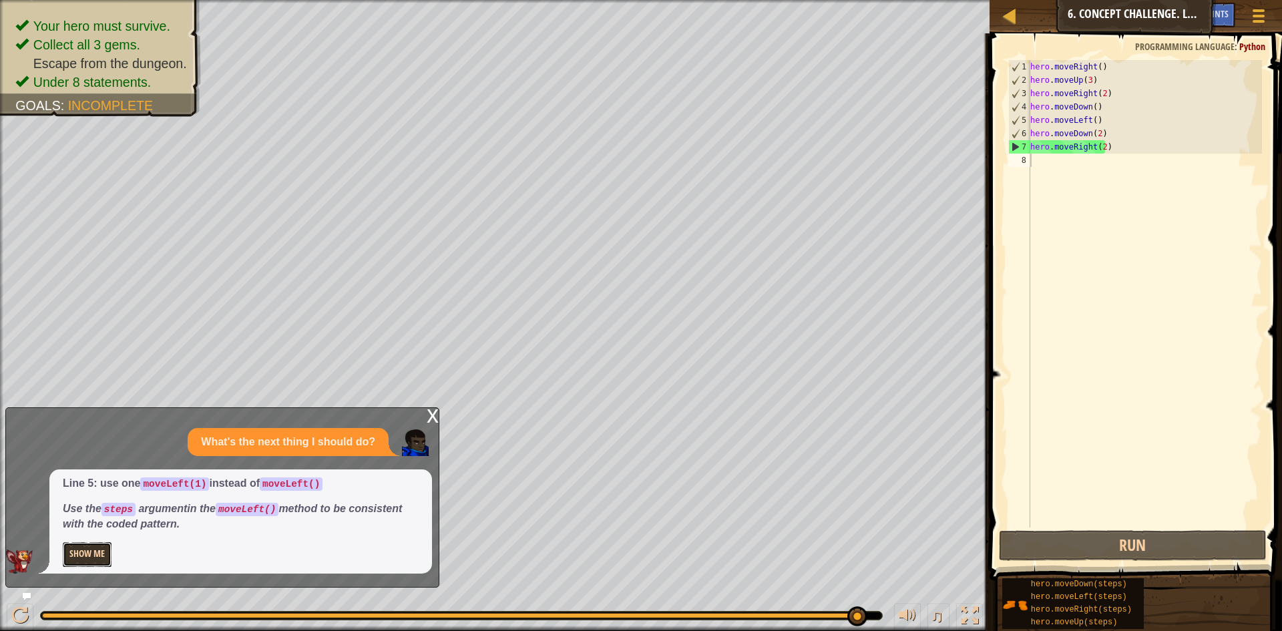
click at [96, 545] on button "Show Me" at bounding box center [87, 554] width 49 height 25
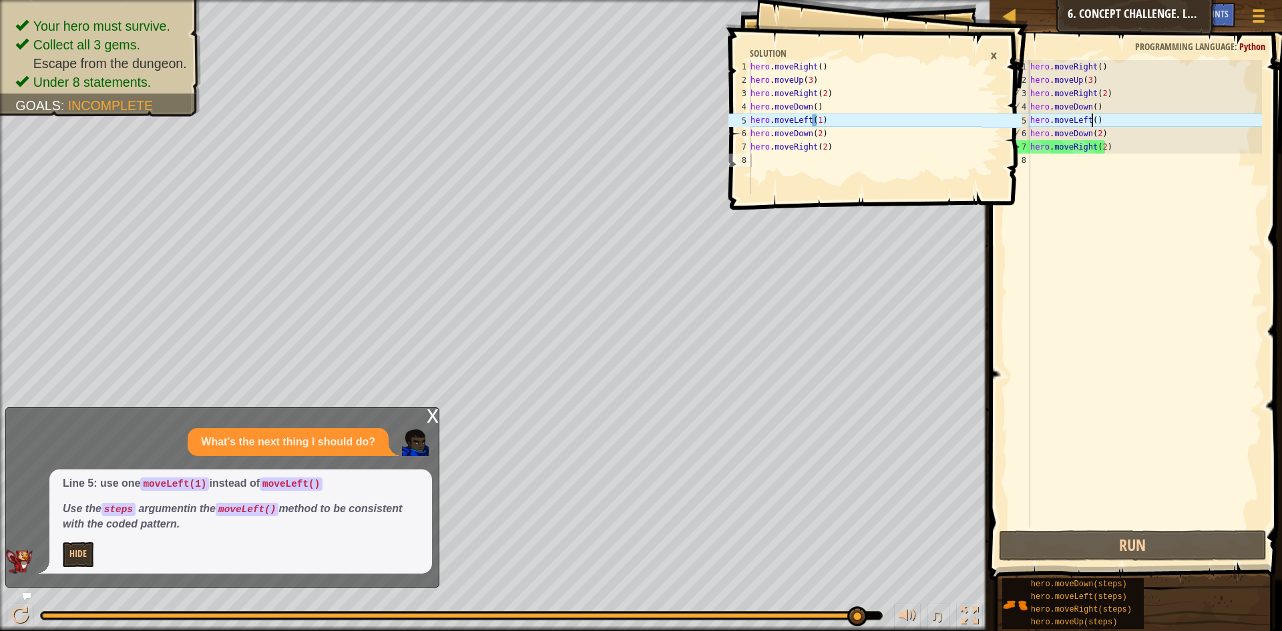
click at [1093, 122] on div "hero . moveRight ( ) hero . moveUp ( 3 ) hero . moveRight ( 2 ) hero . moveDown…" at bounding box center [1145, 307] width 234 height 494
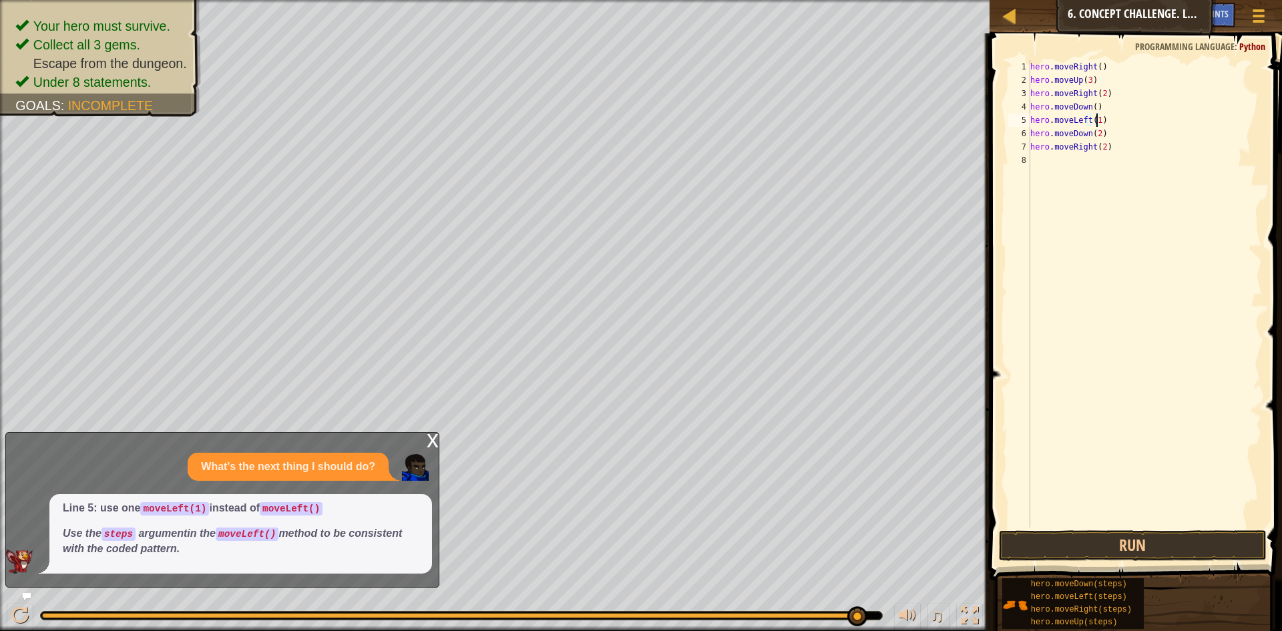
click at [29, 593] on icon at bounding box center [26, 596] width 9 height 9
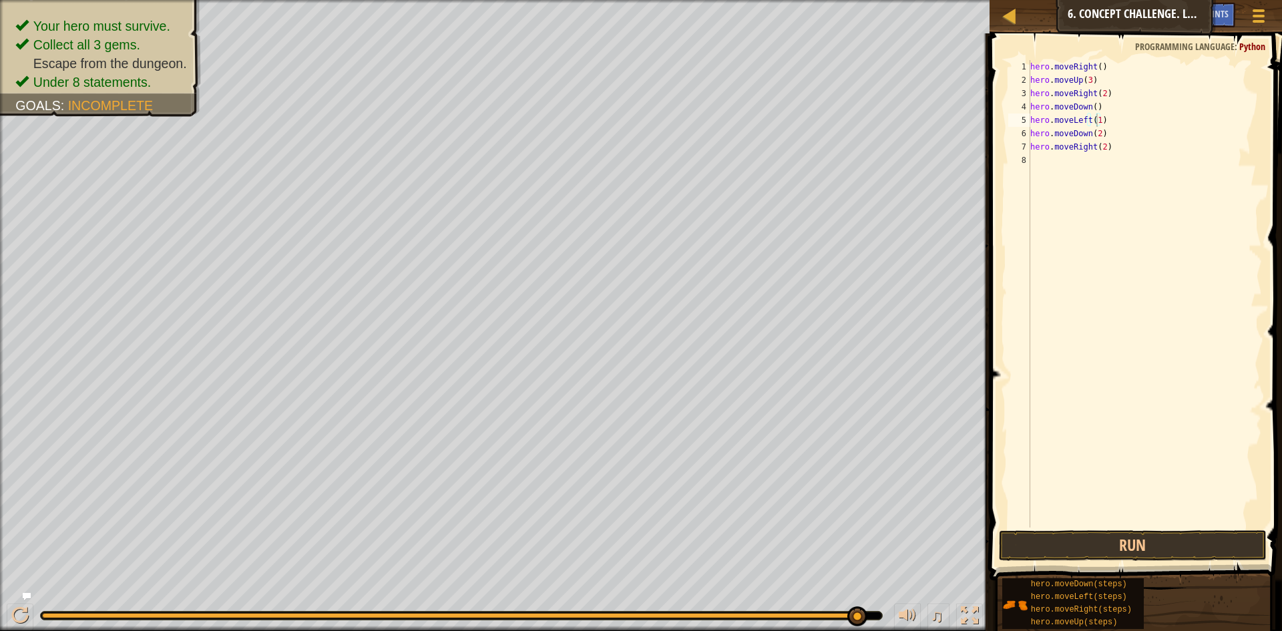
click at [27, 594] on icon at bounding box center [26, 596] width 9 height 9
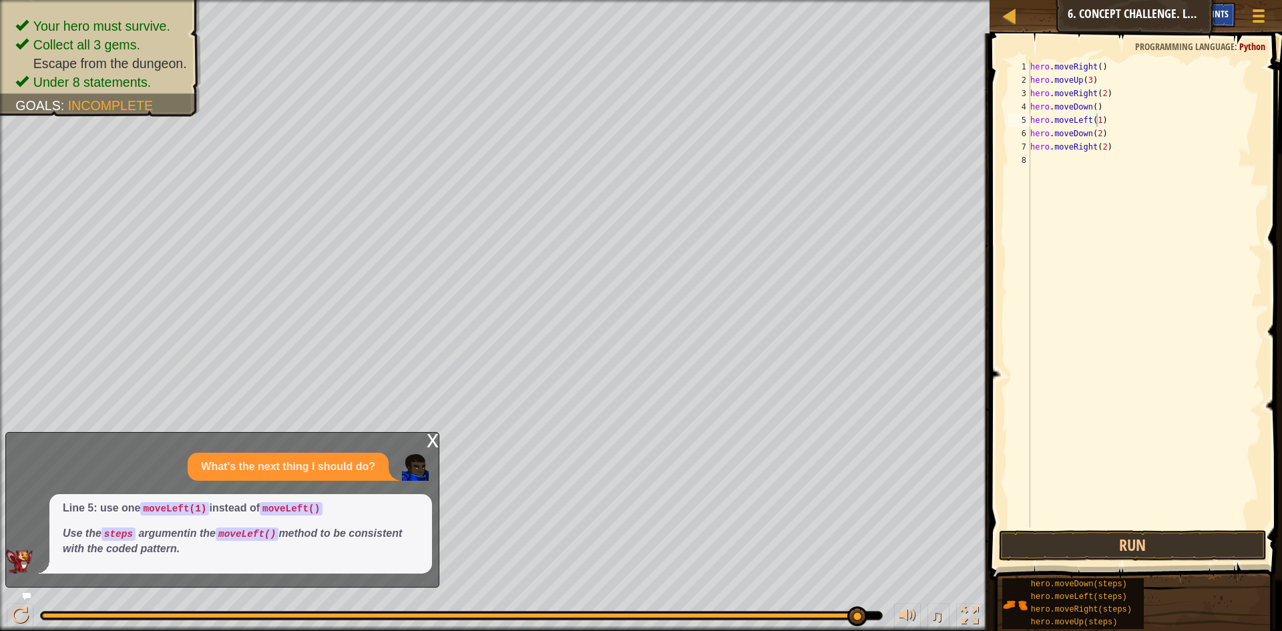
click at [1223, 12] on span "Hints" at bounding box center [1218, 13] width 22 height 13
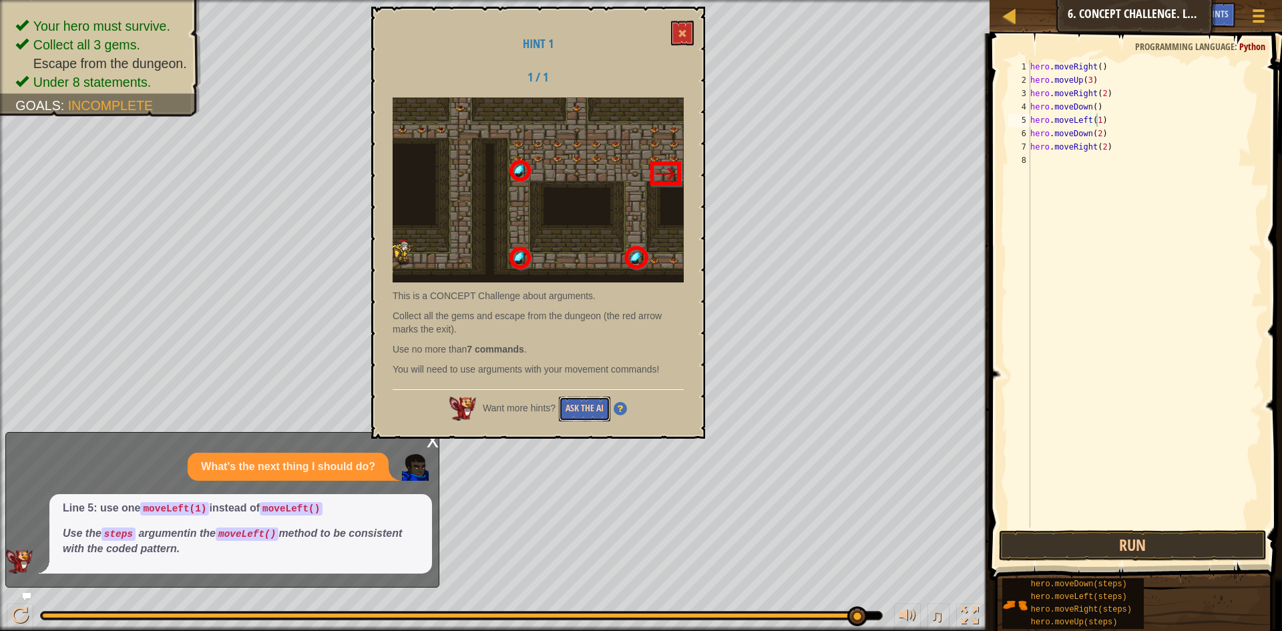
click at [595, 413] on button "Ask the AI" at bounding box center [584, 409] width 51 height 25
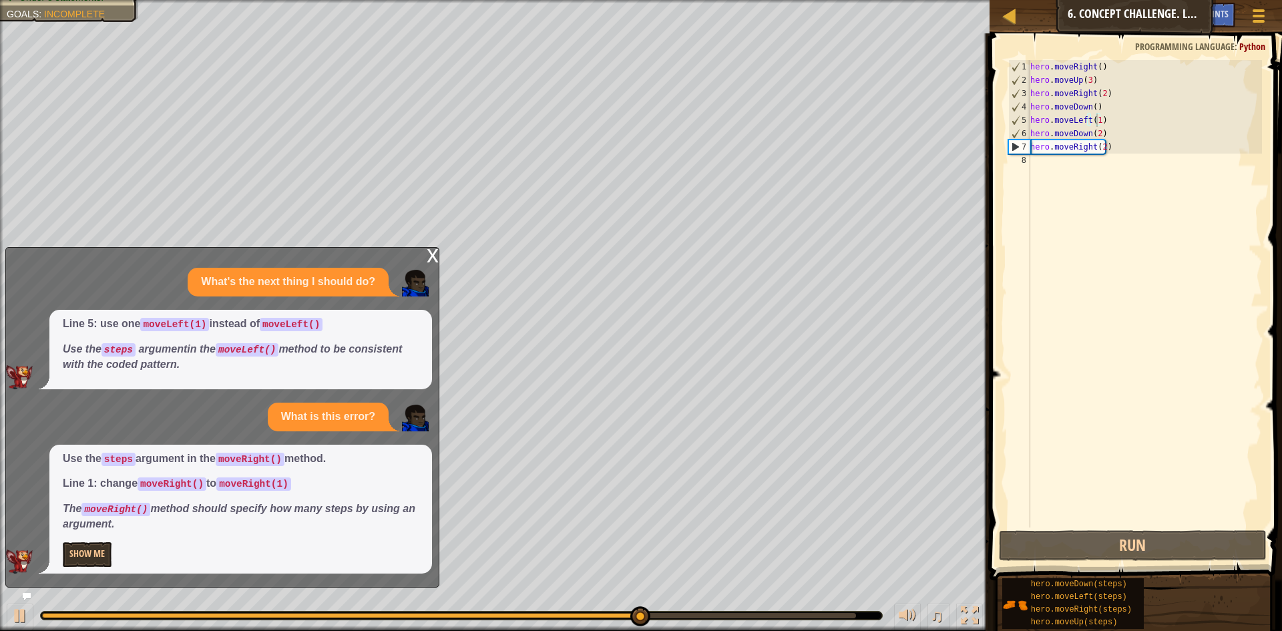
drag, startPoint x: 387, startPoint y: 563, endPoint x: 318, endPoint y: 552, distance: 70.3
click at [318, 552] on p "Show Me" at bounding box center [241, 554] width 356 height 25
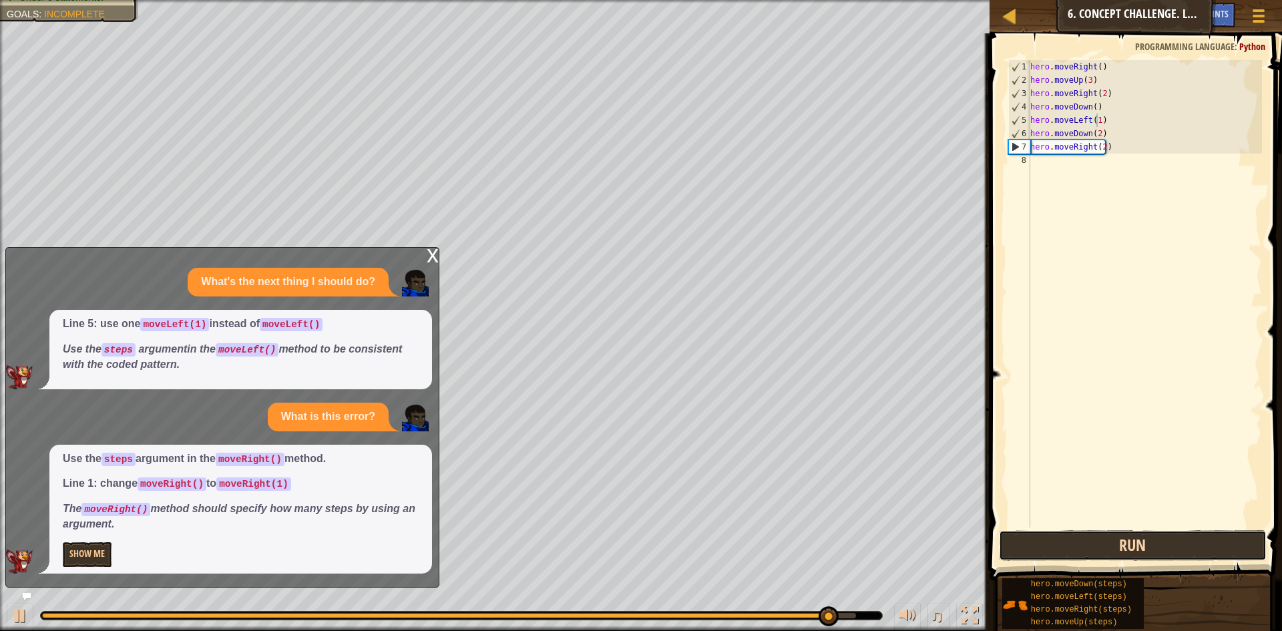
click at [1051, 554] on button "Run" at bounding box center [1133, 545] width 268 height 31
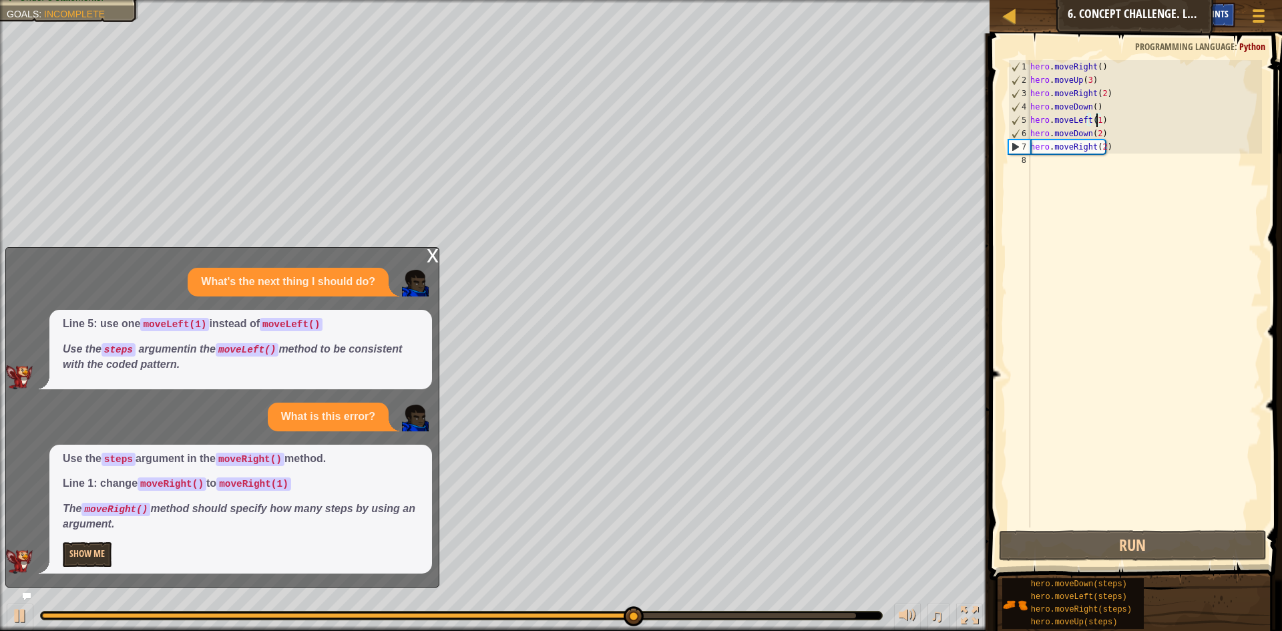
click at [1228, 9] on span "Hints" at bounding box center [1218, 13] width 22 height 13
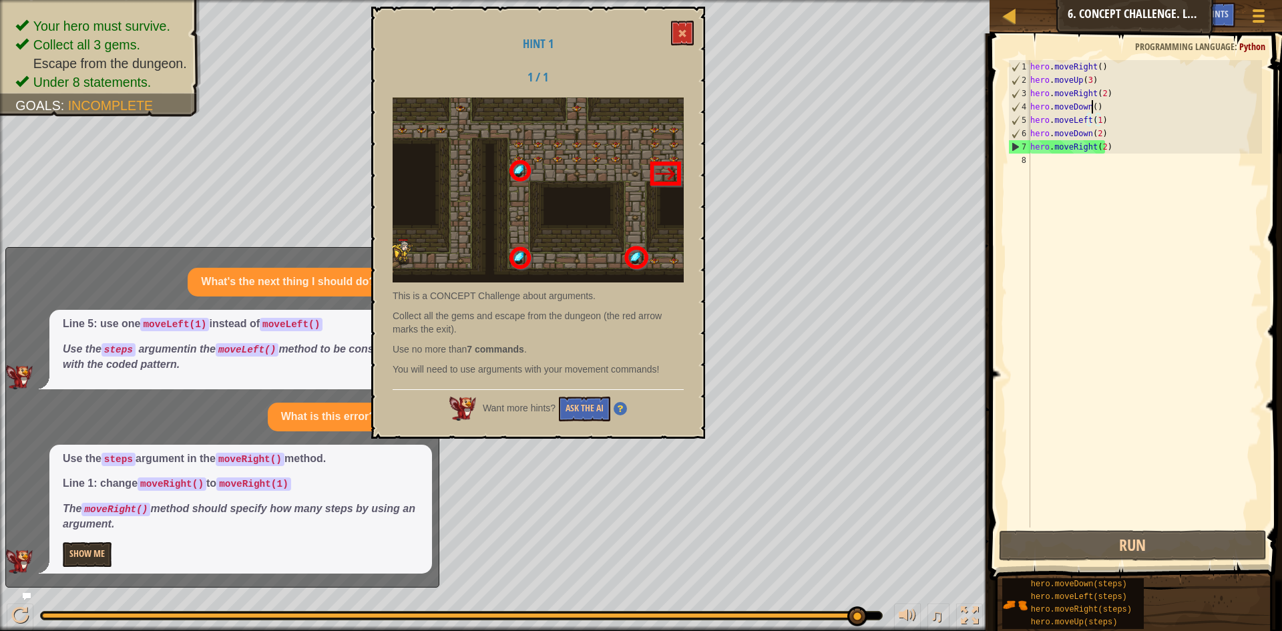
click at [1091, 106] on div "hero . moveRight ( ) hero . moveUp ( 3 ) hero . moveRight ( 2 ) hero . moveDown…" at bounding box center [1145, 307] width 234 height 494
type textarea "hero.moveDown(1)"
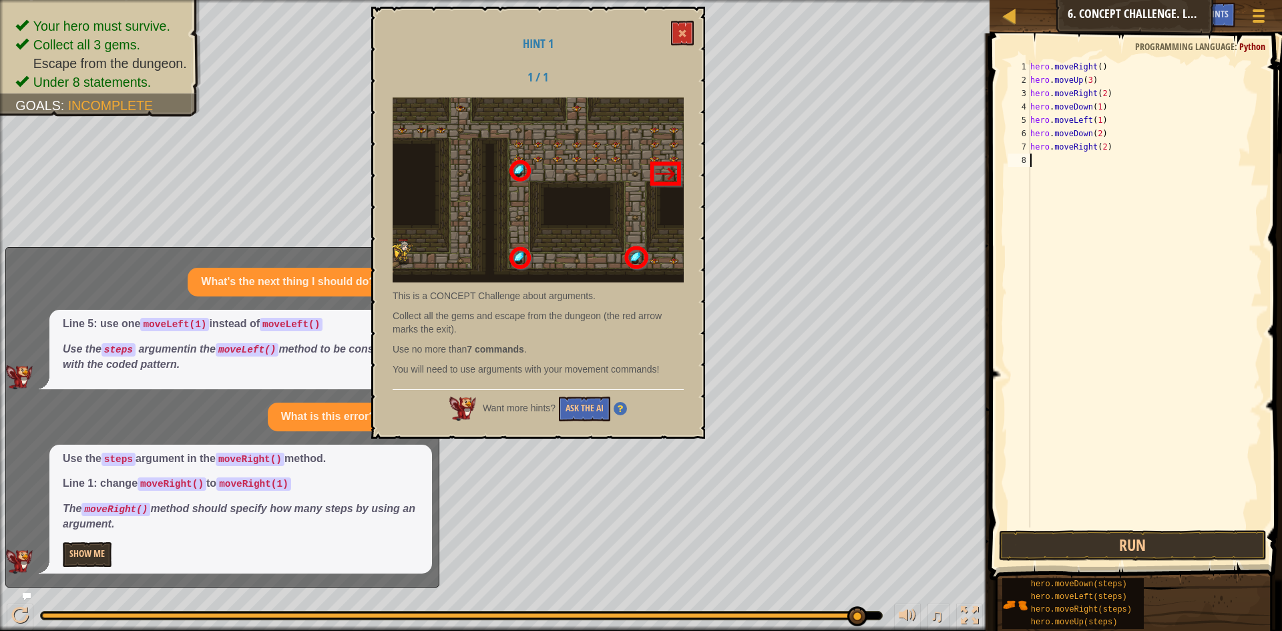
scroll to position [6, 0]
drag, startPoint x: 1189, startPoint y: 186, endPoint x: 1172, endPoint y: 208, distance: 27.6
drag, startPoint x: 1172, startPoint y: 208, endPoint x: 993, endPoint y: 184, distance: 180.6
click at [991, 188] on span at bounding box center [1137, 288] width 303 height 586
click at [624, 399] on div "Want more hints? Ask the AI" at bounding box center [538, 405] width 291 height 32
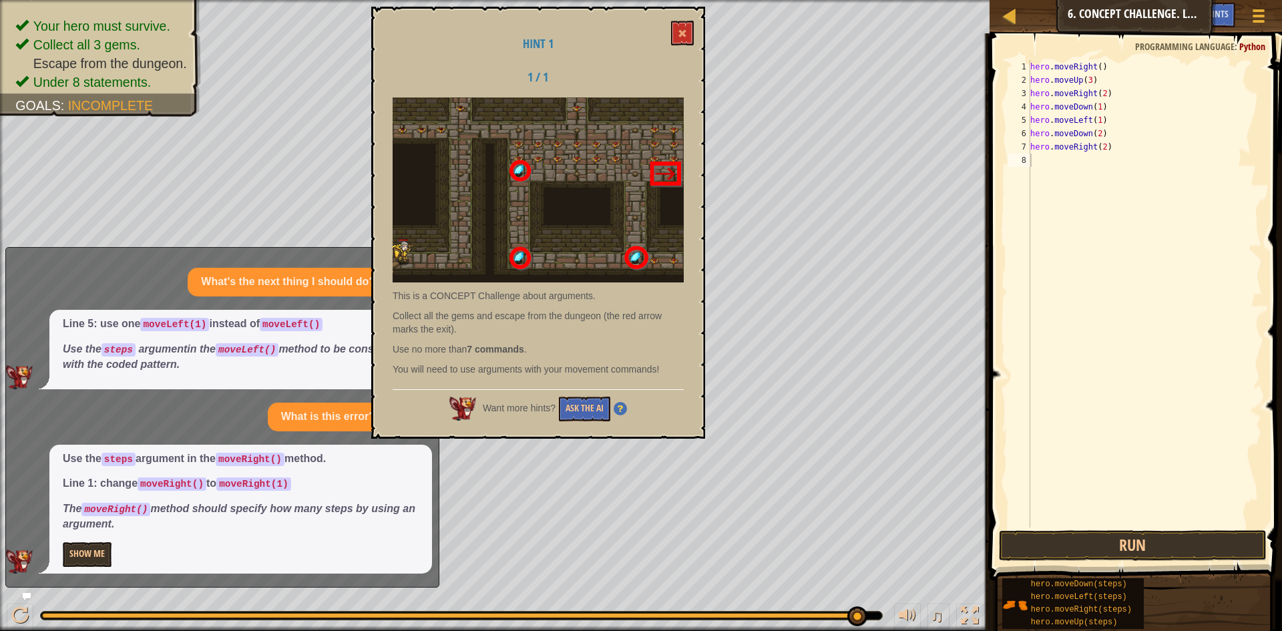
click at [628, 408] on div "Want more hints? Ask the AI" at bounding box center [538, 405] width 291 height 32
click at [622, 408] on img at bounding box center [620, 408] width 13 height 13
click at [588, 404] on button "Ask the AI" at bounding box center [584, 409] width 51 height 25
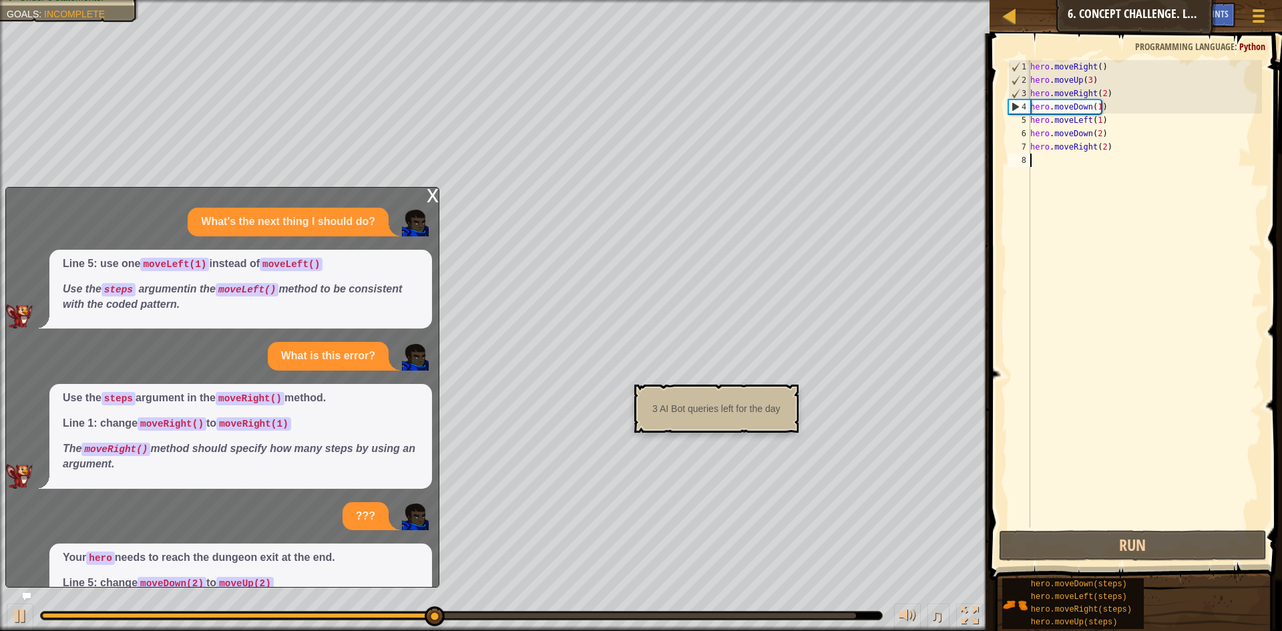
scroll to position [100, 0]
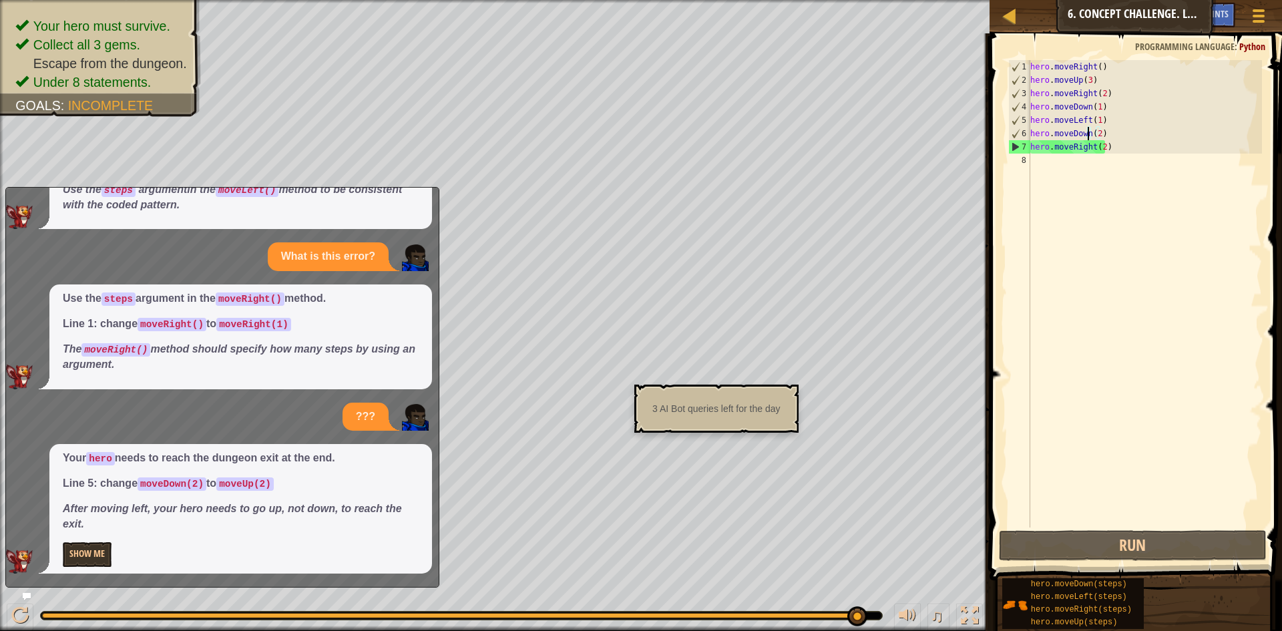
click at [1086, 138] on div "hero . moveRight ( ) hero . moveUp ( 3 ) hero . moveRight ( 2 ) hero . moveDown…" at bounding box center [1145, 307] width 234 height 494
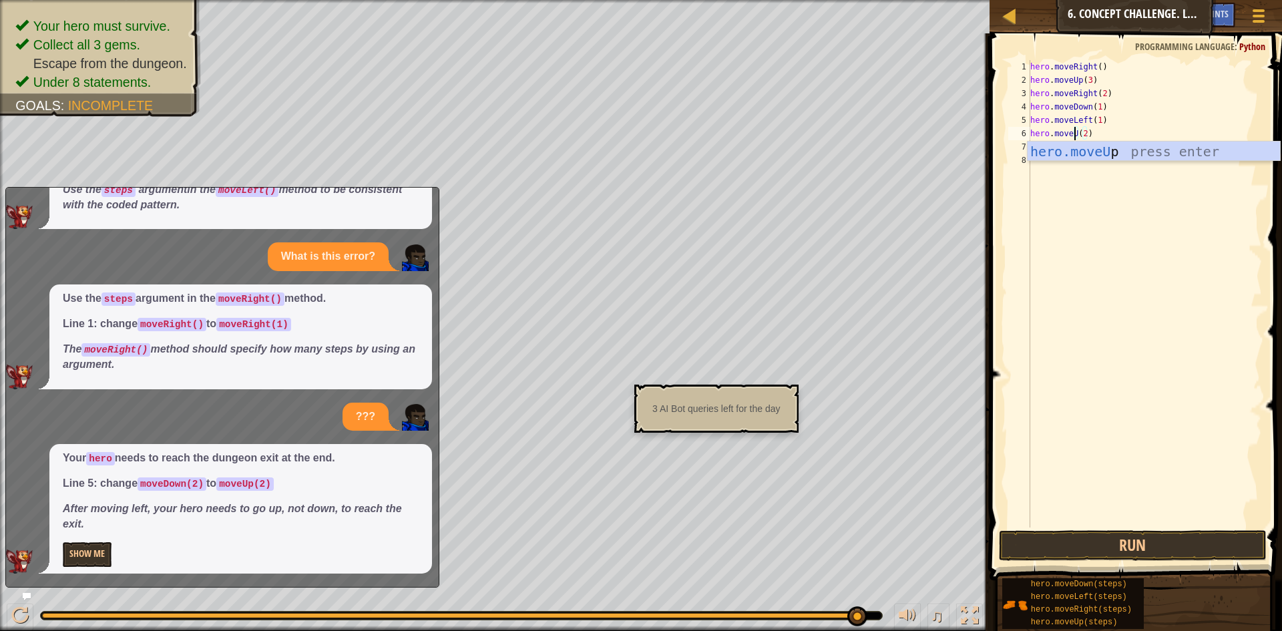
scroll to position [6, 5]
type textarea "hero.moveUp(2)"
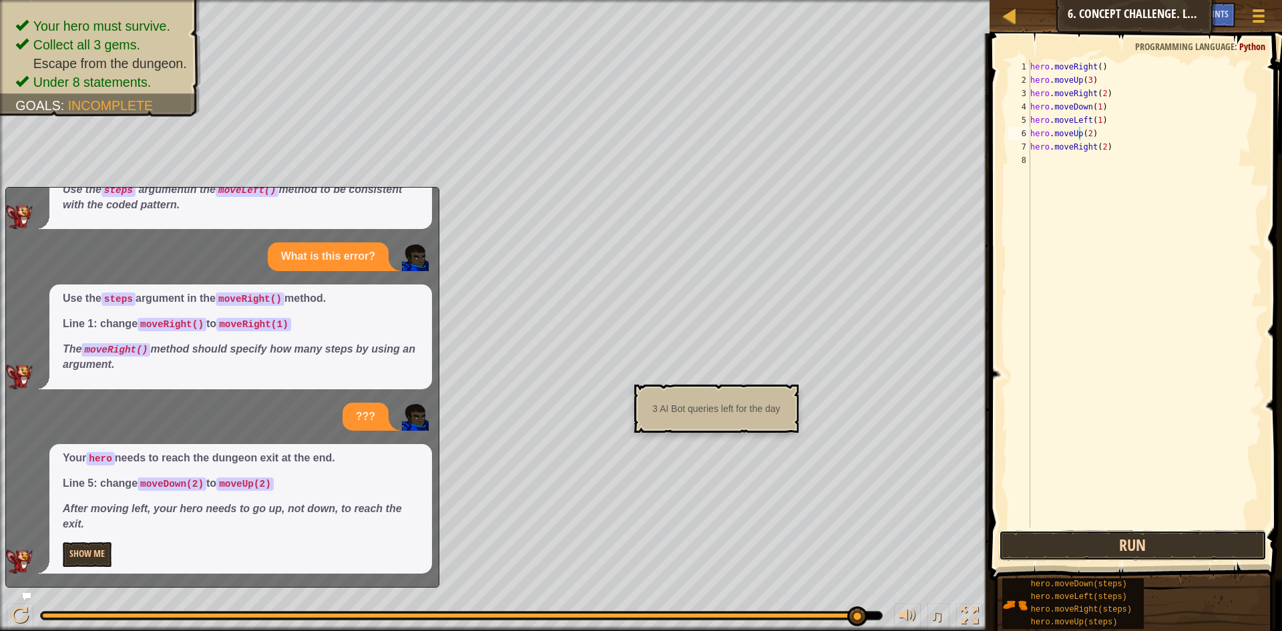
click at [1085, 531] on button "Run" at bounding box center [1133, 545] width 268 height 31
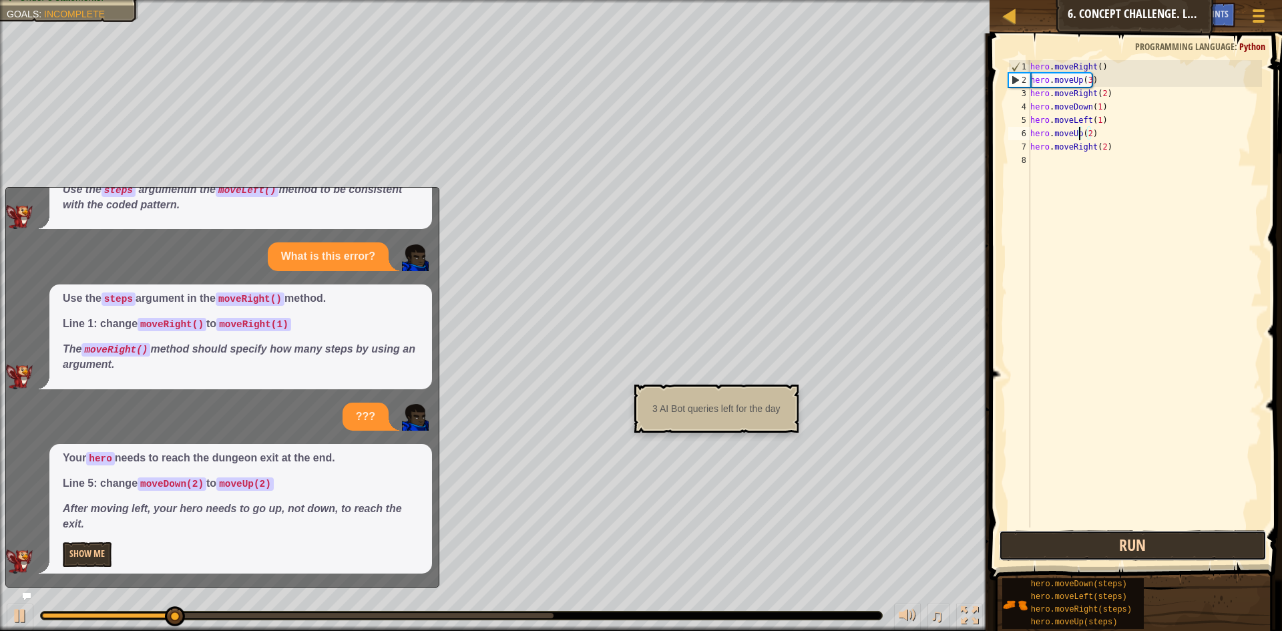
drag, startPoint x: 1085, startPoint y: 531, endPoint x: 1148, endPoint y: 558, distance: 68.2
click at [1145, 558] on button "Run" at bounding box center [1133, 545] width 268 height 31
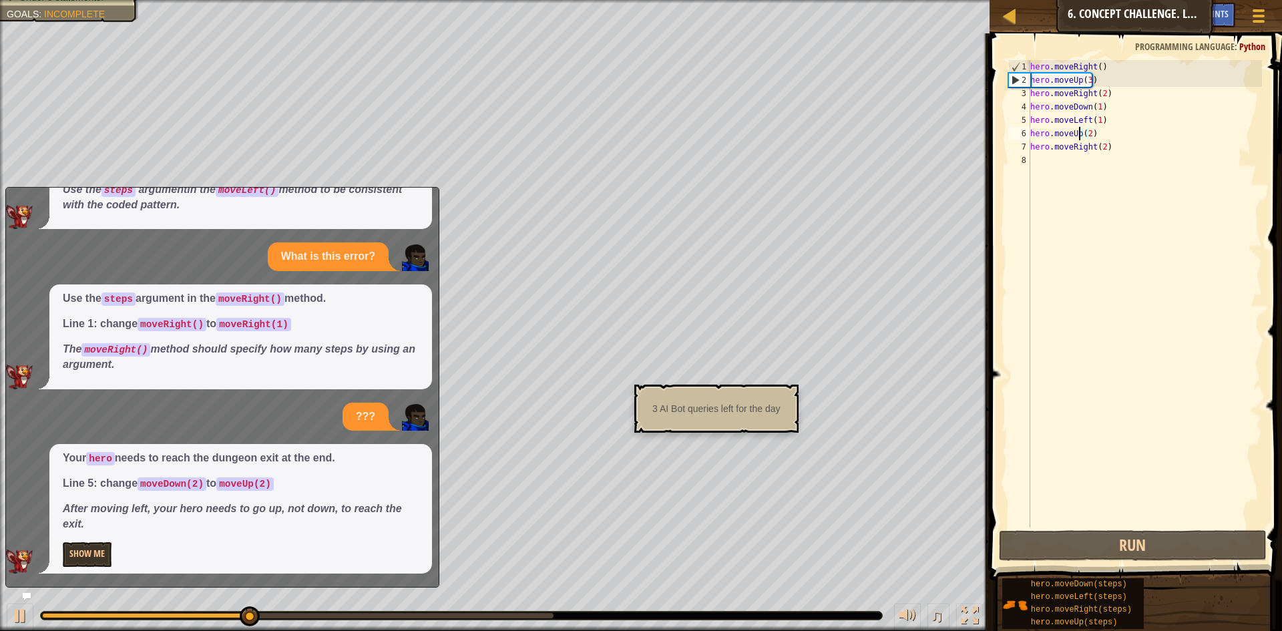
click at [29, 592] on icon at bounding box center [26, 596] width 9 height 9
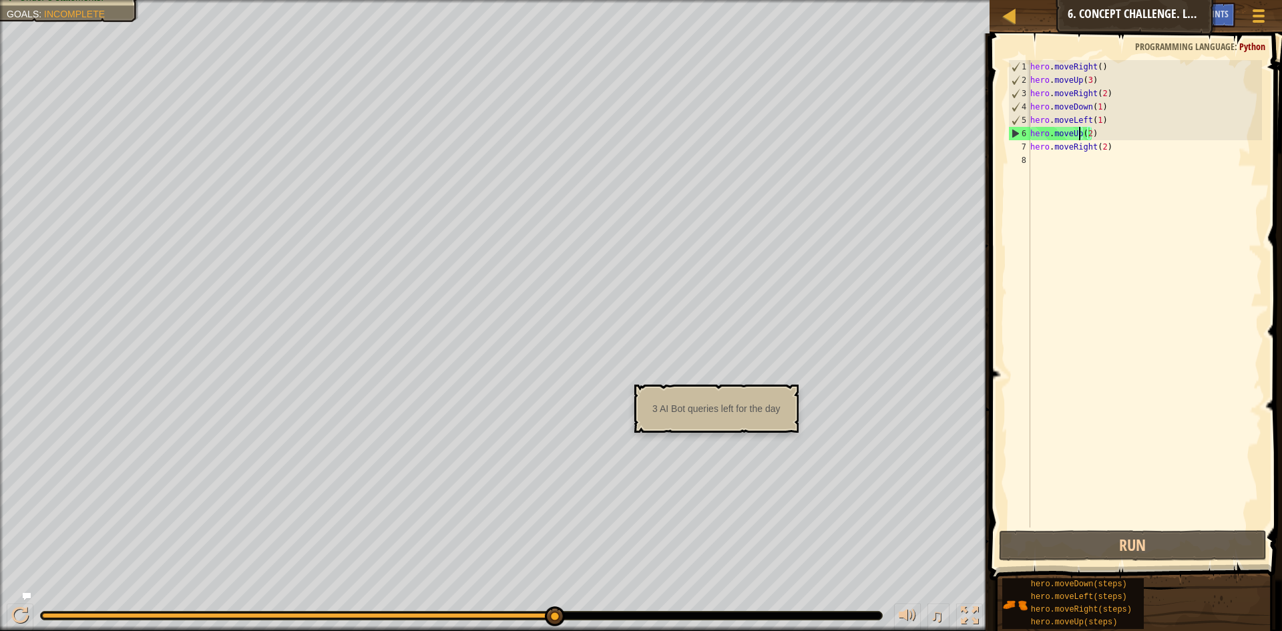
drag, startPoint x: 44, startPoint y: 663, endPoint x: 29, endPoint y: 593, distance: 71.0
click at [29, 593] on icon at bounding box center [26, 596] width 9 height 9
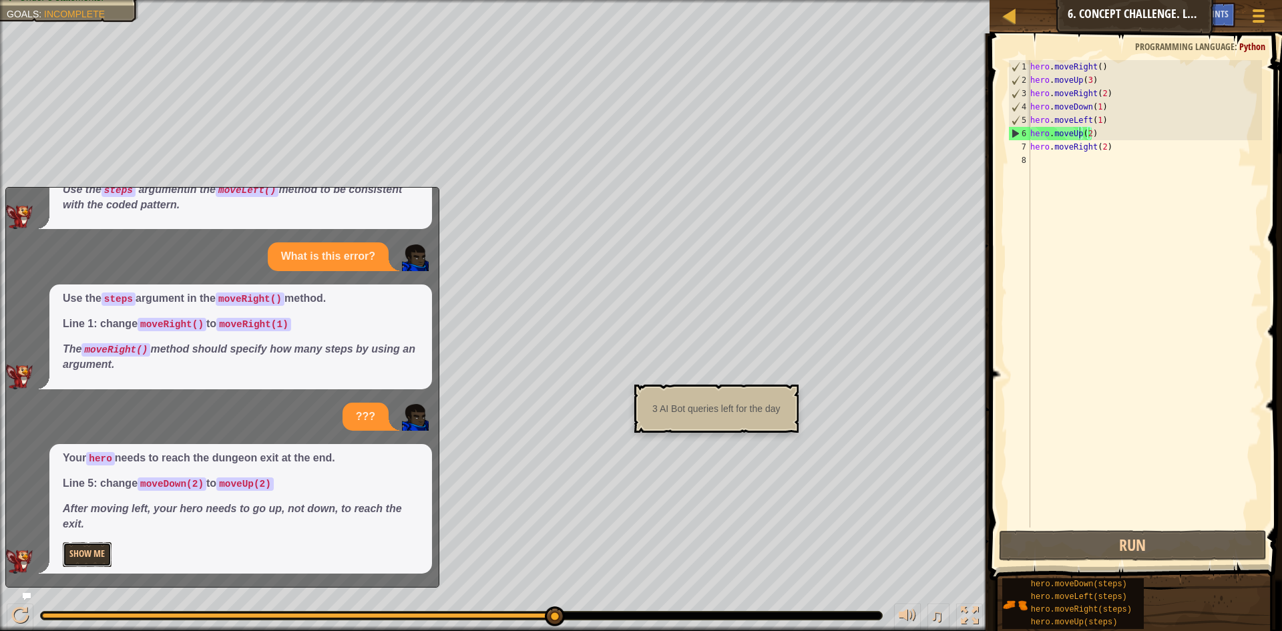
drag, startPoint x: 92, startPoint y: 548, endPoint x: 104, endPoint y: 546, distance: 11.5
click at [96, 549] on button "Show Me" at bounding box center [87, 554] width 49 height 25
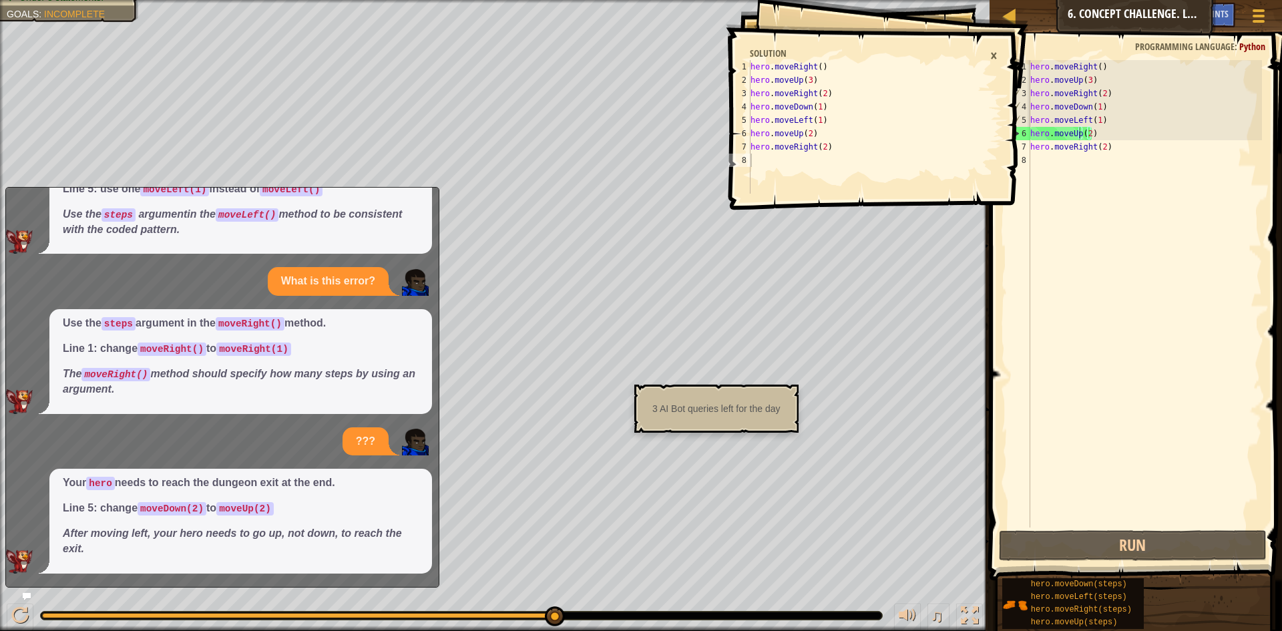
scroll to position [6, 0]
drag, startPoint x: 1178, startPoint y: 162, endPoint x: 1174, endPoint y: 169, distance: 8.4
click at [1177, 166] on div "hero . moveRight ( ) hero . moveUp ( 3 ) hero . moveRight ( 2 ) hero . moveDown…" at bounding box center [1145, 307] width 234 height 494
click at [1087, 135] on div "hero . moveRight ( ) hero . moveUp ( 3 ) hero . moveRight ( 2 ) hero . moveDown…" at bounding box center [1145, 307] width 234 height 494
click at [1077, 135] on div "hero . moveRight ( ) hero . moveUp ( 3 ) hero . moveRight ( 2 ) hero . moveDown…" at bounding box center [1145, 307] width 234 height 494
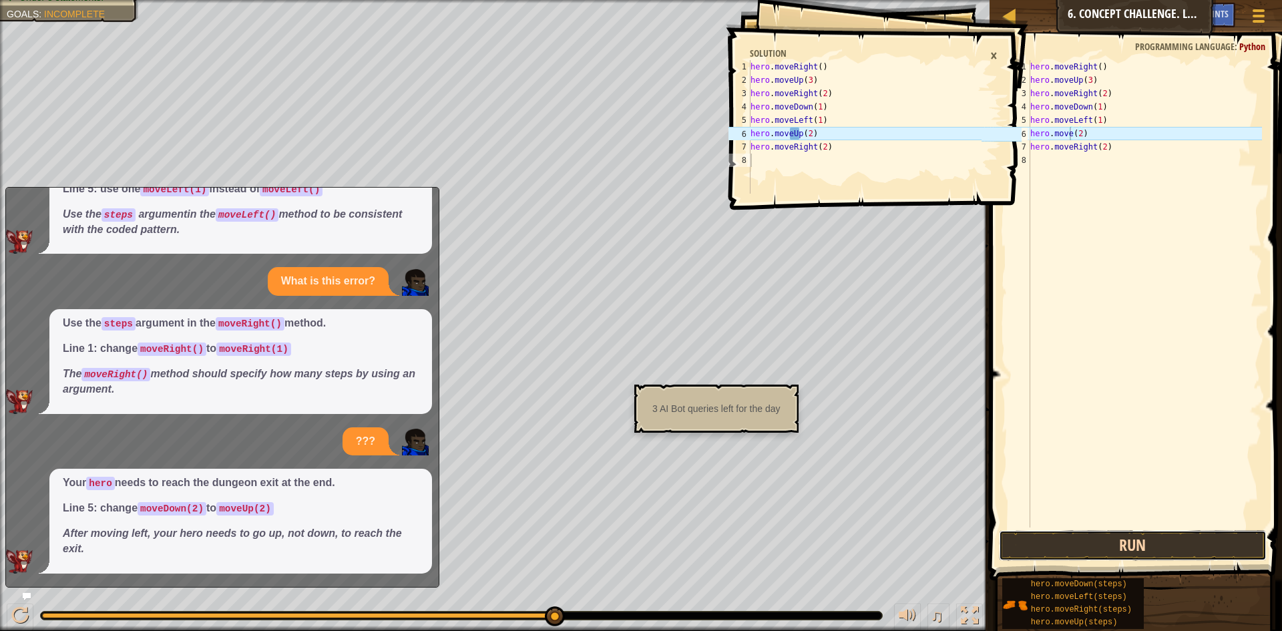
click at [1201, 542] on button "Run" at bounding box center [1133, 545] width 268 height 31
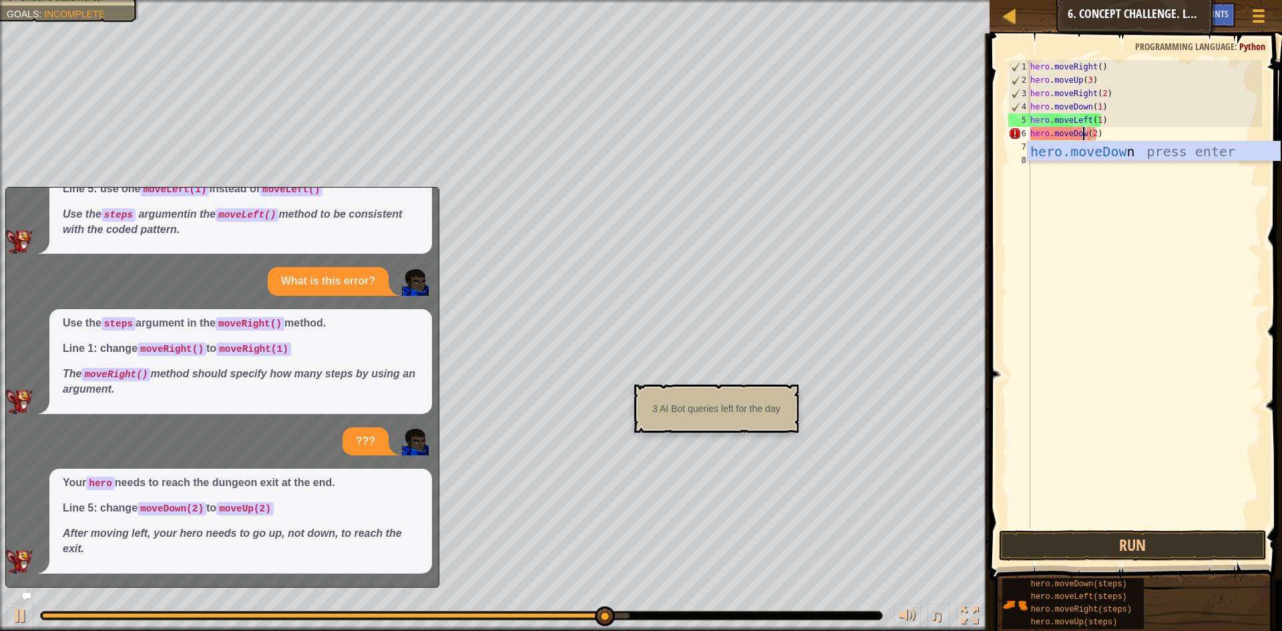
scroll to position [6, 5]
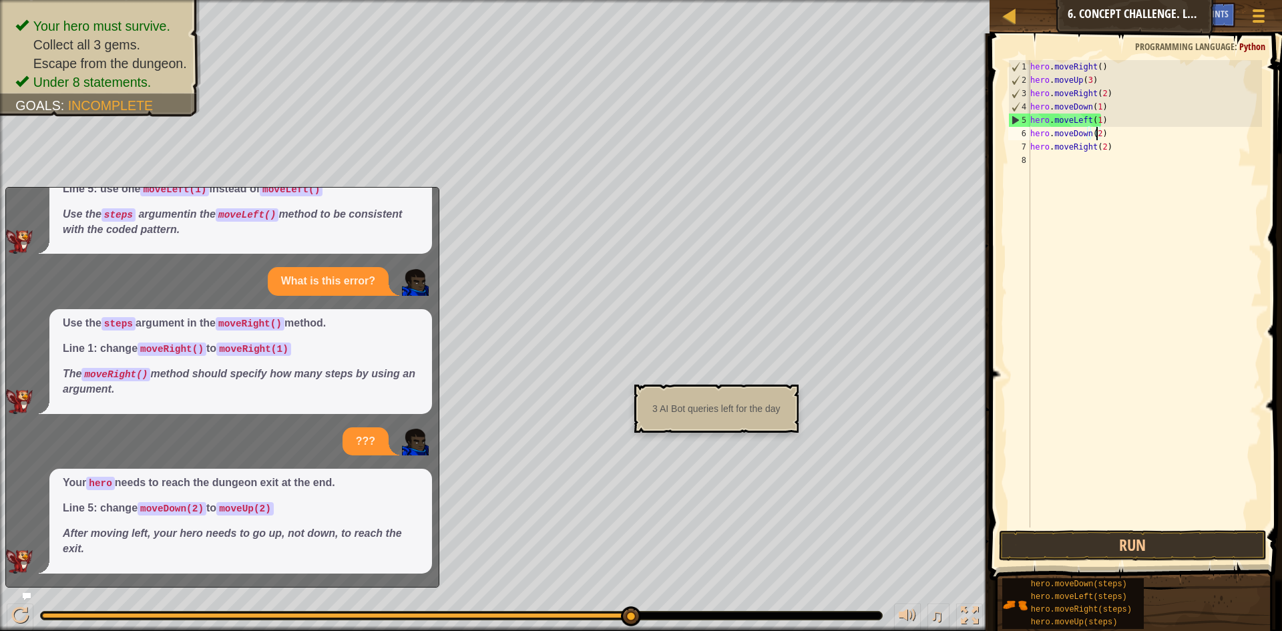
click at [1097, 134] on div "hero . moveRight ( ) hero . moveUp ( 3 ) hero . moveRight ( 2 ) hero . moveDown…" at bounding box center [1145, 307] width 234 height 494
type textarea "hero.moveDown(3)"
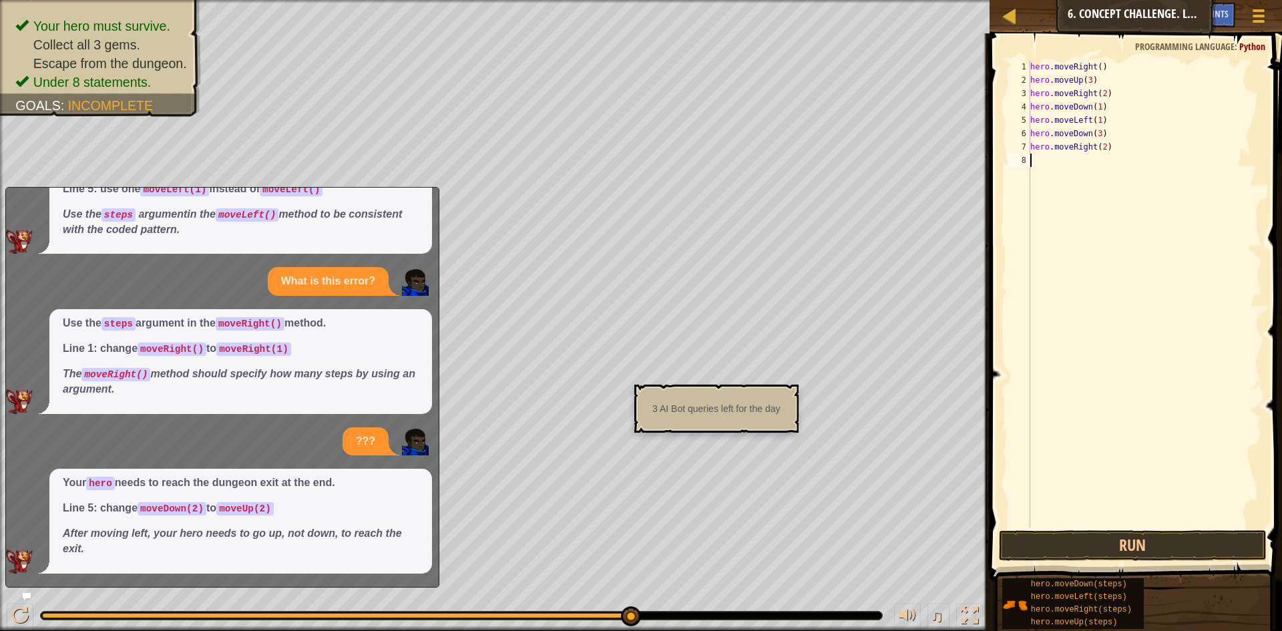
click at [1123, 158] on div "hero . moveRight ( ) hero . moveUp ( 3 ) hero . moveRight ( 2 ) hero . moveDown…" at bounding box center [1145, 307] width 234 height 494
click at [1097, 148] on div "hero . moveRight ( ) hero . moveUp ( 3 ) hero . moveRight ( 2 ) hero . moveDown…" at bounding box center [1145, 307] width 234 height 494
click at [1099, 148] on div "hero . moveRight ( ) hero . moveUp ( 3 ) hero . moveRight ( 2 ) hero . moveDown…" at bounding box center [1145, 307] width 234 height 494
click at [1104, 146] on div "hero . moveRight ( ) hero . moveUp ( 3 ) hero . moveRight ( 2 ) hero . moveDown…" at bounding box center [1145, 307] width 234 height 494
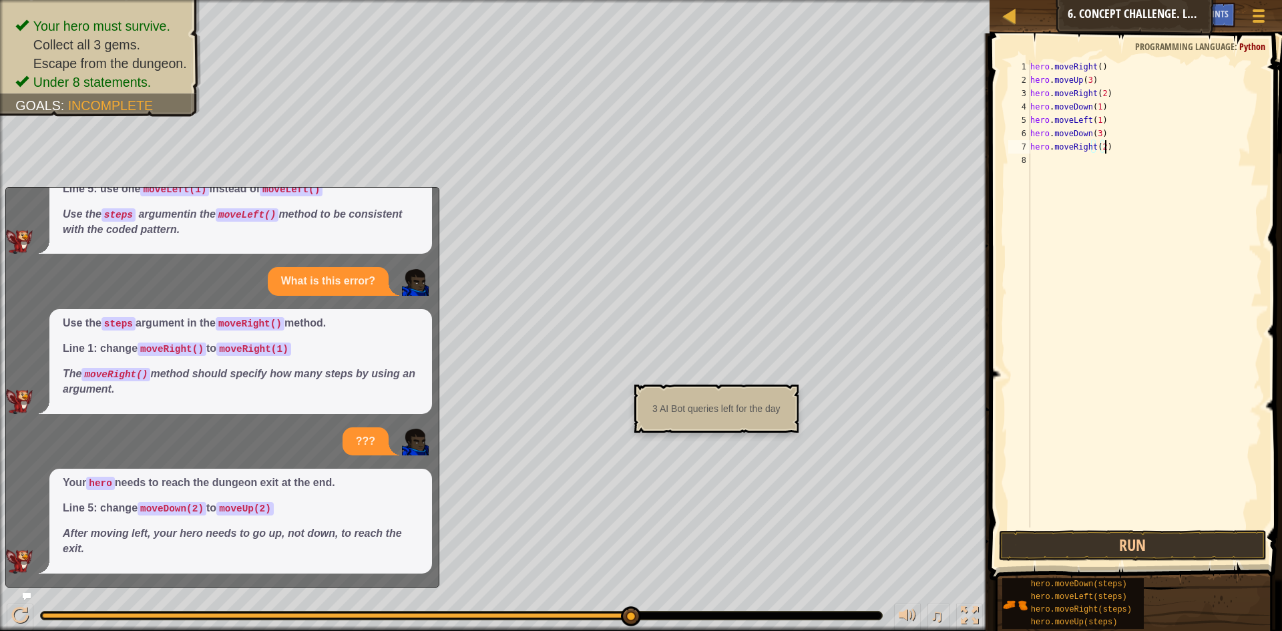
click at [1102, 146] on div "hero . moveRight ( ) hero . moveUp ( 3 ) hero . moveRight ( 2 ) hero . moveDown…" at bounding box center [1145, 307] width 234 height 494
drag, startPoint x: 1185, startPoint y: 541, endPoint x: 1178, endPoint y: 470, distance: 71.1
click at [1185, 540] on button "Run" at bounding box center [1133, 545] width 268 height 31
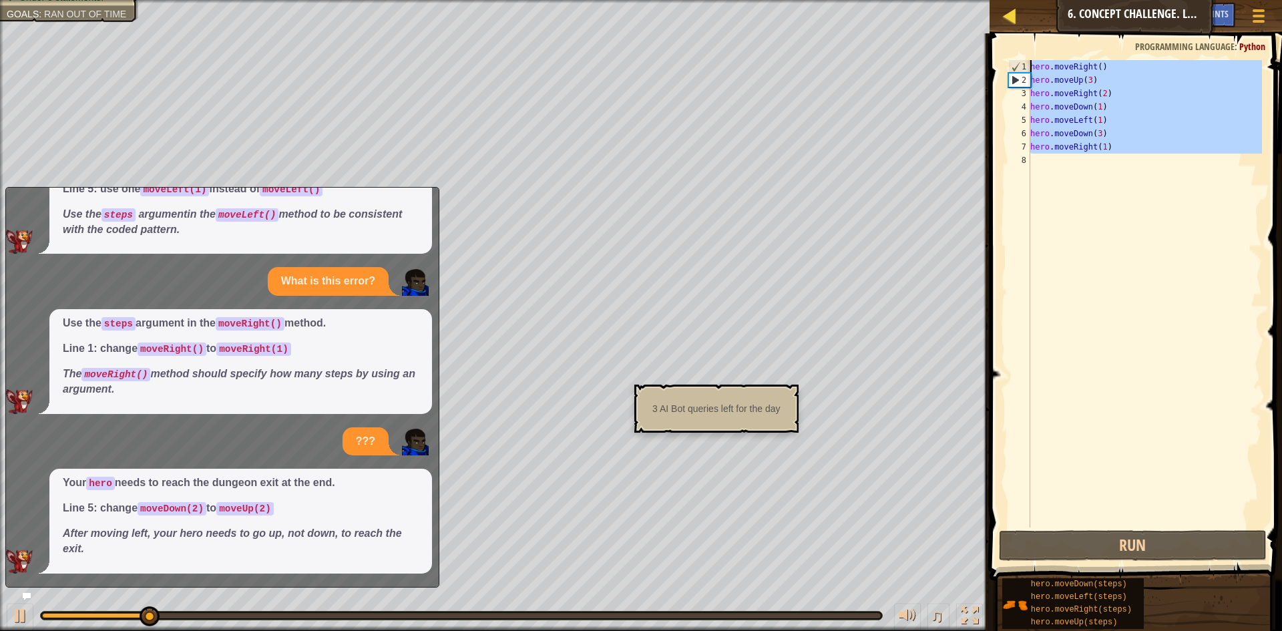
drag, startPoint x: 1209, startPoint y: 222, endPoint x: 1021, endPoint y: 27, distance: 270.6
click at [1021, 27] on div "Map Introduction to Computer Science 6. Concept Challenge. Long Steps Game Menu…" at bounding box center [641, 315] width 1282 height 631
type textarea "hero.moveRight() hero.moveUp(3)"
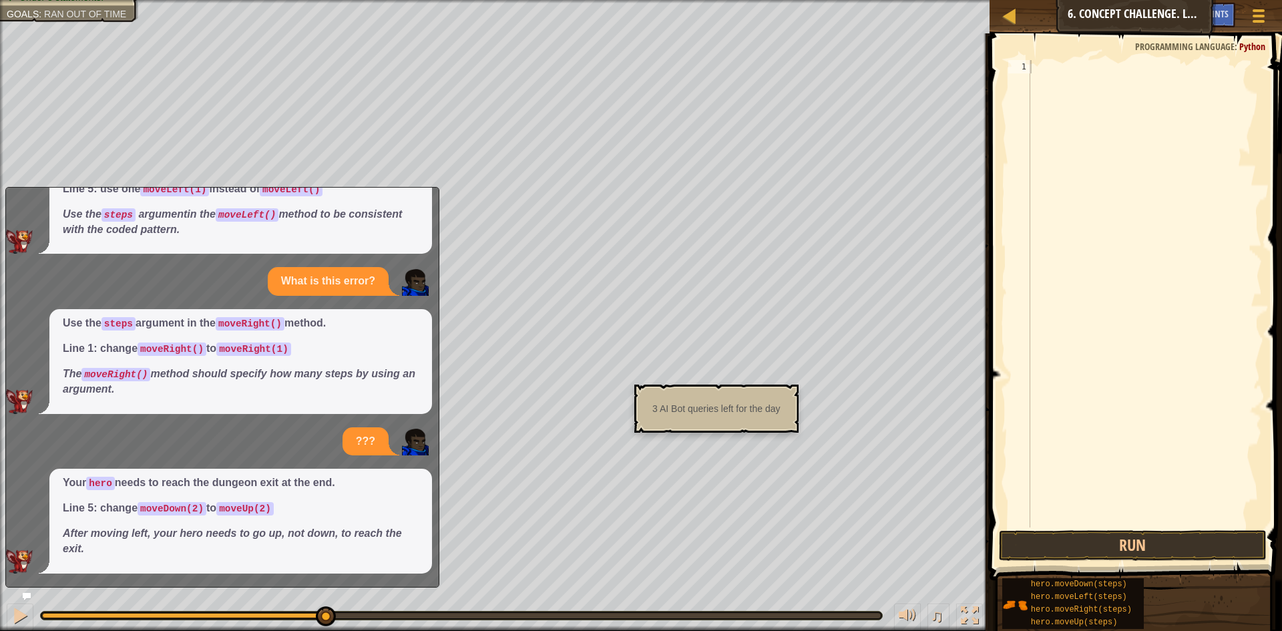
drag, startPoint x: 0, startPoint y: 663, endPoint x: 459, endPoint y: 624, distance: 460.4
click at [482, 626] on div "♫" at bounding box center [495, 612] width 990 height 40
click at [26, 595] on icon at bounding box center [26, 596] width 9 height 9
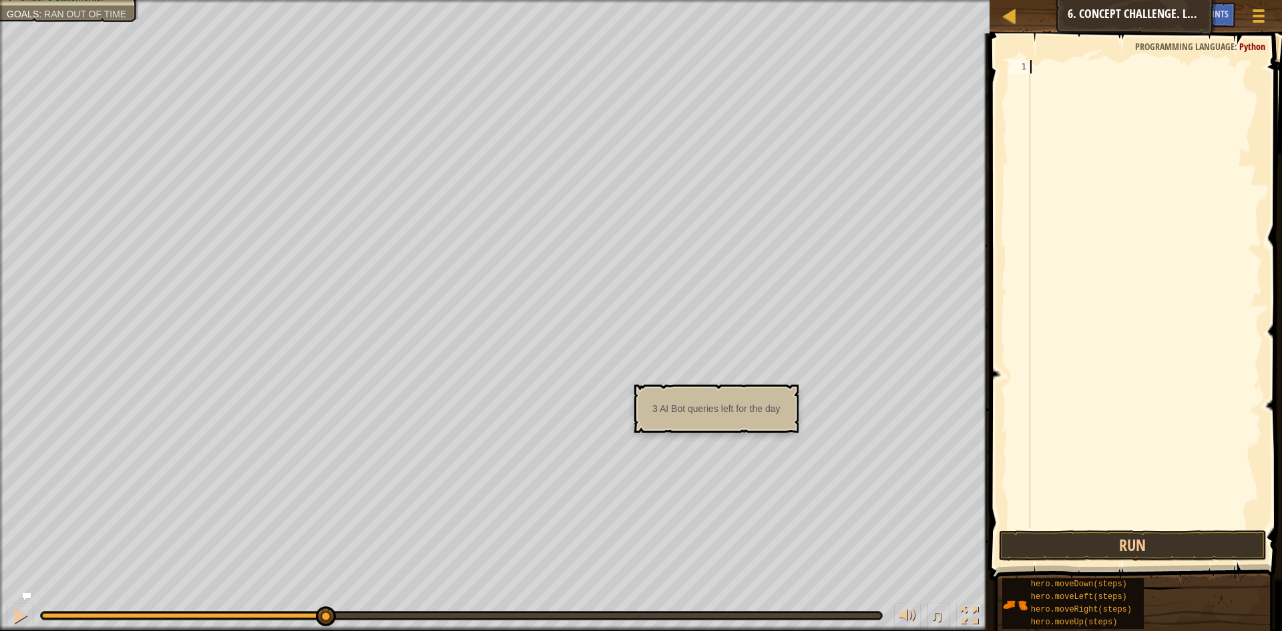
click at [1226, 248] on div at bounding box center [1145, 307] width 234 height 494
click at [1111, 553] on button "Run" at bounding box center [1133, 545] width 268 height 31
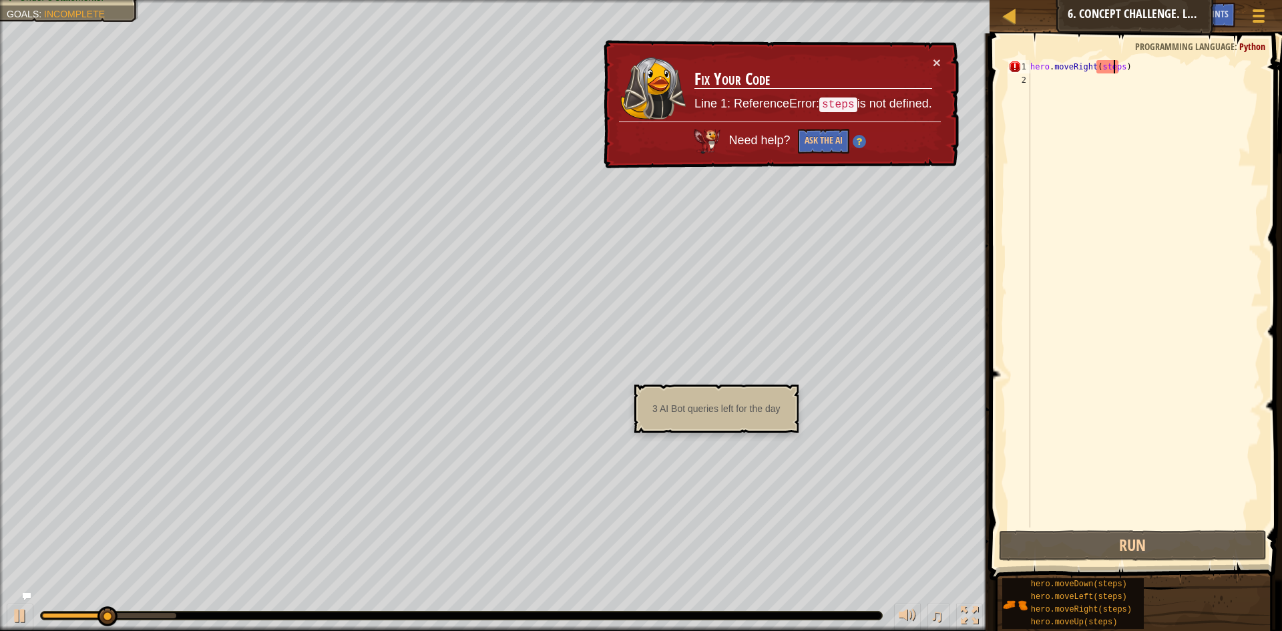
click at [1116, 69] on div "hero . moveRight ( steps )" at bounding box center [1145, 307] width 234 height 494
click at [1120, 67] on div "hero . moveRight ( steps )" at bounding box center [1145, 307] width 234 height 494
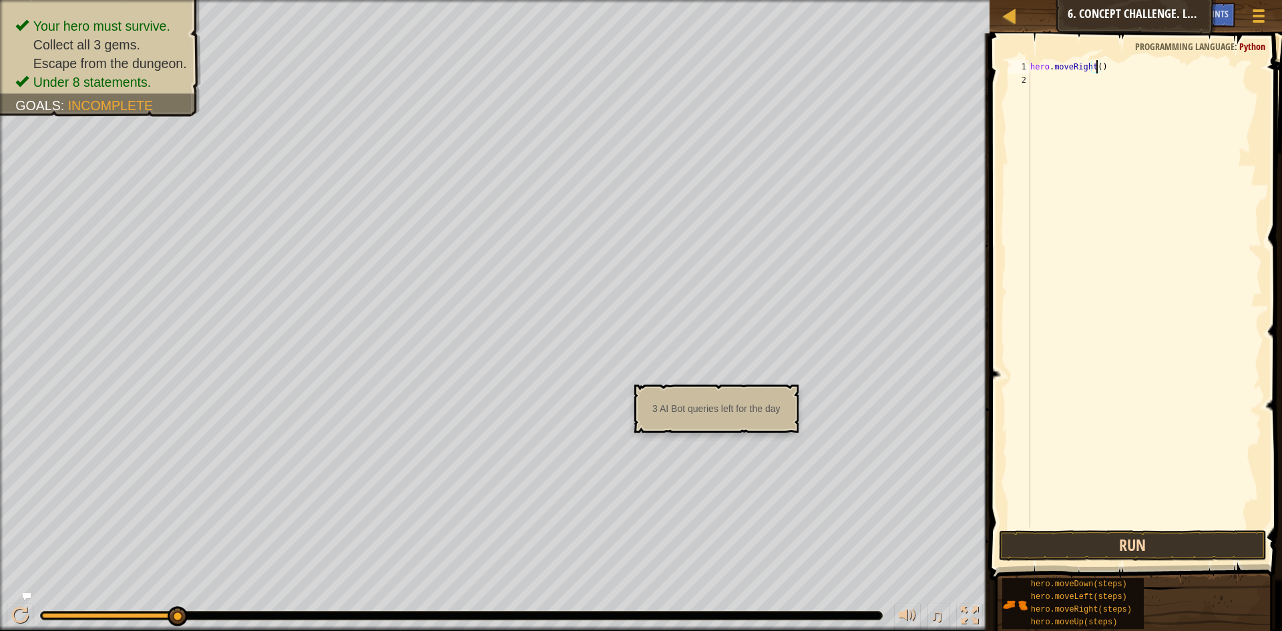
scroll to position [6, 5]
type textarea "hero.moveRight(1)"
drag, startPoint x: 1085, startPoint y: 544, endPoint x: 992, endPoint y: 540, distance: 93.6
click at [1085, 544] on button "Run" at bounding box center [1133, 545] width 268 height 31
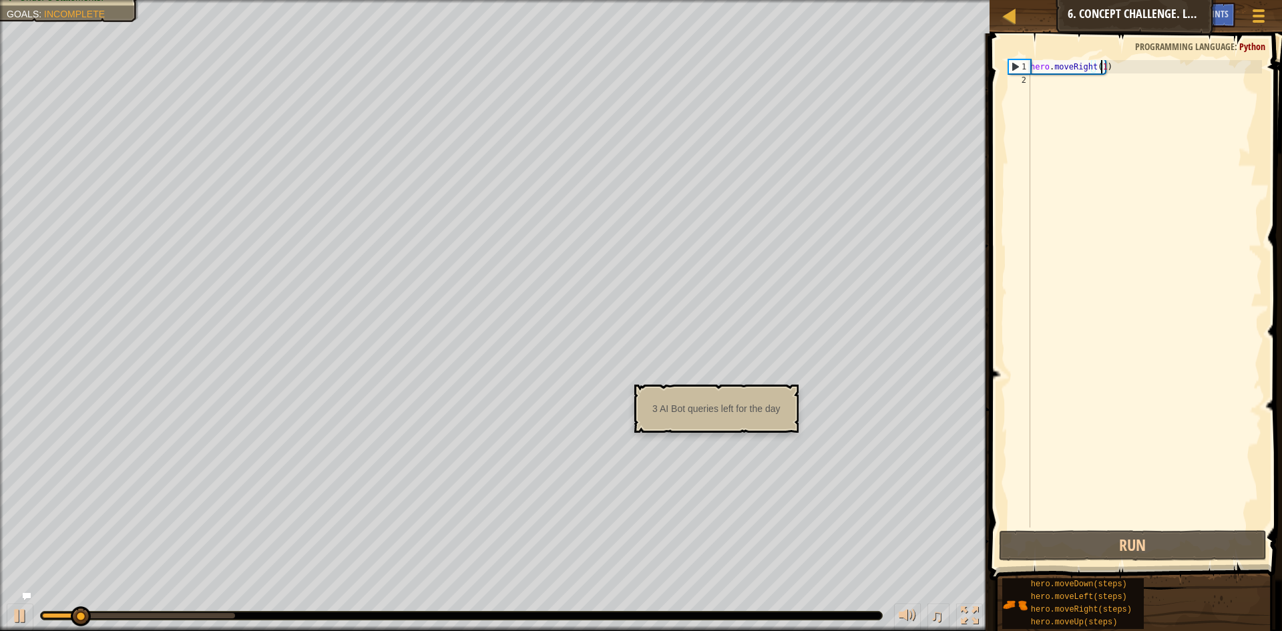
click at [1083, 257] on div "hero . moveRight ( 1 )" at bounding box center [1145, 307] width 234 height 494
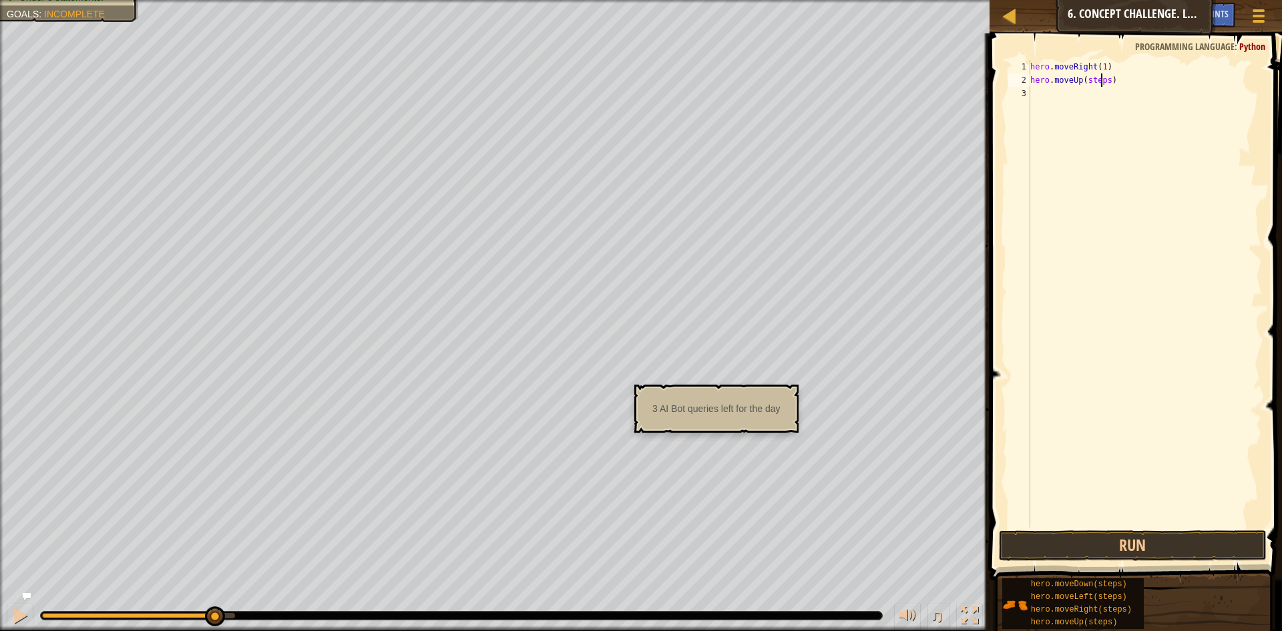
click at [1103, 83] on div "hero . moveRight ( 1 ) hero . moveUp ( steps )" at bounding box center [1145, 307] width 234 height 494
click at [1105, 79] on div "hero . moveRight ( 1 ) hero . moveUp ( steps )" at bounding box center [1145, 307] width 234 height 494
type textarea "hero.moveUp(3)"
click at [1151, 560] on button "Run" at bounding box center [1133, 545] width 268 height 31
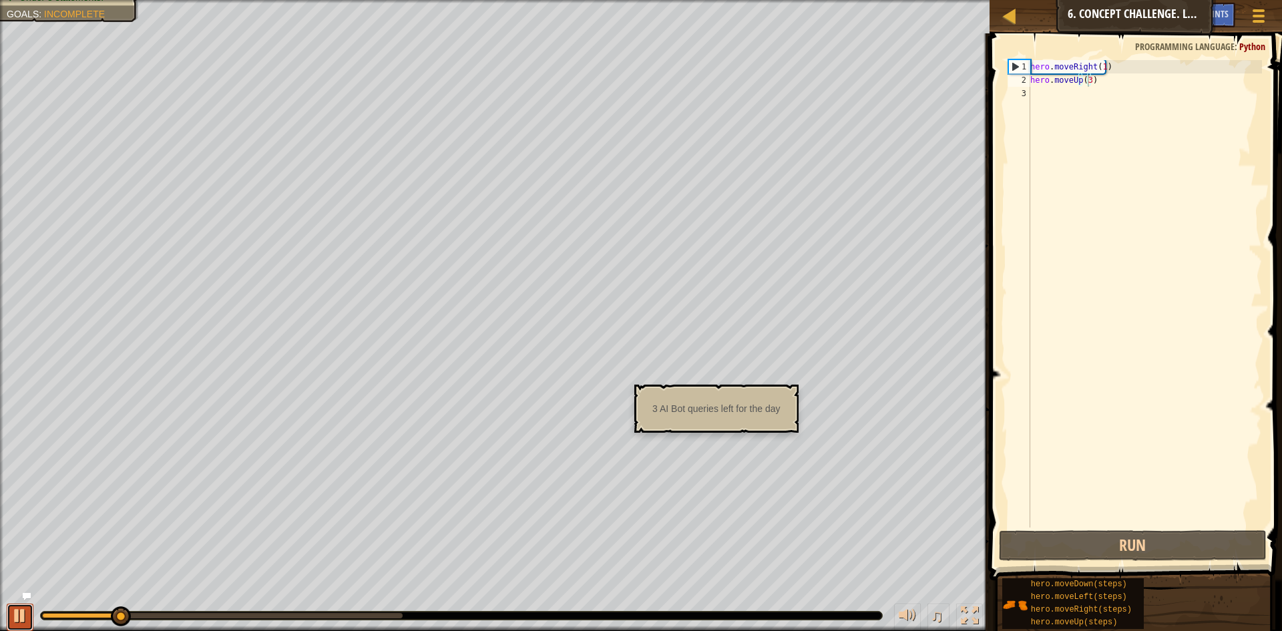
click at [21, 620] on div at bounding box center [19, 615] width 17 height 17
drag, startPoint x: 1196, startPoint y: 221, endPoint x: 1186, endPoint y: 229, distance: 12.8
click at [1187, 228] on div "hero . moveRight ( 1 ) hero . moveUp ( 3 )" at bounding box center [1145, 307] width 234 height 494
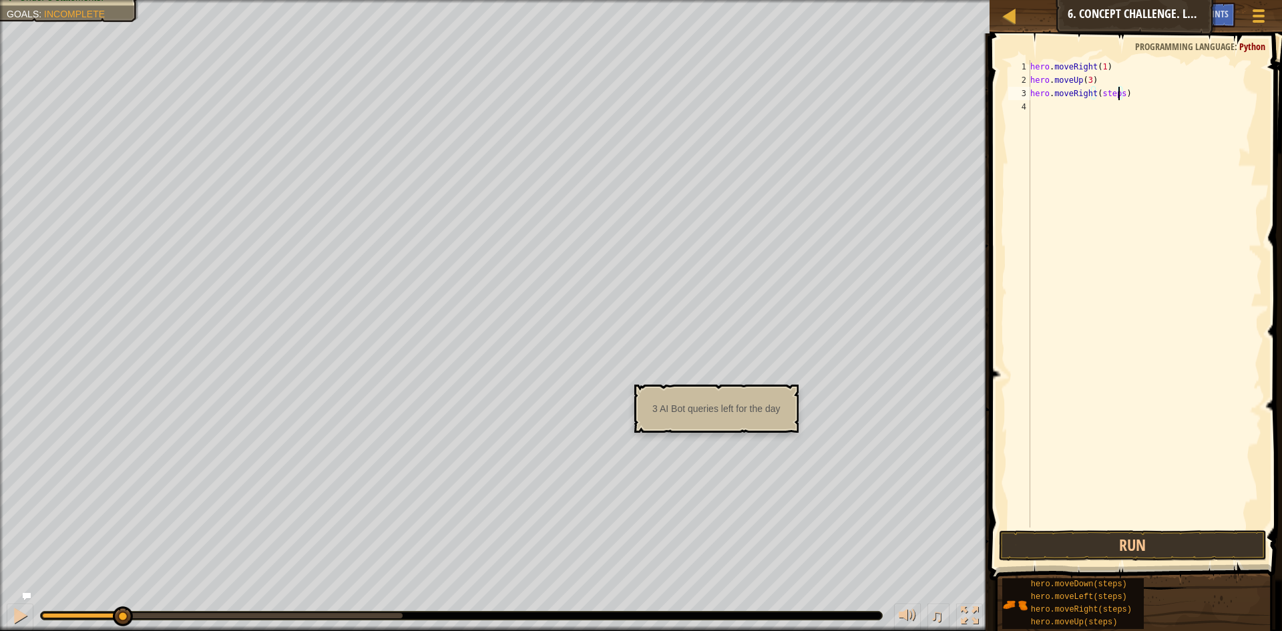
click at [1121, 91] on div "hero . moveRight ( 1 ) hero . moveUp ( 3 ) hero . moveRight ( steps )" at bounding box center [1145, 307] width 234 height 494
click at [1117, 98] on div "hero . moveRight ( 1 ) hero . moveUp ( 3 ) hero . moveRight ( steps )" at bounding box center [1145, 307] width 234 height 494
type textarea "hero.moveRight(2)"
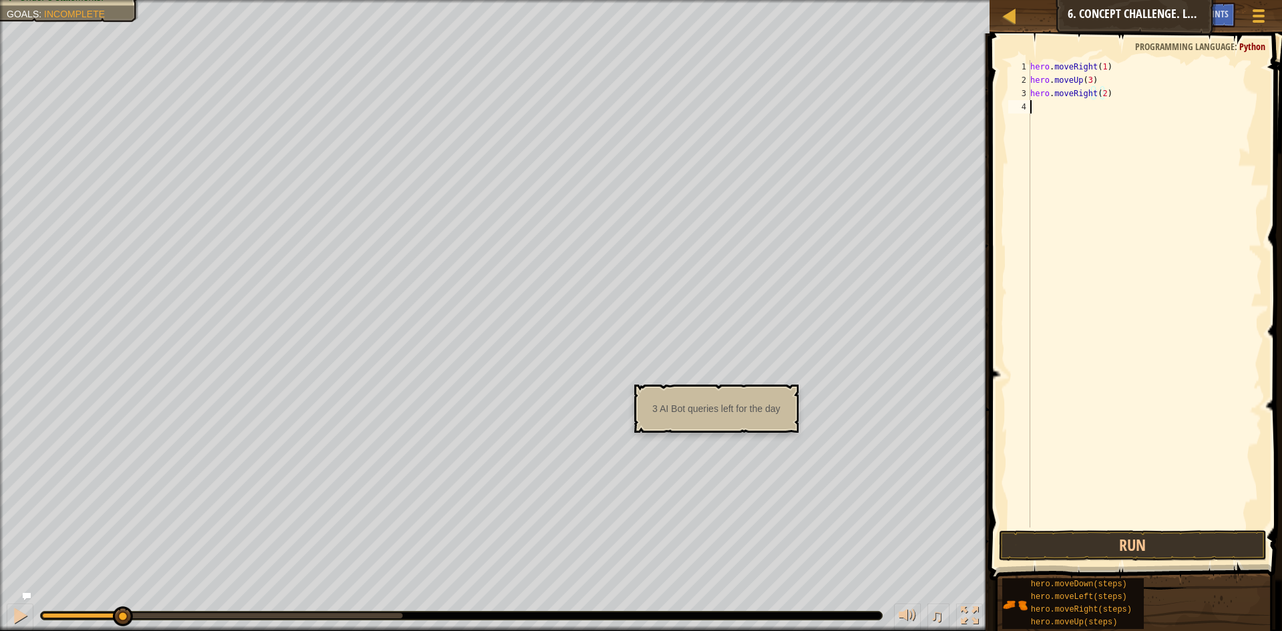
drag, startPoint x: 1066, startPoint y: 122, endPoint x: 1071, endPoint y: 129, distance: 8.6
click at [1067, 124] on div "hero . moveRight ( 1 ) hero . moveUp ( 3 ) hero . moveRight ( 2 )" at bounding box center [1145, 307] width 234 height 494
click at [1105, 152] on div "hero . moveRight ( 1 ) hero . moveUp ( 3 ) hero . moveRight ( 2 ) hero . moveLe…" at bounding box center [1145, 307] width 234 height 494
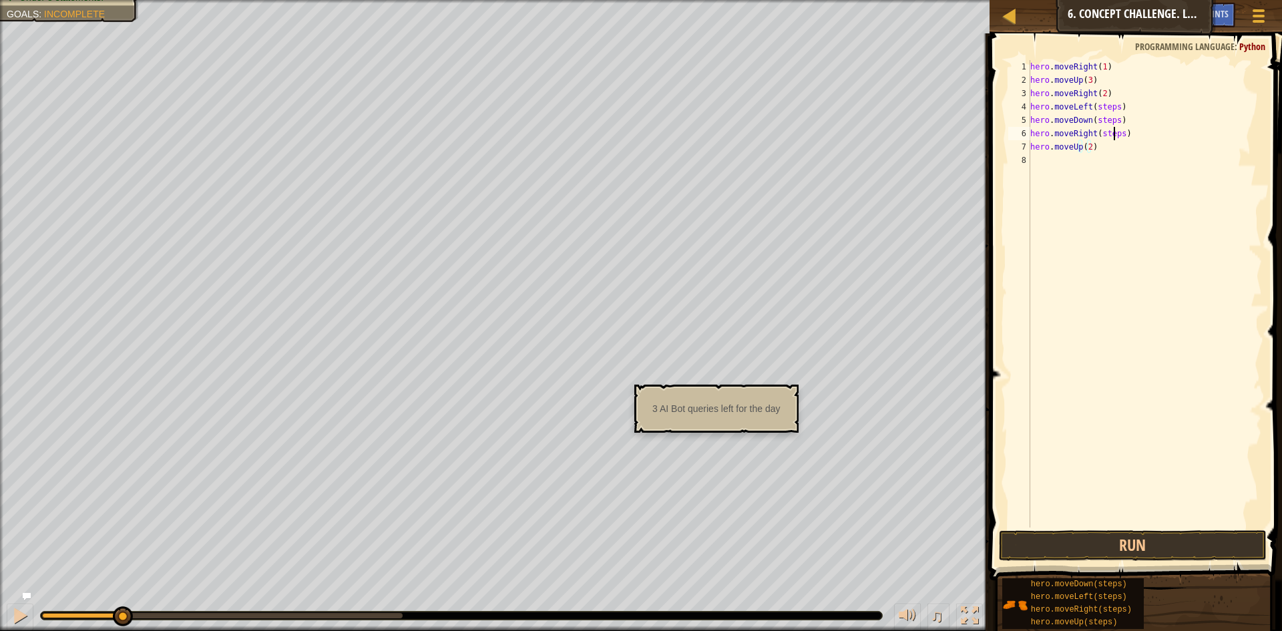
click at [1115, 138] on div "hero . moveRight ( 1 ) hero . moveUp ( 3 ) hero . moveRight ( 2 ) hero . moveLe…" at bounding box center [1145, 307] width 234 height 494
click at [1117, 138] on div "hero . moveRight ( 1 ) hero . moveUp ( 3 ) hero . moveRight ( 2 ) hero . moveLe…" at bounding box center [1145, 307] width 234 height 494
click at [1112, 117] on div "hero . moveRight ( 1 ) hero . moveUp ( 3 ) hero . moveRight ( 2 ) hero . moveLe…" at bounding box center [1145, 307] width 234 height 494
click at [1112, 116] on div "hero . moveRight ( 1 ) hero . moveUp ( 3 ) hero . moveRight ( 2 ) hero . moveLe…" at bounding box center [1145, 307] width 234 height 494
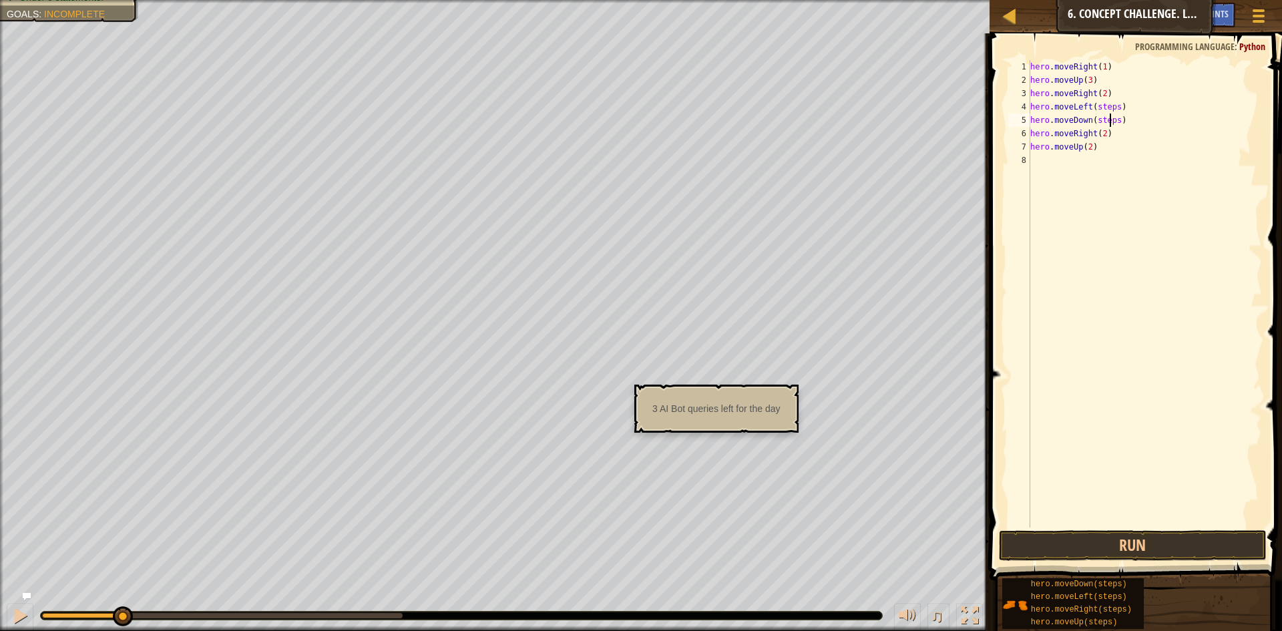
click at [1111, 122] on div "hero . moveRight ( 1 ) hero . moveUp ( 3 ) hero . moveRight ( 2 ) hero . moveLe…" at bounding box center [1145, 307] width 234 height 494
click at [1114, 122] on div "hero . moveRight ( 1 ) hero . moveUp ( 3 ) hero . moveRight ( 2 ) hero . moveLe…" at bounding box center [1145, 307] width 234 height 494
click at [1113, 112] on div "hero . moveRight ( 1 ) hero . moveUp ( 3 ) hero . moveRight ( 2 ) hero . moveLe…" at bounding box center [1145, 307] width 234 height 494
type textarea "hero.moveLeft(1)"
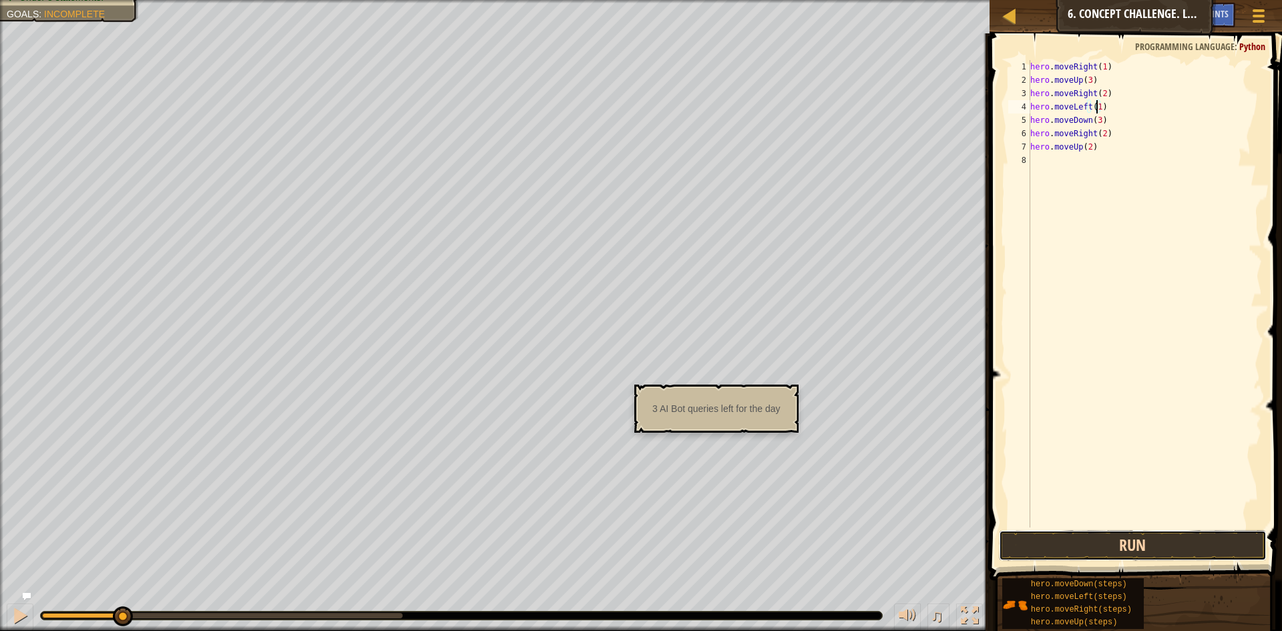
click at [1091, 534] on button "Run" at bounding box center [1133, 545] width 268 height 31
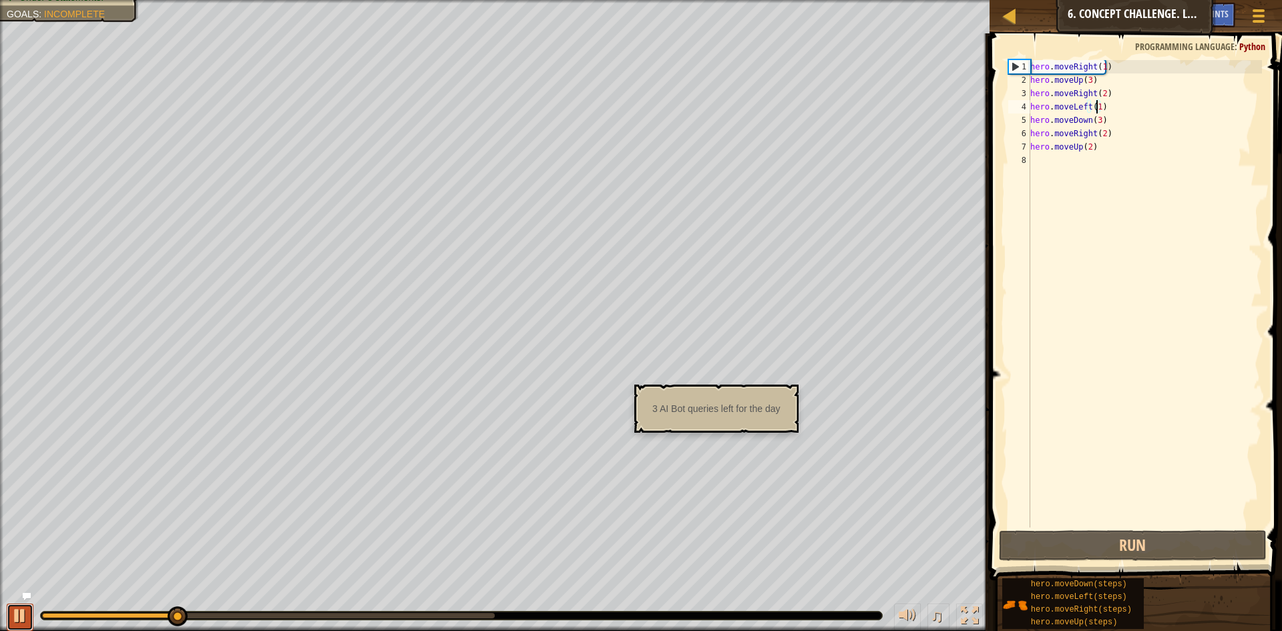
click at [10, 612] on button at bounding box center [20, 617] width 27 height 27
click at [23, 622] on div at bounding box center [19, 615] width 17 height 17
